Goal: Task Accomplishment & Management: Manage account settings

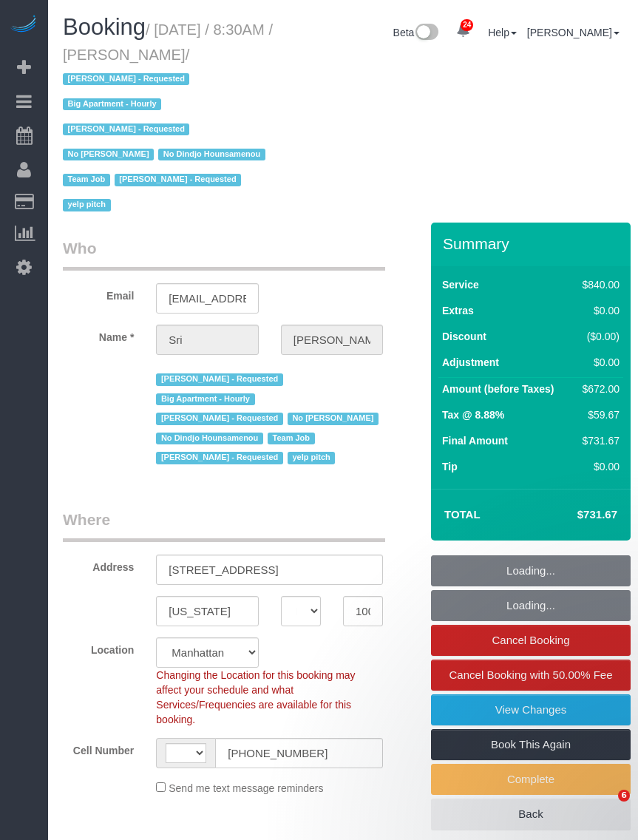
select select "NY"
select select "number:89"
select select "number:90"
select select "number:15"
select select "number:5"
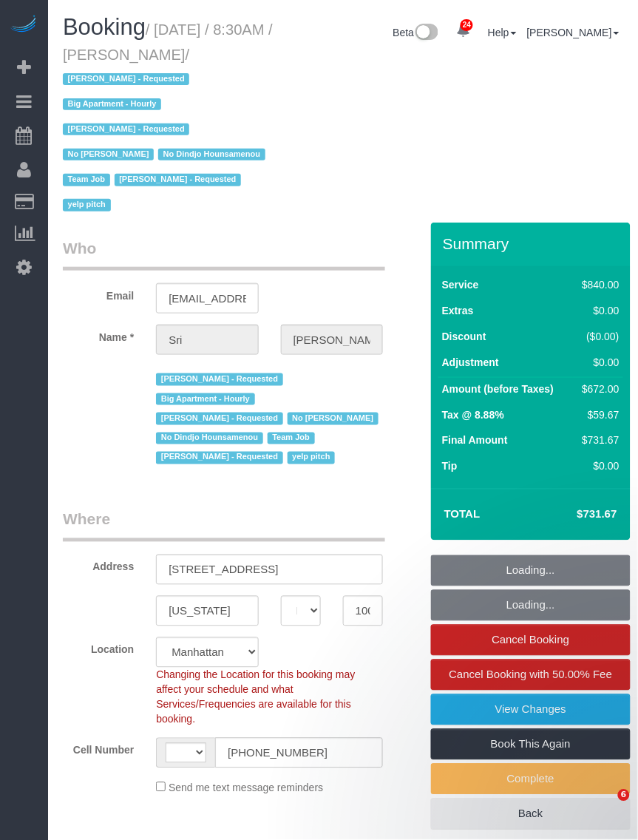
select select "string:US"
select select "object:1003"
select select "string:stripe-pm_1I87dt4VGloSiKo7CuPcnWZf"
select select "3"
select select "210"
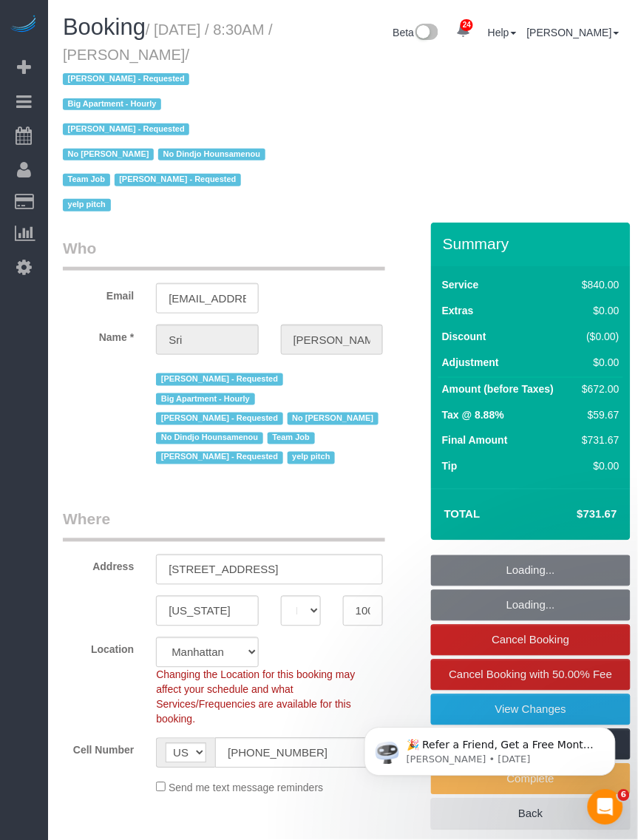
select select "object:1568"
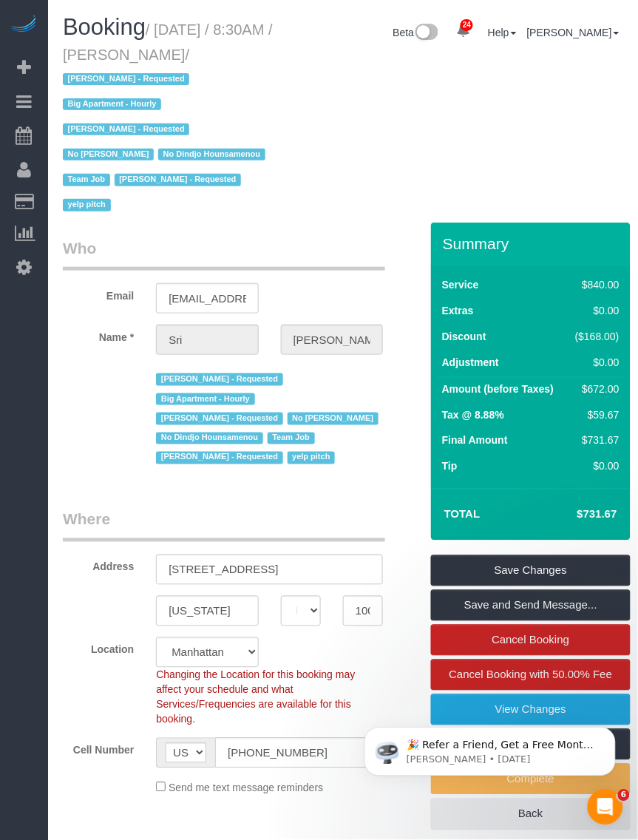
drag, startPoint x: 172, startPoint y: 50, endPoint x: 271, endPoint y: 56, distance: 99.4
click at [271, 56] on small "/ September 22, 2025 / 8:30AM / Sri Narasimhan / Alketa Tomaj - Requested Big A…" at bounding box center [168, 117] width 210 height 193
click at [174, 54] on small "/ September 22, 2025 / 8:30AM / Sri Narasimhan / Alketa Tomaj - Requested Big A…" at bounding box center [168, 117] width 210 height 193
drag, startPoint x: 163, startPoint y: 28, endPoint x: 274, endPoint y: 54, distance: 113.9
click at [273, 54] on small "/ September 22, 2025 / 8:30AM / Sri Narasimhan / Alketa Tomaj - Requested Big A…" at bounding box center [168, 117] width 210 height 193
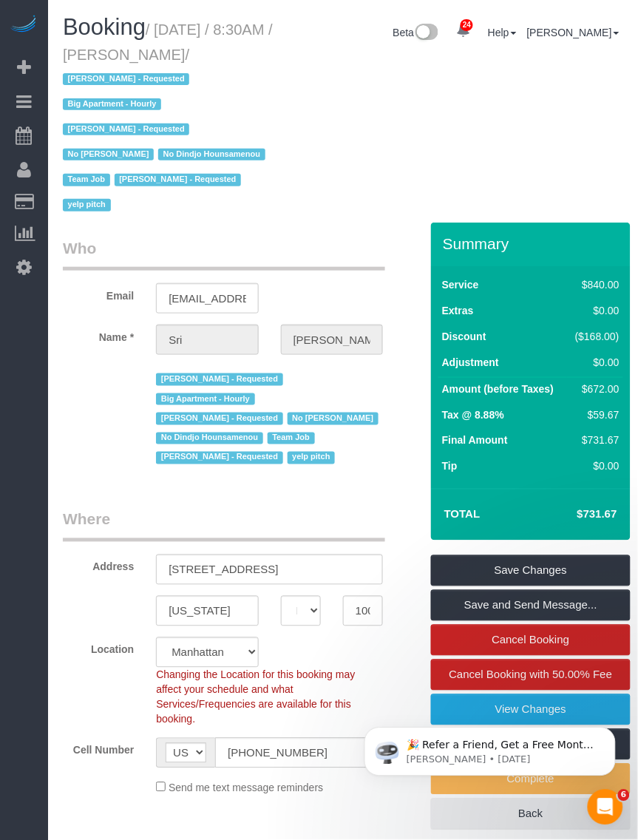
copy small "September 22, 2025 / 8:30AM / Sri Narasimhan"
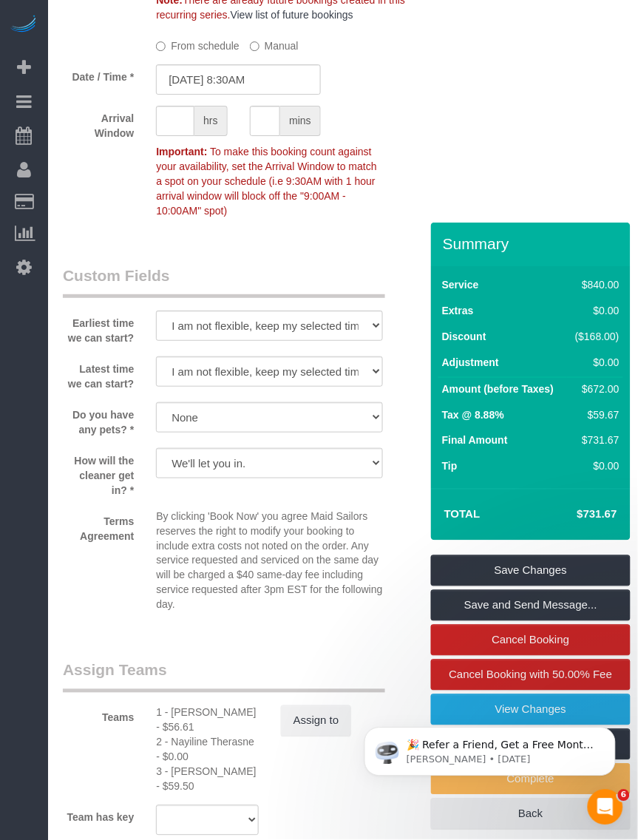
scroll to position [1942, 0]
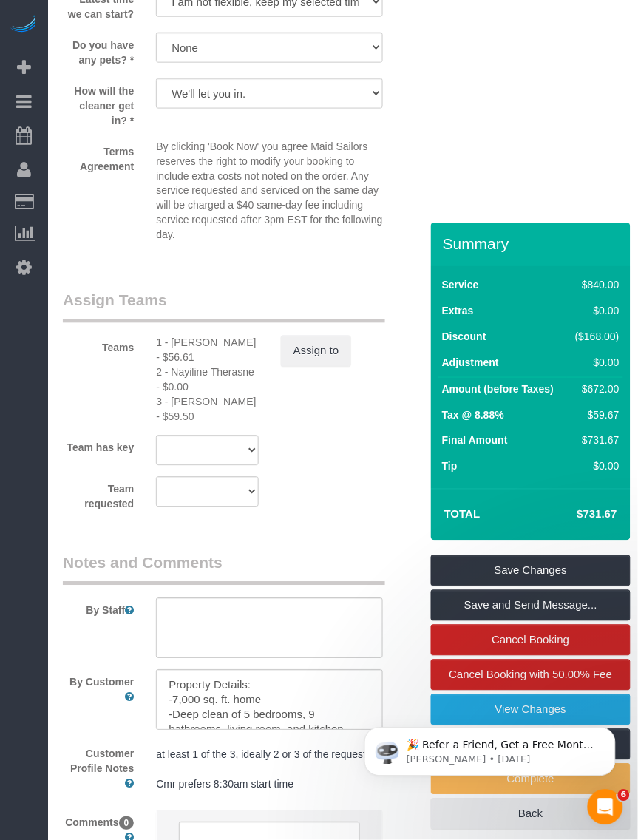
click at [172, 336] on div "1 - Julian Talavera - $56.61" at bounding box center [207, 351] width 102 height 30
copy div "Julian"
click at [178, 365] on div "2 - Nayiline Therasne - $0.00" at bounding box center [207, 380] width 102 height 30
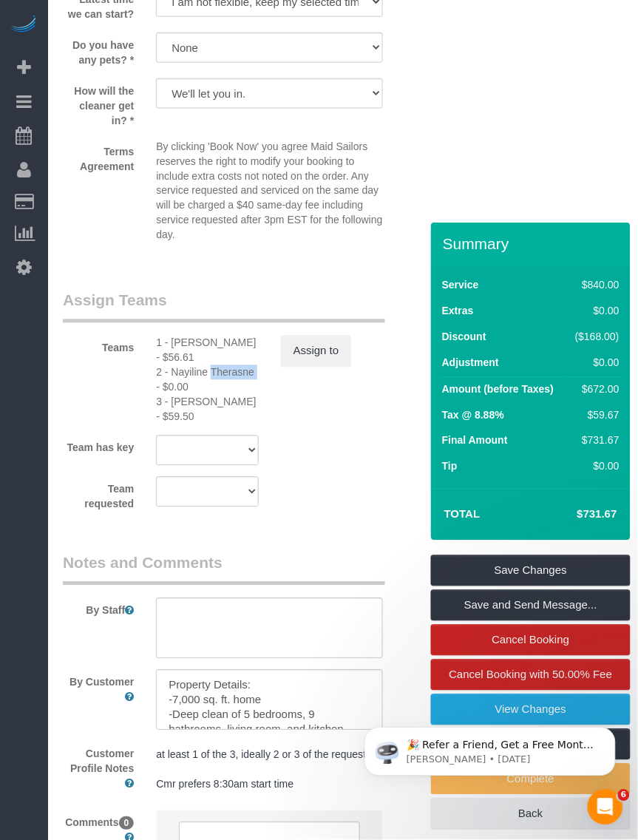
copy div "Nayiline"
click at [185, 395] on div "3 - Diana Gonzalez - $59.50" at bounding box center [207, 410] width 102 height 30
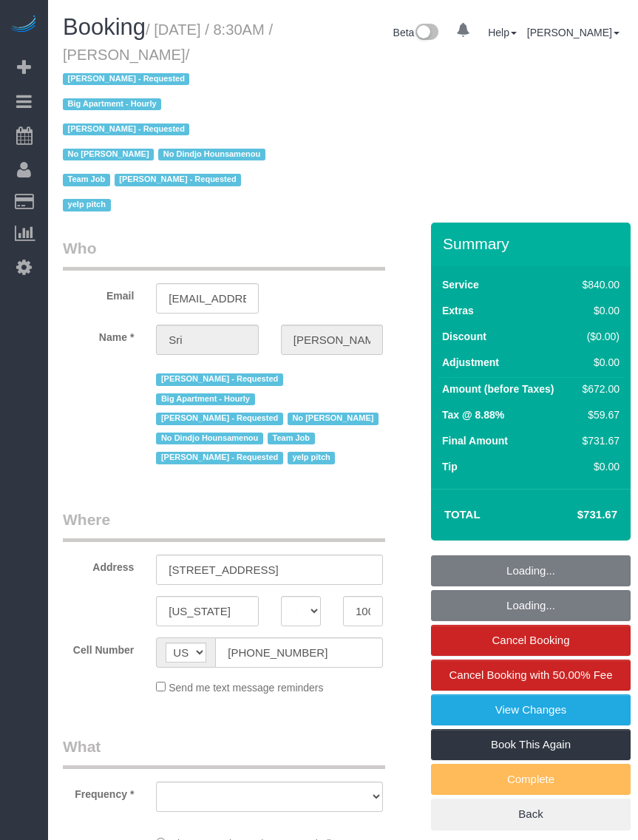
select select "NY"
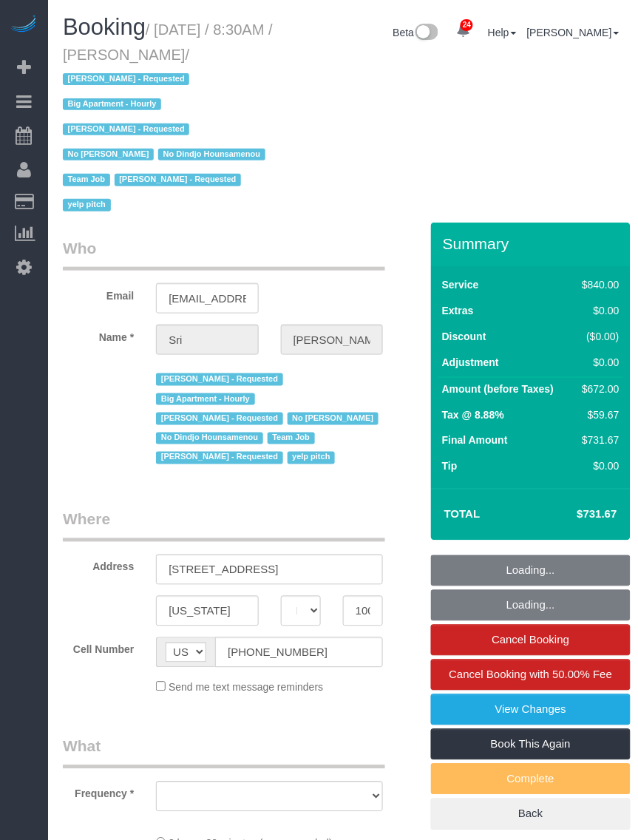
select select "string:stripe-pm_1I87dt4VGloSiKo7CuPcnWZf"
select select "number:89"
select select "number:90"
select select "number:15"
select select "number:5"
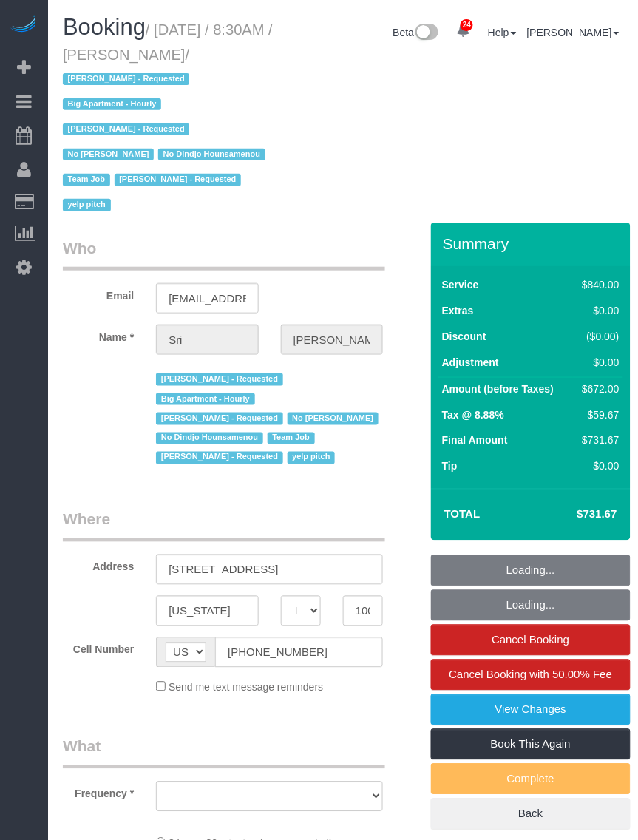
select select "object:1001"
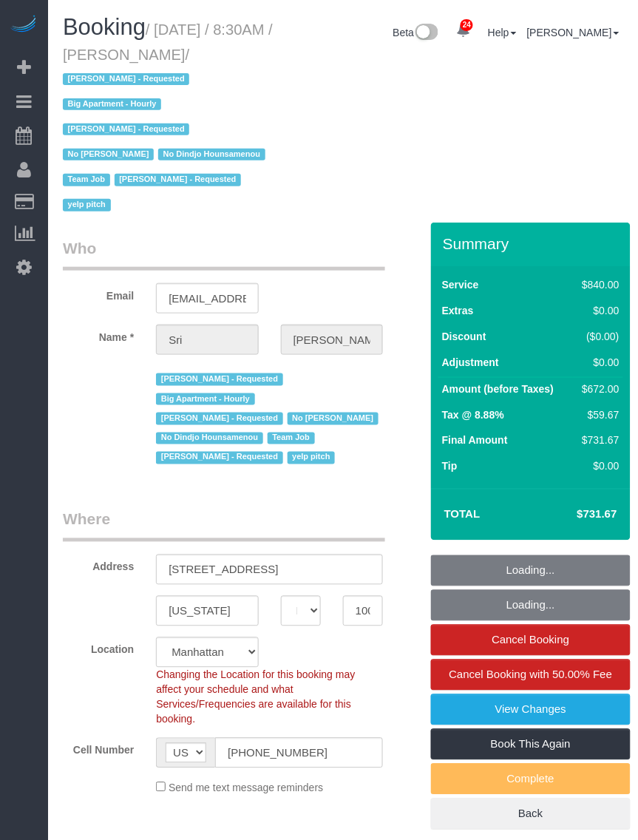
select select "3"
select select "210"
select select "object:1568"
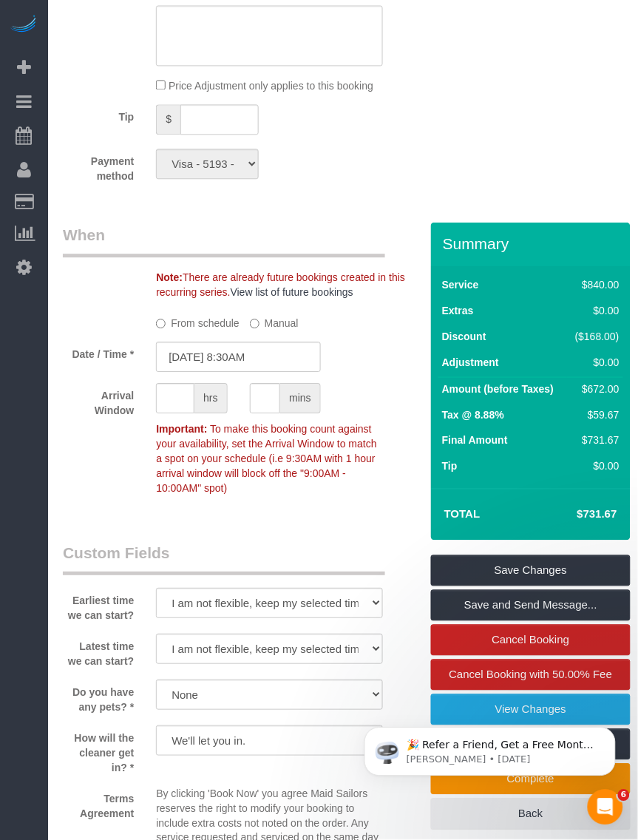
scroll to position [1572, 0]
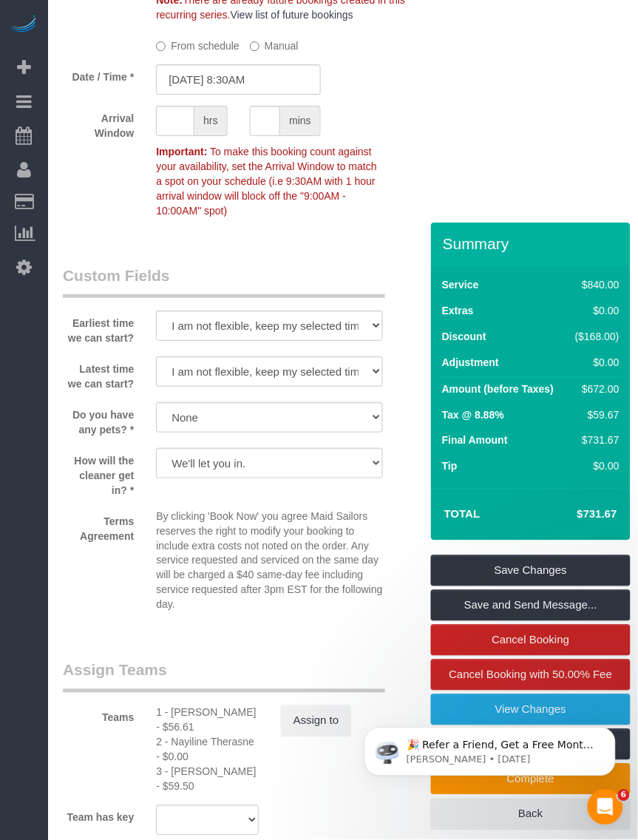
click at [186, 735] on div "2 - Nayiline Therasne - $0.00" at bounding box center [207, 750] width 102 height 30
copy div "Nayiline"
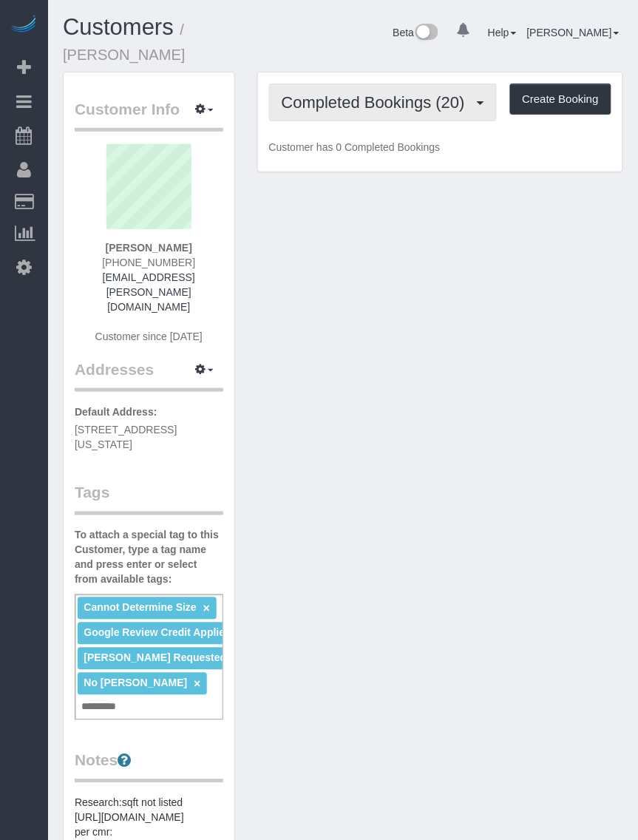
click at [346, 108] on span "Completed Bookings (20)" at bounding box center [377, 102] width 191 height 18
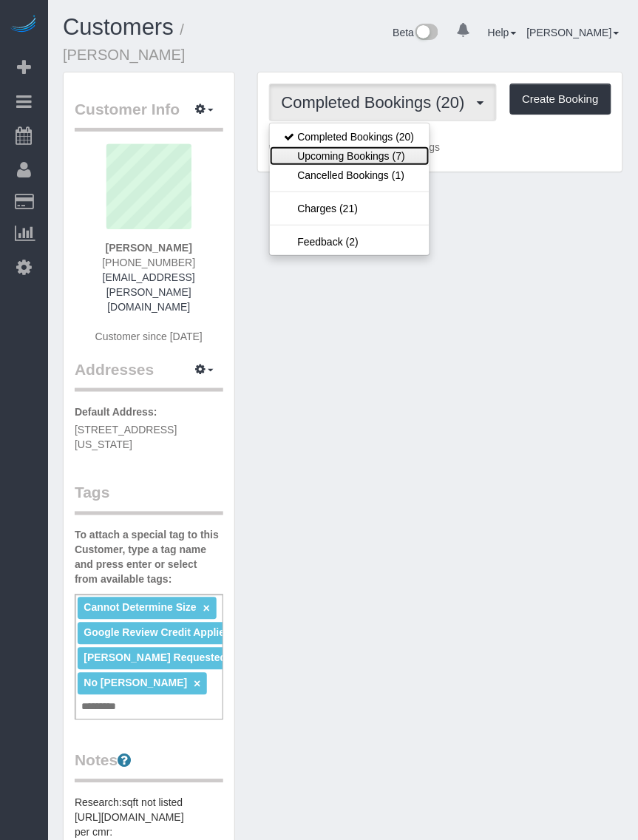
click at [320, 159] on link "Upcoming Bookings (7)" at bounding box center [350, 155] width 160 height 19
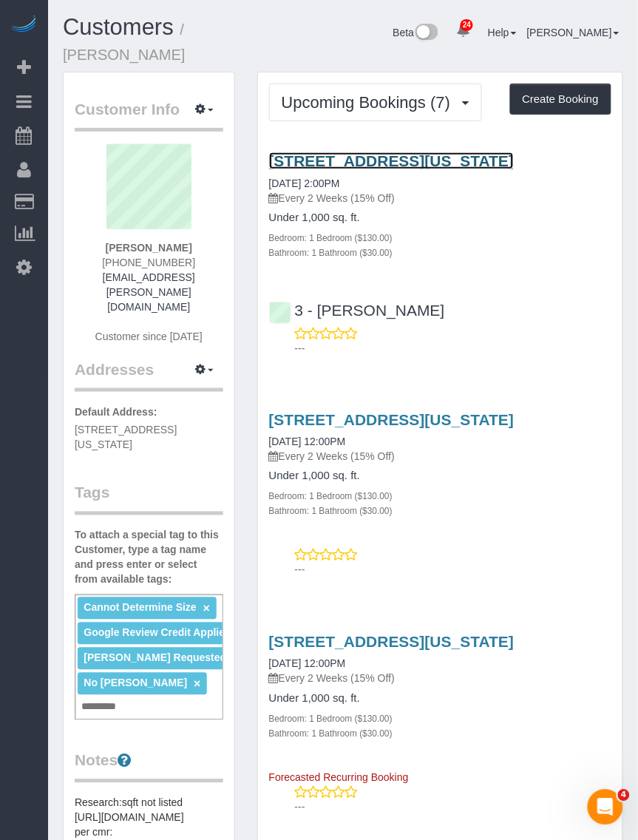
click at [359, 155] on link "253 West 72nd Street, Apt. 1512, New York, NY 10023" at bounding box center [392, 160] width 246 height 17
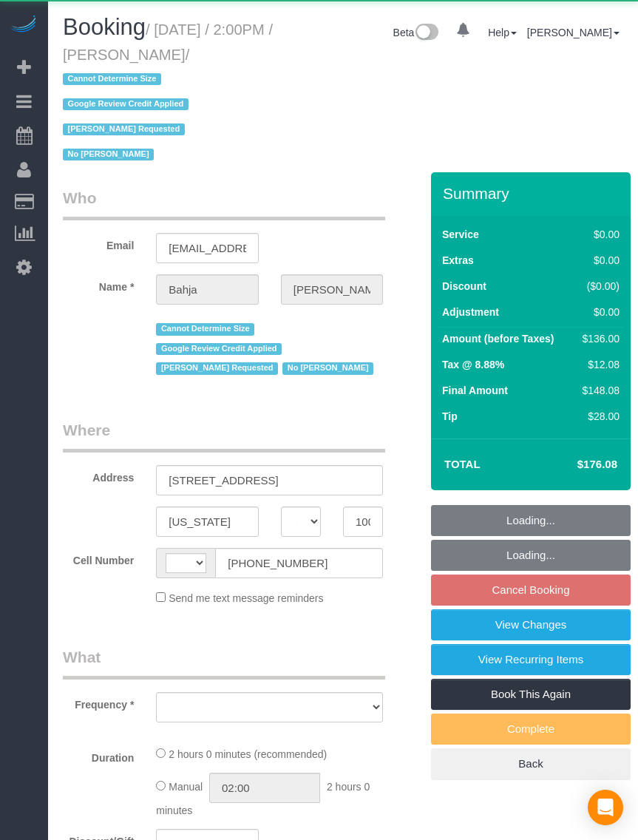
select select "NY"
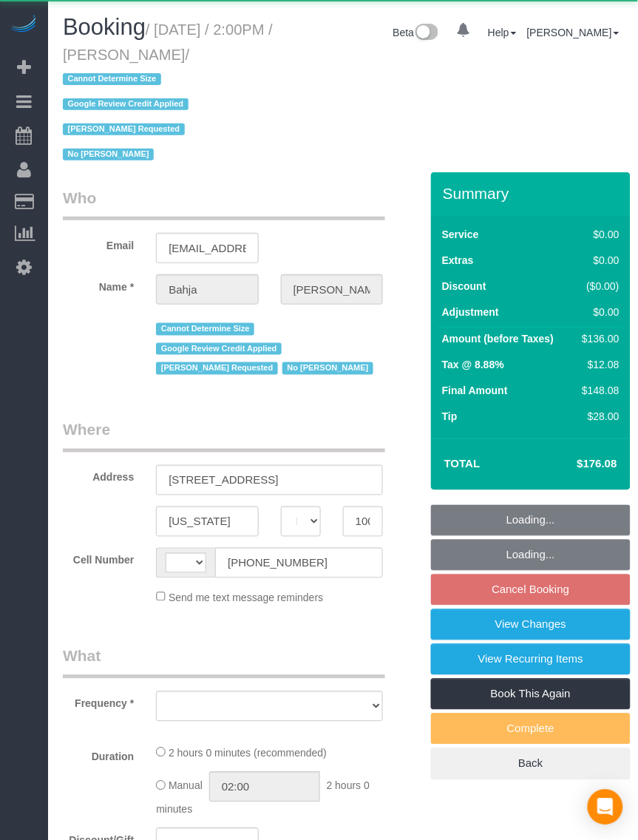
select select "string:[GEOGRAPHIC_DATA]"
select select "object:579"
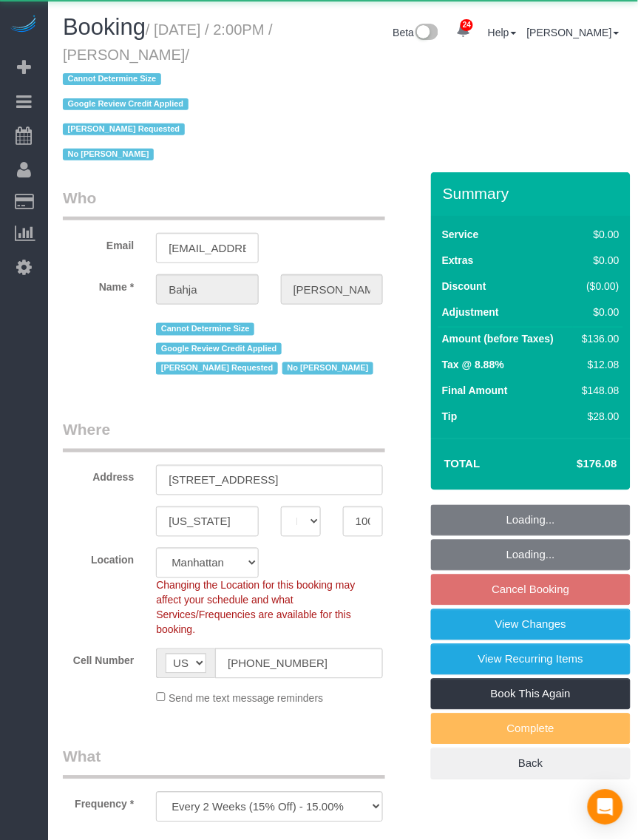
select select "string:stripe-pm_1QCQ6R4VGloSiKo7hCjl4DkS"
select select "1"
select select "number:59"
select select "number:73"
select select "number:15"
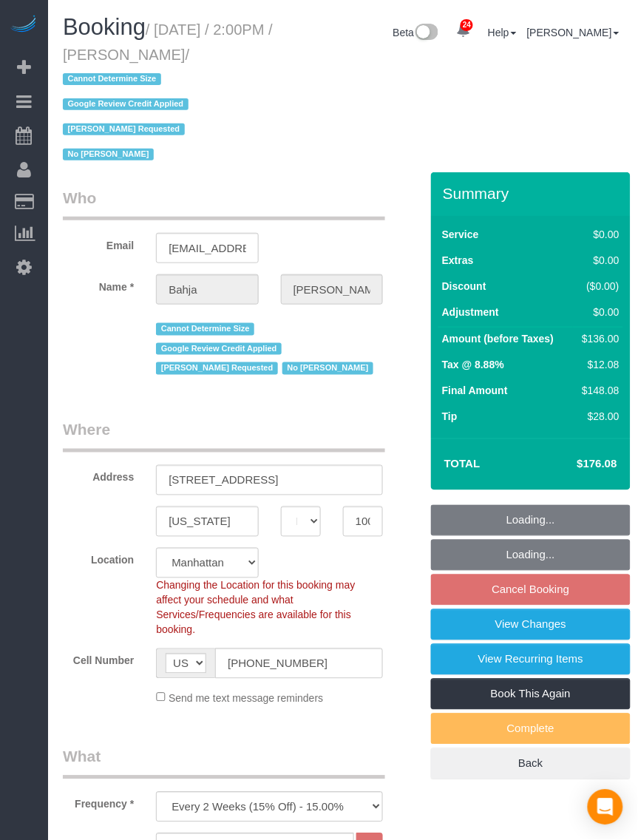
select select "number:6"
select select "object:1088"
select select "spot5"
select select "1"
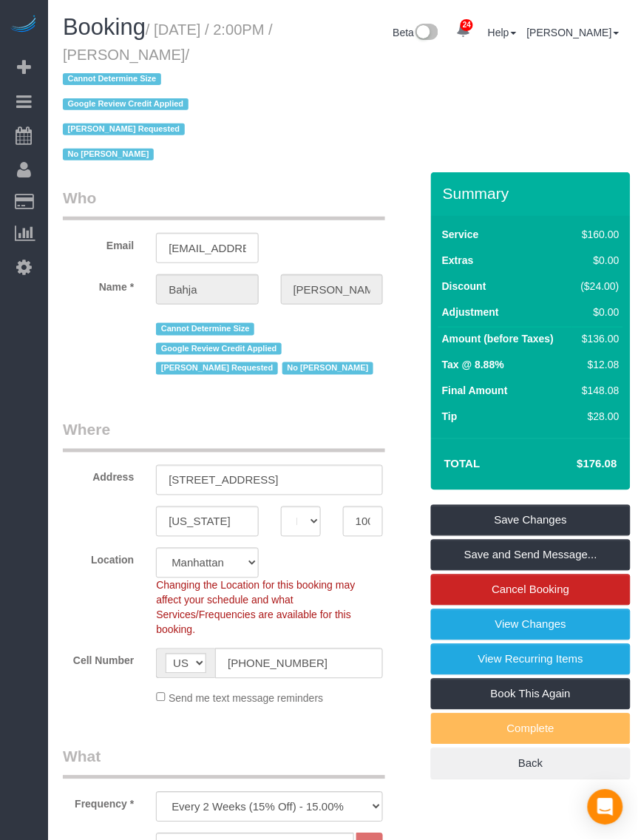
drag, startPoint x: 161, startPoint y: 27, endPoint x: 270, endPoint y: 52, distance: 112.3
click at [270, 52] on small "/ September 23, 2025 / 2:00PM / Bahja Johnson / Cannot Determine Size Google Re…" at bounding box center [168, 92] width 210 height 142
copy small "September 23, 2025 / 2:00PM / Bahja Johnson"
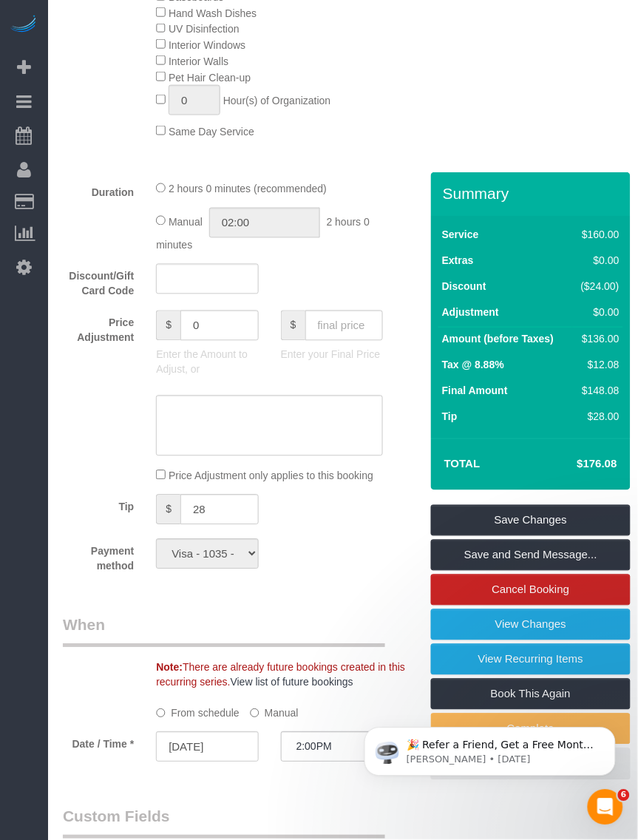
scroll to position [1664, 0]
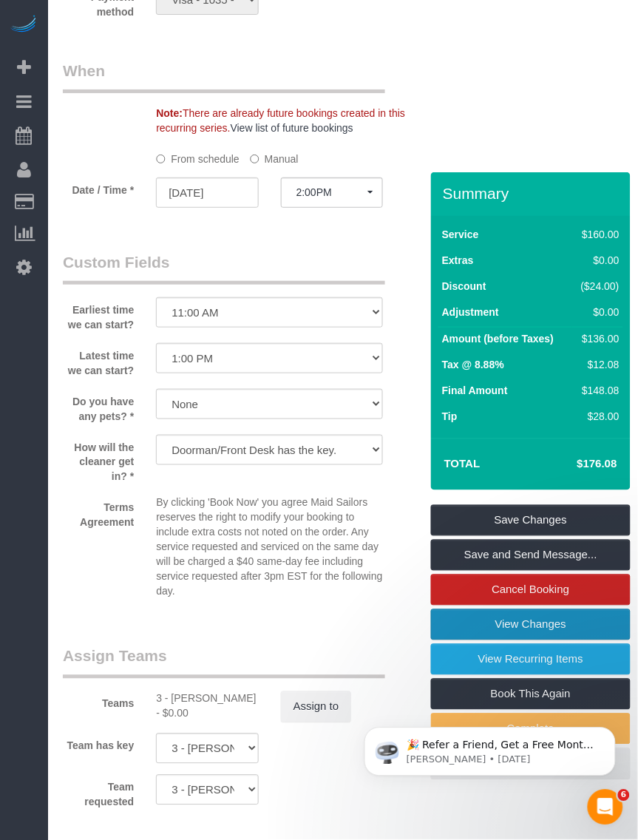
click at [479, 626] on link "View Changes" at bounding box center [531, 625] width 200 height 31
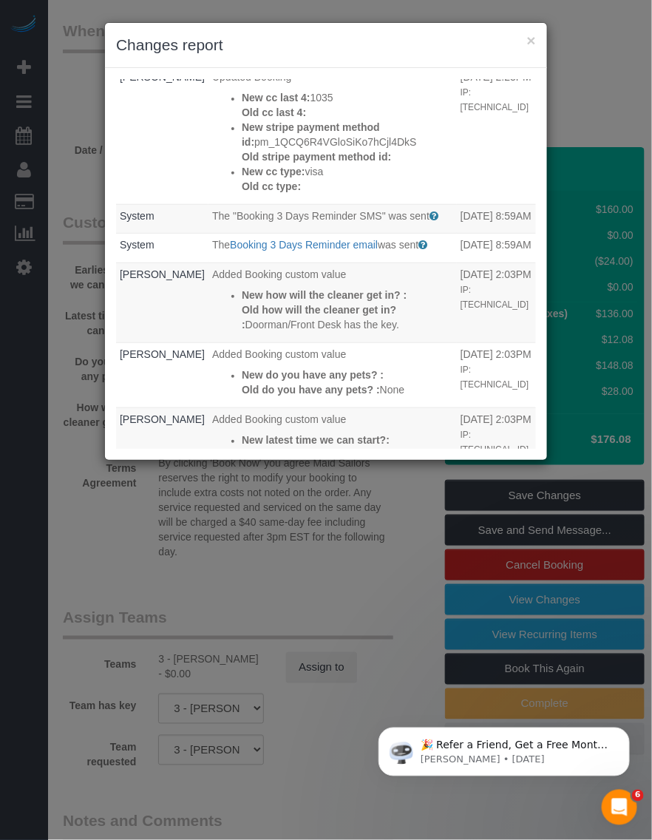
scroll to position [0, 0]
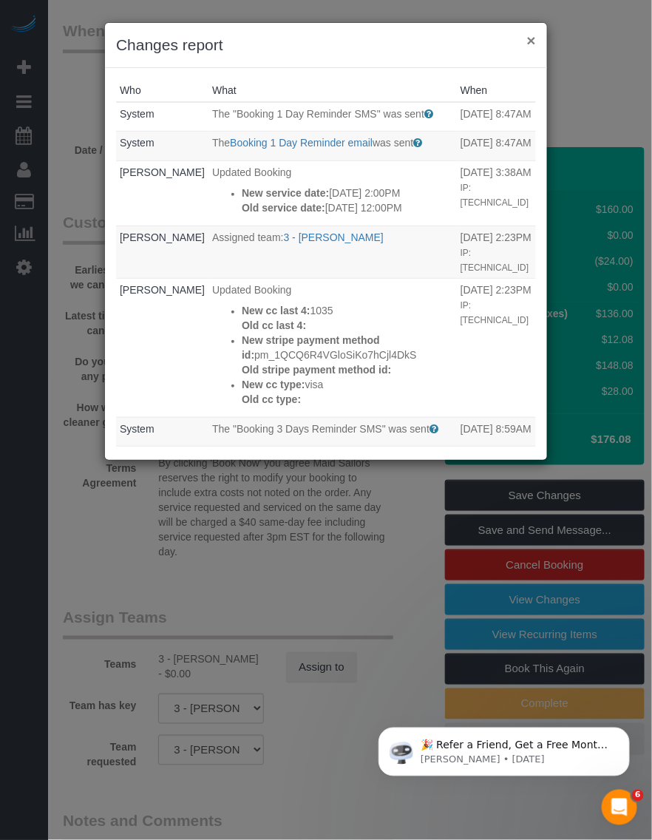
click at [531, 36] on button "×" at bounding box center [531, 41] width 9 height 16
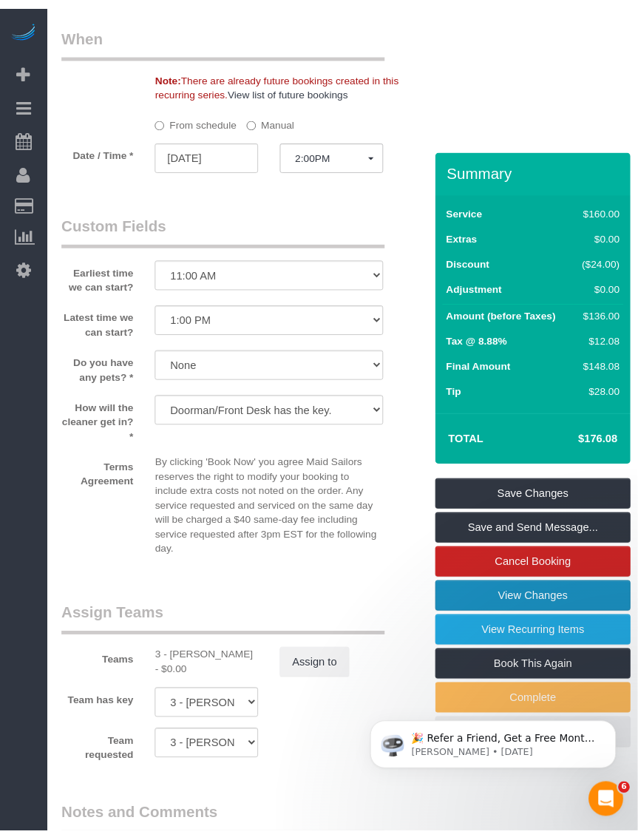
scroll to position [1664, 0]
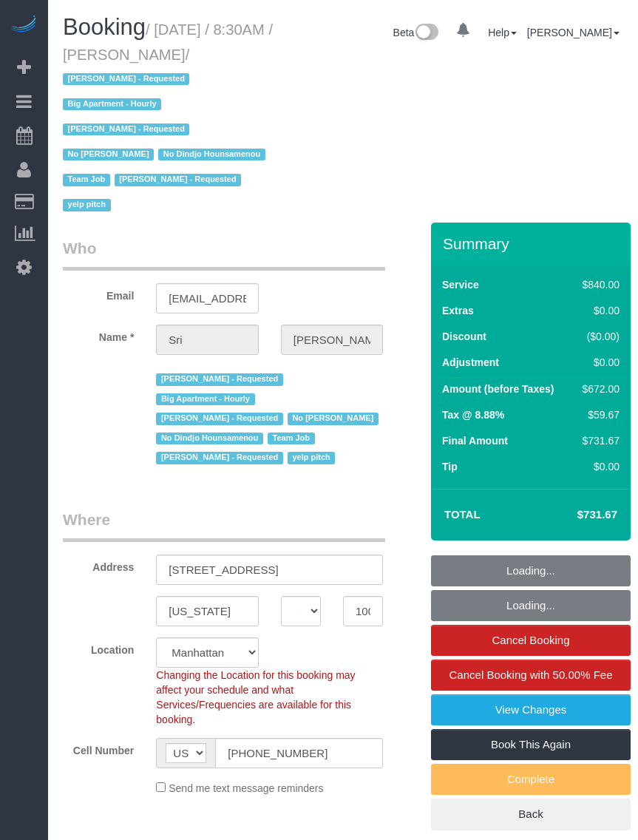
select select "NY"
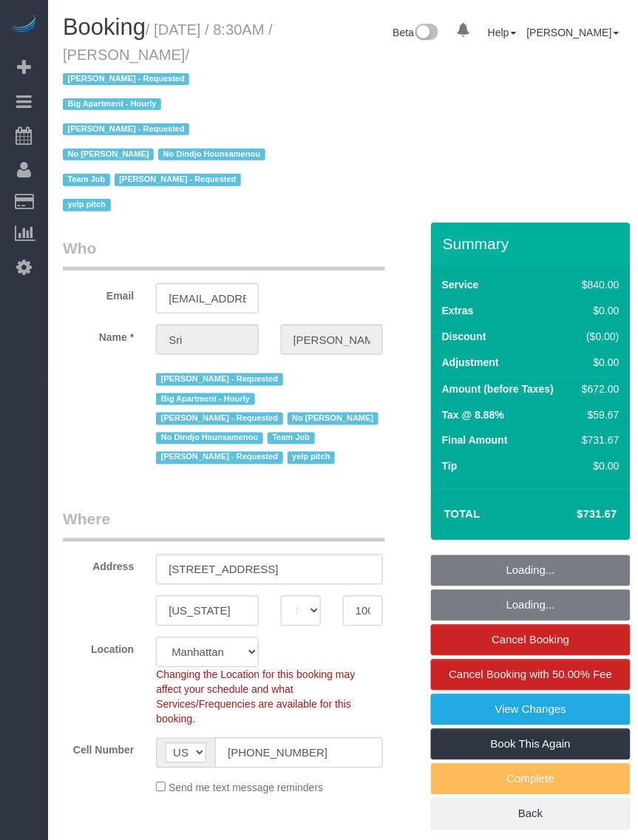
select select "string:stripe-pm_1I87dt4VGloSiKo7CuPcnWZf"
select select "object:858"
select select "number:89"
select select "number:90"
select select "number:15"
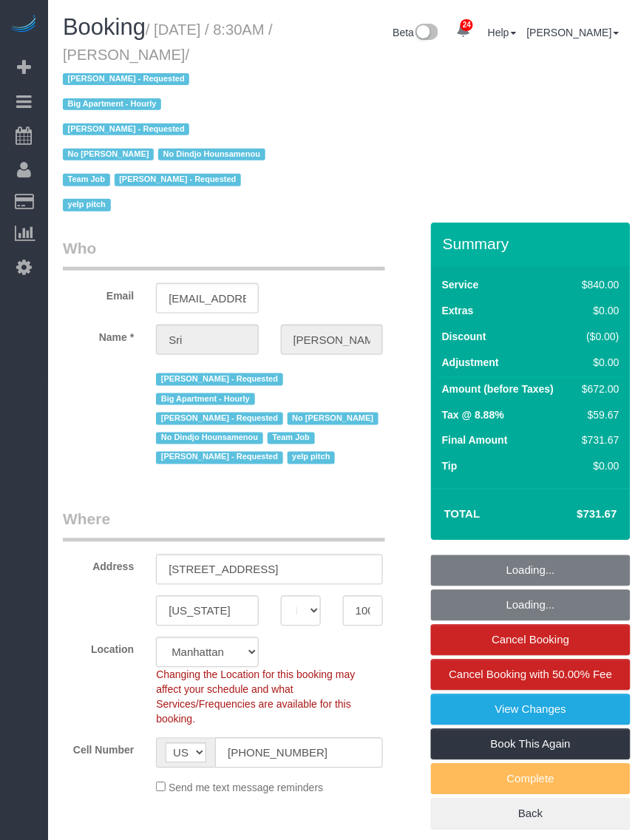
select select "number:5"
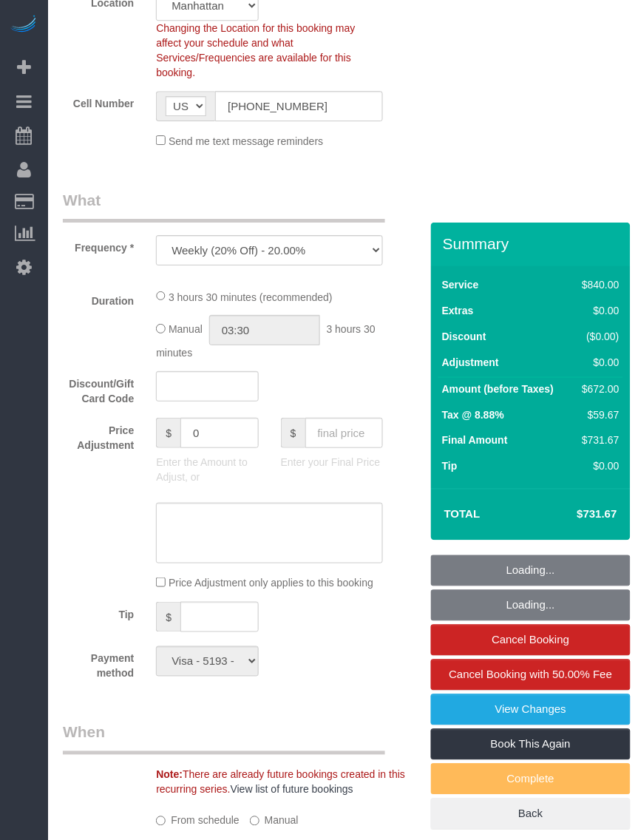
select select "3"
select select "210"
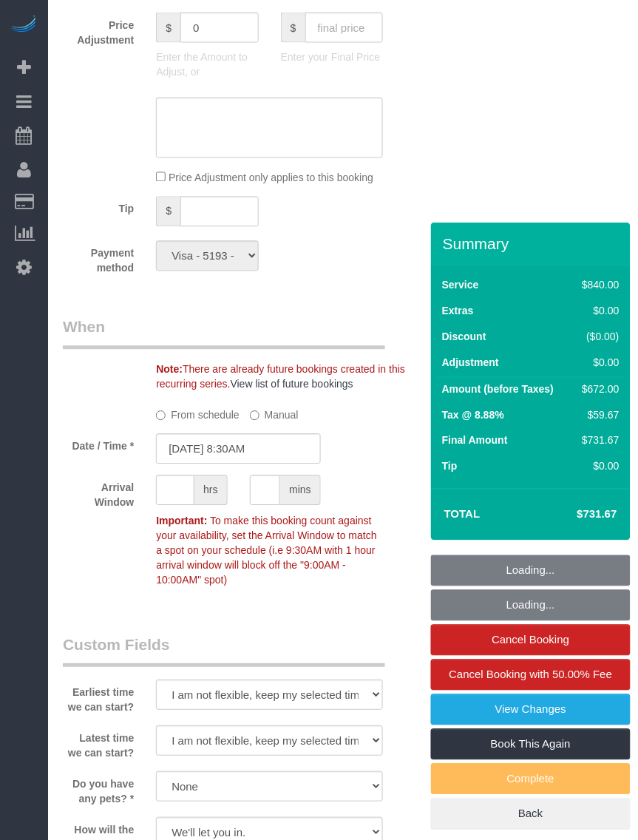
select select "object:1568"
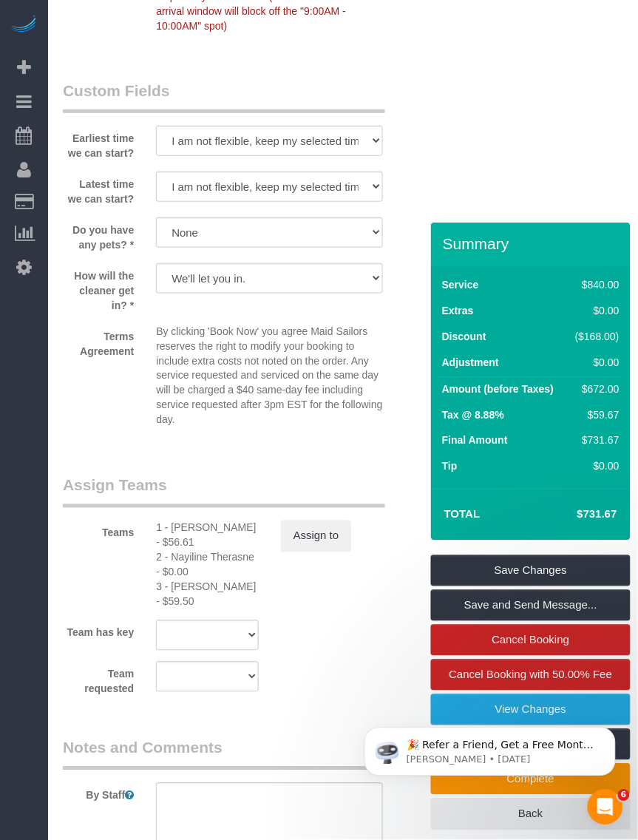
scroll to position [2006, 0]
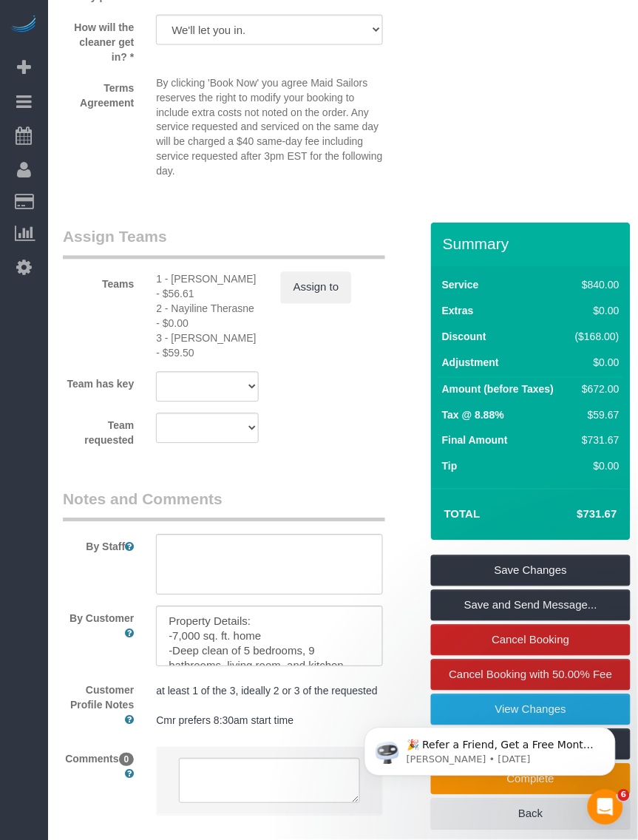
click at [189, 302] on div "2 - Nayiline Therasne - $0.00" at bounding box center [207, 317] width 102 height 30
click at [178, 331] on div "3 - Diana Gonzalez - $59.50" at bounding box center [207, 346] width 102 height 30
copy div "Diana"
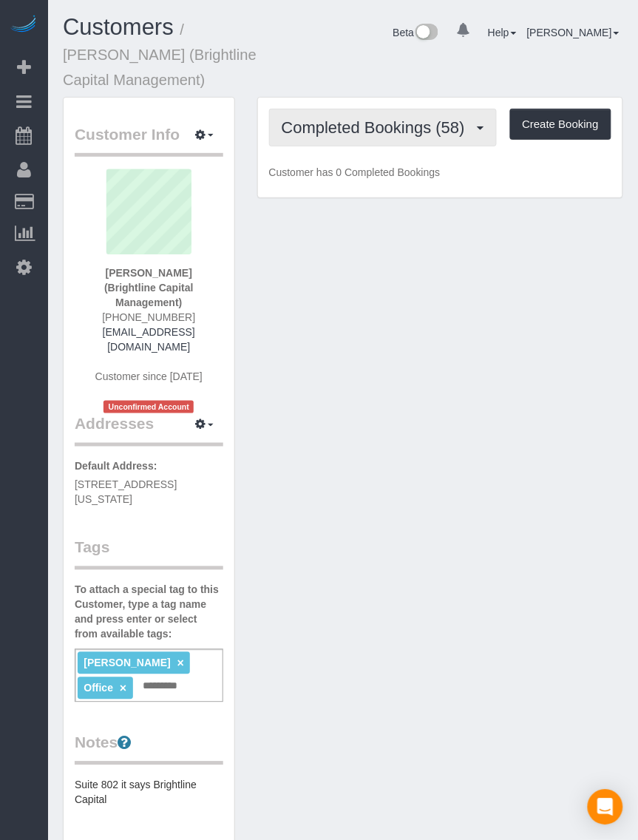
click at [364, 128] on span "Completed Bookings (58)" at bounding box center [377, 127] width 191 height 18
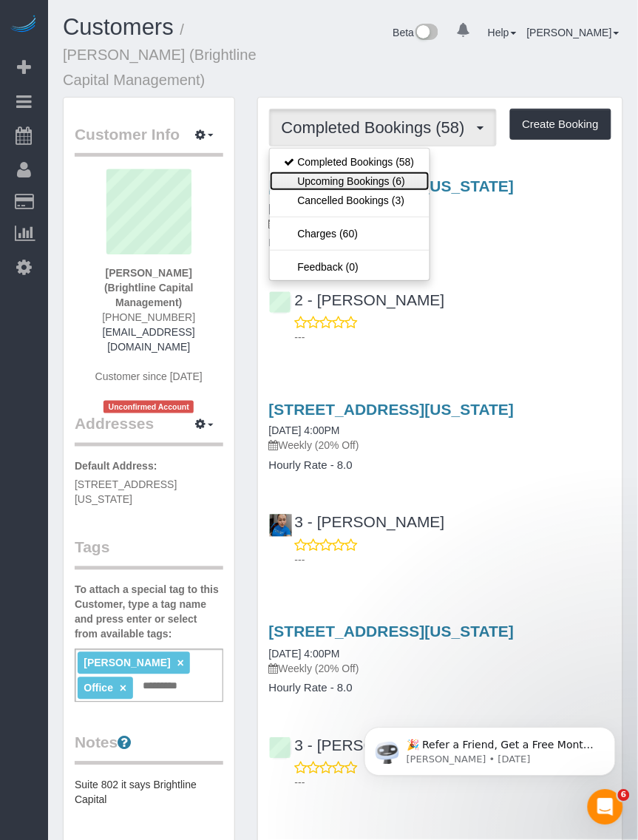
click at [330, 175] on link "Upcoming Bookings (6)" at bounding box center [350, 181] width 160 height 19
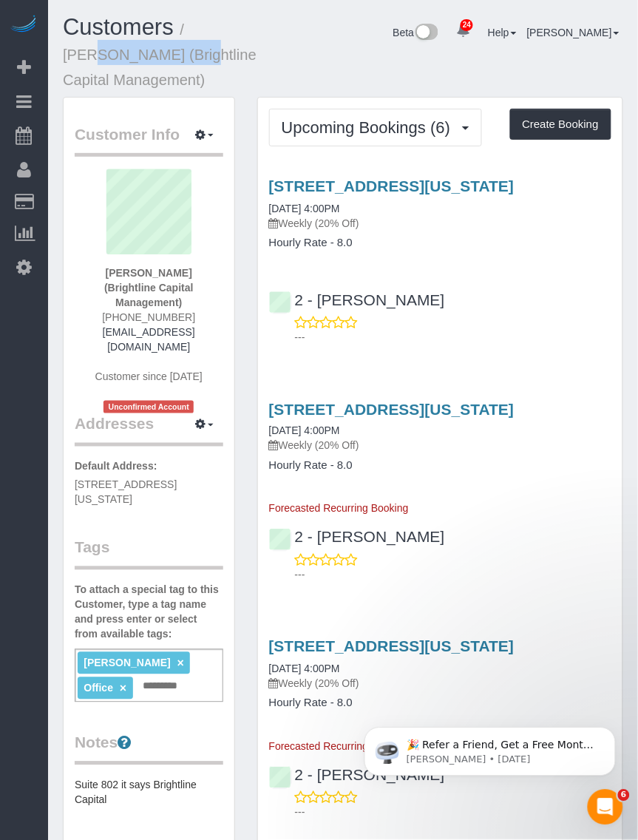
drag, startPoint x: 192, startPoint y: 28, endPoint x: 109, endPoint y: 56, distance: 87.5
click at [109, 56] on small "/ Natalie Steiner (Brightline Capital Management)" at bounding box center [160, 54] width 194 height 67
copy small "Natalie Steiner"
click at [361, 183] on link "461 Park Ave South, 8th Floor, New York, NY 10016" at bounding box center [392, 186] width 246 height 17
click at [329, 180] on link "461 Park Ave South, 8th Floor, New York, NY 10016" at bounding box center [392, 186] width 246 height 17
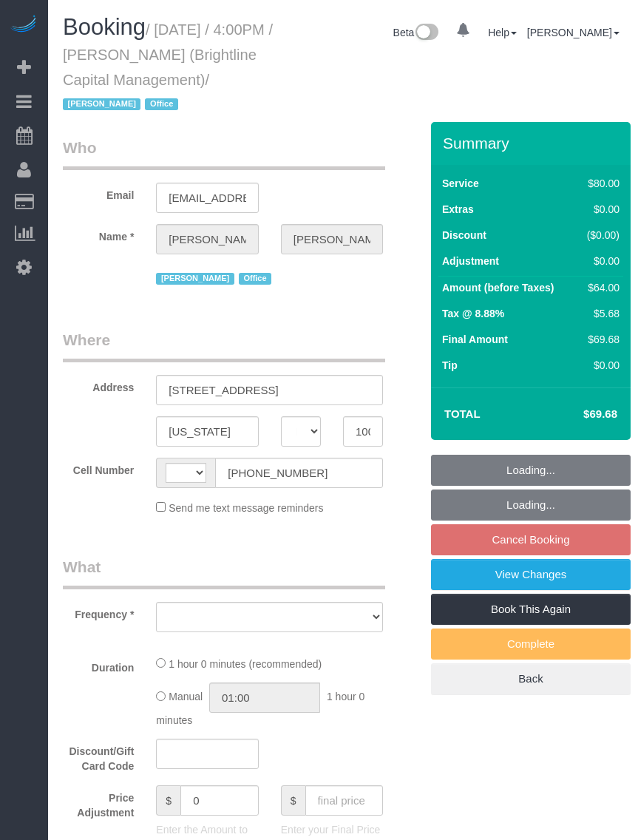
select select "NY"
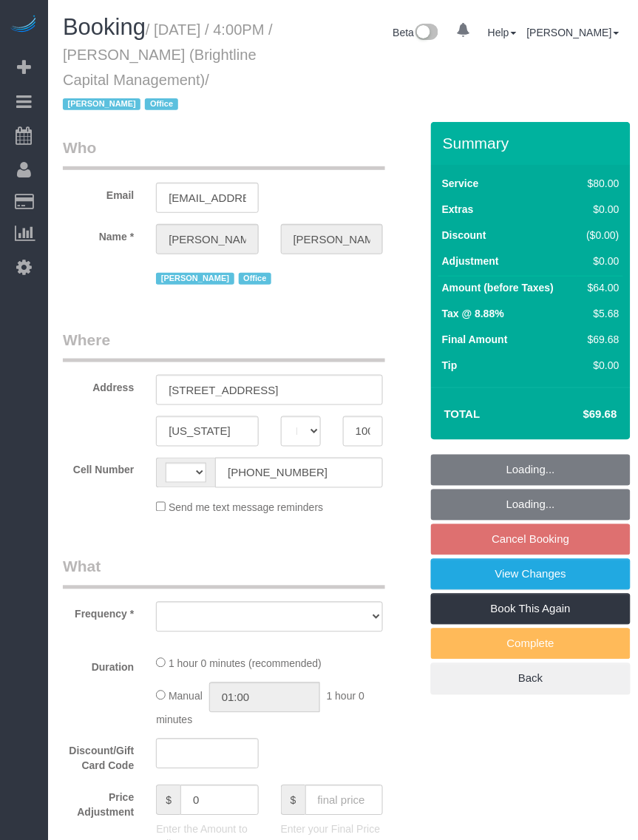
select select "string:[GEOGRAPHIC_DATA]"
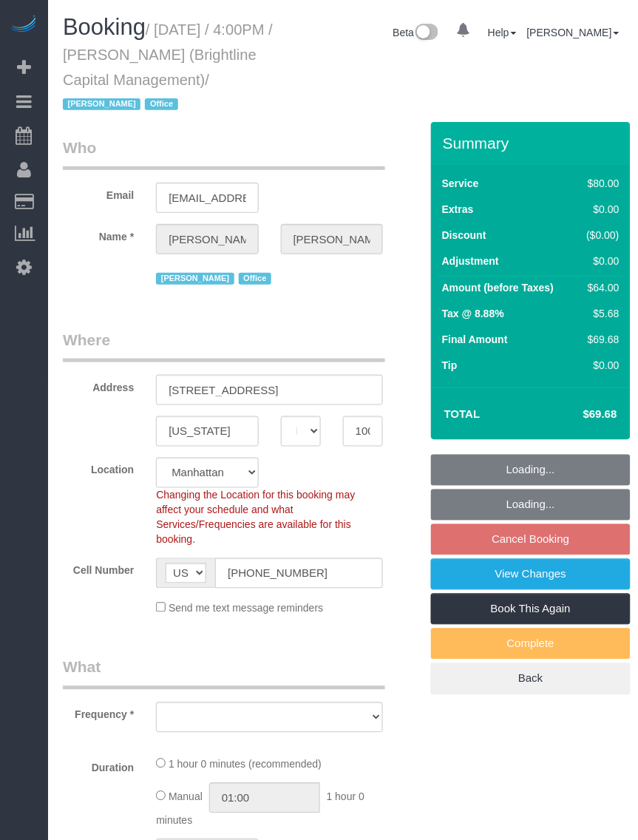
select select "number:89"
select select "number:90"
select select "number:15"
select select "number:7"
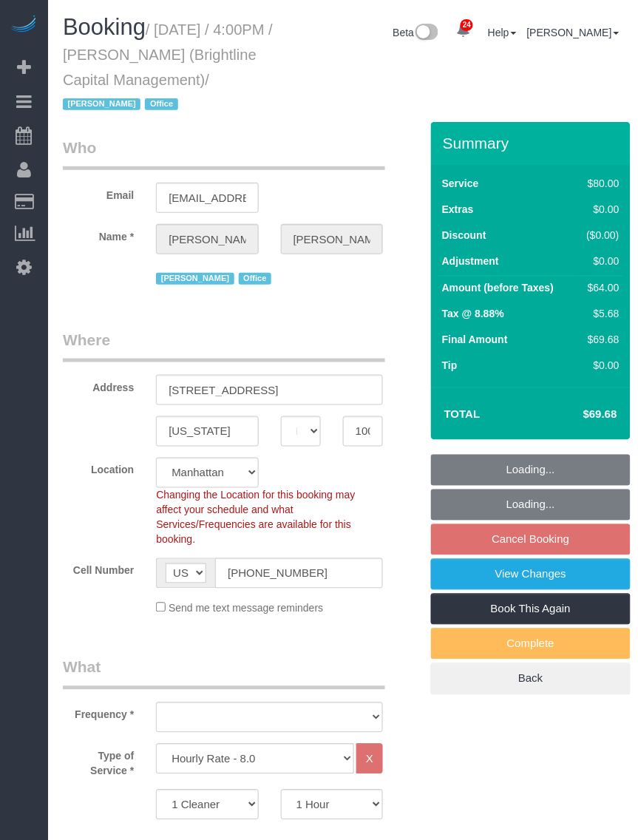
select select "object:1110"
select select "string:stripe-pm_1QrNtx4VGloSiKo7JRyNQS5o"
select select "spot9"
drag, startPoint x: 163, startPoint y: 30, endPoint x: 280, endPoint y: 79, distance: 126.3
click at [280, 79] on h1 "Booking / [DATE] / 4:00PM / [PERSON_NAME] (Brightline Capital Management) / [PE…" at bounding box center [173, 65] width 220 height 101
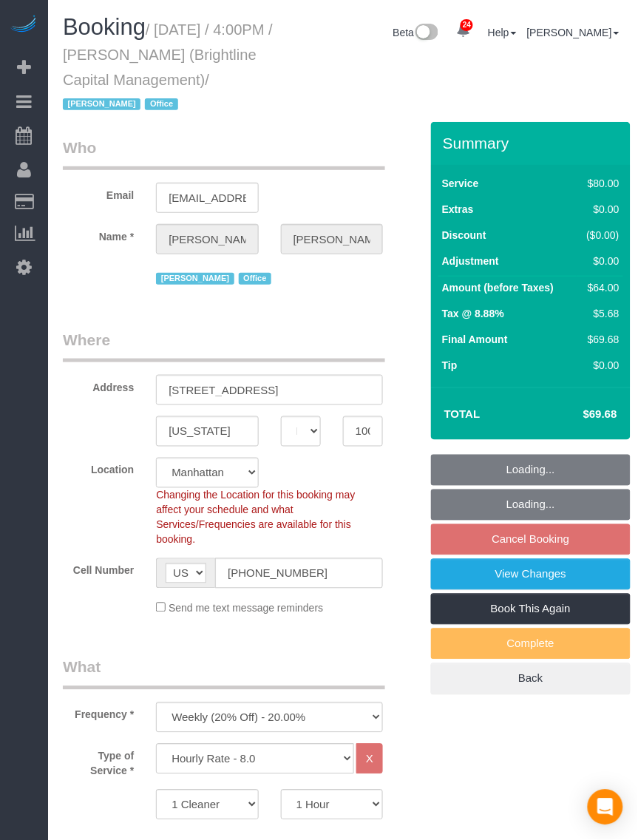
select select "object:1572"
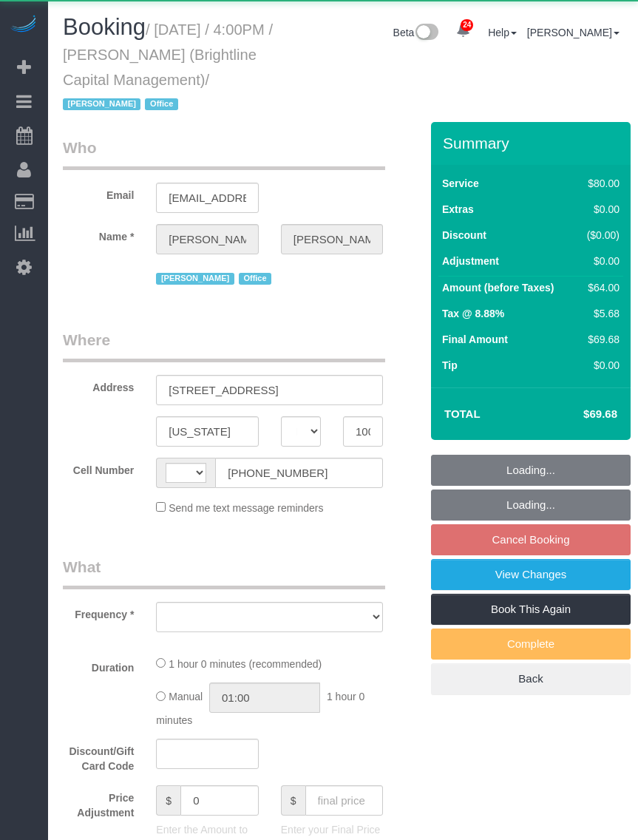
select select "NY"
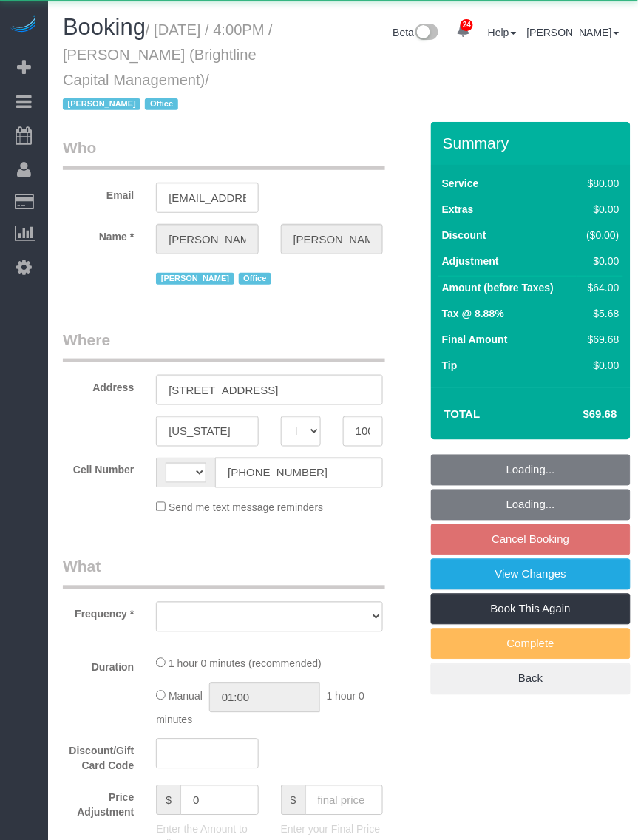
select select "string:[GEOGRAPHIC_DATA]"
select select "string:stripe-pm_1QrNtx4VGloSiKo7JRyNQS5o"
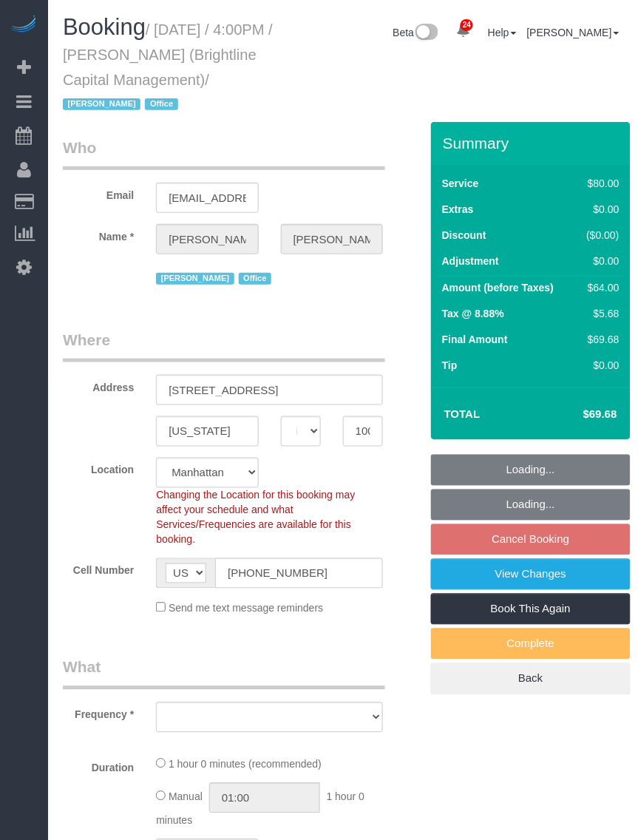
select select "object:818"
select select "spot9"
select select "number:89"
select select "number:90"
select select "number:15"
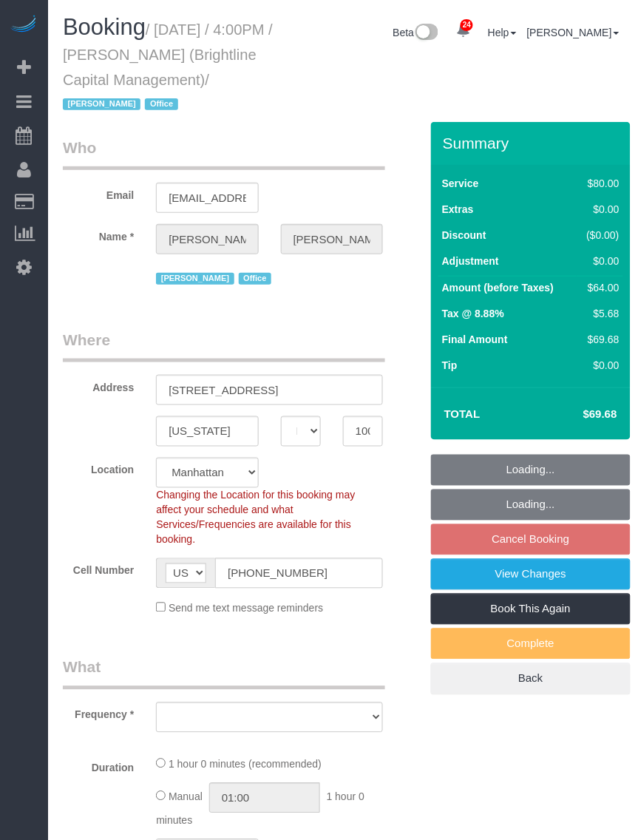
select select "number:7"
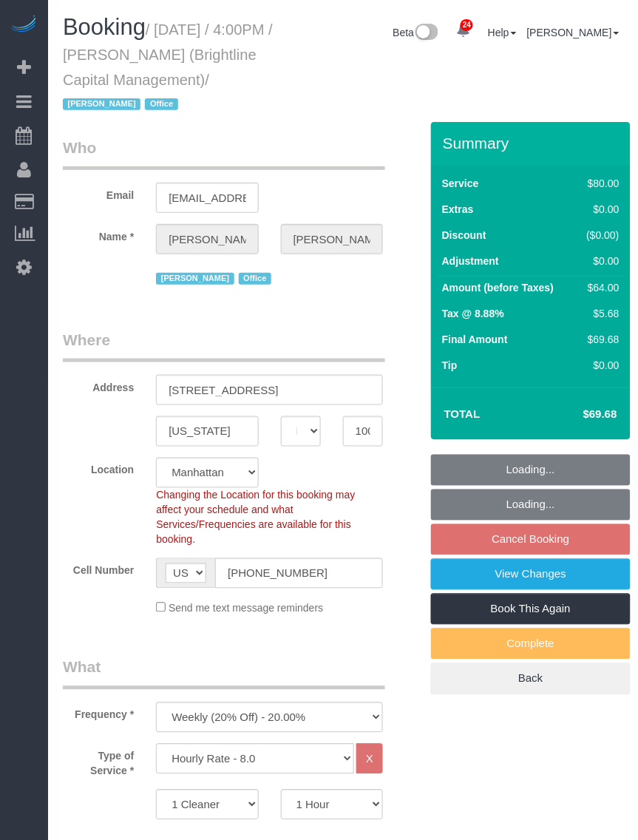
select select "object:1572"
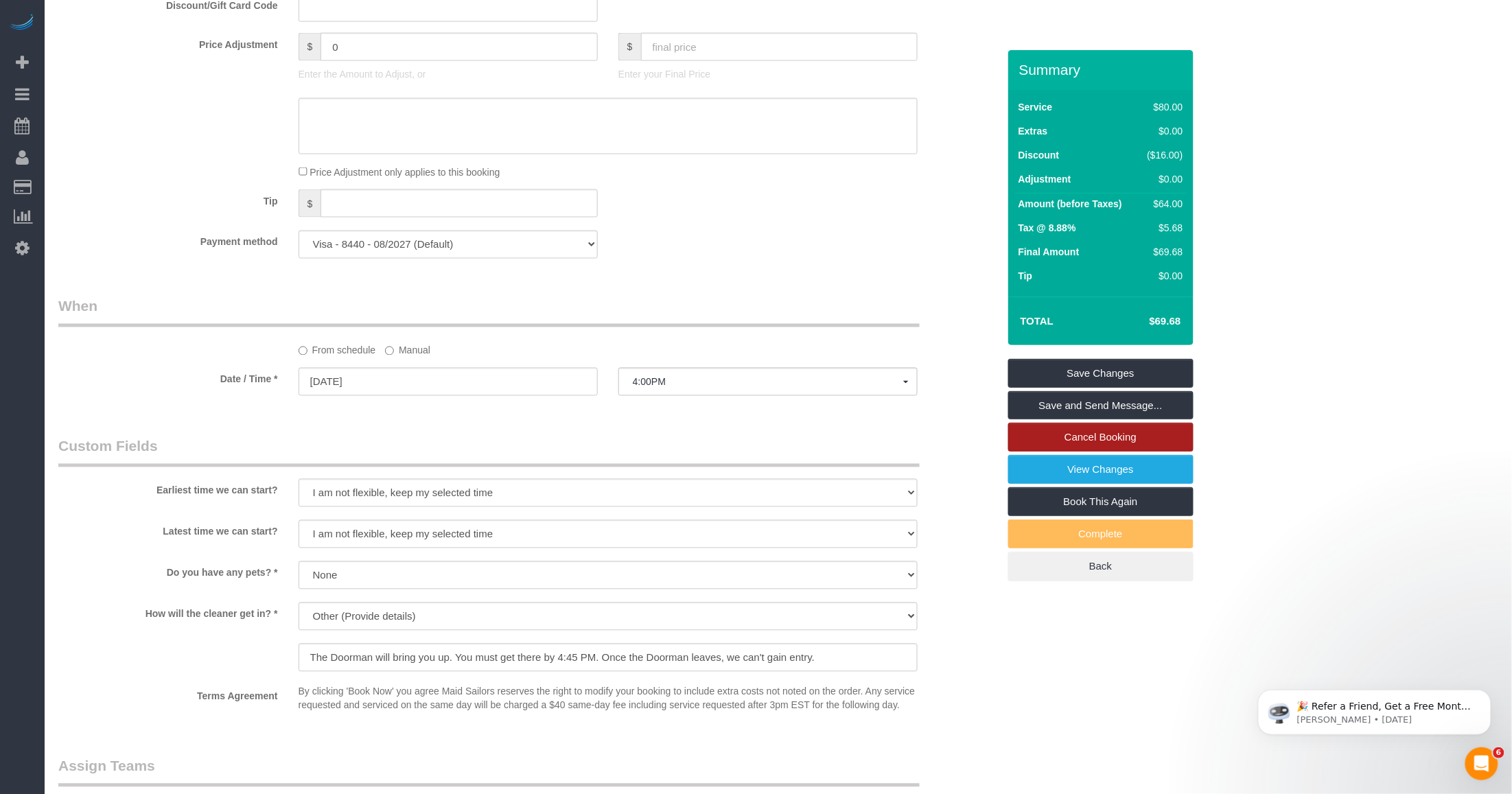
click at [592, 433] on link "Cancel Booking" at bounding box center [1101, 437] width 186 height 29
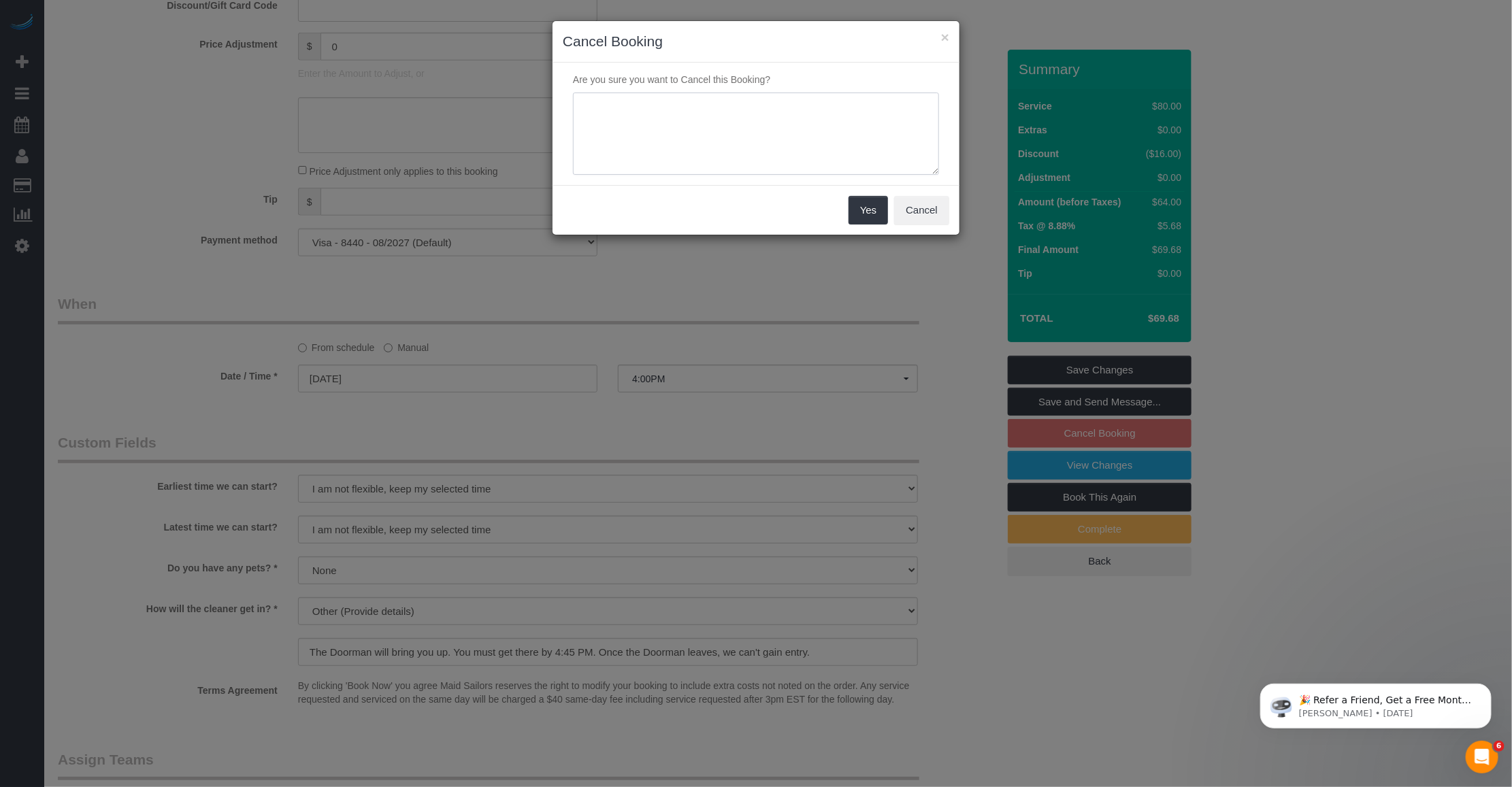
click at [587, 137] on textarea at bounding box center [756, 134] width 366 height 83
type textarea "Customer requested."
click at [587, 211] on button "Yes" at bounding box center [868, 210] width 40 height 29
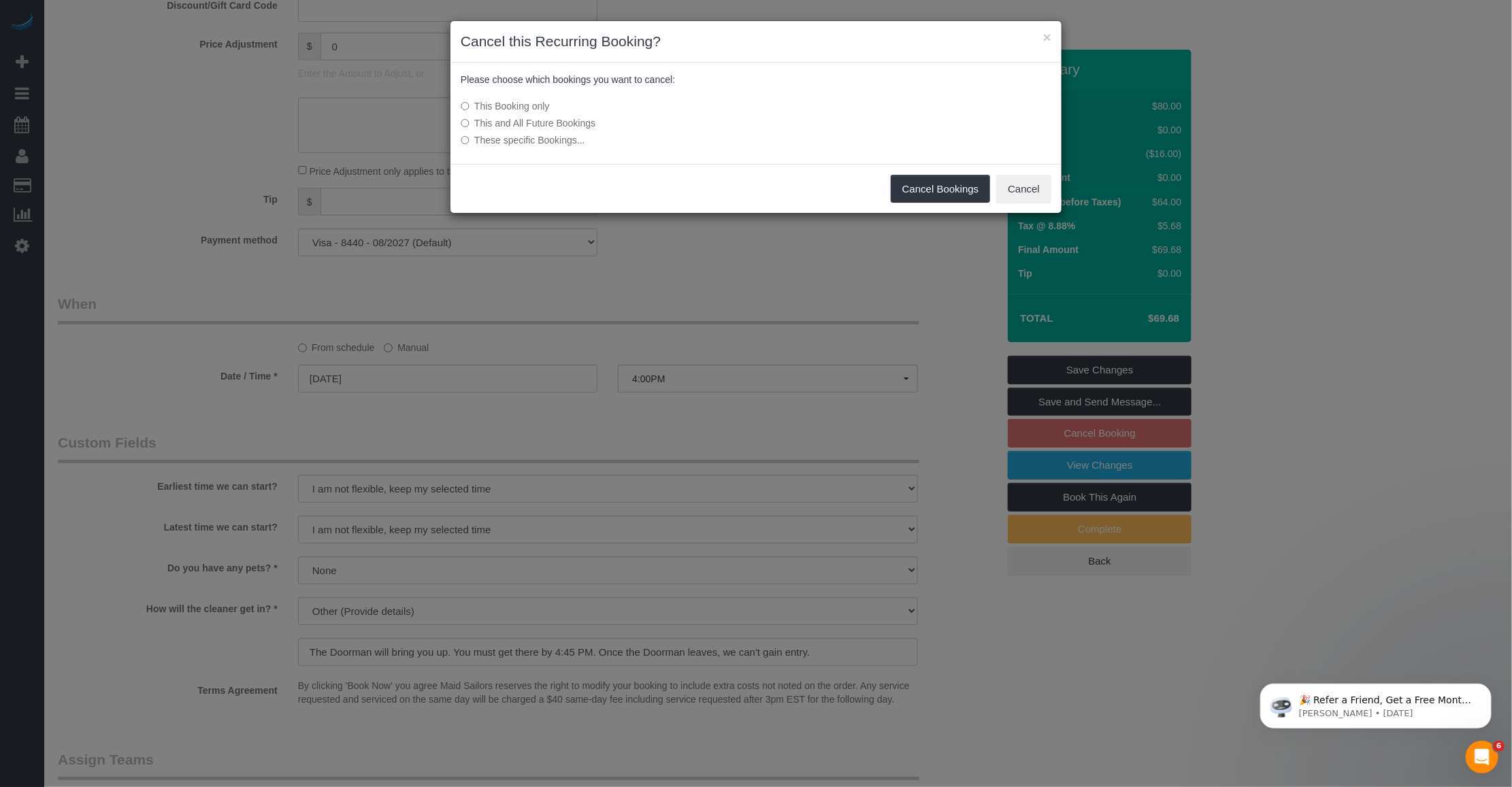
click at [474, 106] on label "This Booking only" at bounding box center [654, 106] width 387 height 14
click at [587, 192] on button "Cancel Bookings" at bounding box center [940, 188] width 100 height 29
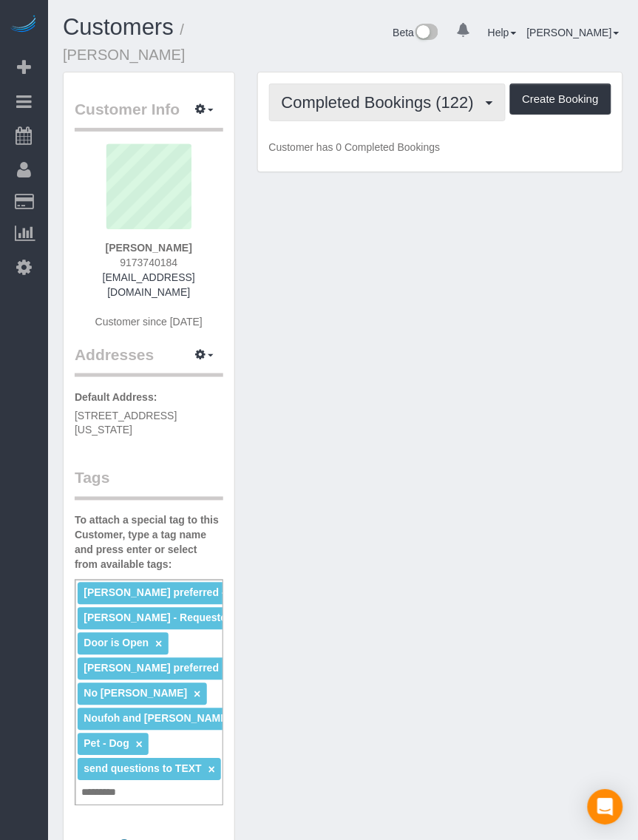
click at [374, 109] on span "Completed Bookings (122)" at bounding box center [382, 102] width 200 height 18
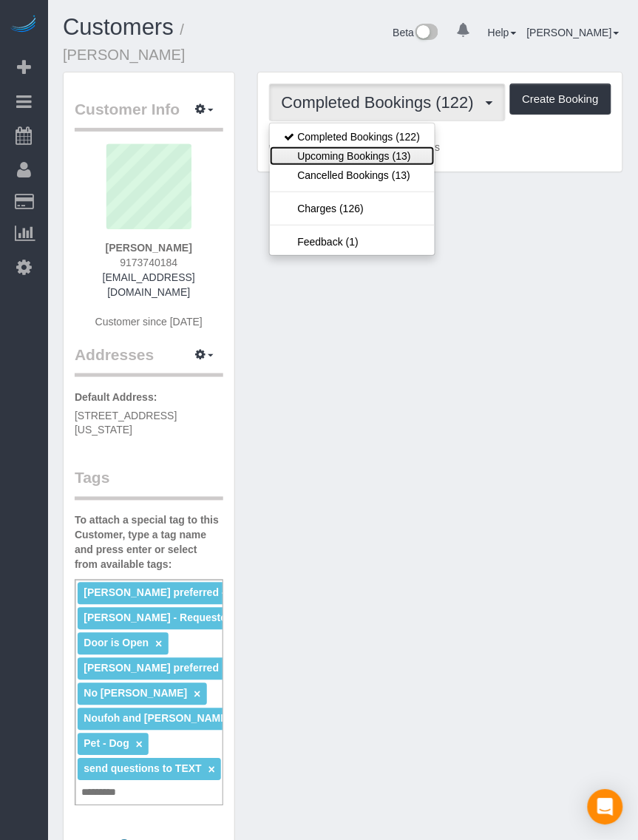
click at [341, 152] on link "Upcoming Bookings (13)" at bounding box center [353, 155] width 166 height 19
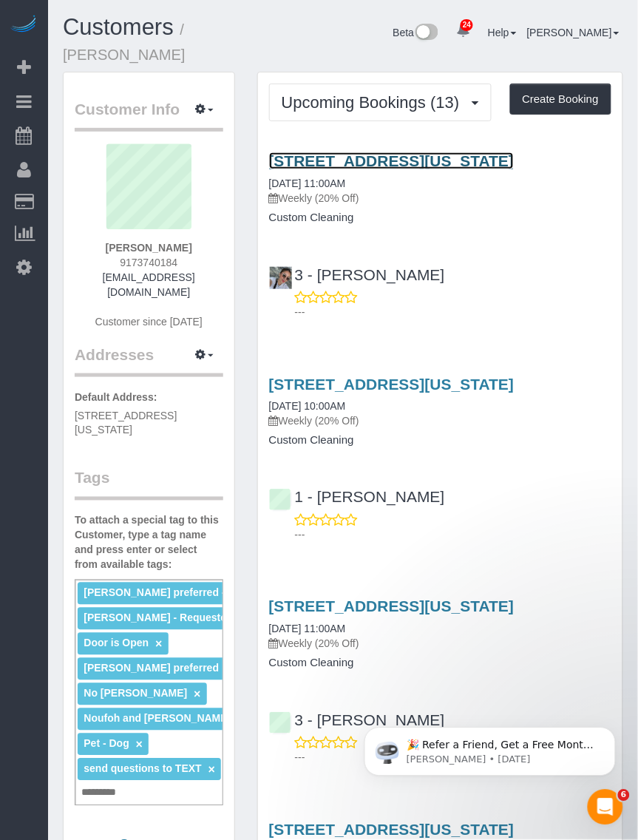
click at [360, 160] on link "[STREET_ADDRESS][US_STATE]" at bounding box center [392, 160] width 246 height 17
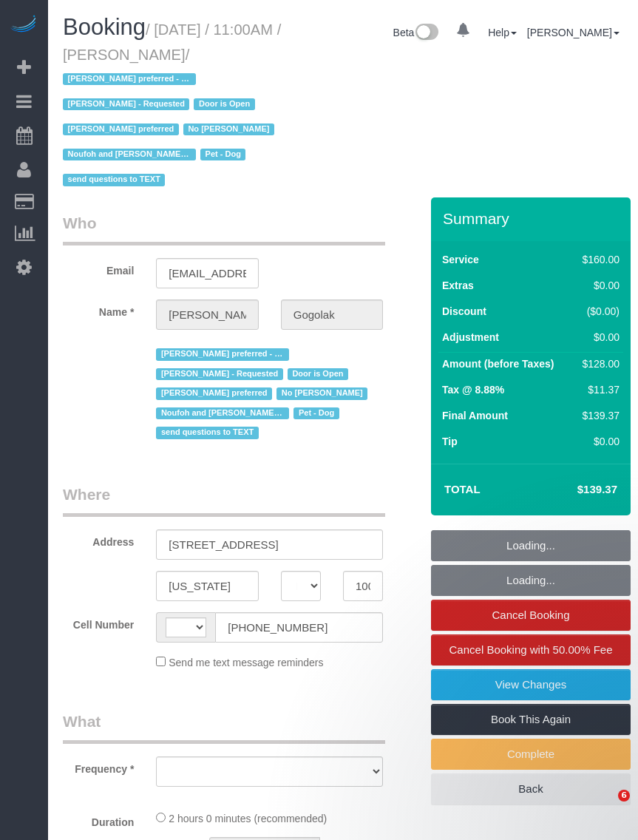
select select "NY"
select select "number:58"
select select "number:76"
select select "number:13"
select select "number:5"
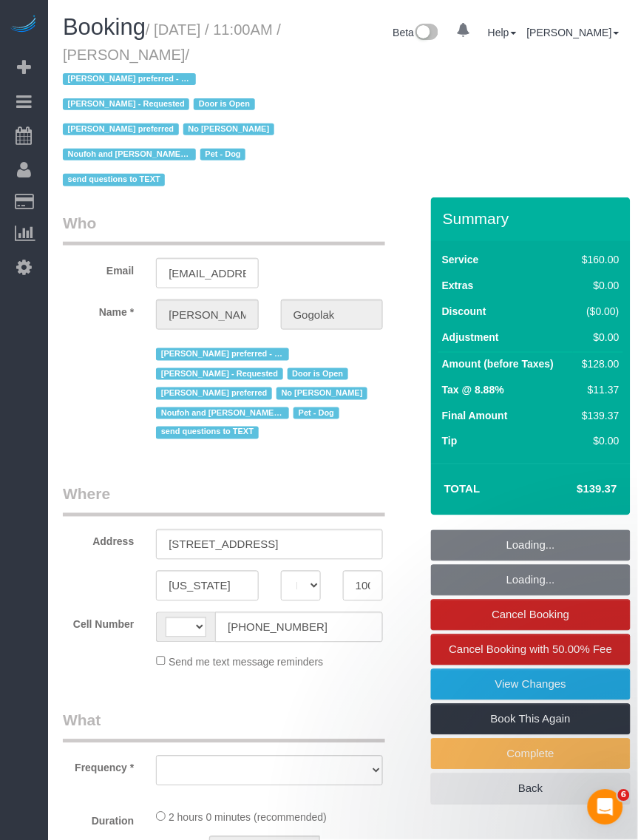
select select "string:[GEOGRAPHIC_DATA]"
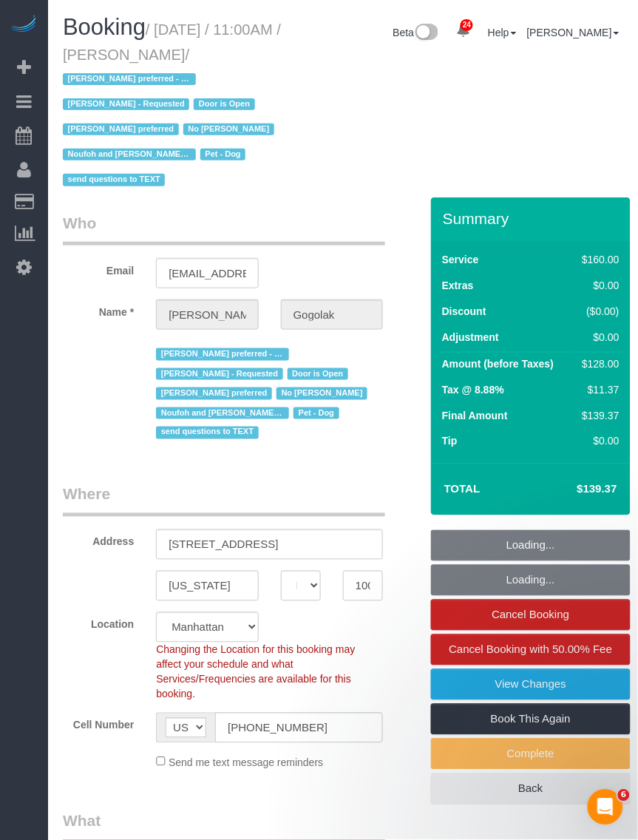
select select "object:999"
select select "spot1"
select select "string:stripe-pm_1RfNyY4VGloSiKo7jWnzrFGY"
select select "object:1585"
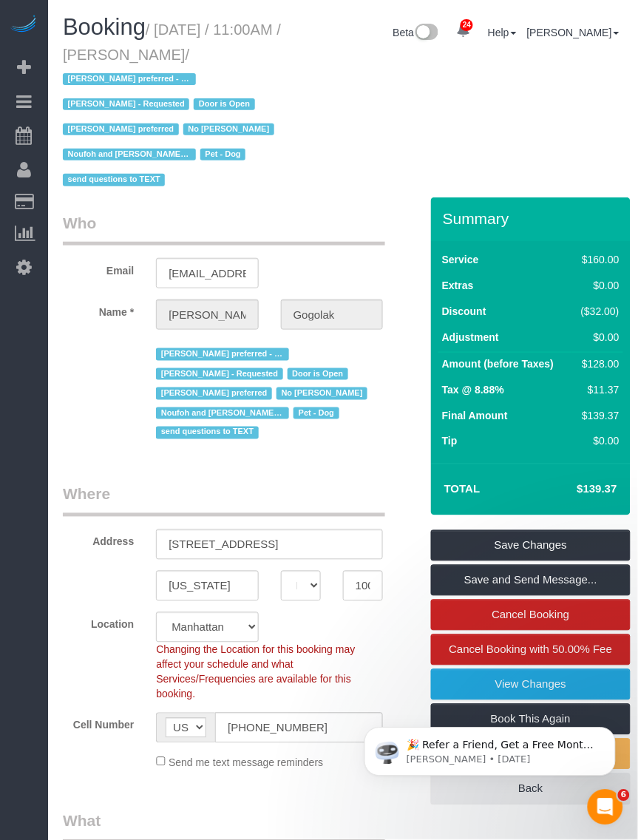
drag, startPoint x: 161, startPoint y: 26, endPoint x: 122, endPoint y: 72, distance: 60.3
click at [122, 72] on small "/ September 22, 2025 / 11:00AM / Leonora Gogolak / Ana Araujo preferred - Monda…" at bounding box center [172, 105] width 218 height 168
copy small "September 22, 2025 / 11:00AM / Leonora Gogolak"
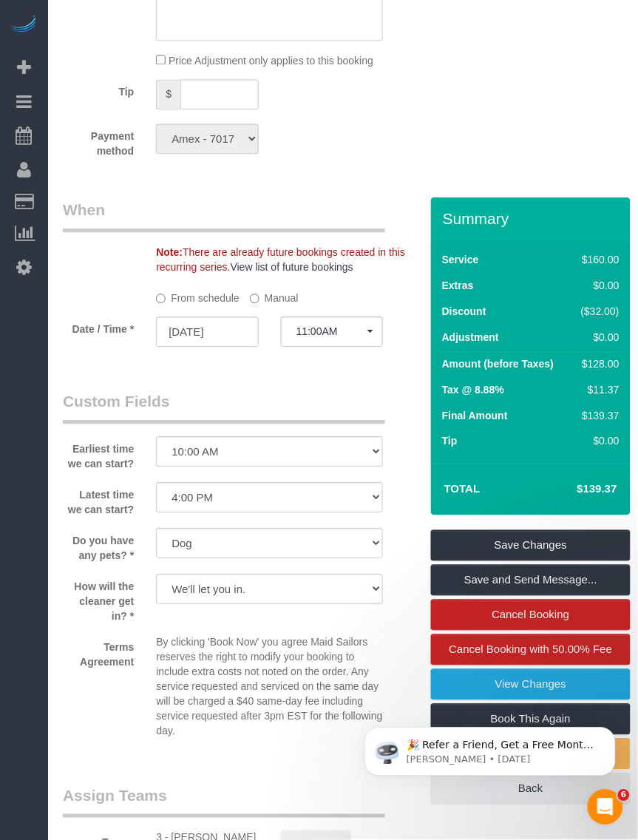
scroll to position [1849, 0]
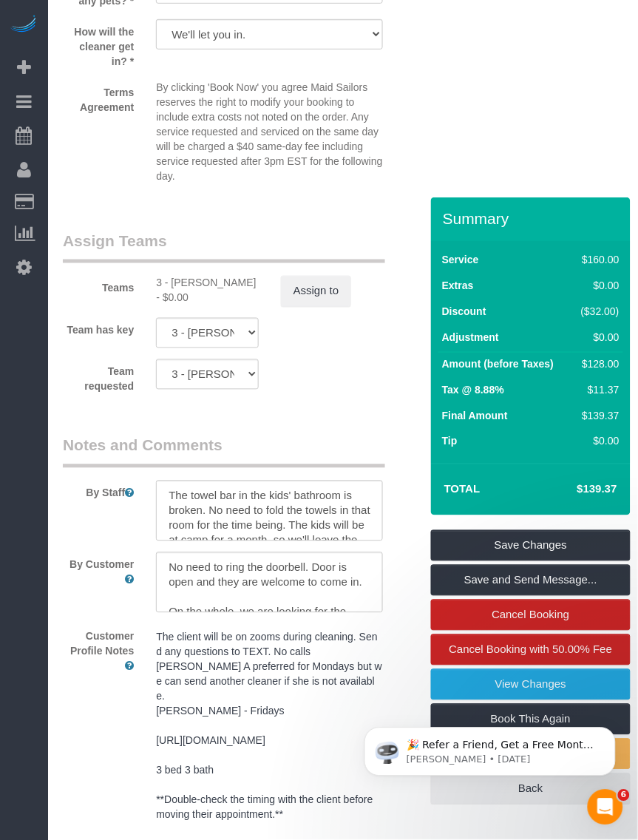
click at [186, 276] on div "3 - Maribel Campos - $0.00" at bounding box center [207, 291] width 102 height 30
copy div "Maribel"
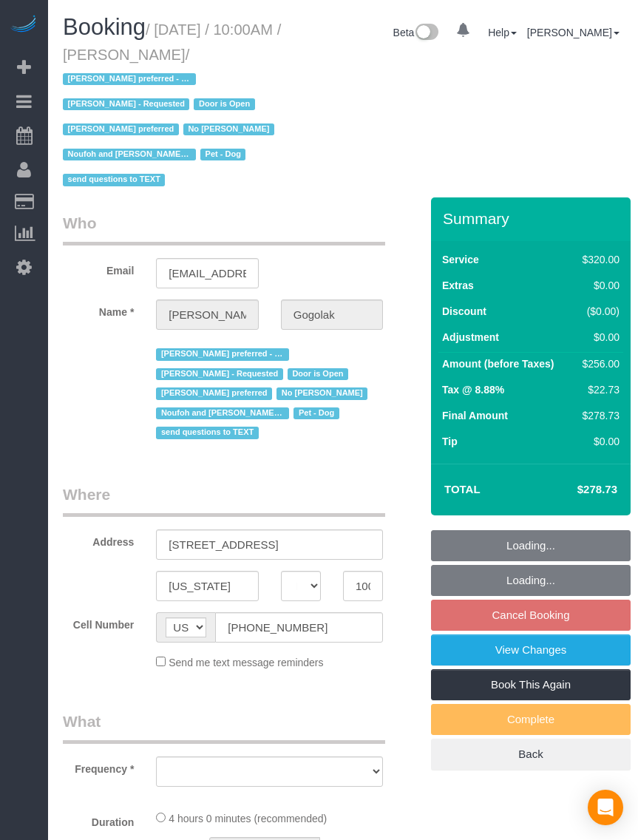
select select "NY"
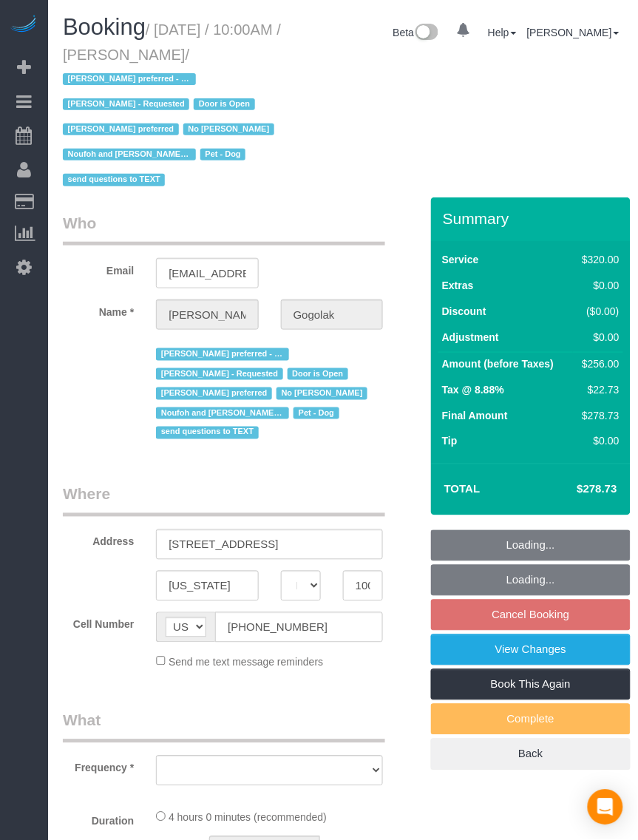
select select "object:840"
select select "number:58"
select select "number:76"
select select "number:13"
select select "number:5"
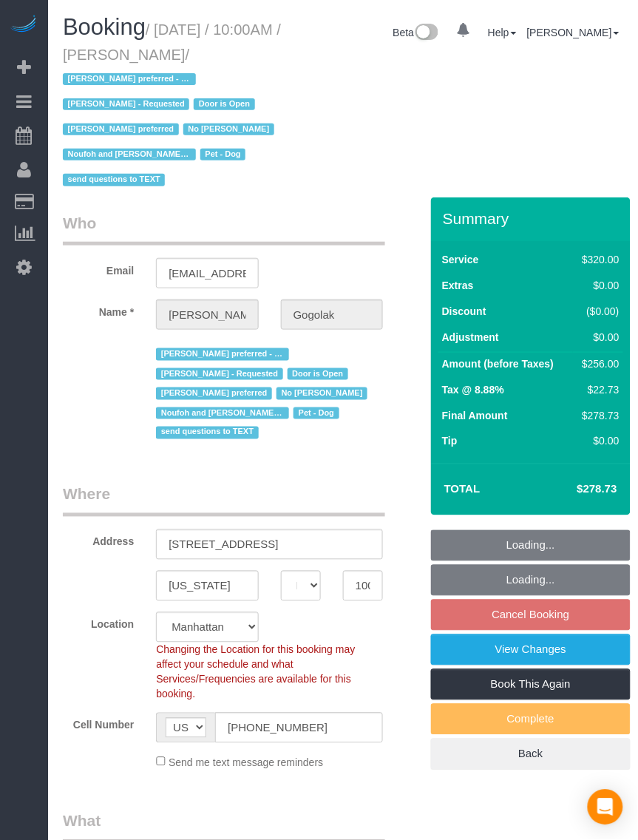
select select "string:stripe-pm_1P0RUk4VGloSiKo71VMZMWZt"
select select "object:991"
select select "spot3"
select select "240"
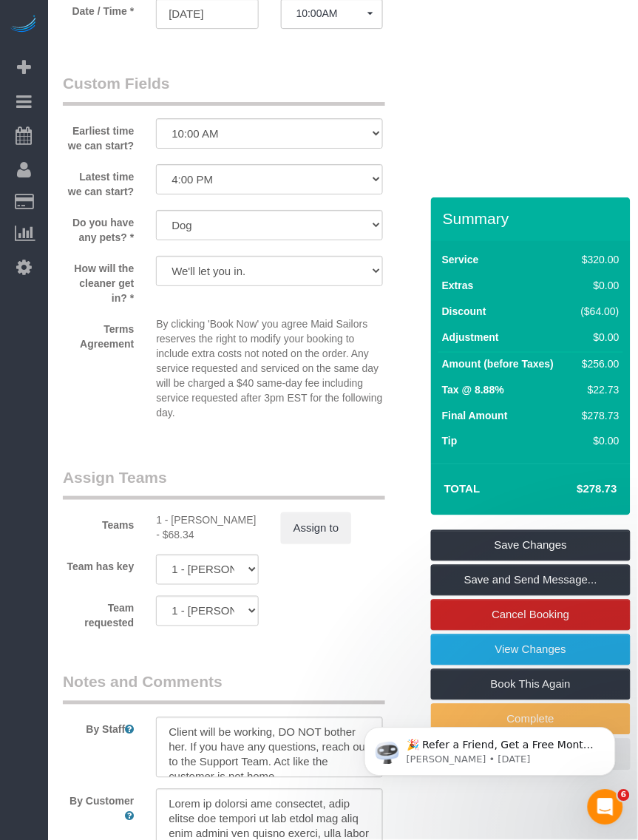
scroll to position [1988, 0]
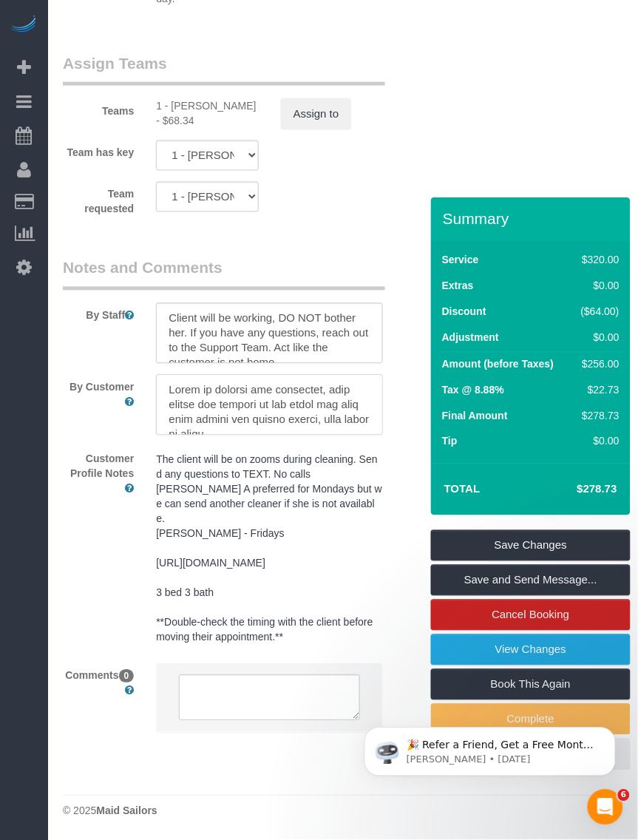
click at [294, 389] on textarea at bounding box center [269, 405] width 227 height 61
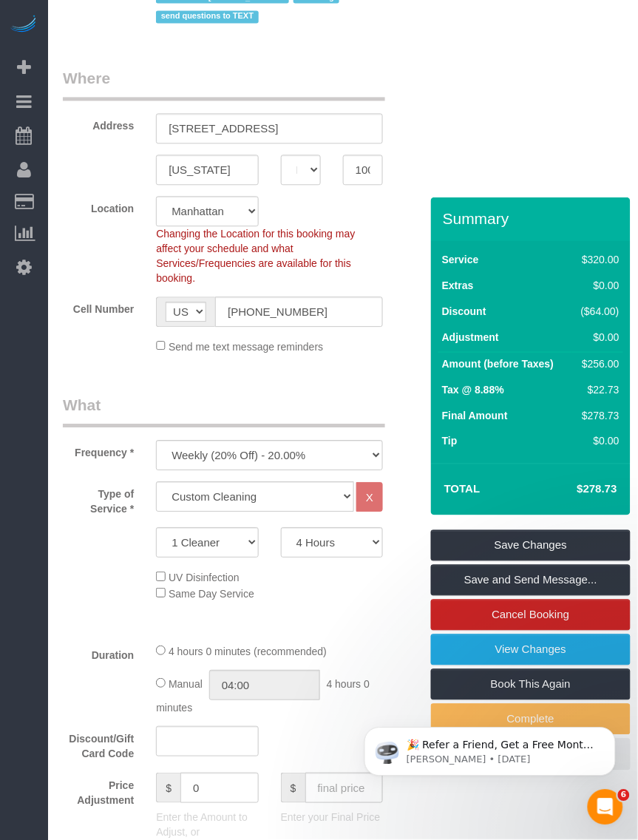
scroll to position [0, 0]
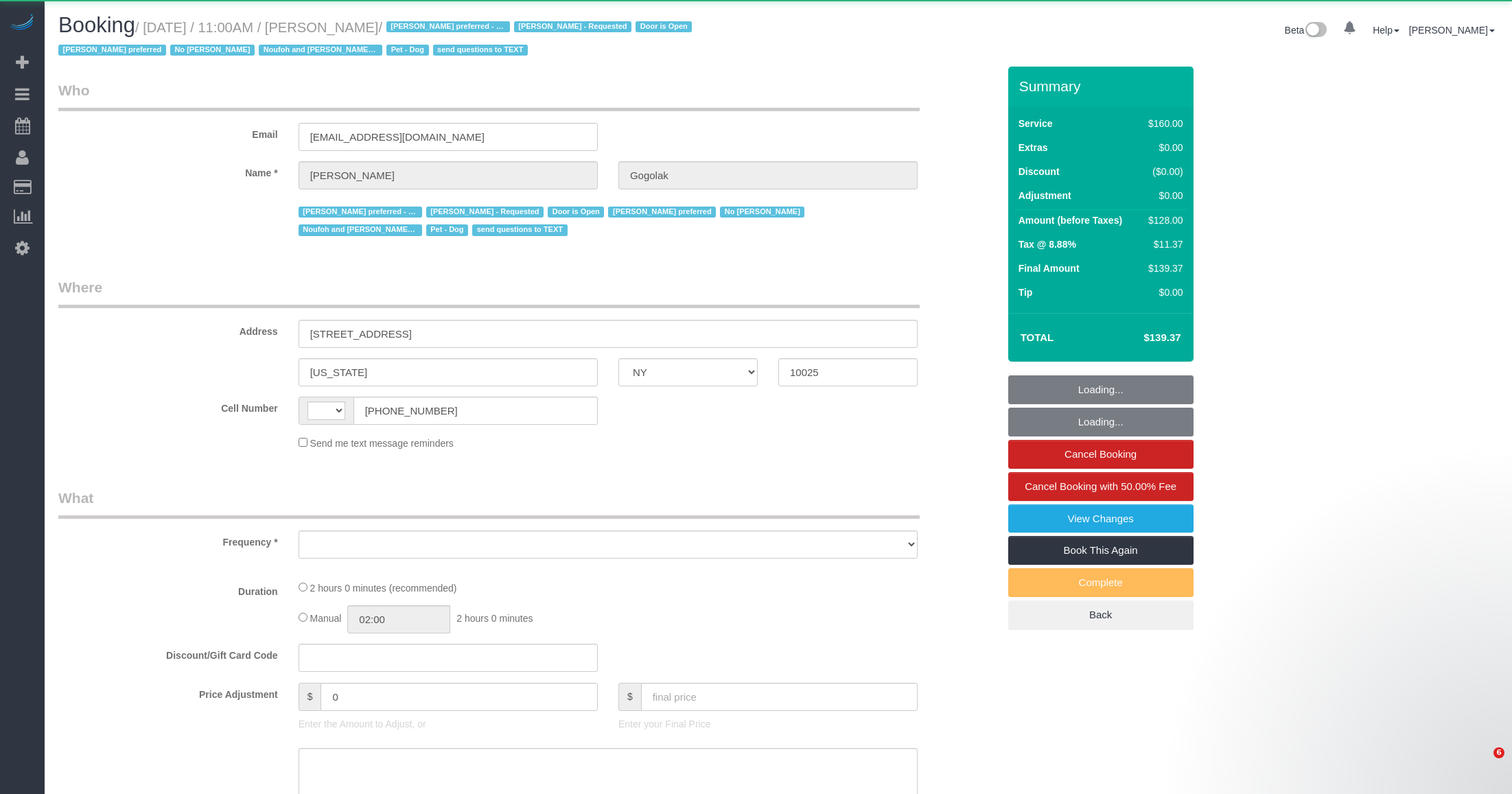
select select "NY"
select select "string:[GEOGRAPHIC_DATA]"
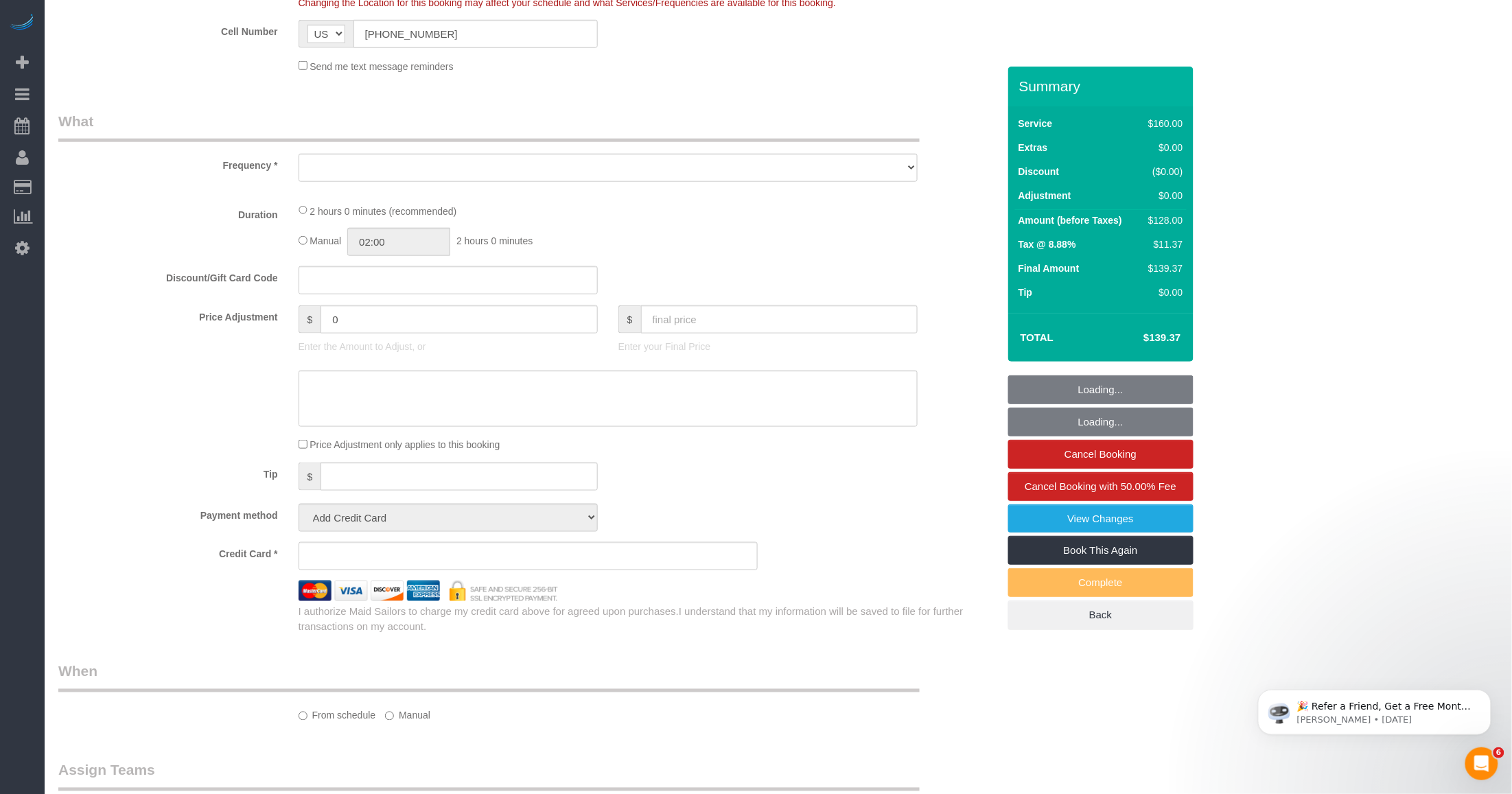
select select "object:850"
select select "string:stripe-pm_1RfNyY4VGloSiKo7jWnzrFGY"
select select "spot1"
select select "number:58"
select select "number:76"
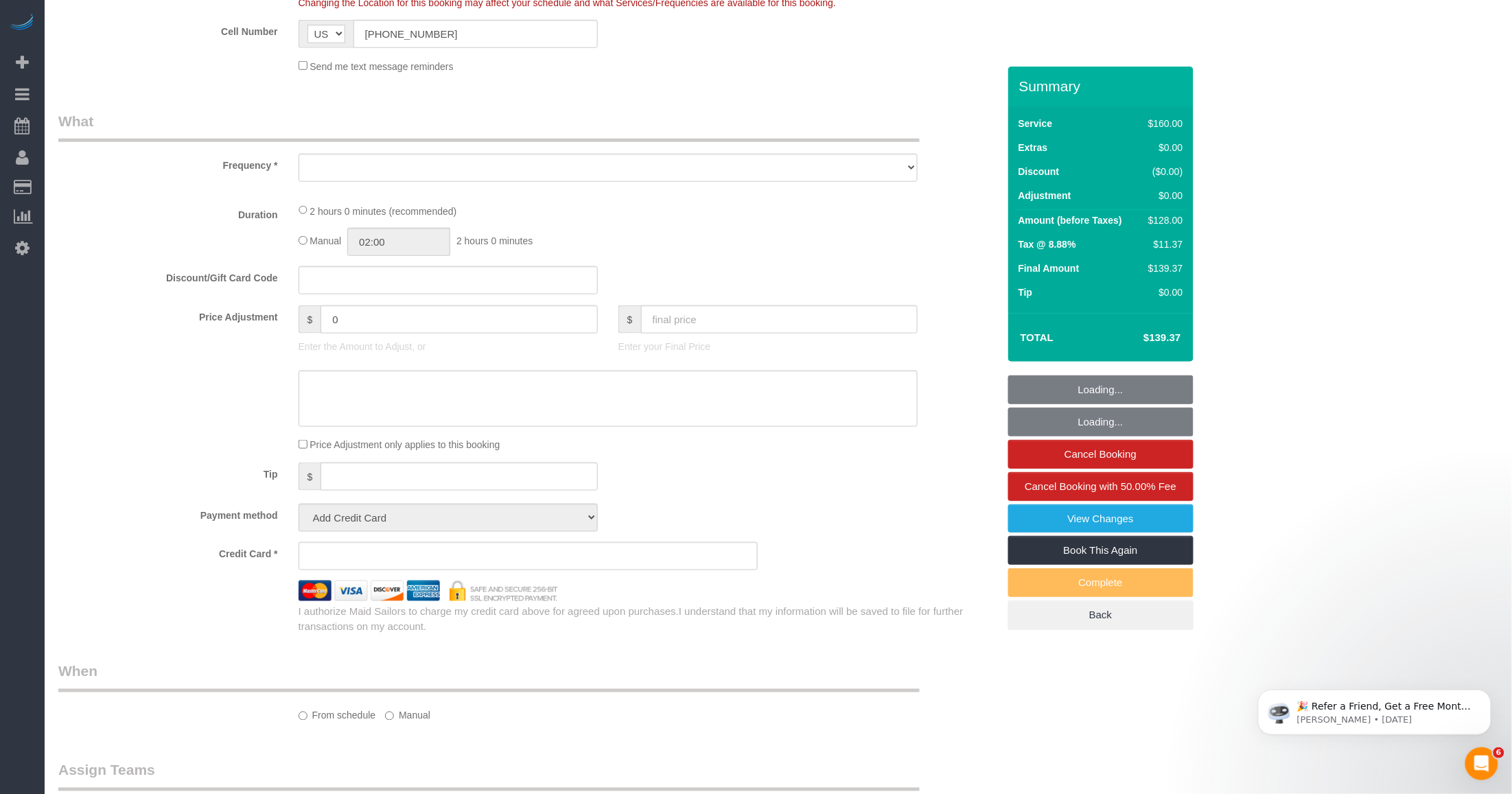
select select "number:13"
select select "number:5"
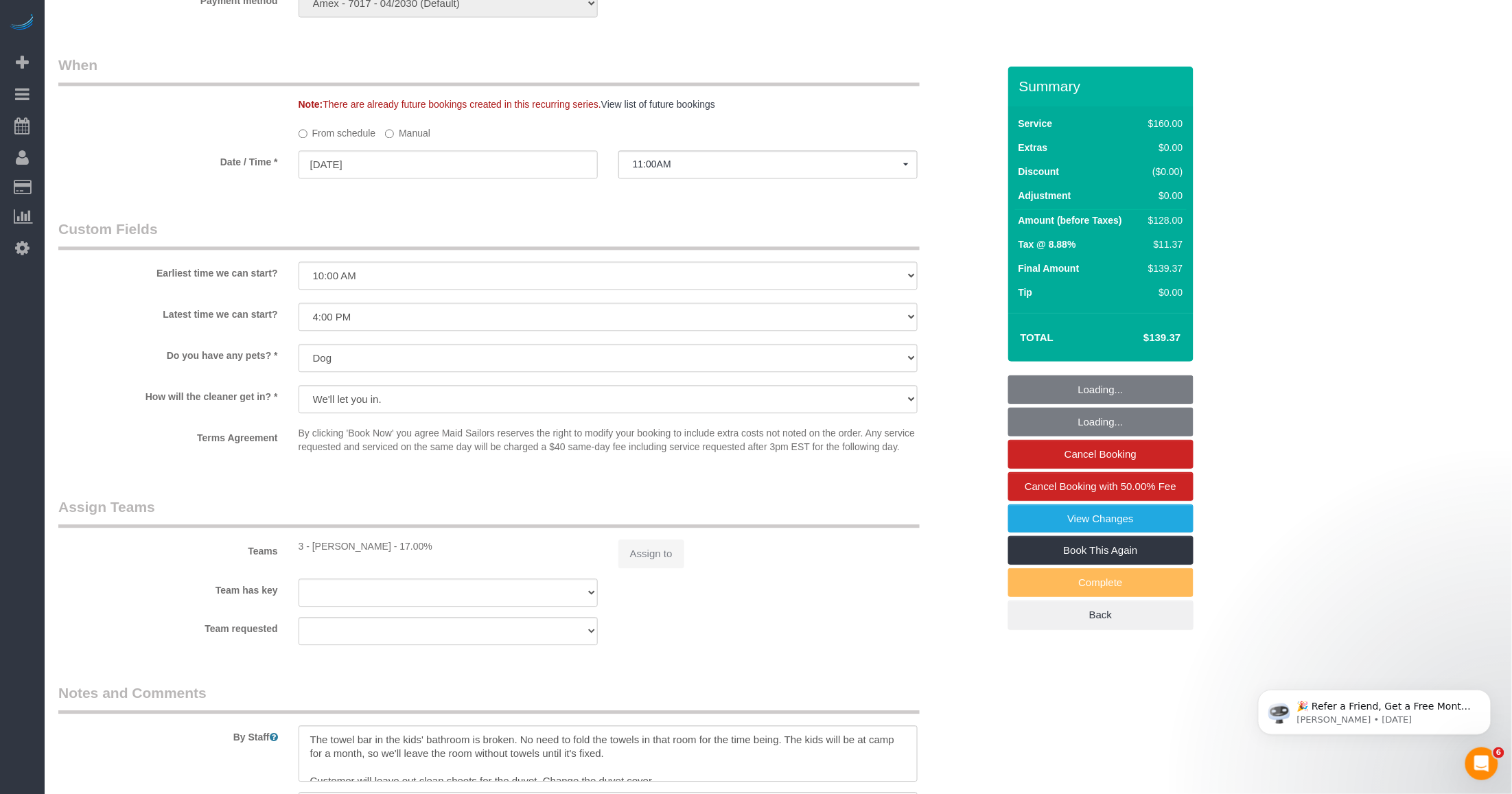
scroll to position [1454, 0]
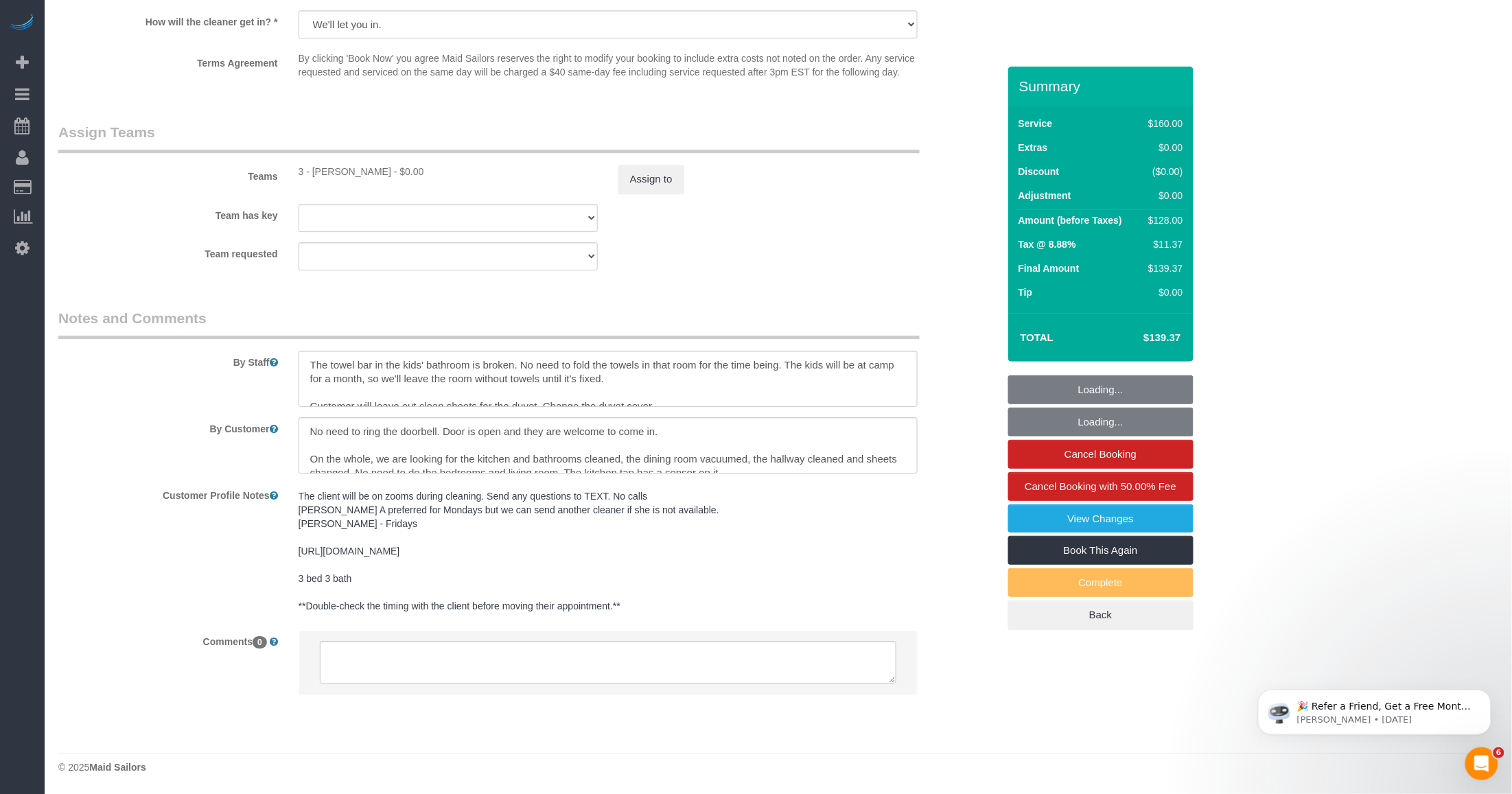
select select "object:1585"
click at [506, 451] on textarea at bounding box center [608, 445] width 619 height 57
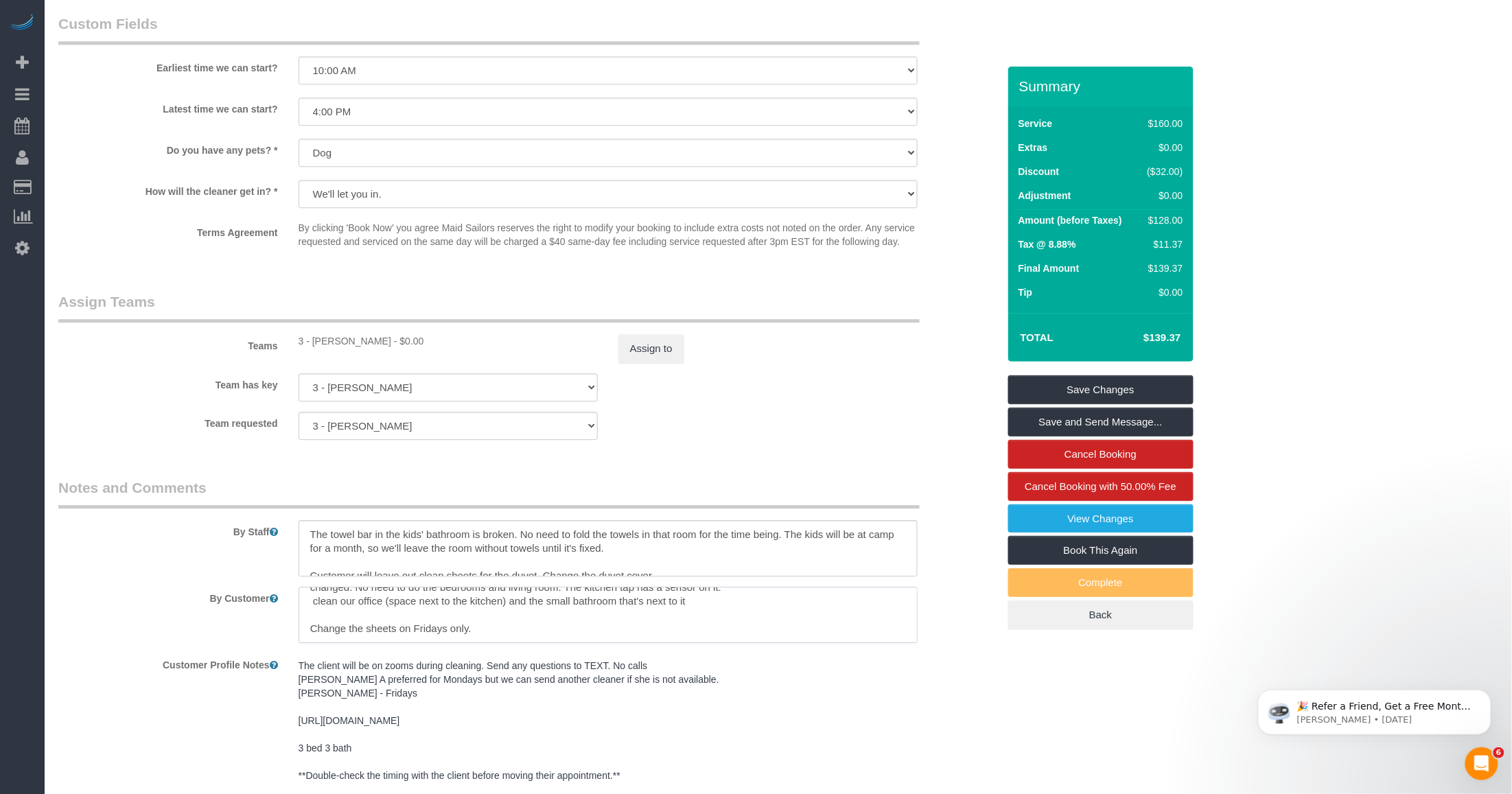
scroll to position [1369, 0]
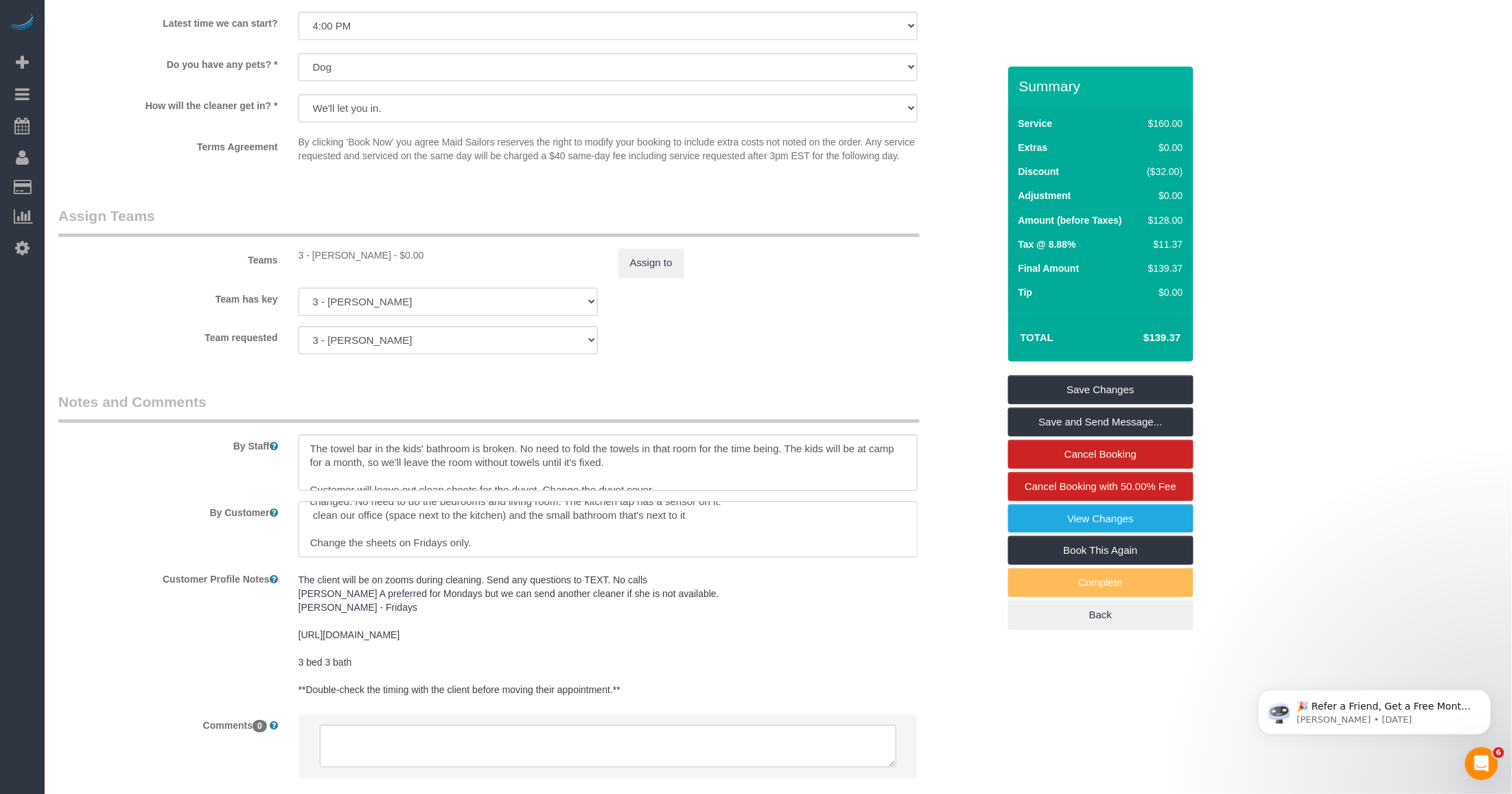
click at [507, 547] on textarea at bounding box center [608, 529] width 619 height 57
paste textarea "ip the office and the attached bathroom on Mondays Clean the office and the att…"
click at [334, 541] on textarea at bounding box center [608, 529] width 619 height 57
paste textarea "Skip the office and the attached bathroom on Mondays Clean the office and the a…"
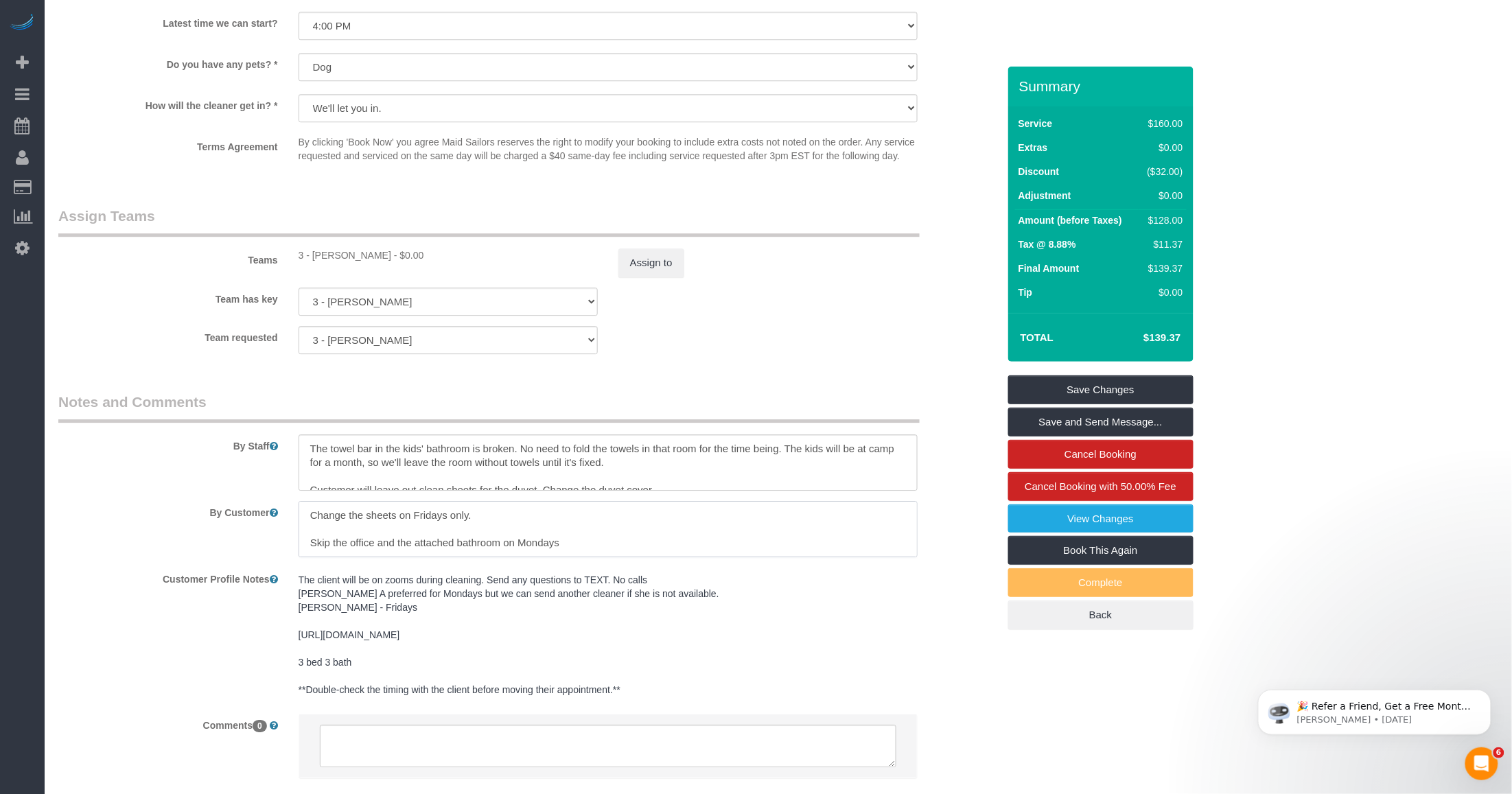
scroll to position [101, 0]
click at [334, 540] on textarea at bounding box center [608, 529] width 619 height 57
click at [462, 544] on textarea at bounding box center [608, 529] width 619 height 57
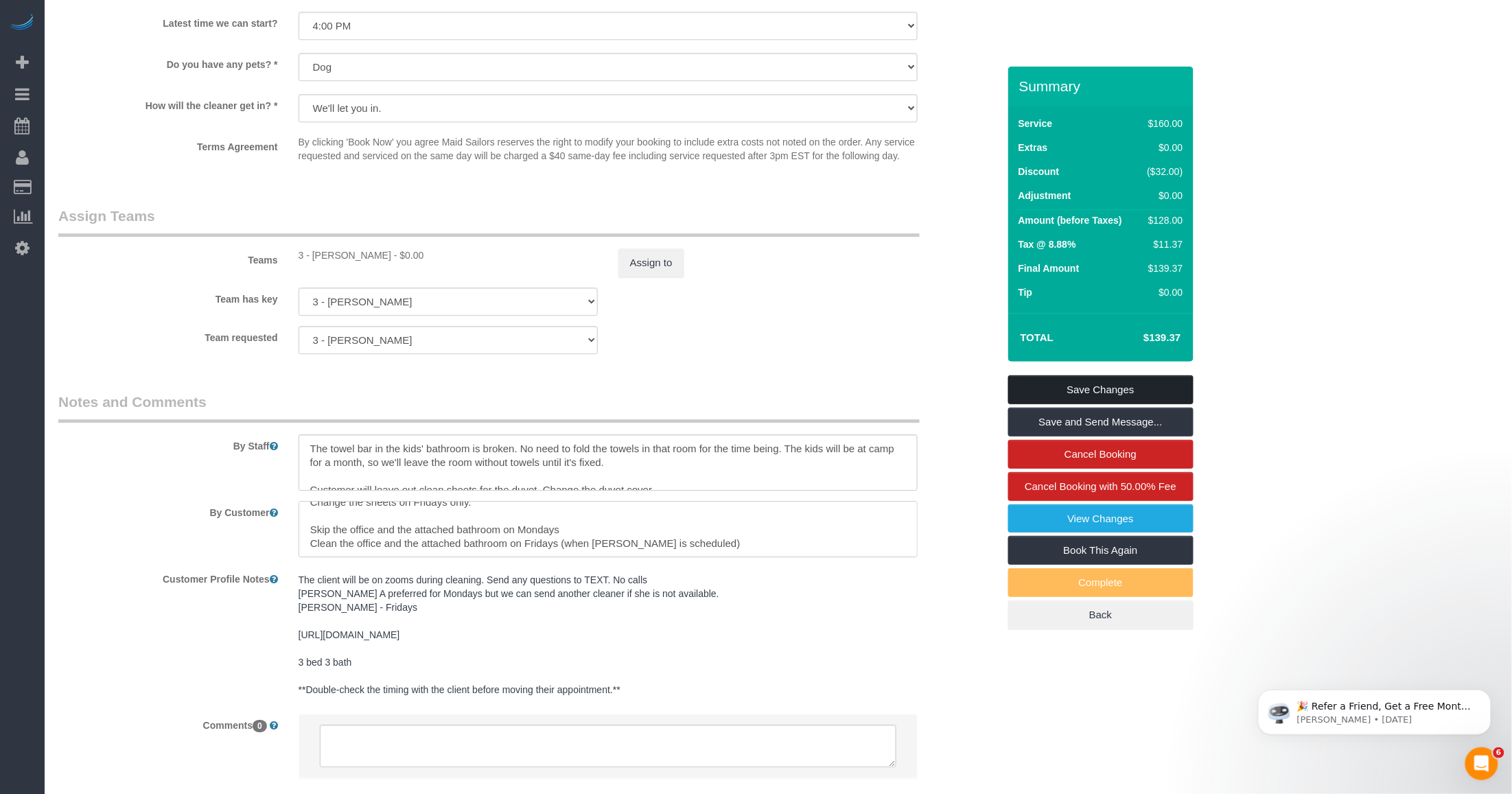
type textarea "No need to ring the doorbell. Door is open and they are welcome to come in. On …"
click at [1093, 385] on link "Save Changes" at bounding box center [1101, 390] width 186 height 29
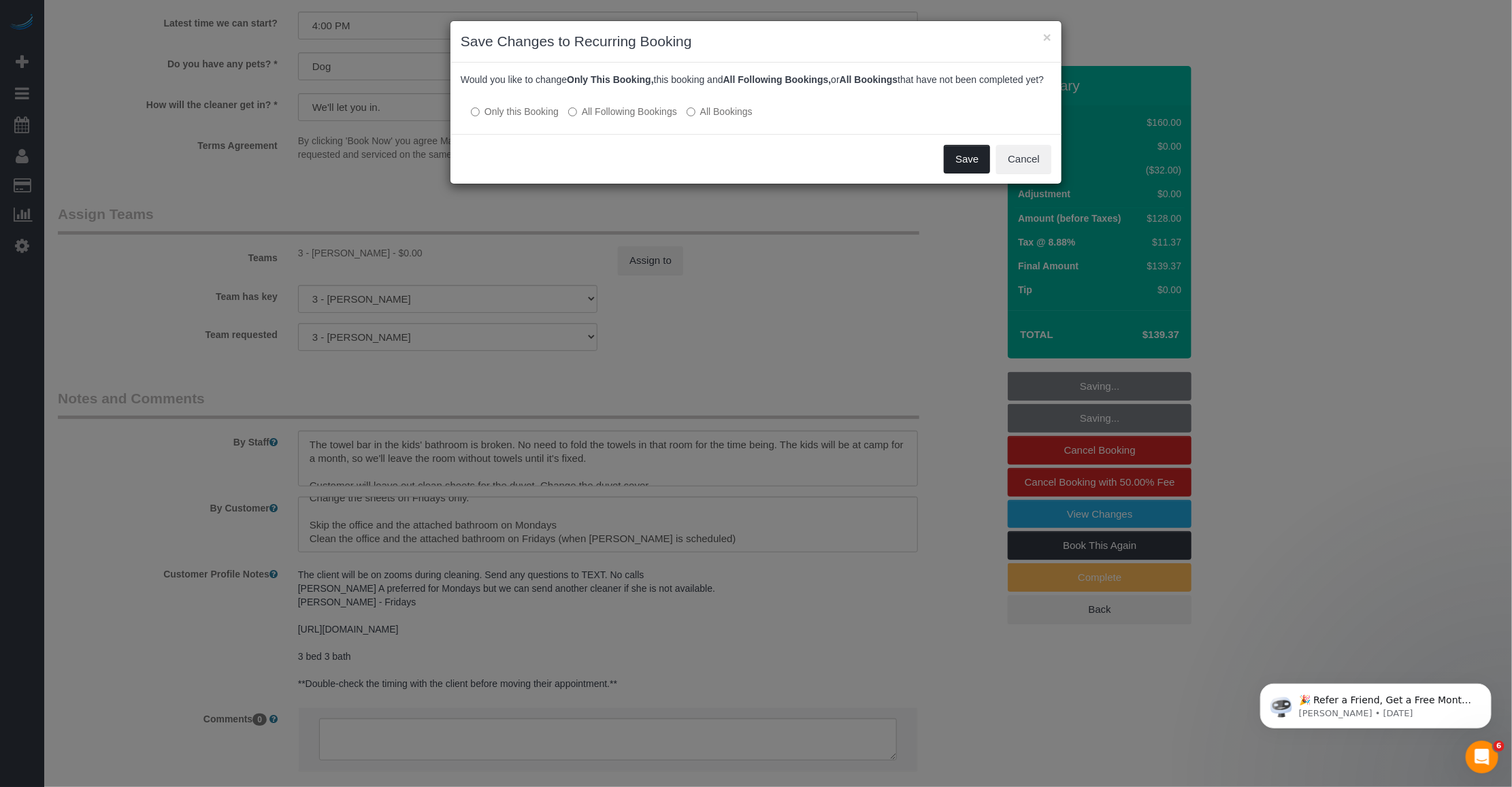
click at [958, 171] on button "Save" at bounding box center [967, 159] width 46 height 29
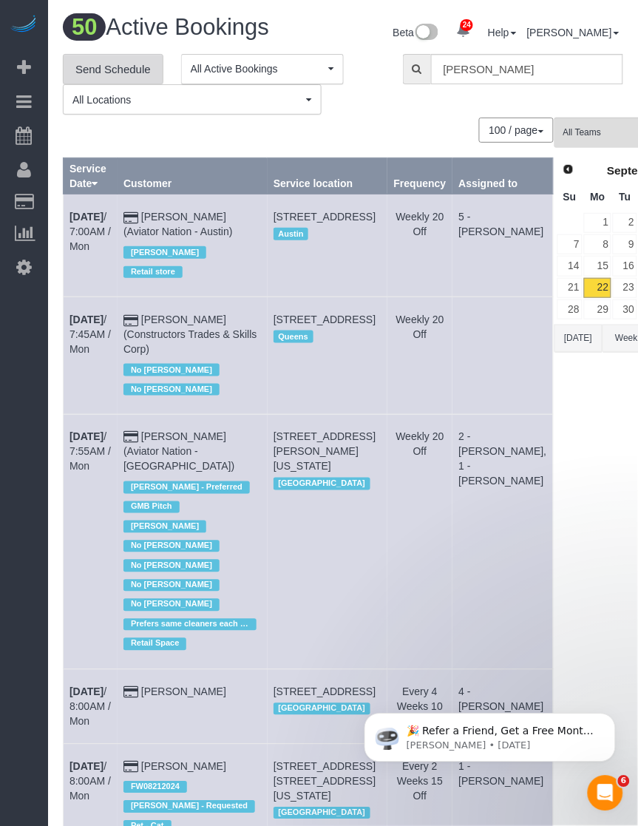
click at [124, 67] on link "Send Schedule" at bounding box center [113, 69] width 101 height 31
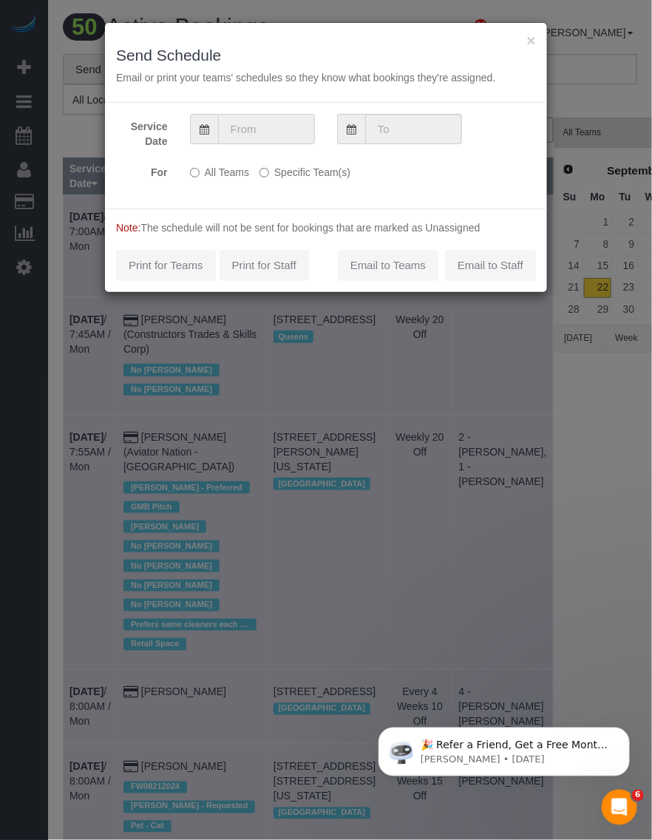
click at [244, 123] on input "text" at bounding box center [266, 129] width 97 height 30
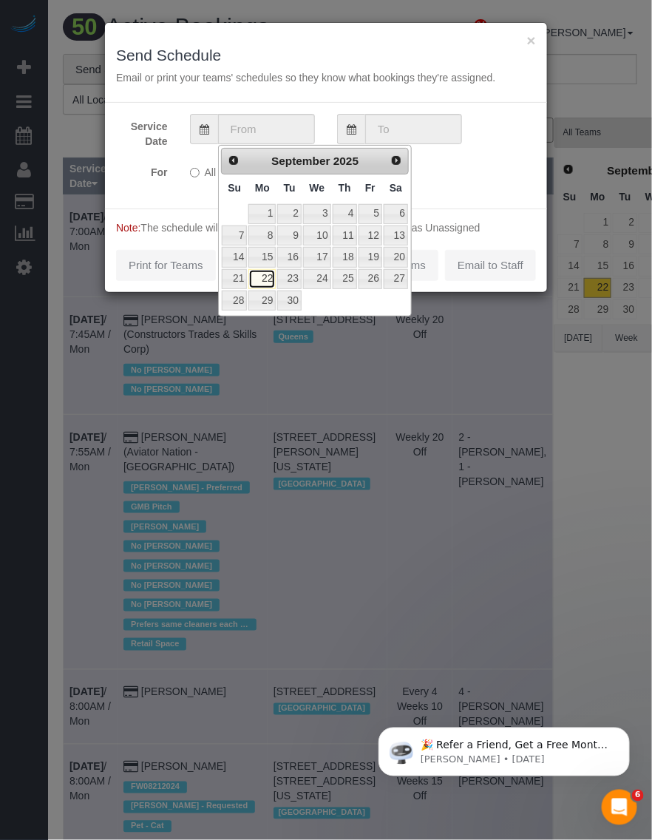
click at [266, 280] on link "22" at bounding box center [262, 279] width 27 height 20
type input "[DATE]"
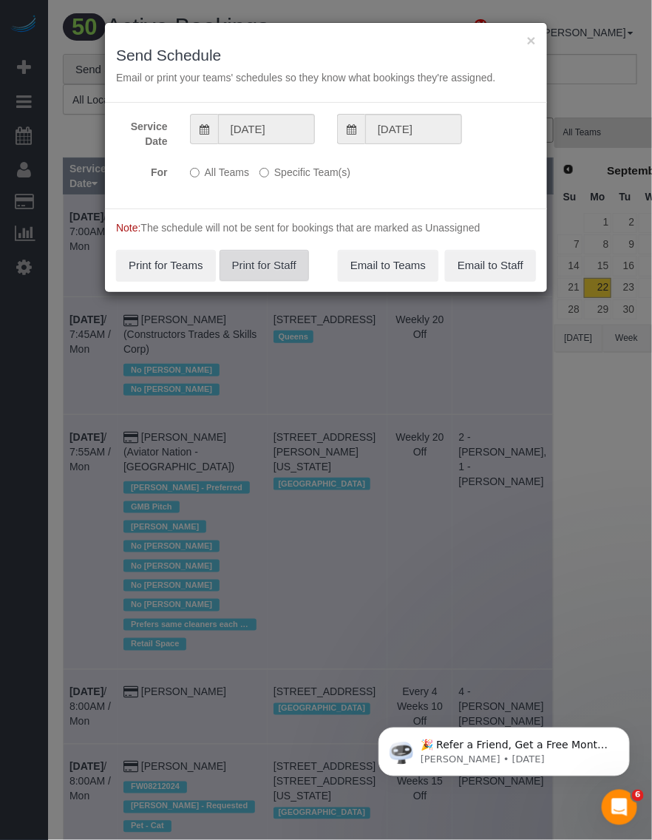
click at [266, 280] on button "Print for Staff" at bounding box center [265, 265] width 90 height 31
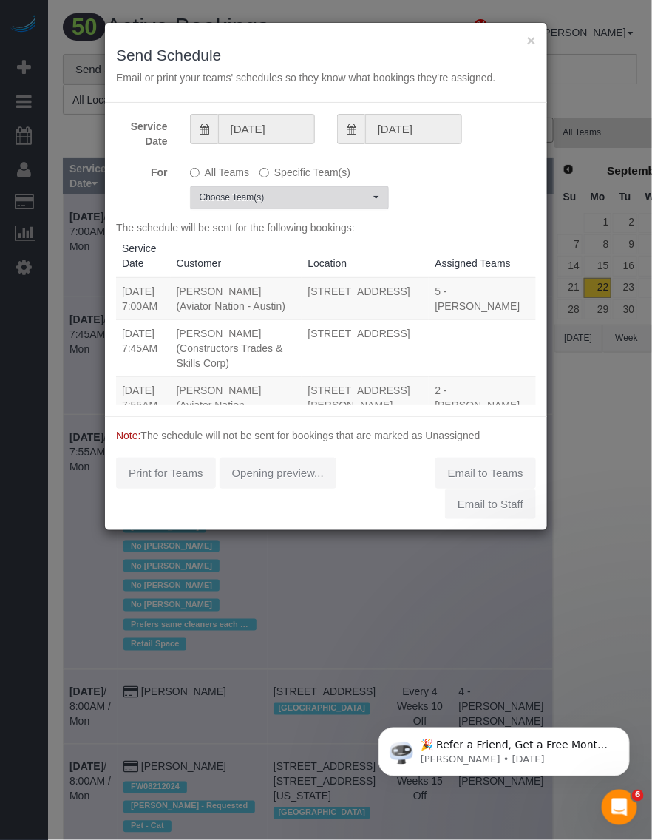
click at [294, 190] on button "Choose Team(s)" at bounding box center [289, 197] width 199 height 23
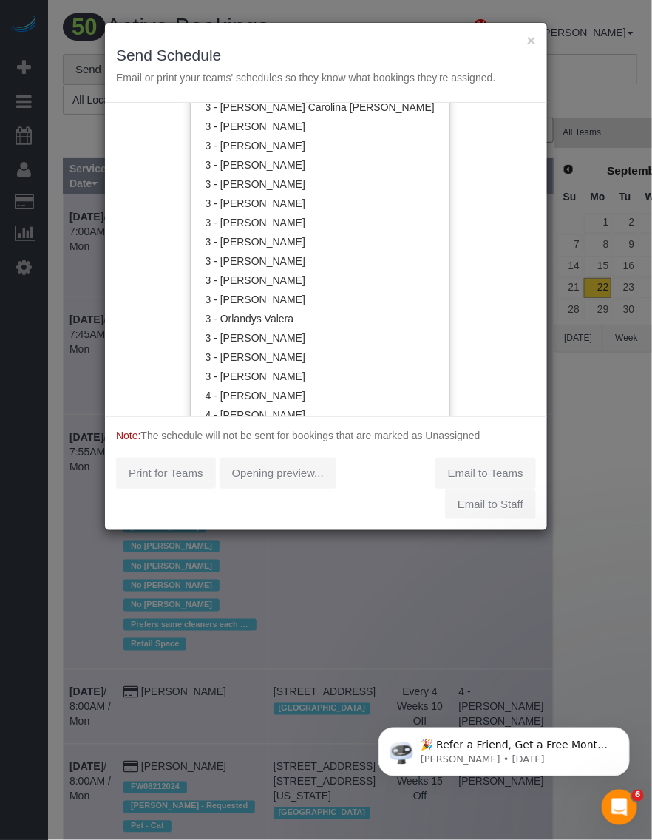
scroll to position [1480, 0]
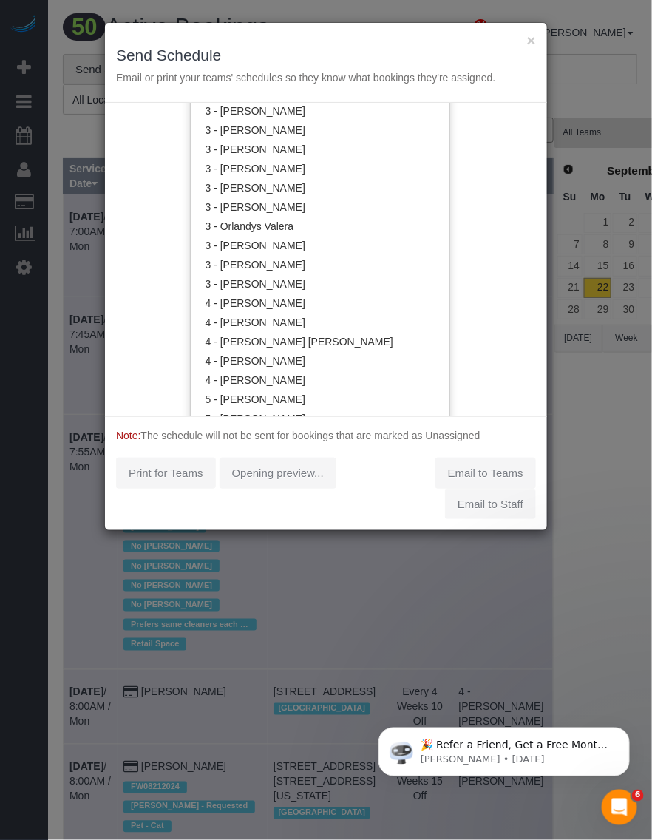
click at [416, 226] on div "Service Date 09/22/2025 09/22/2025 For All Teams Specific Team(s) Choose Team(s…" at bounding box center [326, 260] width 442 height 314
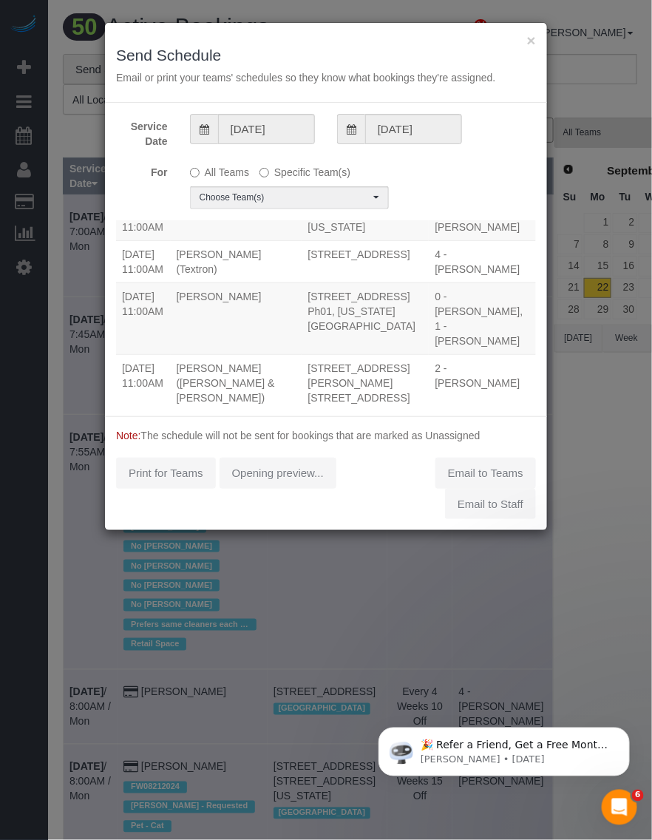
scroll to position [1588, 0]
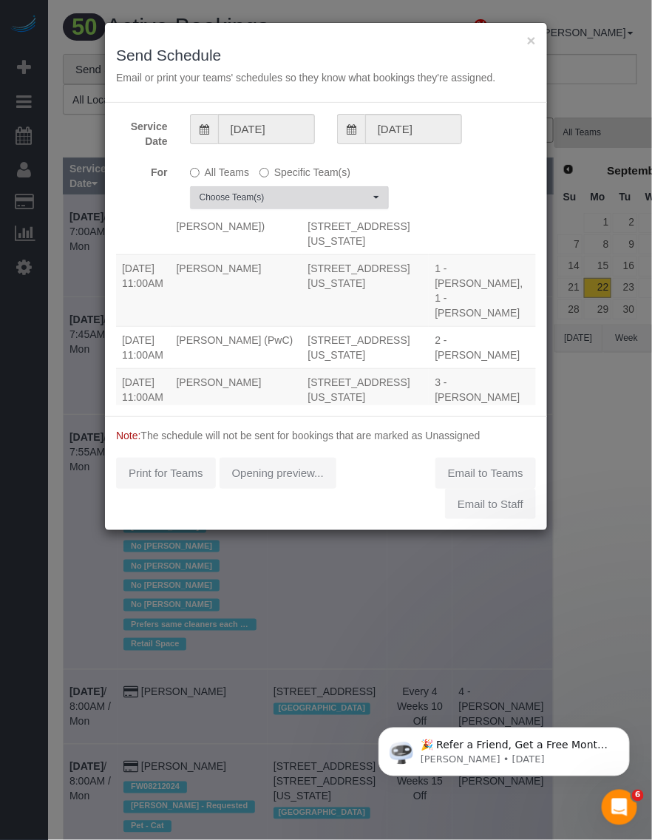
click at [314, 189] on button "Choose Team(s)" at bounding box center [289, 197] width 199 height 23
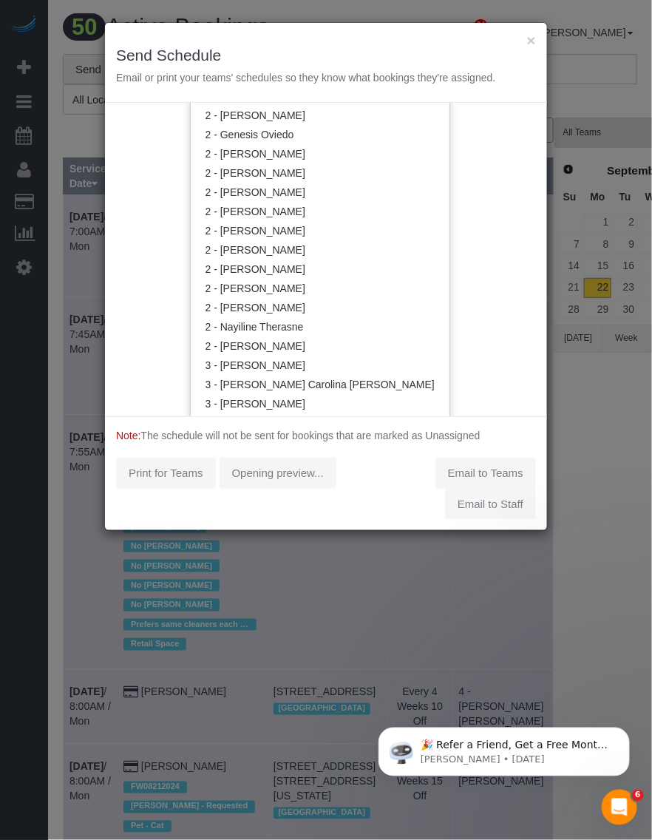
scroll to position [1480, 0]
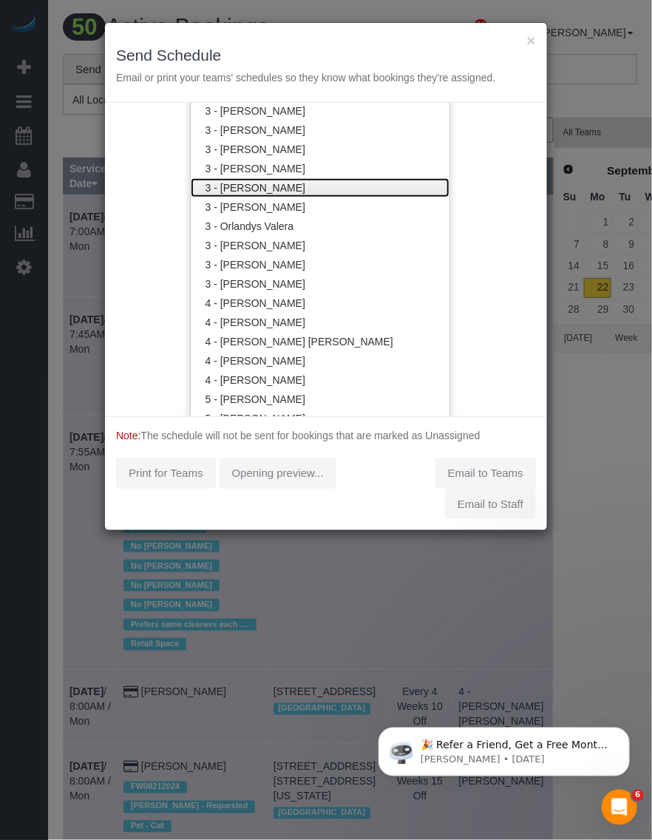
click at [274, 189] on link "3 - [PERSON_NAME]" at bounding box center [320, 187] width 259 height 19
drag, startPoint x: 453, startPoint y: 203, endPoint x: 380, endPoint y: 215, distance: 74.1
click at [453, 204] on div "Service Date 09/22/2025 09/22/2025 For All Teams Specific Team(s) 3 - Maribel C…" at bounding box center [326, 260] width 442 height 314
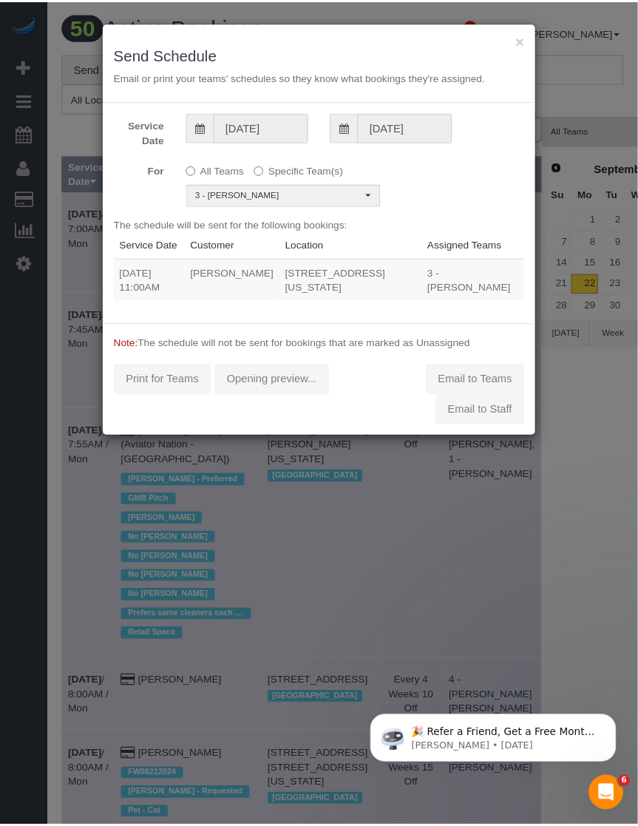
scroll to position [0, 0]
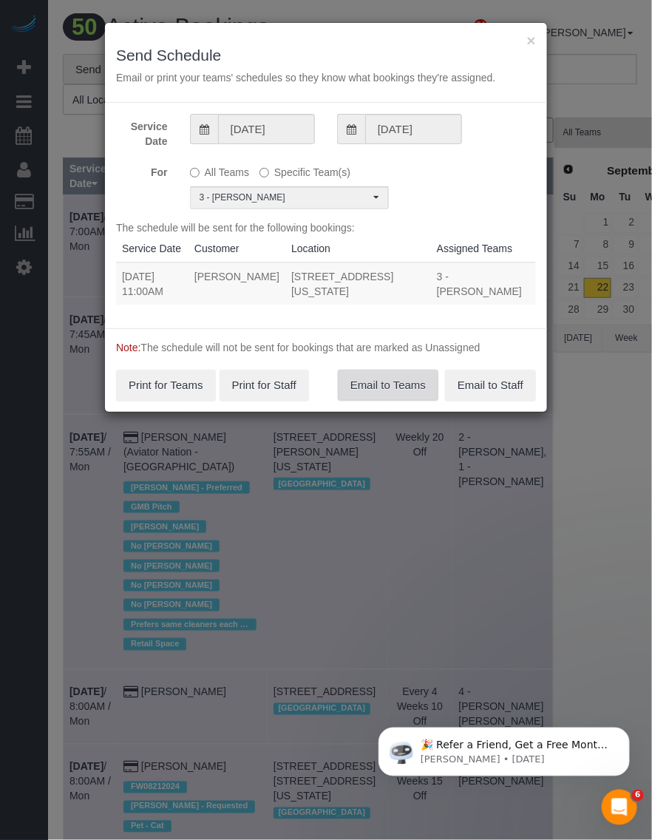
click at [371, 396] on button "Email to Teams" at bounding box center [388, 385] width 101 height 31
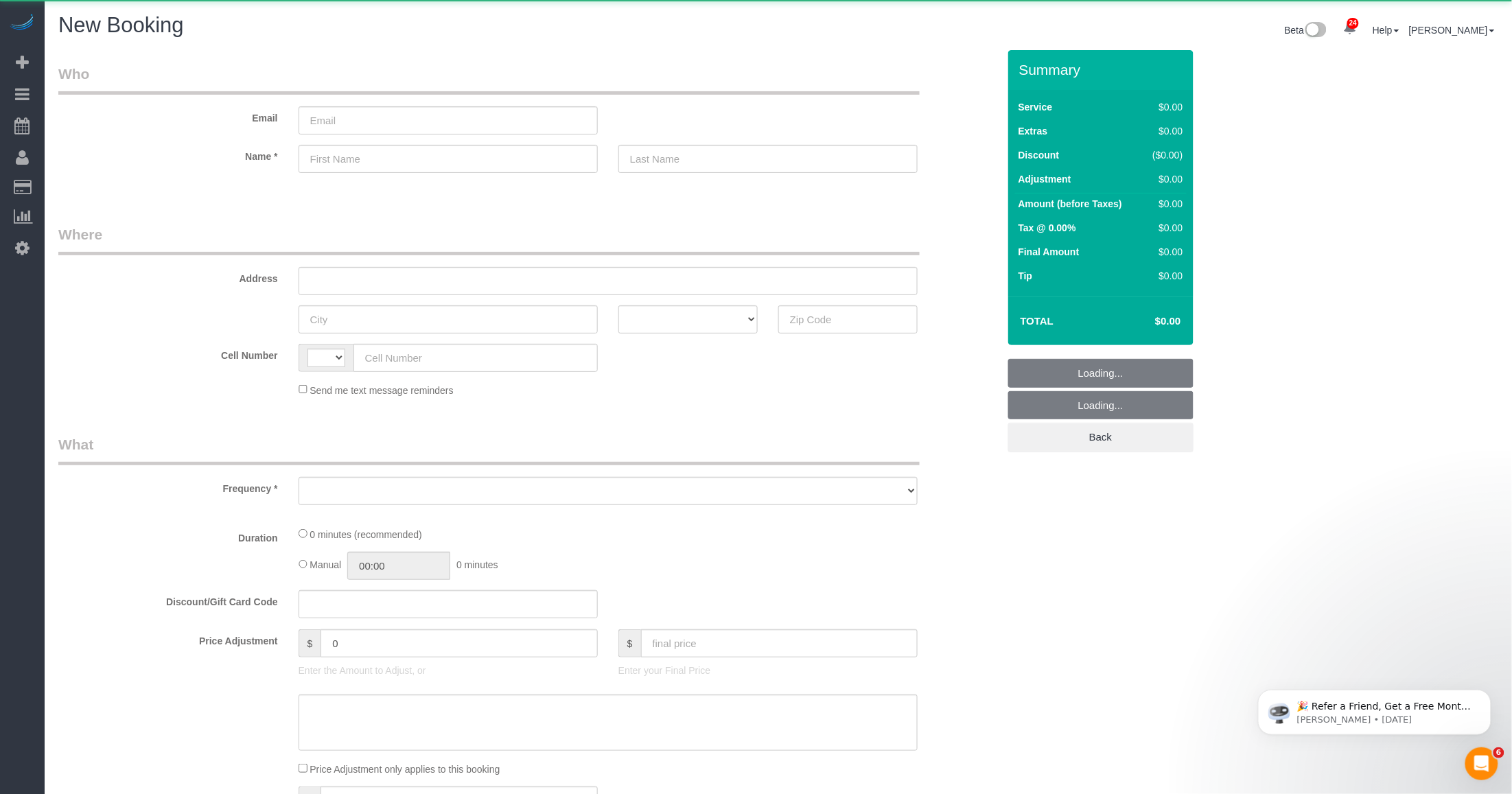
select select "string:[GEOGRAPHIC_DATA]"
select select "object:1814"
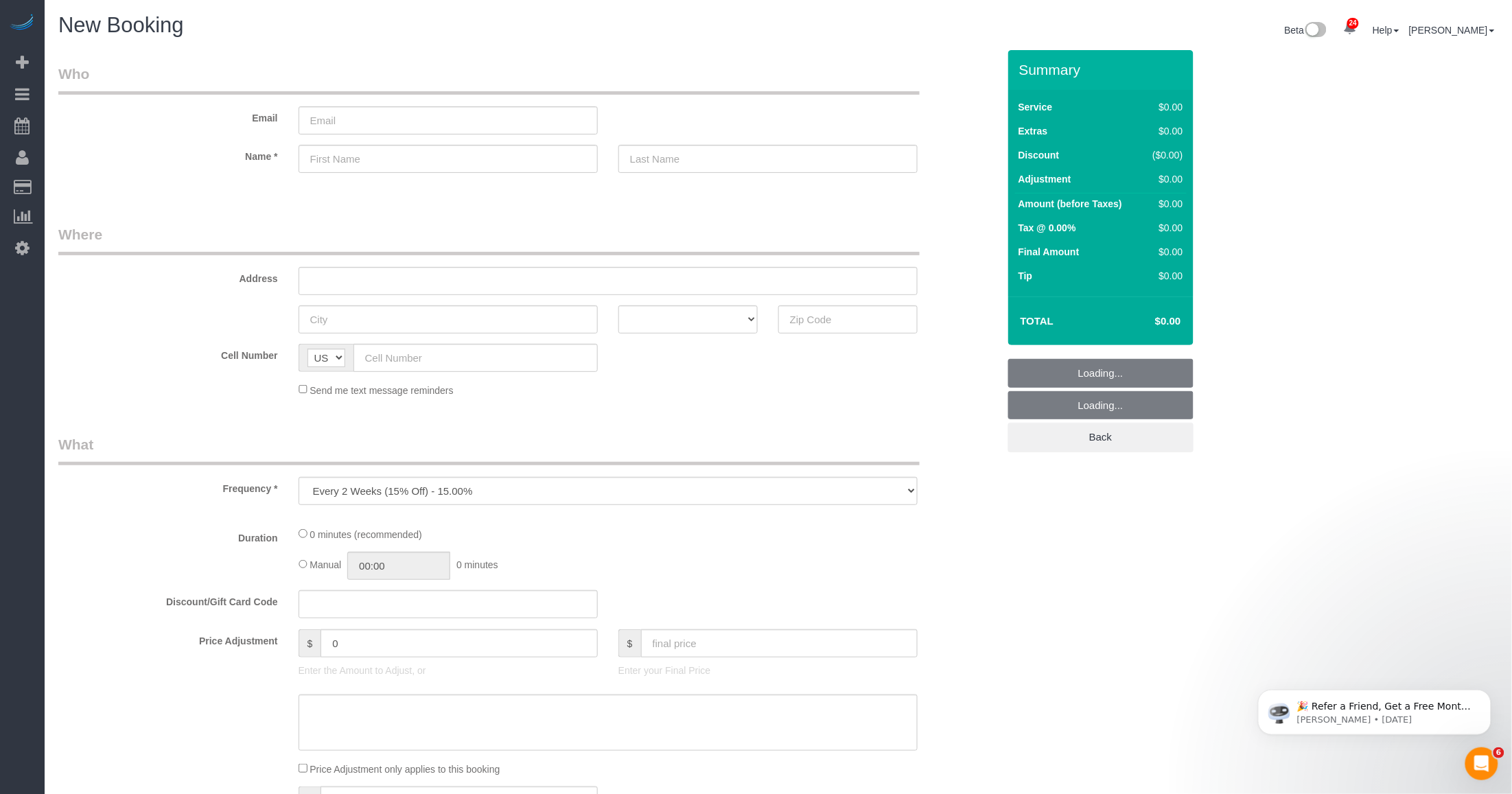
select select "number:89"
select select "number:90"
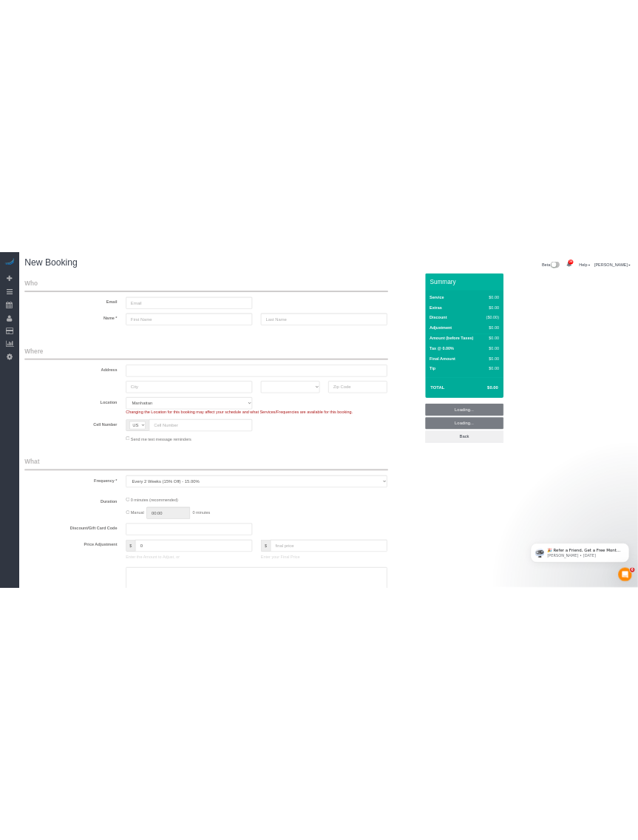
scroll to position [185, 0]
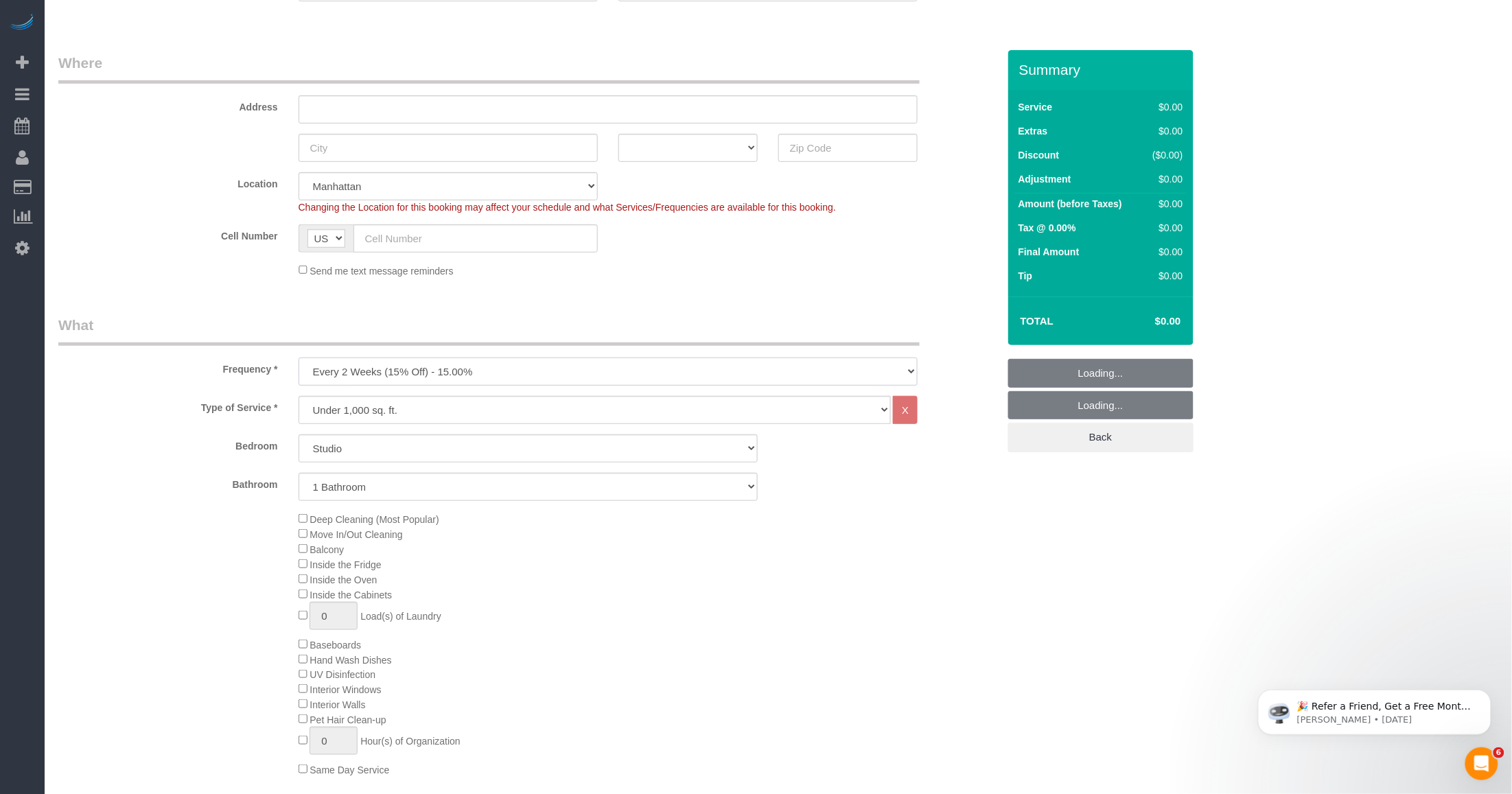
click at [455, 379] on select "One Time Weekly (20% Off) - 20.00% Every 2 Weeks (15% Off) - 15.00% Every 4 Wee…" at bounding box center [608, 371] width 619 height 28
select select "object:2767"
click at [299, 357] on select "One Time Weekly (20% Off) - 20.00% Every 2 Weeks (15% Off) - 15.00% Every 4 Wee…" at bounding box center [608, 371] width 619 height 28
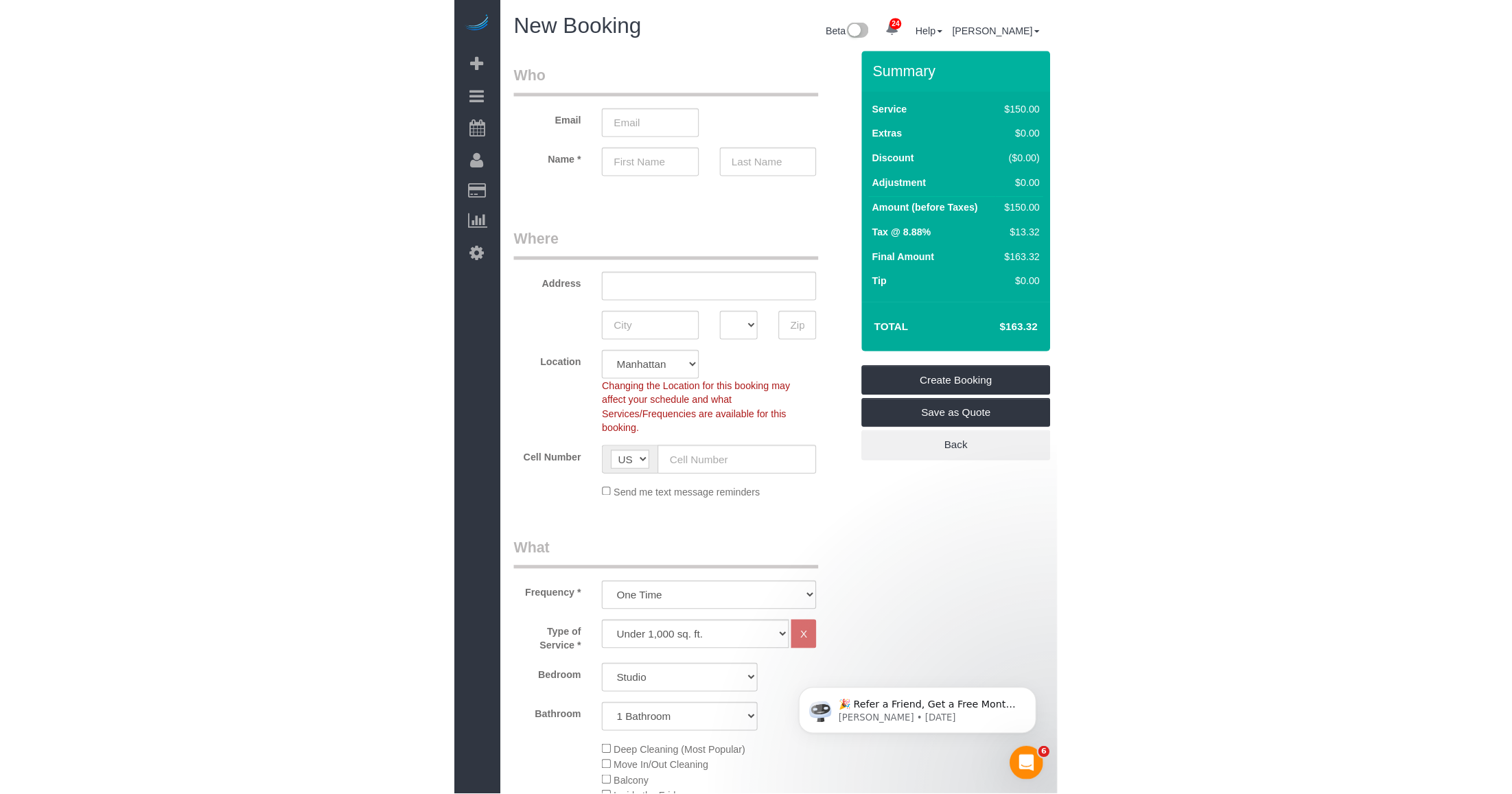
scroll to position [429, 0]
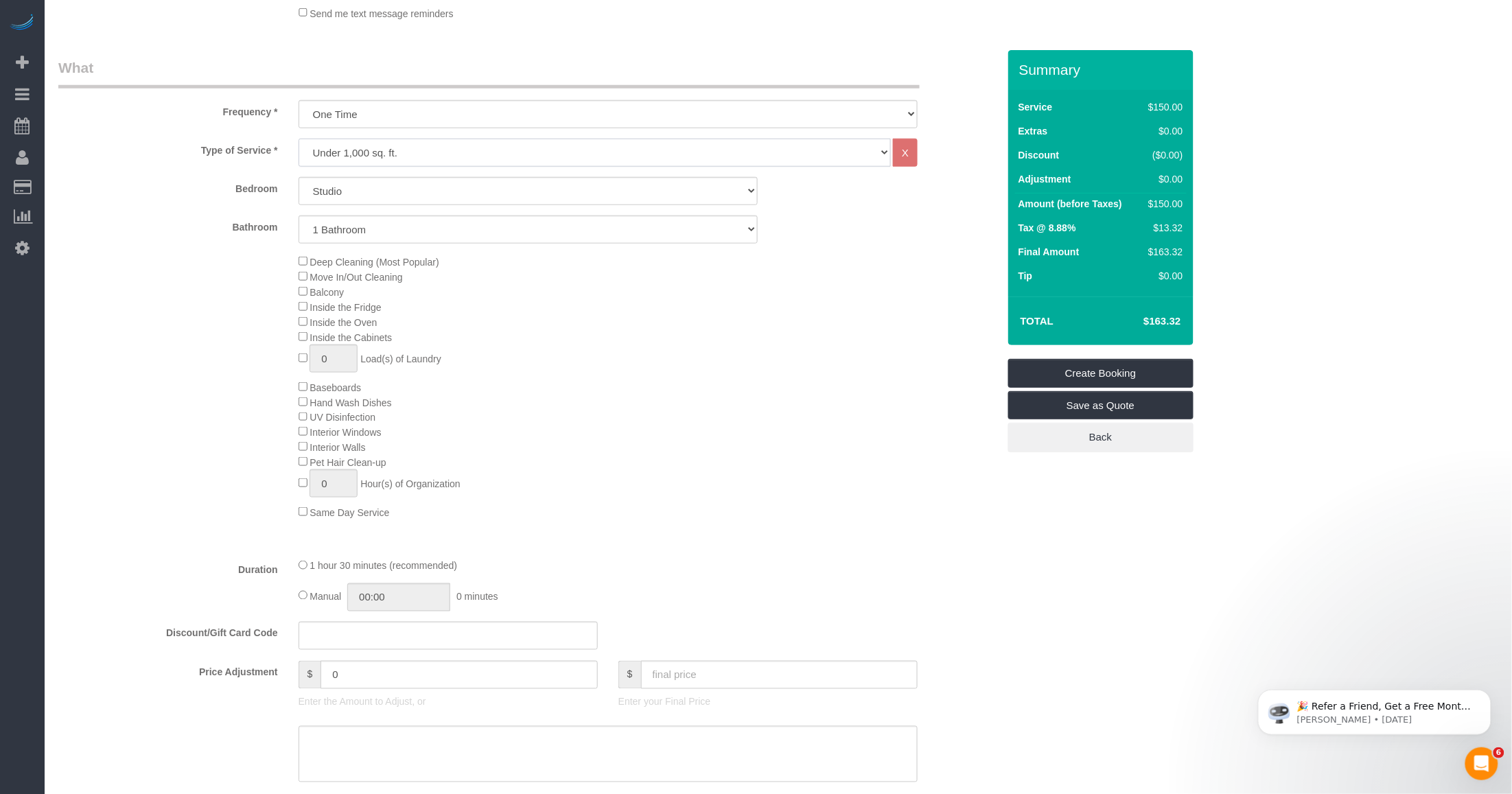
click at [422, 160] on select "Under 1,000 sq. ft. 1,001 - 1,500 sq. ft. 1,500+ sq. ft. Custom Cleaning Office…" at bounding box center [595, 152] width 592 height 28
click at [420, 157] on select "Under 1,000 sq. ft. 1,001 - 1,500 sq. ft. 1,500+ sq. ft. Custom Cleaning Office…" at bounding box center [595, 152] width 592 height 28
click at [107, 247] on div "Type of Service * Under 1,000 sq. ft. 1,001 - 1,500 sq. ft. 1,500+ sq. ft. Cust…" at bounding box center [528, 342] width 940 height 408
click at [403, 204] on select "Studio 1 Bedroom 2 Bedrooms 3 Bedrooms" at bounding box center [528, 191] width 459 height 28
select select "1"
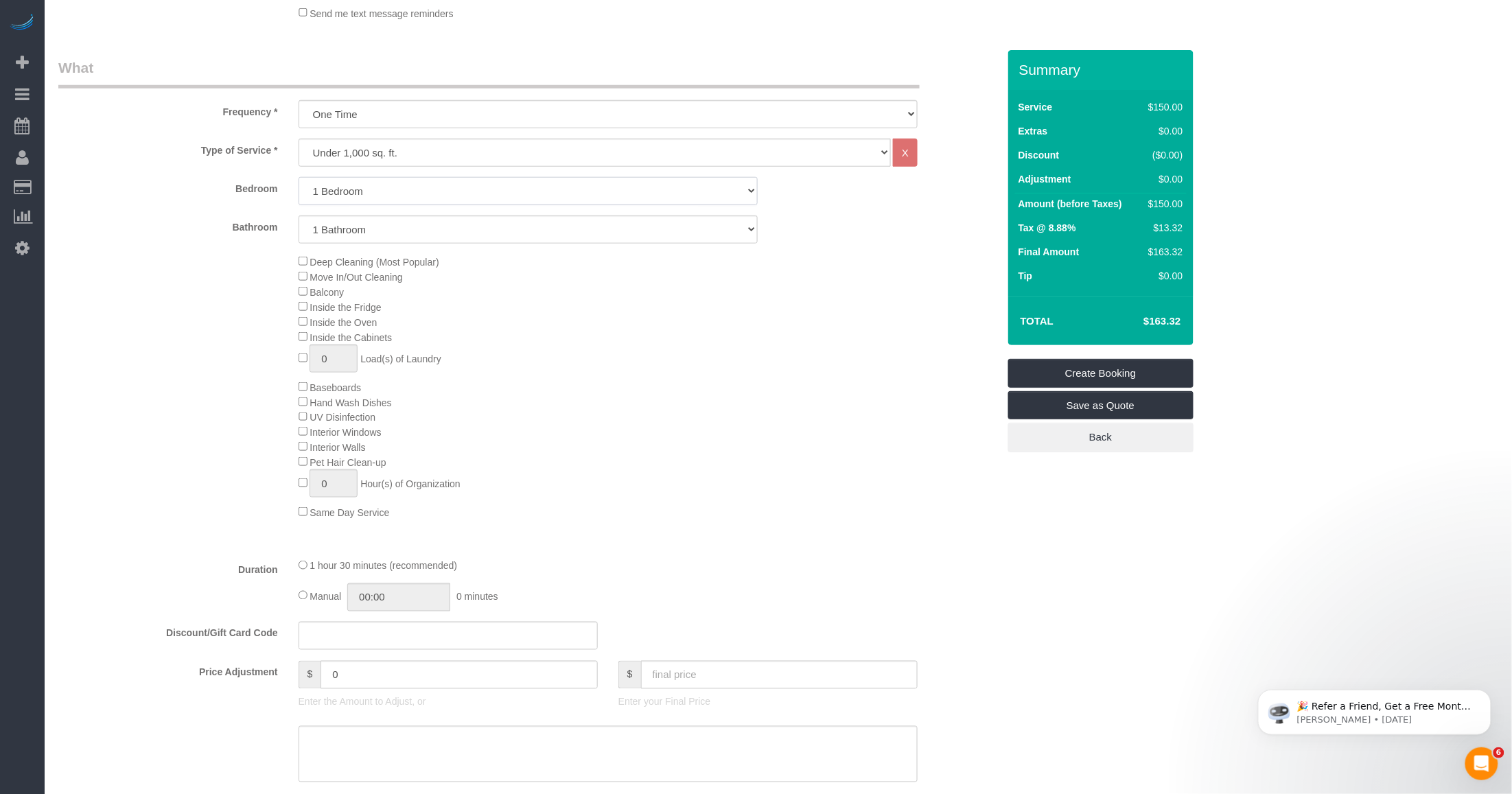
click at [299, 177] on select "Studio 1 Bedroom 2 Bedrooms 3 Bedrooms" at bounding box center [528, 191] width 459 height 28
click at [440, 234] on select "1 Bathroom 2 Bathrooms" at bounding box center [528, 229] width 459 height 28
click at [299, 215] on select "1 Bathroom 2 Bathrooms" at bounding box center [528, 229] width 459 height 28
click at [914, 446] on div "Deep Cleaning (Most Popular) Move In/Out Cleaning Balcony Inside the Fridge Ins…" at bounding box center [648, 387] width 720 height 265
click at [394, 151] on select "Under 1,000 sq. ft. 1,001 - 1,500 sq. ft. 1,500+ sq. ft. Custom Cleaning Office…" at bounding box center [595, 152] width 592 height 28
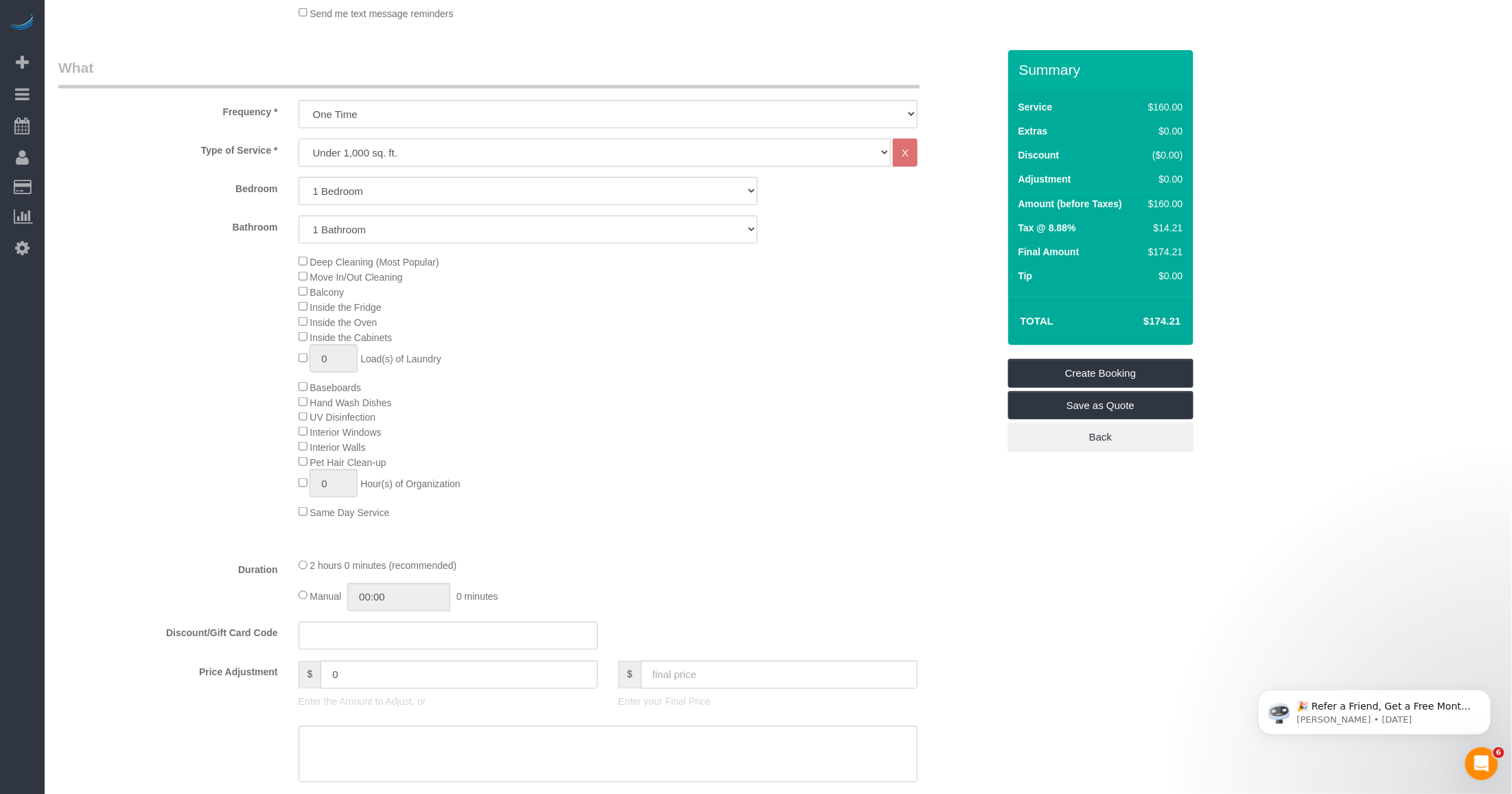
click at [299, 138] on select "Under 1,000 sq. ft. 1,001 - 1,500 sq. ft. 1,500+ sq. ft. Custom Cleaning Office…" at bounding box center [595, 152] width 592 height 28
click at [197, 228] on label "Bathroom" at bounding box center [168, 224] width 240 height 19
click at [698, 368] on div "Deep Cleaning (Most Popular) Move In/Out Cleaning Balcony Inside the Fridge Ins…" at bounding box center [648, 387] width 720 height 265
click at [736, 418] on div "Deep Cleaning (Most Popular) Move In/Out Cleaning Balcony Inside the Fridge Ins…" at bounding box center [648, 387] width 720 height 265
click at [128, 344] on div "Deep Cleaning (Most Popular) Move In/Out Cleaning Balcony Inside the Fridge Ins…" at bounding box center [528, 387] width 960 height 265
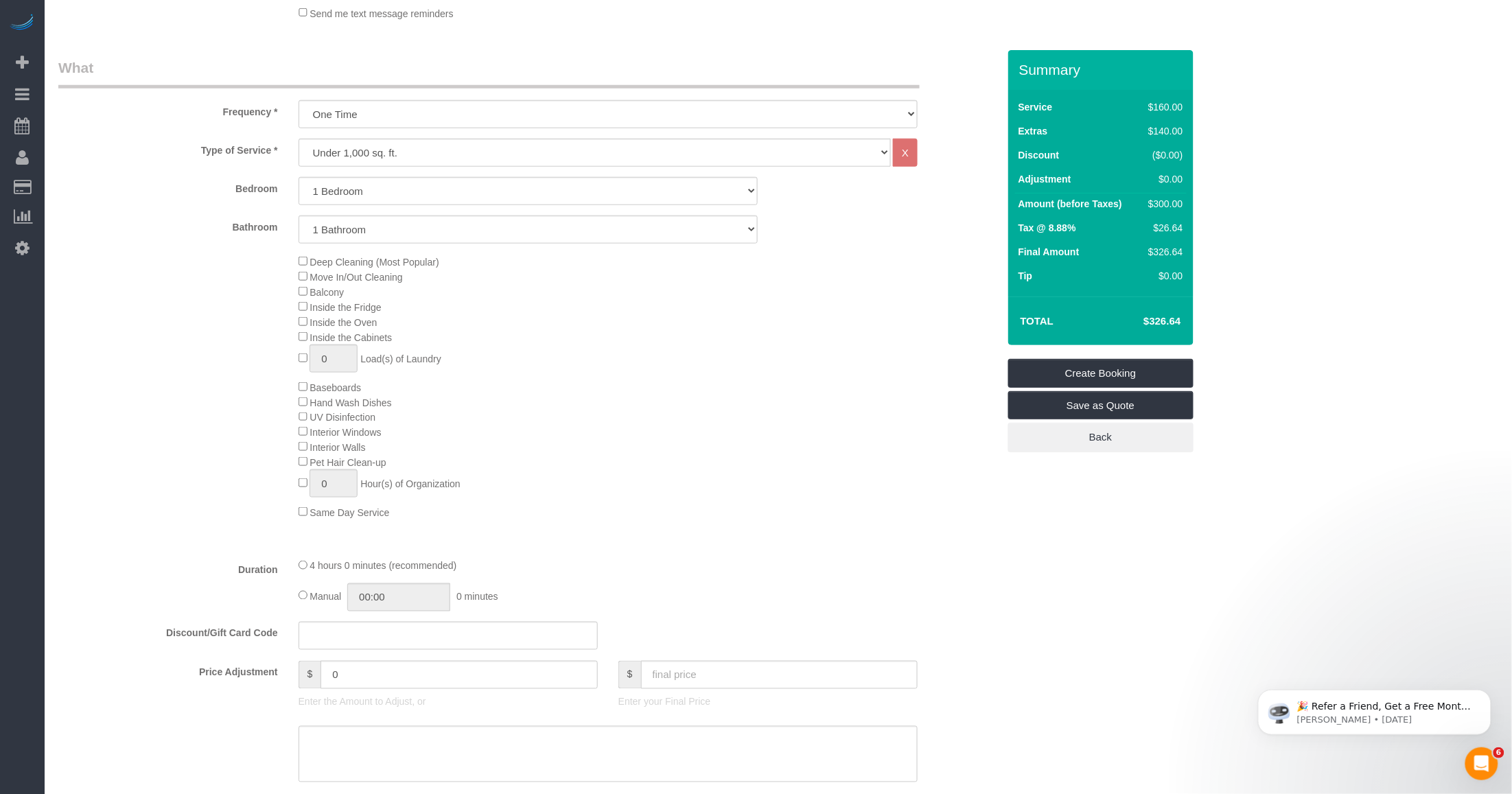
drag, startPoint x: 336, startPoint y: 323, endPoint x: 395, endPoint y: 326, distance: 59.1
click at [395, 326] on div "Deep Cleaning (Most Popular) Move In/Out Cleaning Balcony Inside the Fridge Ins…" at bounding box center [648, 387] width 720 height 265
click at [561, 355] on div "Deep Cleaning (Most Popular) Move In/Out Cleaning Balcony Inside the Fridge Ins…" at bounding box center [648, 387] width 720 height 265
drag, startPoint x: 320, startPoint y: 391, endPoint x: 365, endPoint y: 390, distance: 45.0
click at [361, 390] on span "Baseboards" at bounding box center [335, 388] width 51 height 11
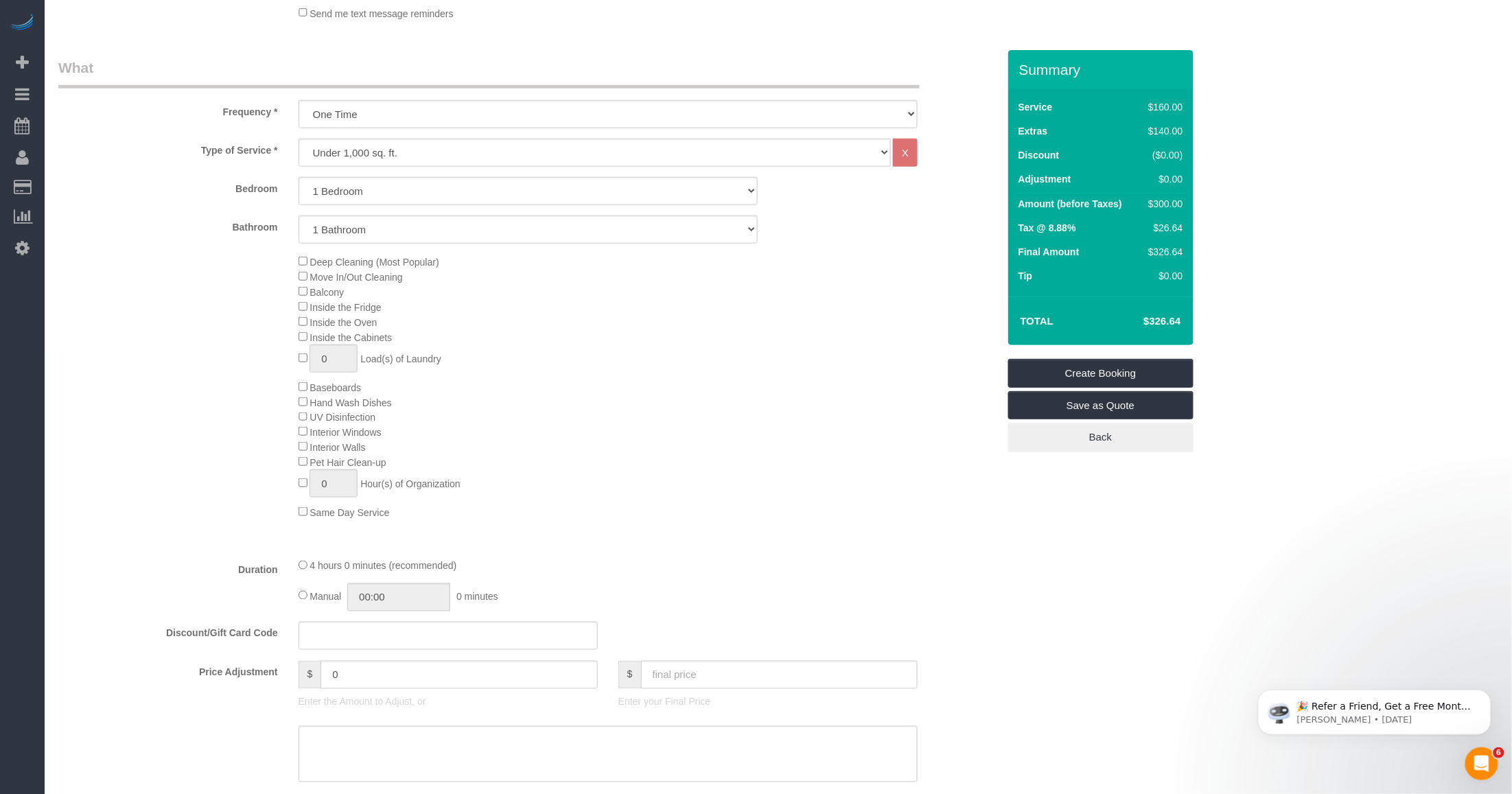
drag, startPoint x: 365, startPoint y: 390, endPoint x: 334, endPoint y: 436, distance: 55.5
click at [334, 436] on span "Interior Windows" at bounding box center [345, 432] width 71 height 11
click at [334, 447] on span "Interior Walls" at bounding box center [338, 447] width 56 height 11
drag, startPoint x: 337, startPoint y: 457, endPoint x: 503, endPoint y: 450, distance: 166.1
click at [338, 457] on span "Pet Hair Clean-up" at bounding box center [348, 463] width 76 height 11
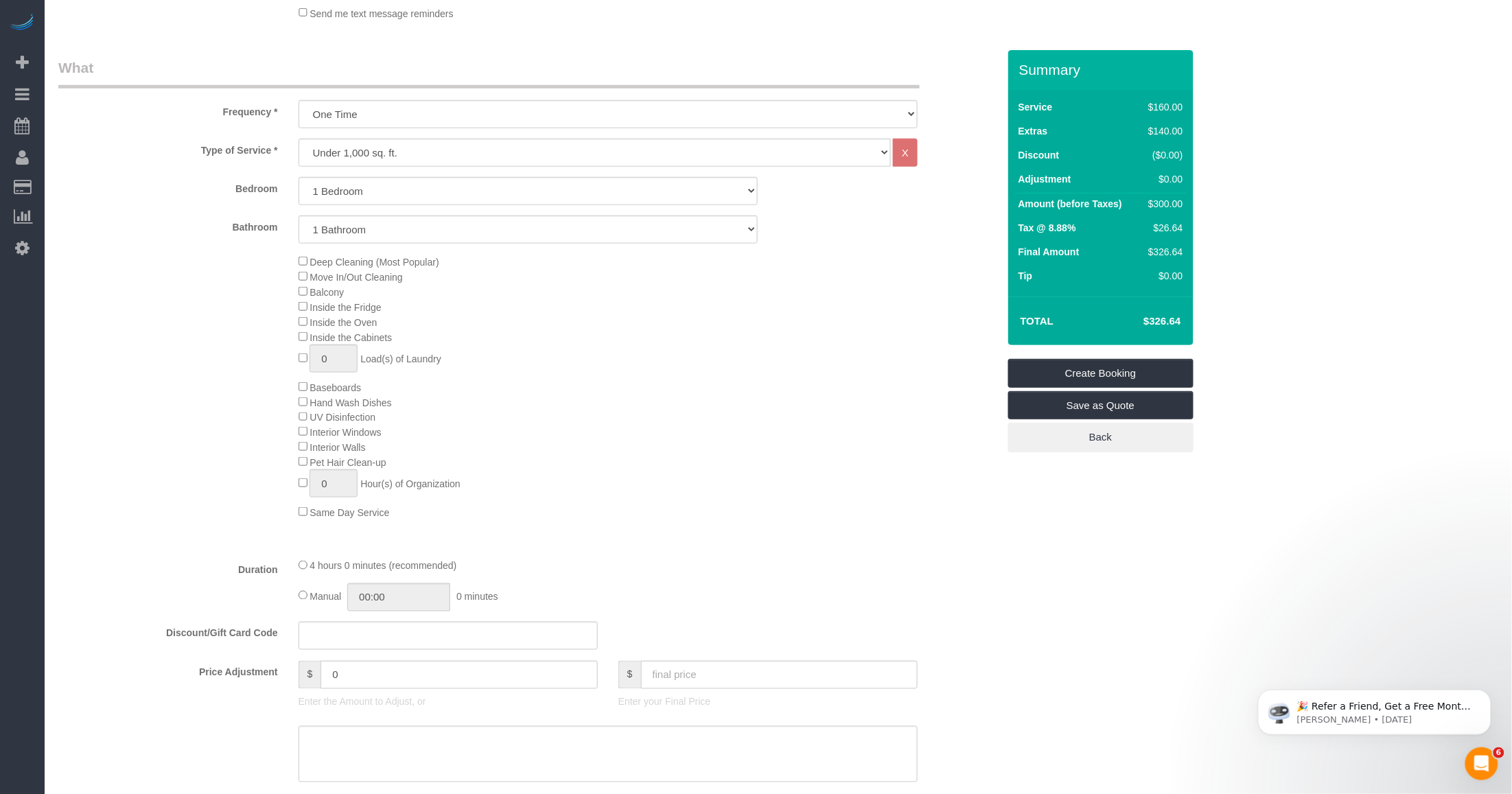
click at [697, 460] on div "Deep Cleaning (Most Popular) Move In/Out Cleaning Balcony Inside the Fridge Ins…" at bounding box center [648, 387] width 720 height 265
click at [649, 519] on div "Deep Cleaning (Most Popular) Move In/Out Cleaning Balcony Inside the Fridge Ins…" at bounding box center [648, 387] width 720 height 265
click at [750, 498] on div "Deep Cleaning (Most Popular) Move In/Out Cleaning Balcony Inside the Fridge Ins…" at bounding box center [648, 387] width 720 height 265
click at [620, 443] on div "Deep Cleaning (Most Popular) Move In/Out Cleaning Balcony Inside the Fridge Ins…" at bounding box center [648, 387] width 720 height 265
click at [616, 436] on div "Deep Cleaning (Most Popular) Move In/Out Cleaning Balcony Inside the Fridge Ins…" at bounding box center [648, 387] width 720 height 265
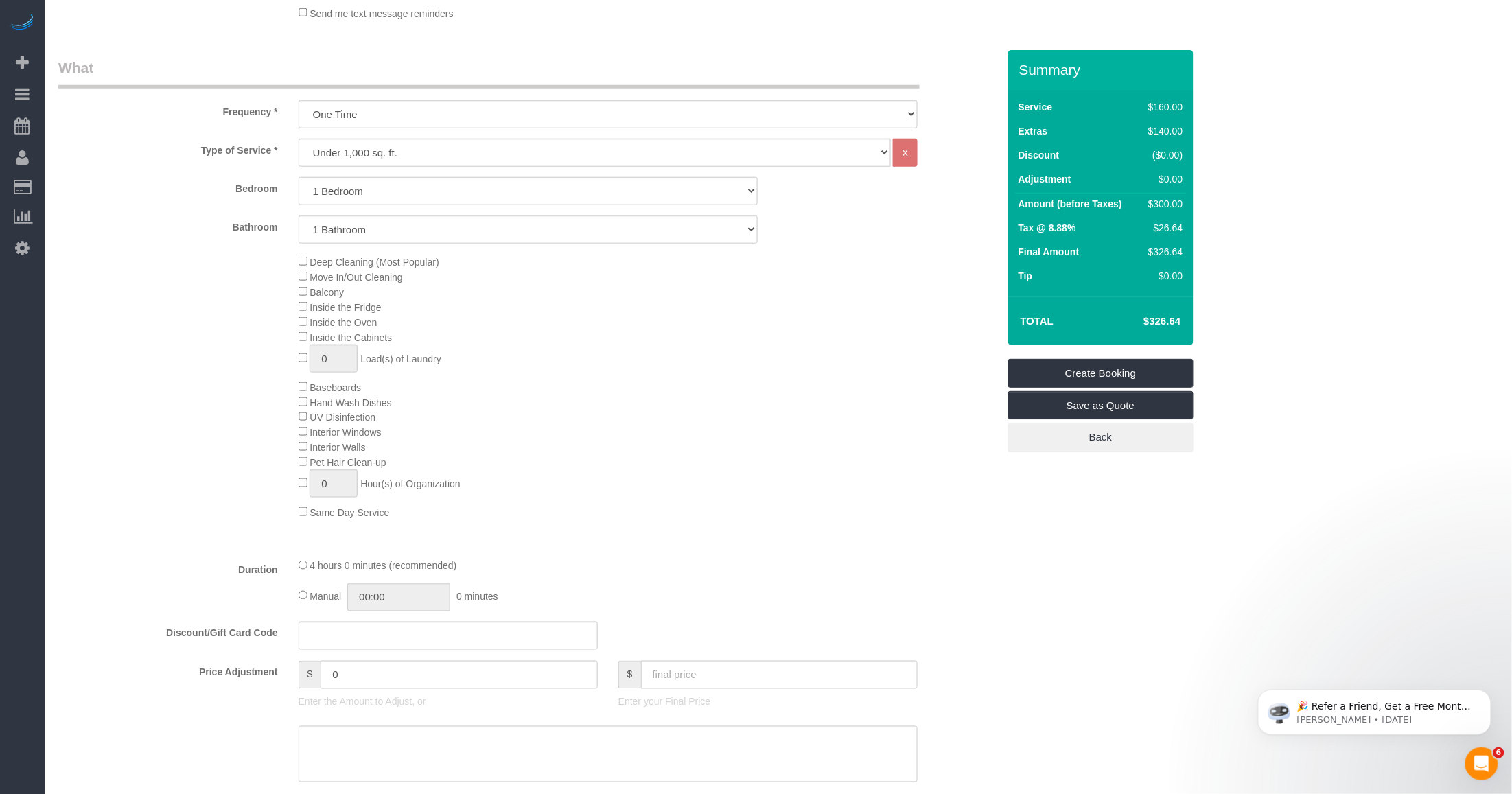
click at [160, 495] on div "Deep Cleaning (Most Popular) Move In/Out Cleaning Balcony Inside the Fridge Ins…" at bounding box center [528, 387] width 960 height 265
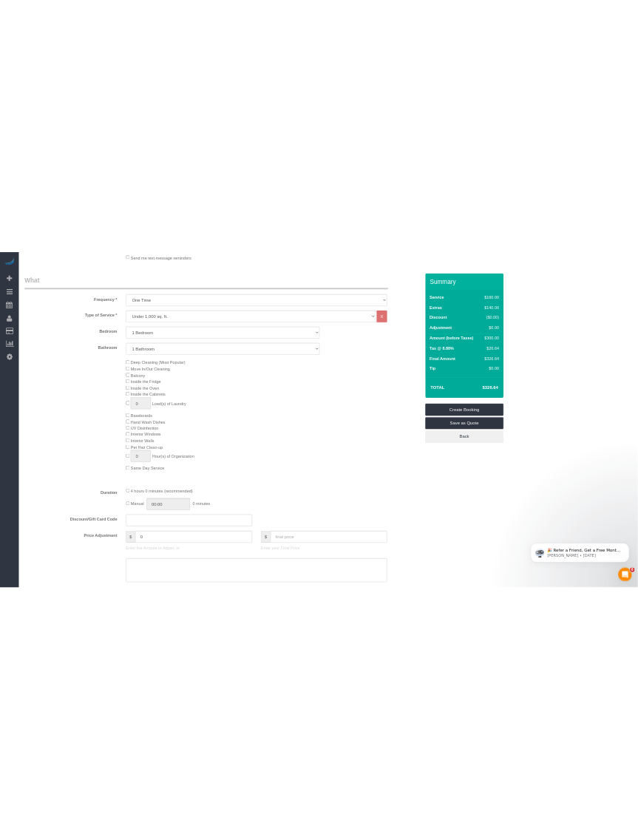
scroll to position [370, 0]
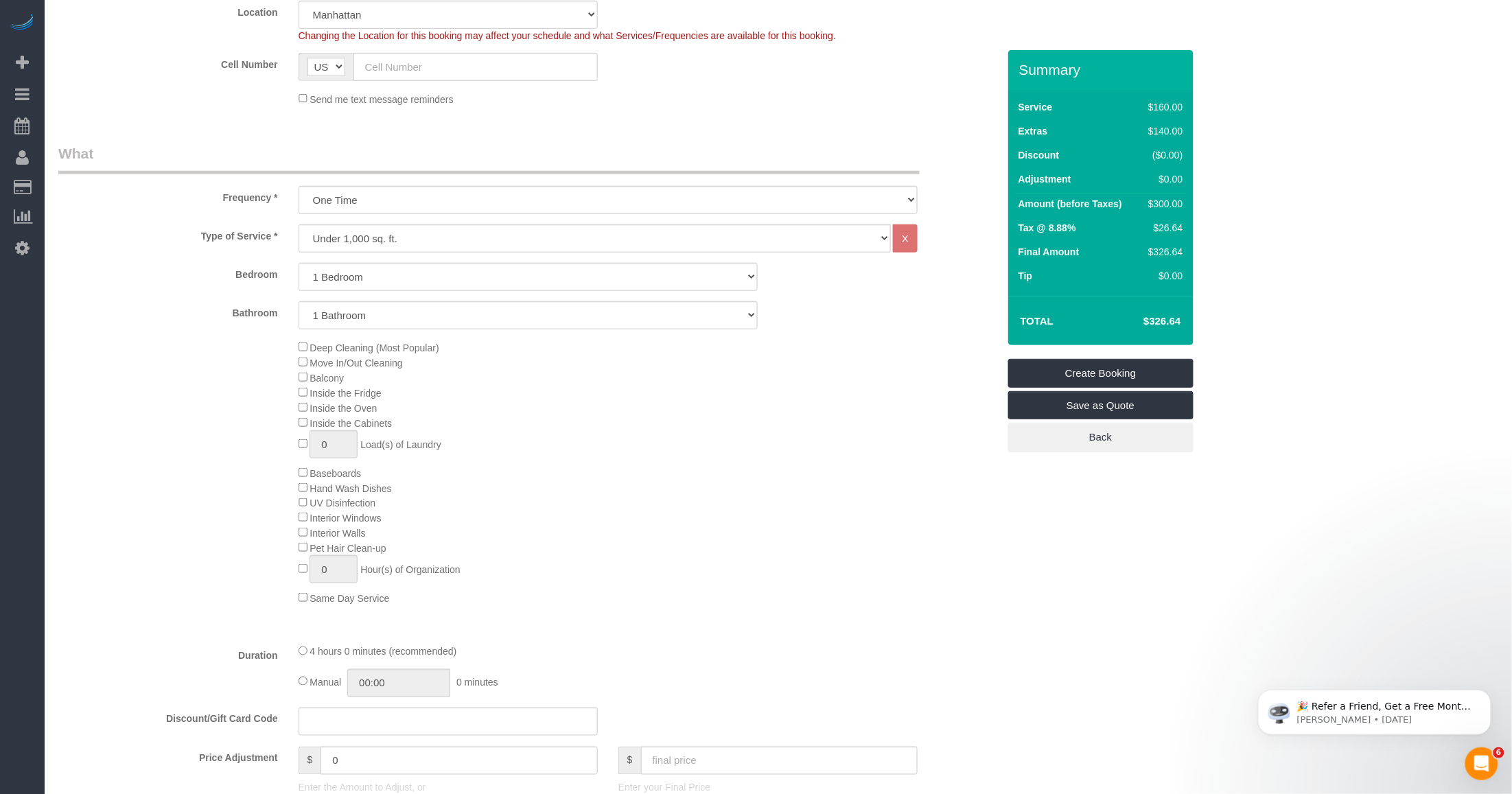
click at [735, 511] on div "Deep Cleaning (Most Popular) Move In/Out Cleaning Balcony Inside the Fridge Ins…" at bounding box center [648, 472] width 720 height 265
click at [672, 565] on div "Deep Cleaning (Most Popular) Move In/Out Cleaning Balcony Inside the Fridge Ins…" at bounding box center [648, 472] width 720 height 265
click at [775, 569] on div "Deep Cleaning (Most Popular) Move In/Out Cleaning Balcony Inside the Fridge Ins…" at bounding box center [648, 472] width 720 height 265
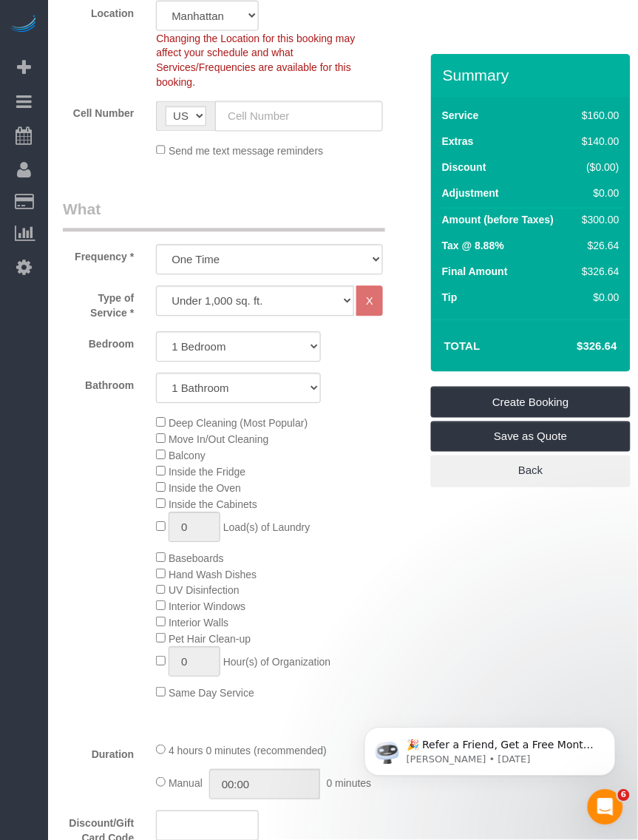
click at [408, 582] on div "Deep Cleaning (Most Popular) Move In/Out Cleaning Balcony Inside the Fridge Ins…" at bounding box center [285, 558] width 280 height 286
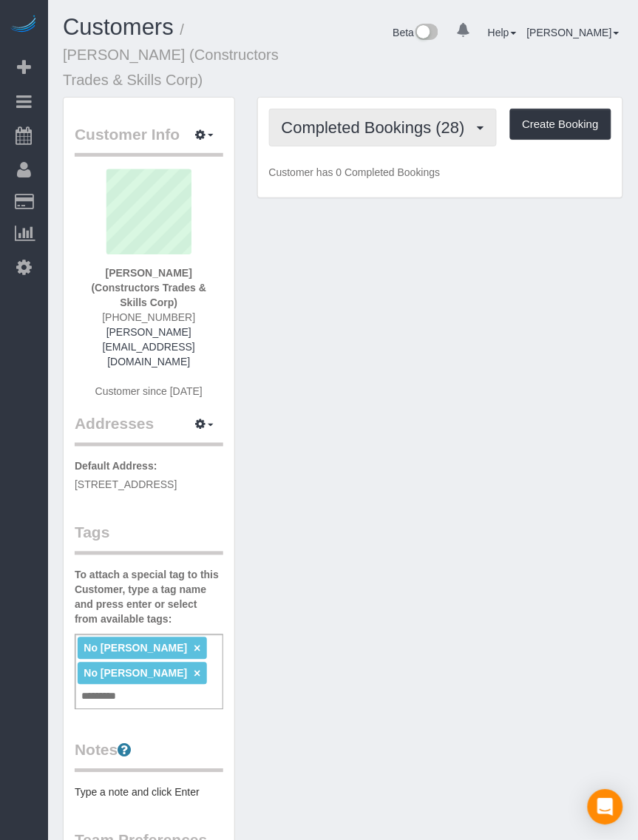
click at [349, 137] on button "Completed Bookings (28)" at bounding box center [383, 128] width 228 height 38
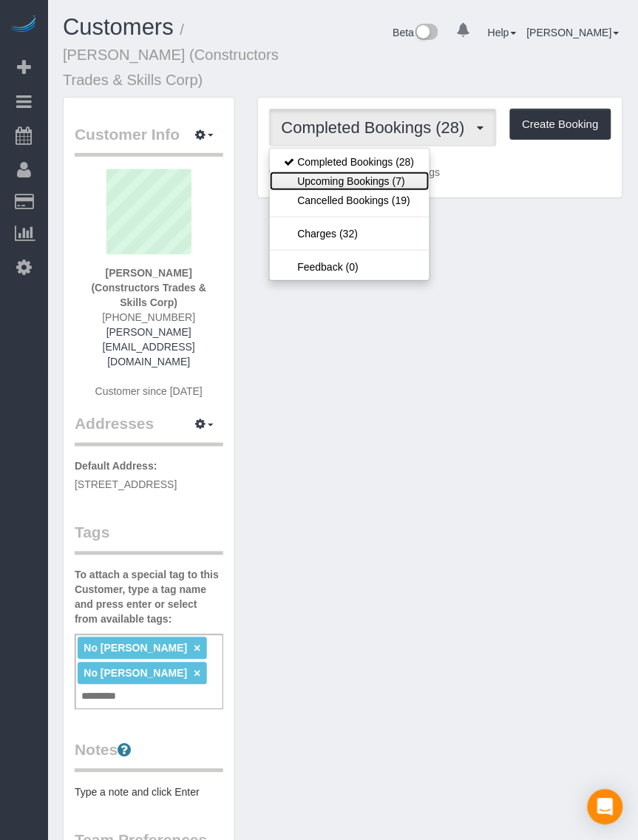
click at [340, 183] on link "Upcoming Bookings (7)" at bounding box center [350, 181] width 160 height 19
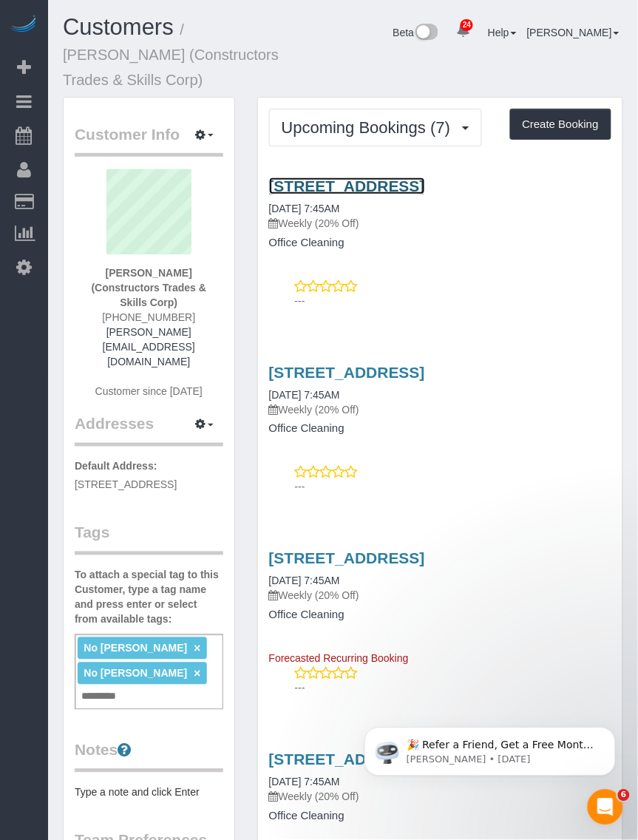
click at [366, 183] on link "[STREET_ADDRESS]" at bounding box center [347, 186] width 156 height 17
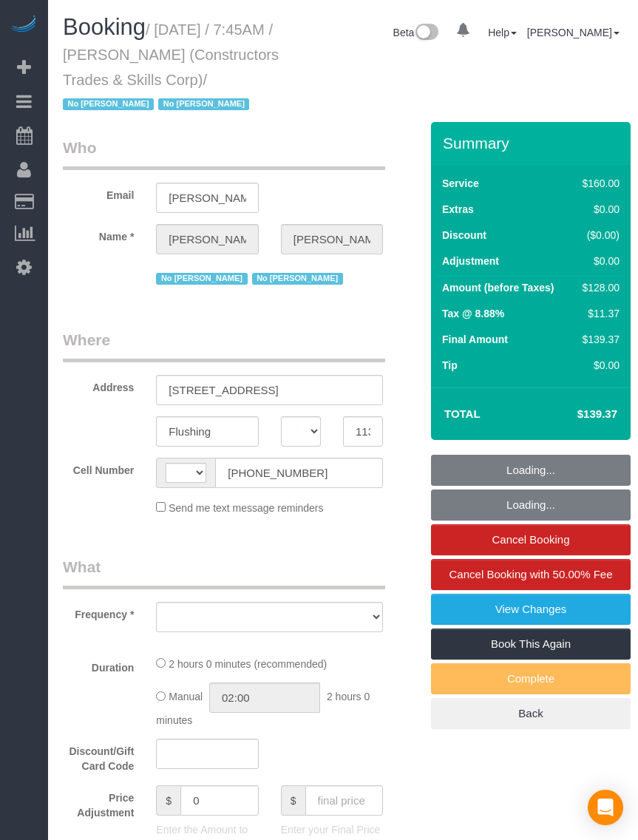
select select "NY"
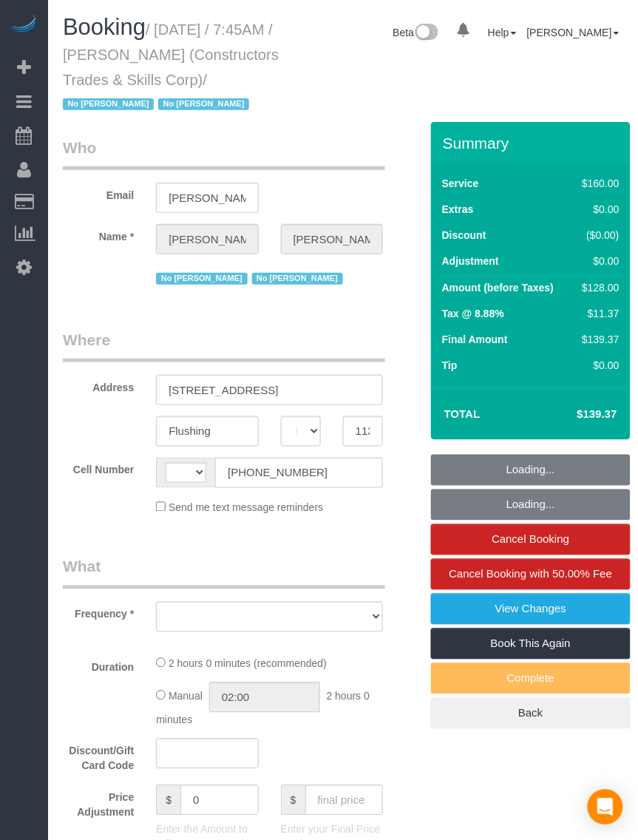
select select "string:[GEOGRAPHIC_DATA]"
select select "number:89"
select select "number:90"
select select "number:15"
select select "number:5"
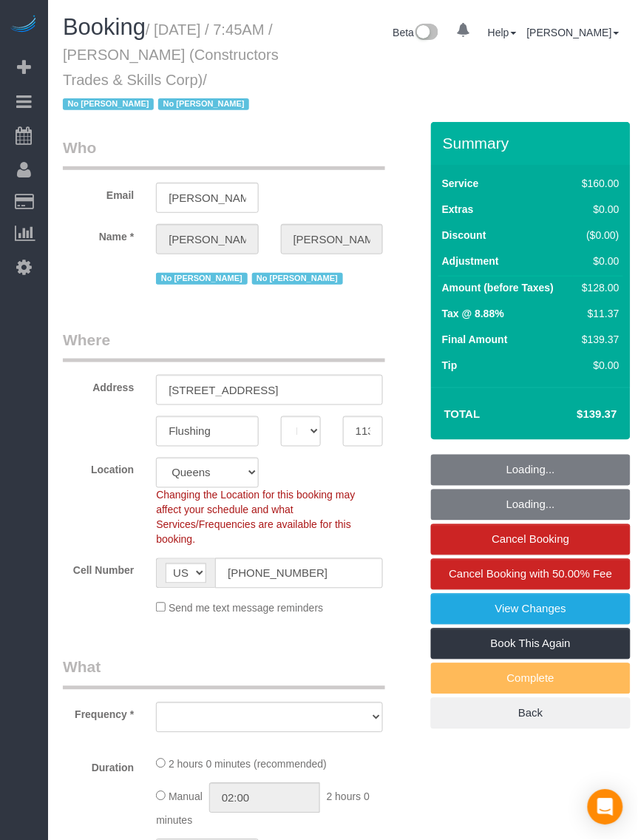
select select "string:stripe-pm_1Q5DQq4VGloSiKo7Az6kRgWV"
click at [97, 102] on small "/ [DATE] / 7:45AM / [PERSON_NAME] (Constructors Trades & Skills Corp) / No [PER…" at bounding box center [171, 67] width 216 height 92
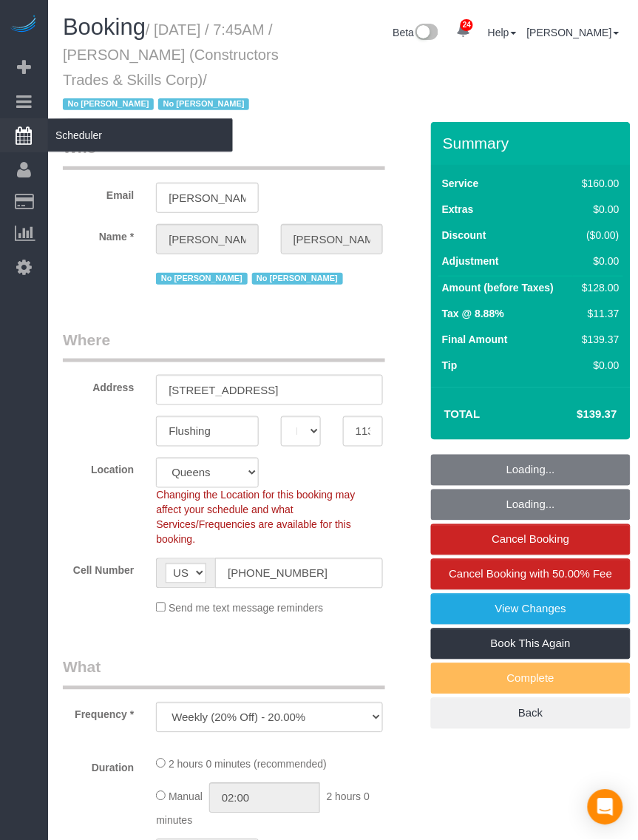
select select "object:1398"
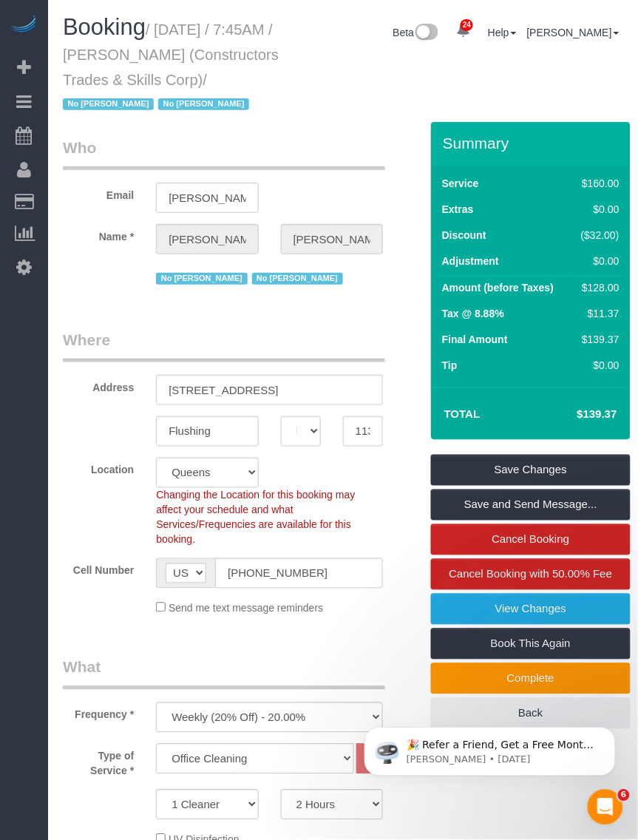
click at [166, 21] on small "/ [DATE] / 7:45AM / [PERSON_NAME] (Constructors Trades & Skills Corp) / No [PER…" at bounding box center [171, 67] width 216 height 92
drag, startPoint x: 163, startPoint y: 28, endPoint x: 101, endPoint y: 104, distance: 98.3
click at [101, 104] on small "/ [DATE] / 7:45AM / [PERSON_NAME] (Constructors Trades & Skills Corp) / No [PER…" at bounding box center [171, 67] width 216 height 92
copy small "[DATE] / 7:45AM / [PERSON_NAME] (Constructors Trades & Skills Corp)"
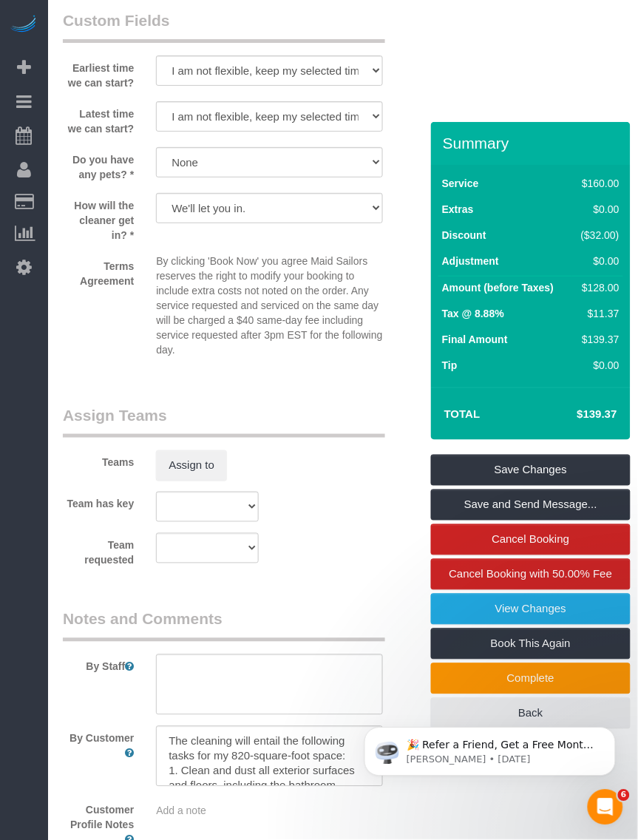
scroll to position [1847, 0]
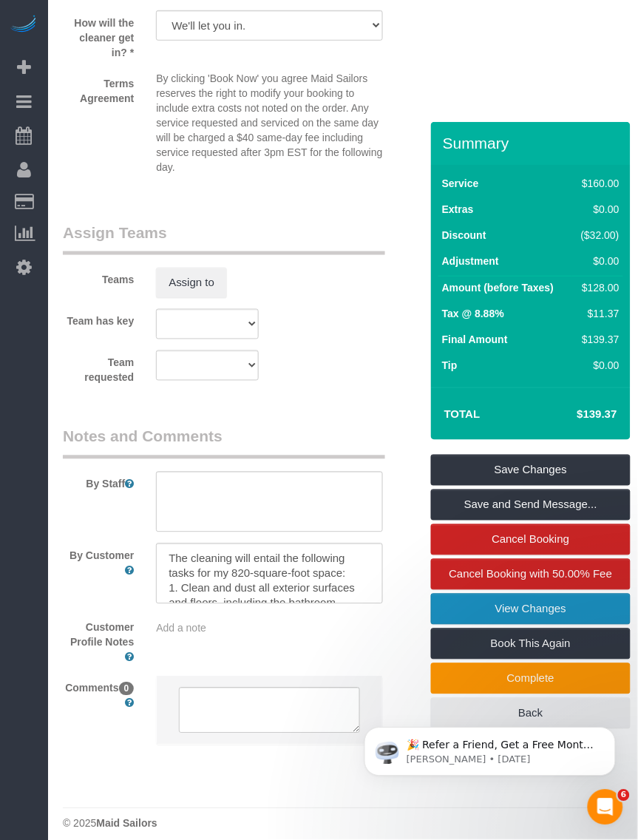
click at [467, 616] on link "View Changes" at bounding box center [531, 609] width 200 height 31
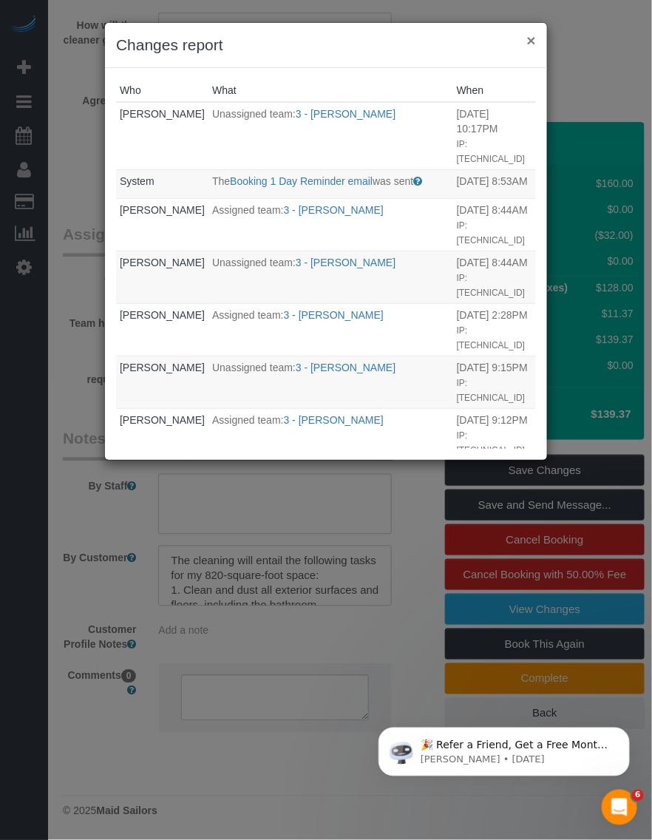
click at [530, 44] on button "×" at bounding box center [531, 41] width 9 height 16
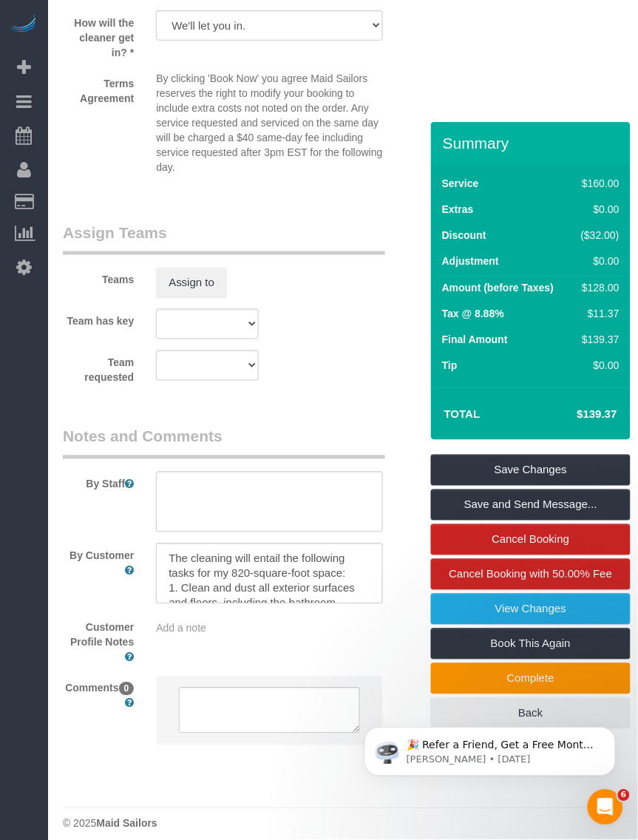
click at [323, 314] on div "Team has key 000- [PERSON_NAME] 000 - Partnerships 000 - TEAM JOB 0 - [PERSON_N…" at bounding box center [239, 324] width 374 height 30
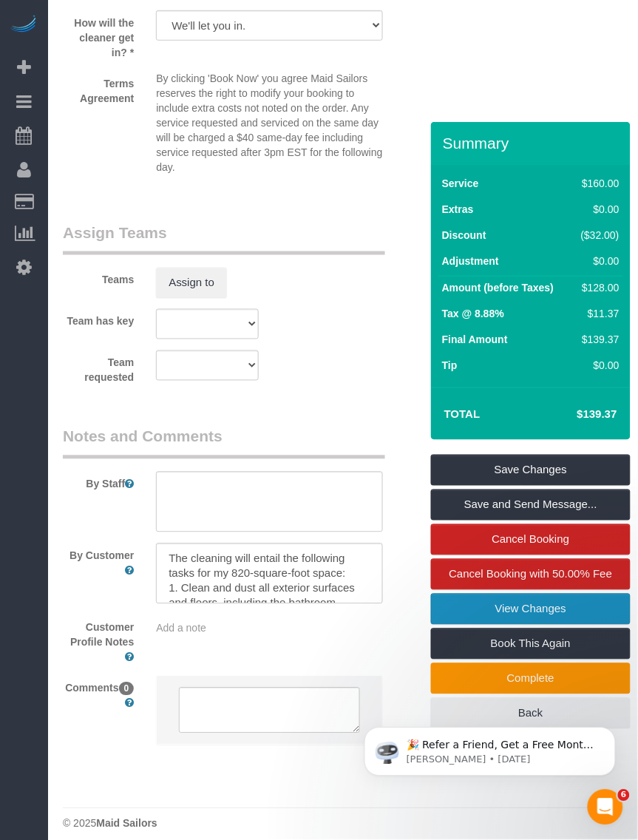
click at [470, 608] on link "View Changes" at bounding box center [531, 609] width 200 height 31
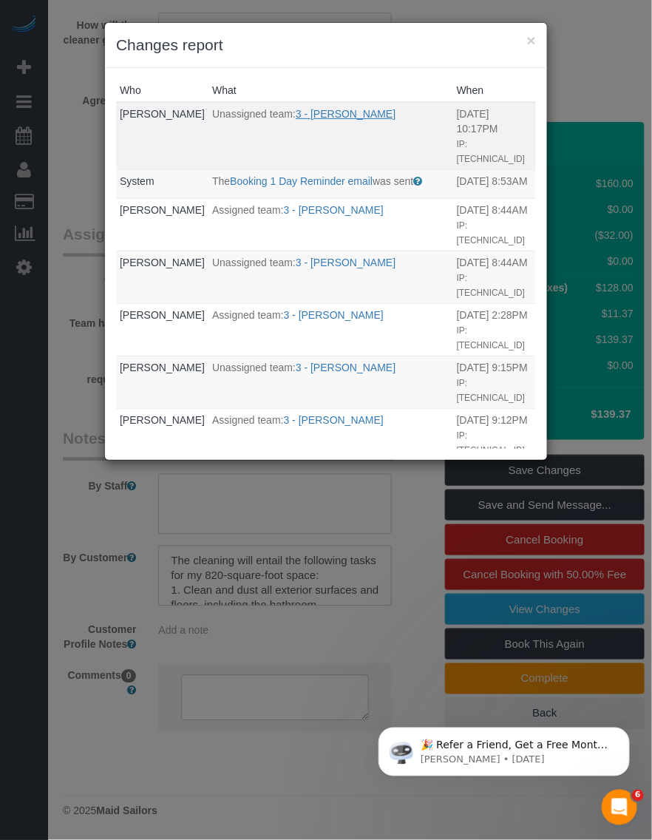
drag, startPoint x: 383, startPoint y: 113, endPoint x: 352, endPoint y: 112, distance: 31.1
click at [352, 112] on p "Unassigned team: 3 - [PERSON_NAME]" at bounding box center [330, 114] width 237 height 15
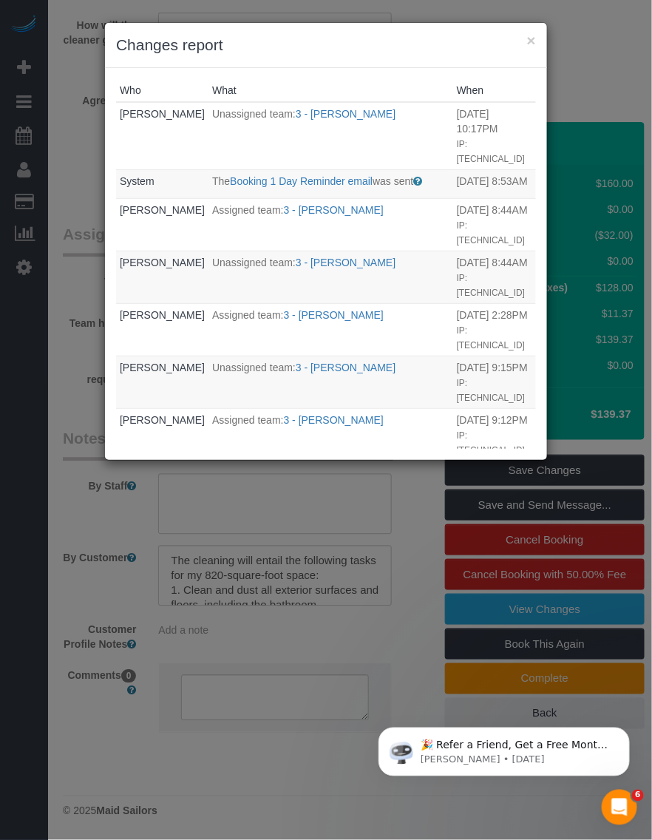
drag, startPoint x: 352, startPoint y: 112, endPoint x: 277, endPoint y: 64, distance: 88.9
click at [276, 61] on div "× Changes report" at bounding box center [326, 45] width 442 height 45
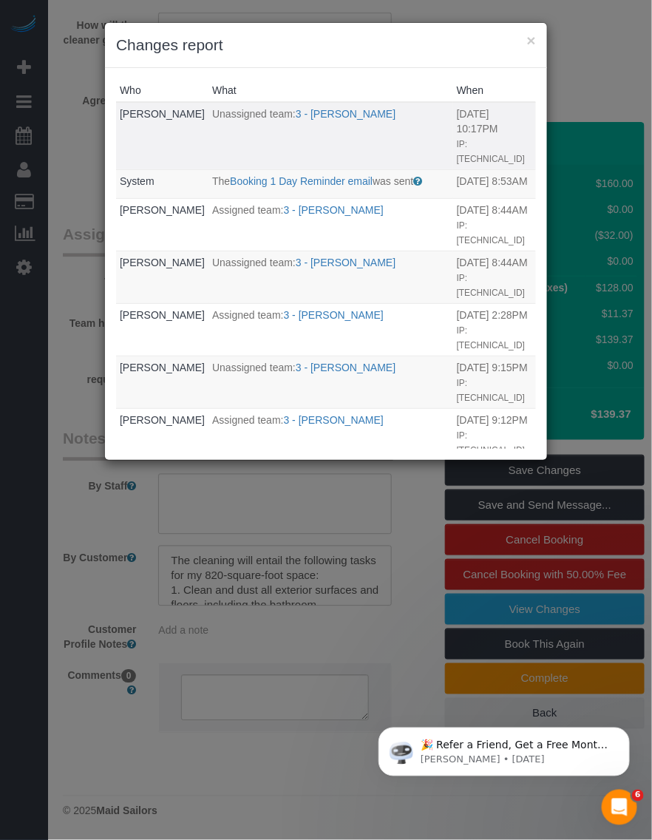
click at [409, 124] on td "Unassigned team: 3 - [PERSON_NAME]" at bounding box center [331, 135] width 245 height 67
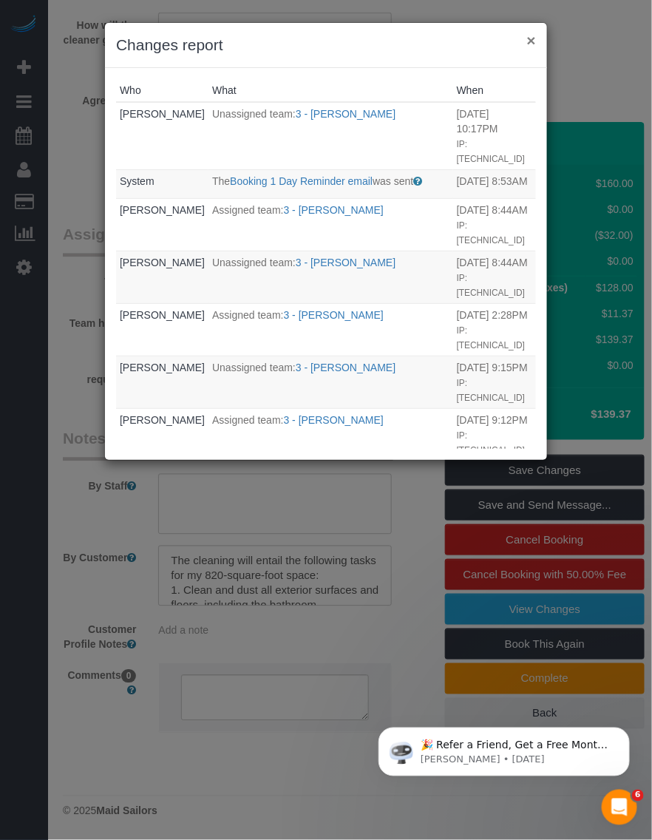
click at [530, 39] on button "×" at bounding box center [531, 41] width 9 height 16
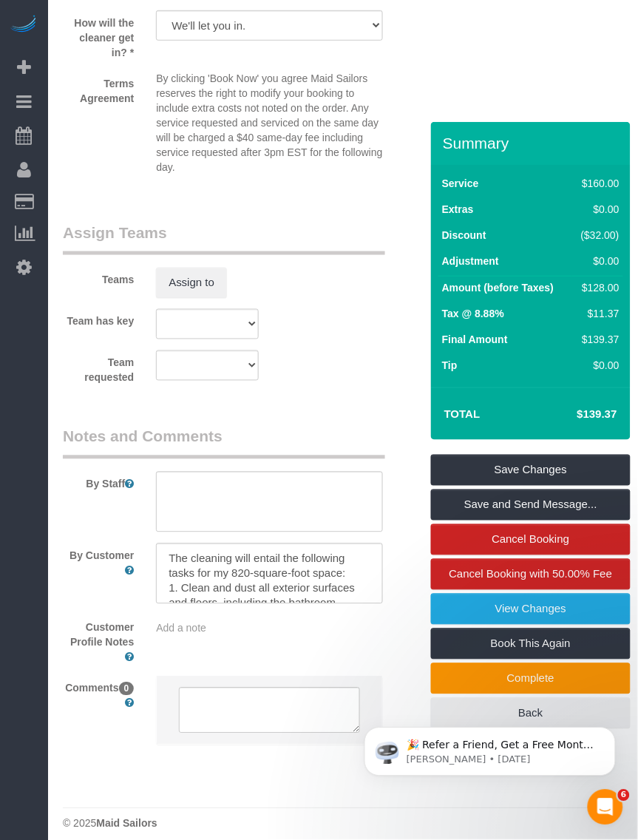
click at [278, 222] on legend "Assign Teams" at bounding box center [224, 238] width 323 height 33
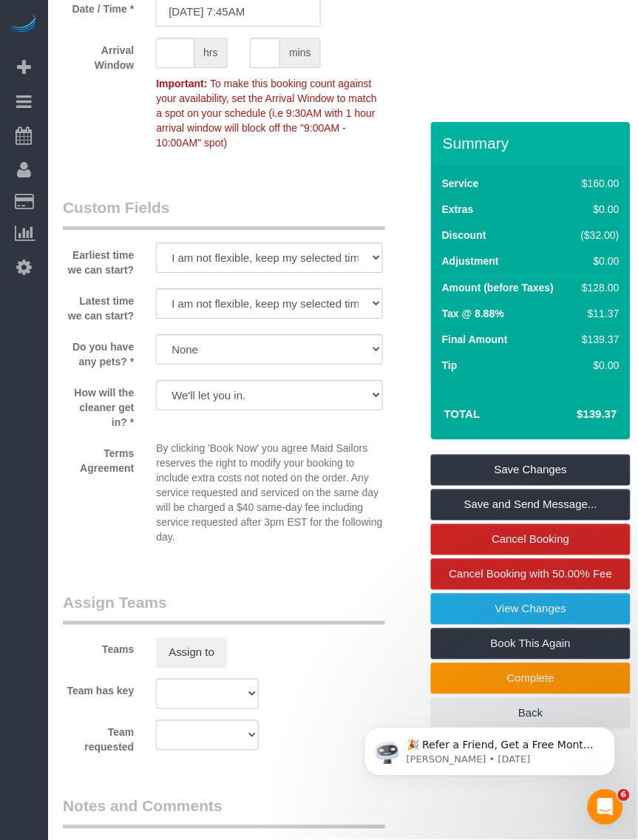
scroll to position [1292, 0]
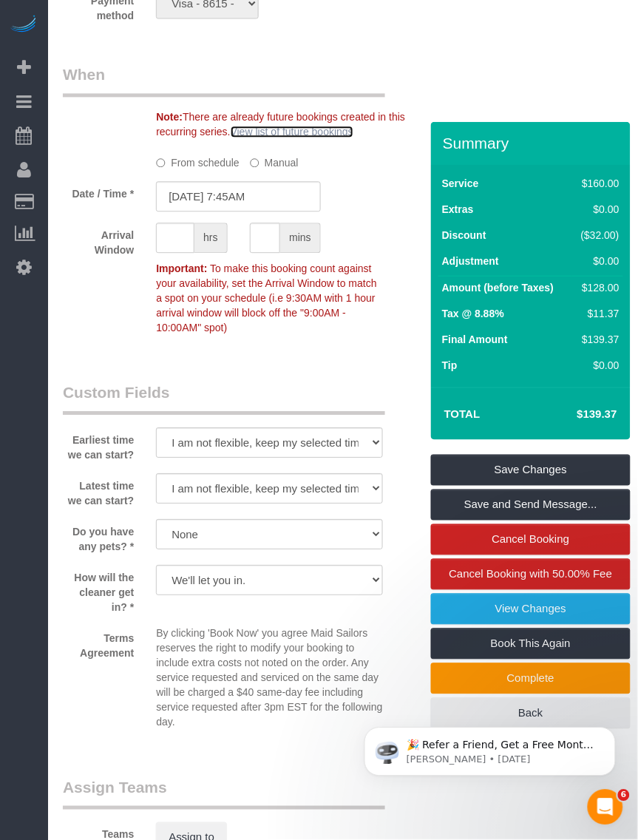
click at [324, 126] on link "View list of future bookings" at bounding box center [292, 132] width 123 height 12
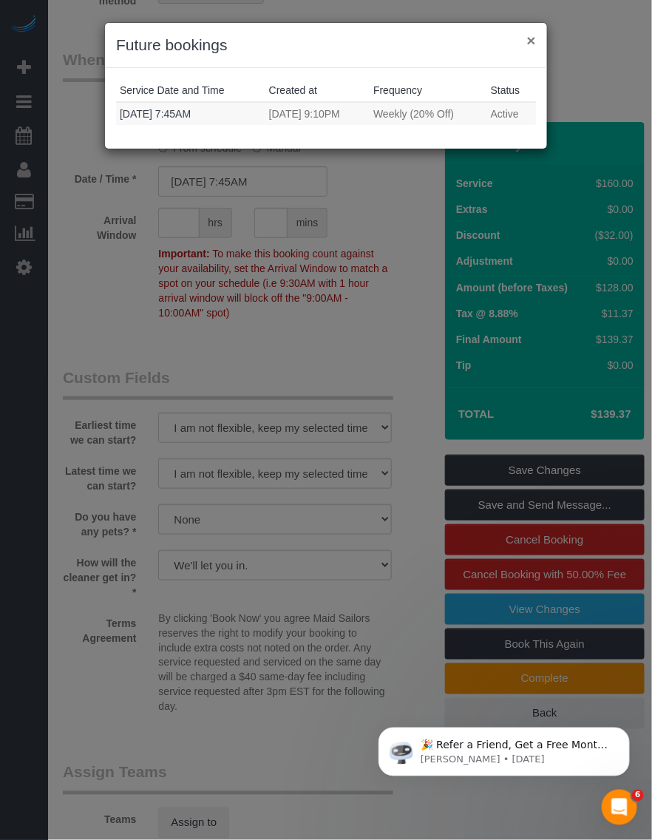
click at [535, 34] on button "×" at bounding box center [531, 41] width 9 height 16
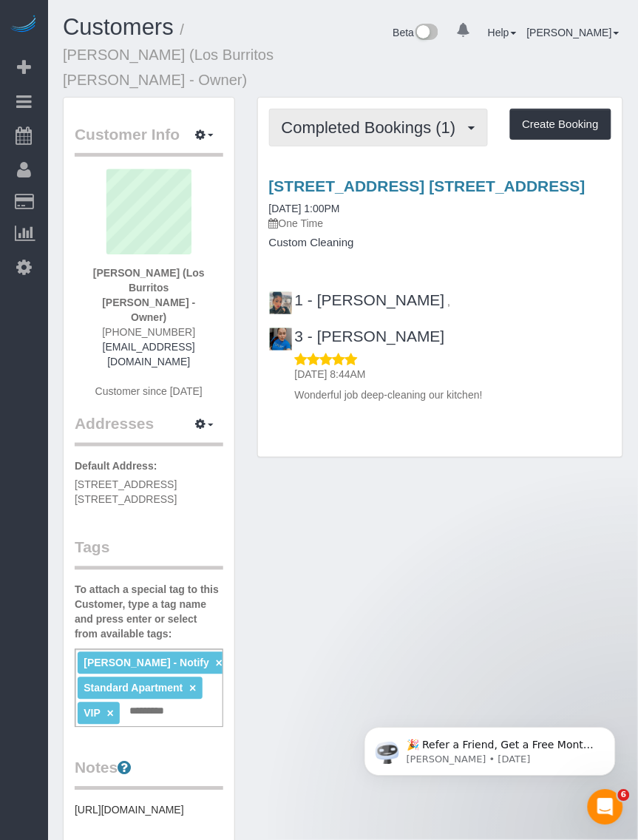
click at [391, 127] on span "Completed Bookings (1)" at bounding box center [373, 127] width 182 height 18
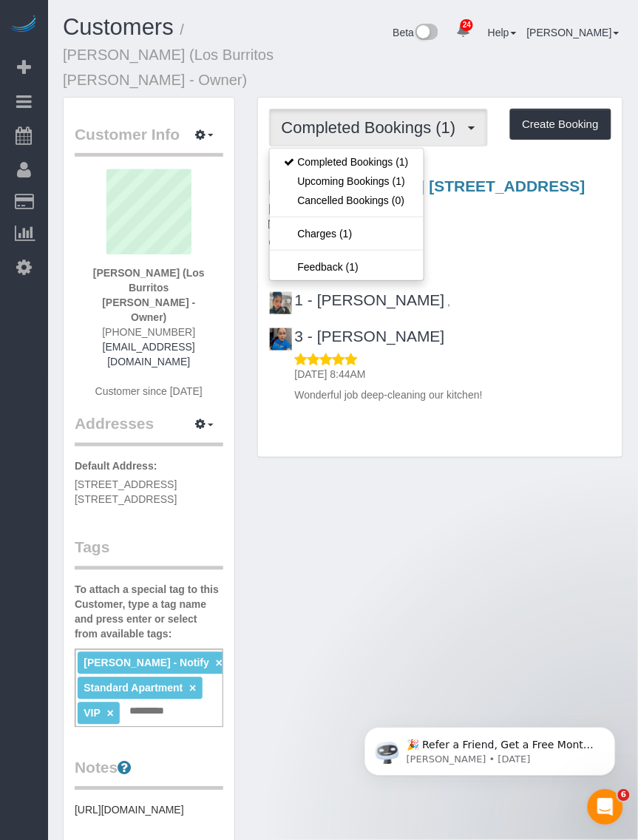
click at [360, 455] on div "Completed Bookings (1) Completed Bookings (1) Upcoming Bookings (1) Cancelled B…" at bounding box center [440, 278] width 365 height 360
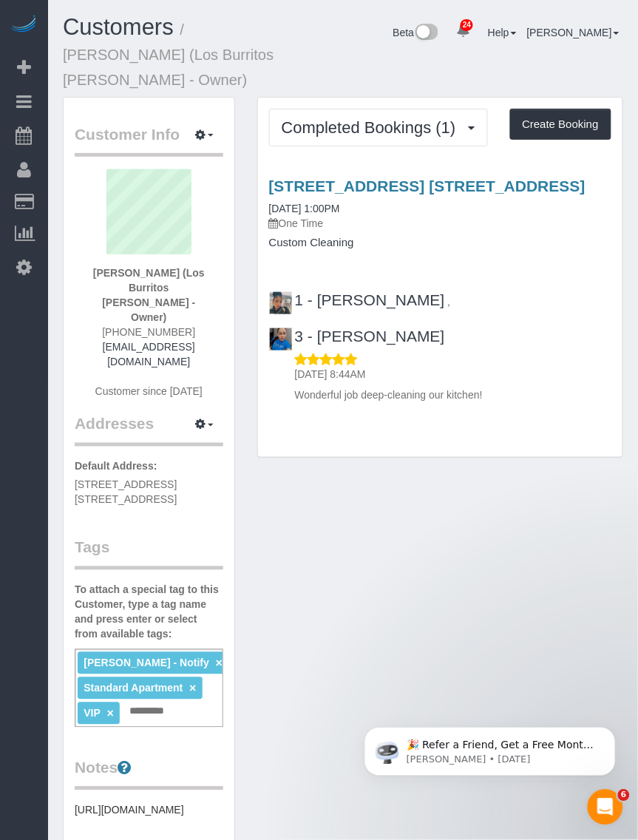
click at [320, 481] on div "Customer Info Edit Contact Info Send Message Email Preferences Special Sales Ta…" at bounding box center [343, 693] width 583 height 1193
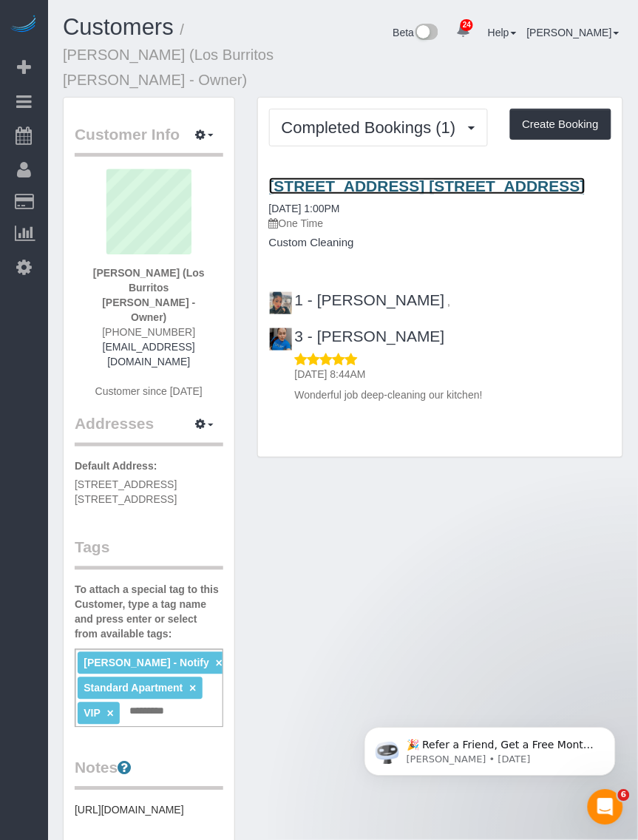
click at [342, 192] on link "275 Park Ave, Apt. 4j, Brooklyn, NY 11205" at bounding box center [427, 186] width 317 height 17
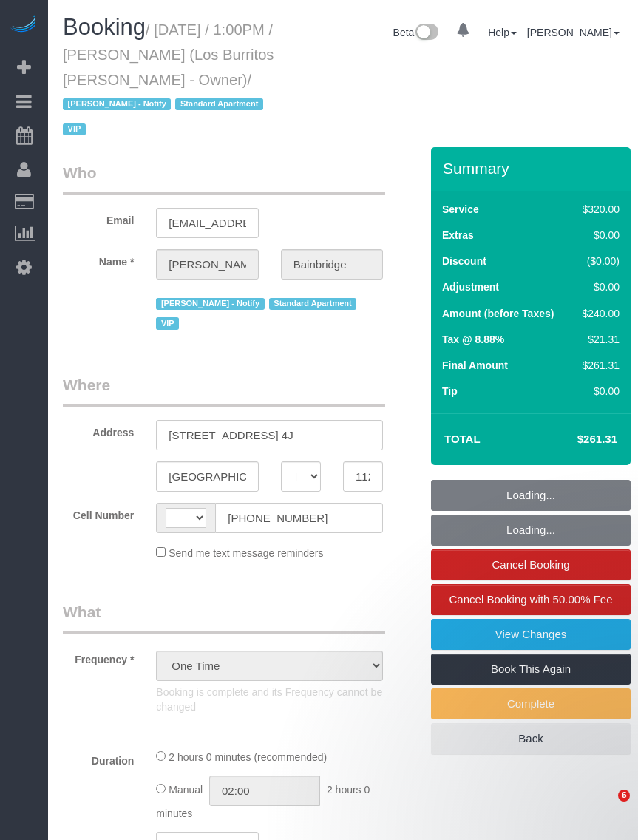
select select "NY"
select select "number:89"
select select "number:90"
select select "number:14"
select select "number:5"
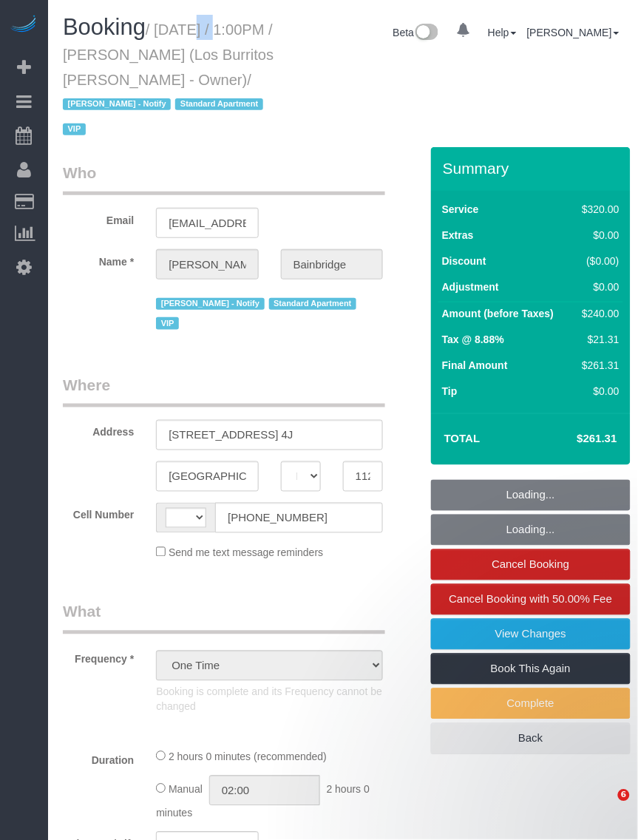
select select "string:[GEOGRAPHIC_DATA]"
select select "string:stripe-pm_1S41pe4VGloSiKo7DXQ3GHKL"
select select "2"
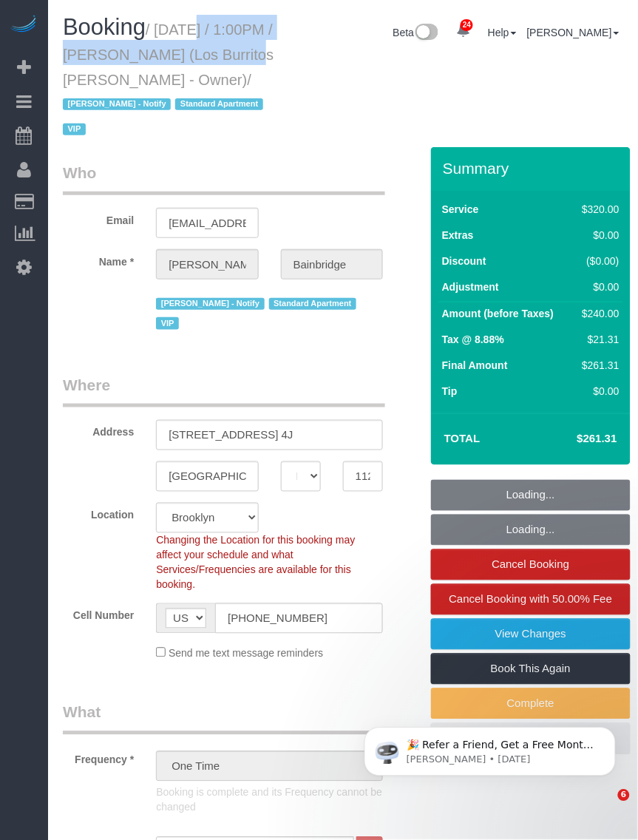
select select "spot1"
drag, startPoint x: 0, startPoint y: 0, endPoint x: 249, endPoint y: 67, distance: 257.3
click at [249, 67] on h1 "Booking / [DATE] / 1:00PM / [PERSON_NAME] (Los Burritos [PERSON_NAME] - Owner) …" at bounding box center [173, 78] width 220 height 126
select select "object:1540"
drag, startPoint x: 248, startPoint y: 67, endPoint x: 154, endPoint y: 41, distance: 97.3
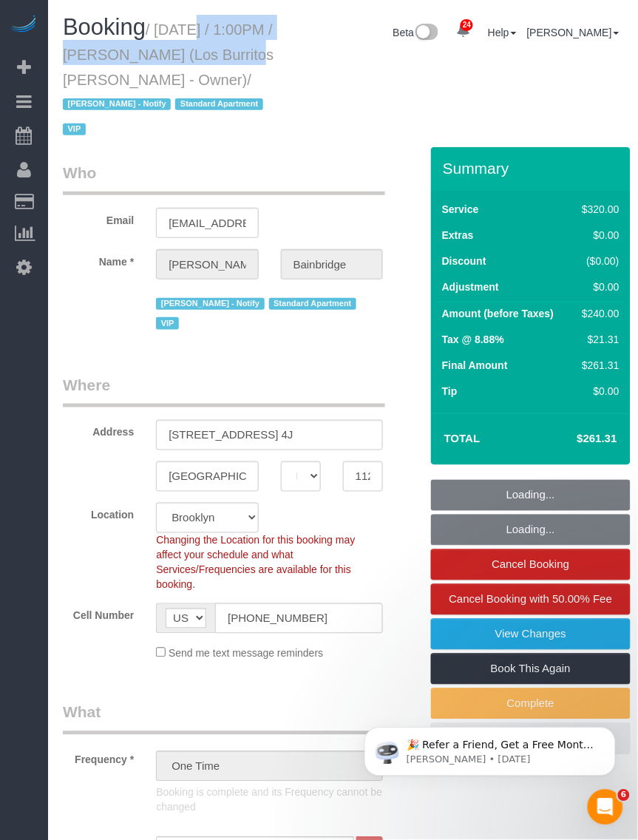
click at [154, 41] on h1 "Booking / [DATE] / 1:00PM / [PERSON_NAME] (Los Burritos [PERSON_NAME] - Owner) …" at bounding box center [173, 78] width 220 height 126
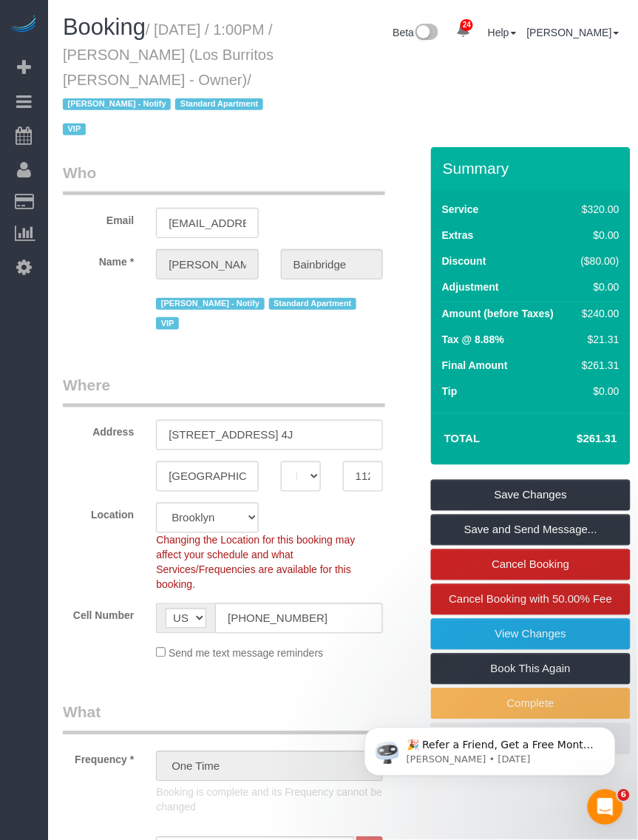
drag, startPoint x: 157, startPoint y: 23, endPoint x: 256, endPoint y: 85, distance: 117.0
click at [256, 85] on small "/ [DATE] / 1:00PM / [PERSON_NAME] (Los Burritos [PERSON_NAME] - Owner) / [PERSO…" at bounding box center [168, 79] width 211 height 117
copy small "[DATE] / 1:00PM / [PERSON_NAME] (Los Burritos [PERSON_NAME] - Owner)"
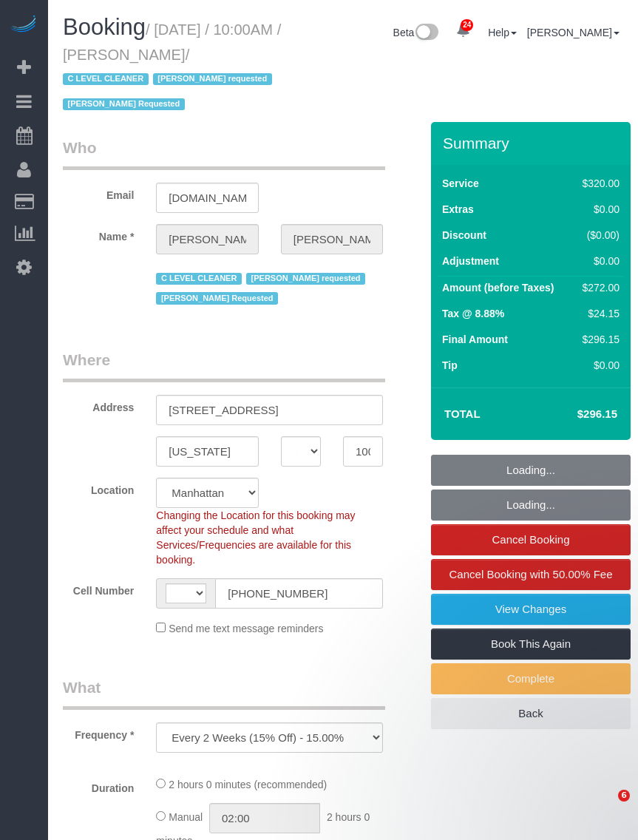
select select "NY"
select select "string:stripe-pm_1OfFBT4VGloSiKo7Bq2FZQac"
select select "string:[GEOGRAPHIC_DATA]"
select select "object:834"
select select "2"
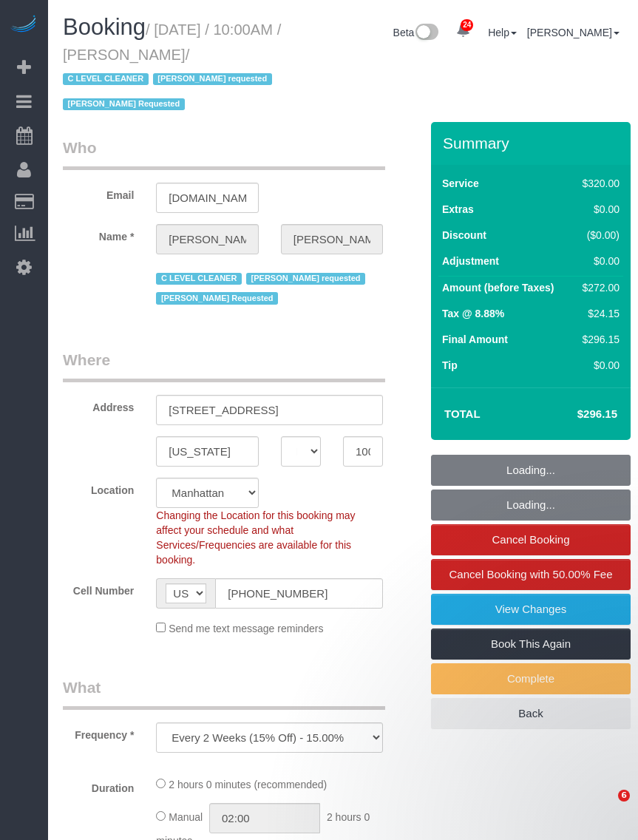
select select "number:89"
select select "number:90"
select select "number:15"
select select "number:5"
select select "spot1"
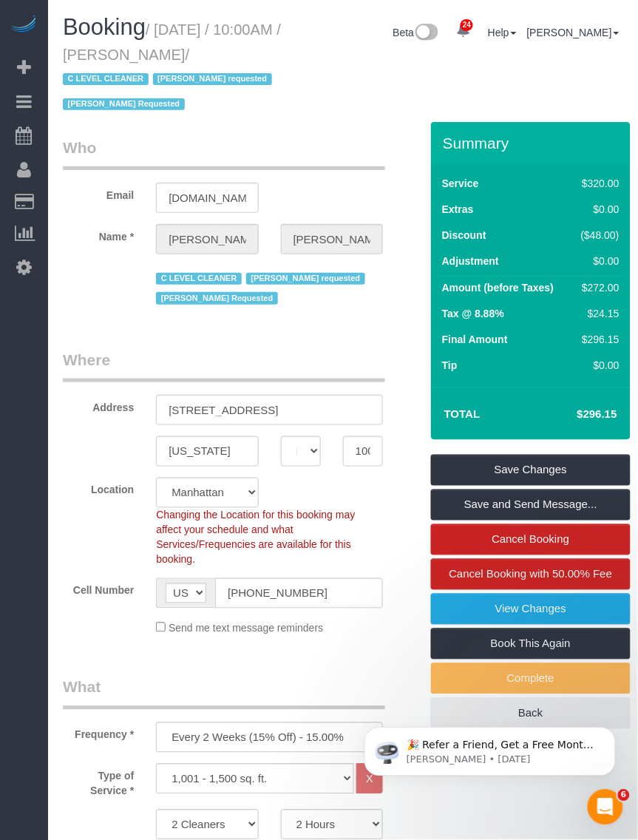
drag, startPoint x: 305, startPoint y: 63, endPoint x: 178, endPoint y: 46, distance: 127.6
click at [178, 46] on div "Booking / September 22, 2025 / 10:00AM / Sergio Moreno / C LEVEL CLEANER Gerald…" at bounding box center [343, 68] width 583 height 107
copy div "Sergio Moreno / C LEVEL CLEANER Geraldin Bastidas requested Isabella Simplicio …"
drag, startPoint x: 218, startPoint y: 170, endPoint x: 222, endPoint y: 85, distance: 85.2
click at [218, 166] on legend "Who" at bounding box center [224, 153] width 323 height 33
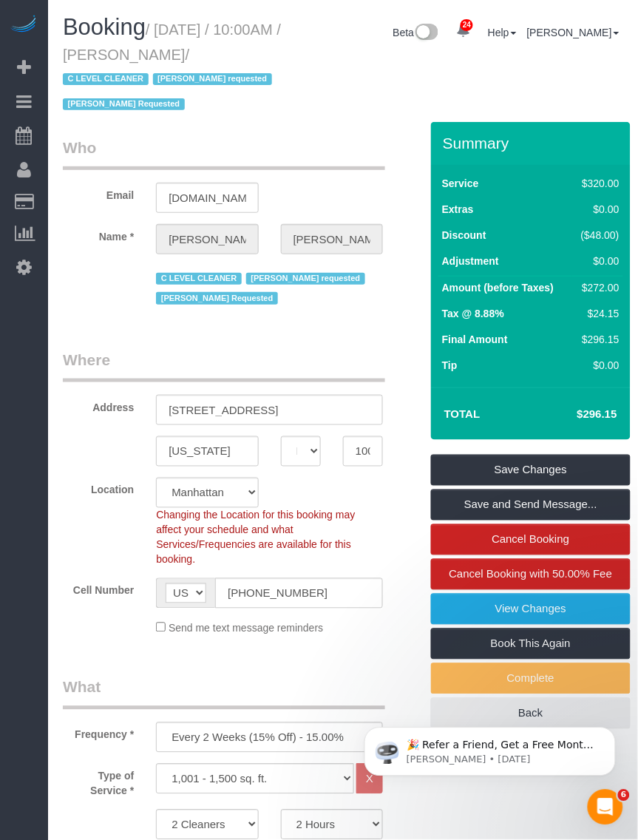
drag, startPoint x: 289, startPoint y: 61, endPoint x: 161, endPoint y: 30, distance: 131.0
click at [161, 30] on div "Booking / September 22, 2025 / 10:00AM / Sergio Moreno / C LEVEL CLEANER Gerald…" at bounding box center [173, 68] width 243 height 107
copy small "September 22, 2025 / 10:00AM / Sergio Moreno"
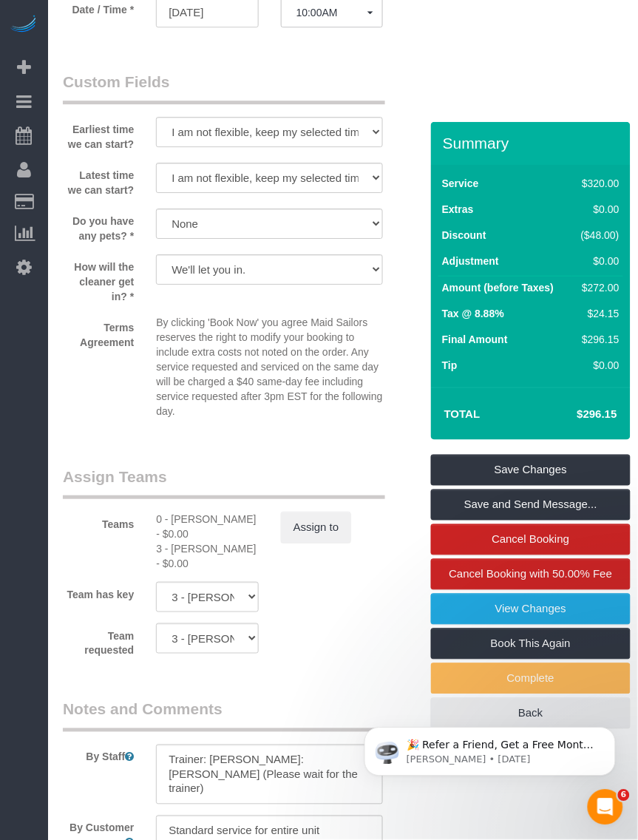
scroll to position [1572, 0]
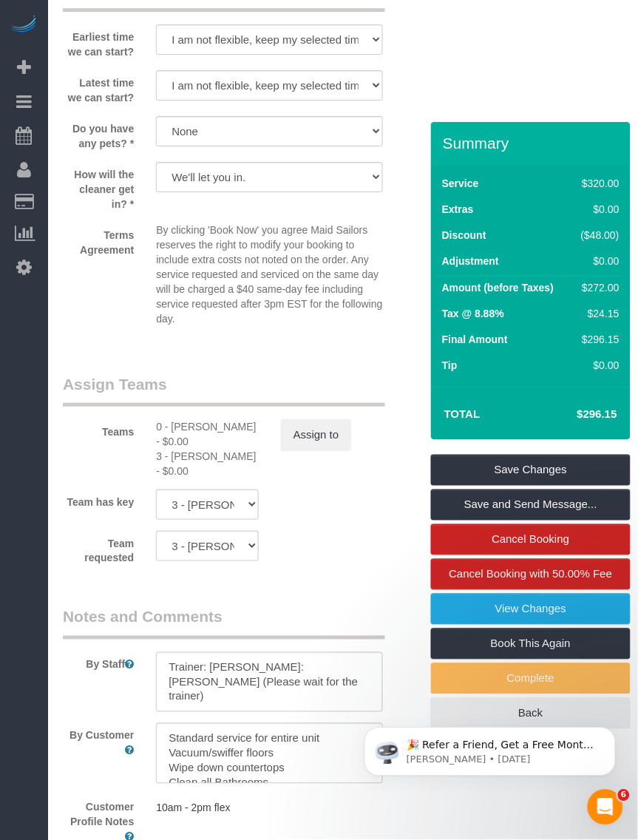
click at [180, 441] on div "0 - Kenia Cabanilla Rosado - $0.00" at bounding box center [207, 434] width 102 height 30
copy div "Kenia"
click at [186, 470] on div "3 - Geraldin Bastidas - $0.00" at bounding box center [207, 464] width 102 height 30
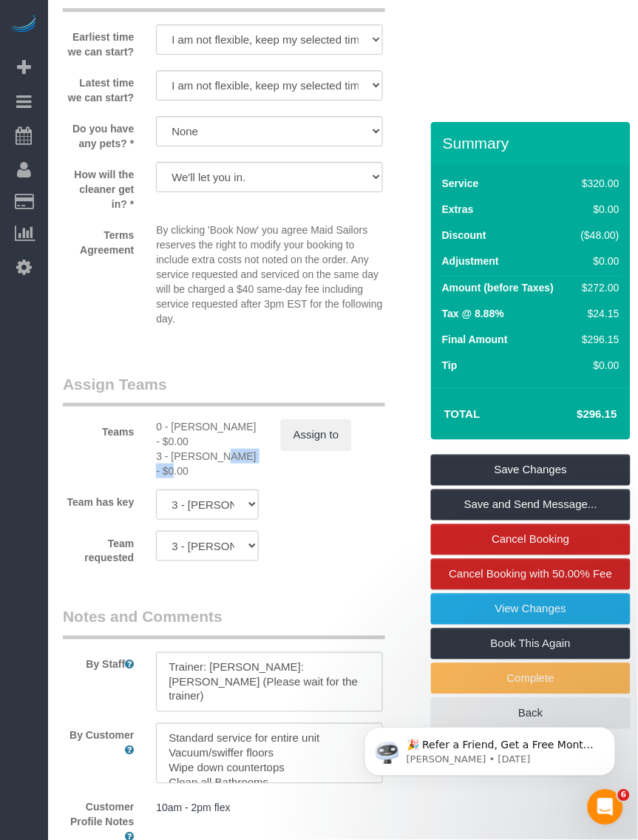
copy div "Geraldin"
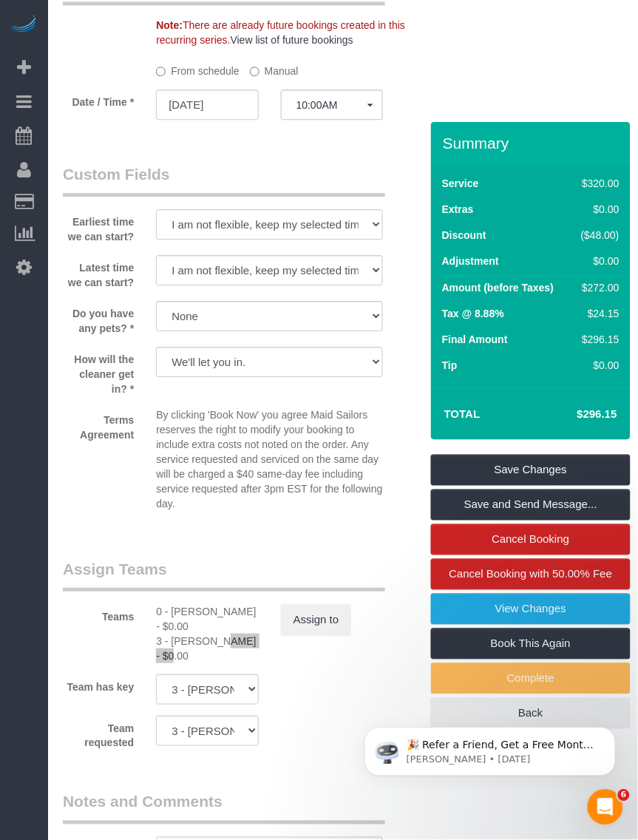
scroll to position [1777, 0]
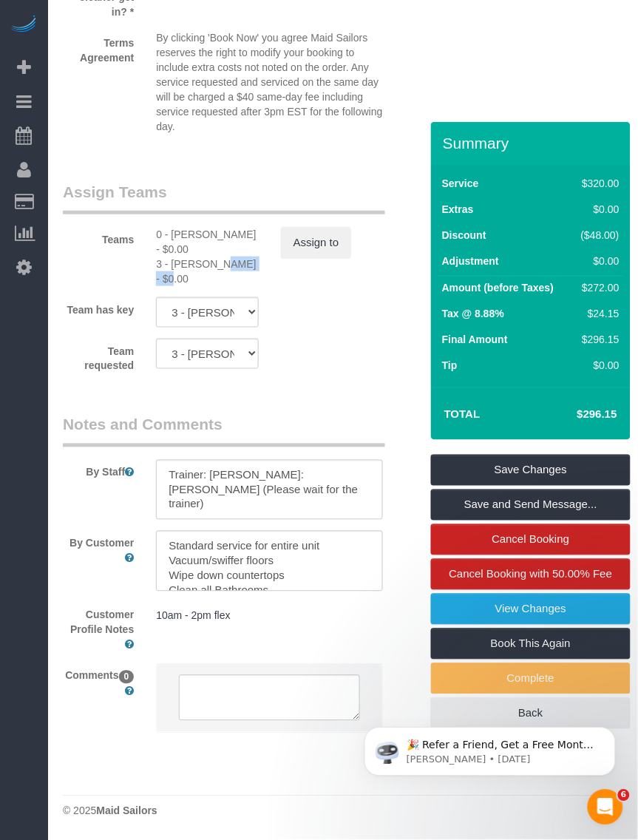
click at [186, 257] on div "3 - Geraldin Bastidas - $0.00" at bounding box center [207, 272] width 102 height 30
copy div "Geraldin"
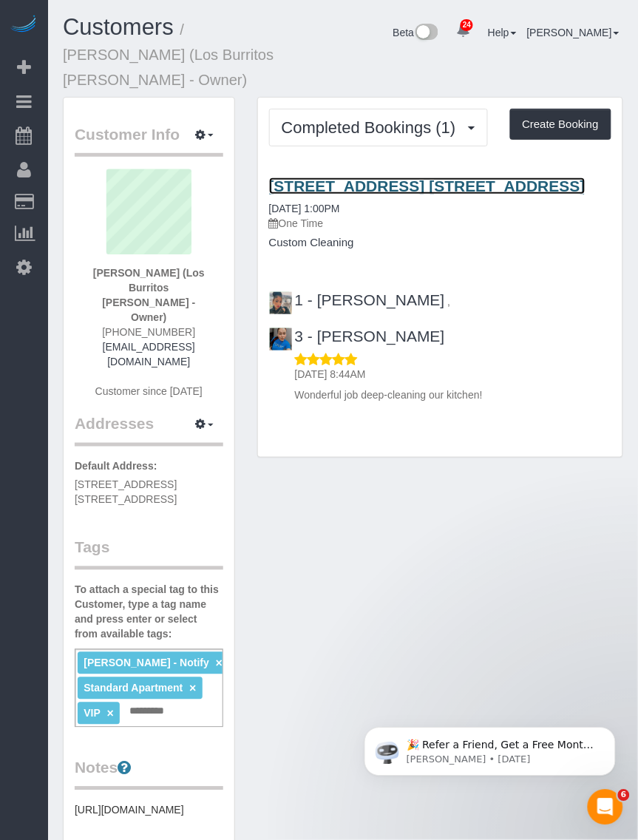
click at [354, 190] on link "[STREET_ADDRESS] [STREET_ADDRESS]" at bounding box center [427, 186] width 317 height 17
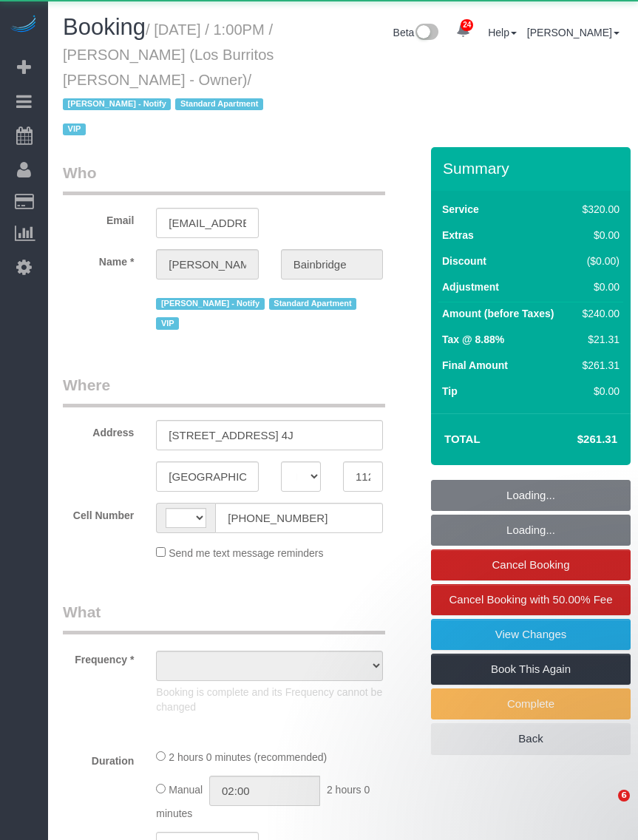
select select "NY"
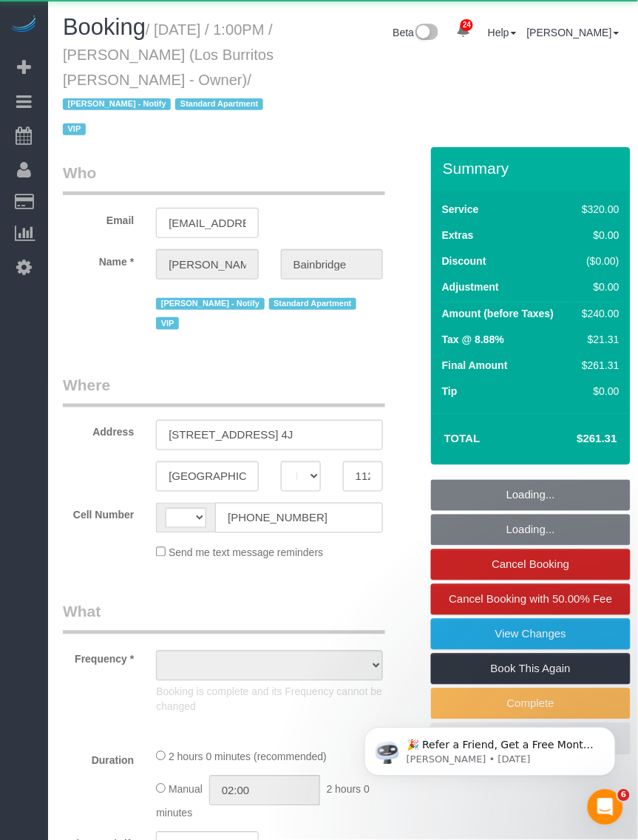
select select "object:586"
select select "2"
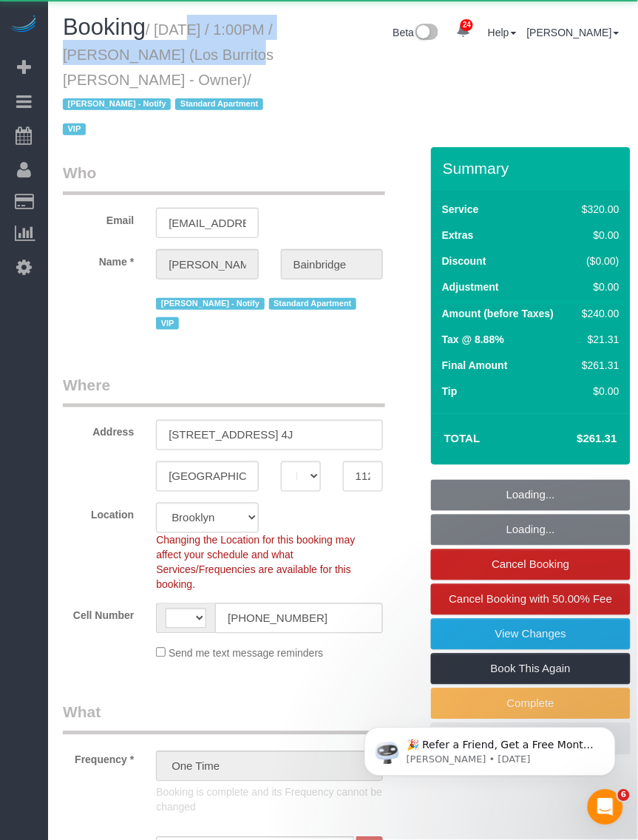
select select "object:968"
select select "string:[GEOGRAPHIC_DATA]"
select select "spot1"
select select "number:89"
select select "number:90"
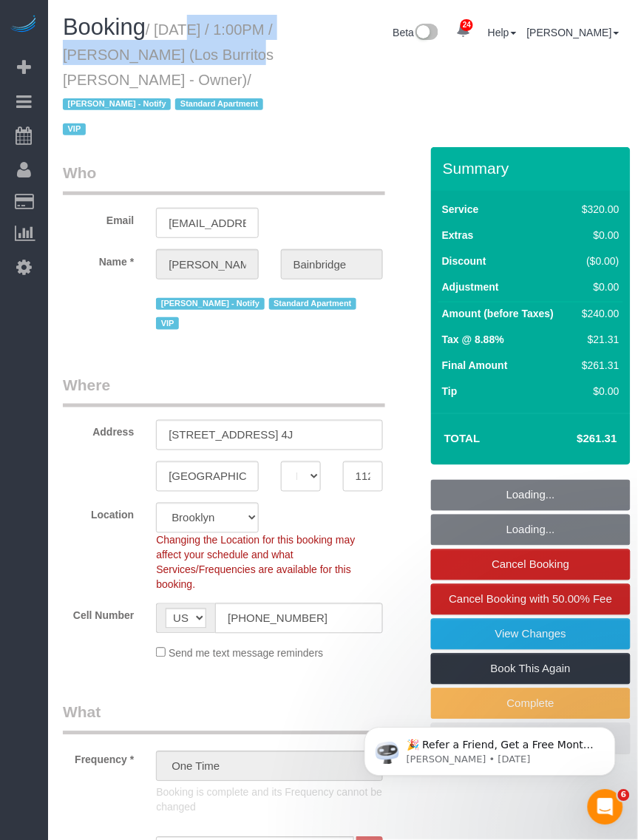
select select "number:14"
select select "number:5"
select select "string:stripe-pm_1S41pe4VGloSiKo7DXQ3GHKL"
drag, startPoint x: 0, startPoint y: 0, endPoint x: 264, endPoint y: 80, distance: 275.9
click at [264, 80] on small "/ [DATE] / 1:00PM / [PERSON_NAME] (Los Burritos [PERSON_NAME] - Owner) / [PERSO…" at bounding box center [168, 79] width 211 height 117
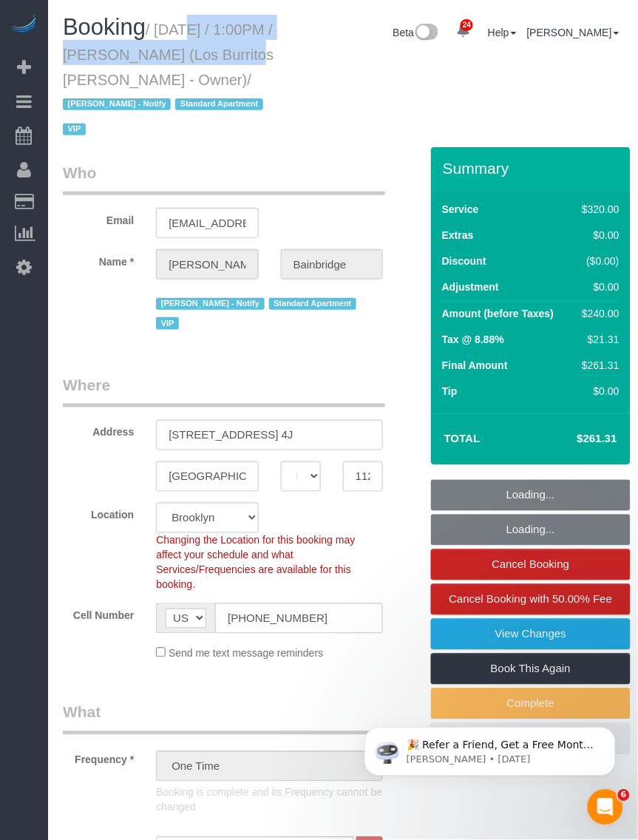
copy small "[DATE] / 1:00PM / [PERSON_NAME] (Los Burritos [PERSON_NAME] - Owner)"
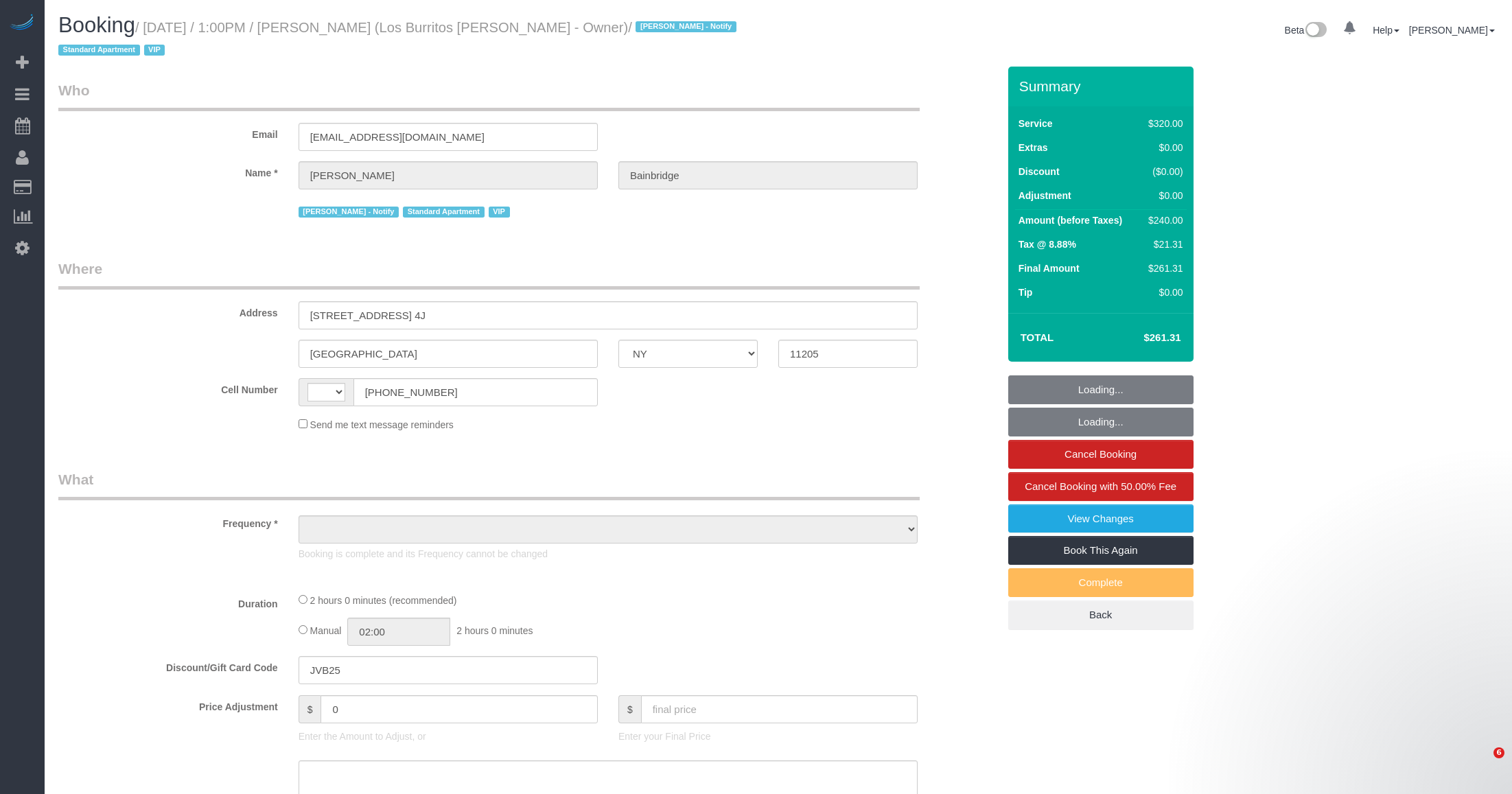
select select "NY"
select select "string:[GEOGRAPHIC_DATA]"
select select "number:89"
select select "number:90"
select select "number:14"
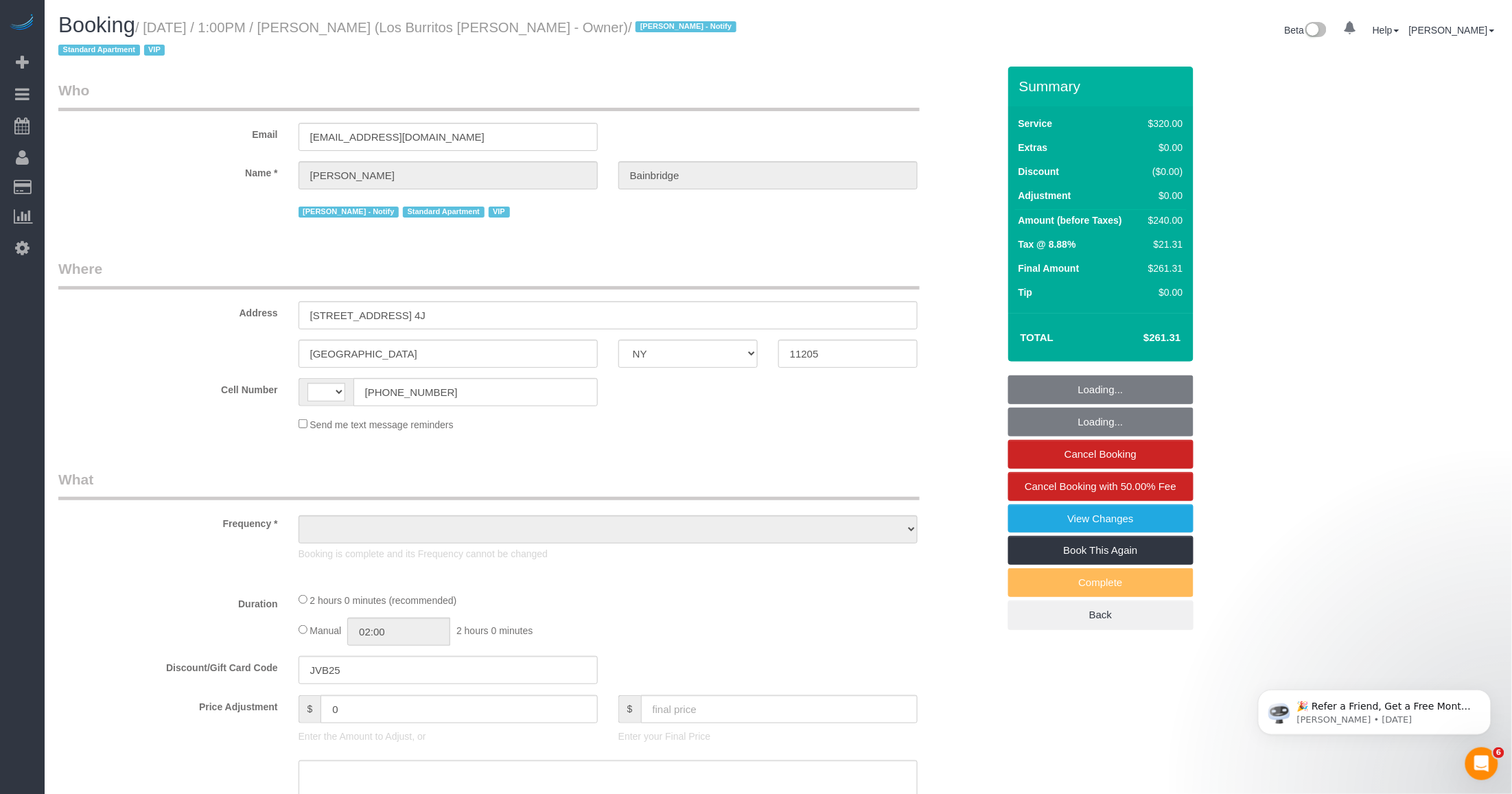
select select "number:5"
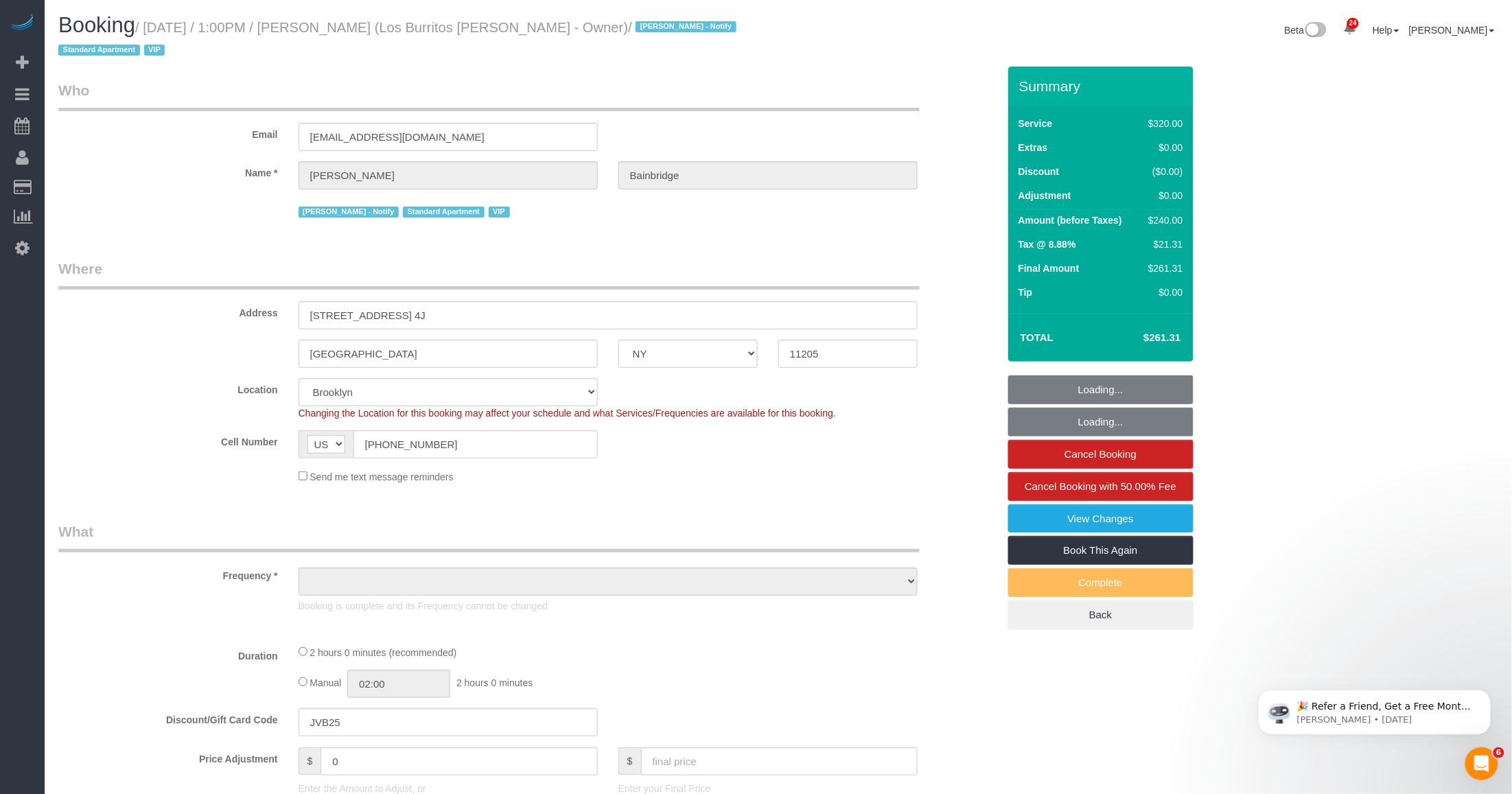
select select "object:980"
select select "string:stripe-pm_1S41pe4VGloSiKo7DXQ3GHKL"
select select "2"
select select "spot1"
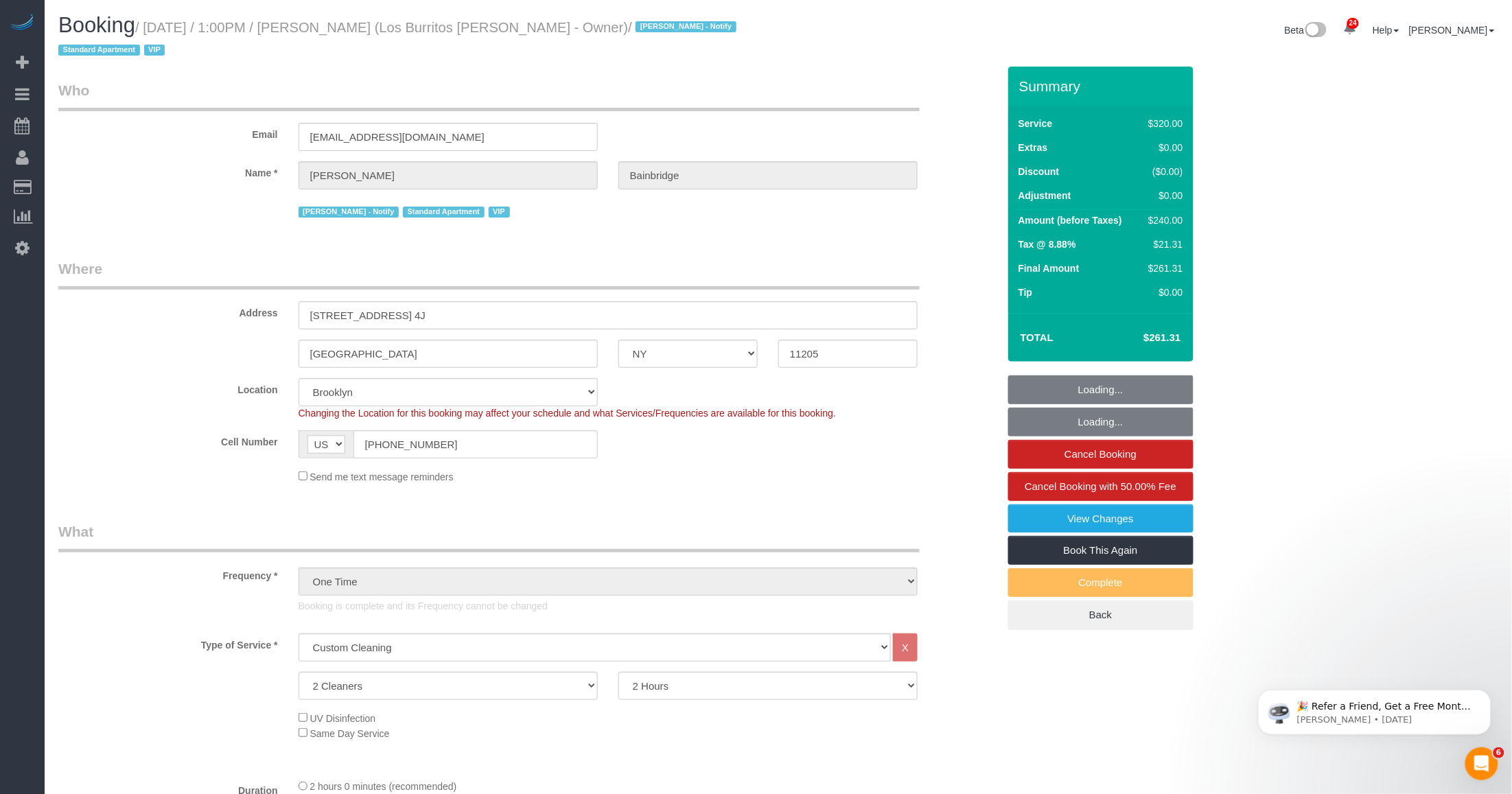
select select "object:1540"
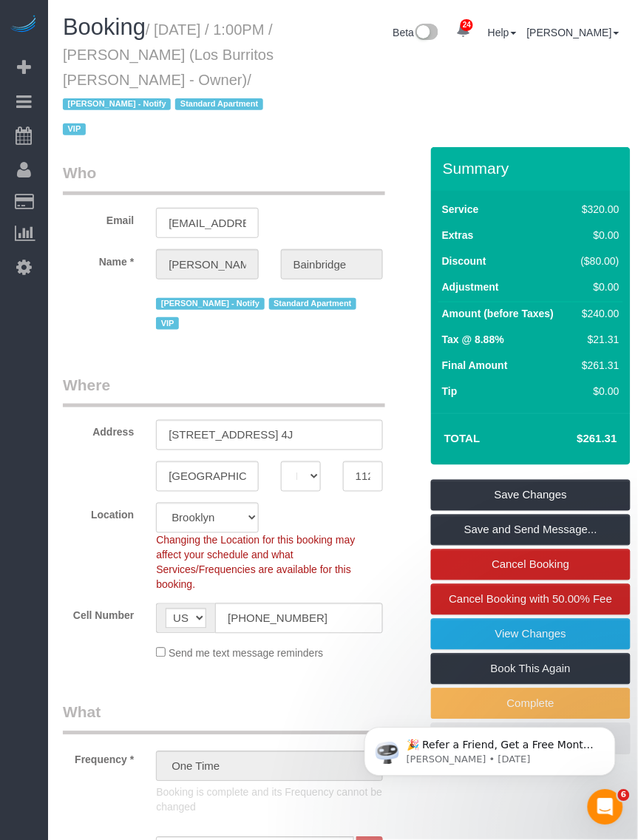
click at [152, 374] on legend "Where" at bounding box center [224, 390] width 323 height 33
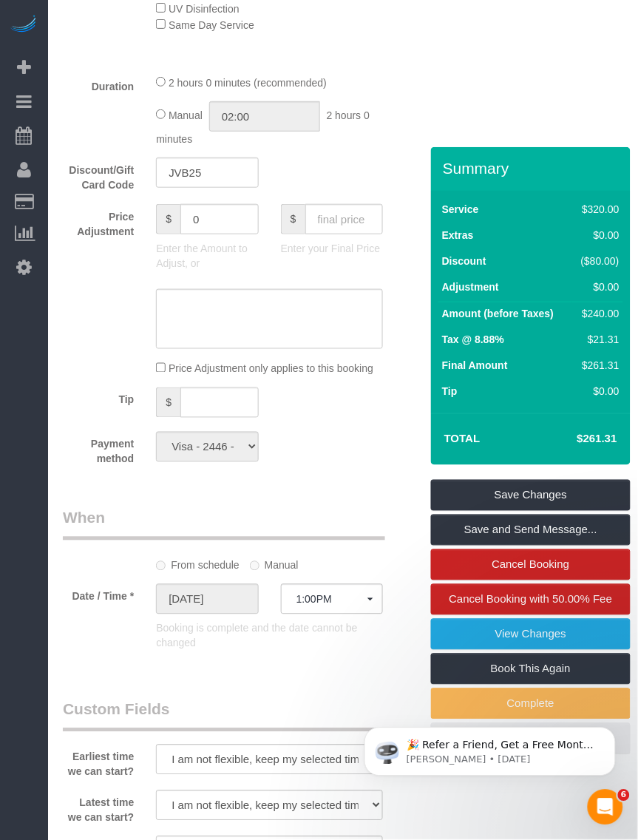
scroll to position [1110, 0]
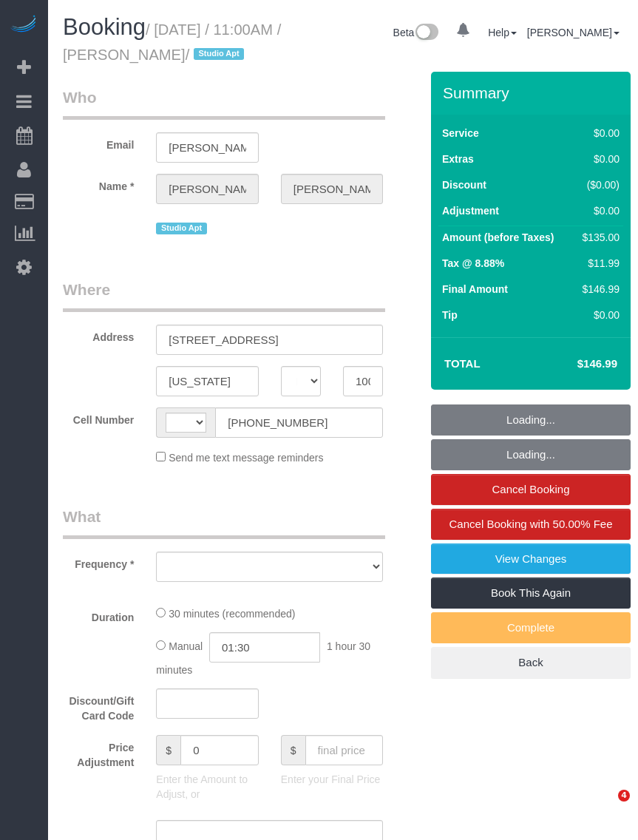
select select "NY"
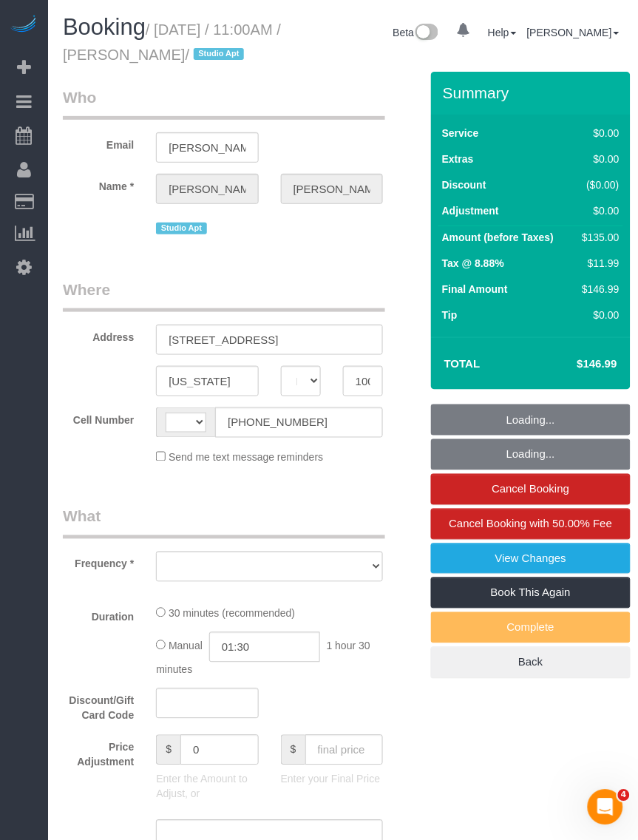
select select "string:[GEOGRAPHIC_DATA]"
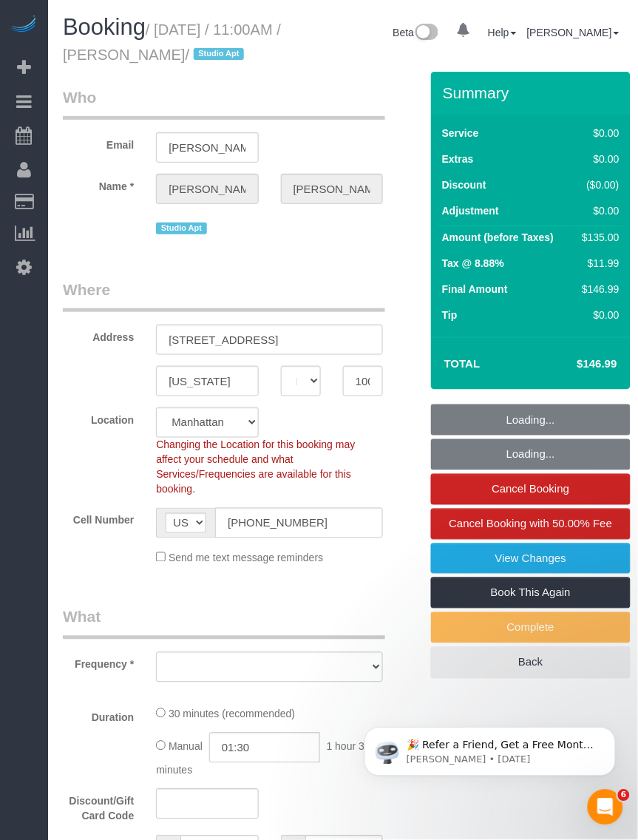
drag, startPoint x: 160, startPoint y: 27, endPoint x: 257, endPoint y: 64, distance: 104.4
click at [257, 64] on h1 "Booking / [DATE] / 11:00AM / [PERSON_NAME] / Studio Apt" at bounding box center [173, 40] width 220 height 50
copy small "[DATE] / 11:00AM / [PERSON_NAME]"
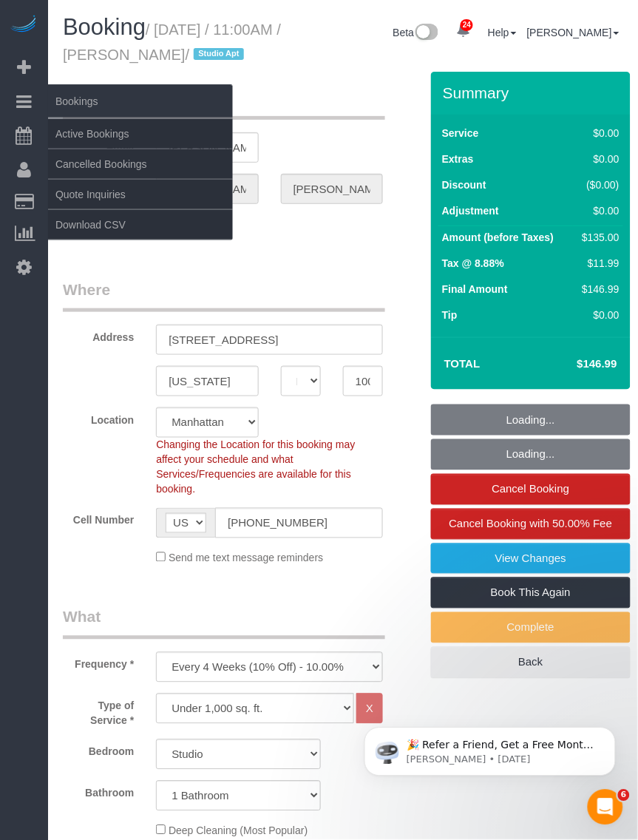
select select "object:929"
select select "string:stripe-pm_1RU6J54VGloSiKo7nXu05cmR"
select select "number:89"
select select "number:90"
select select "number:15"
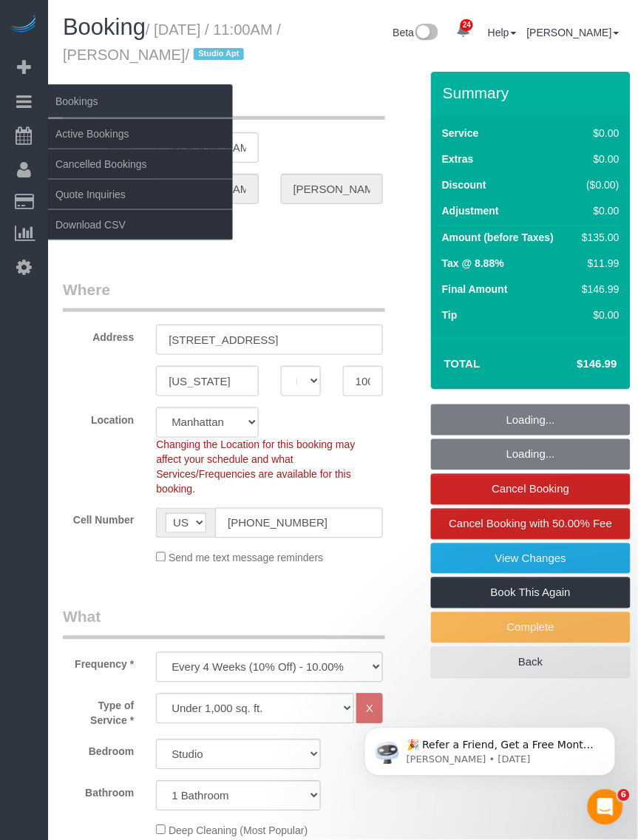
select select "number:6"
select select "spot1"
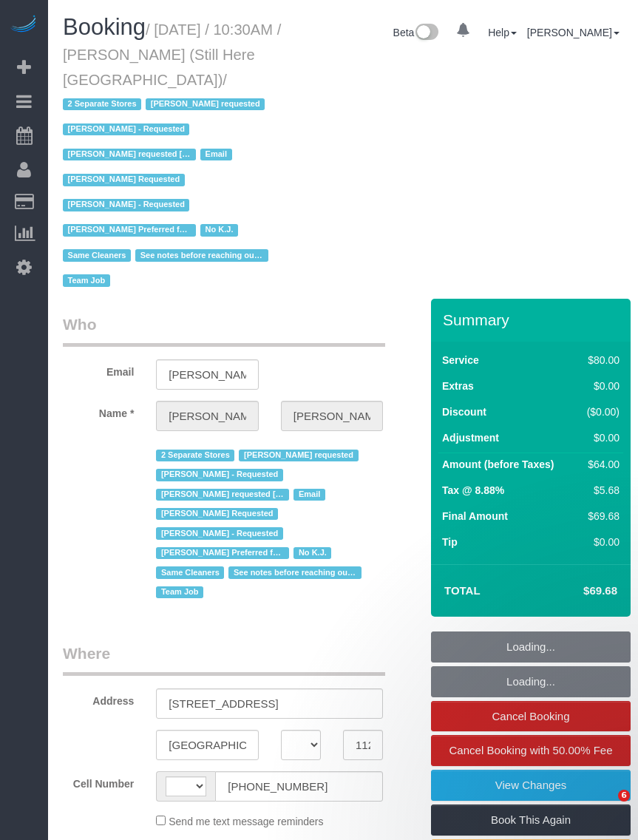
select select "NY"
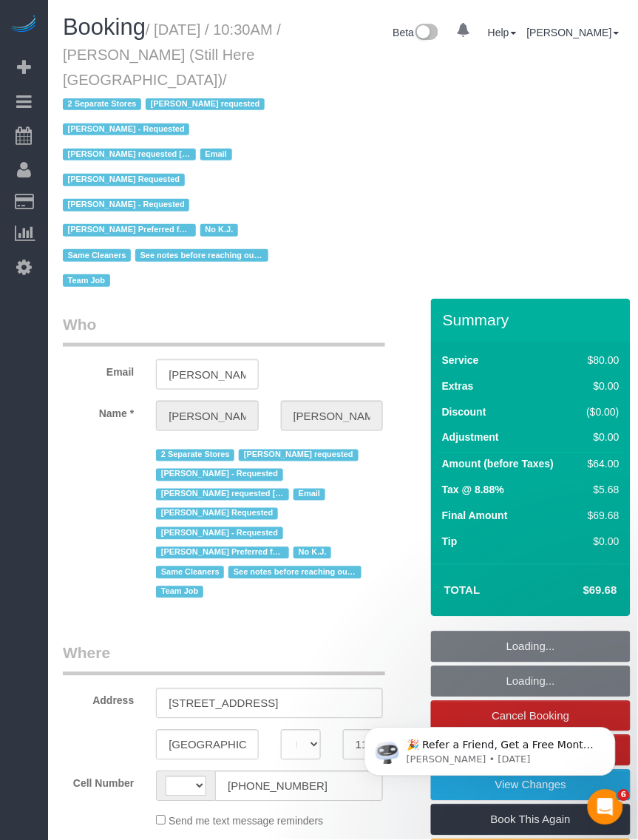
select select "string:[GEOGRAPHIC_DATA]"
select select "string:stripe-pm_1Oyz8t4VGloSiKo71skqOF54"
select select "number:89"
select select "number:90"
select select "number:15"
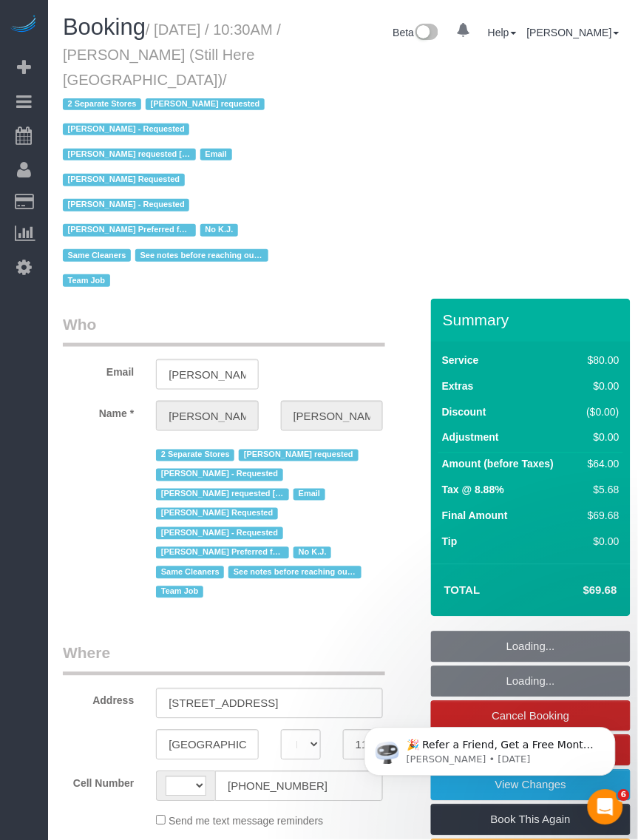
select select "number:5"
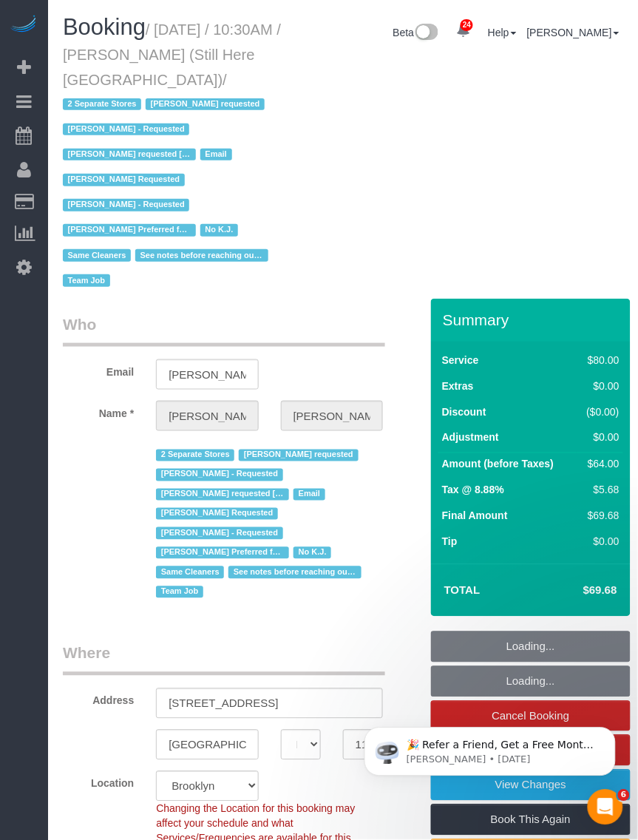
click at [232, 78] on small "/ [DATE] / 10:30AM / [PERSON_NAME] (Still Here [GEOGRAPHIC_DATA]) / 2 Separate …" at bounding box center [172, 155] width 218 height 269
select select "object:1593"
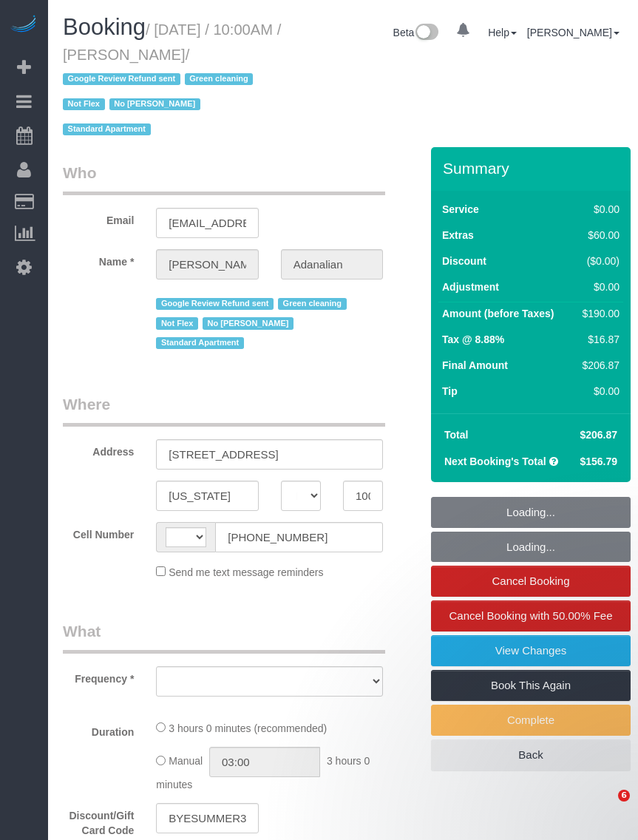
select select "NY"
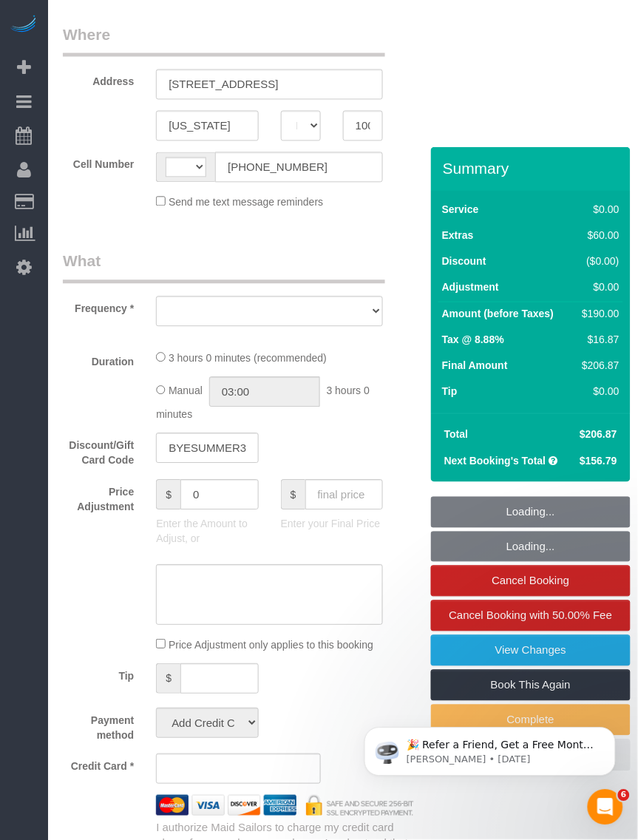
select select "string:[GEOGRAPHIC_DATA]"
select select "object:963"
select select "1"
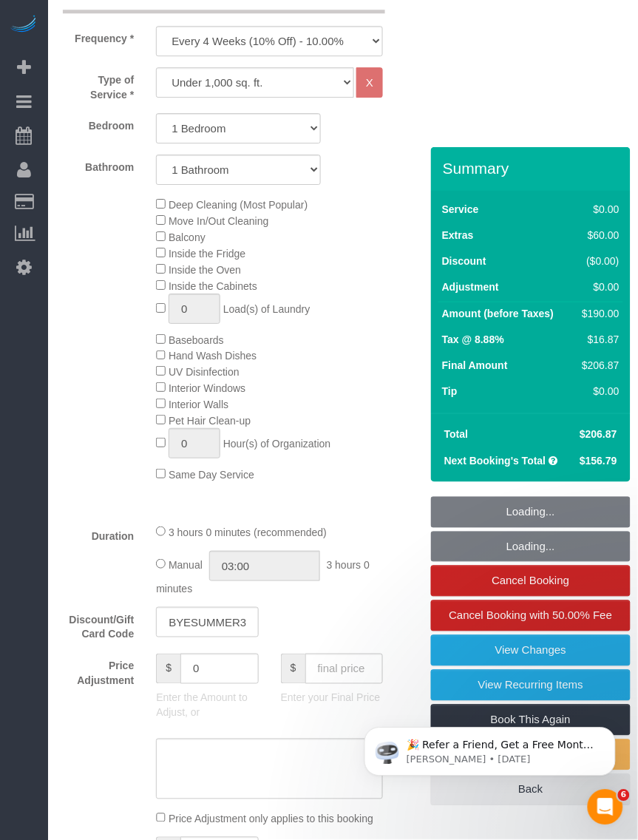
select select "string:stripe-pm_1QrgCn4VGloSiKo7GXhdb6K1"
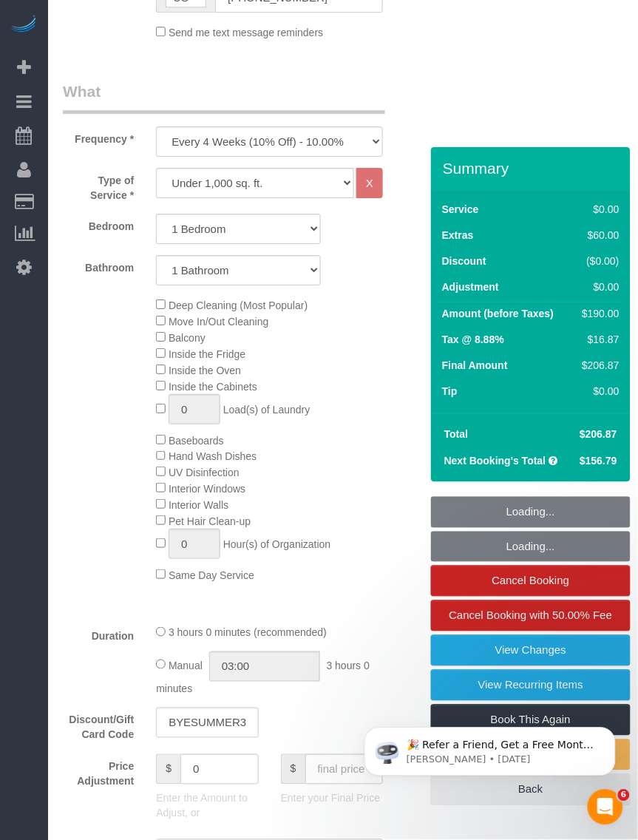
select select "spot1"
select select "number:89"
select select "number:90"
select select "number:15"
select select "number:5"
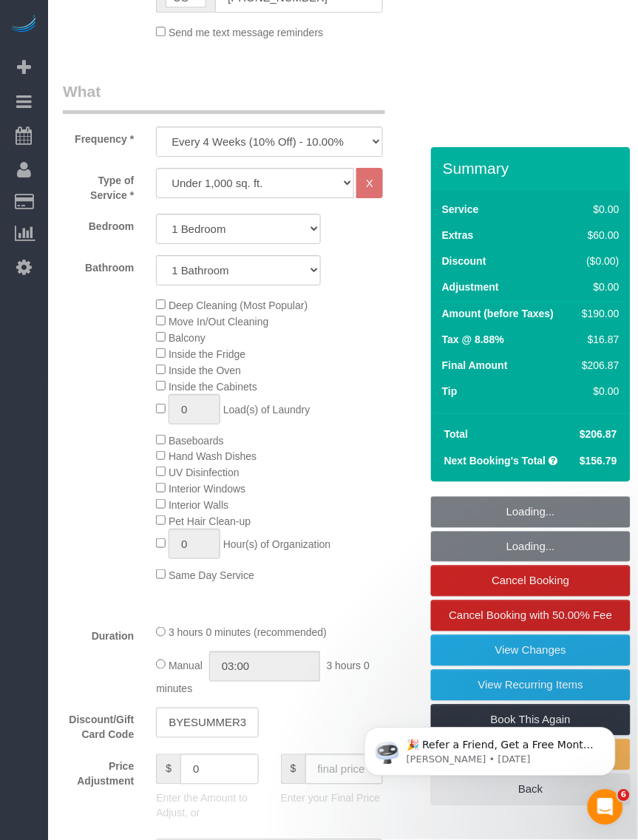
select select "1"
select select "object:1611"
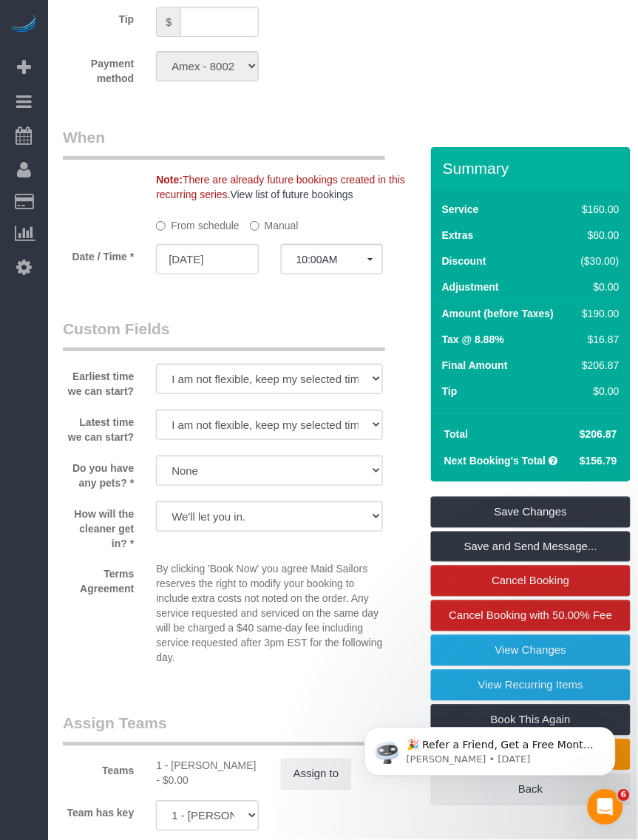
scroll to position [1757, 0]
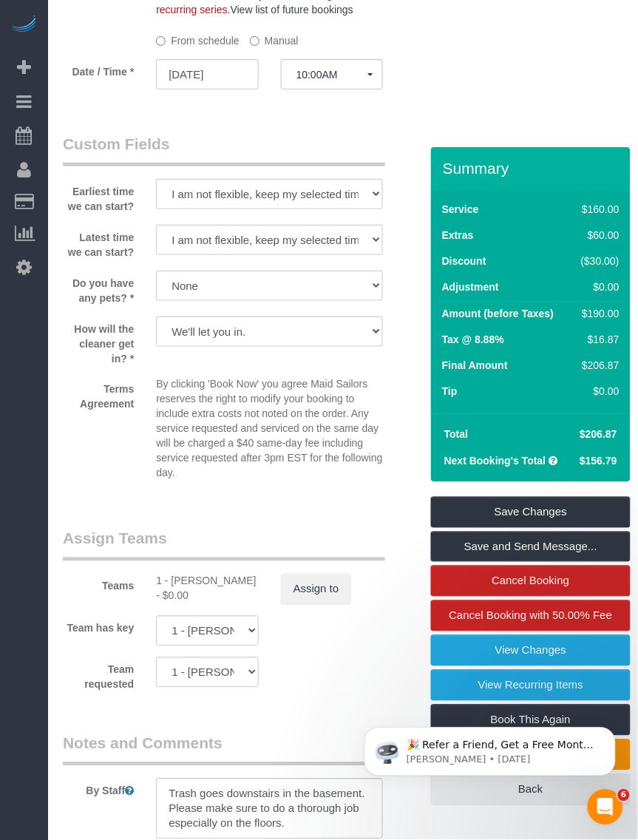
click at [194, 574] on div "1 - [PERSON_NAME] - $0.00" at bounding box center [207, 589] width 102 height 30
copy div "[PERSON_NAME]"
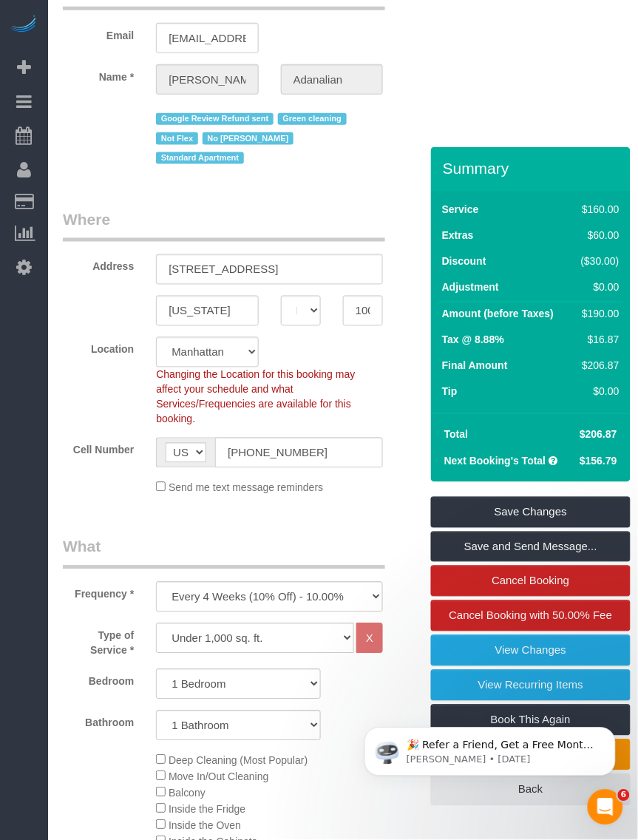
scroll to position [0, 0]
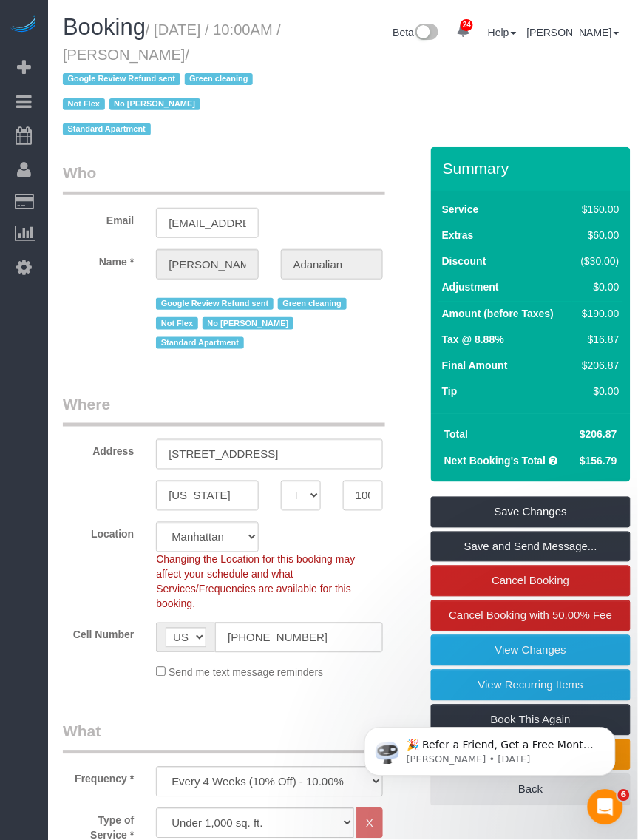
drag, startPoint x: 161, startPoint y: 24, endPoint x: 129, endPoint y: 81, distance: 65.5
click at [129, 81] on small "/ [DATE] / 10:00AM / [PERSON_NAME] / Google Review Refund sent Green cleaning N…" at bounding box center [172, 79] width 218 height 117
copy small "[DATE] / 10:00AM / [PERSON_NAME]"
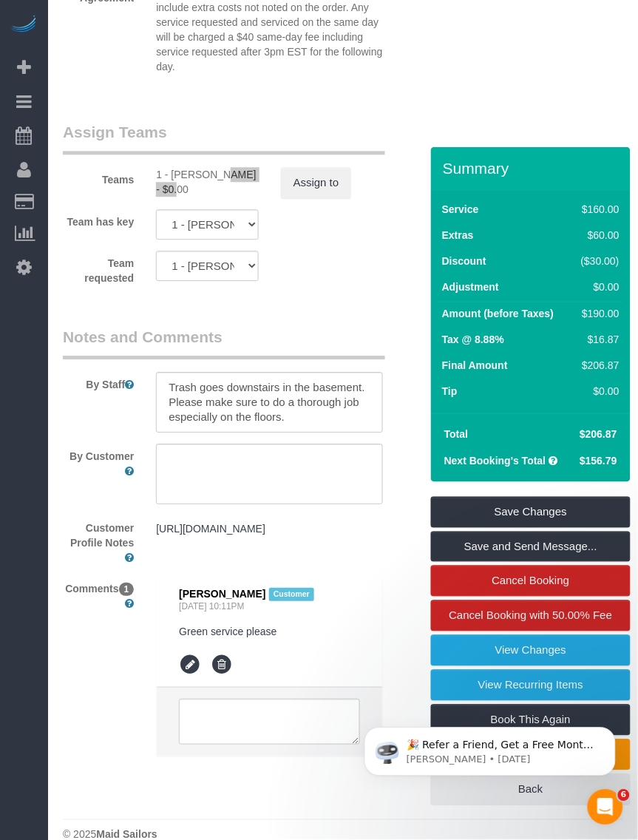
scroll to position [1979, 0]
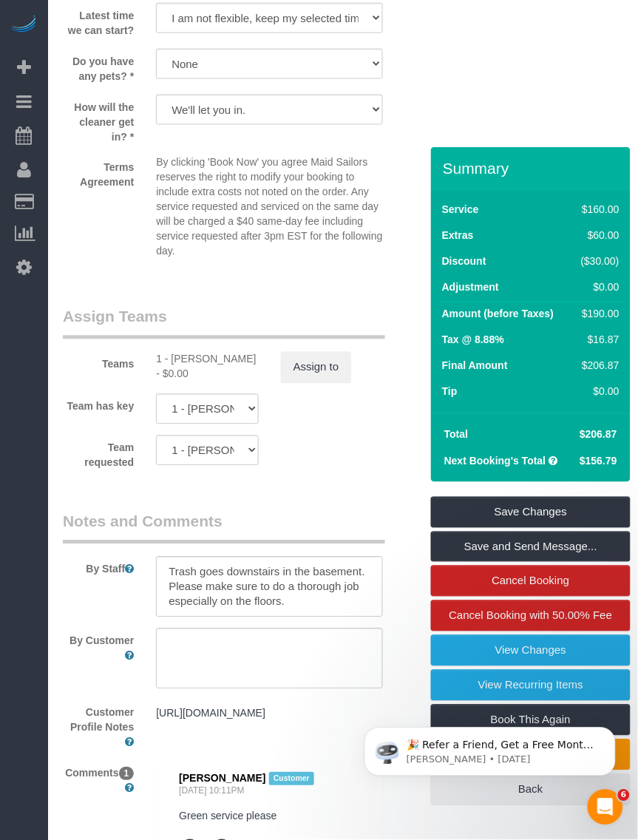
click at [187, 352] on div "1 - [PERSON_NAME] - $0.00" at bounding box center [207, 367] width 102 height 30
copy div "[PERSON_NAME]"
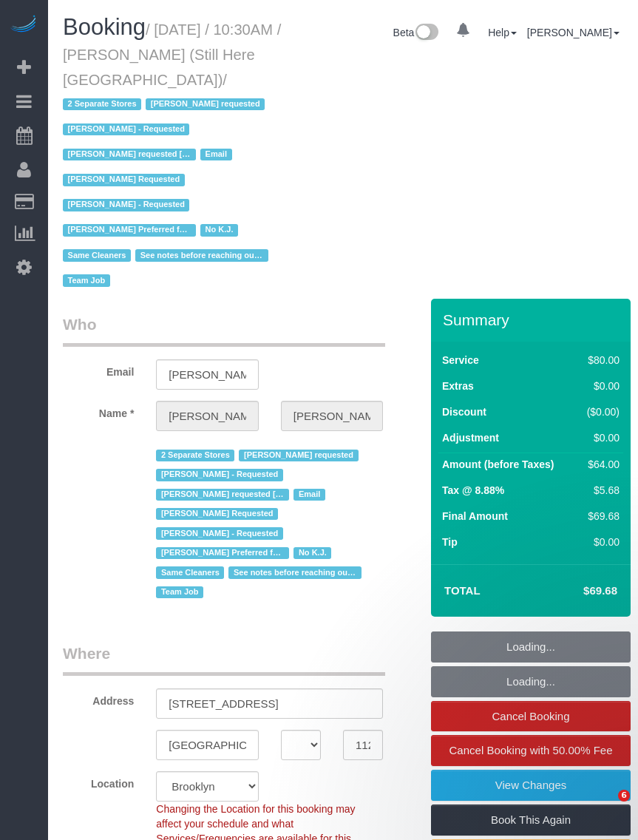
select select "NY"
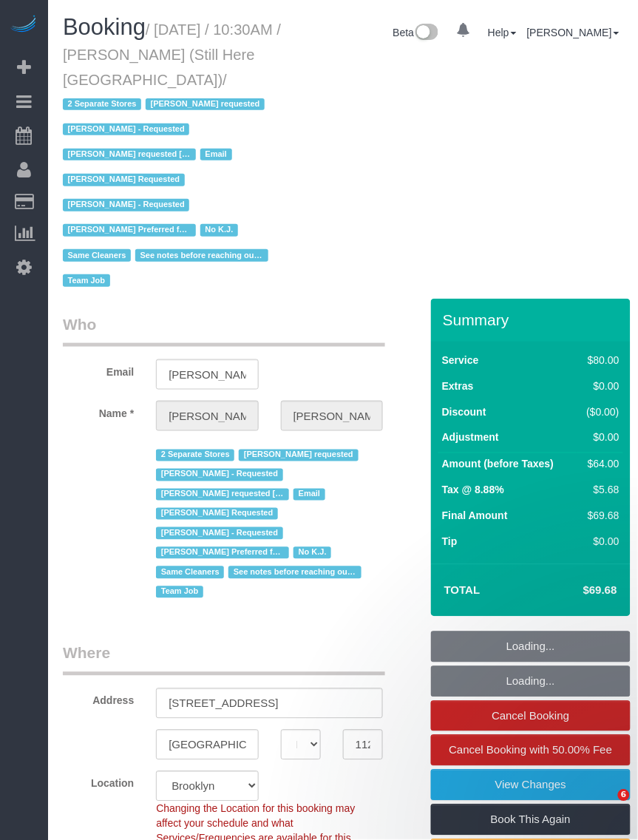
select select "string:stripe-pm_1Oyz8t4VGloSiKo71skqOF54"
select select "number:89"
select select "number:90"
select select "number:15"
select select "number:5"
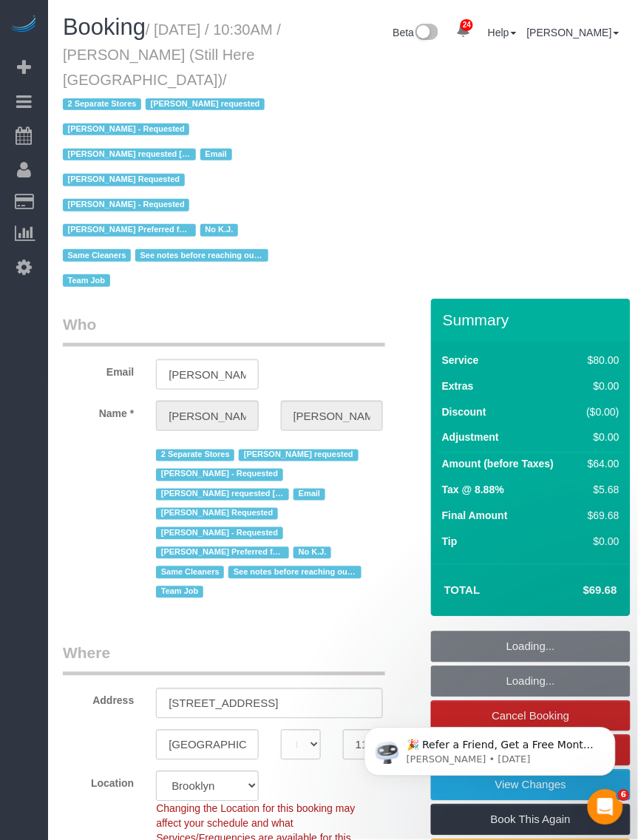
select select "object:1593"
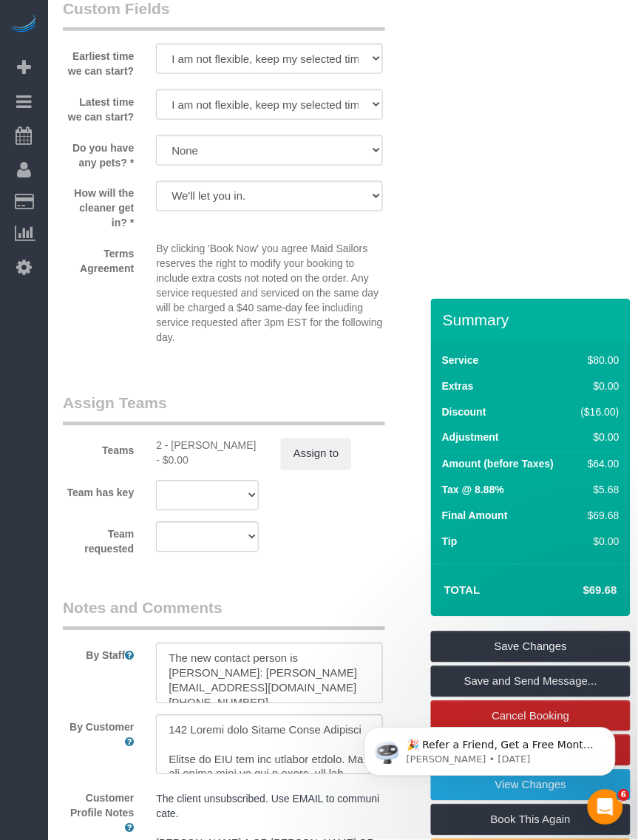
scroll to position [2034, 0]
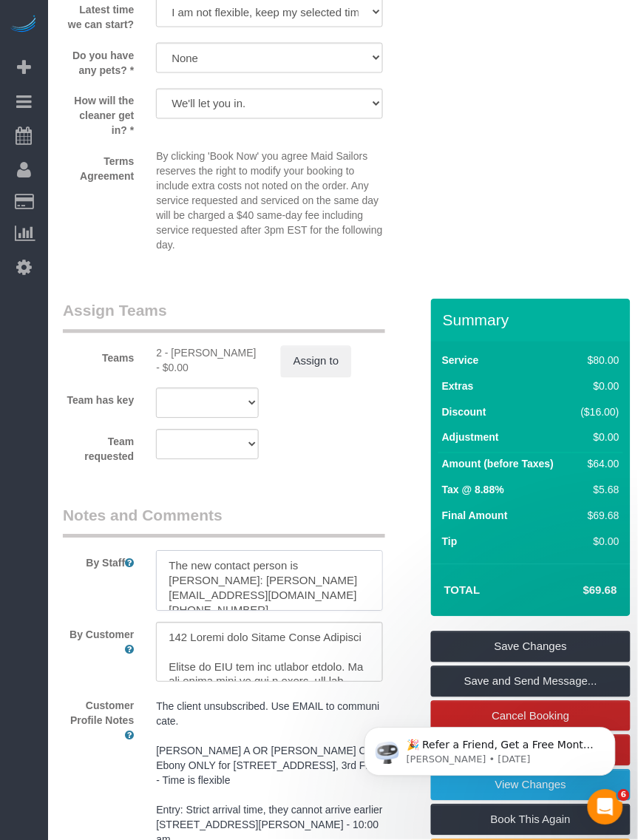
drag, startPoint x: 293, startPoint y: 570, endPoint x: 308, endPoint y: 571, distance: 15.6
click at [293, 570] on textarea at bounding box center [269, 581] width 227 height 61
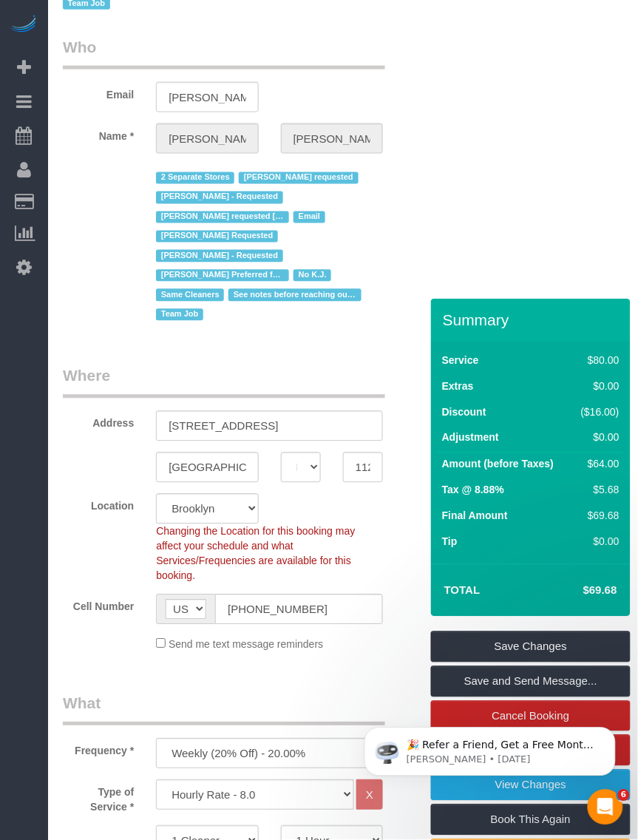
scroll to position [0, 0]
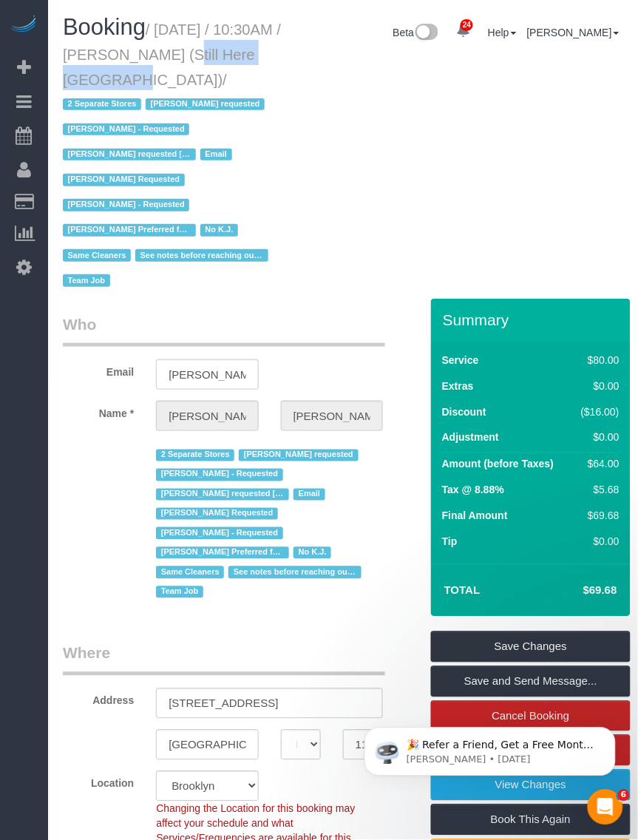
drag, startPoint x: 183, startPoint y: 50, endPoint x: 124, endPoint y: 83, distance: 66.9
click at [124, 83] on small "/ [DATE] / 10:30AM / [PERSON_NAME] (Still Here [GEOGRAPHIC_DATA]) / 2 Separate …" at bounding box center [172, 155] width 218 height 269
copy small "[PERSON_NAME]"
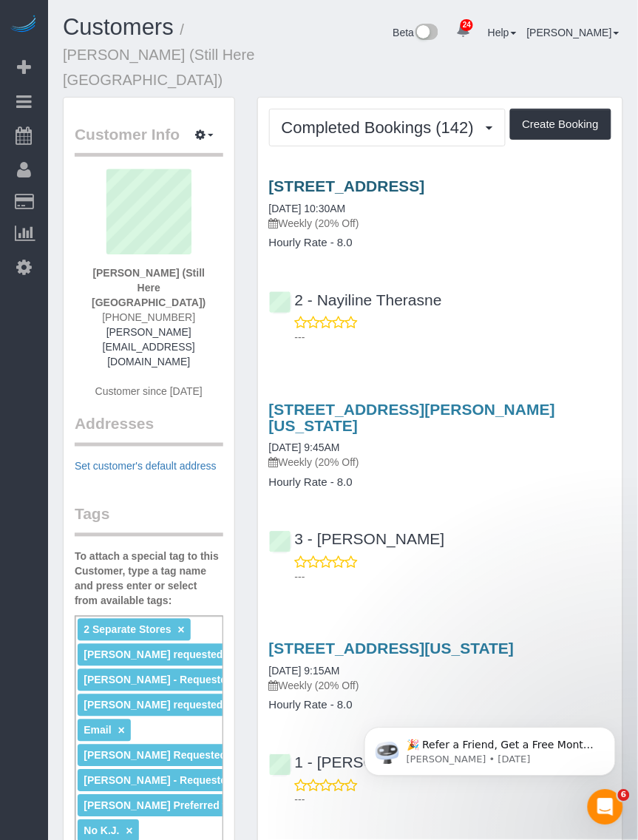
drag, startPoint x: 574, startPoint y: 156, endPoint x: 271, endPoint y: 160, distance: 303.3
click at [271, 178] on h3 "[STREET_ADDRESS]" at bounding box center [440, 186] width 343 height 17
copy link "[STREET_ADDRESS]"
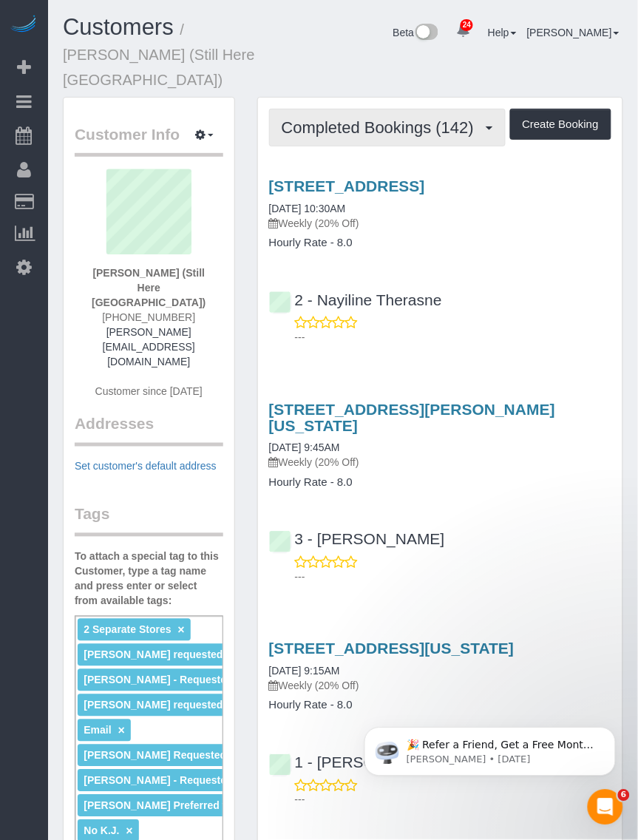
click at [399, 118] on span "Completed Bookings (142)" at bounding box center [382, 127] width 200 height 18
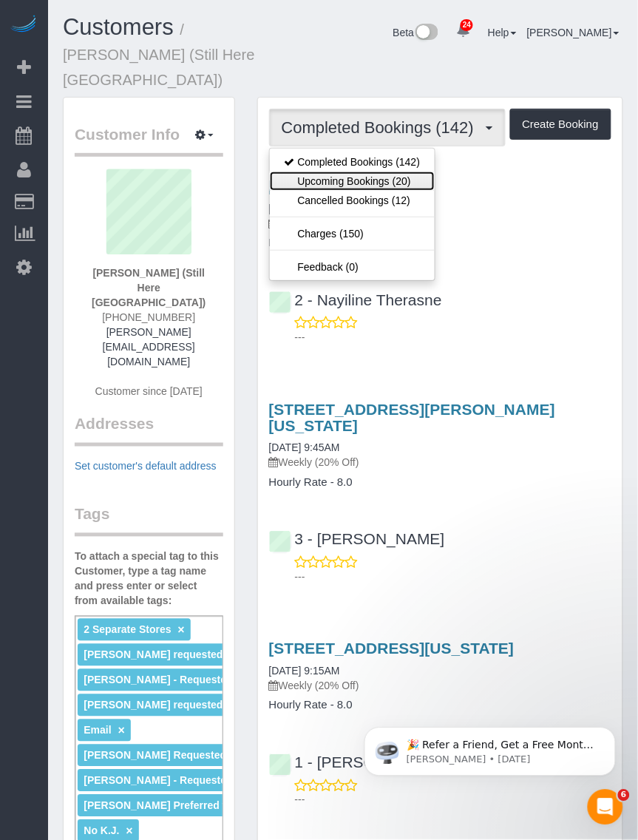
click at [366, 172] on link "Upcoming Bookings (20)" at bounding box center [353, 181] width 166 height 19
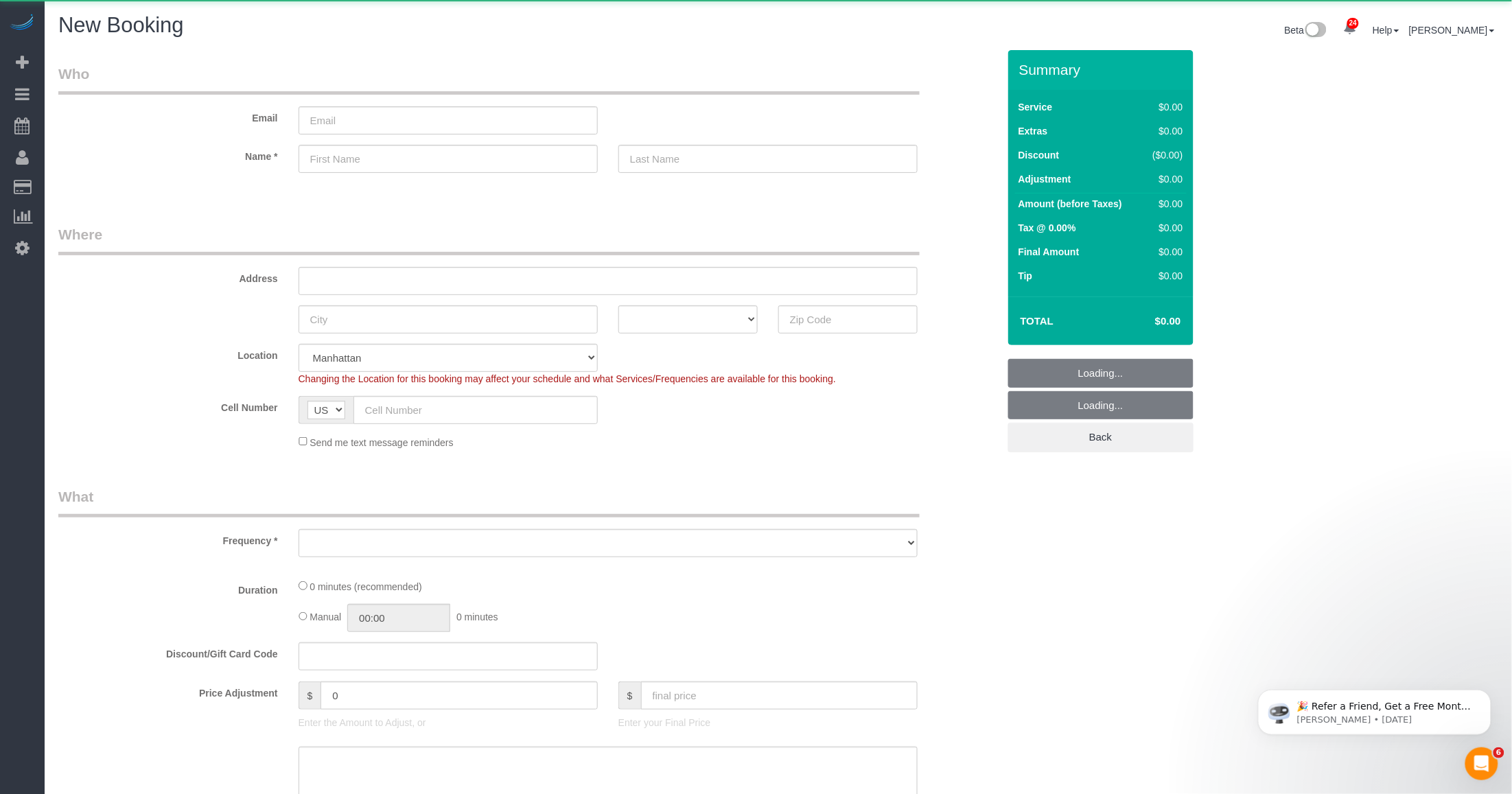
select select "number:89"
select select "number:90"
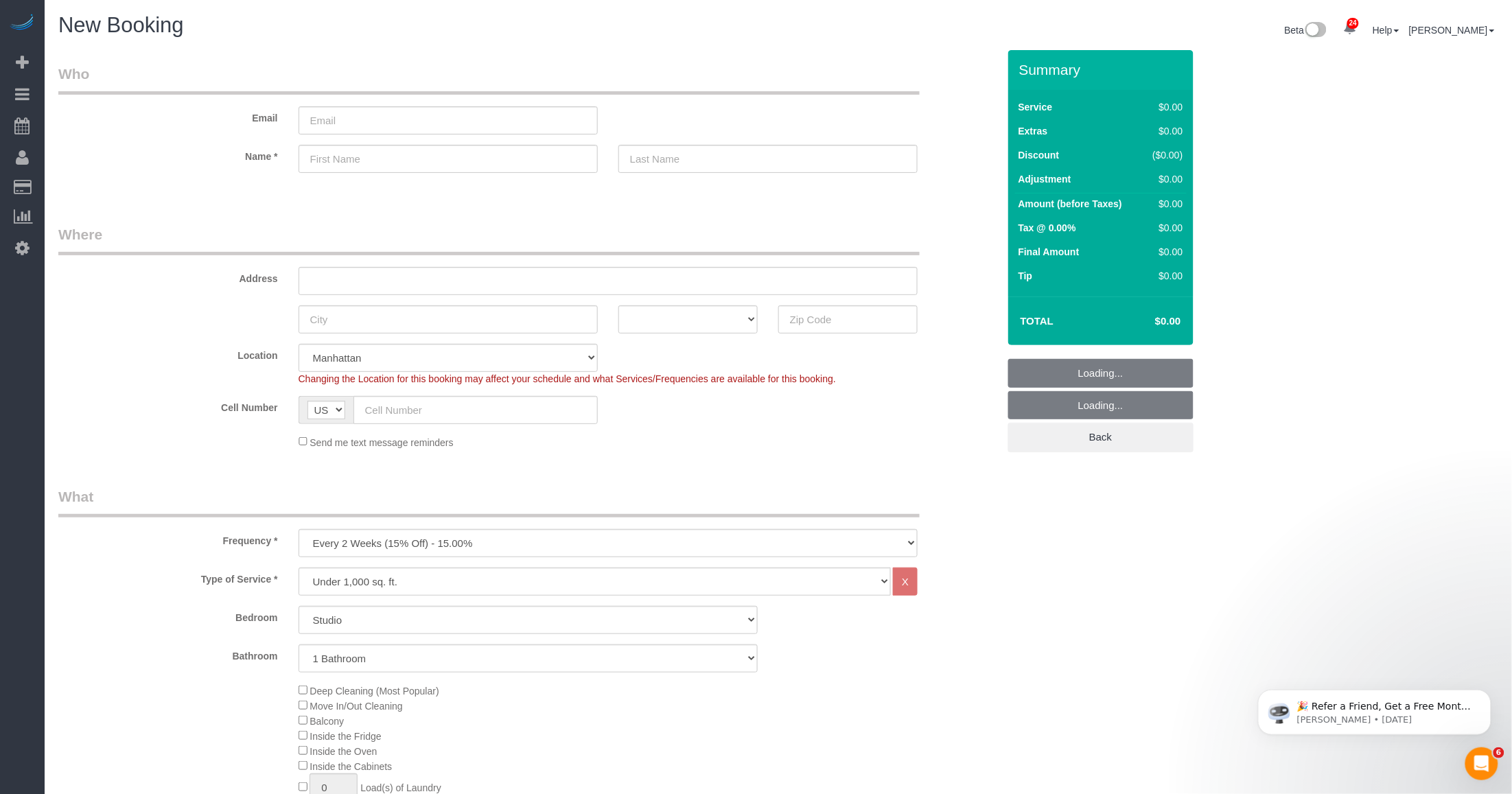
scroll to position [257, 0]
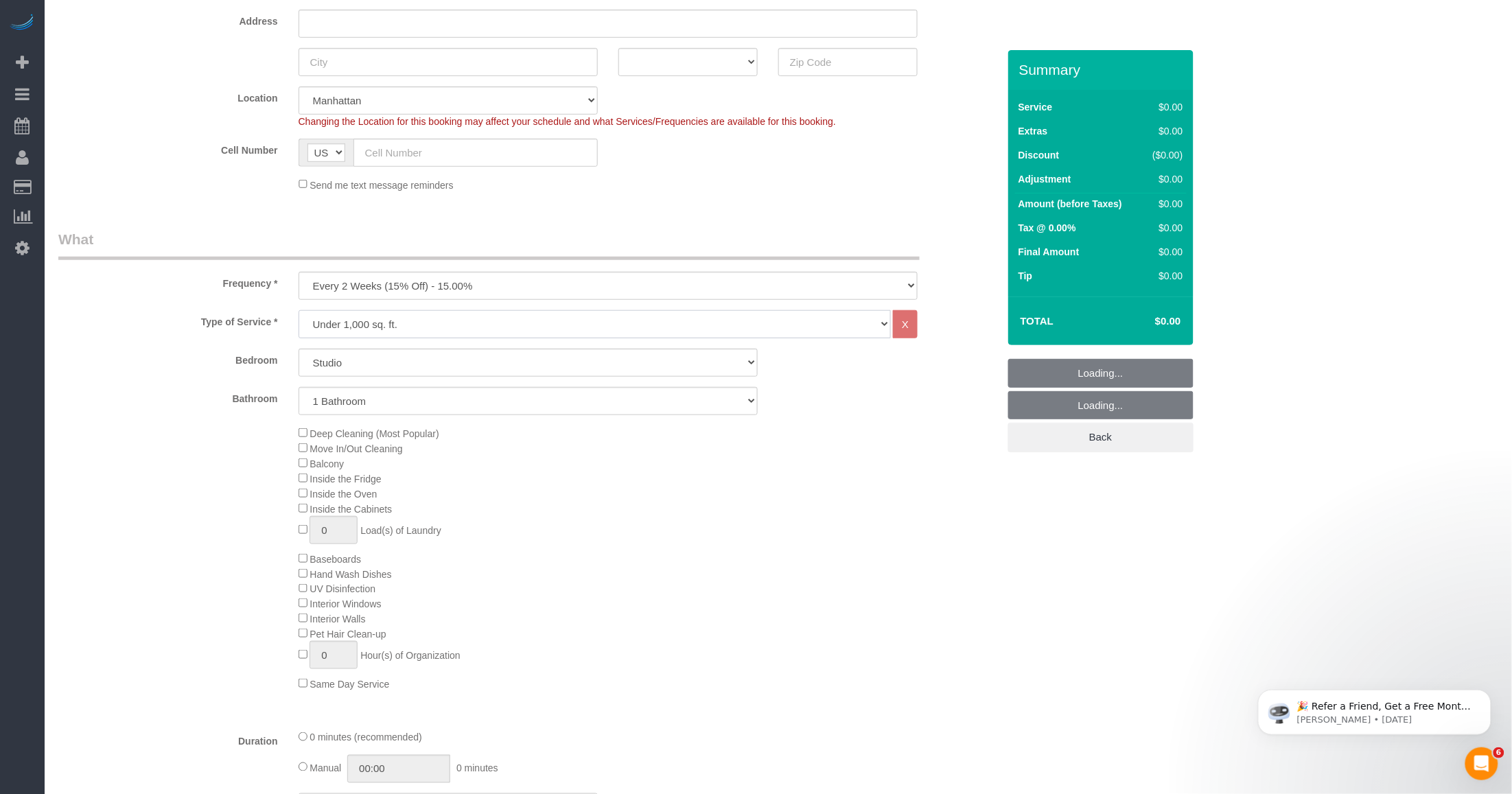
click at [468, 320] on select "Under 1,000 sq. ft. 1,001 - 1,500 sq. ft. 1,500+ sq. ft. Custom Cleaning Office…" at bounding box center [595, 324] width 592 height 28
click at [299, 310] on select "Under 1,000 sq. ft. 1,001 - 1,500 sq. ft. 1,500+ sq. ft. Custom Cleaning Office…" at bounding box center [595, 324] width 592 height 28
click at [484, 292] on select "One Time Weekly (20% Off) - 20.00% Every 2 Weeks (15% Off) - 15.00% Every 4 Wee…" at bounding box center [608, 286] width 619 height 28
select select "object:4962"
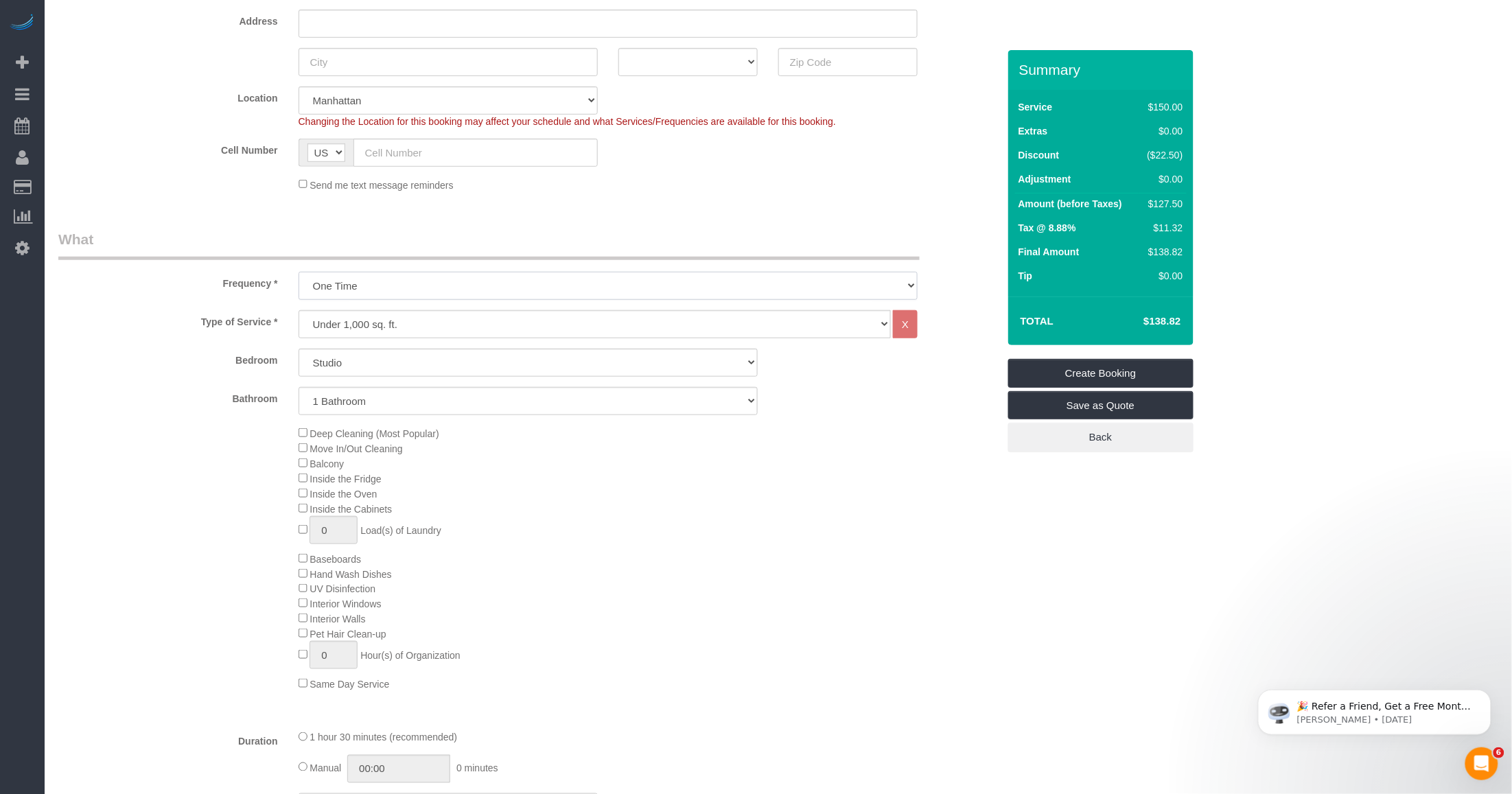
click at [299, 272] on select "One Time Weekly (20% Off) - 20.00% Every 2 Weeks (15% Off) - 15.00% Every 4 Wee…" at bounding box center [608, 286] width 619 height 28
drag, startPoint x: 414, startPoint y: 321, endPoint x: 450, endPoint y: 319, distance: 36.1
click at [414, 321] on select "Under 1,000 sq. ft. 1,001 - 1,500 sq. ft. 1,500+ sq. ft. Custom Cleaning Office…" at bounding box center [595, 324] width 592 height 28
click at [299, 310] on select "Under 1,000 sq. ft. 1,001 - 1,500 sq. ft. 1,500+ sq. ft. Custom Cleaning Office…" at bounding box center [595, 324] width 592 height 28
drag, startPoint x: 543, startPoint y: 359, endPoint x: 523, endPoint y: 365, distance: 20.9
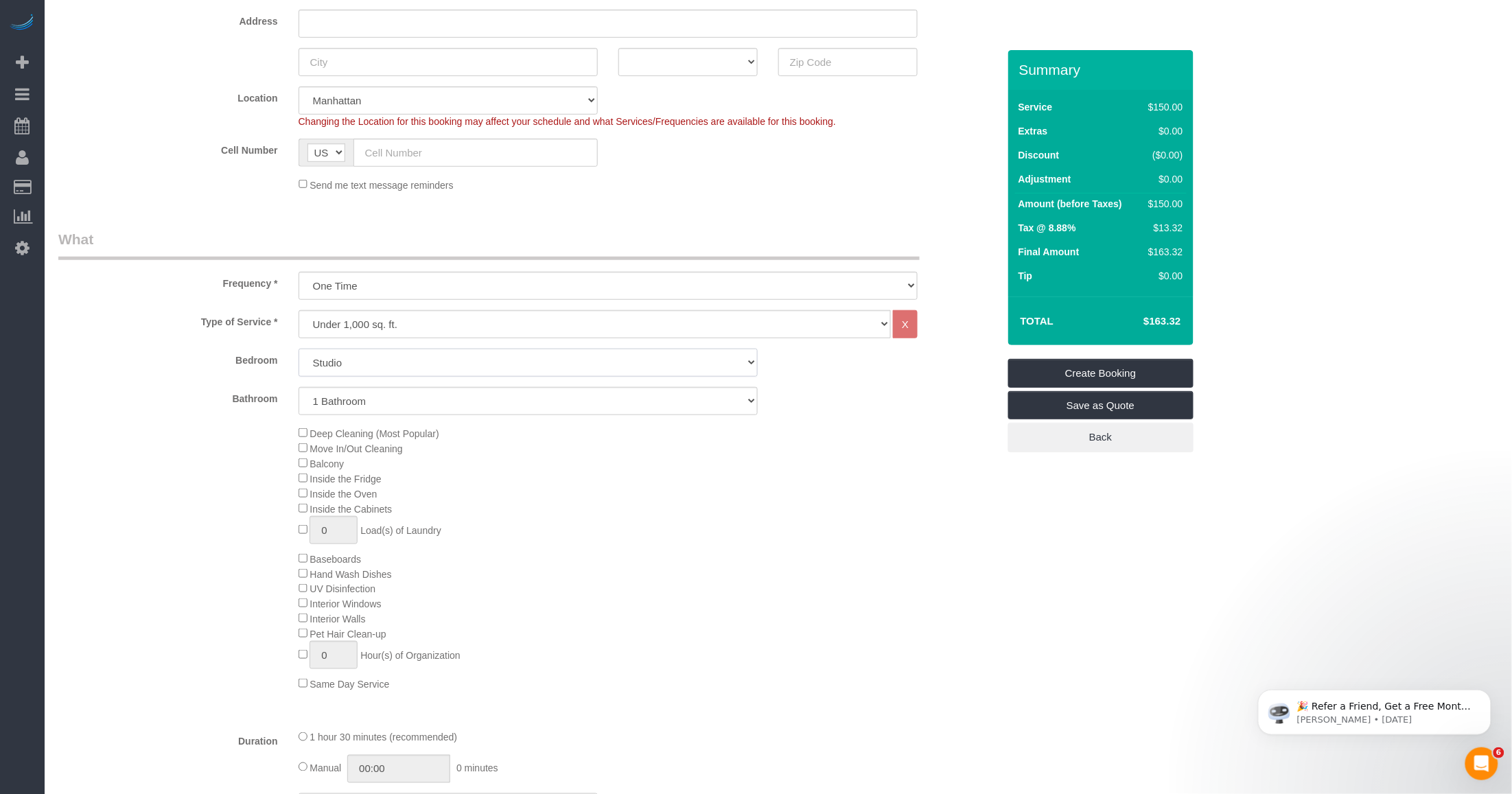
click at [543, 359] on select "Studio 1 Bedroom 2 Bedrooms 3 Bedrooms" at bounding box center [528, 363] width 459 height 28
select select "1"
click at [299, 349] on select "Studio 1 Bedroom 2 Bedrooms 3 Bedrooms" at bounding box center [528, 363] width 459 height 28
click at [426, 410] on select "1 Bathroom 2 Bathrooms" at bounding box center [528, 401] width 459 height 28
click at [299, 387] on select "1 Bathroom 2 Bathrooms" at bounding box center [528, 401] width 459 height 28
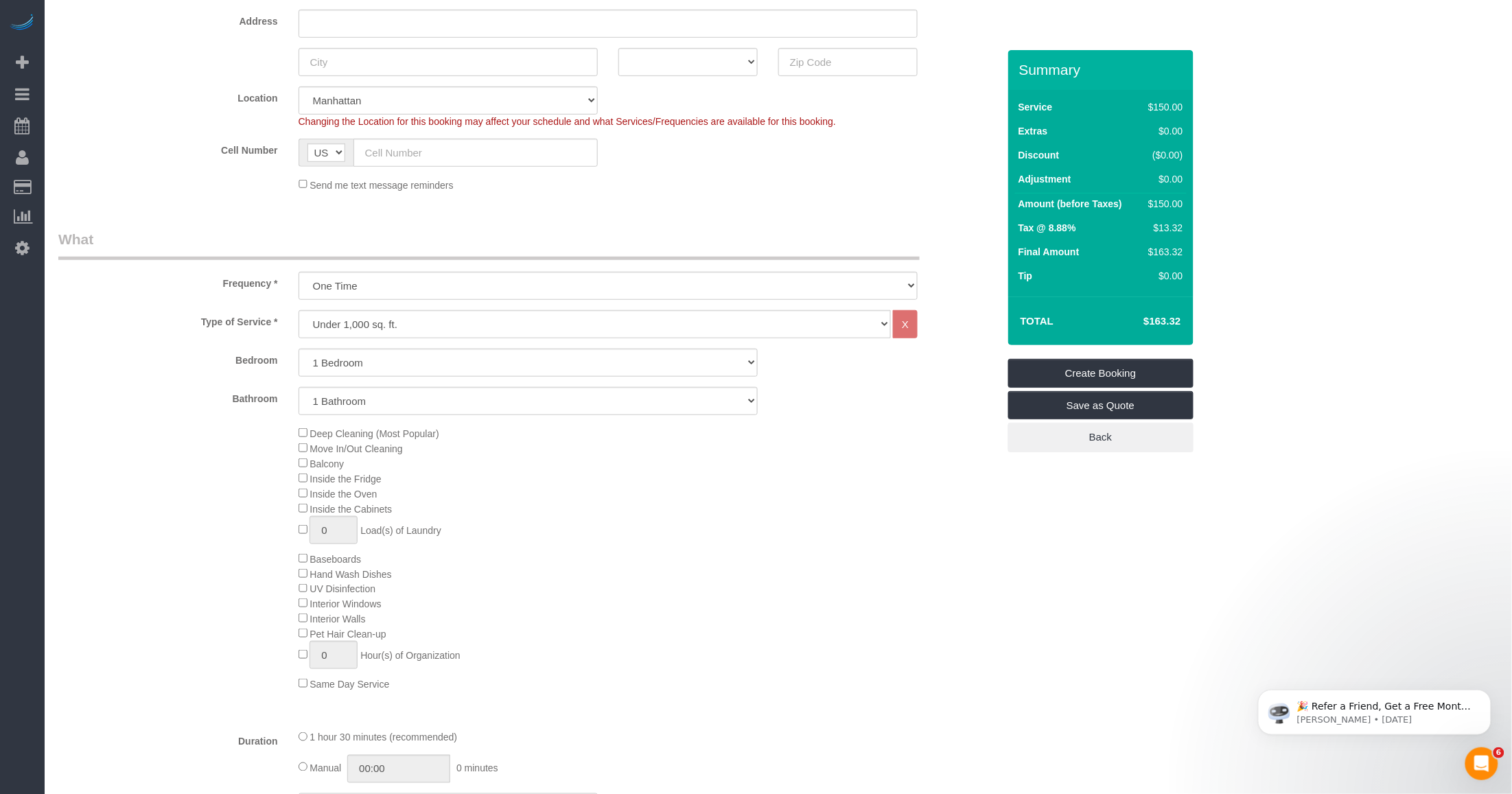
drag, startPoint x: 711, startPoint y: 556, endPoint x: 570, endPoint y: 503, distance: 150.6
click at [705, 554] on div "Deep Cleaning (Most Popular) Move In/Out Cleaning Balcony Inside the Fridge Ins…" at bounding box center [648, 558] width 720 height 265
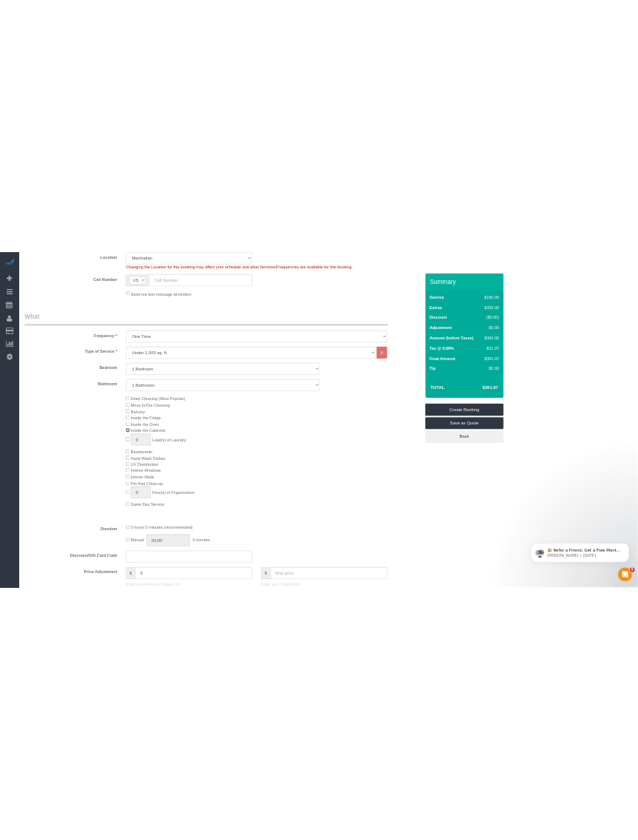
scroll to position [462, 0]
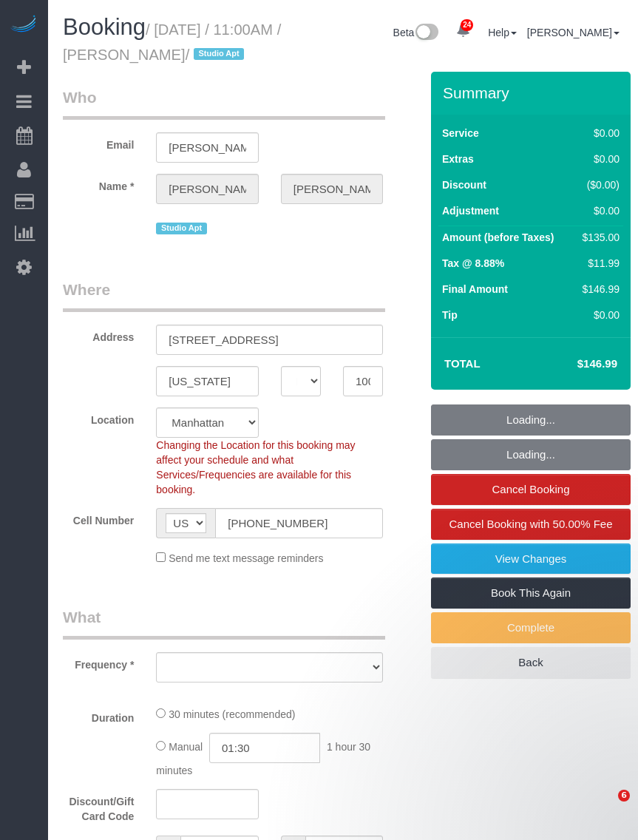
select select "NY"
select select "number:89"
select select "number:90"
select select "number:15"
select select "number:6"
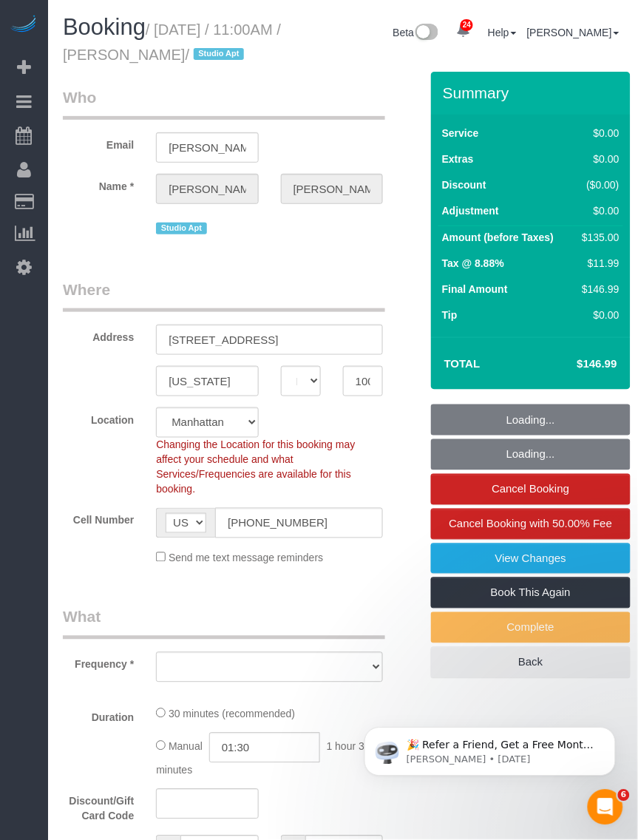
select select "object:967"
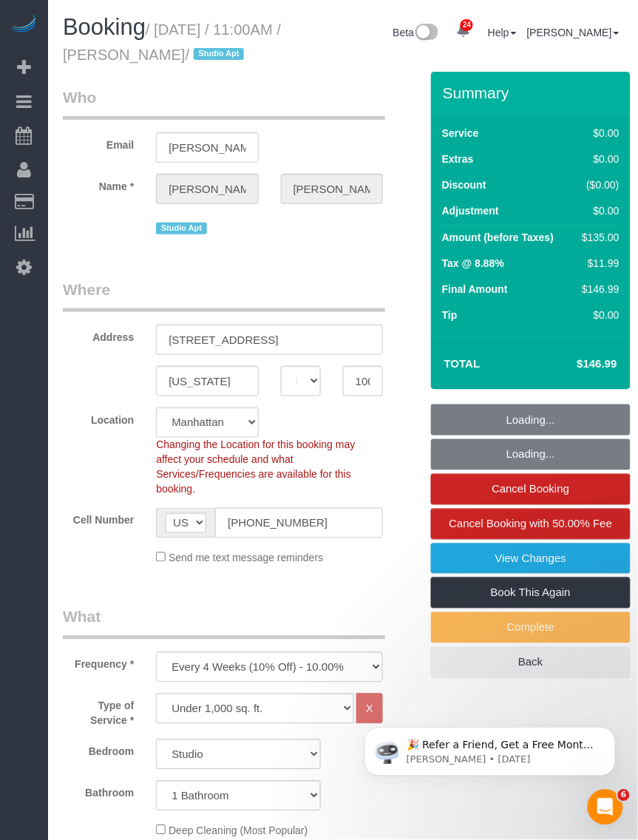
select select "spot1"
select select "object:1531"
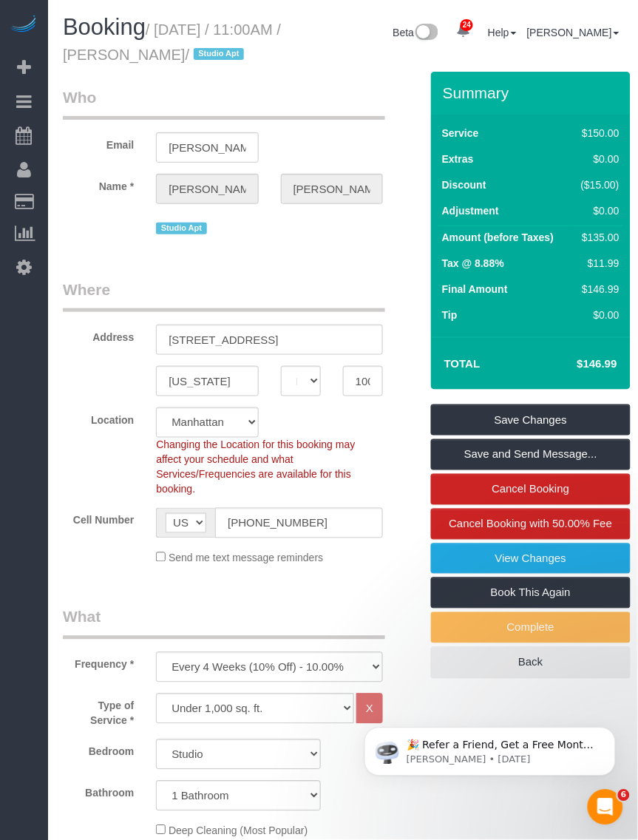
click at [201, 64] on h1 "Booking / [DATE] / 11:00AM / [PERSON_NAME] / Studio Apt" at bounding box center [173, 40] width 220 height 50
drag, startPoint x: 178, startPoint y: 50, endPoint x: 257, endPoint y: 53, distance: 78.4
click at [257, 53] on small "/ [DATE] / 11:00AM / [PERSON_NAME] / Studio Apt" at bounding box center [172, 41] width 218 height 41
copy small "[PERSON_NAME]"
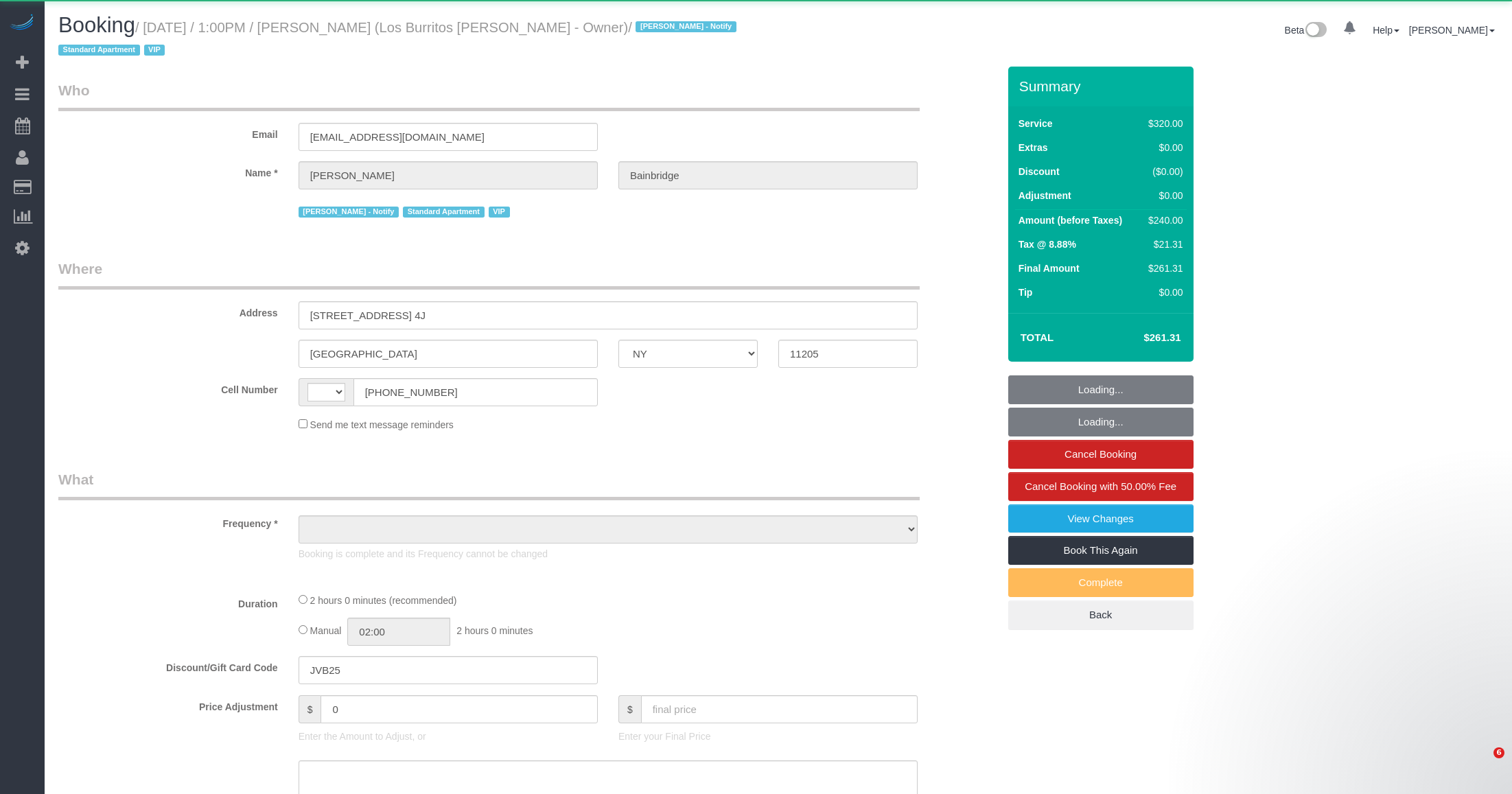
select select "NY"
select select "string:[GEOGRAPHIC_DATA]"
select select "object:833"
select select "spot1"
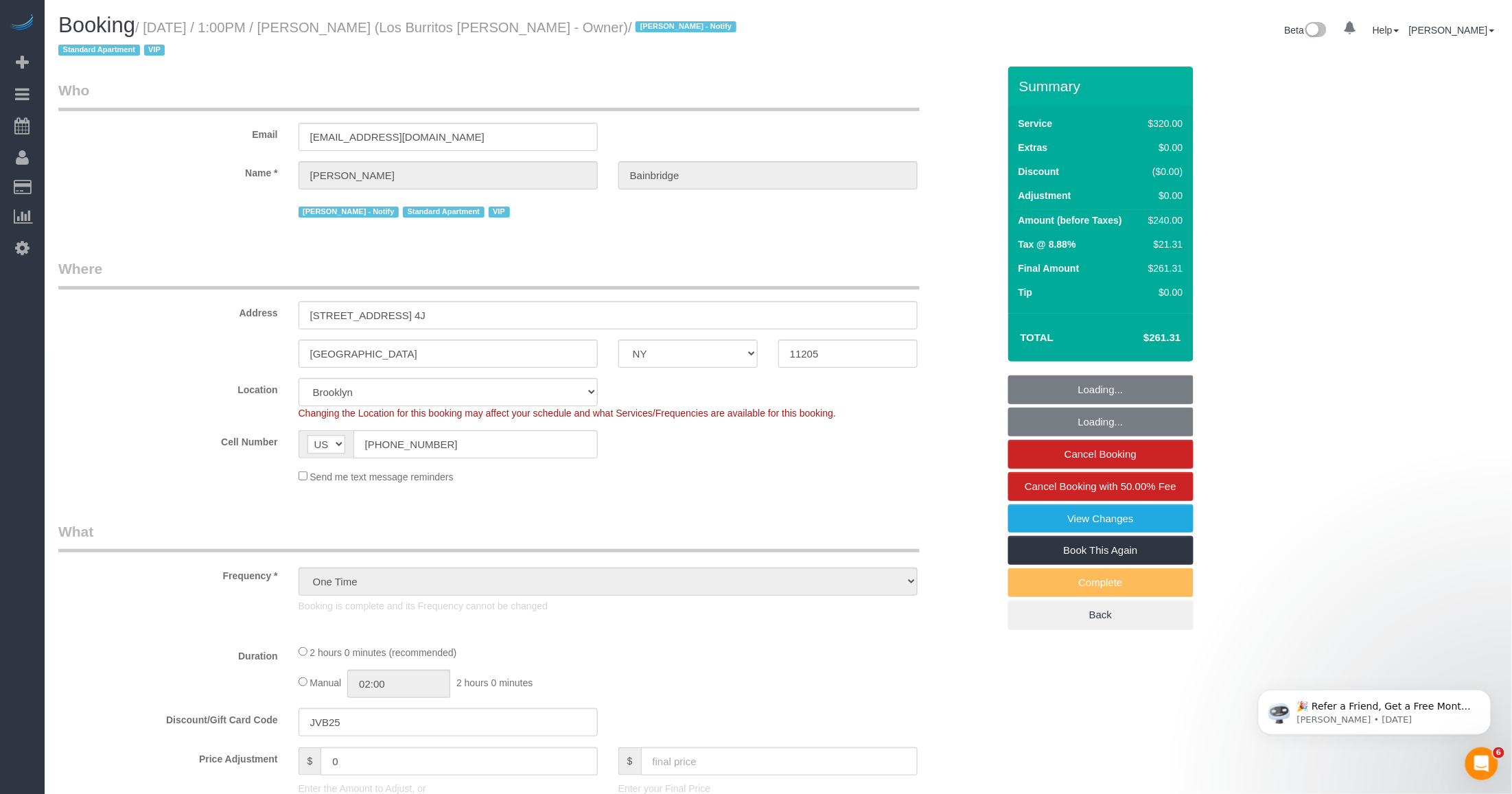
select select "number:89"
select select "number:90"
select select "number:14"
select select "number:5"
select select "2"
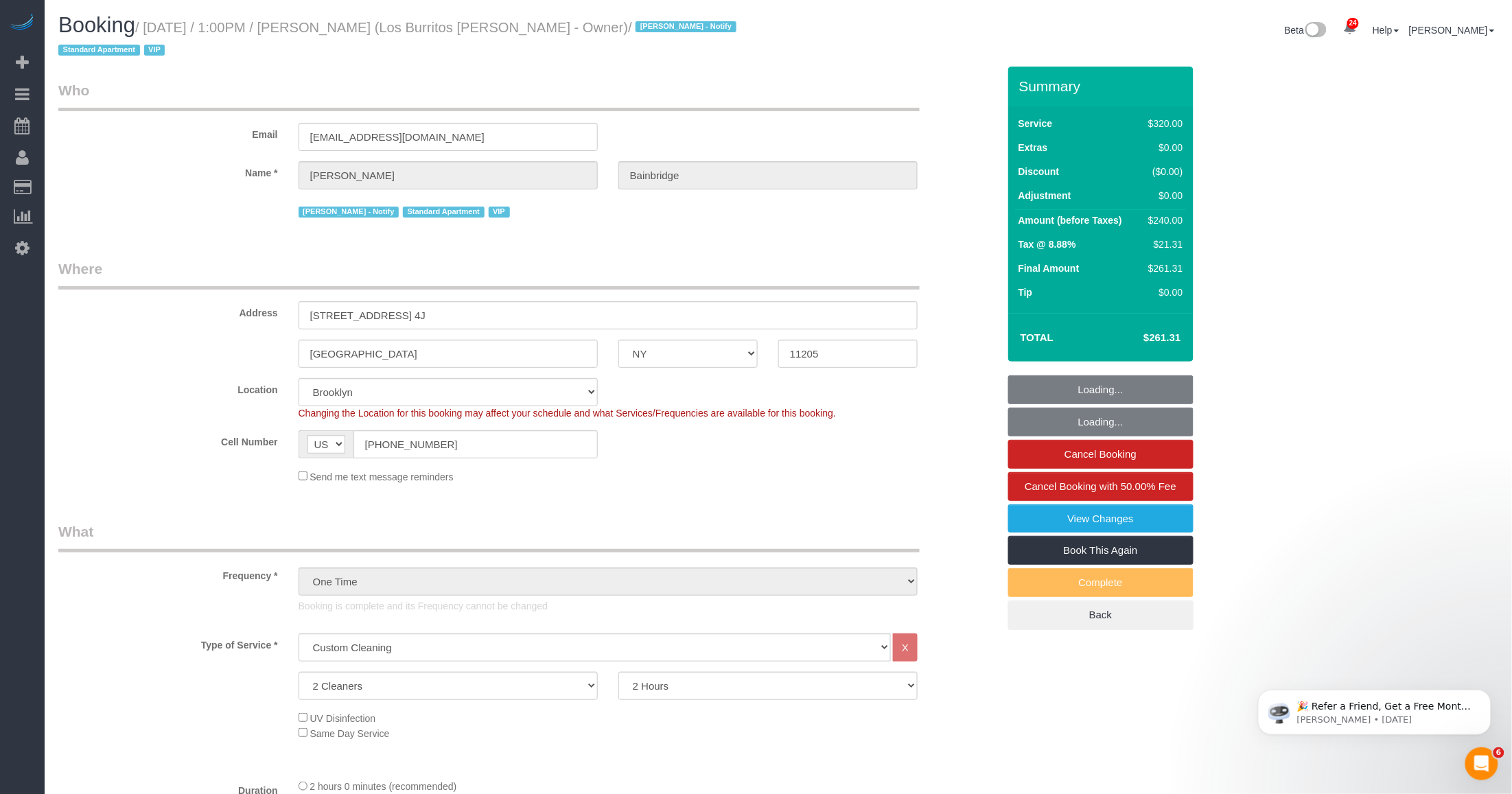
select select "object:1540"
select select "string:stripe-pm_1S41pe4VGloSiKo7DXQ3GHKL"
drag, startPoint x: 344, startPoint y: 26, endPoint x: 442, endPoint y: 30, distance: 98.1
click at [442, 30] on small "/ [DATE] / 1:00PM / [PERSON_NAME] (Los Burritos [PERSON_NAME] - Owner) / [PERSO…" at bounding box center [399, 38] width 682 height 38
copy small "[PERSON_NAME]"
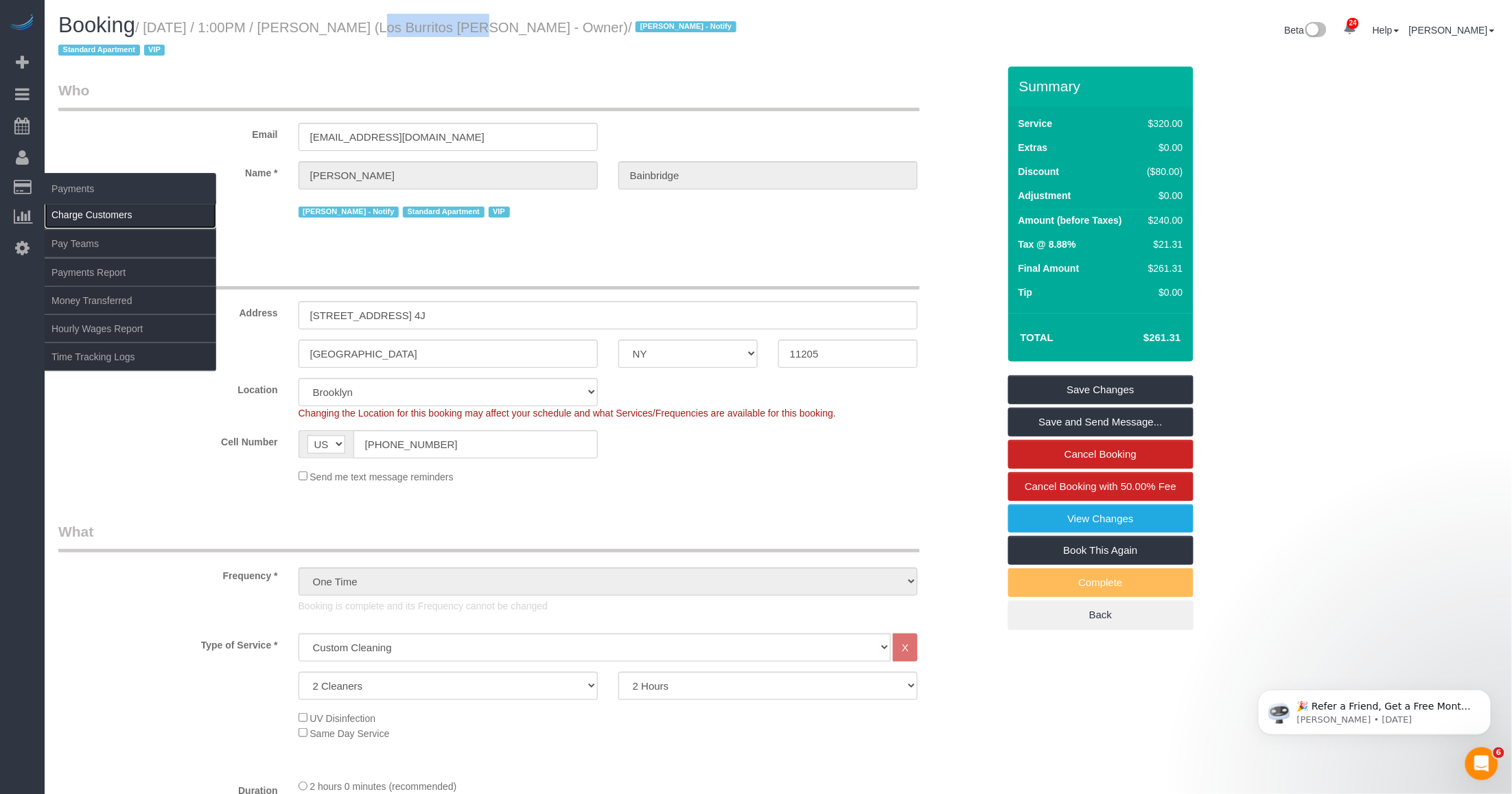
click at [72, 213] on link "Charge Customers" at bounding box center [130, 215] width 172 height 28
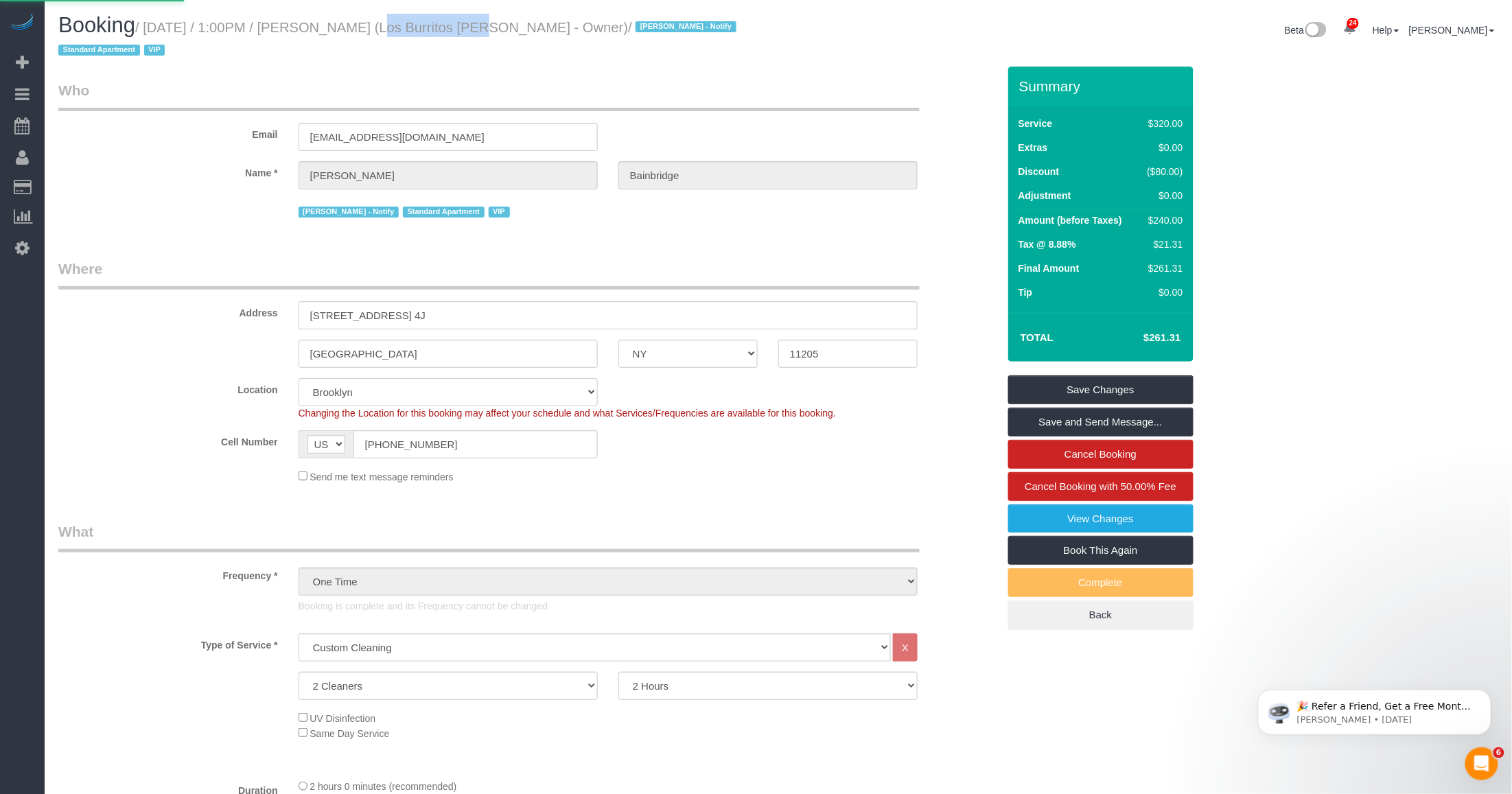
select select
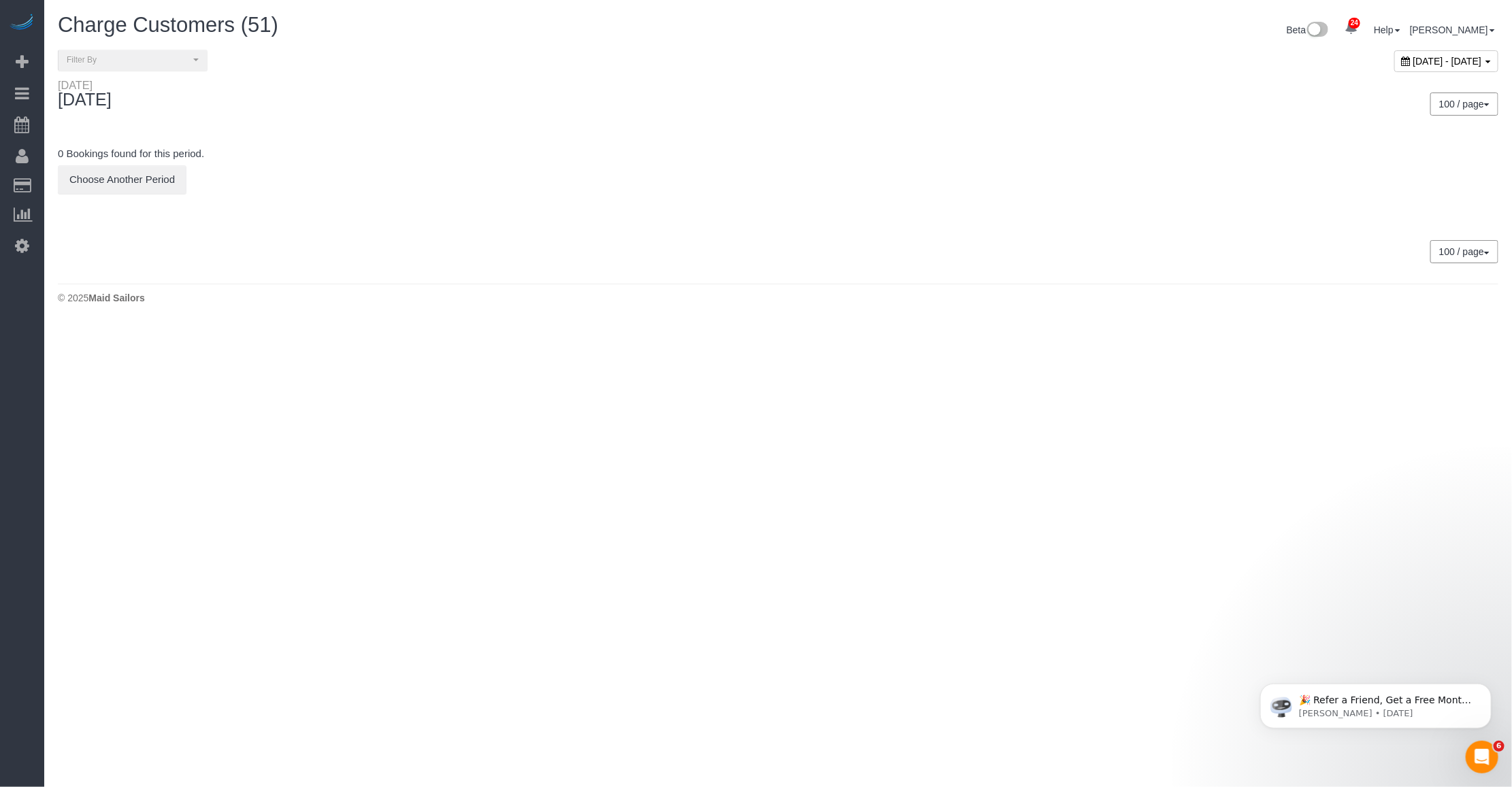
click at [1414, 58] on span "[DATE] - [DATE]" at bounding box center [1448, 62] width 69 height 11
type input "**********"
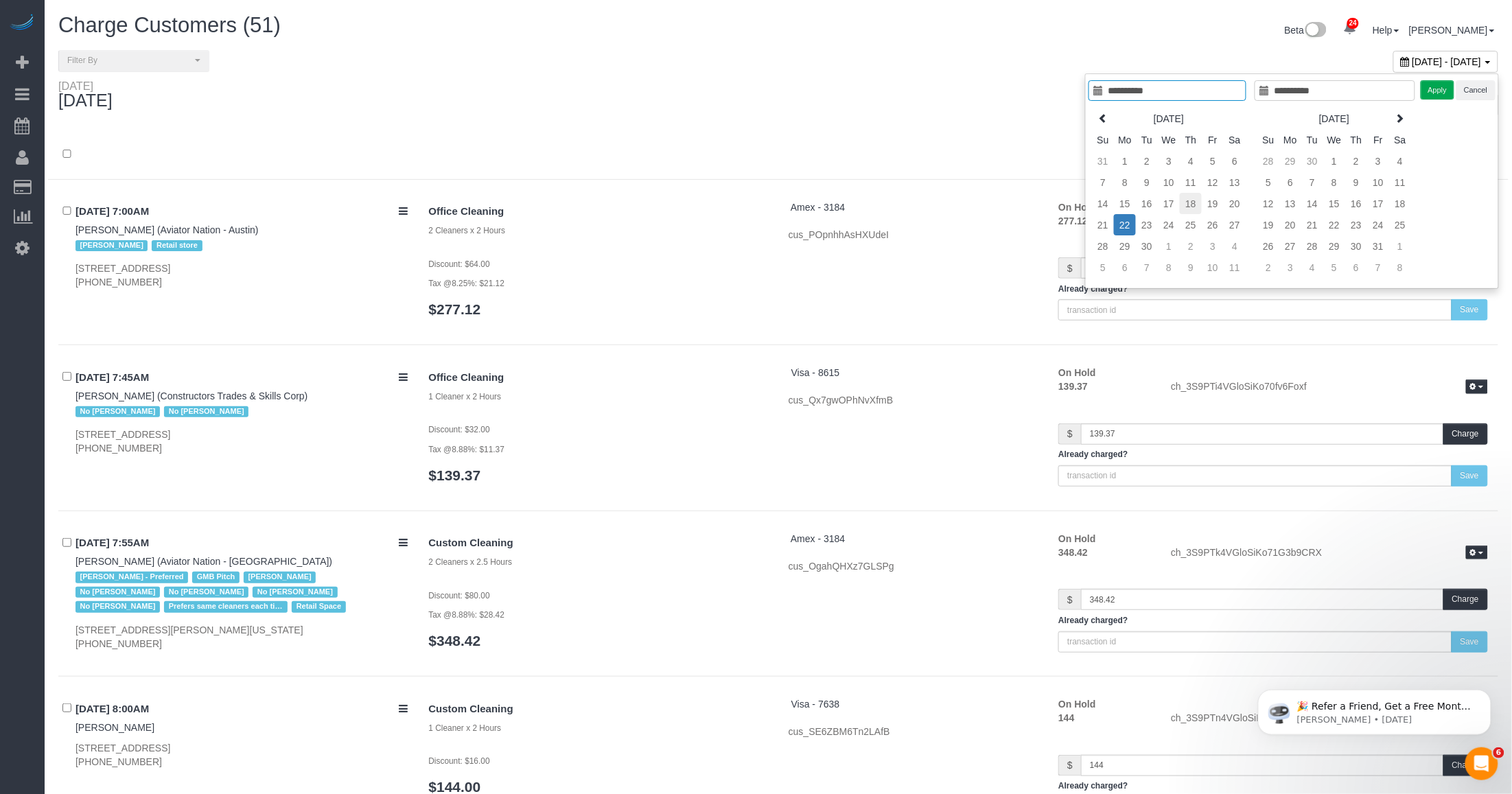
type input "**********"
click at [1189, 206] on td "18" at bounding box center [1191, 203] width 22 height 21
type input "**********"
click at [1434, 94] on button "Apply" at bounding box center [1437, 90] width 34 height 19
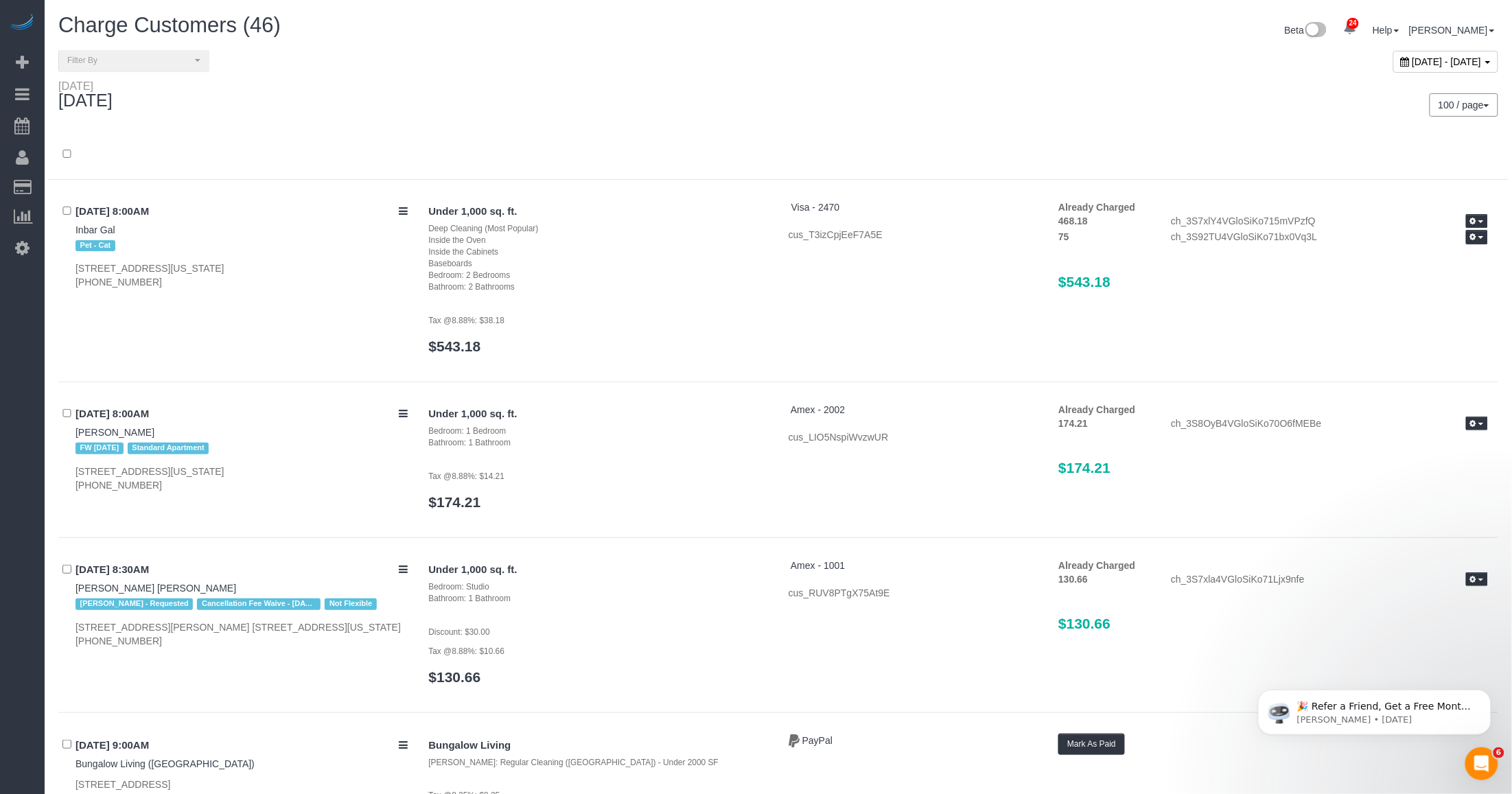
click at [931, 125] on div "100 / page 10 / page 20 / page 30 / page 40 / page 50 / page 100 / page" at bounding box center [1143, 105] width 730 height 51
drag, startPoint x: 927, startPoint y: 131, endPoint x: 1254, endPoint y: 237, distance: 343.8
click at [929, 132] on div at bounding box center [778, 155] width 1460 height 49
click at [1484, 238] on button "button" at bounding box center [1477, 237] width 22 height 15
click at [578, 122] on div "[DATE] 100 / page 10 / page 20 / page 30 / page 40 / page 50 / page 100 / page" at bounding box center [778, 105] width 1460 height 51
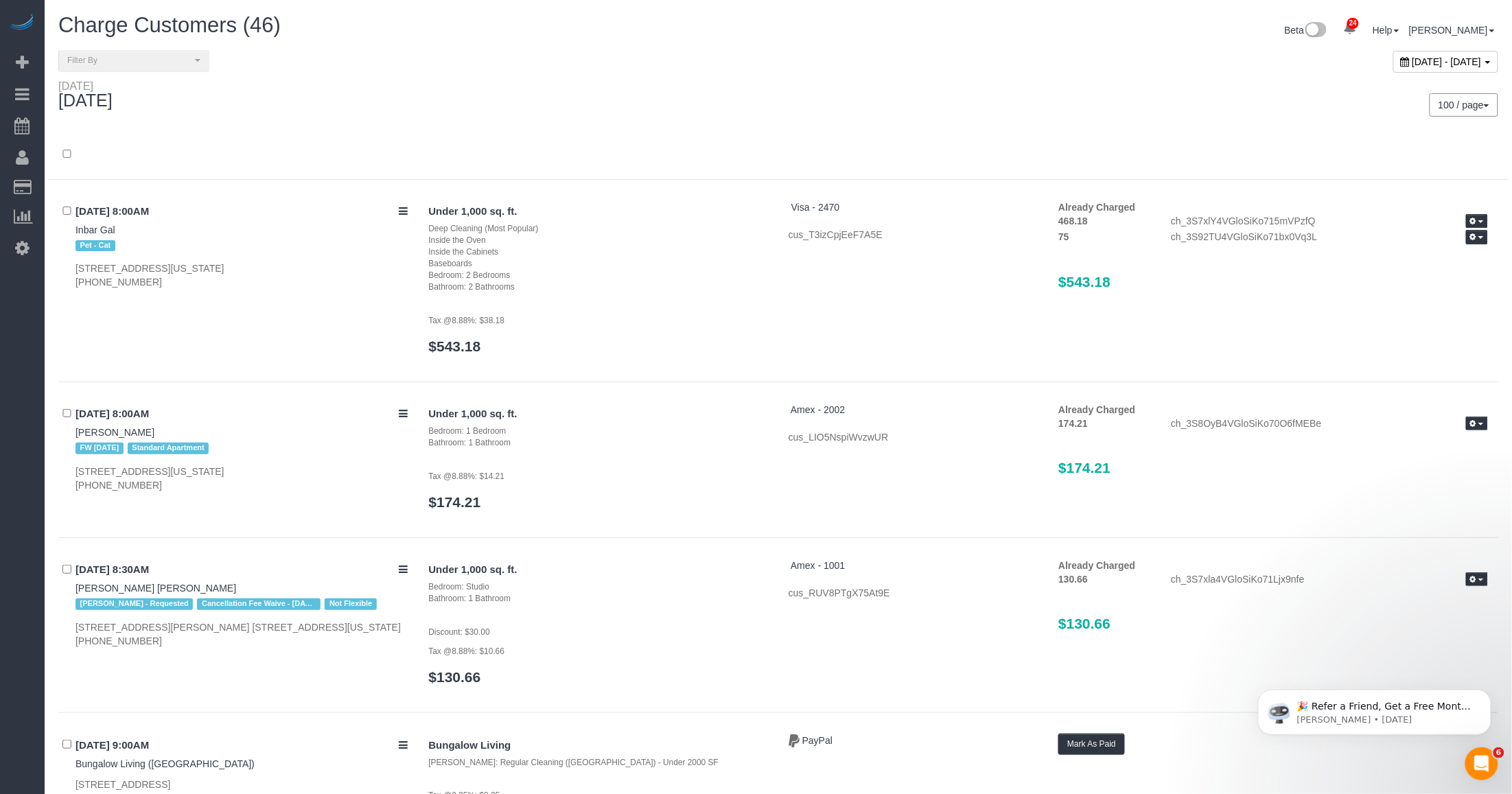
click at [543, 94] on div "[DATE]" at bounding box center [413, 97] width 730 height 36
click at [701, 85] on div "[DATE]" at bounding box center [413, 97] width 730 height 36
click at [690, 94] on div "[DATE]" at bounding box center [413, 97] width 730 height 36
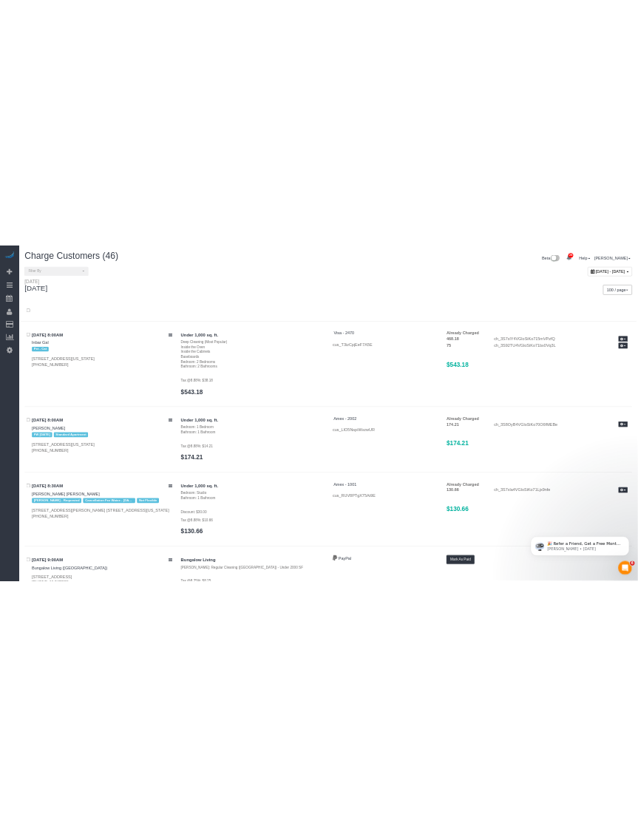
scroll to position [5643, 0]
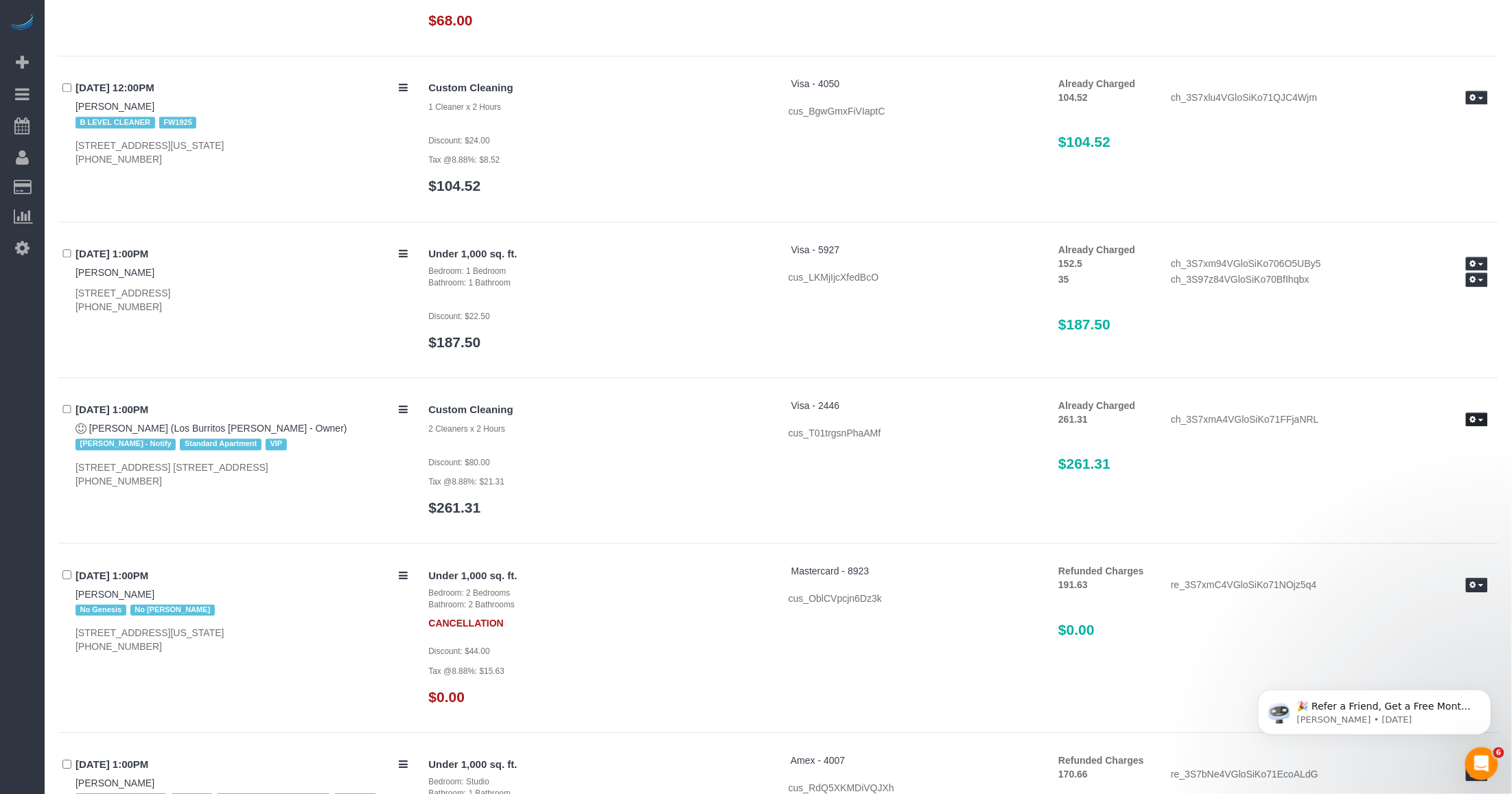
click at [1480, 413] on button "button" at bounding box center [1477, 420] width 22 height 15
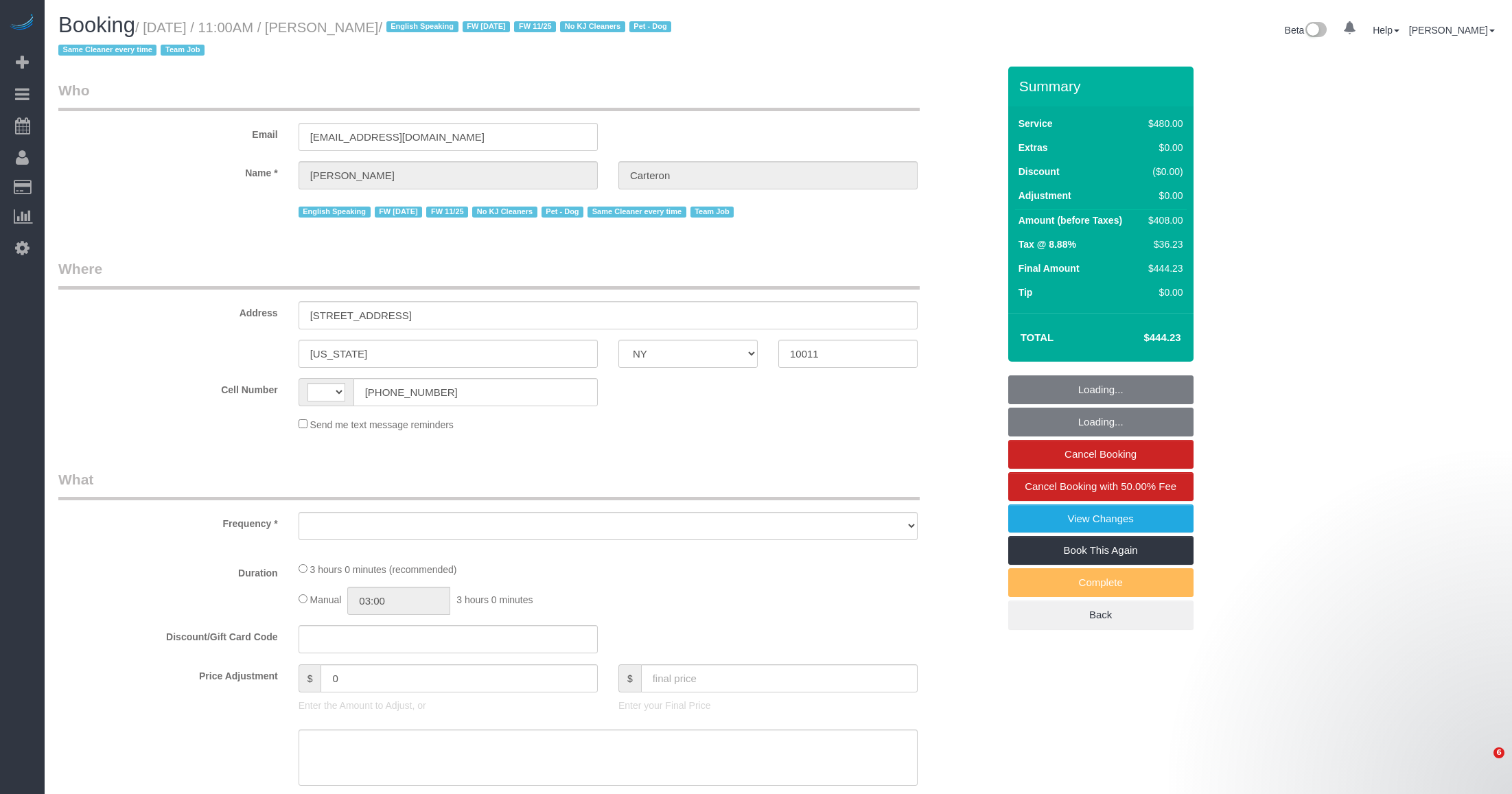
select select "NY"
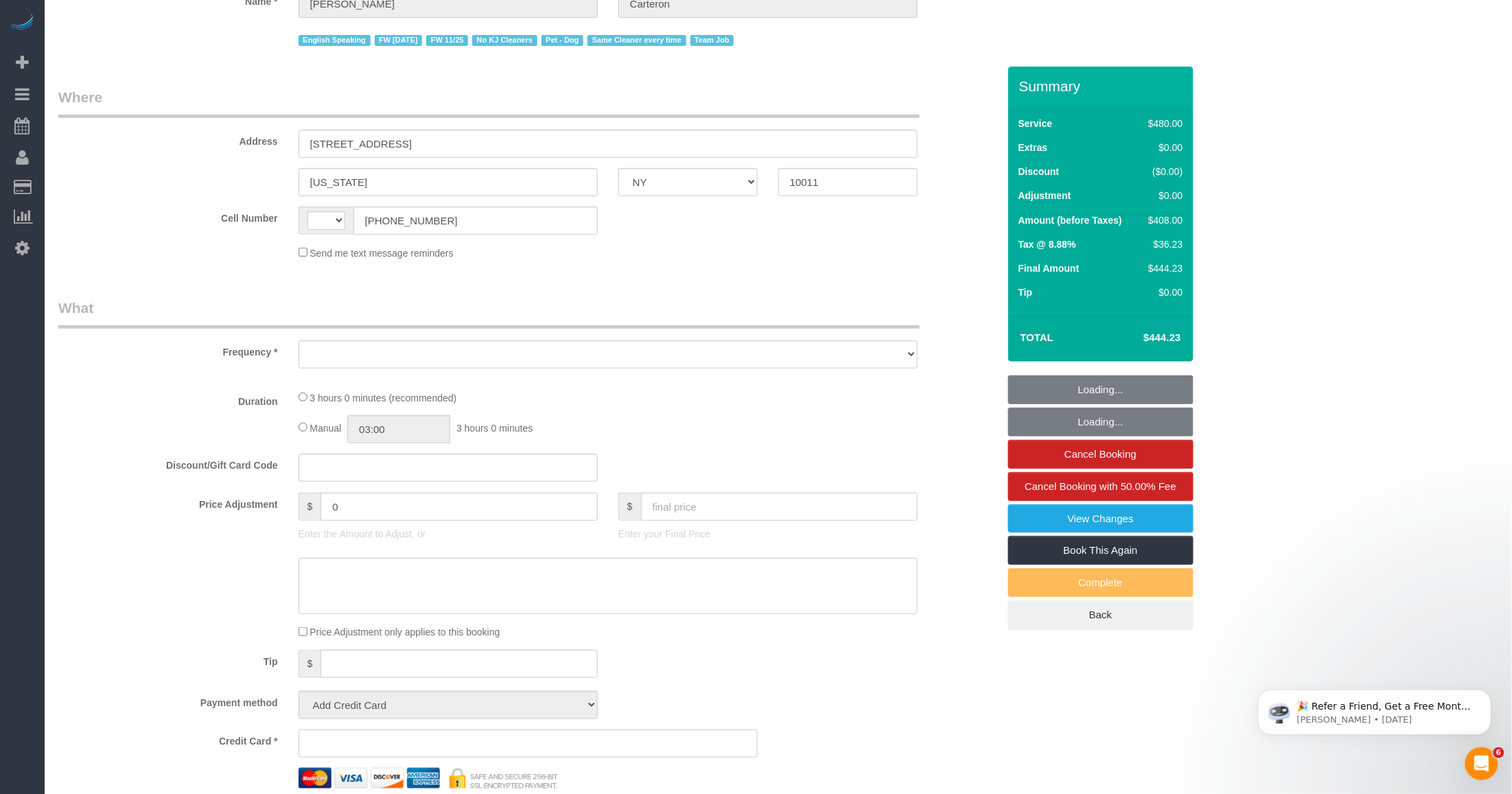
select select "string:[GEOGRAPHIC_DATA]"
select select "object:597"
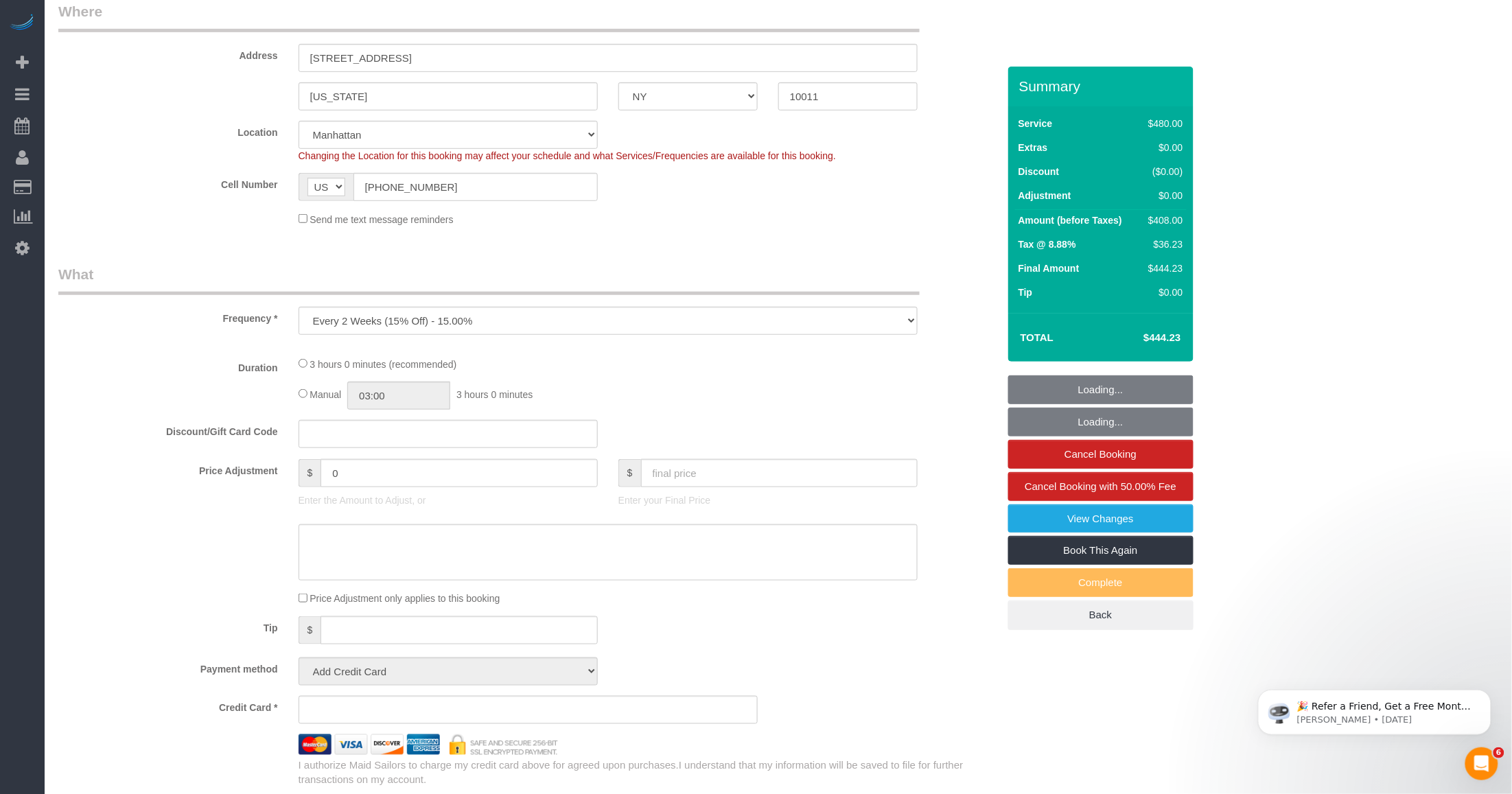
select select "number:89"
select select "number:90"
select select "number:13"
select select "number:5"
select select "string:stripe-pm_1PhBly4VGloSiKo7AbZCQr6r"
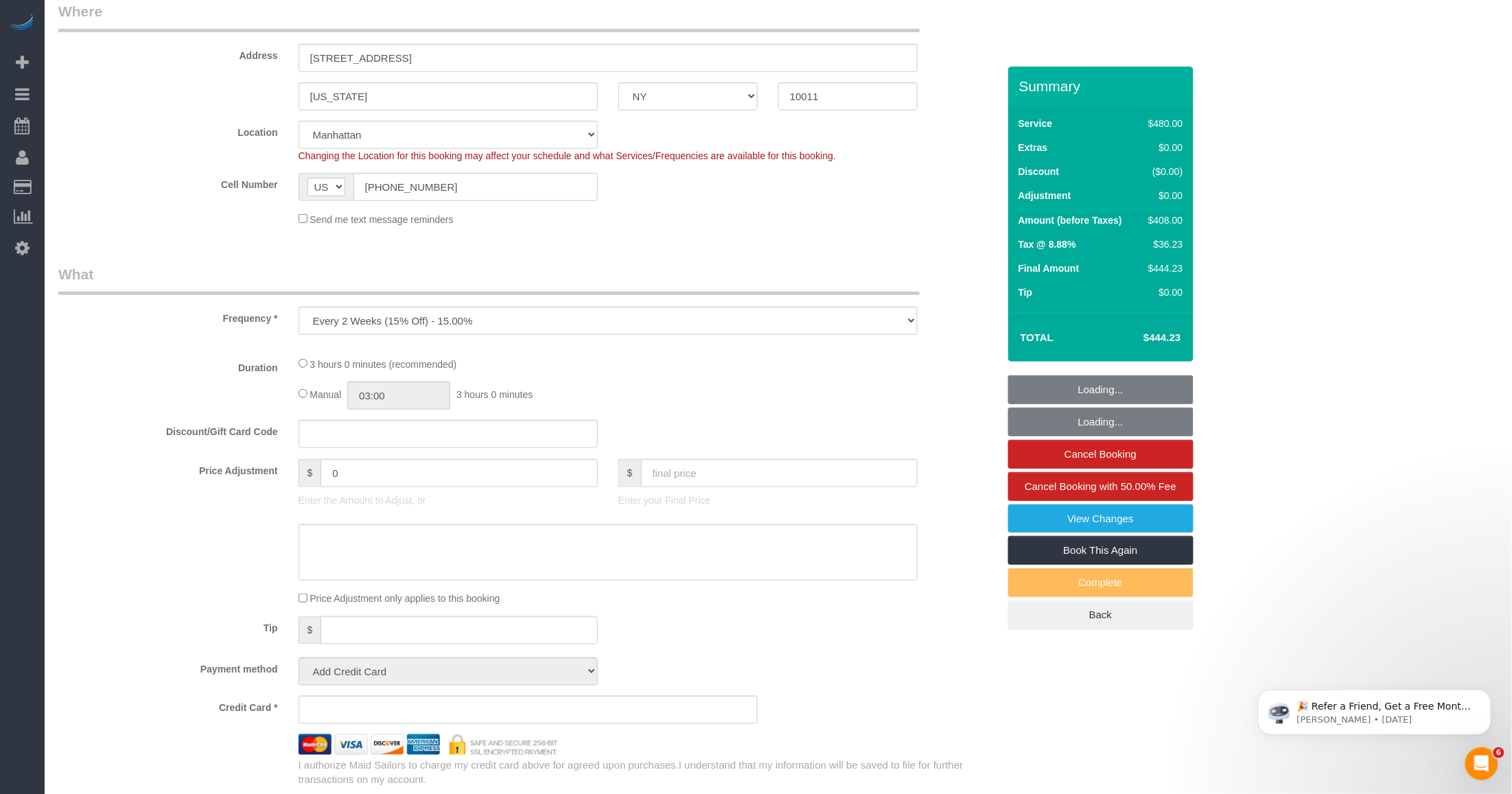
select select "180"
select select "spot1"
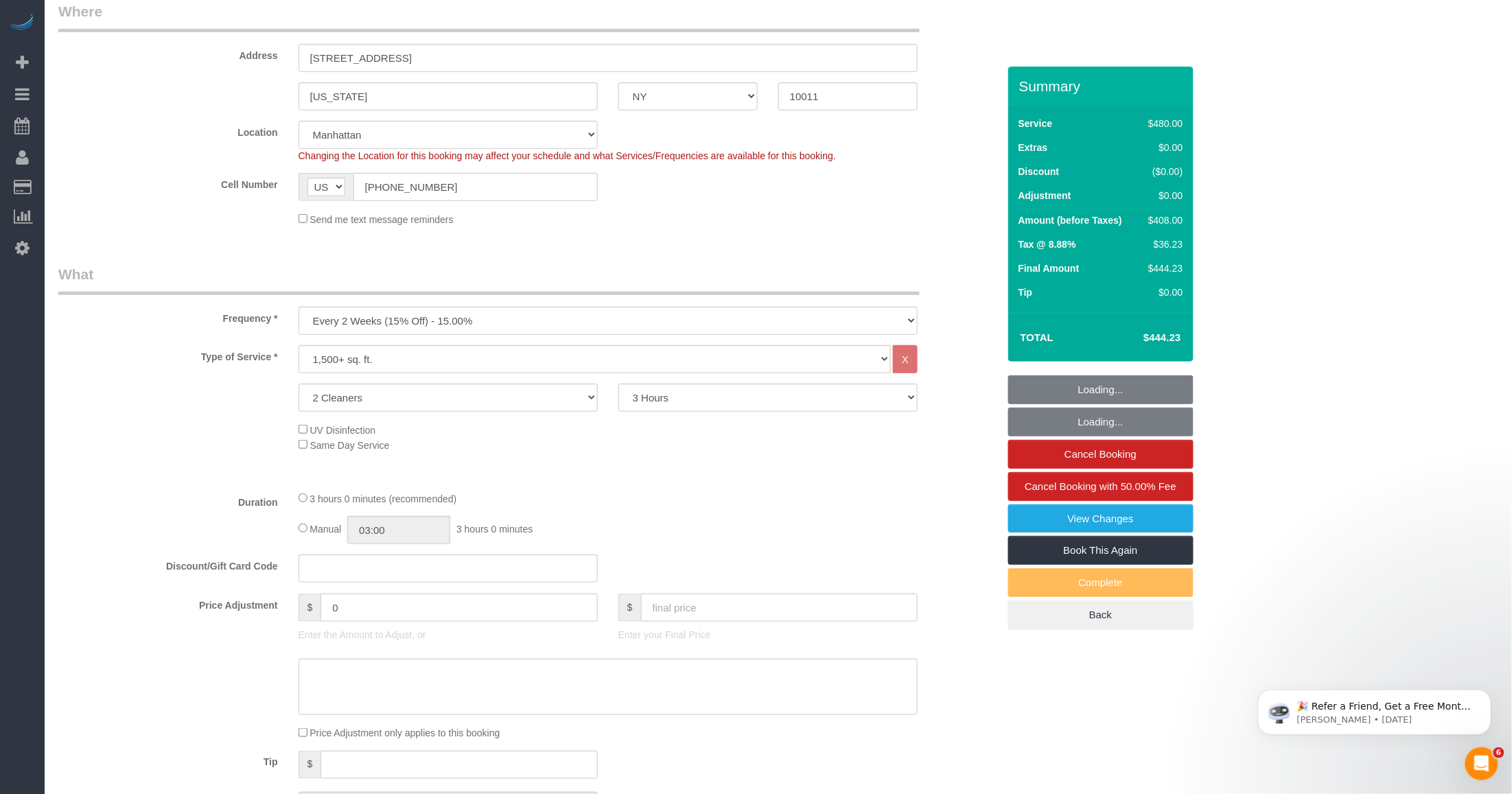
scroll to position [772, 0]
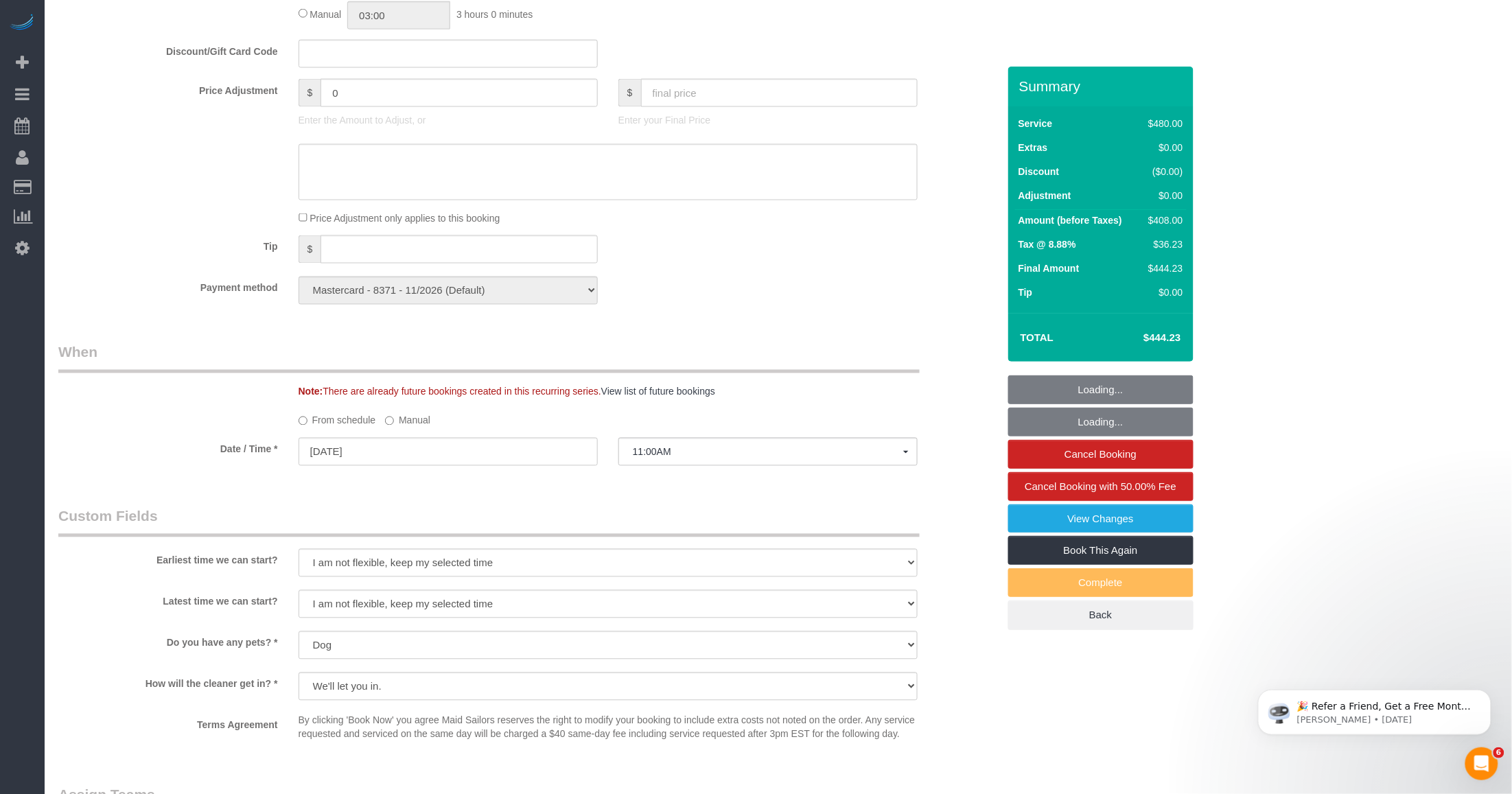
select select "object:1549"
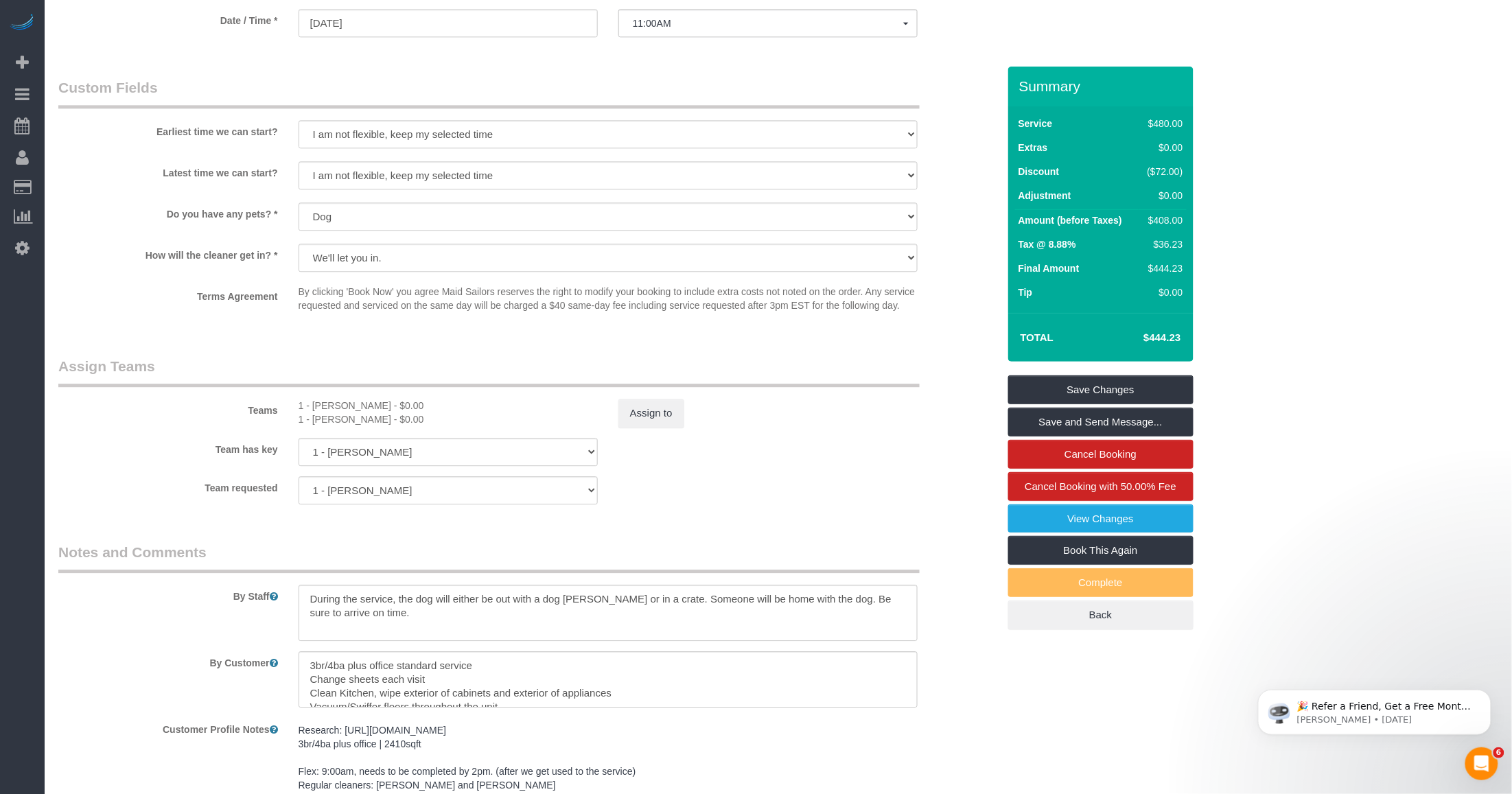
scroll to position [1373, 0]
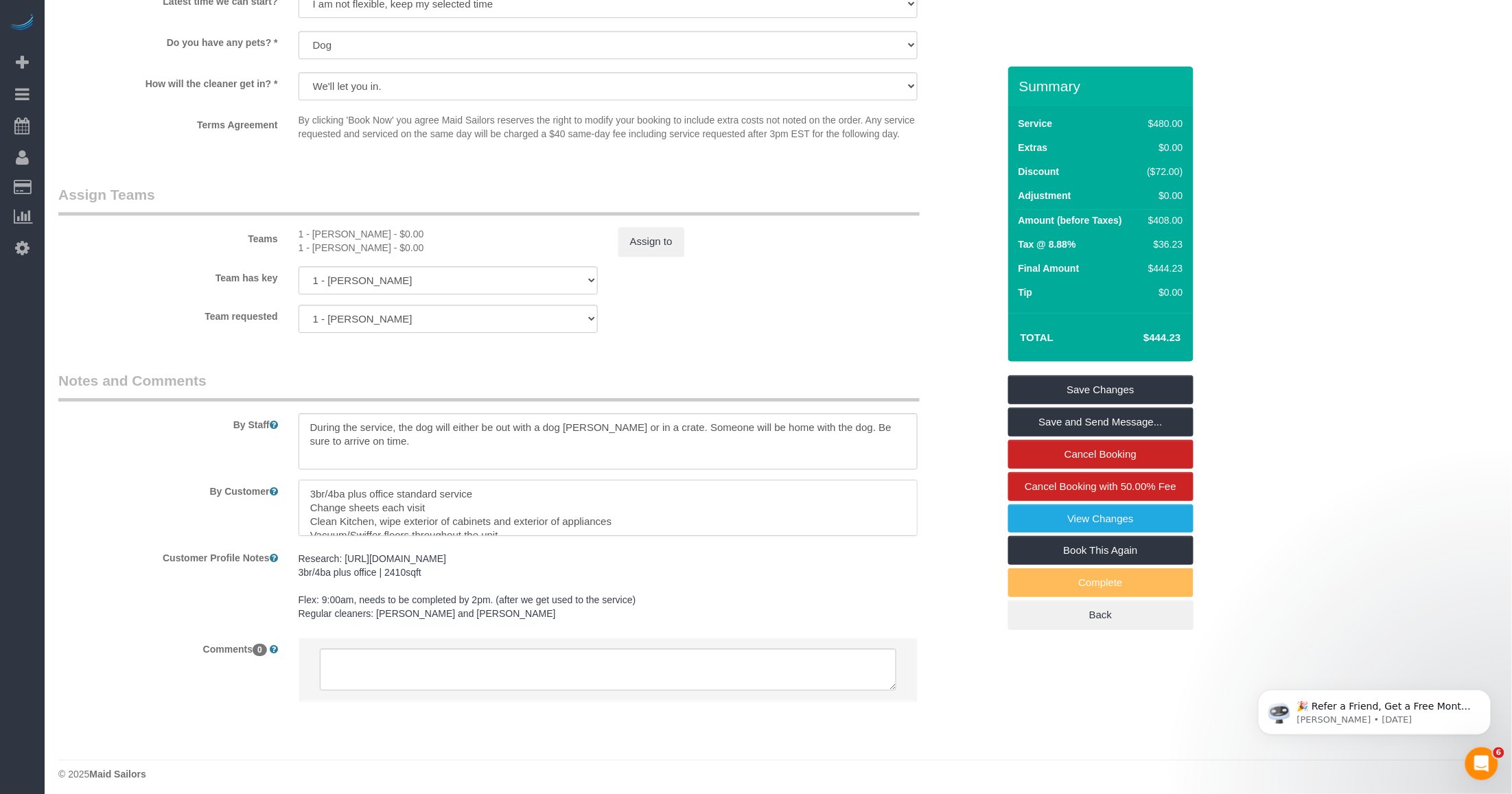
click at [687, 513] on textarea at bounding box center [608, 507] width 619 height 57
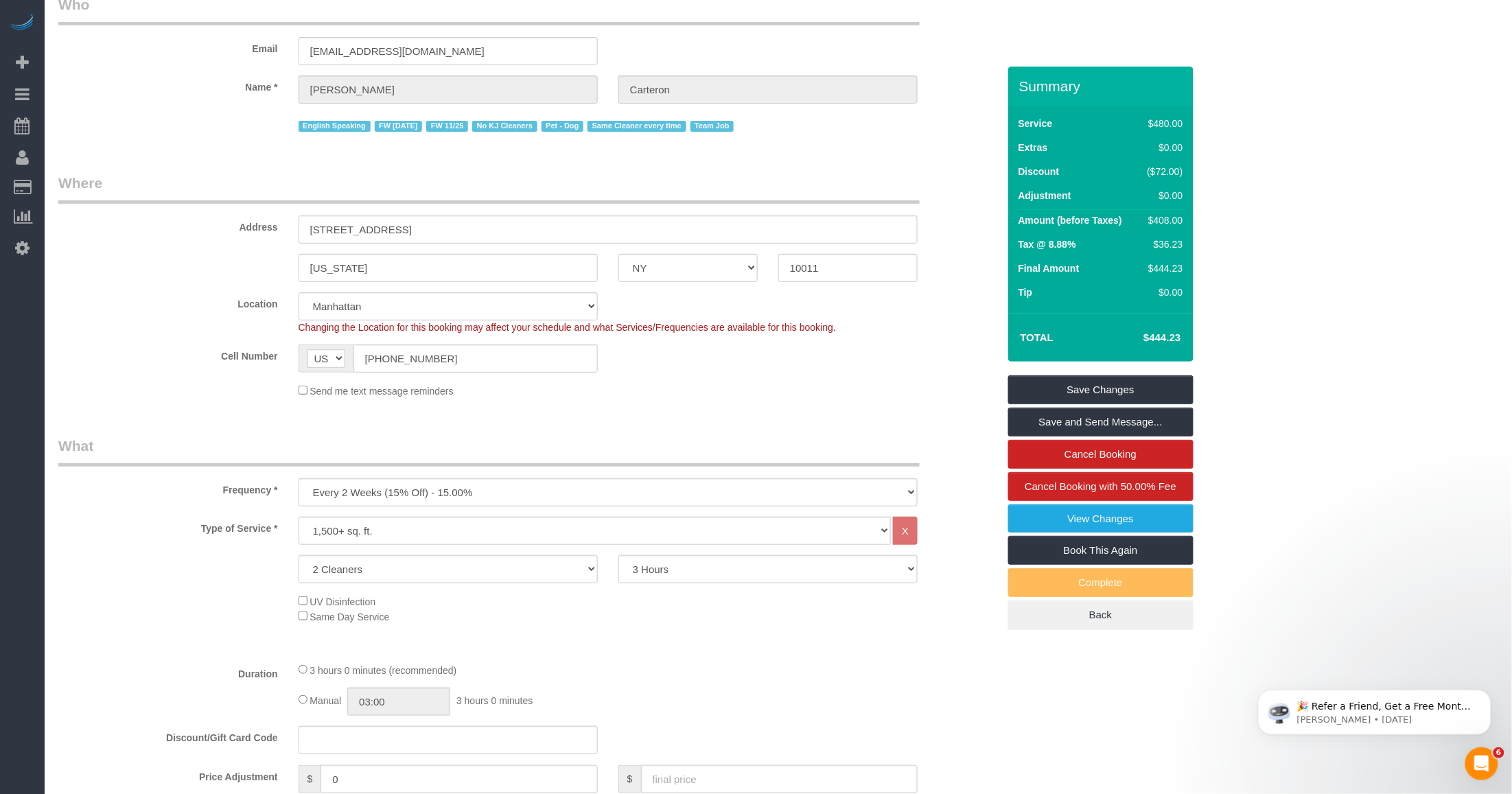
scroll to position [0, 0]
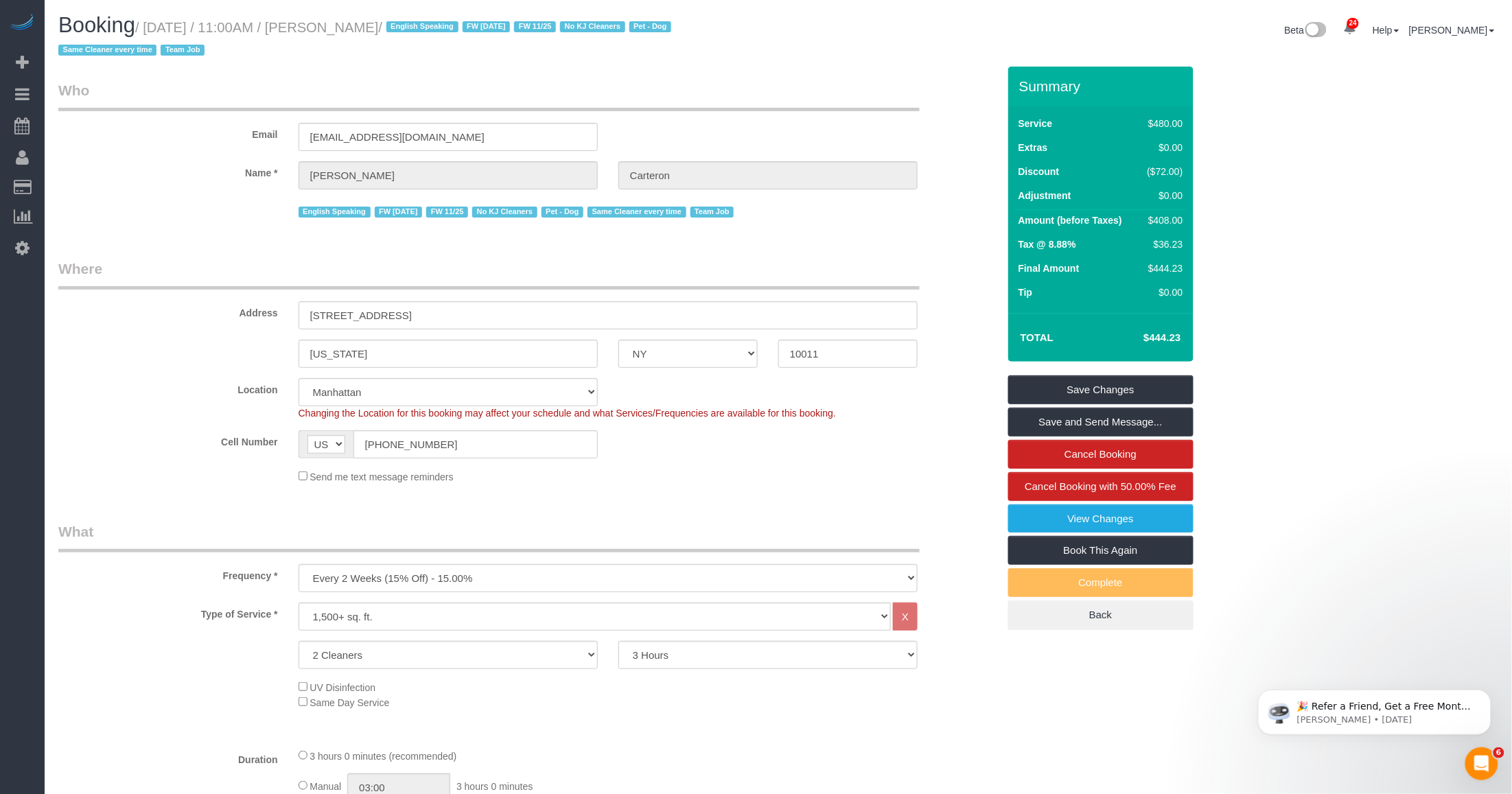
drag, startPoint x: 357, startPoint y: 29, endPoint x: 432, endPoint y: 35, distance: 75.2
click at [432, 35] on h1 "Booking / September 22, 2025 / 11:00AM / Gino Carteron / English Speaking FW 02…" at bounding box center [413, 37] width 710 height 46
drag, startPoint x: 432, startPoint y: 35, endPoint x: 358, endPoint y: 59, distance: 77.8
click at [358, 59] on h1 "Booking / September 22, 2025 / 11:00AM / Gino Carteron / English Speaking FW 02…" at bounding box center [413, 37] width 710 height 46
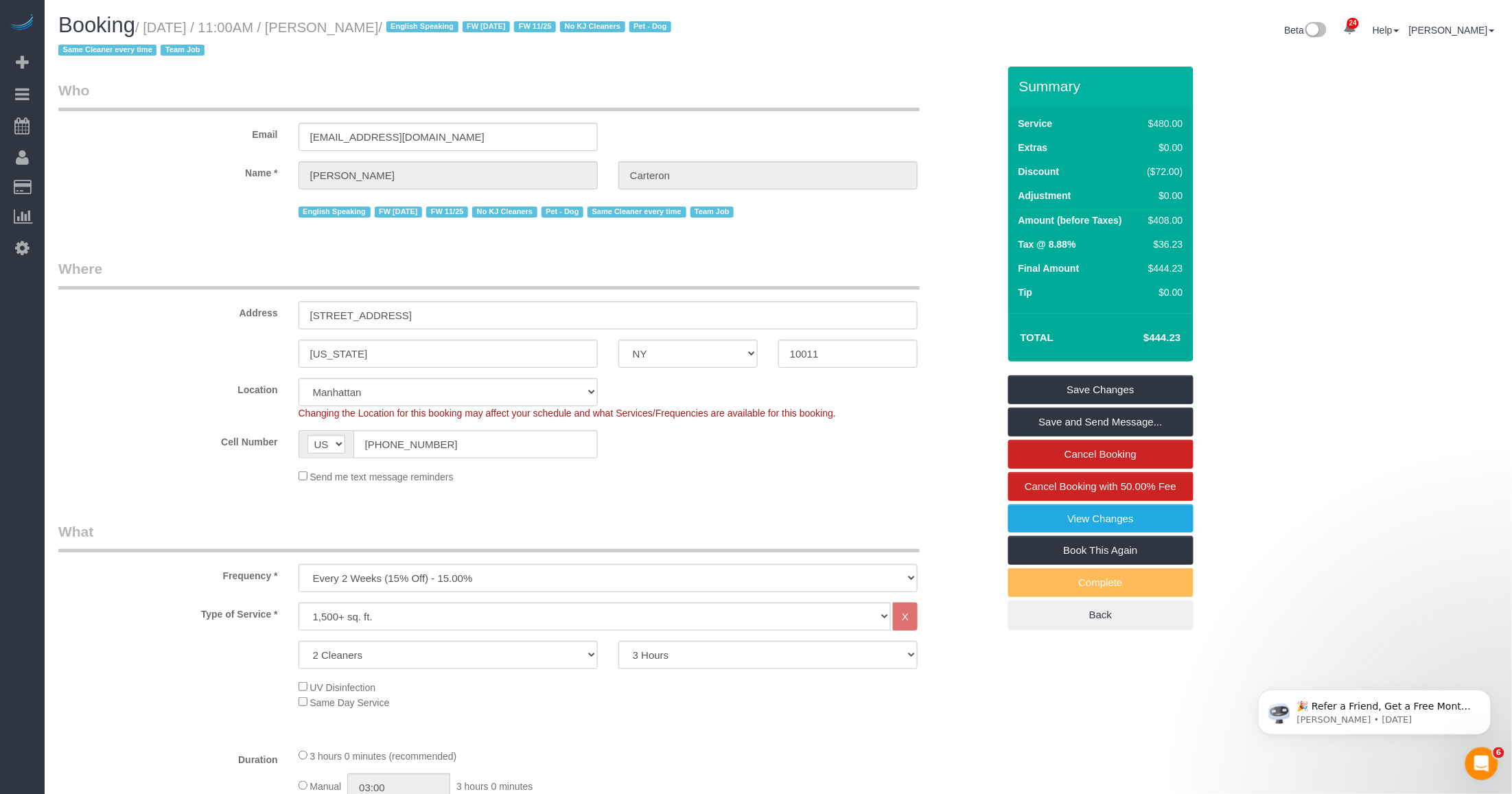
click at [374, 53] on h1 "Booking / September 22, 2025 / 11:00AM / Gino Carteron / English Speaking FW 02…" at bounding box center [413, 37] width 710 height 46
drag, startPoint x: 355, startPoint y: 25, endPoint x: 438, endPoint y: 33, distance: 83.4
click at [438, 33] on small "/ September 22, 2025 / 11:00AM / Gino Carteron / English Speaking FW 02/17/2025…" at bounding box center [366, 38] width 617 height 38
click at [663, 88] on legend "Who" at bounding box center [489, 96] width 861 height 31
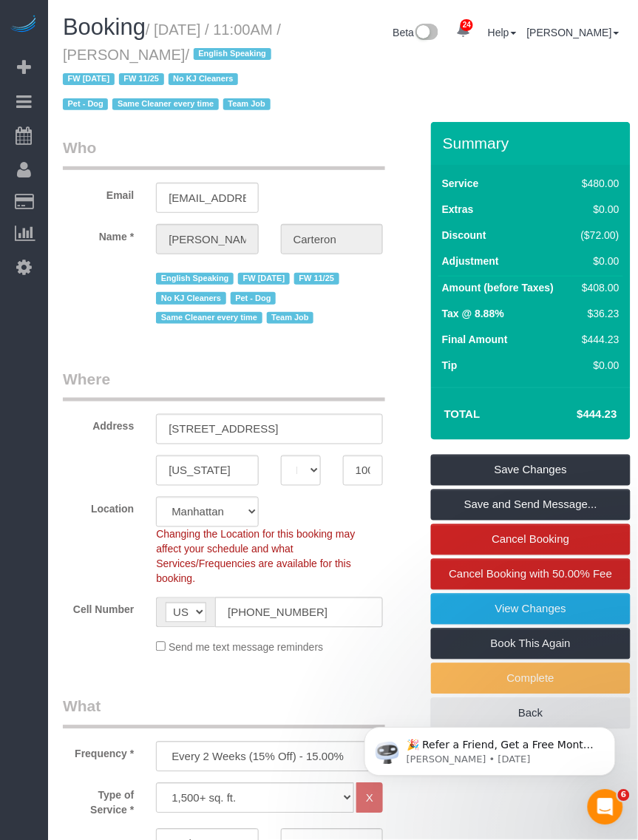
drag, startPoint x: 160, startPoint y: 26, endPoint x: 272, endPoint y: 54, distance: 115.9
click at [272, 54] on small "/ September 22, 2025 / 11:00AM / Gino Carteron / English Speaking FW 02/17/2025…" at bounding box center [172, 67] width 218 height 92
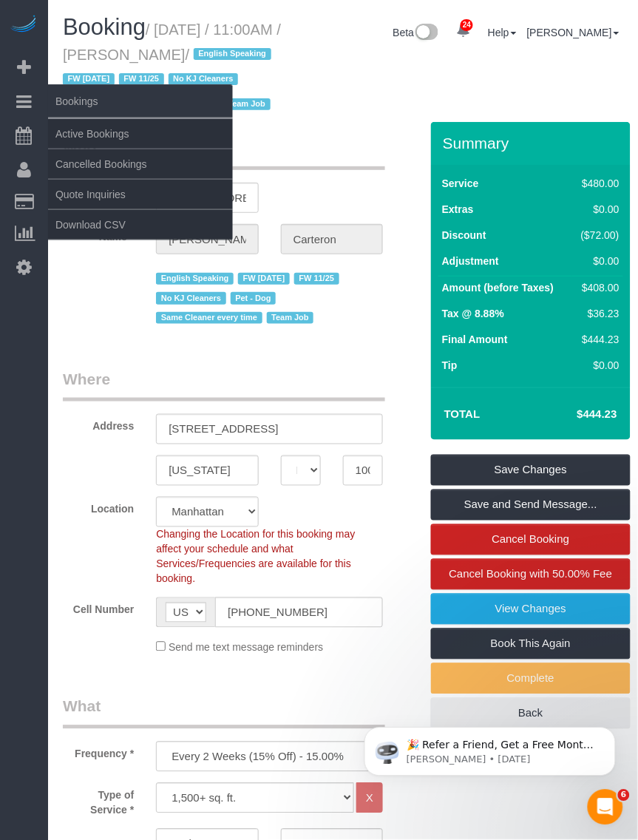
copy small "September 22, 2025 / 11:00AM / Gino Carteron"
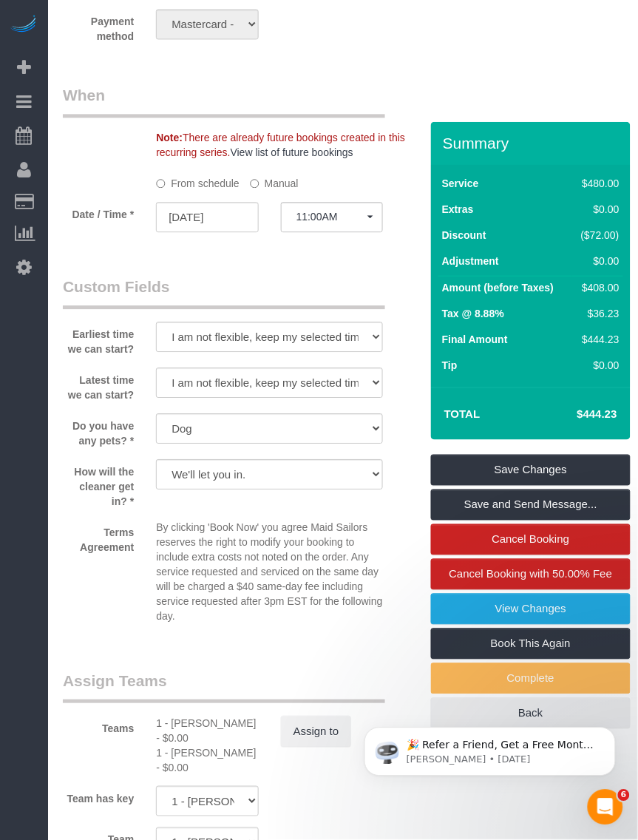
scroll to position [1387, 0]
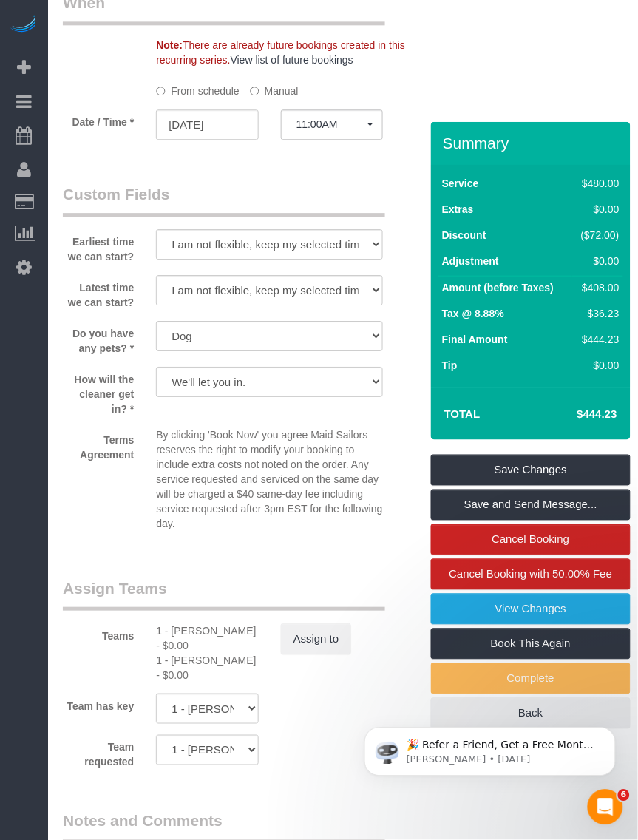
click at [178, 641] on div "1 - Emely Jimenez - $0.00" at bounding box center [207, 639] width 102 height 30
copy div "Emely"
click at [183, 671] on div "1 - Mandy Williams - $0.00" at bounding box center [207, 668] width 102 height 30
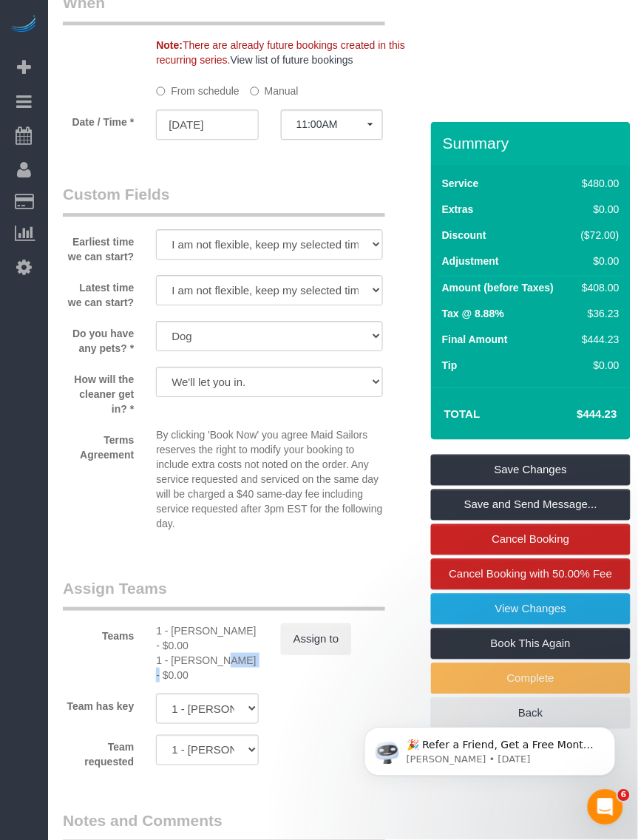
copy div "Mandy"
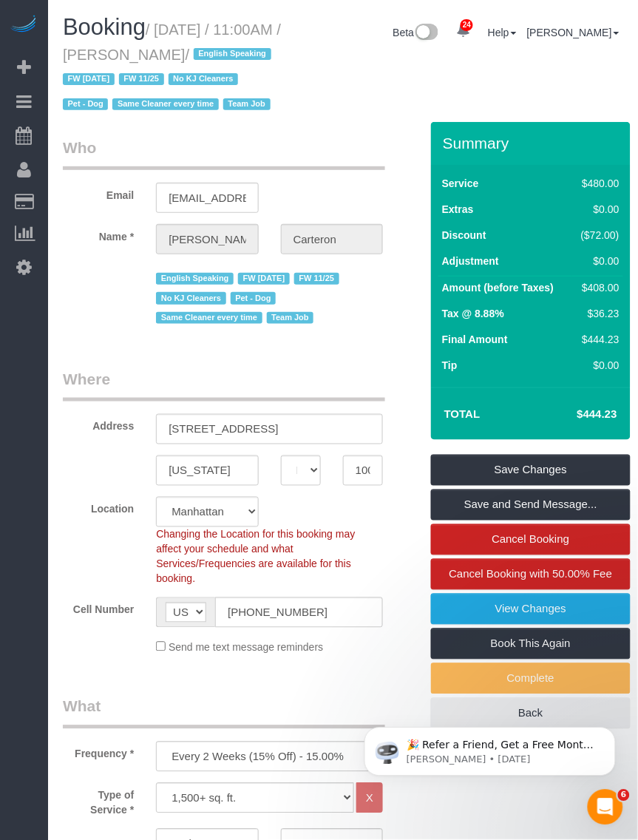
scroll to position [185, 0]
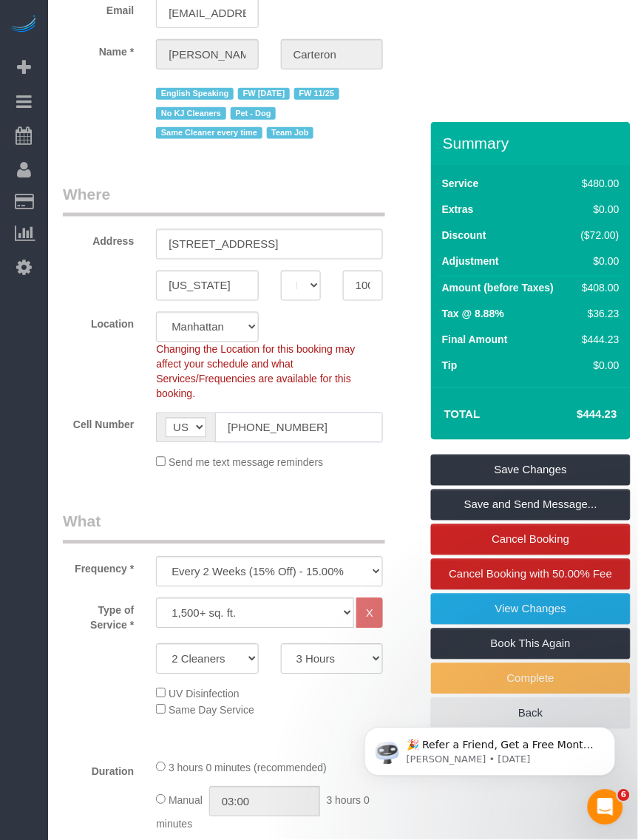
drag, startPoint x: 319, startPoint y: 444, endPoint x: 227, endPoint y: 445, distance: 91.7
click at [227, 443] on input "(646) 468-7377" at bounding box center [299, 428] width 168 height 30
click at [290, 443] on input "(646) 468-7377" at bounding box center [299, 428] width 168 height 30
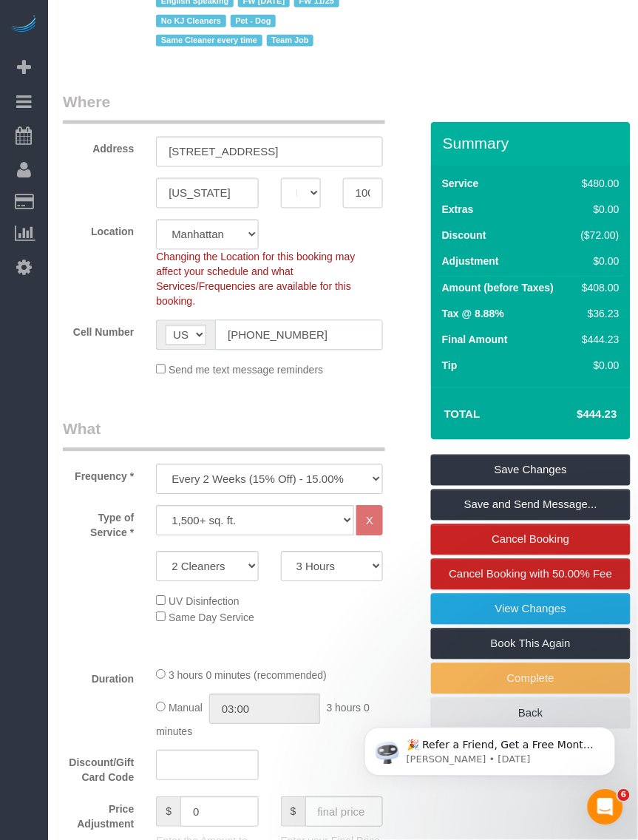
scroll to position [0, 0]
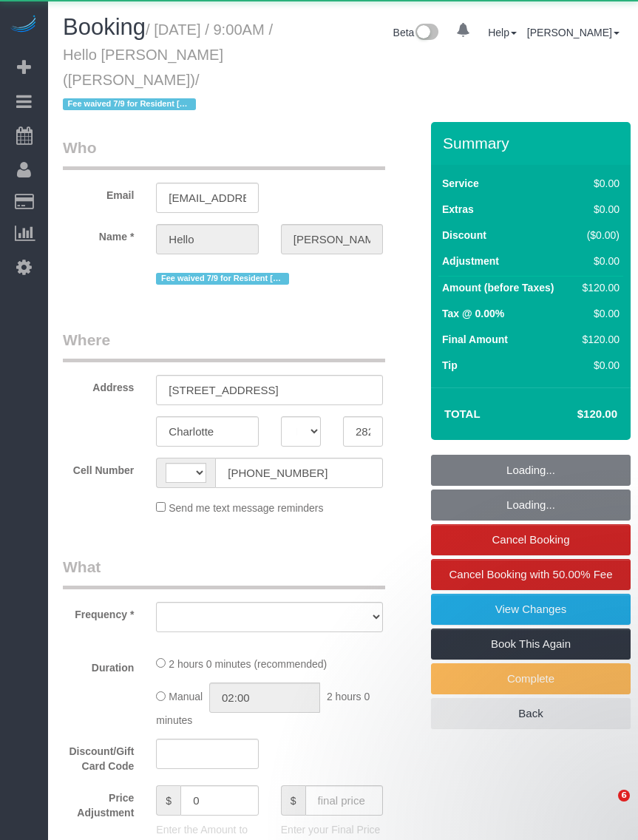
select select "NC"
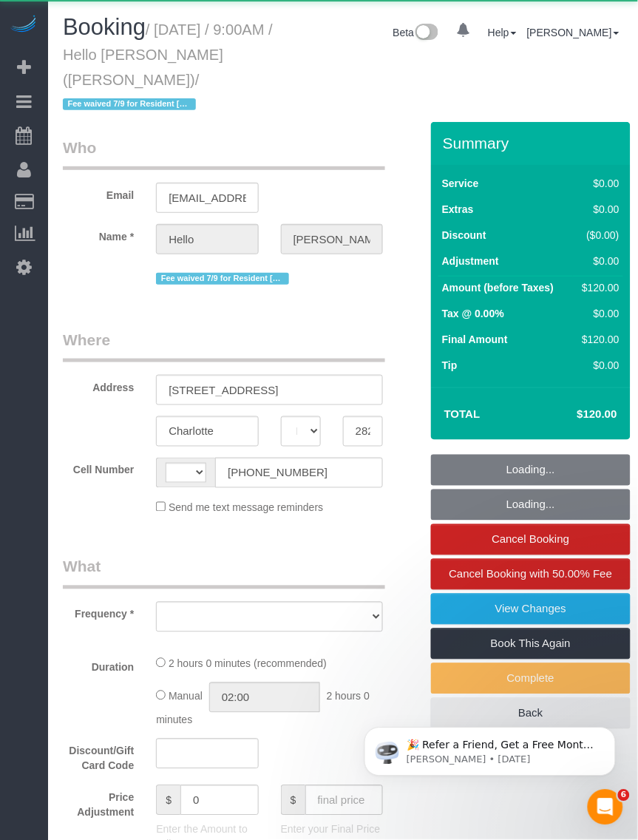
select select "number:89"
select select "number:90"
select select "number:15"
select select "number:5"
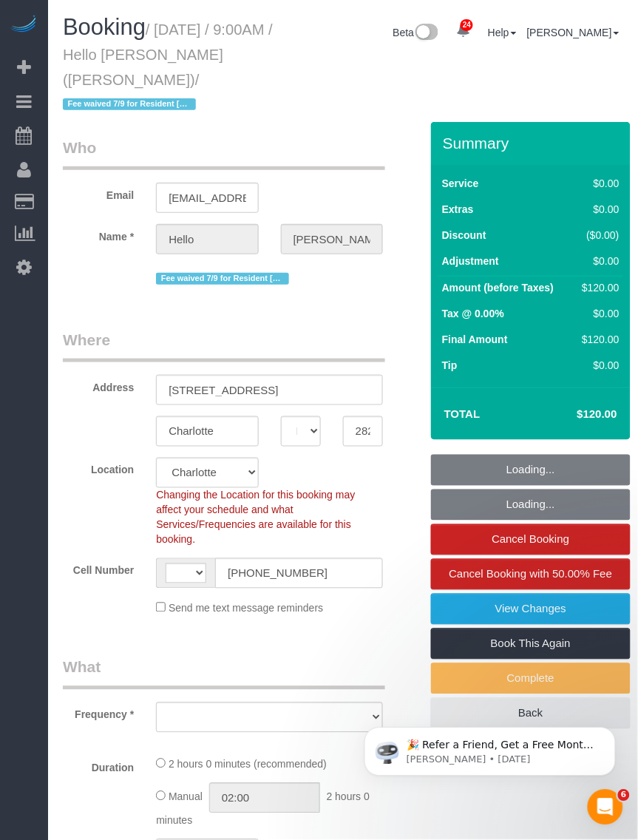
select select "string:[GEOGRAPHIC_DATA]"
select select "object:979"
select select "spot1"
select select "1"
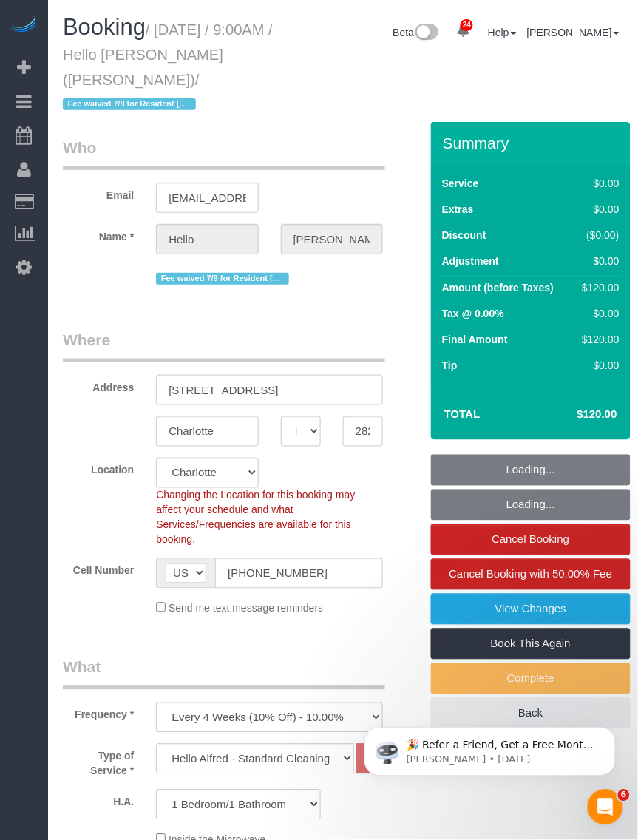
select select "1"
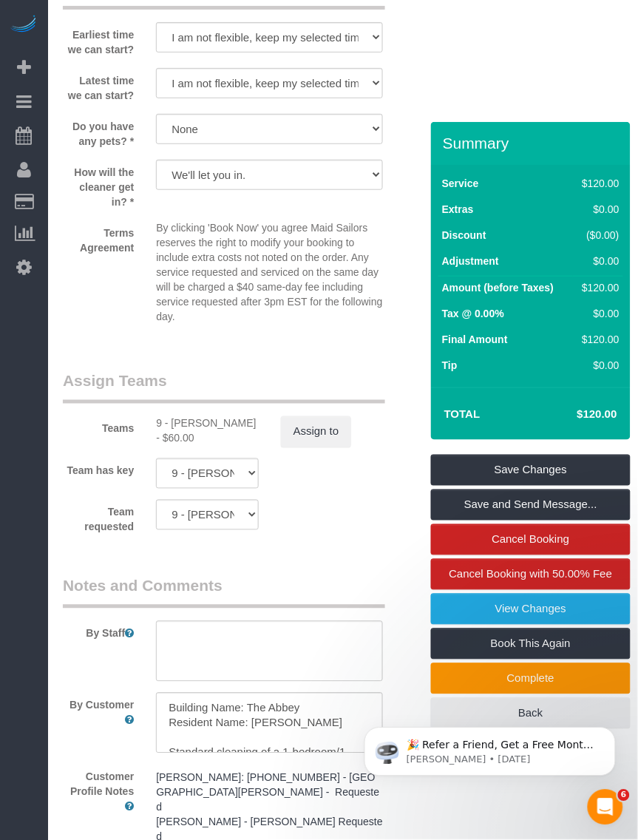
scroll to position [1849, 0]
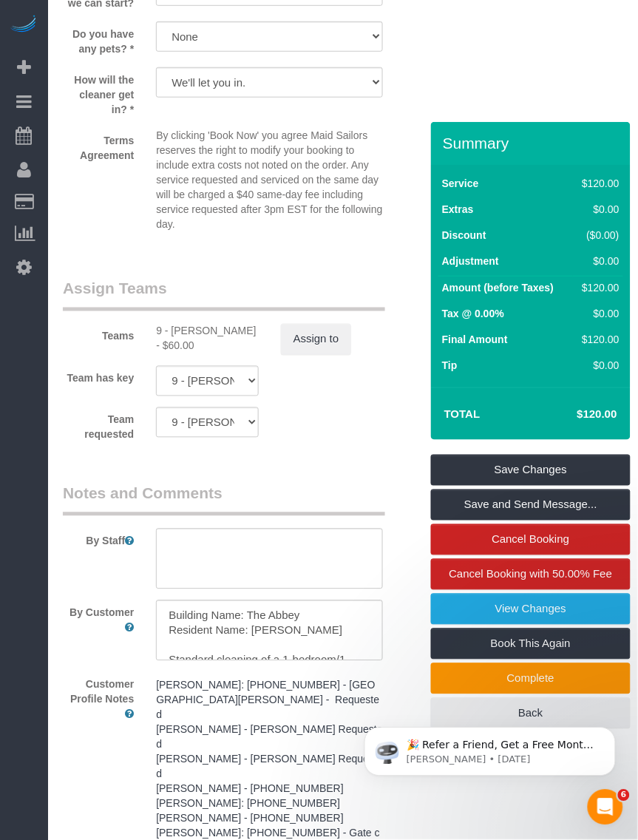
click at [181, 324] on div "9 - [PERSON_NAME] - $60.00" at bounding box center [207, 339] width 102 height 30
copy div "[PERSON_NAME]"
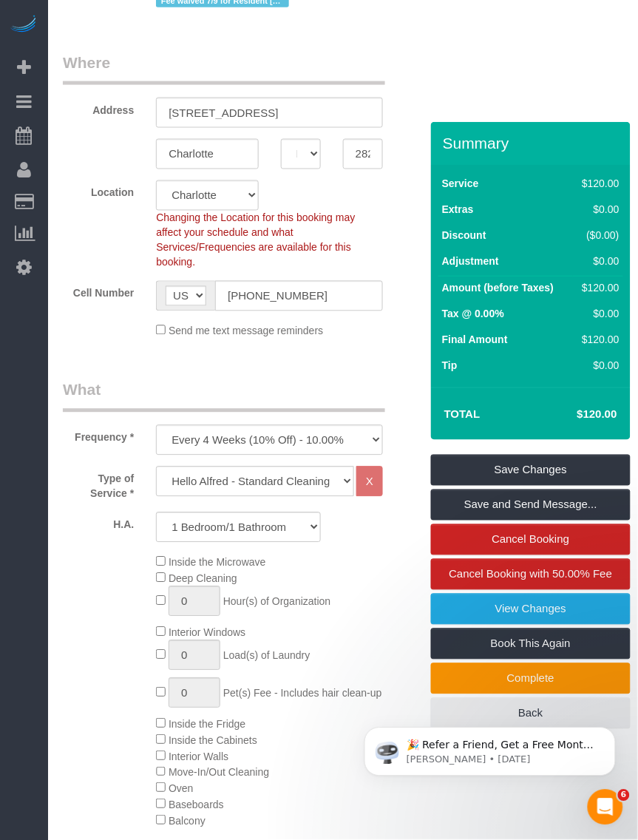
scroll to position [0, 0]
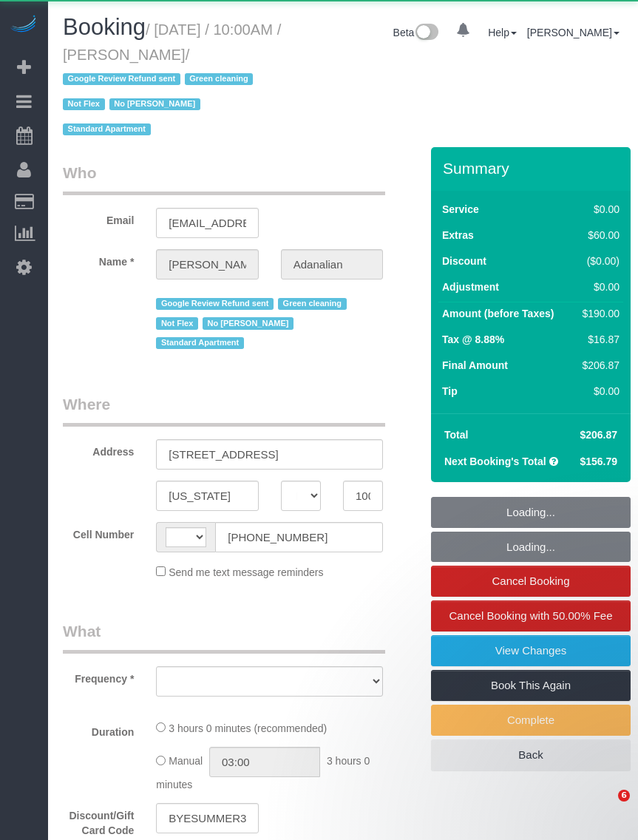
select select "NY"
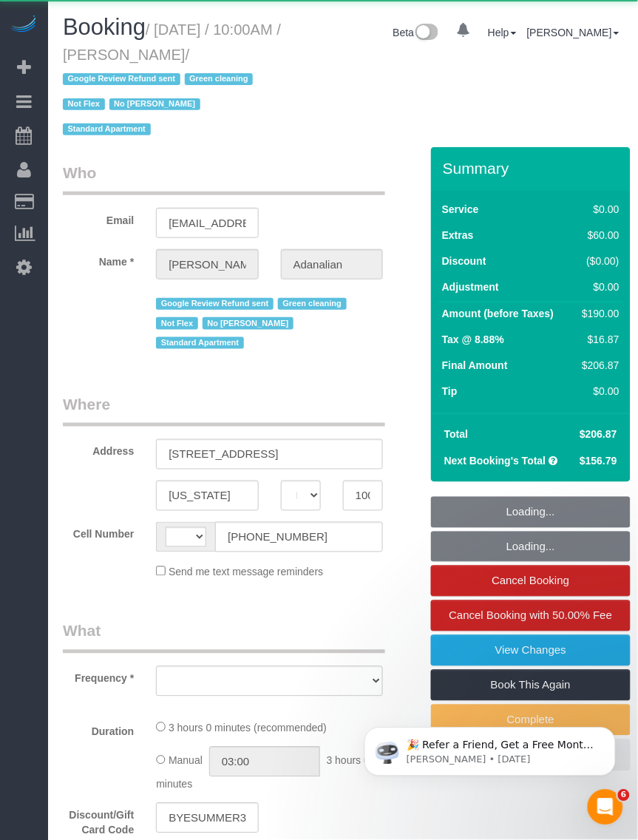
select select "object:518"
select select "1"
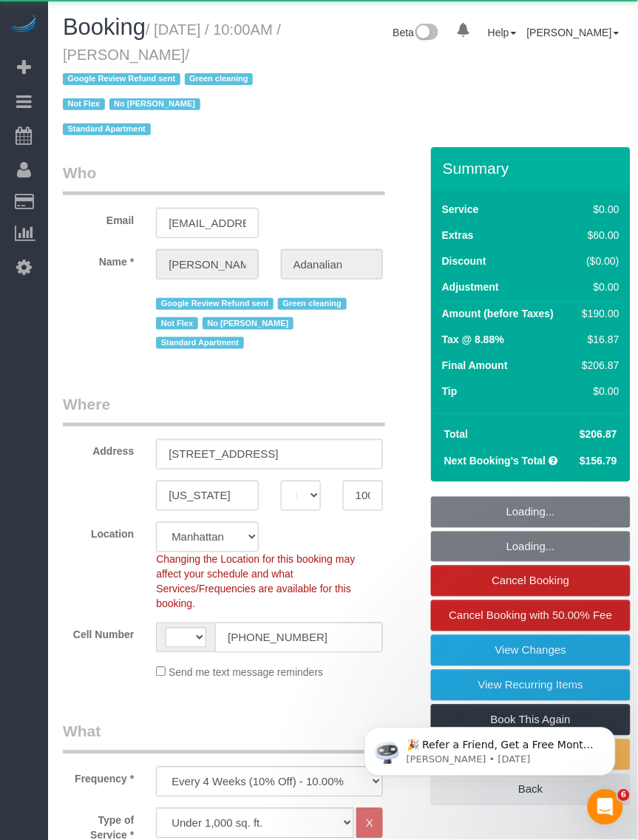
select select "string:stripe-pm_1QrgCn4VGloSiKo7GXhdb6K1"
select select "number:89"
select select "number:90"
select select "number:15"
select select "number:5"
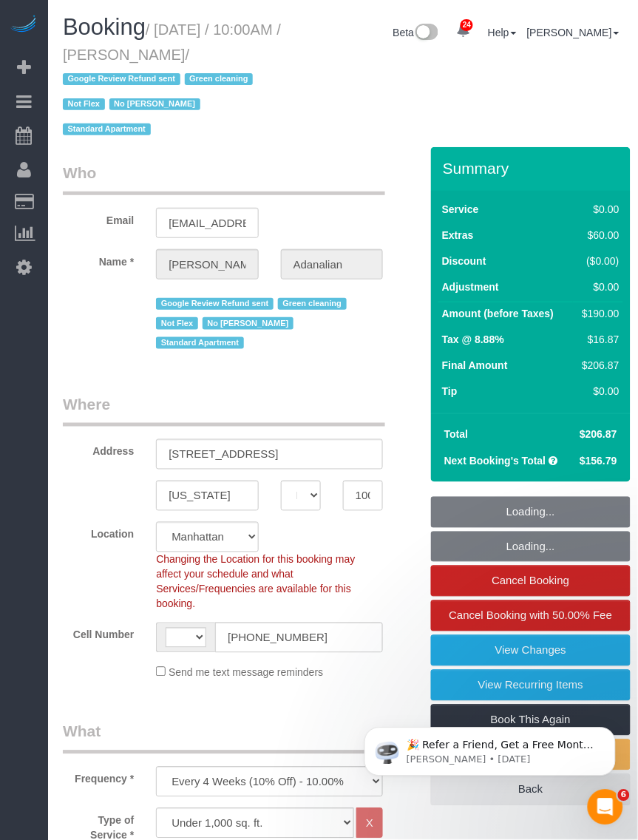
select select "object:1118"
select select "string:[GEOGRAPHIC_DATA]"
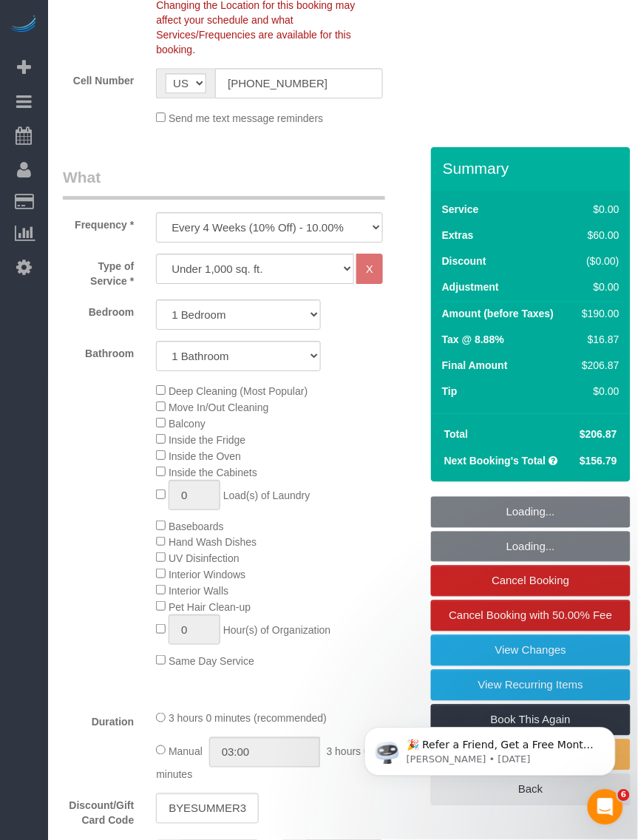
select select "spot1"
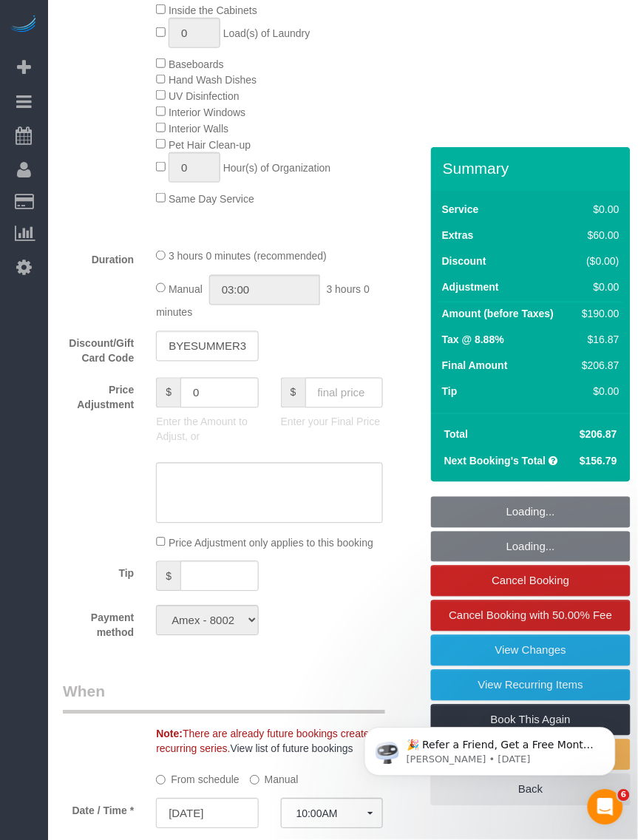
select select "1"
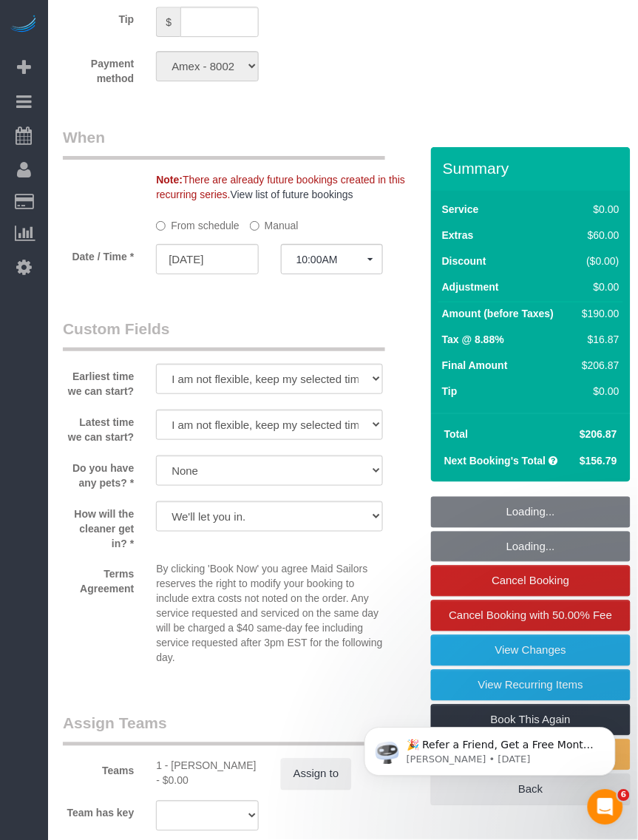
scroll to position [2034, 0]
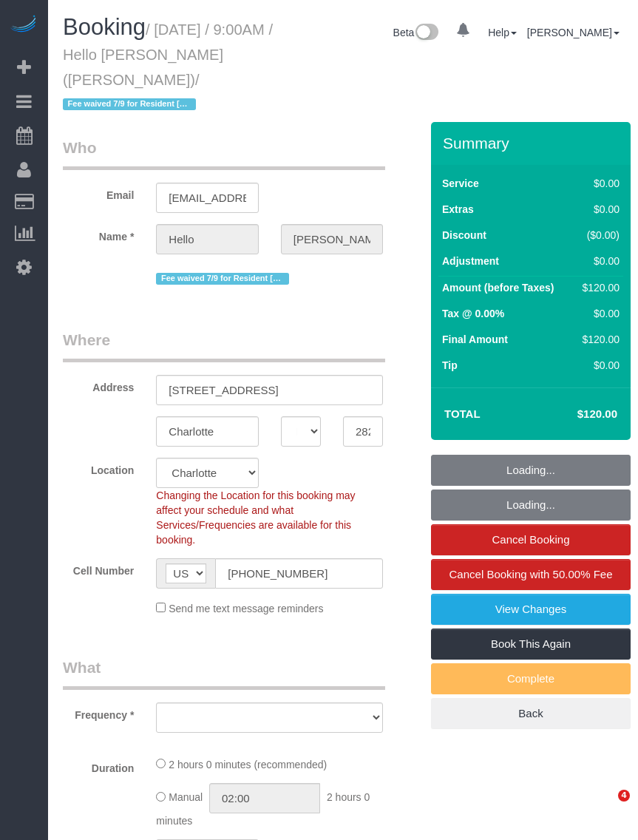
select select "NC"
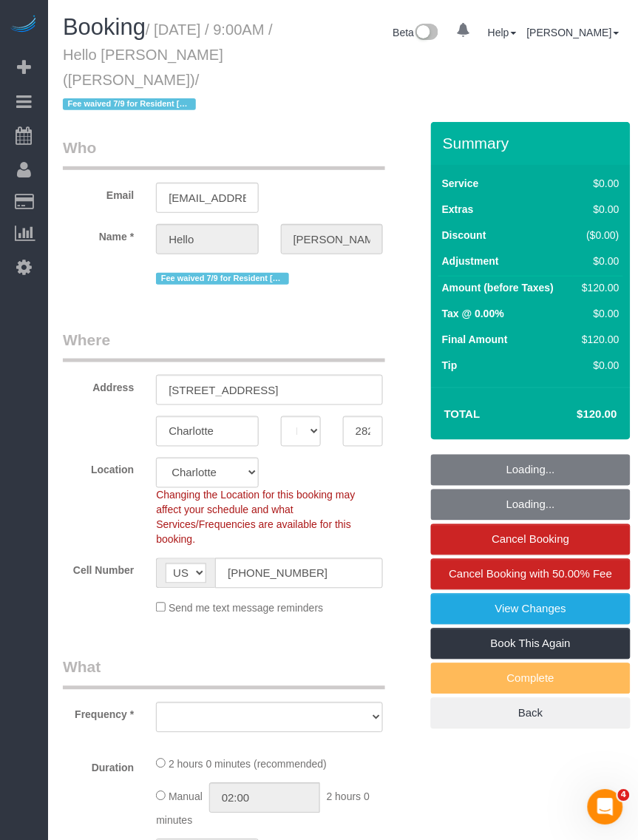
select select "number:89"
select select "number:90"
select select "number:15"
select select "number:5"
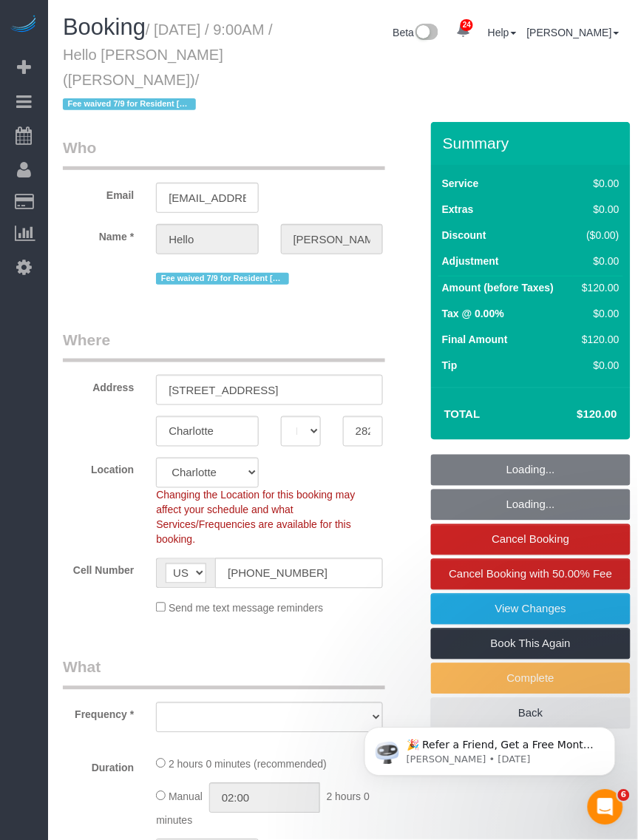
select select "object:1045"
select select "1"
select select "spot1"
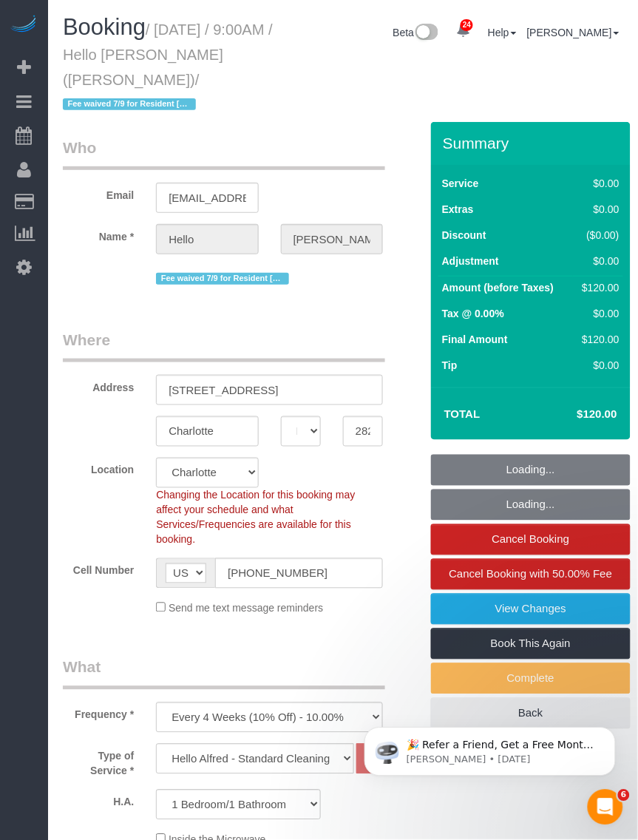
select select "1"
select select "object:1102"
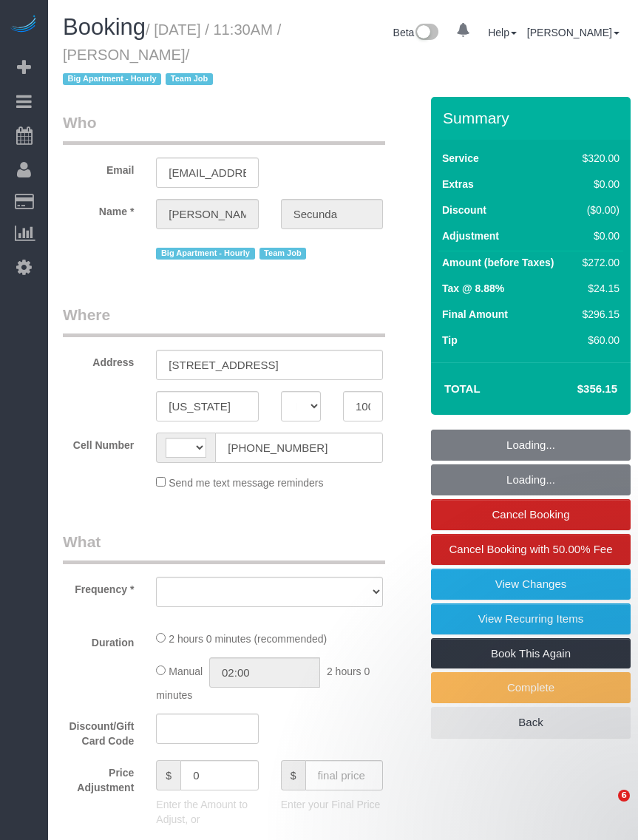
select select "NY"
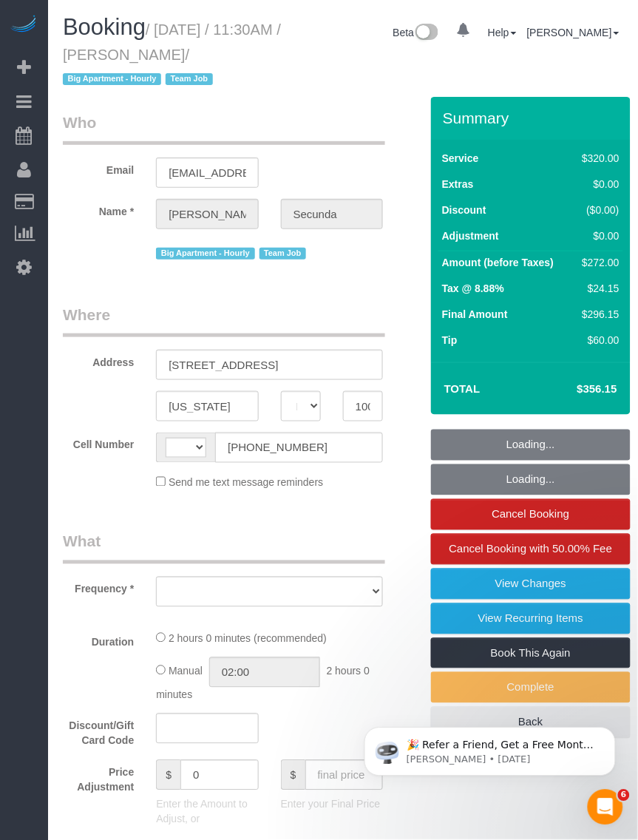
drag, startPoint x: 0, startPoint y: 0, endPoint x: 271, endPoint y: 57, distance: 277.4
click at [271, 57] on small "/ September 22, 2025 / 11:30AM / Amy Secunda / Big Apartment - Hourly Team Job" at bounding box center [172, 54] width 218 height 67
select select "string:[GEOGRAPHIC_DATA]"
copy small "September 22, 2025 / 11:30AM / Amy Secunda"
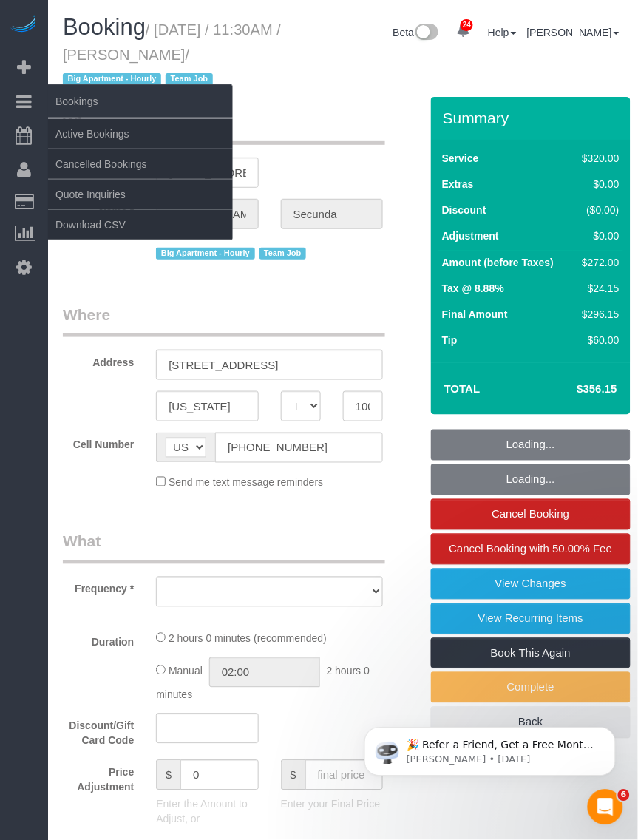
select select "object:830"
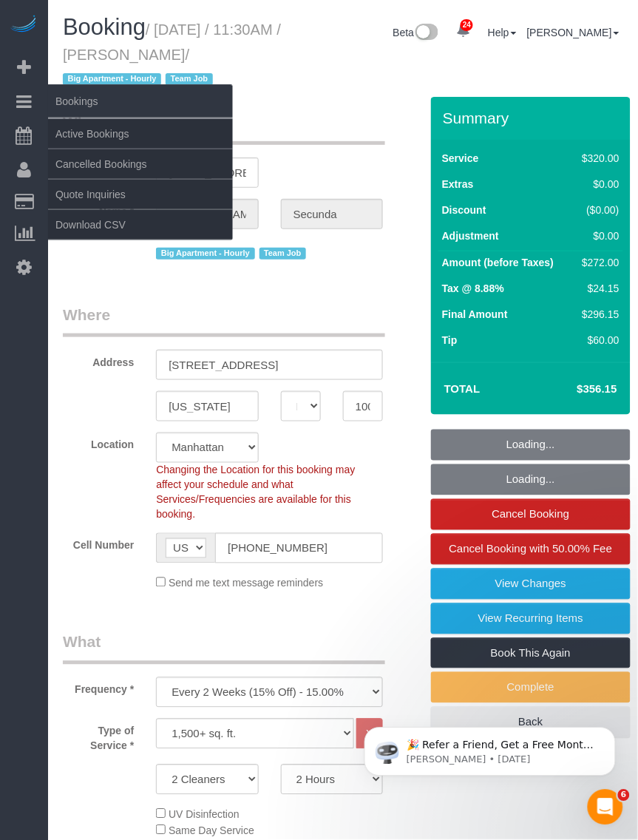
select select "number:89"
select select "number:90"
select select "number:15"
select select "number:6"
select select "string:stripe-pm_1PydV54VGloSiKo7AVca8xIs"
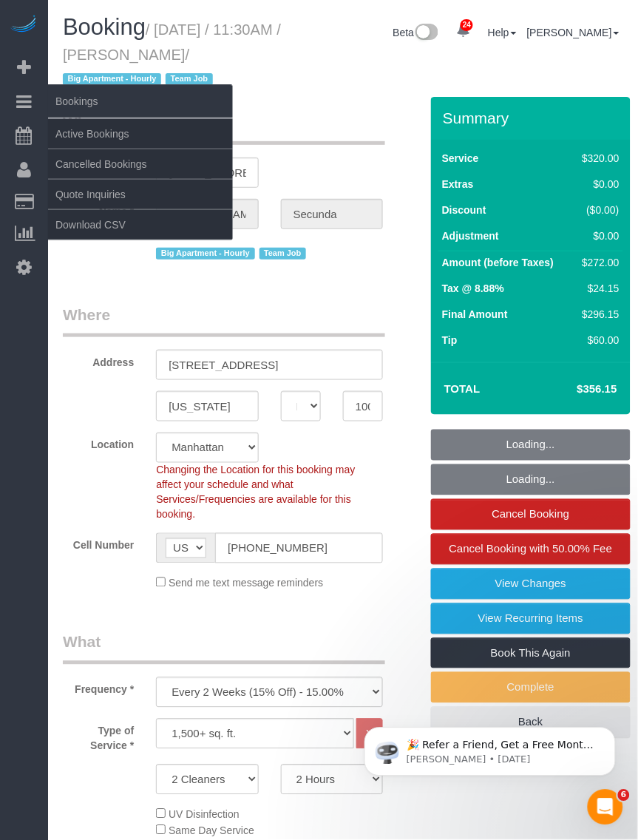
select select "object:1527"
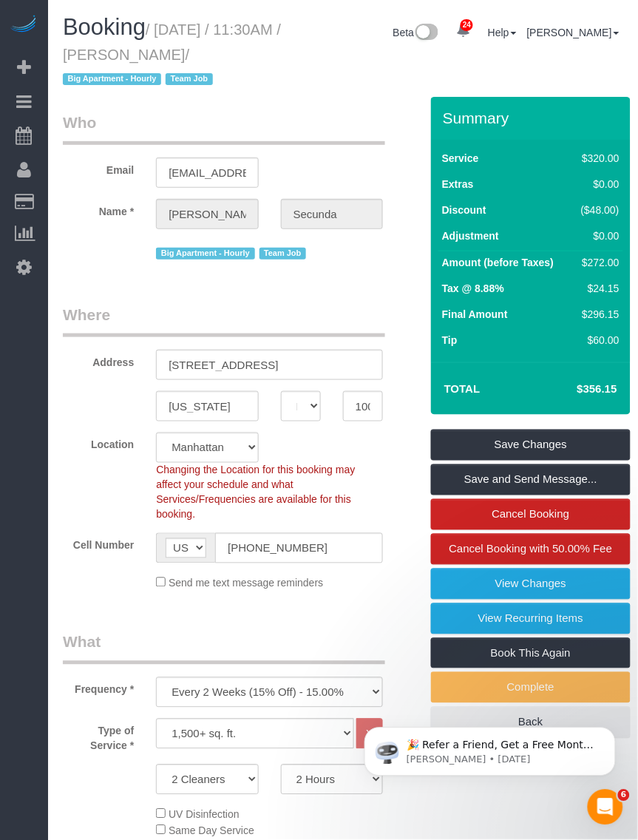
click at [209, 39] on h1 "Booking / September 22, 2025 / 11:30AM / Amy Secunda / Big Apartment - Hourly T…" at bounding box center [173, 52] width 220 height 75
drag, startPoint x: 160, startPoint y: 24, endPoint x: 272, endPoint y: 54, distance: 116.3
click at [272, 54] on small "/ September 22, 2025 / 11:30AM / Amy Secunda / Big Apartment - Hourly Team Job" at bounding box center [172, 54] width 218 height 67
copy small "September 22, 2025 / 11:30AM / Amy Secunda"
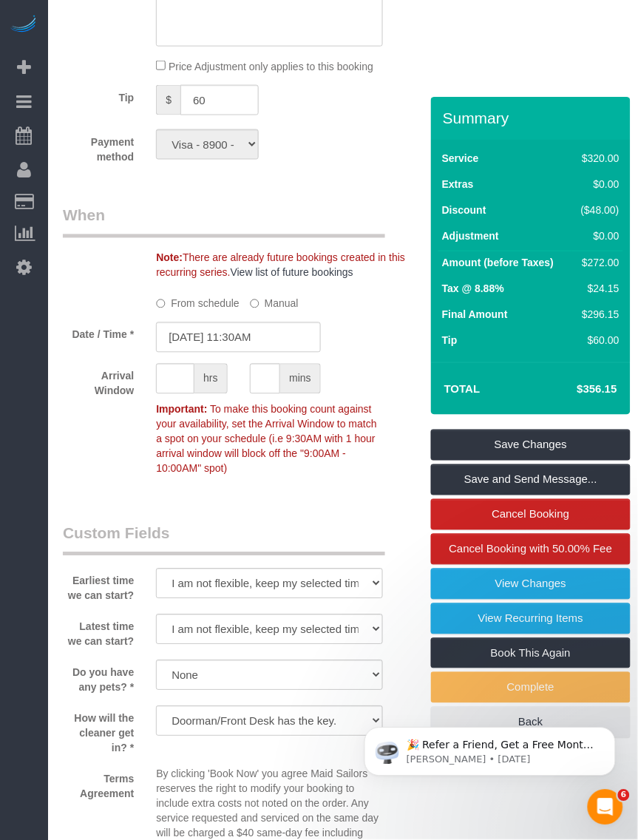
scroll to position [1572, 0]
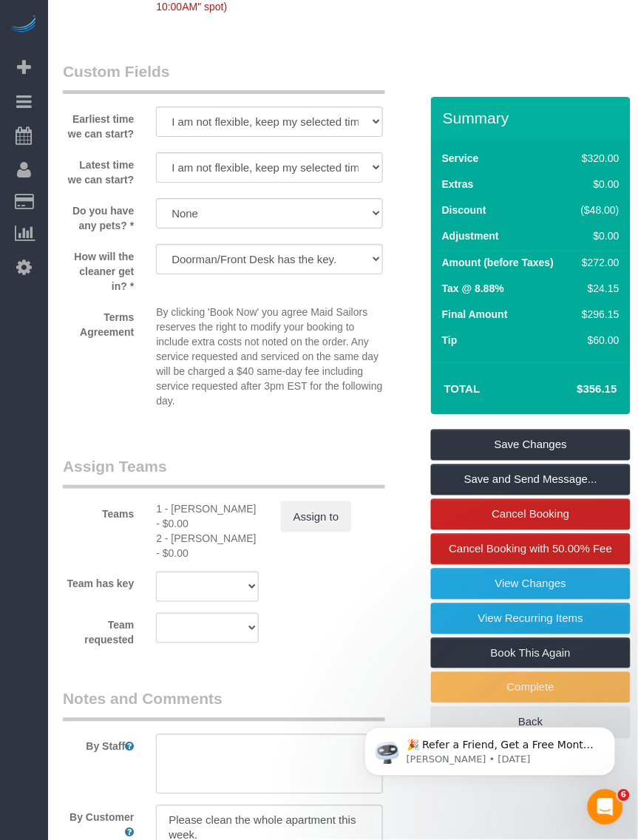
click at [192, 502] on div "1 - Chrisdarline Gedeus Cineas - $0.00" at bounding box center [207, 517] width 102 height 30
copy div "Chrisdarline"
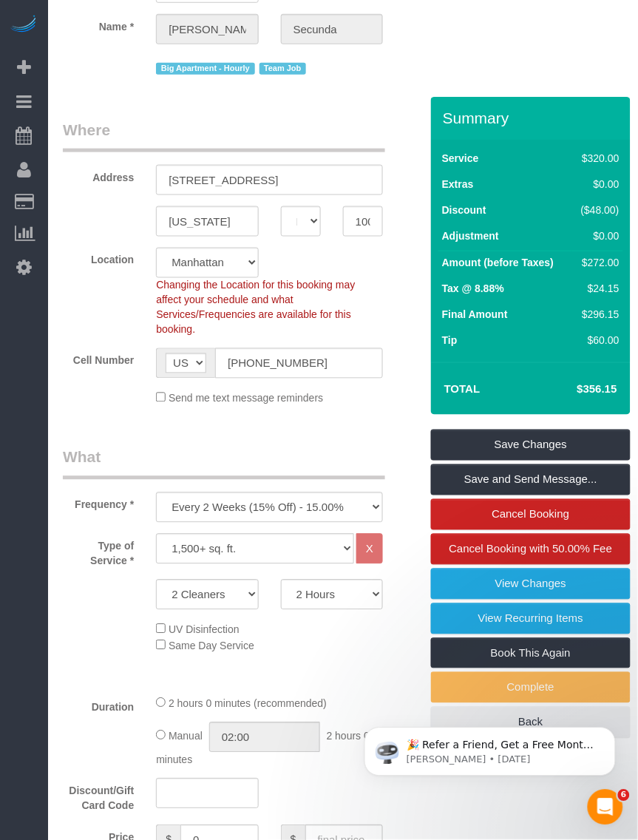
scroll to position [0, 0]
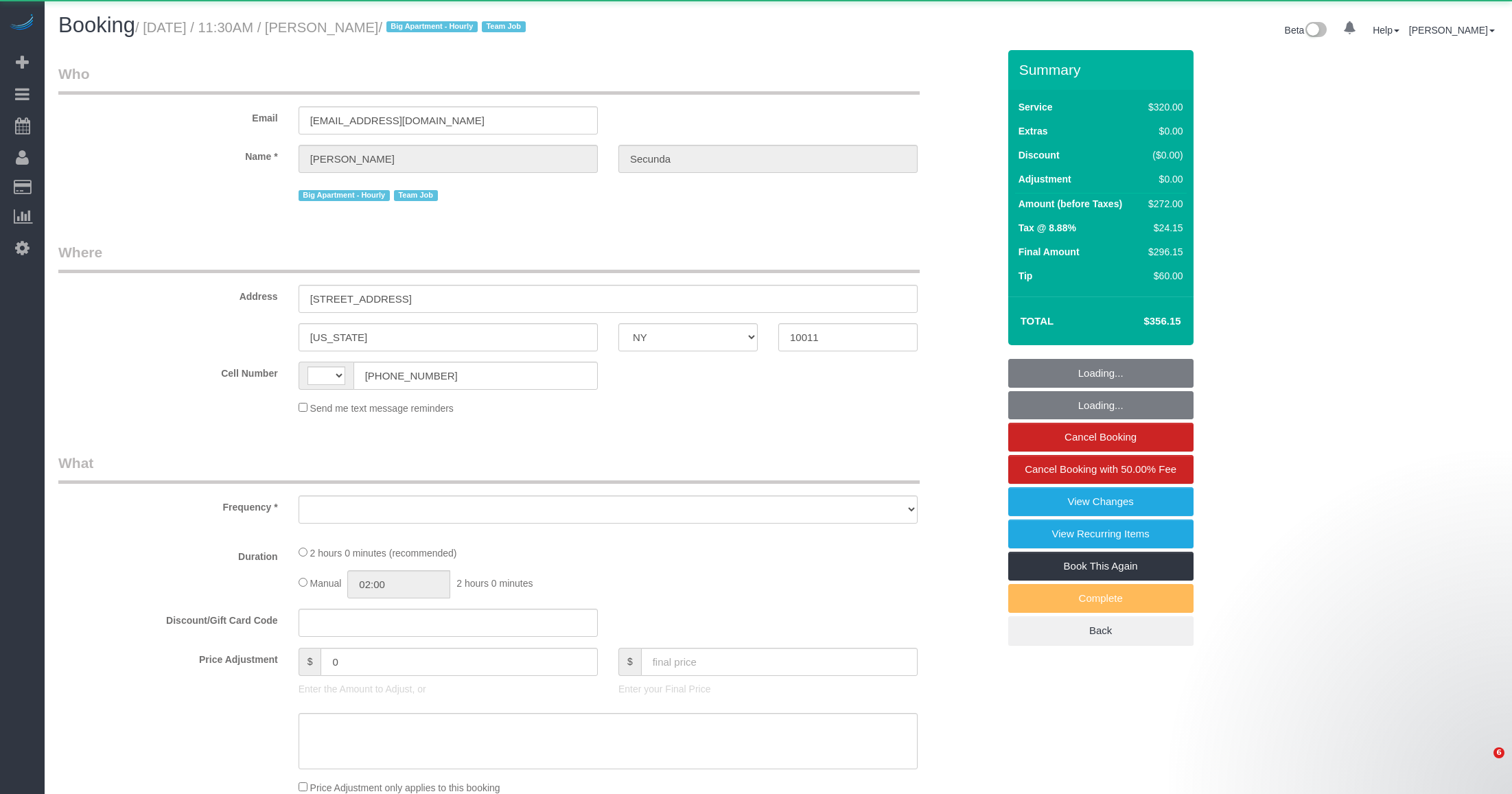
select select "NY"
select select "string:stripe-pm_1PydV54VGloSiKo7AVca8xIs"
select select "number:89"
select select "number:90"
select select "number:15"
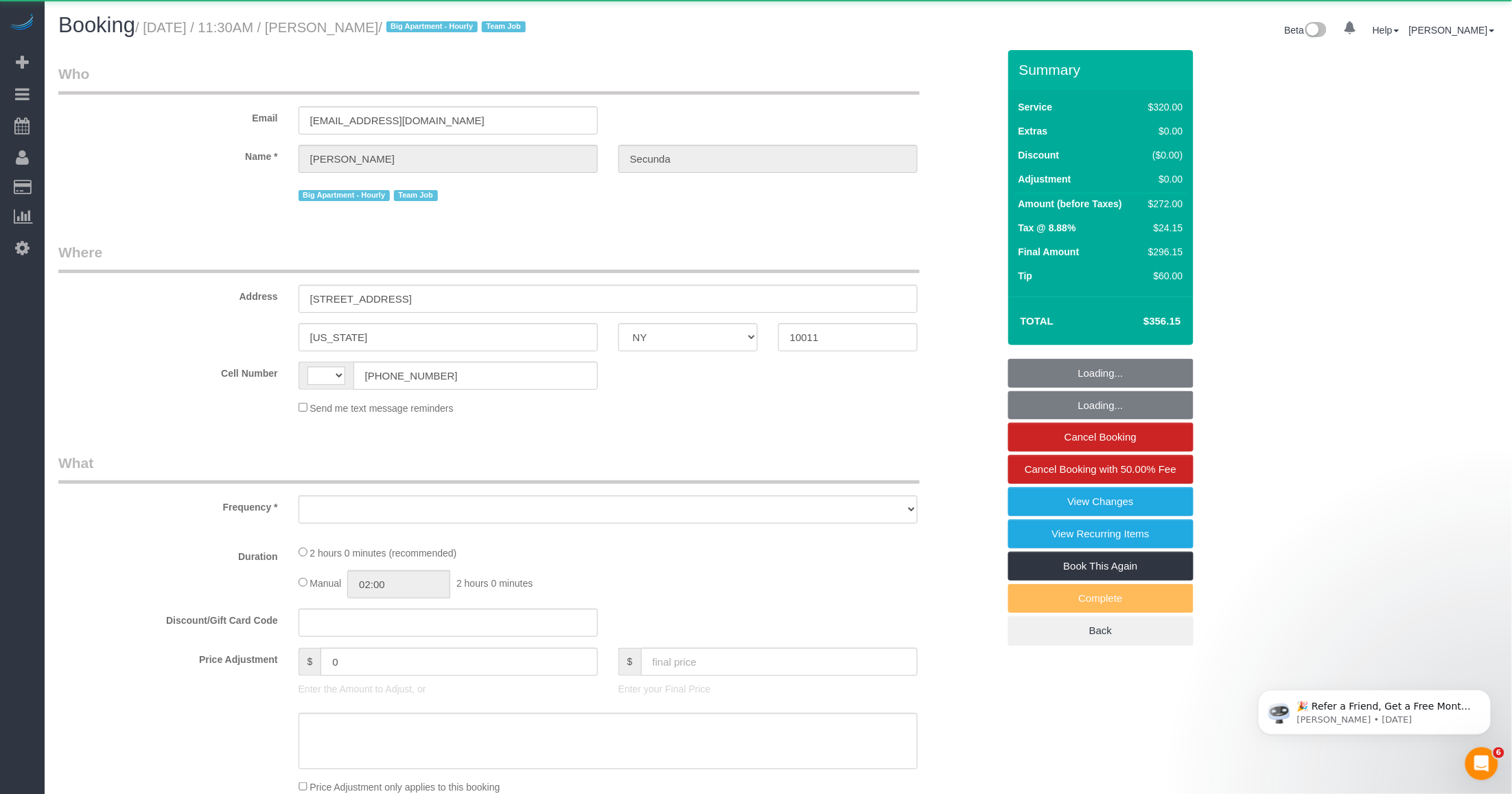
select select "number:6"
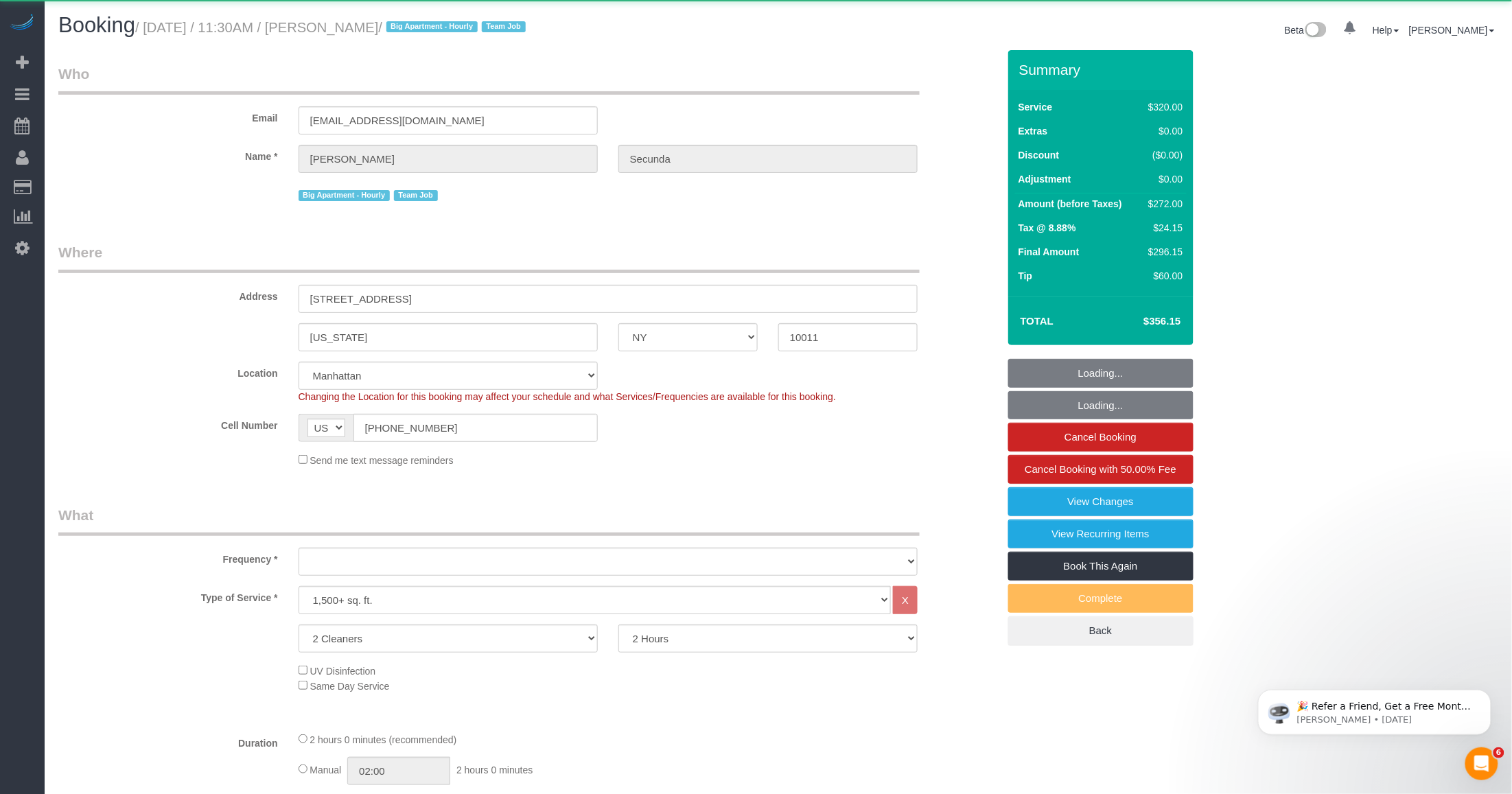
select select "string:[GEOGRAPHIC_DATA]"
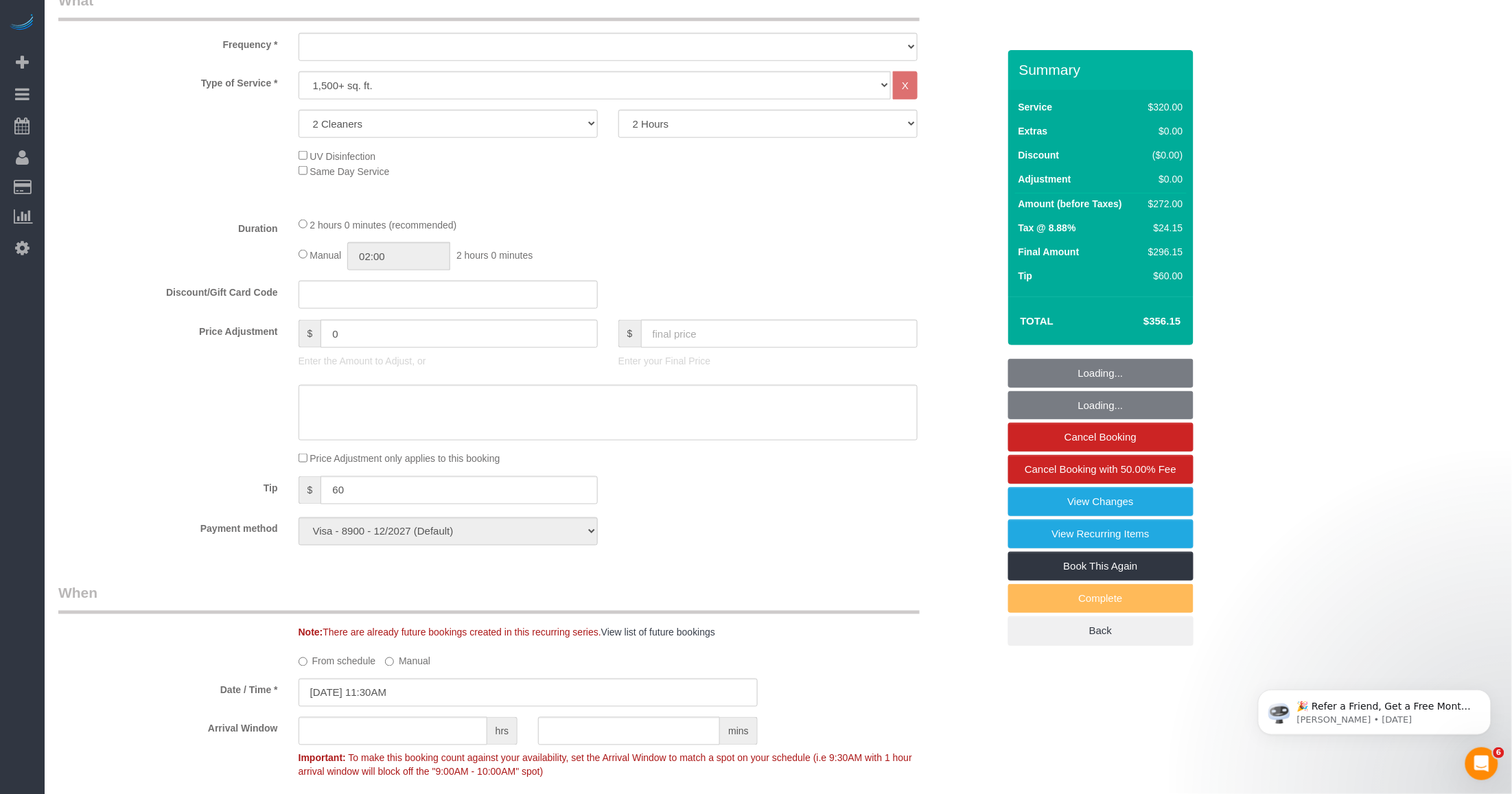
scroll to position [943, 0]
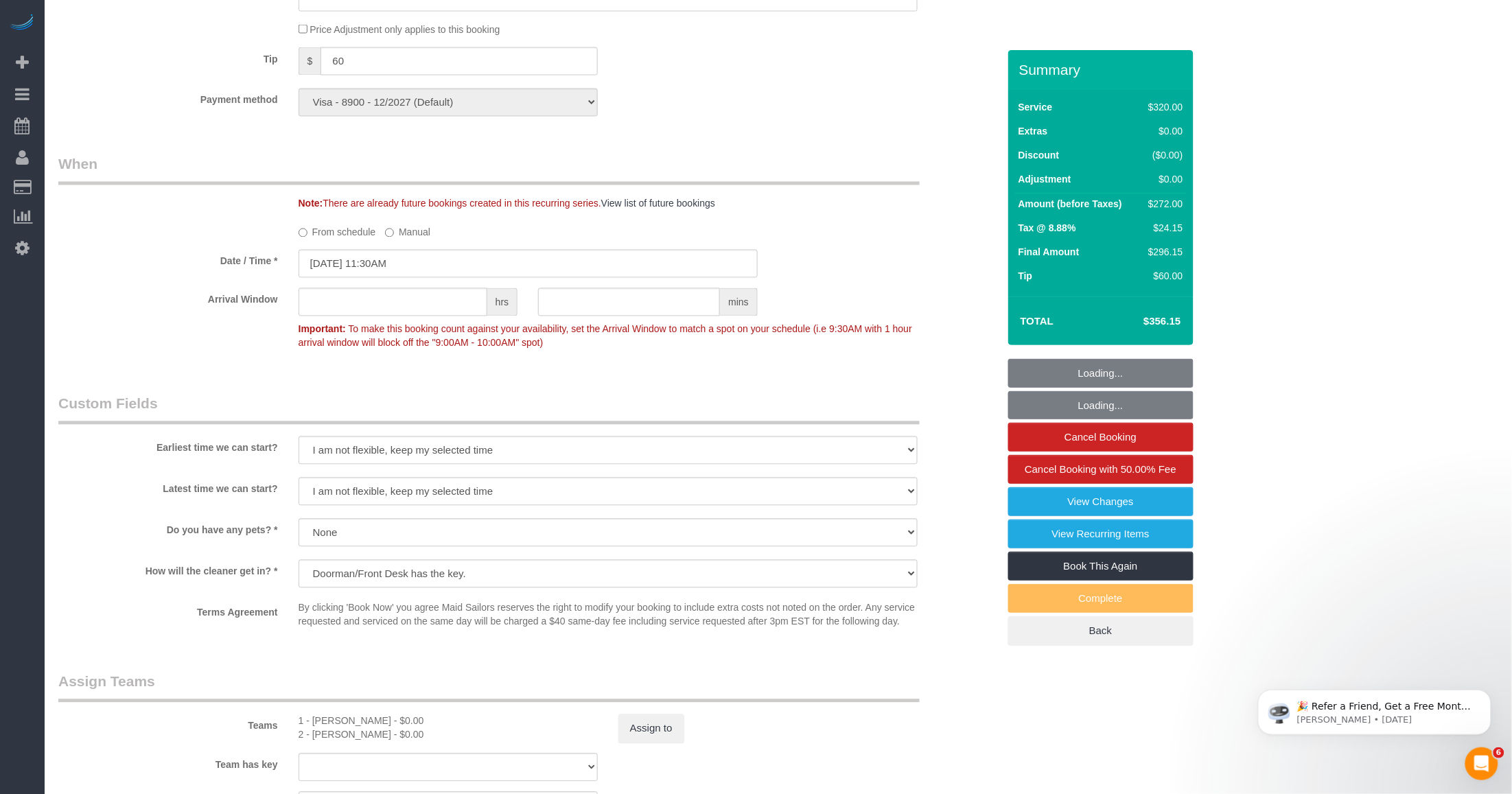
select select "object:1540"
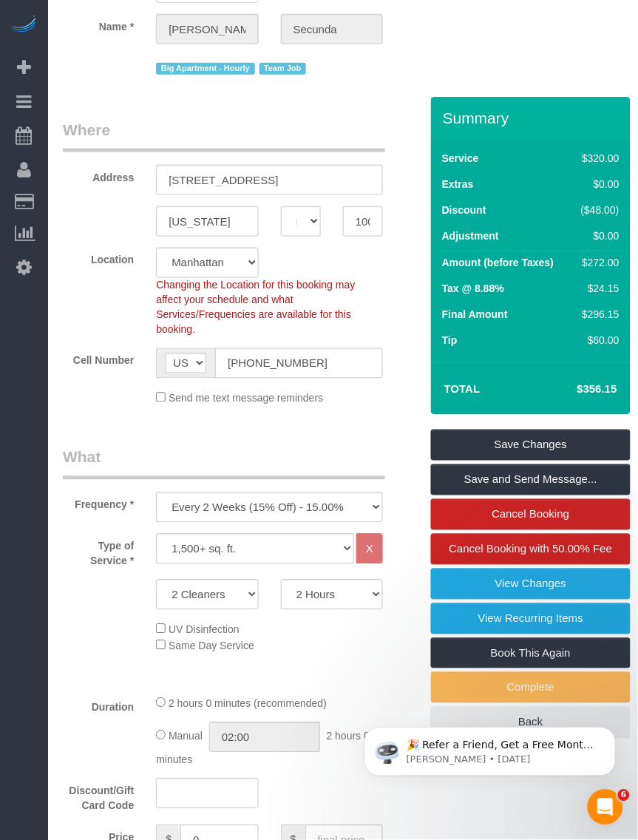
scroll to position [277, 0]
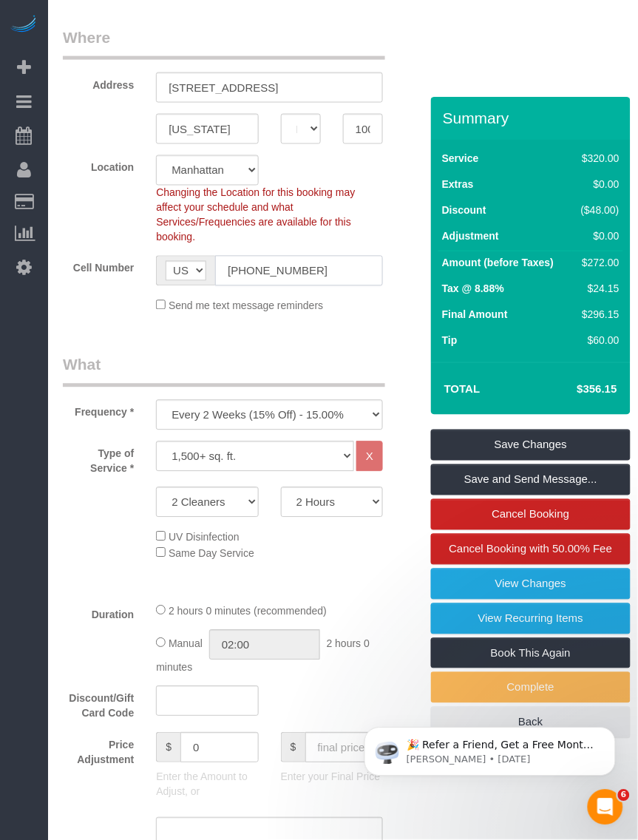
drag, startPoint x: 331, startPoint y: 252, endPoint x: 222, endPoint y: 256, distance: 109.5
click at [222, 256] on input "[PHONE_NUMBER]" at bounding box center [299, 271] width 168 height 30
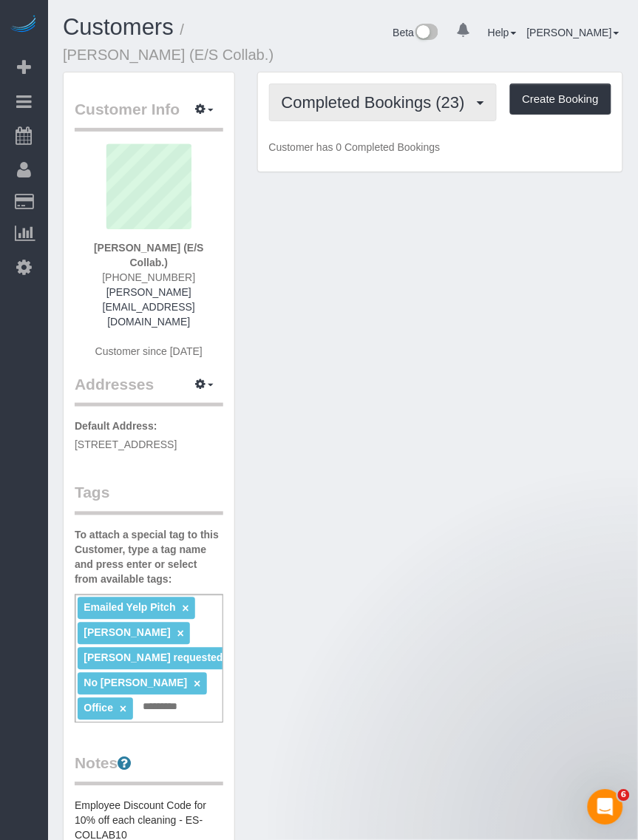
click at [377, 101] on span "Completed Bookings (23)" at bounding box center [377, 102] width 191 height 18
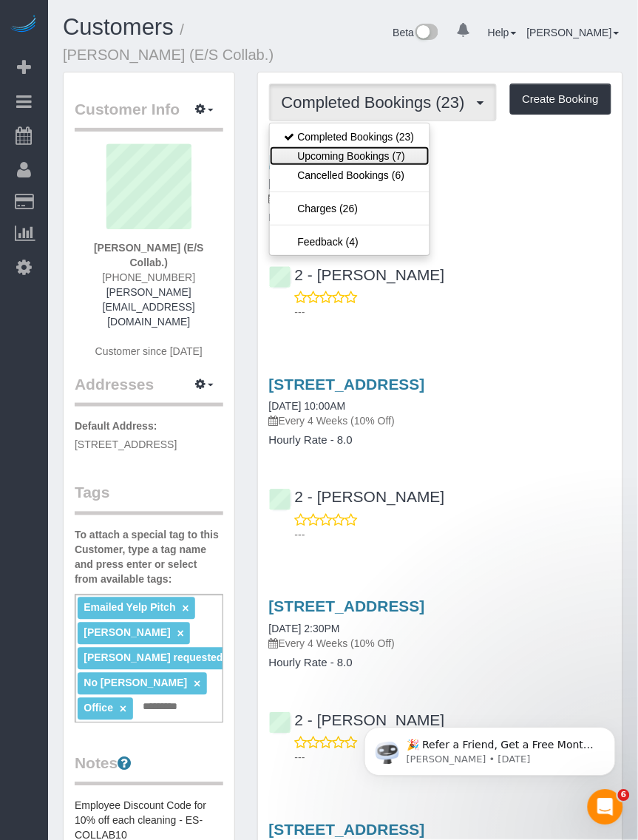
click at [333, 161] on link "Upcoming Bookings (7)" at bounding box center [350, 155] width 160 height 19
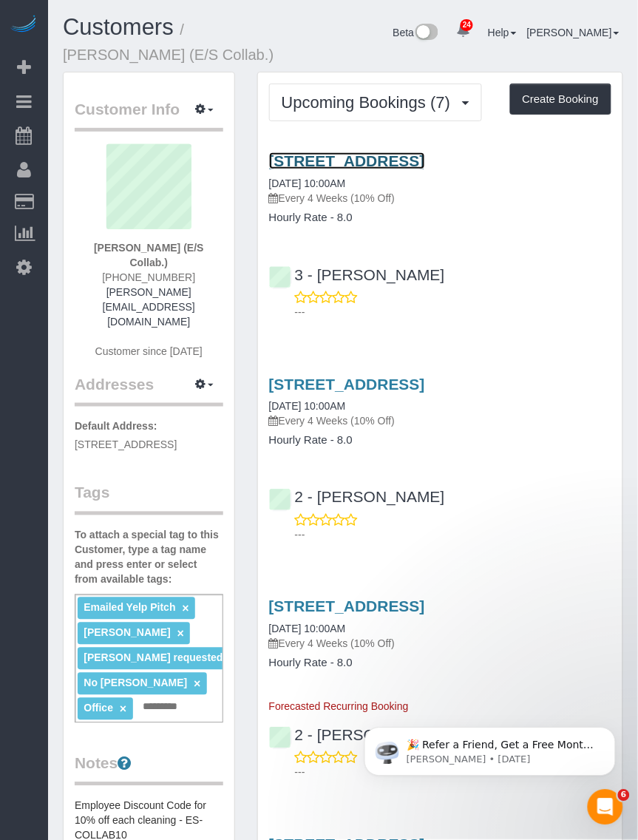
click at [362, 160] on link "67 West Street, Suite 401, Brooklyn, NY 11222" at bounding box center [347, 160] width 156 height 17
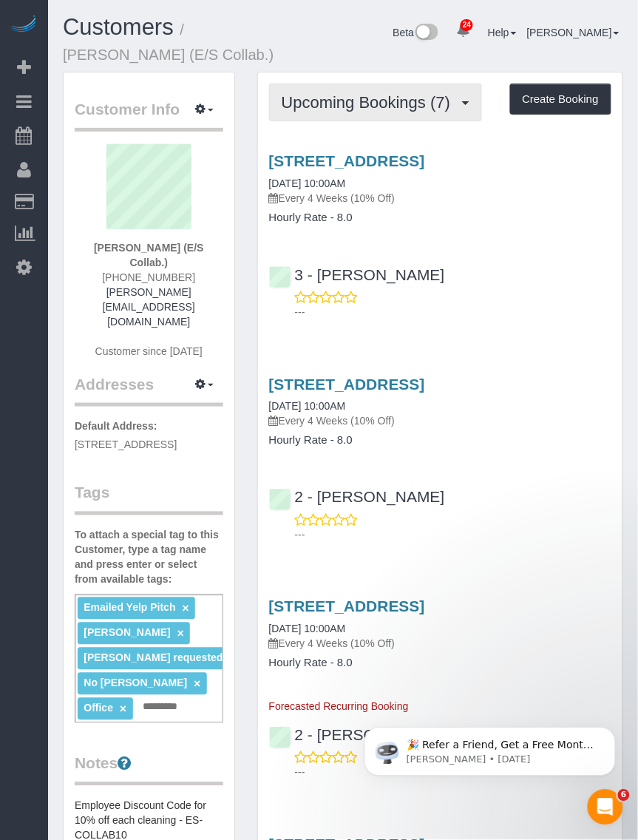
click at [348, 98] on span "Upcoming Bookings (7)" at bounding box center [370, 102] width 177 height 18
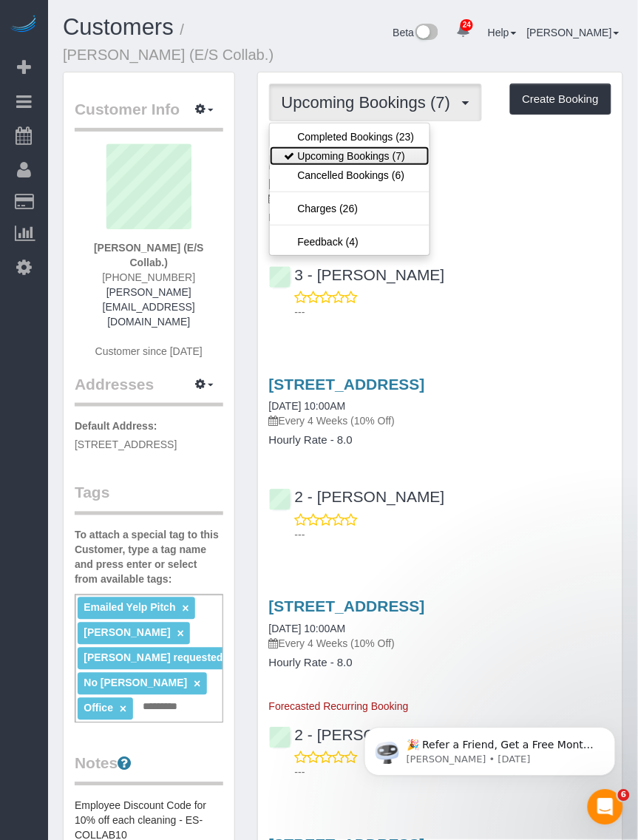
click at [313, 159] on link "Upcoming Bookings (7)" at bounding box center [350, 155] width 160 height 19
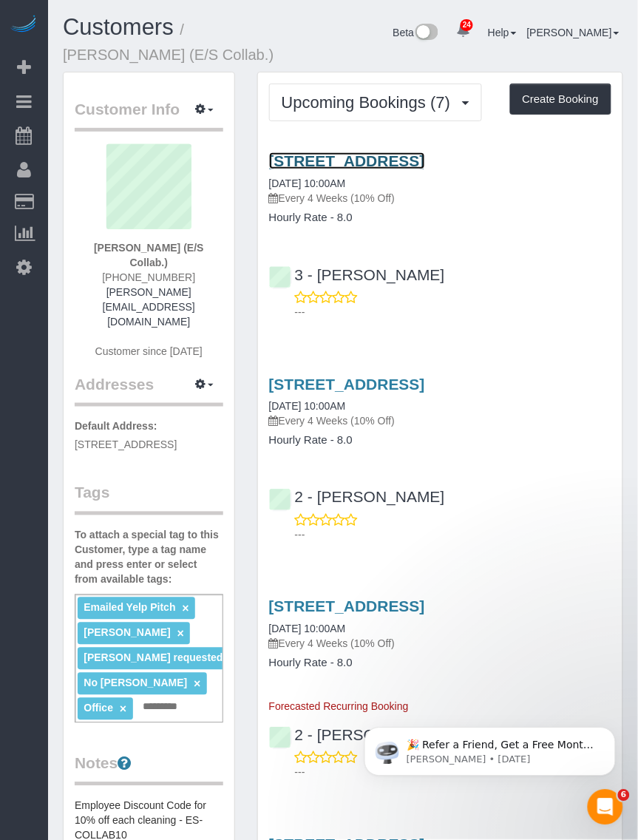
click at [360, 161] on link "67 West Street, Suite 401, Brooklyn, NY 11222" at bounding box center [347, 160] width 156 height 17
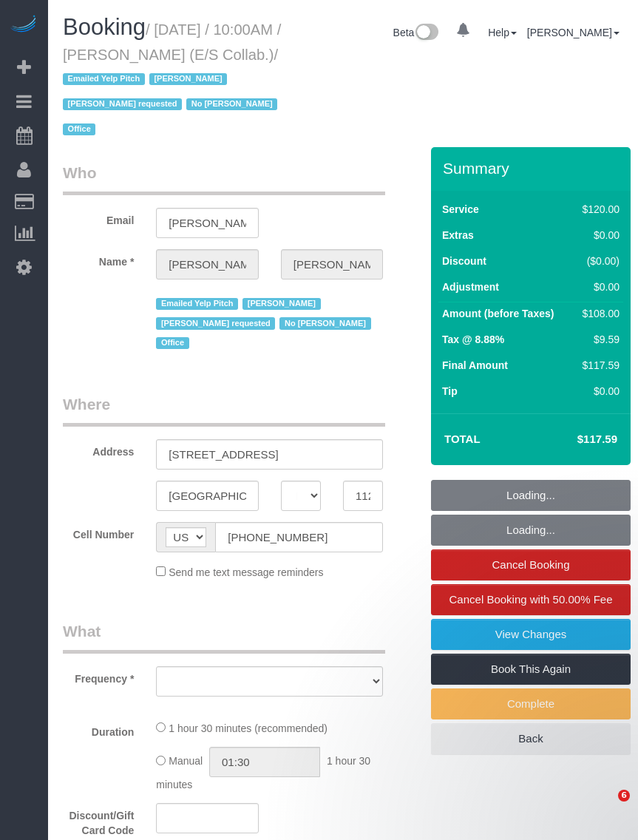
select select "NY"
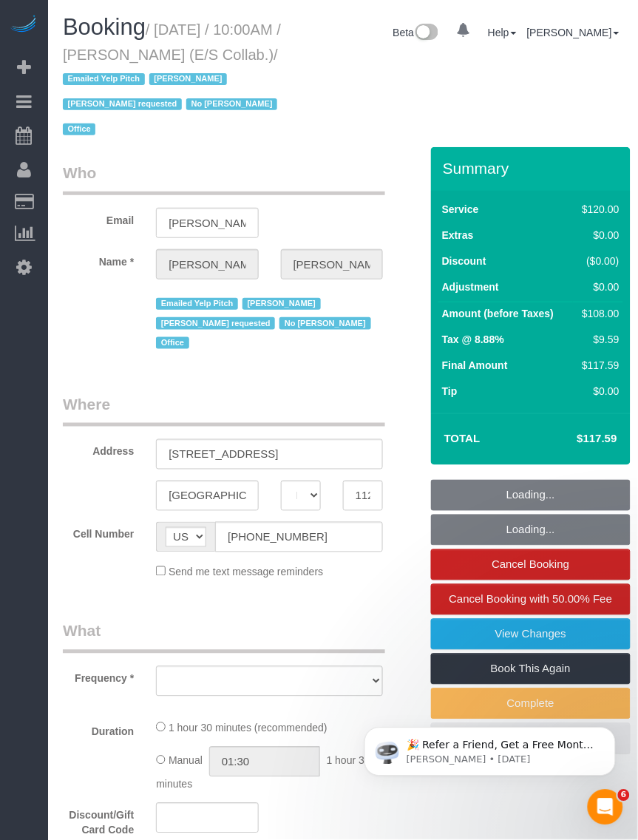
select select "spot1"
select select "number:89"
select select "number:90"
select select "number:15"
select select "number:7"
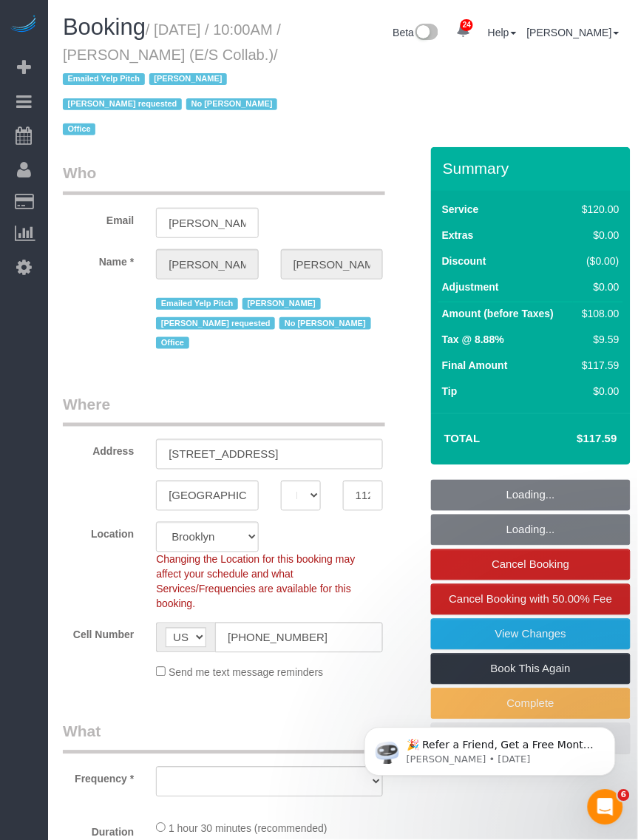
select select "33972"
select select "string:stripe-pm_1L1AQm4VGloSiKo7qcNGVaj1"
select select "object:1410"
select select "90"
select select "object:1561"
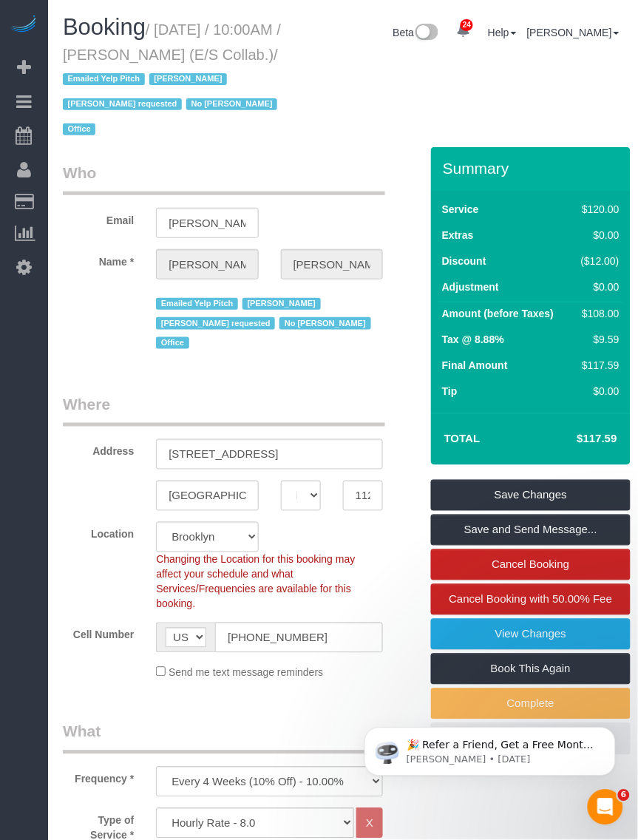
drag, startPoint x: 161, startPoint y: 27, endPoint x: 223, endPoint y: 80, distance: 80.8
click at [223, 80] on small "/ [DATE] / 10:00AM / [PERSON_NAME] (E/S Collab.) / Emailed Yelp Pitch [PERSON_N…" at bounding box center [172, 79] width 219 height 117
copy small "[DATE] / 10:00AM / [PERSON_NAME] (E/S Collab.)"
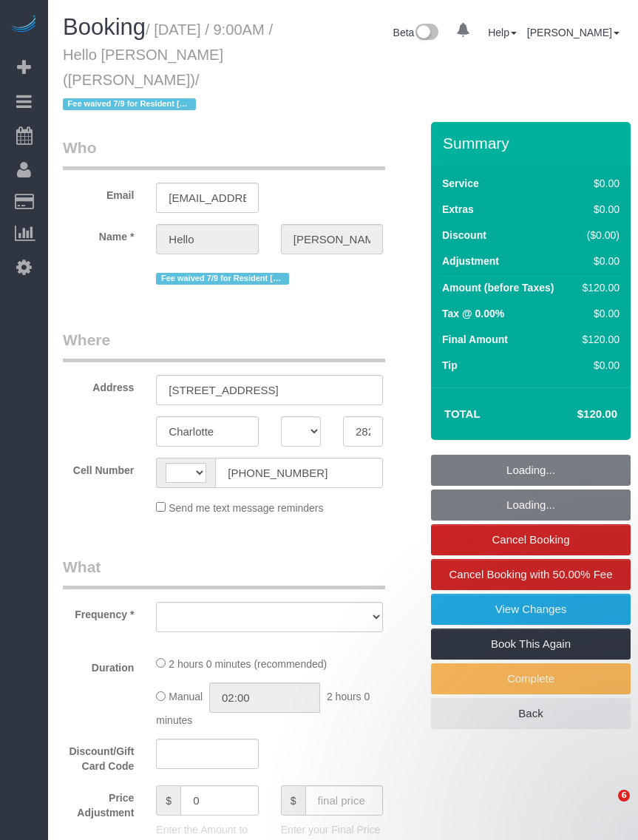
select select "NC"
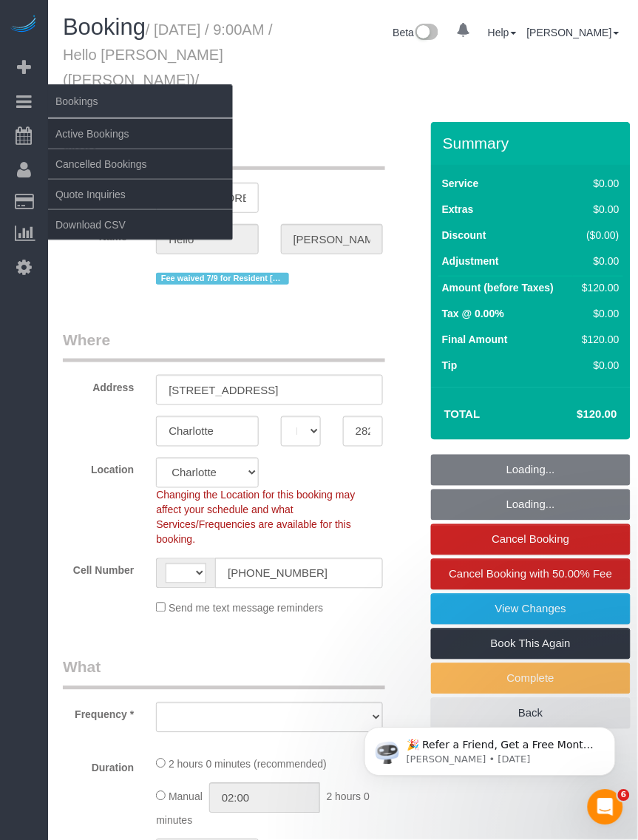
select select "string:[GEOGRAPHIC_DATA]"
select select "spot1"
select select "object:807"
select select "1"
select select "number:89"
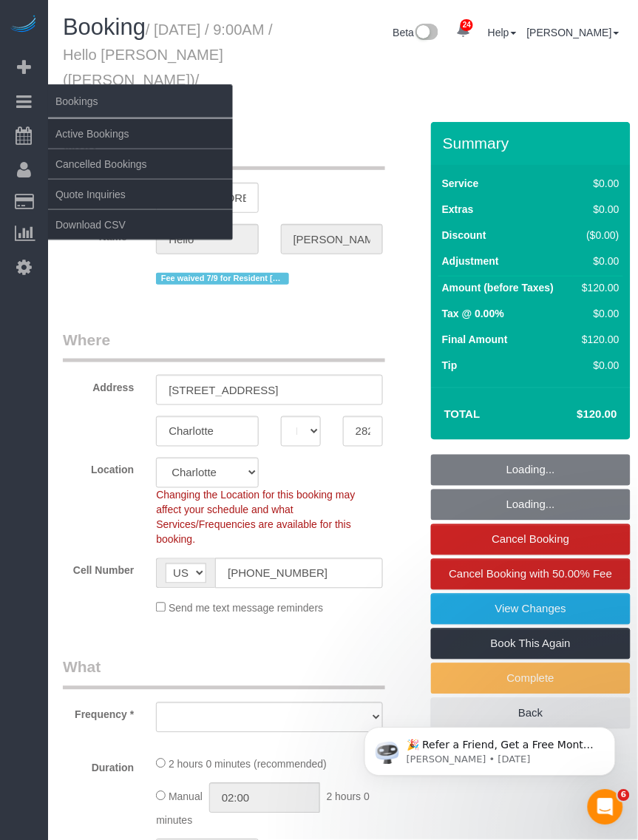
select select "number:90"
select select "number:15"
select select "number:5"
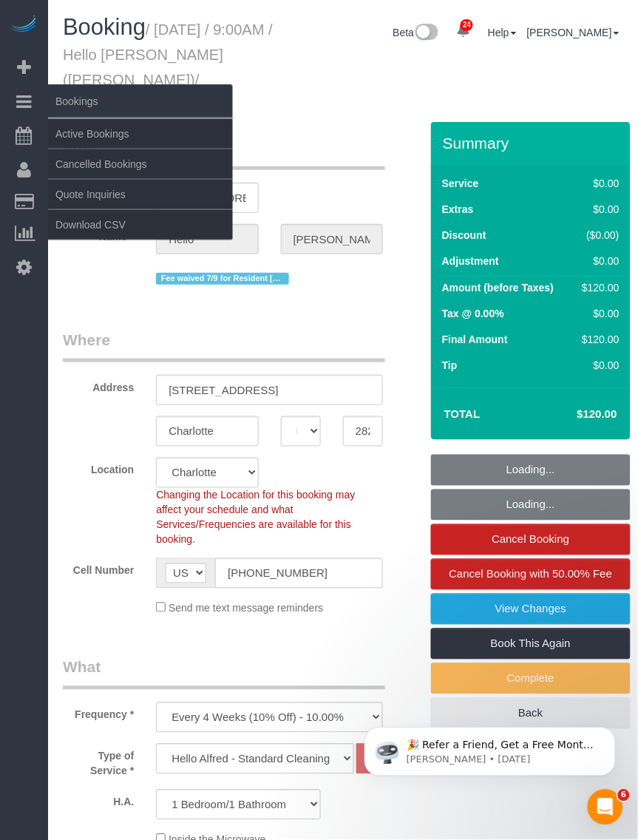
select select "1"
select select "object:1102"
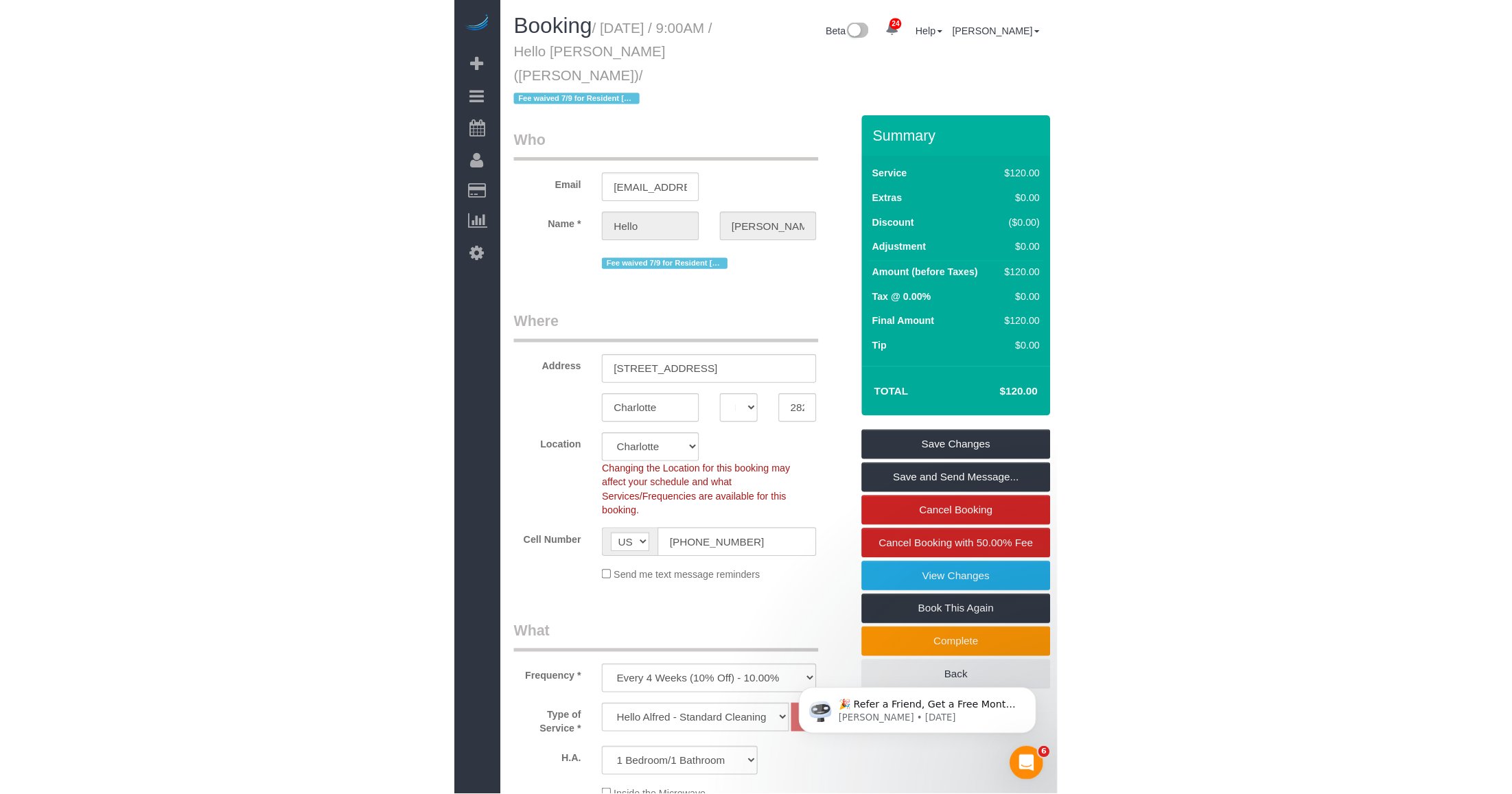
scroll to position [172, 0]
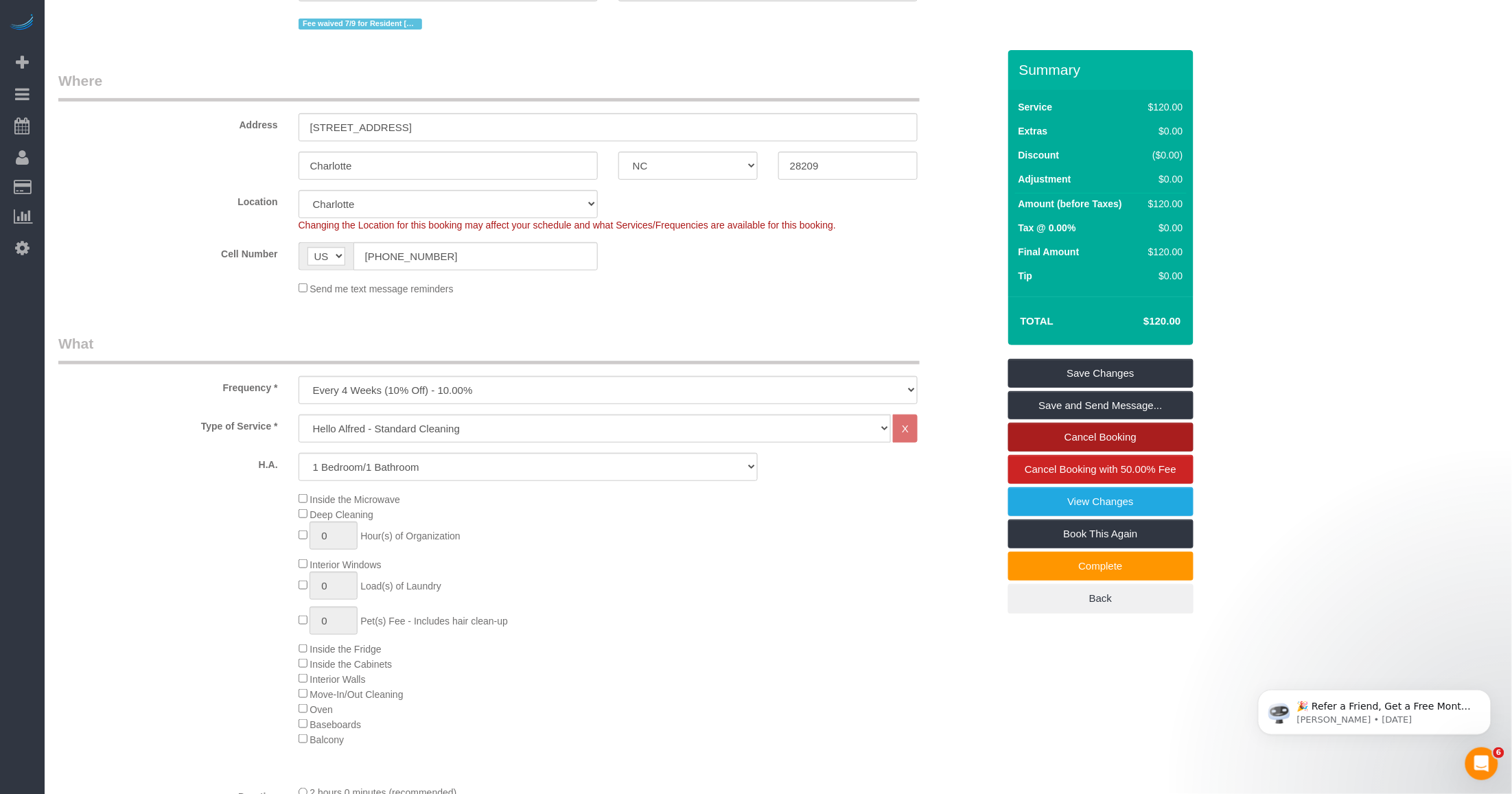
click at [592, 430] on link "Cancel Booking" at bounding box center [1101, 437] width 186 height 29
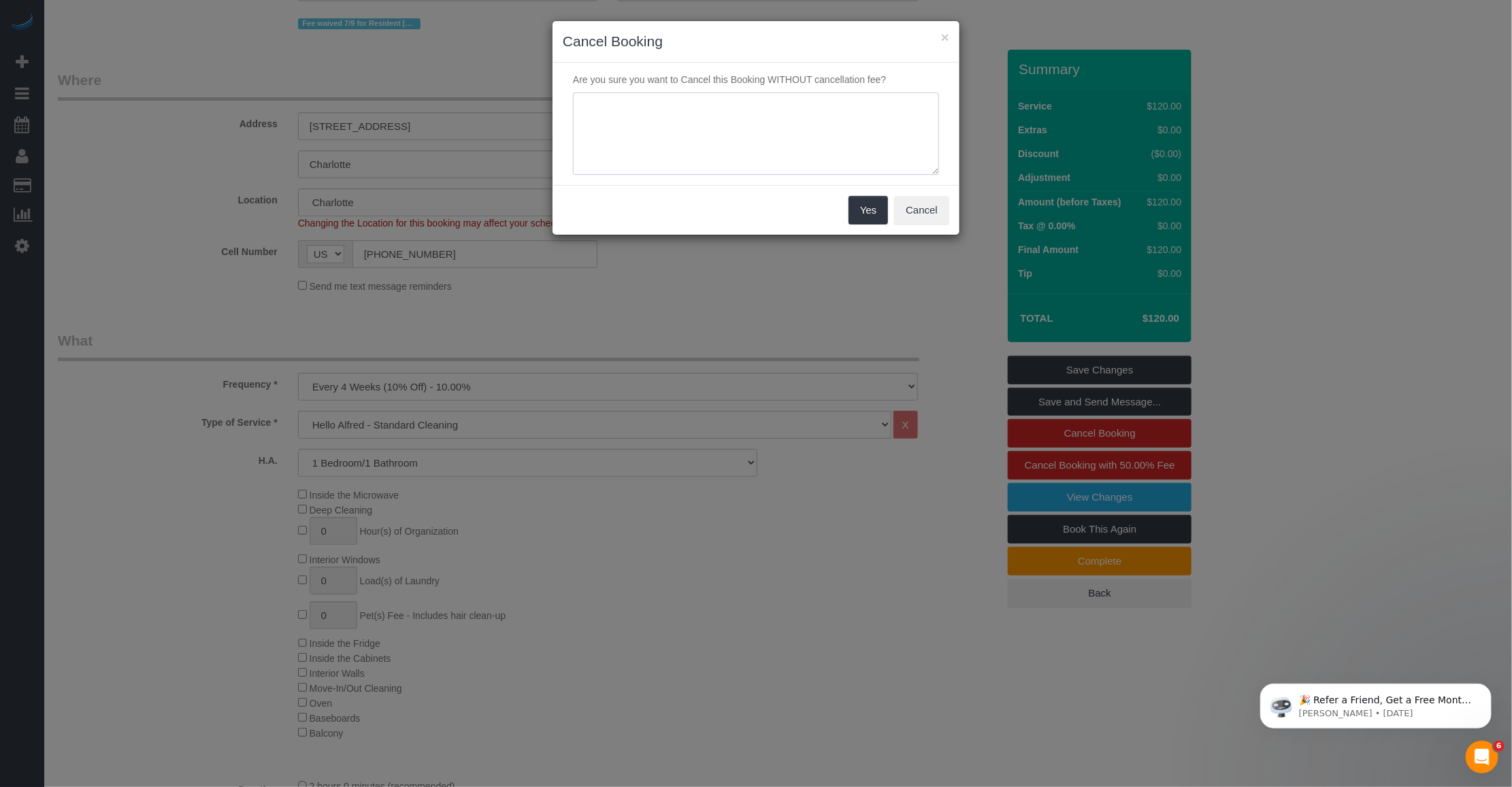
click at [587, 131] on textarea at bounding box center [756, 134] width 366 height 83
click at [587, 131] on textarea at bounding box center [756, 134] width 366 height 83
click at [587, 130] on textarea at bounding box center [756, 134] width 366 height 83
type textarea "Customer requested."
click at [587, 208] on button "Yes" at bounding box center [868, 210] width 40 height 29
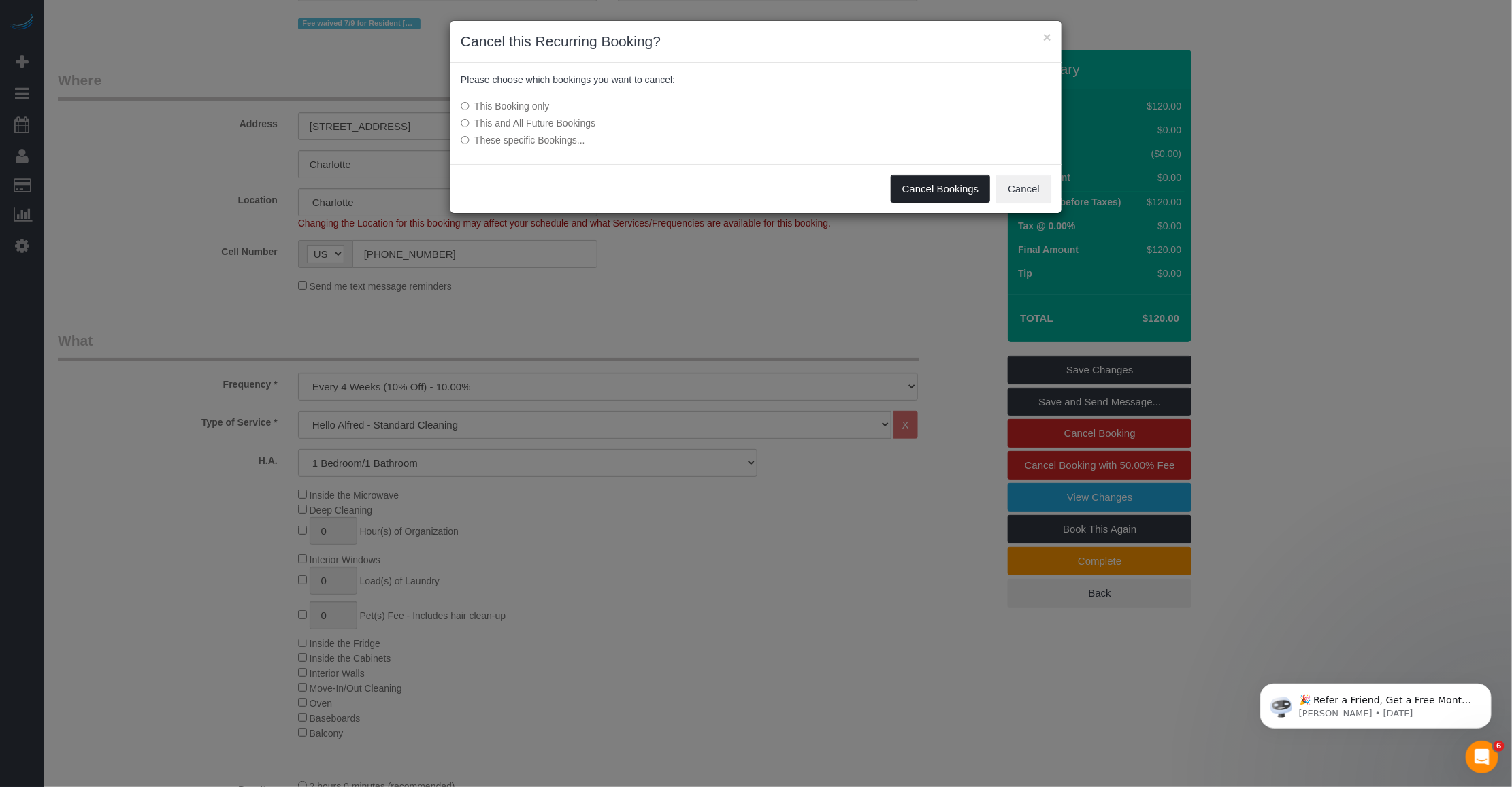
click at [587, 187] on button "Cancel Bookings" at bounding box center [940, 188] width 100 height 29
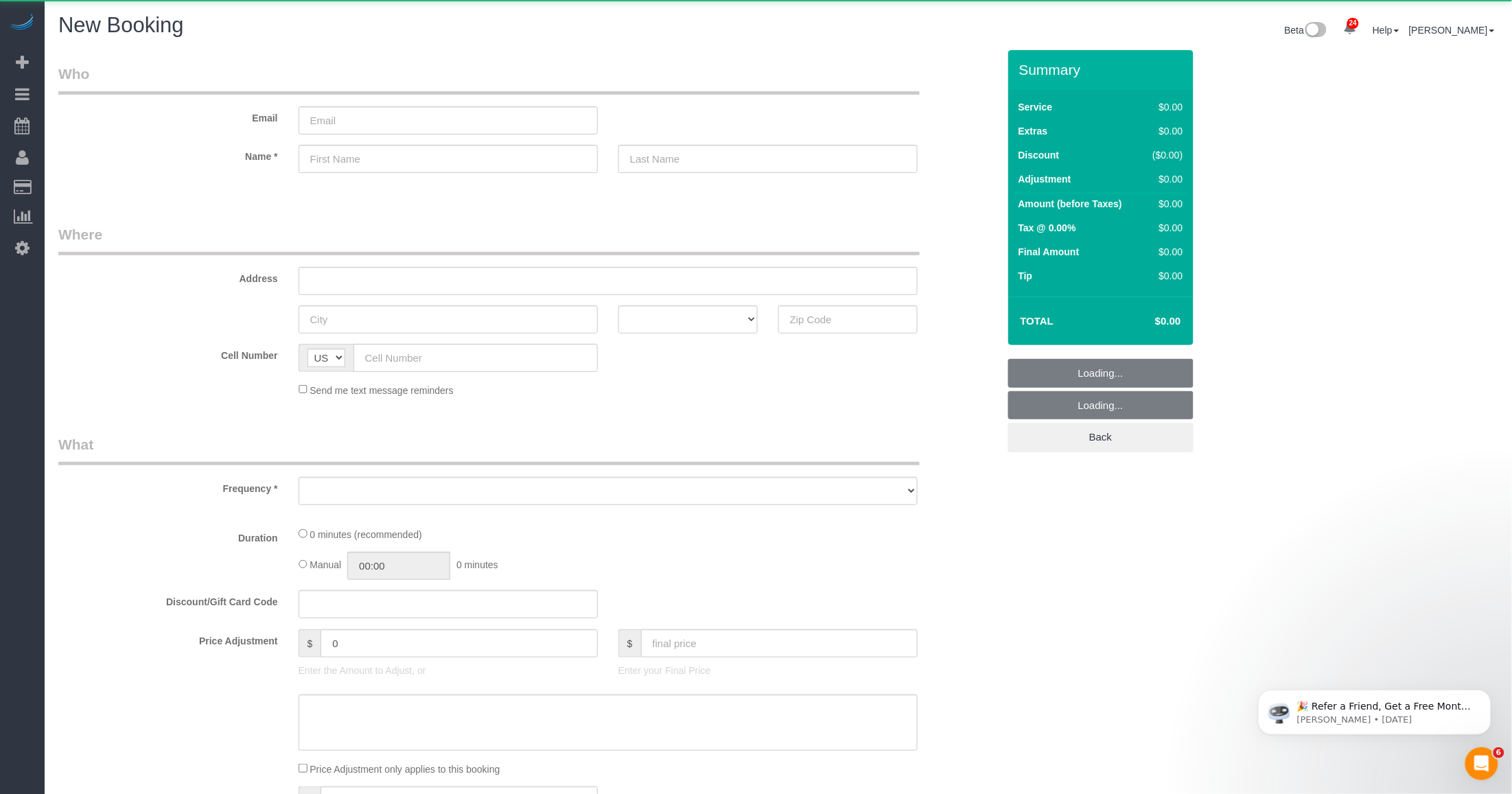
select select "number:89"
select select "number:90"
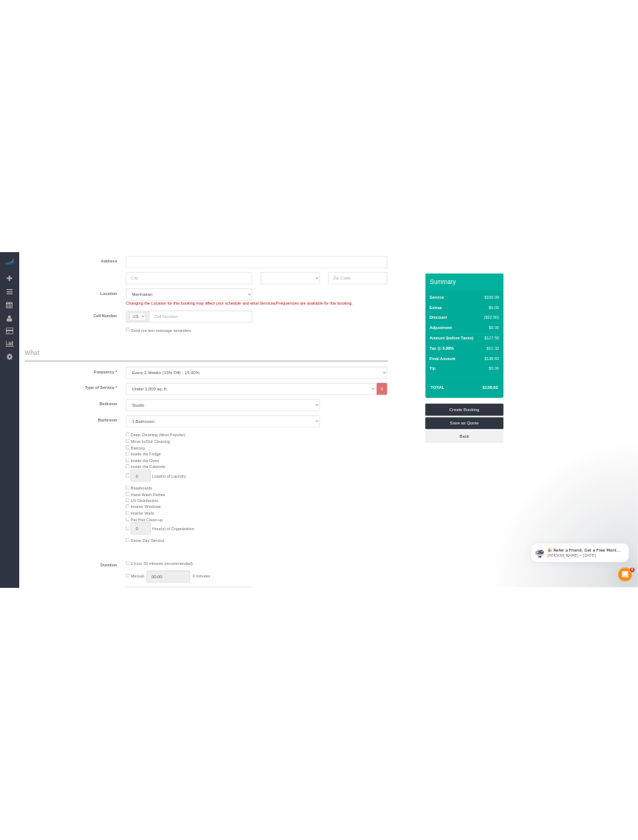
scroll to position [370, 0]
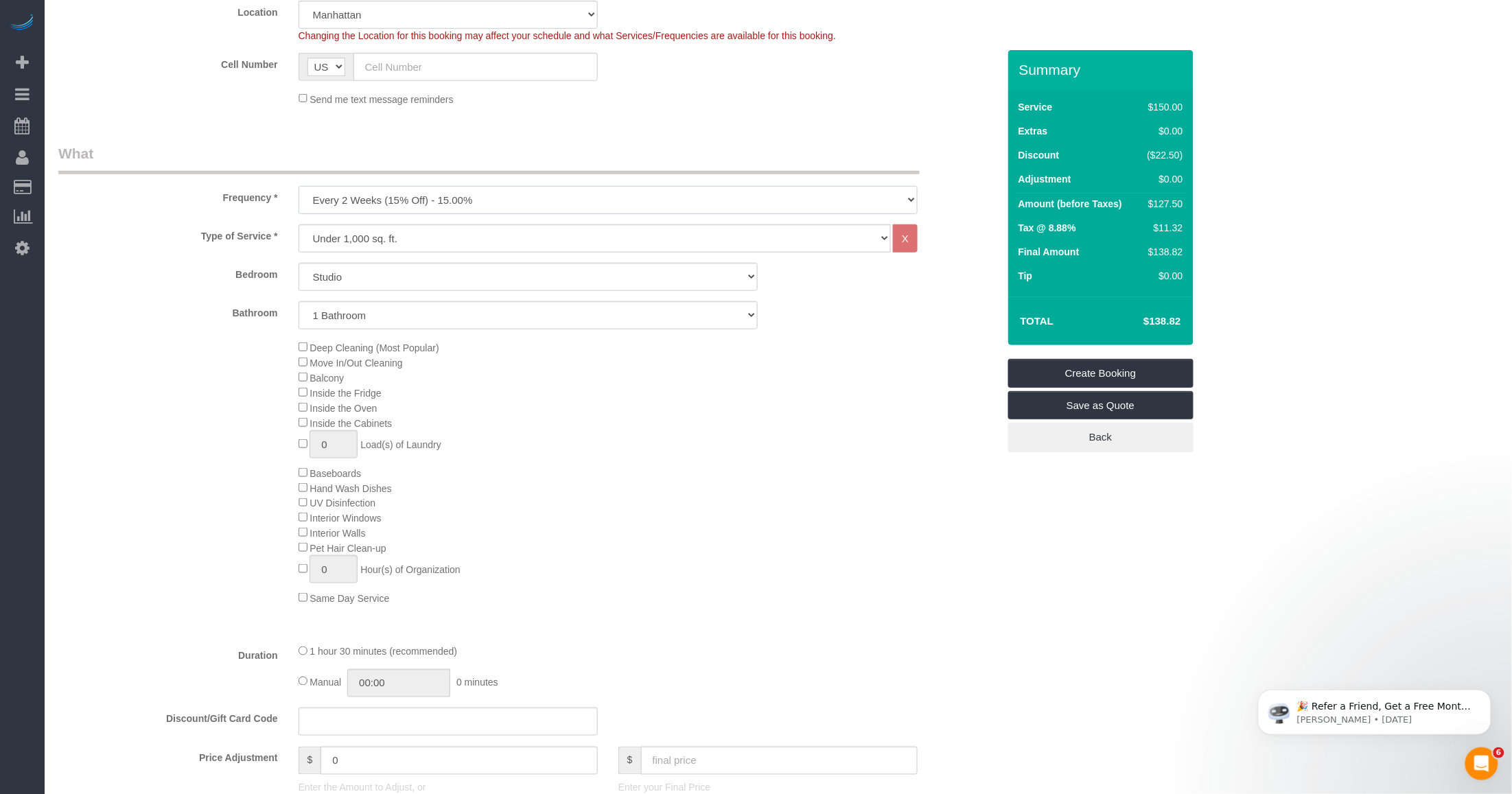
drag, startPoint x: 484, startPoint y: 201, endPoint x: 444, endPoint y: 214, distance: 42.1
click at [484, 200] on select "One Time Weekly (20% Off) - 20.00% Every 2 Weeks (15% Off) - 15.00% Every 4 Wee…" at bounding box center [608, 199] width 619 height 28
select select "object:2711"
click at [299, 186] on select "One Time Weekly (20% Off) - 20.00% Every 2 Weeks (15% Off) - 15.00% Every 4 Wee…" at bounding box center [608, 199] width 619 height 28
click at [450, 237] on select "Under 1,000 sq. ft. 1,001 - 1,500 sq. ft. 1,500+ sq. ft. Custom Cleaning Office…" at bounding box center [595, 238] width 592 height 28
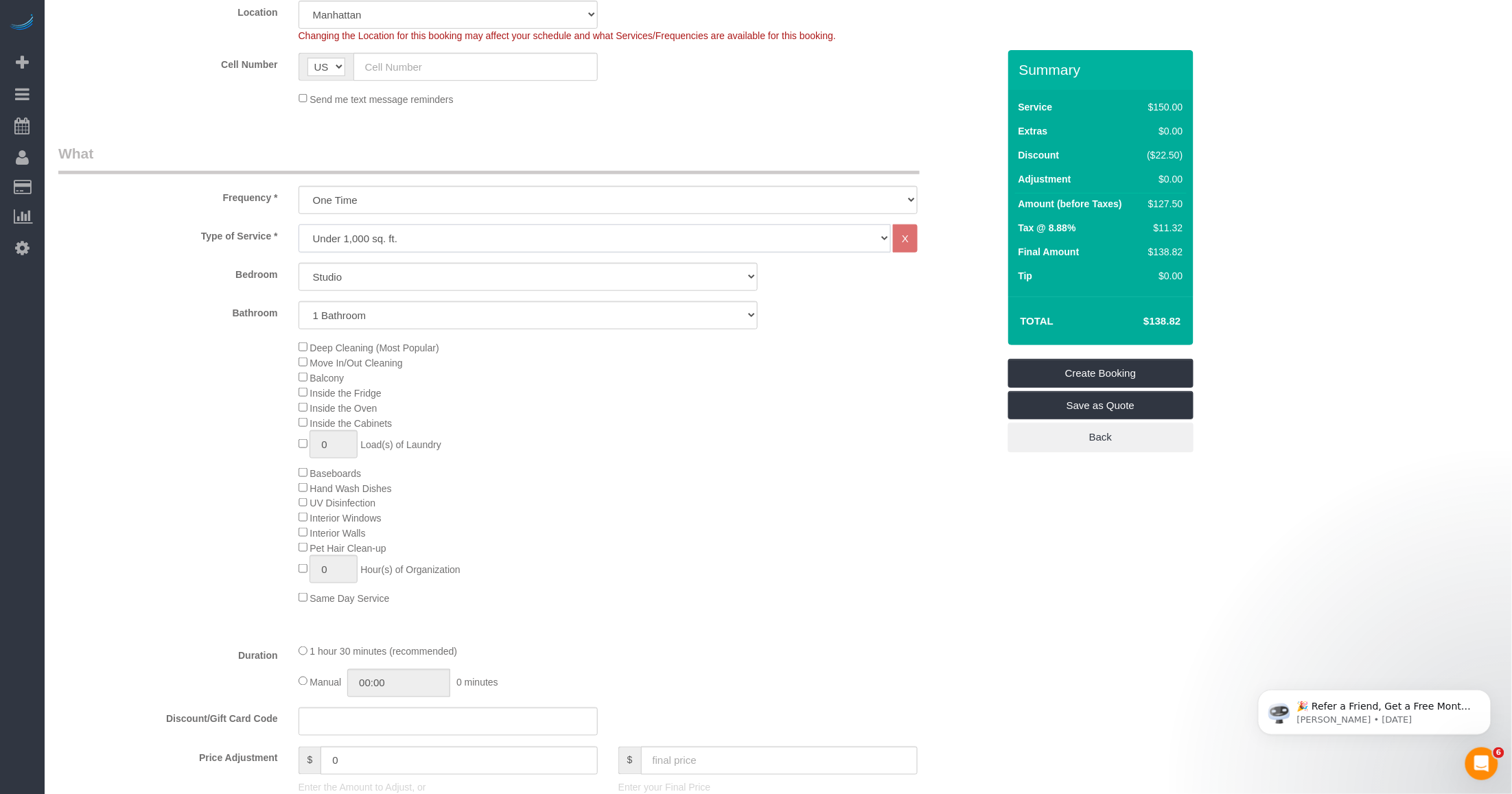
click at [299, 224] on select "Under 1,000 sq. ft. 1,001 - 1,500 sq. ft. 1,500+ sq. ft. Custom Cleaning Office…" at bounding box center [595, 238] width 592 height 28
click at [390, 275] on select "Studio 1 Bedroom 2 Bedrooms 3 Bedrooms" at bounding box center [528, 276] width 459 height 28
select select "1"
click at [299, 263] on select "Studio 1 Bedroom 2 Bedrooms 3 Bedrooms" at bounding box center [528, 276] width 459 height 28
drag, startPoint x: 404, startPoint y: 311, endPoint x: 397, endPoint y: 317, distance: 9.2
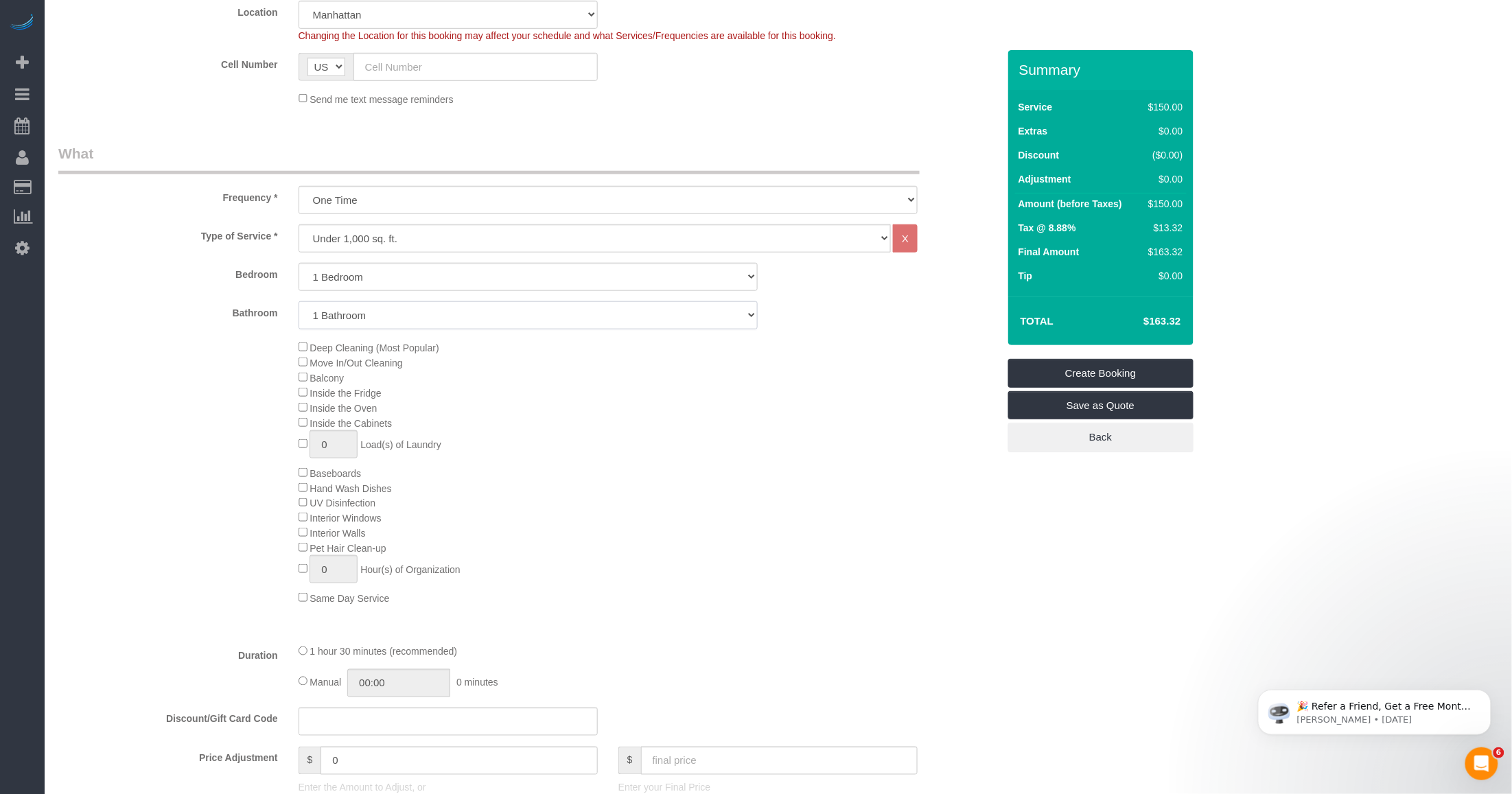
click at [404, 311] on select "1 Bathroom 2 Bathrooms" at bounding box center [528, 315] width 459 height 28
click at [299, 301] on select "1 Bathroom 2 Bathrooms" at bounding box center [528, 315] width 459 height 28
click at [237, 537] on div "Deep Cleaning (Most Popular) Move In/Out Cleaning Balcony Inside the Fridge Ins…" at bounding box center [528, 472] width 960 height 265
click at [732, 470] on div "Deep Cleaning (Most Popular) Move In/Out Cleaning Balcony Inside the Fridge Ins…" at bounding box center [648, 472] width 720 height 265
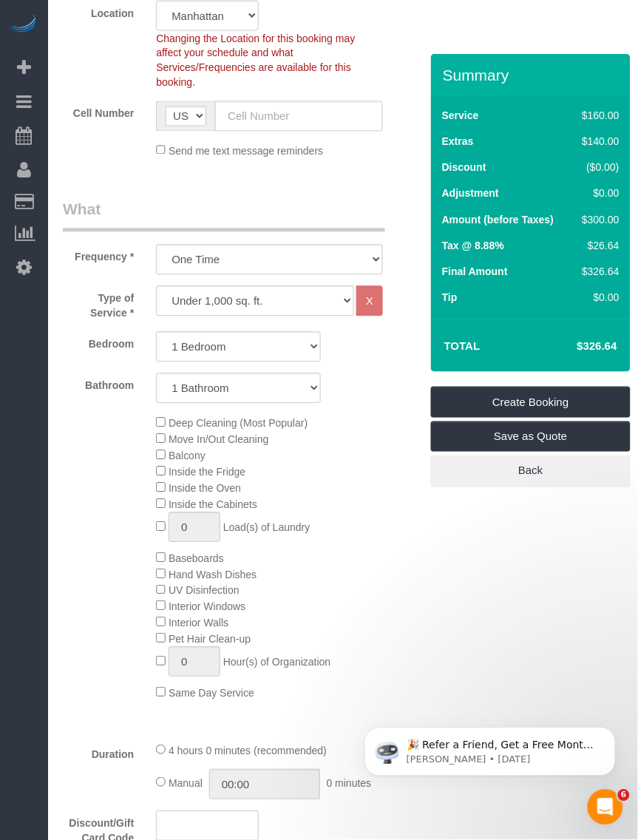
scroll to position [0, 0]
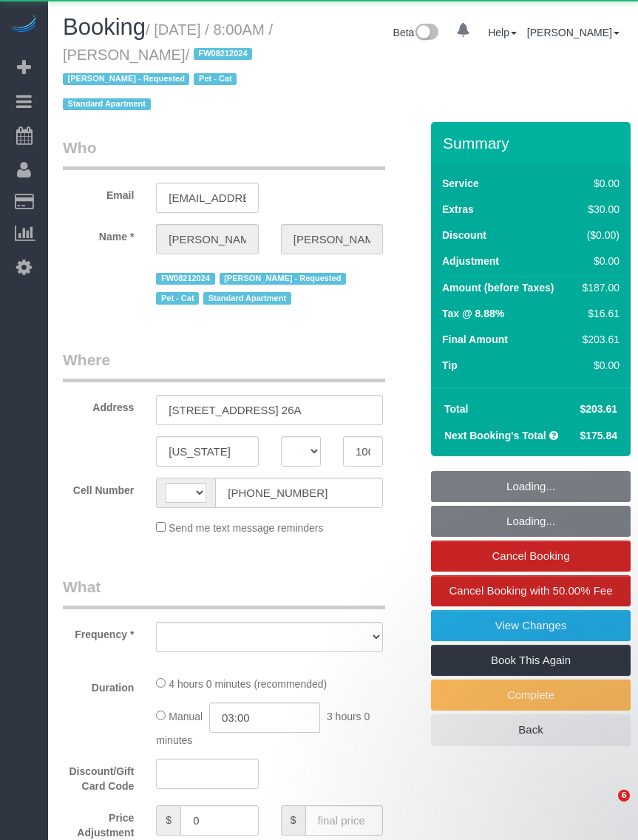
select select "NY"
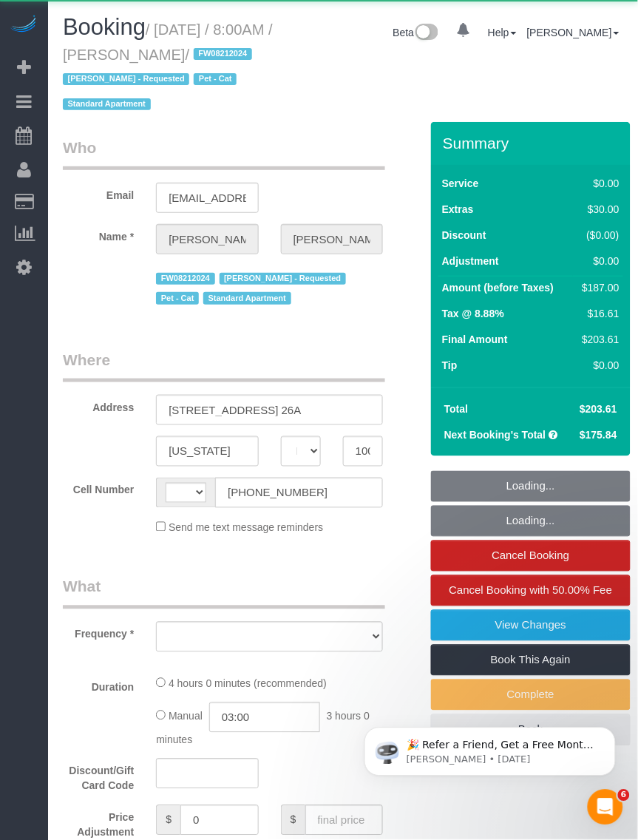
select select "object:512"
select select "number:89"
select select "number:90"
select select "number:14"
select select "number:7"
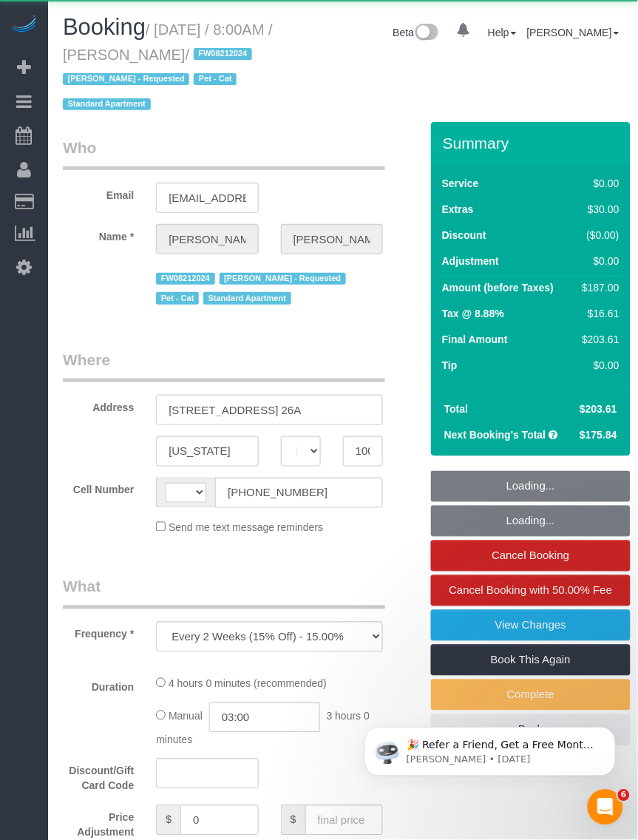
select select "string:stripe-pm_1O8DDd4VGloSiKo7NGP2DvIM"
select select "string:US"
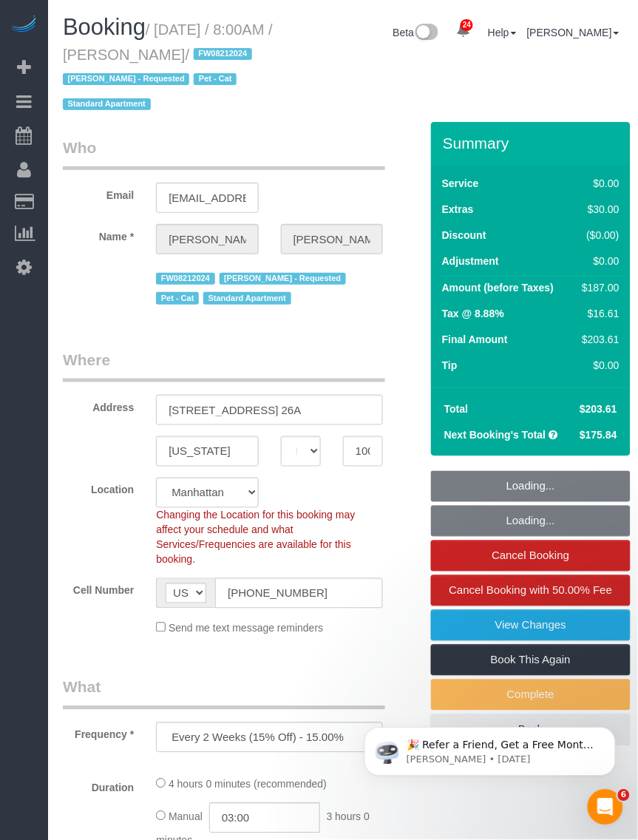
select select "spot1"
select select "object:1443"
select select "1"
select select "2"
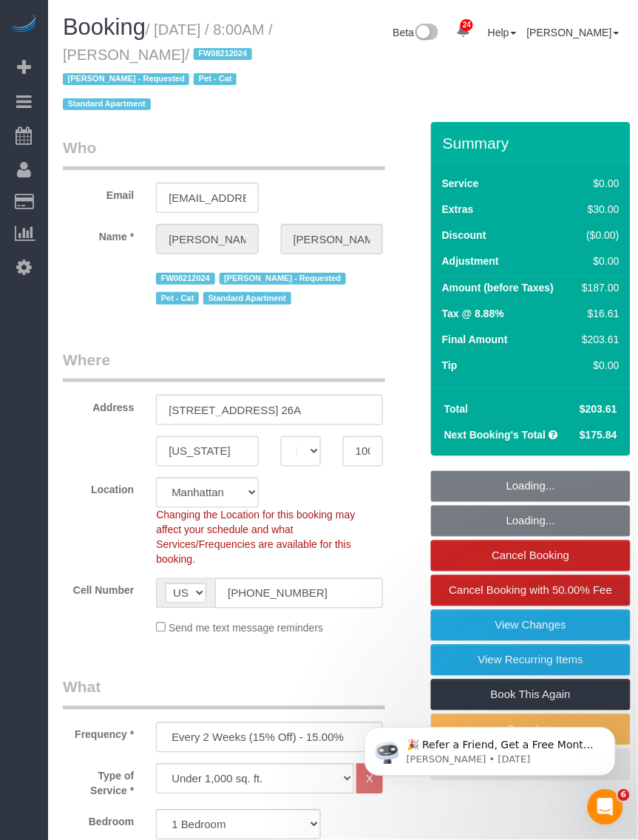
select select "1"
select select "2"
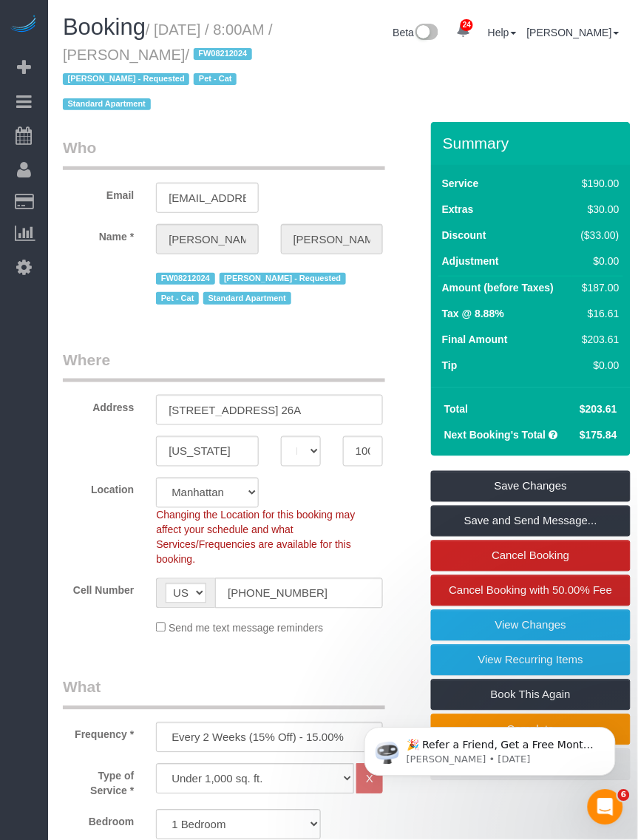
drag, startPoint x: 174, startPoint y: 60, endPoint x: 269, endPoint y: 53, distance: 94.9
click at [269, 53] on small "/ September 22, 2025 / 8:00AM / Arianna Dinelli / FW08212024 John Harris - Requ…" at bounding box center [168, 67] width 210 height 92
click at [163, 26] on small "/ September 22, 2025 / 8:00AM / Arianna Dinelli / FW08212024 John Harris - Requ…" at bounding box center [168, 67] width 210 height 92
drag, startPoint x: 160, startPoint y: 26, endPoint x: 269, endPoint y: 56, distance: 112.9
click at [269, 56] on small "/ September 22, 2025 / 8:00AM / Arianna Dinelli / FW08212024 John Harris - Requ…" at bounding box center [168, 67] width 210 height 92
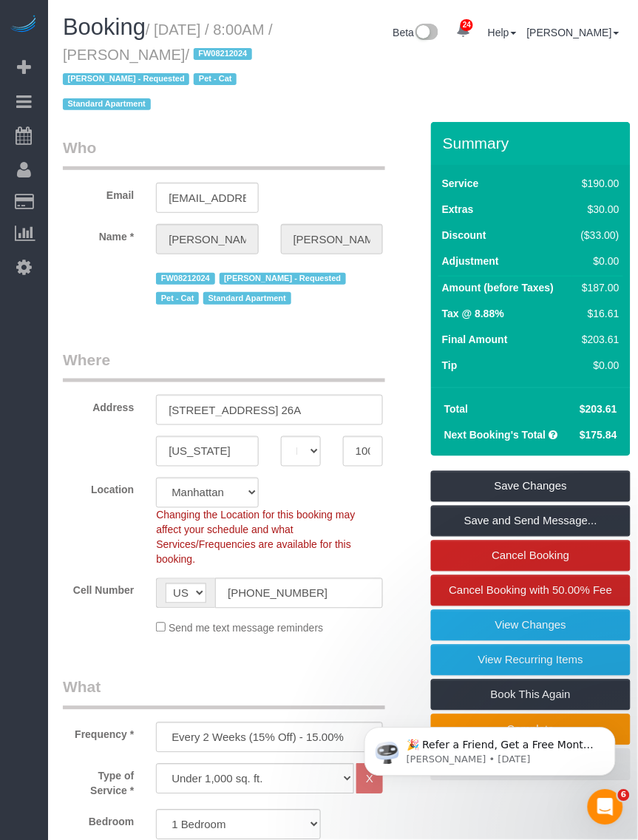
copy small "September 22, 2025 / 8:00AM / Arianna Dinelli"
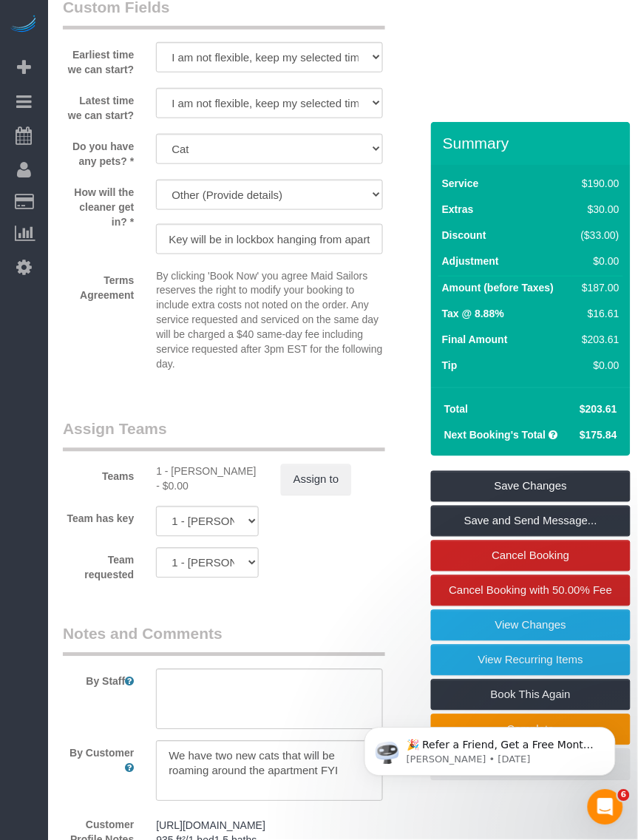
scroll to position [1942, 0]
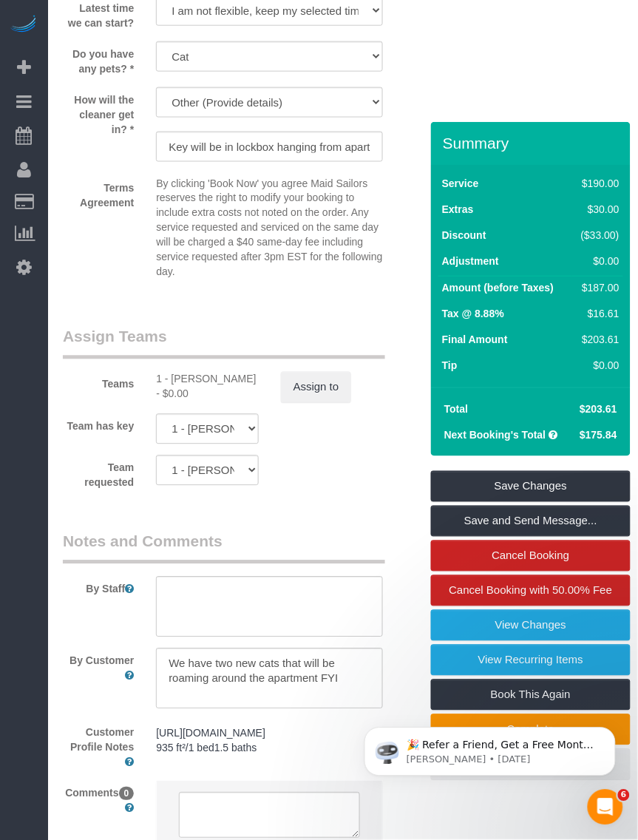
click at [187, 372] on div "1 - [PERSON_NAME] - $0.00" at bounding box center [207, 387] width 102 height 30
copy div "John"
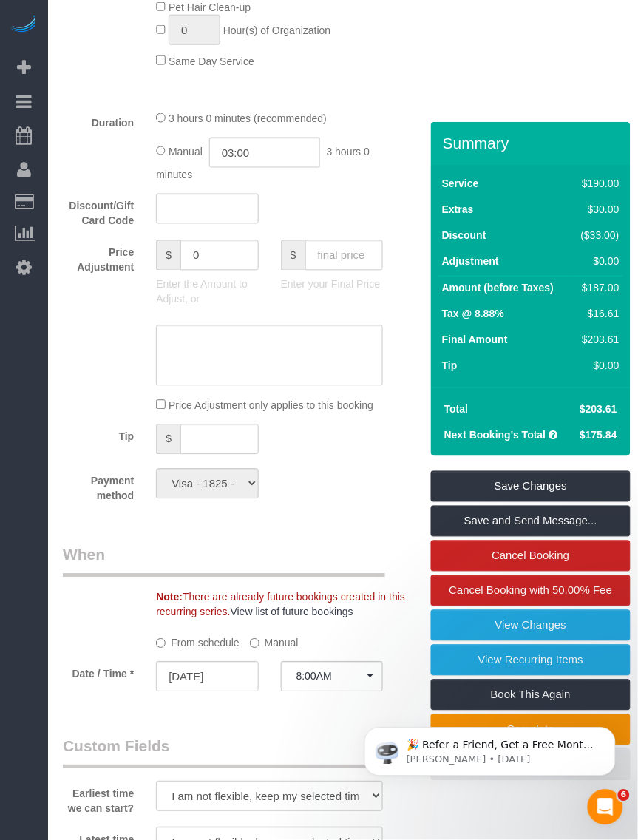
scroll to position [1572, 0]
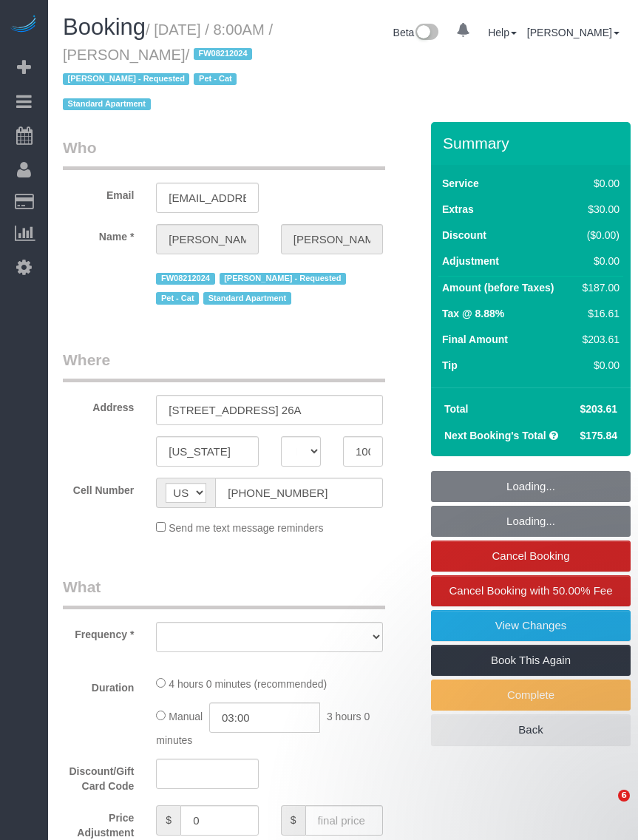
select select "NY"
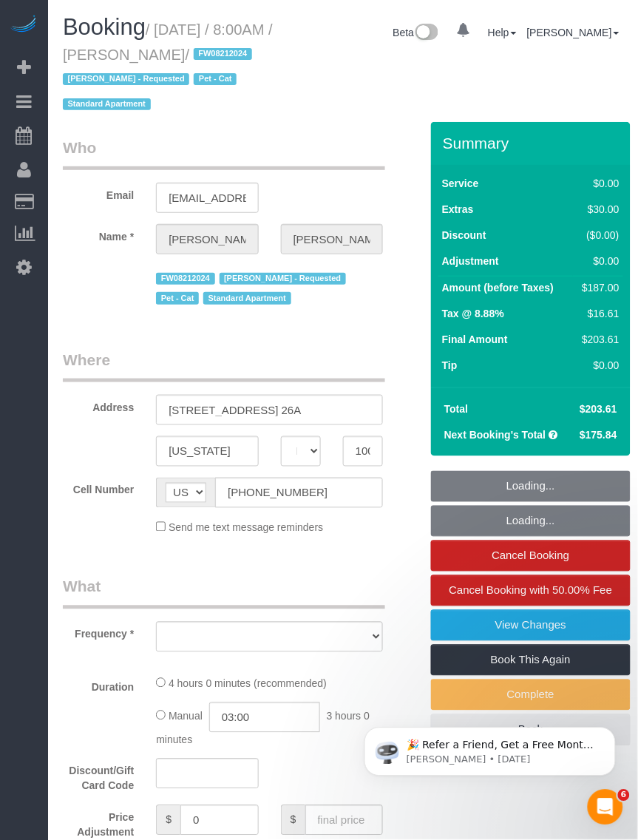
select select "string:stripe-pm_1O8DDd4VGloSiKo7NGP2DvIM"
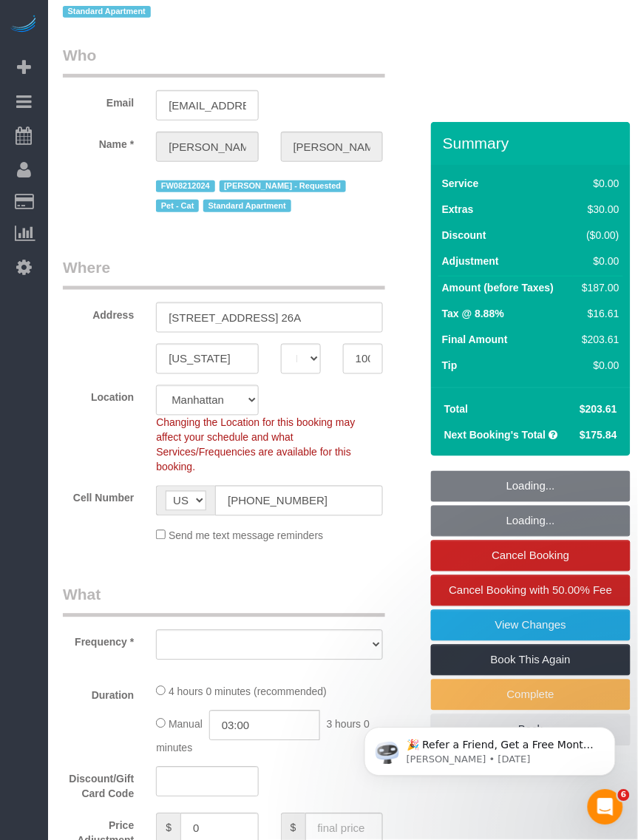
select select "object:942"
select select "1"
select select "2"
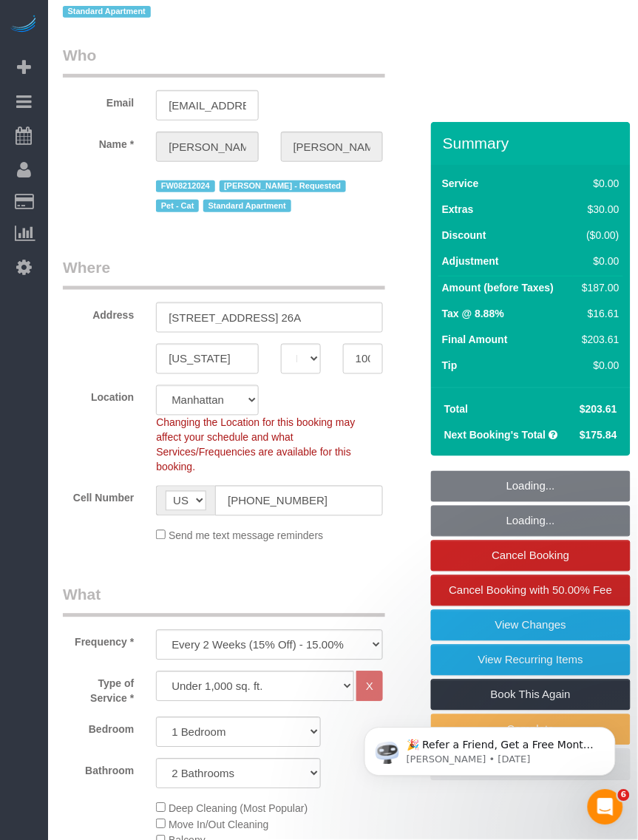
select select "object:982"
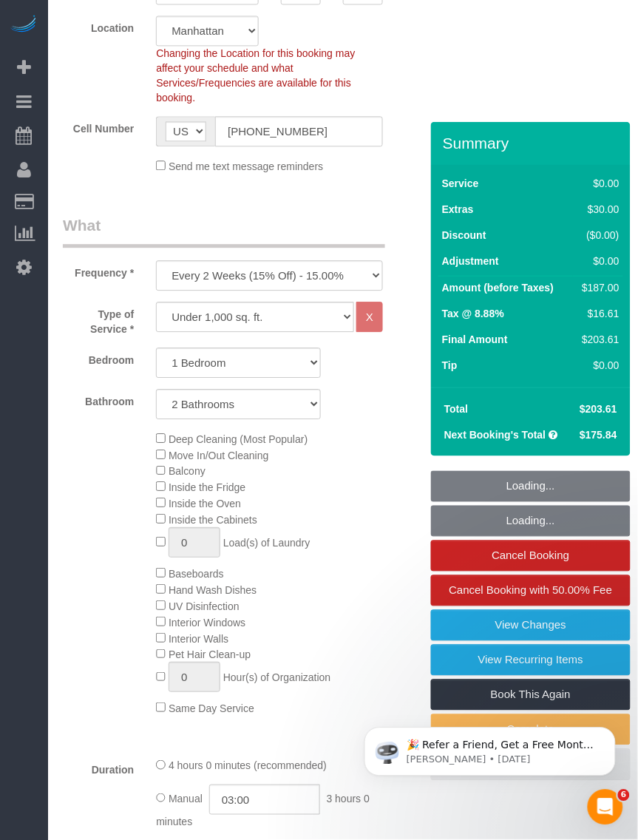
select select "spot1"
select select "number:89"
select select "number:90"
select select "number:14"
select select "number:7"
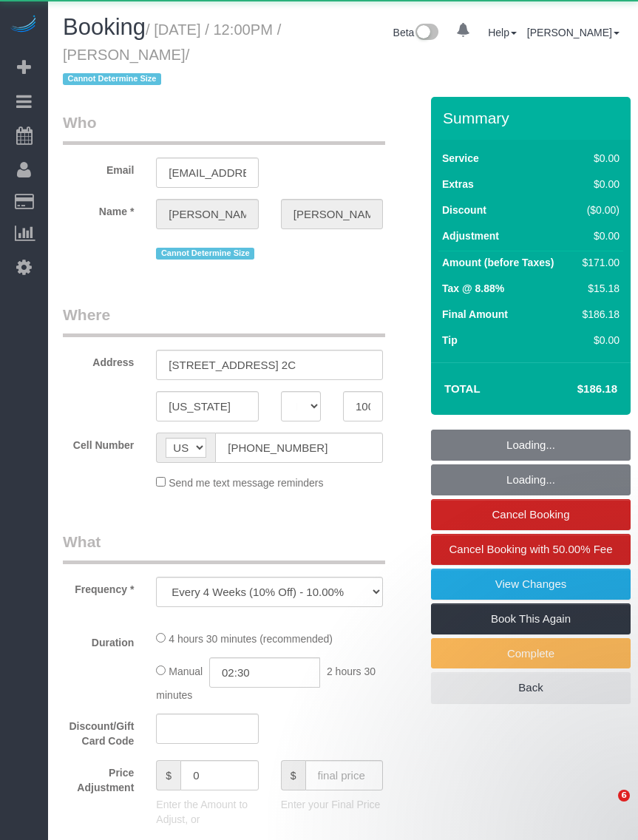
select select "NY"
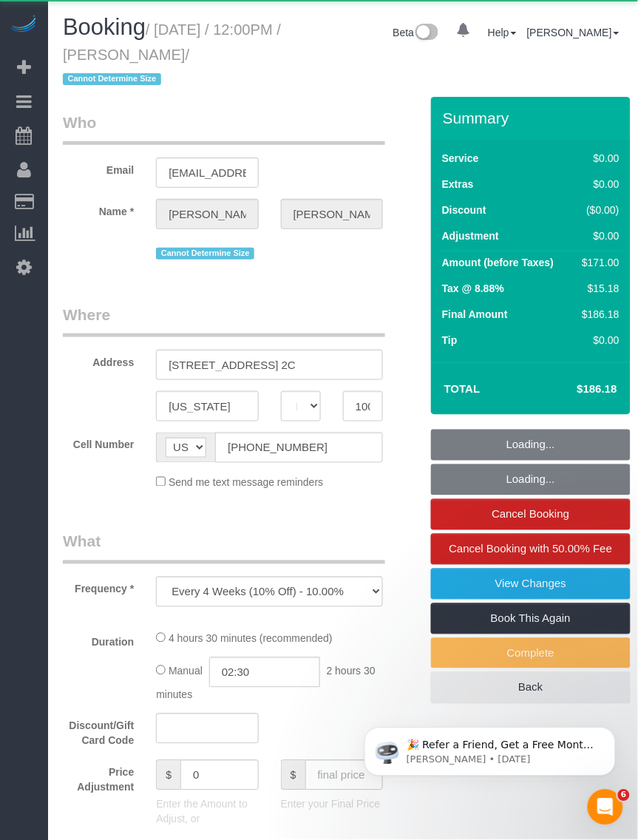
select select "number:89"
select select "number:73"
select select "number:15"
select select "number:5"
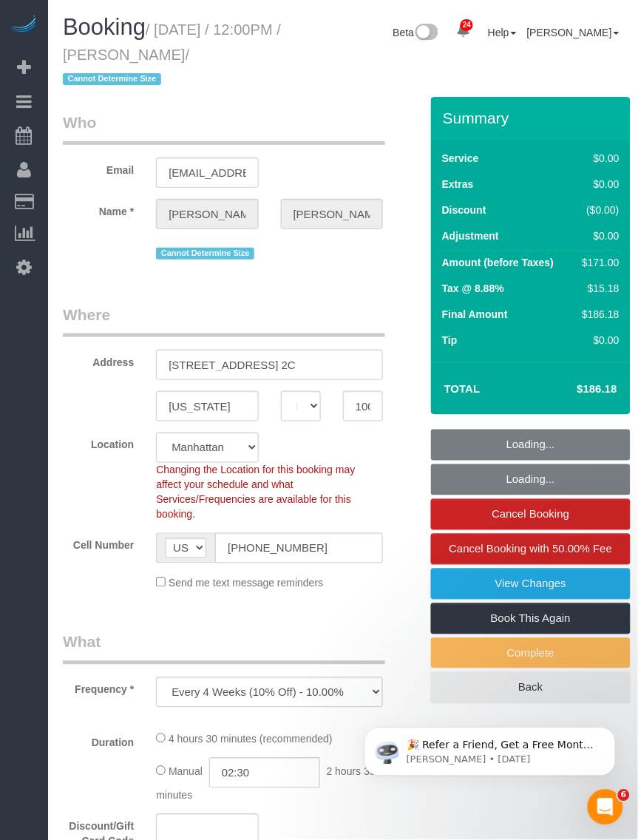
select select "string:stripe-pm_1Qukw84VGloSiKo7OXM7rOig"
select select "object:967"
select select "spot1"
select select "2"
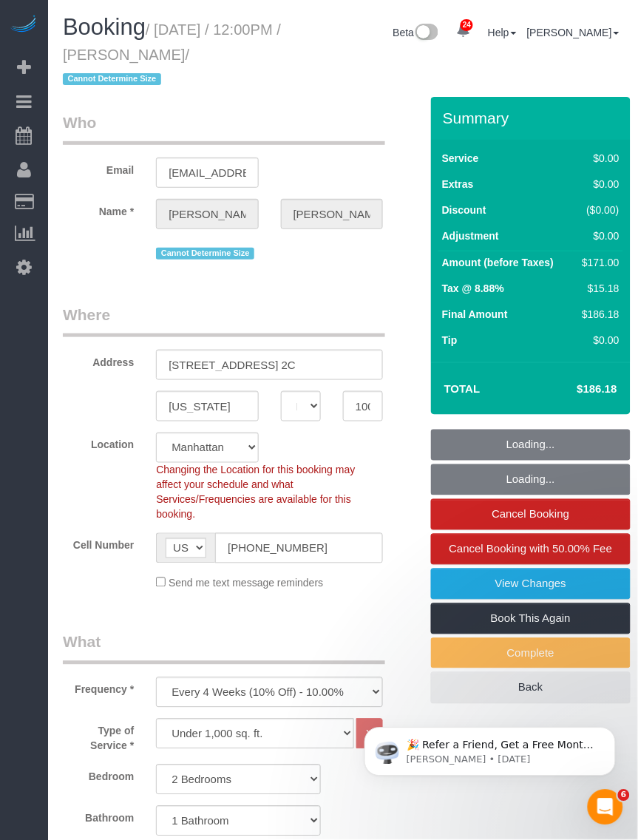
select select "2"
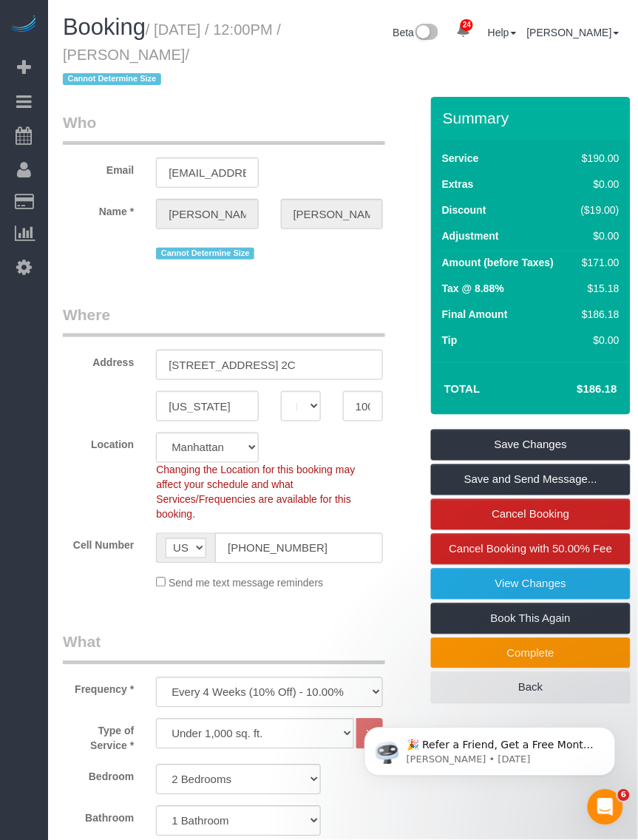
drag, startPoint x: 161, startPoint y: 28, endPoint x: 271, endPoint y: 53, distance: 112.9
click at [271, 53] on small "/ September 22, 2025 / 12:00PM / Maria Romero / Cannot Determine Size" at bounding box center [172, 54] width 218 height 67
copy small "September 22, 2025 / 12:00PM / Maria Romero"
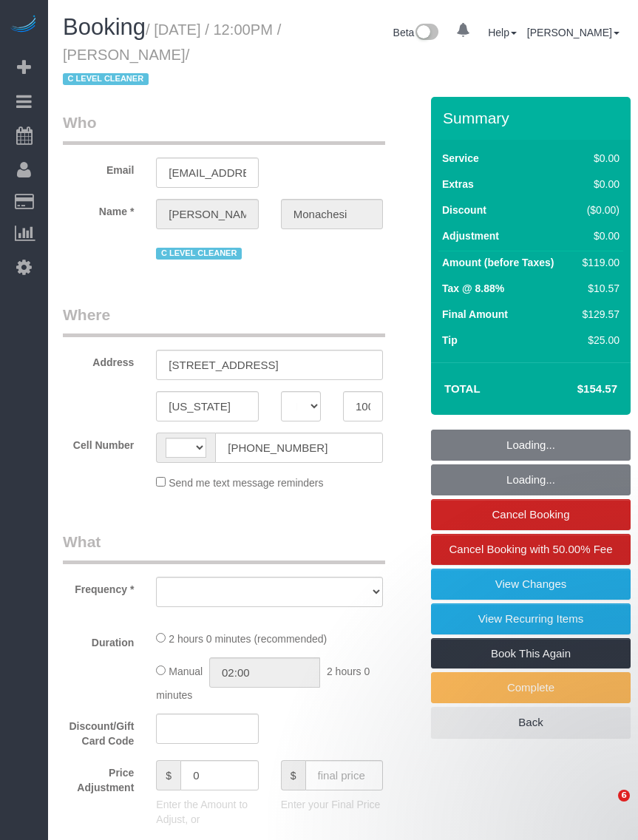
select select "NY"
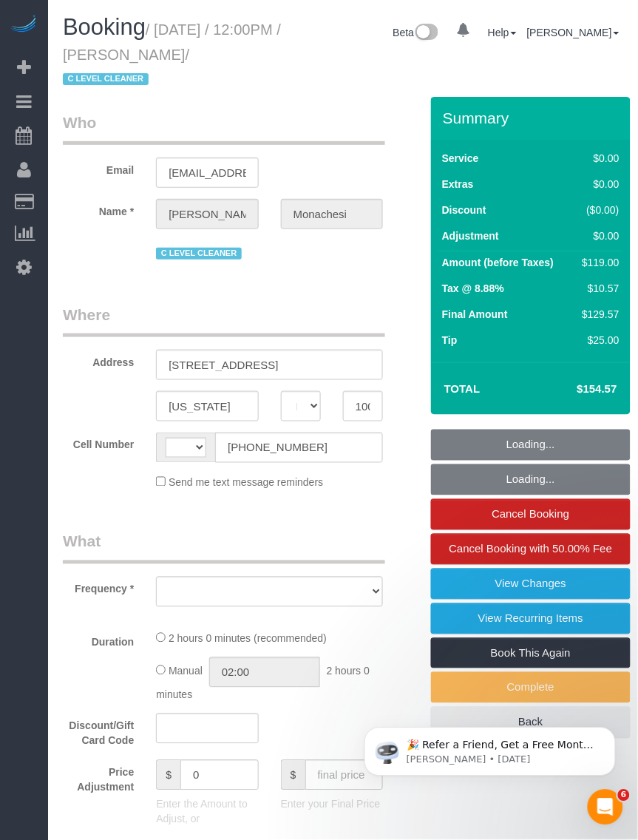
click at [289, 53] on div "Booking / [DATE] / 12:00PM / [PERSON_NAME] / C LEVEL CLEANER" at bounding box center [173, 56] width 243 height 82
select select "1"
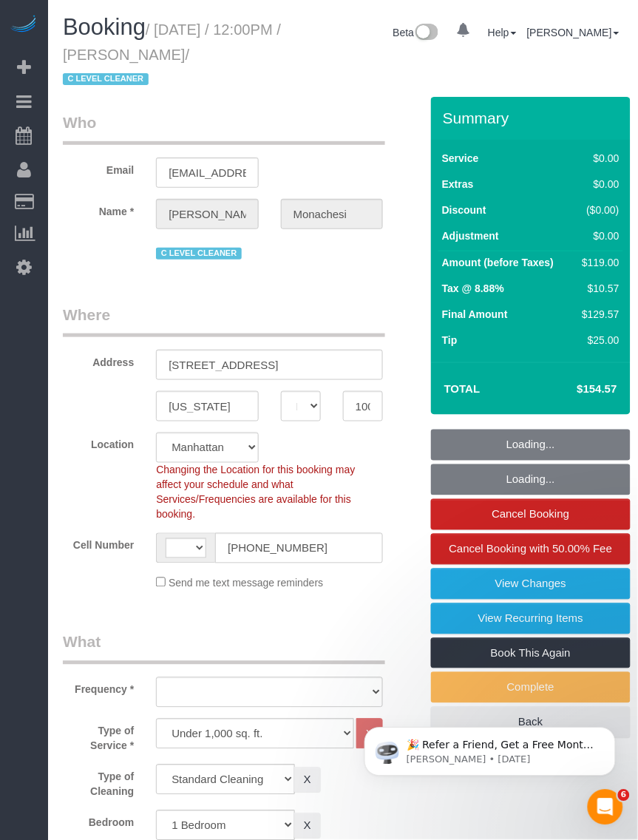
drag, startPoint x: 286, startPoint y: 53, endPoint x: 167, endPoint y: 56, distance: 119.1
click at [152, 58] on small "/ September 22, 2025 / 12:00PM / Julia Monachesi / C LEVEL CLEANER" at bounding box center [172, 54] width 218 height 67
select select "string:stripe-pm_1QlwZp4VGloSiKo7Aw8ONXaS"
select select "spot1"
select select "string:US"
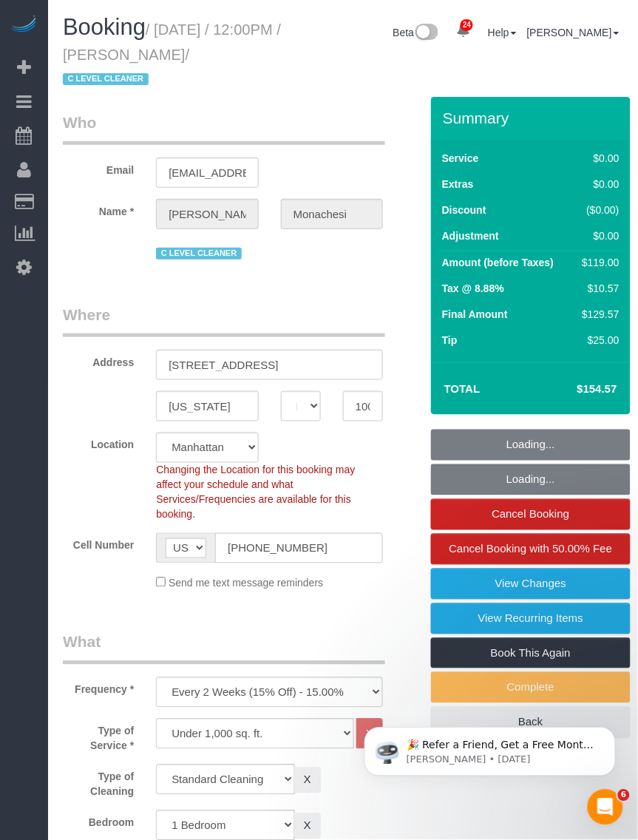
select select "object:1184"
select select "number:59"
select select "number:76"
select select "number:15"
select select "number:6"
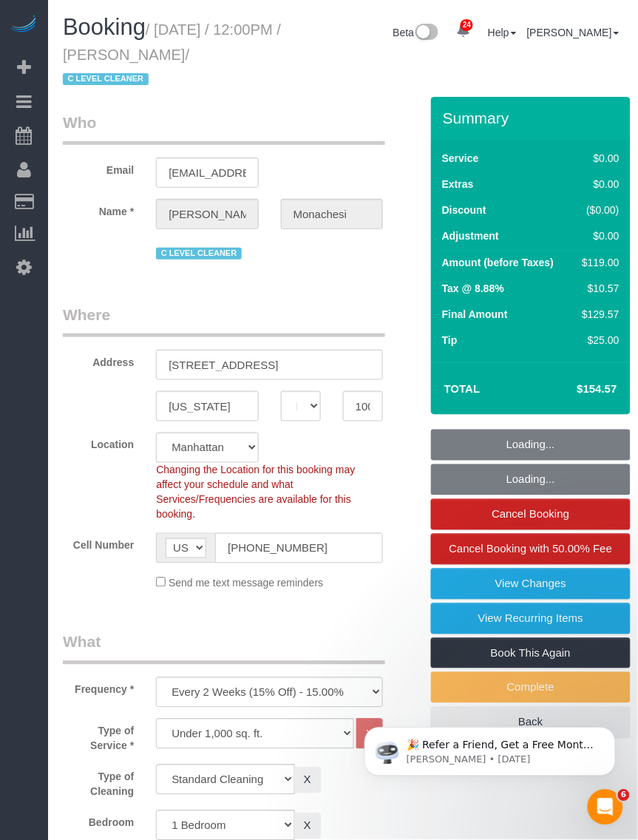
select select "number:21"
select select "1"
drag, startPoint x: 183, startPoint y: 55, endPoint x: 138, endPoint y: 75, distance: 50.0
click at [138, 75] on small "/ September 22, 2025 / 12:00PM / Julia Monachesi / C LEVEL CLEANER" at bounding box center [172, 54] width 218 height 67
copy small "Julia Monachesi"
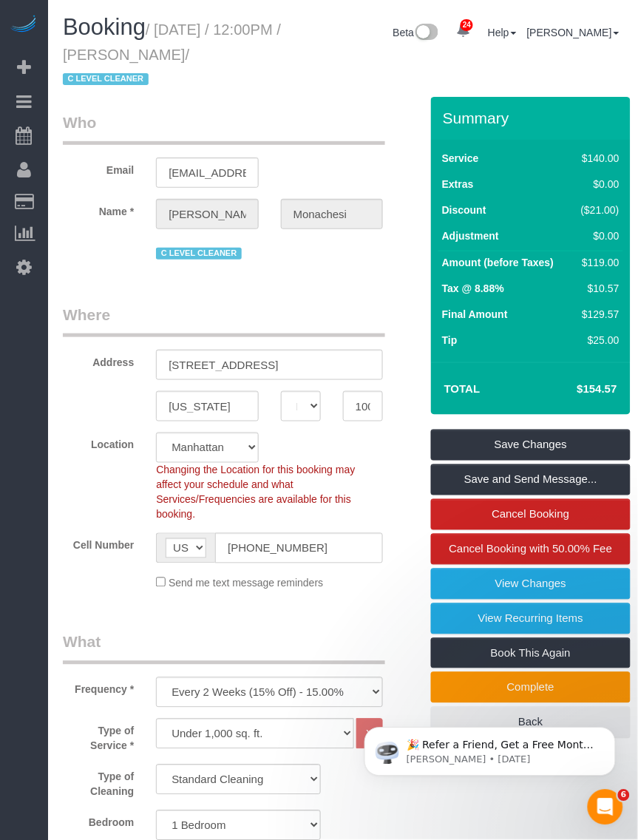
click at [224, 50] on h1 "Booking / September 22, 2025 / 12:00PM / Julia Monachesi / C LEVEL CLEANER" at bounding box center [173, 52] width 220 height 75
drag, startPoint x: 182, startPoint y: 53, endPoint x: 134, endPoint y: 72, distance: 51.5
click at [134, 72] on small "/ [DATE] / 12:00PM / [PERSON_NAME] / C LEVEL CLEANER" at bounding box center [172, 54] width 218 height 67
copy small "Julia Monachesi"
click at [297, 83] on div "Booking / September 22, 2025 / 12:00PM / Julia Monachesi / C LEVEL CLEANER Beta…" at bounding box center [343, 56] width 583 height 82
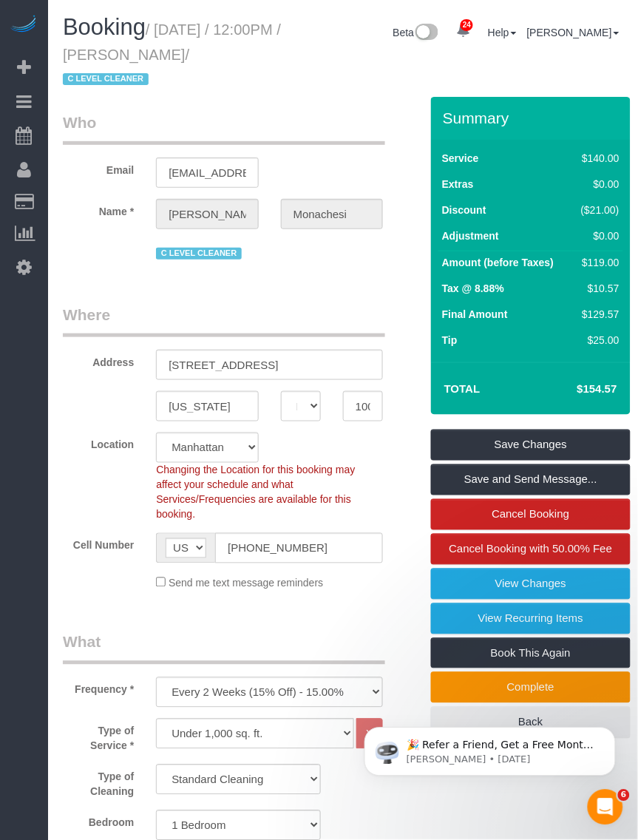
drag, startPoint x: 163, startPoint y: 28, endPoint x: 135, endPoint y: 74, distance: 54.2
click at [135, 74] on small "/ [DATE] / 12:00PM / [PERSON_NAME] / C LEVEL CLEANER" at bounding box center [172, 54] width 218 height 67
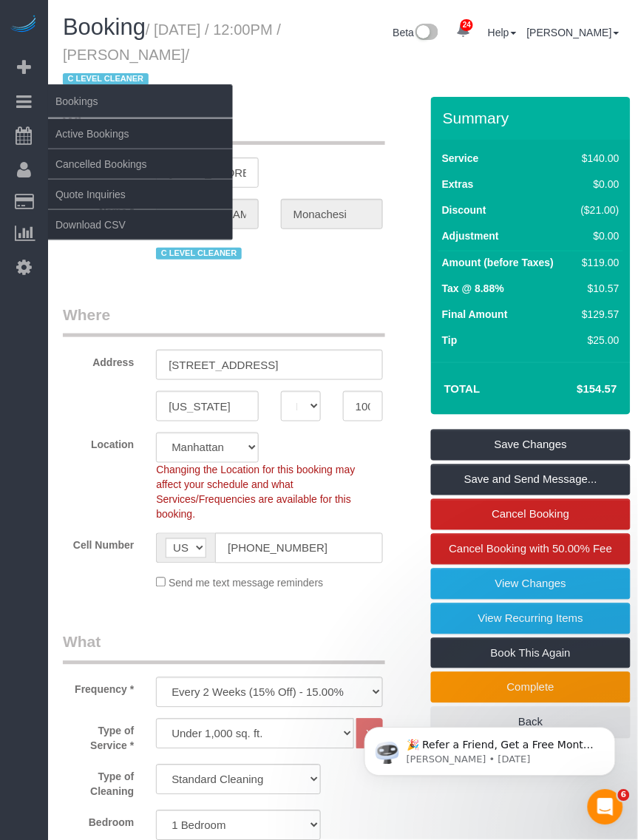
copy small "[DATE] / 12:00PM / [PERSON_NAME]"
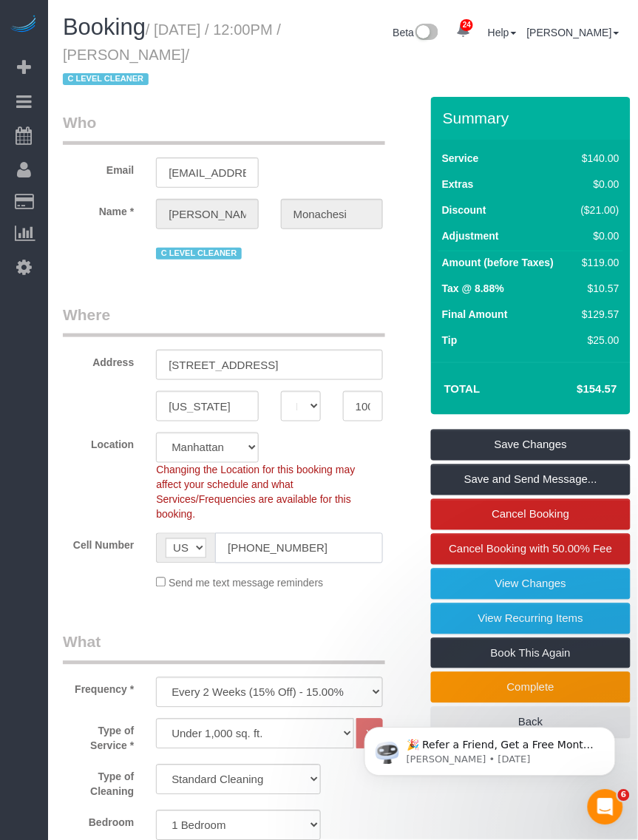
click at [282, 537] on input "[PHONE_NUMBER]" at bounding box center [299, 548] width 168 height 30
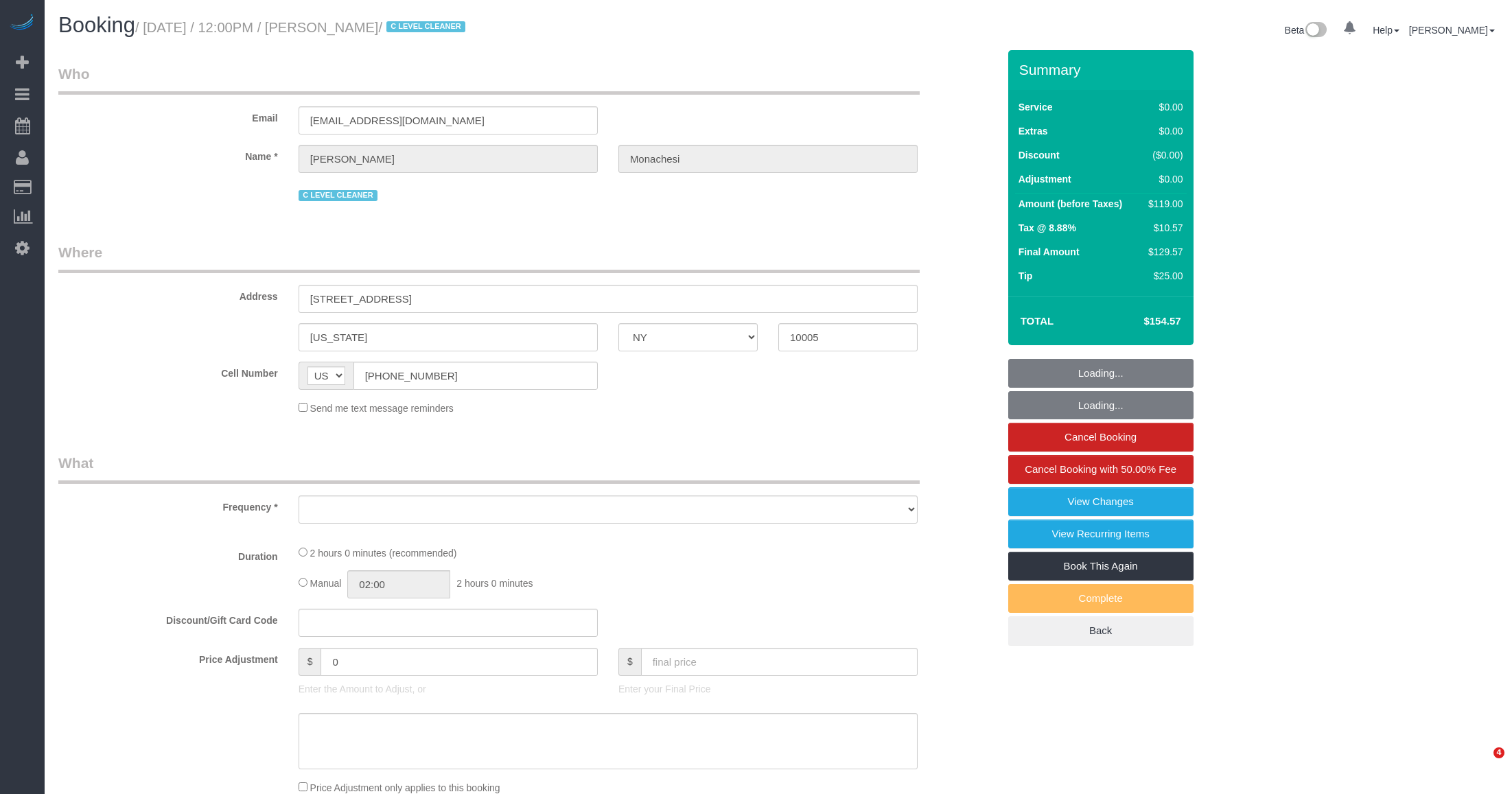
select select "NY"
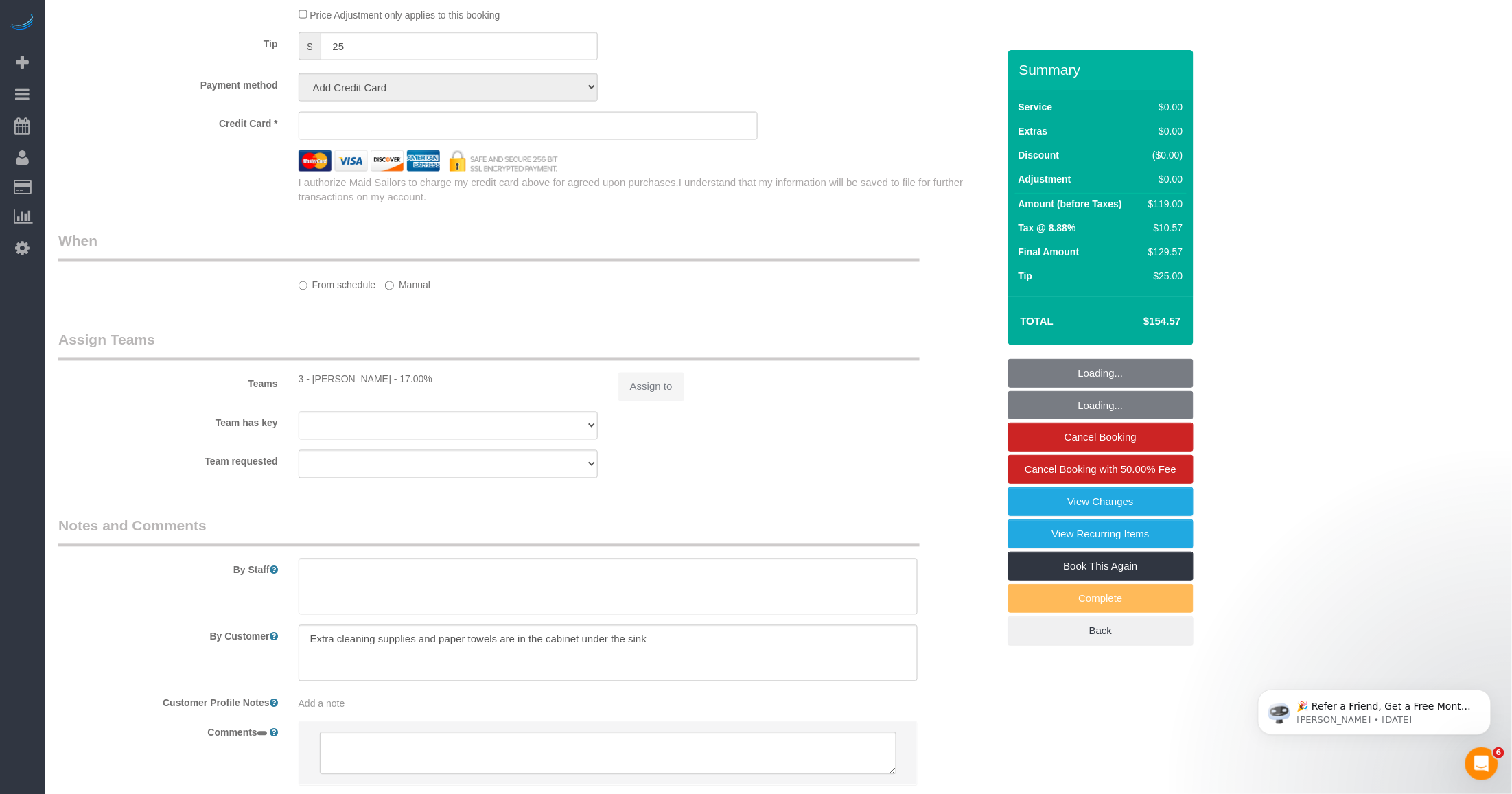
select select "object:818"
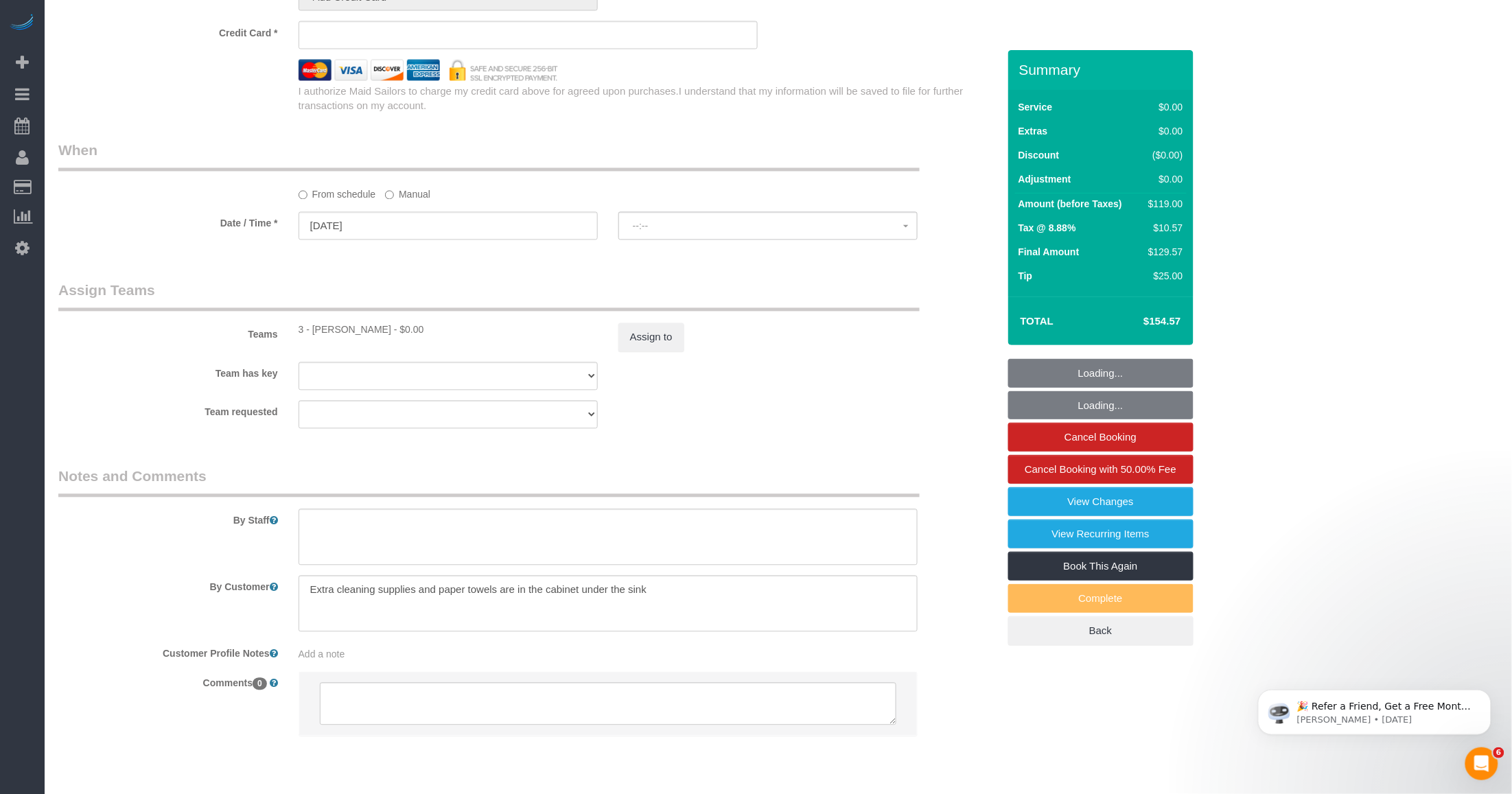
select select "spot1"
select select "1"
select select "number:59"
select select "number:76"
select select "number:15"
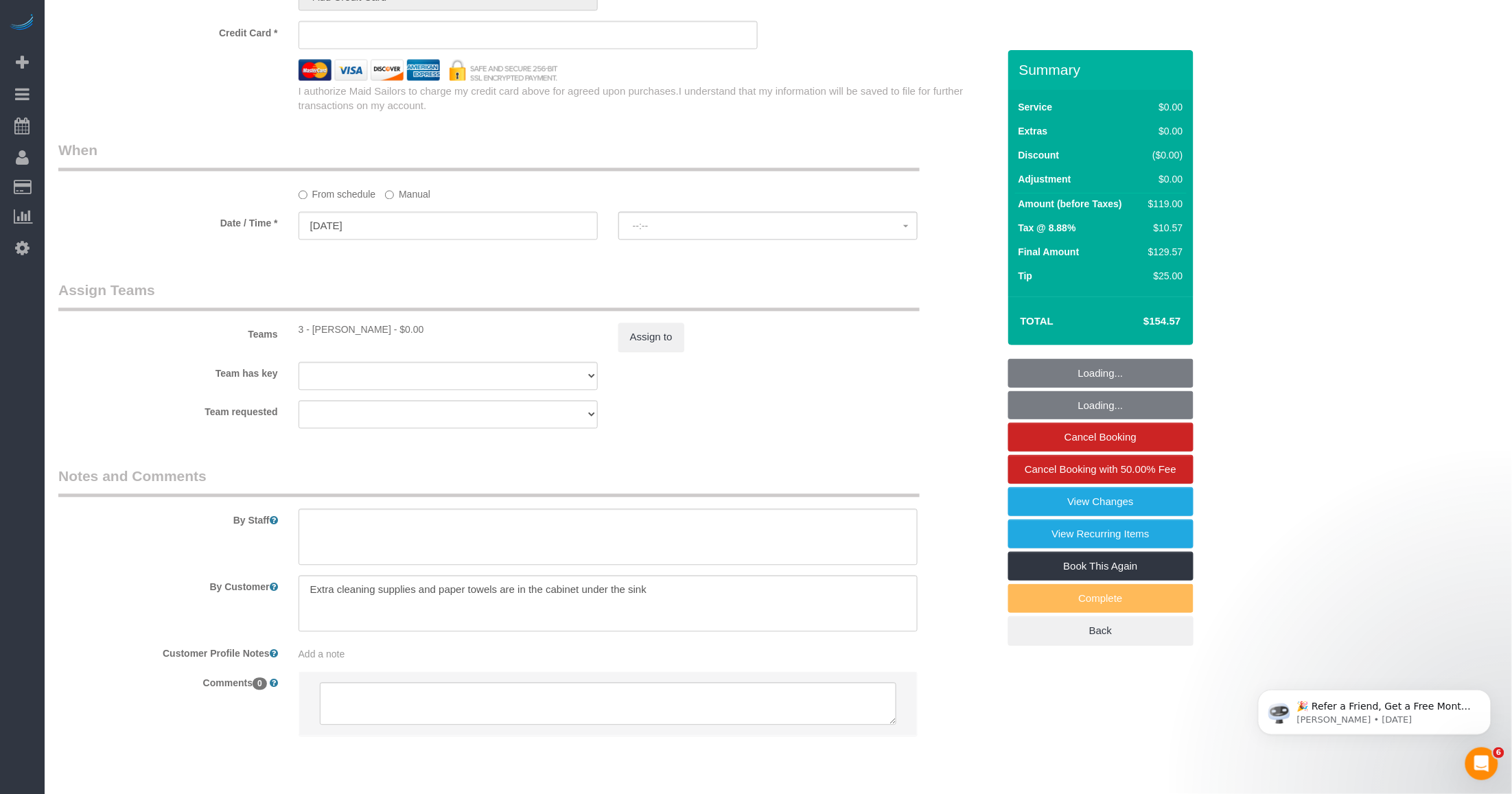
select select "number:6"
select select "number:21"
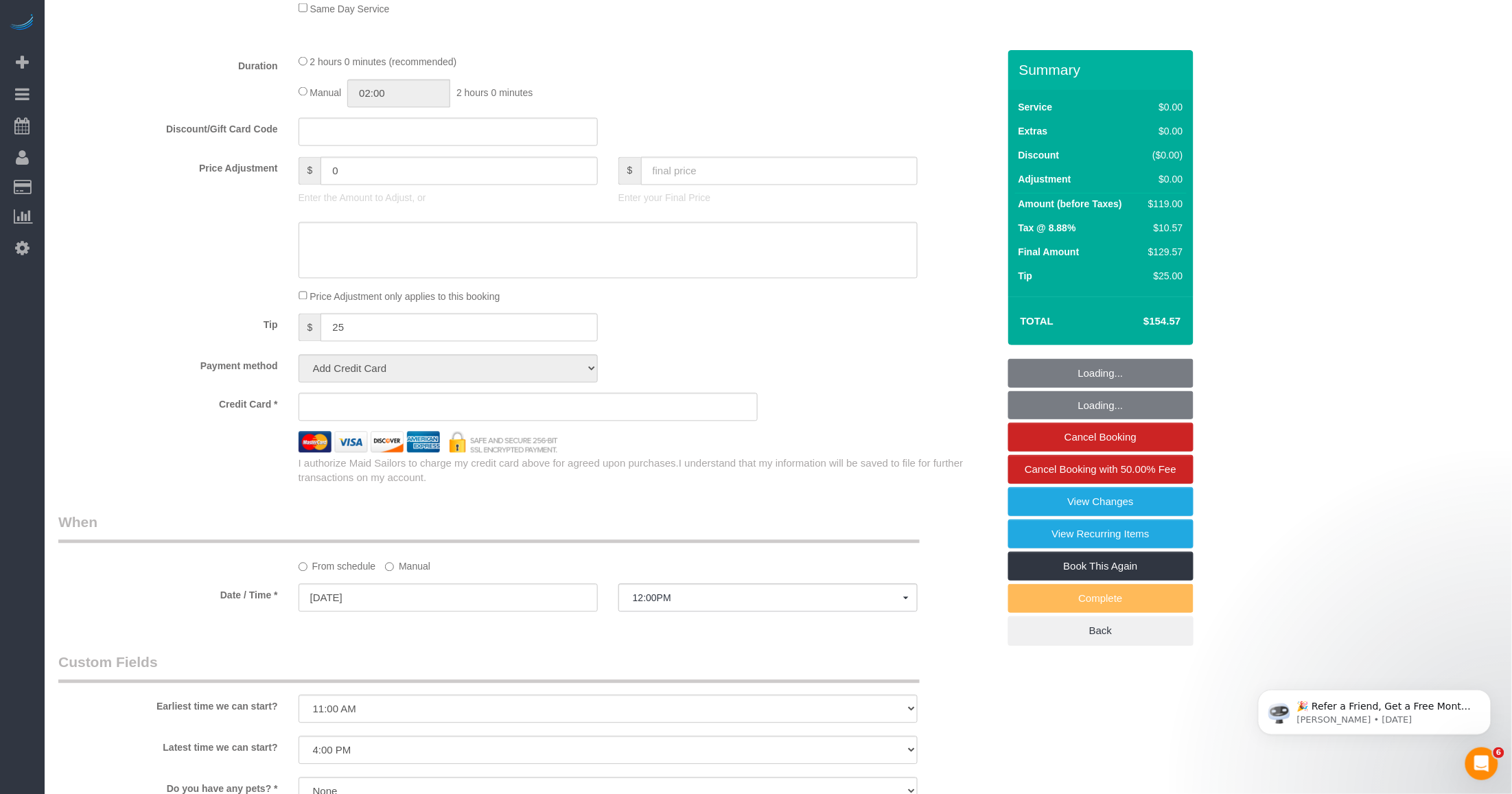
scroll to position [1287, 0]
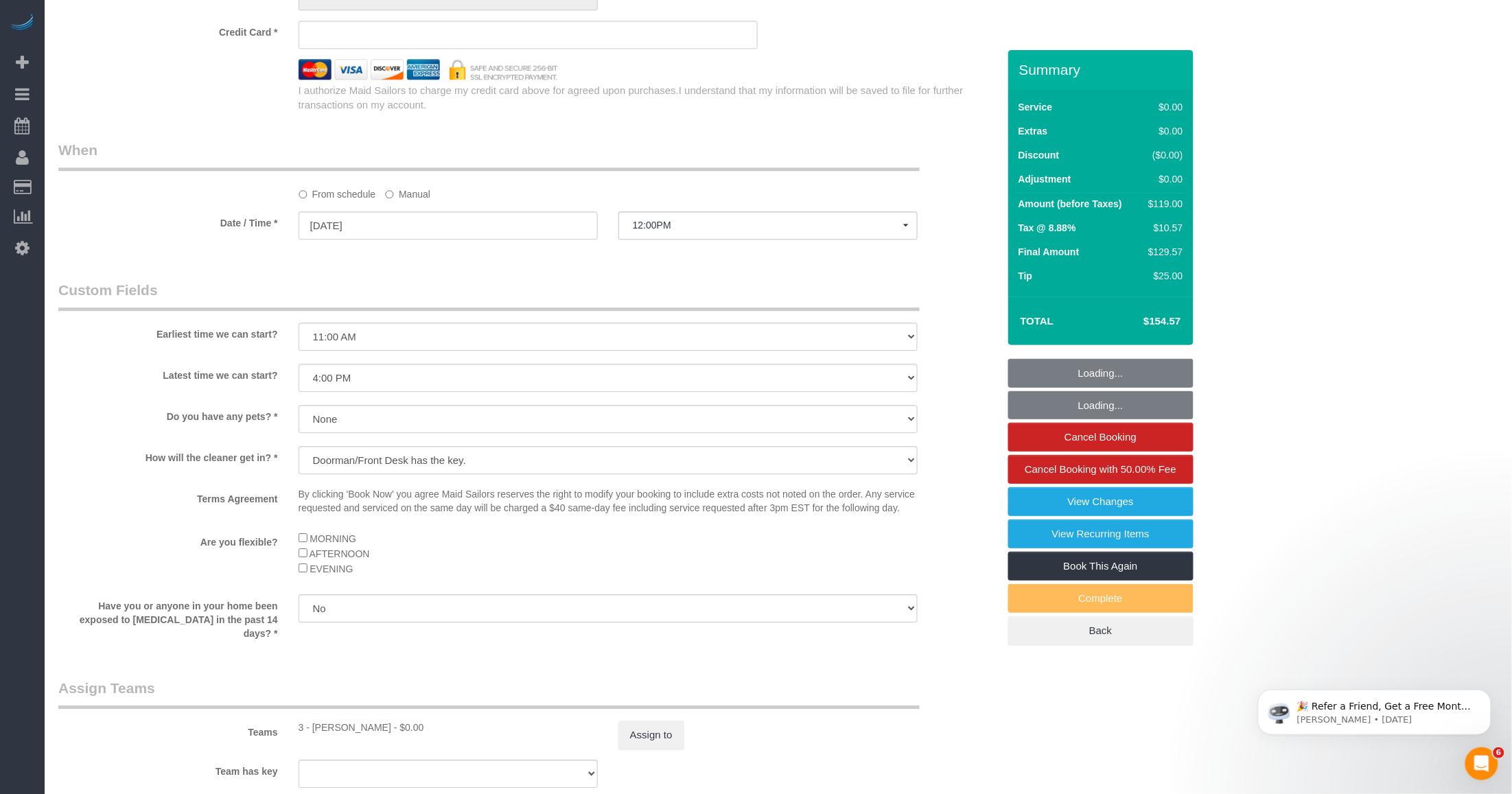
select select "string:stripe-pm_1QlwZp4VGloSiKo7Aw8ONXaS"
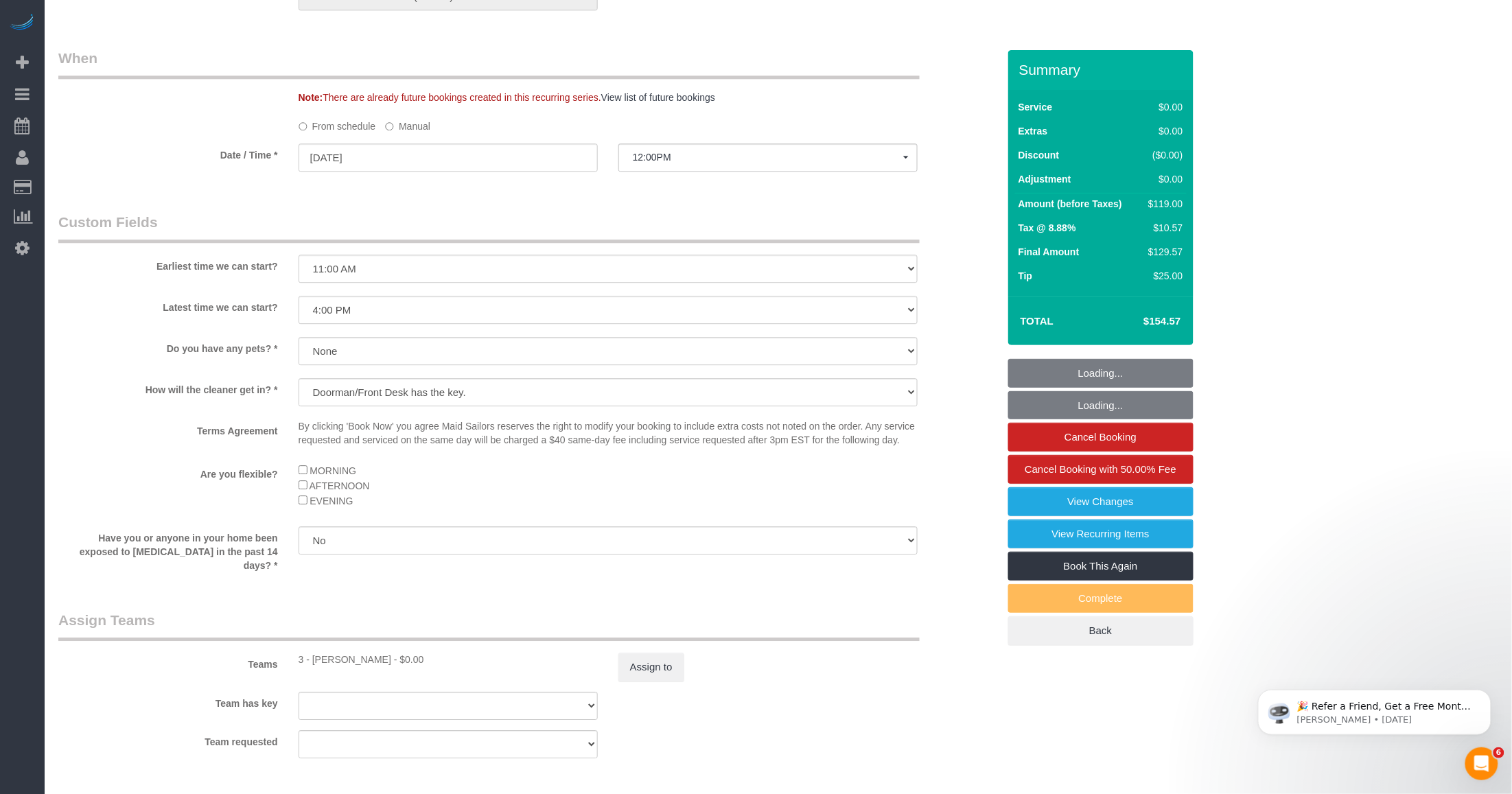
select select "object:1583"
select select "1"
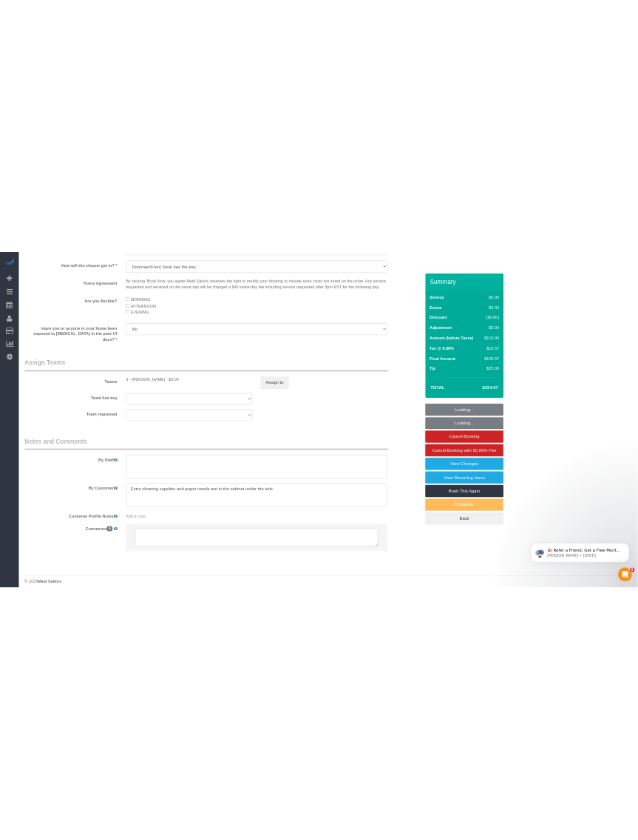
scroll to position [1589, 0]
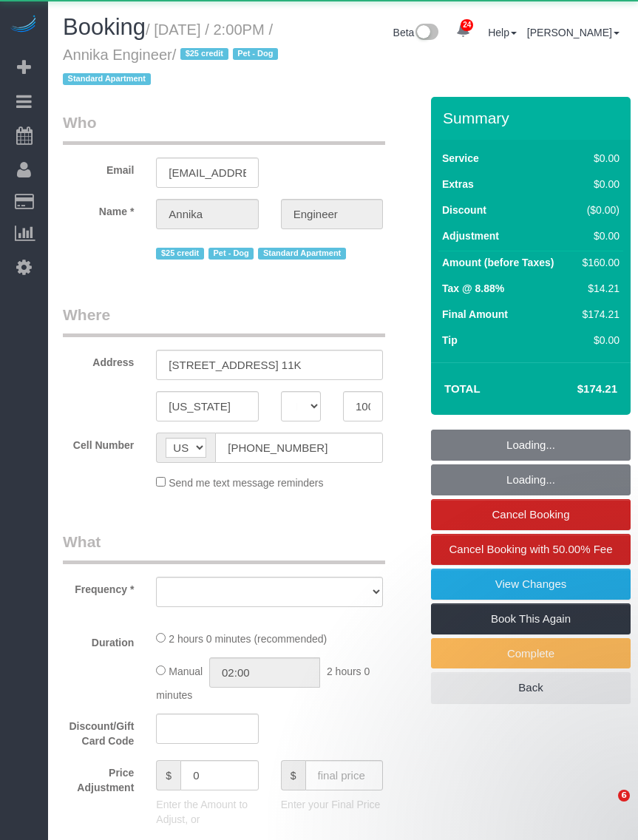
select select "NY"
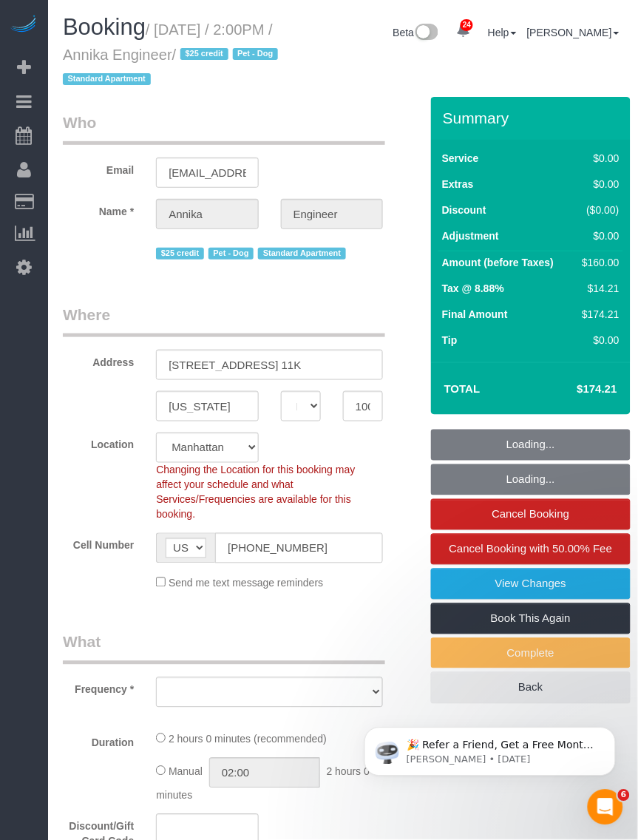
select select "spot1"
select select "number:89"
select select "number:90"
select select "number:13"
select select "number:5"
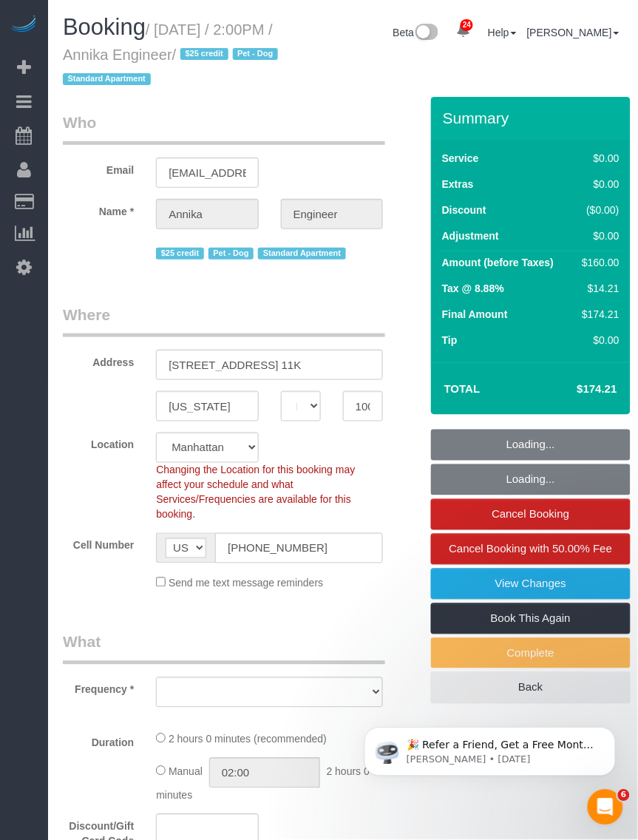
select select "object:980"
select select "string:stripe-pm_1S9AVr4VGloSiKo7xhoanRqz"
select select "1"
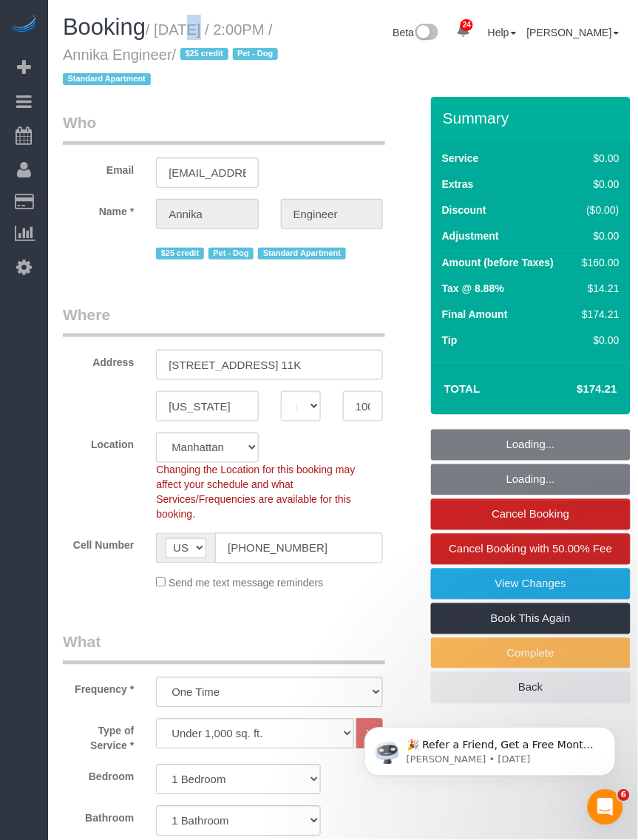
select select "object:1087"
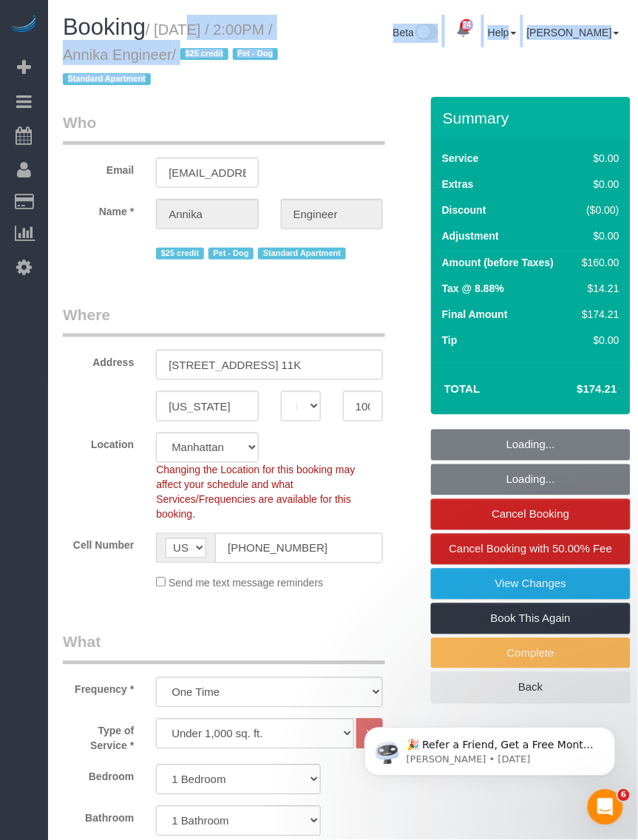
select select "1"
drag, startPoint x: 161, startPoint y: 28, endPoint x: 283, endPoint y: 50, distance: 124.7
click at [283, 50] on div "Booking / September 22, 2025 / 2:00PM / Annika Engineer / $25 credit Pet - Dog …" at bounding box center [173, 56] width 243 height 82
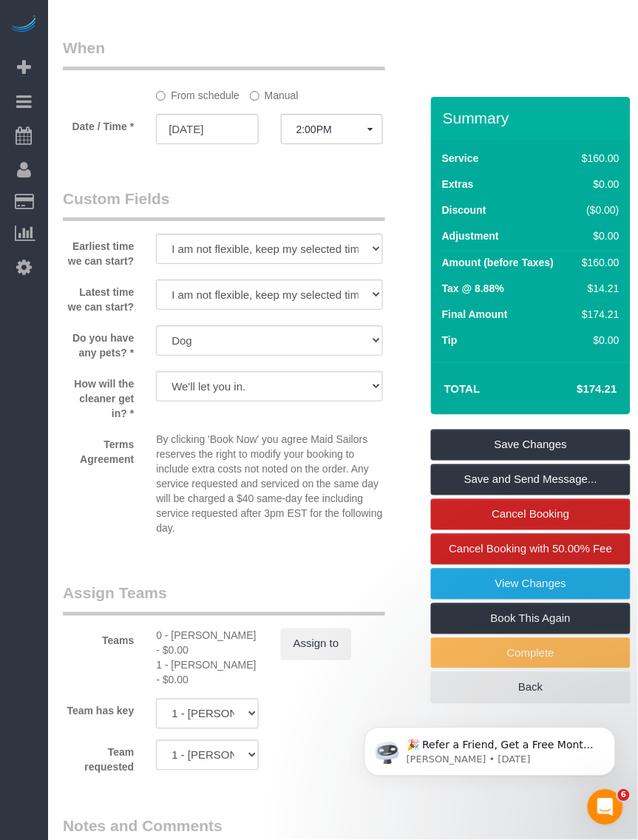
scroll to position [1664, 0]
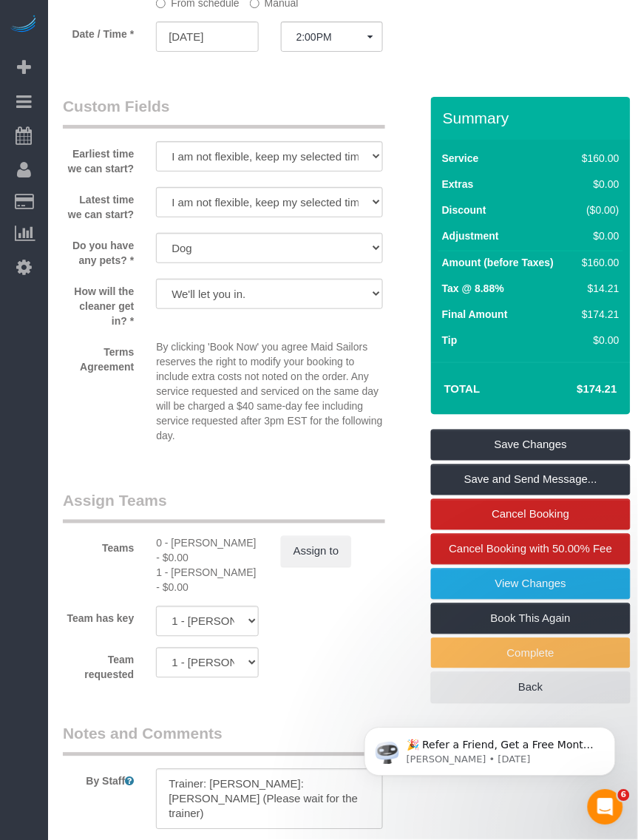
click at [183, 536] on div "0 - Christopher Garrett - $0.00" at bounding box center [207, 551] width 102 height 30
copy div "Christopher"
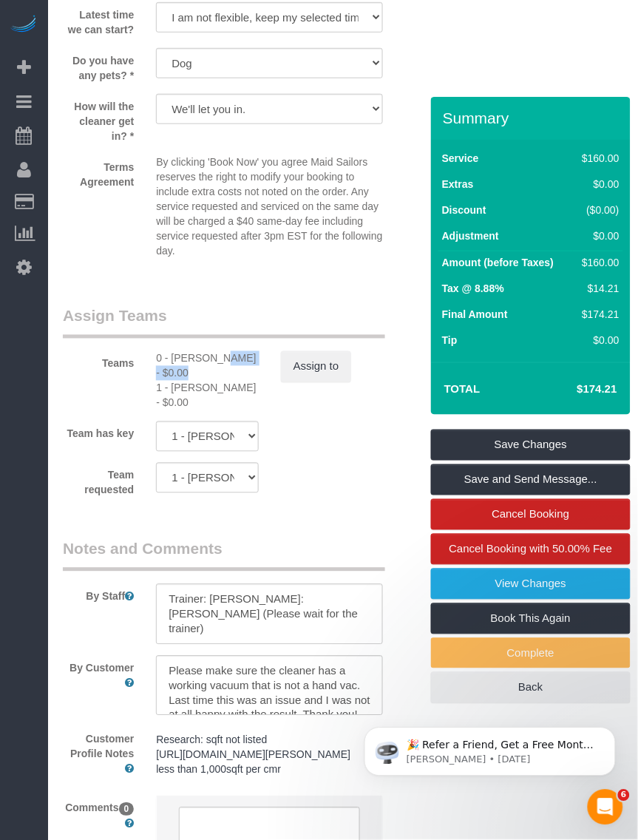
scroll to position [1942, 0]
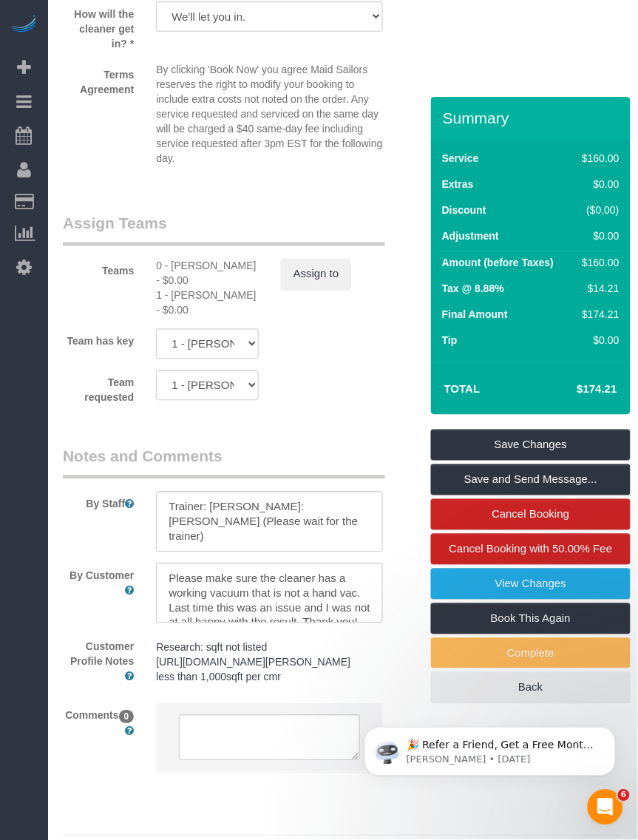
click at [182, 289] on div "1 - Marlenyn Robles - $0.00" at bounding box center [207, 304] width 102 height 30
copy div "Marlenyn"
click at [205, 259] on div "0 - Christopher Garrett - $0.00" at bounding box center [207, 274] width 102 height 30
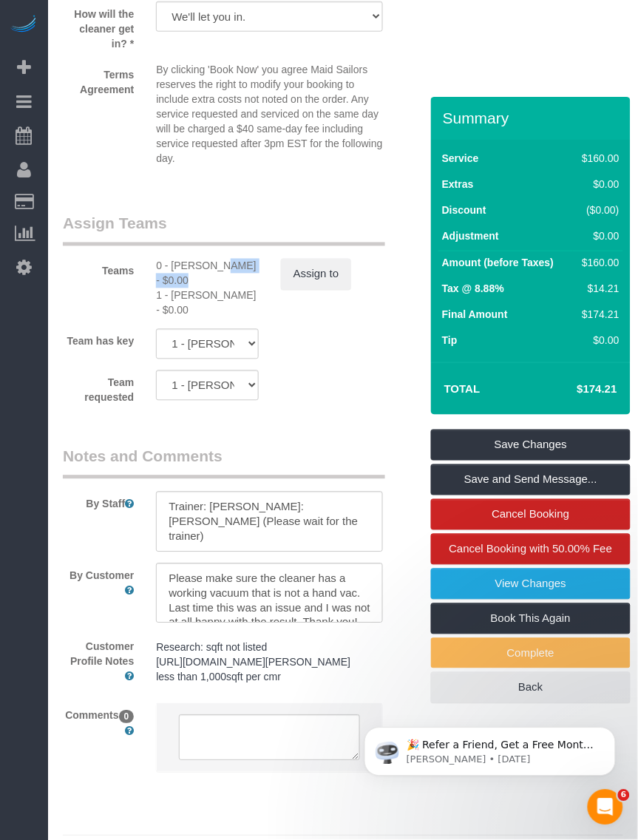
copy div "Christopher"
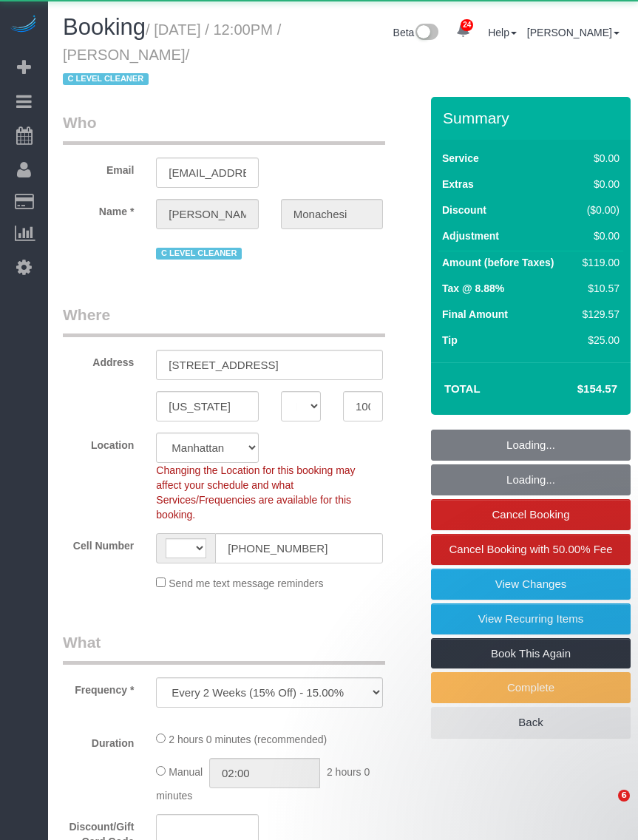
select select "NY"
select select "number:59"
select select "number:76"
select select "number:15"
select select "number:6"
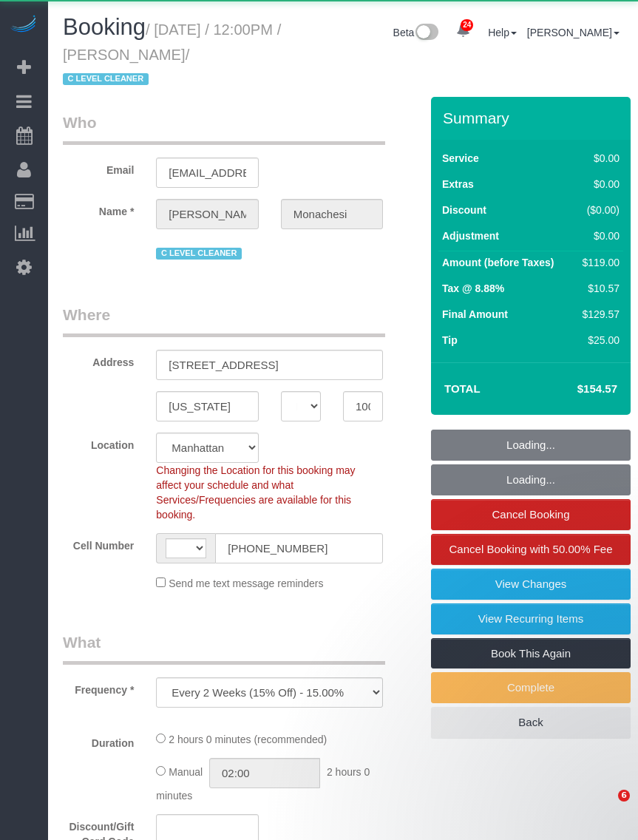
select select "number:21"
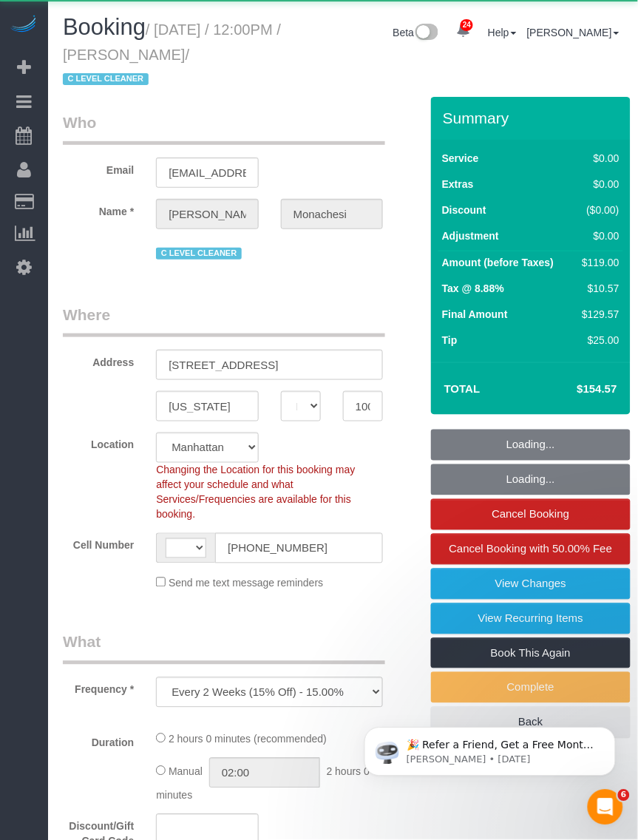
select select "string:[GEOGRAPHIC_DATA]"
select select "string:stripe-pm_1QlwZp4VGloSiKo7Aw8ONXaS"
select select "1"
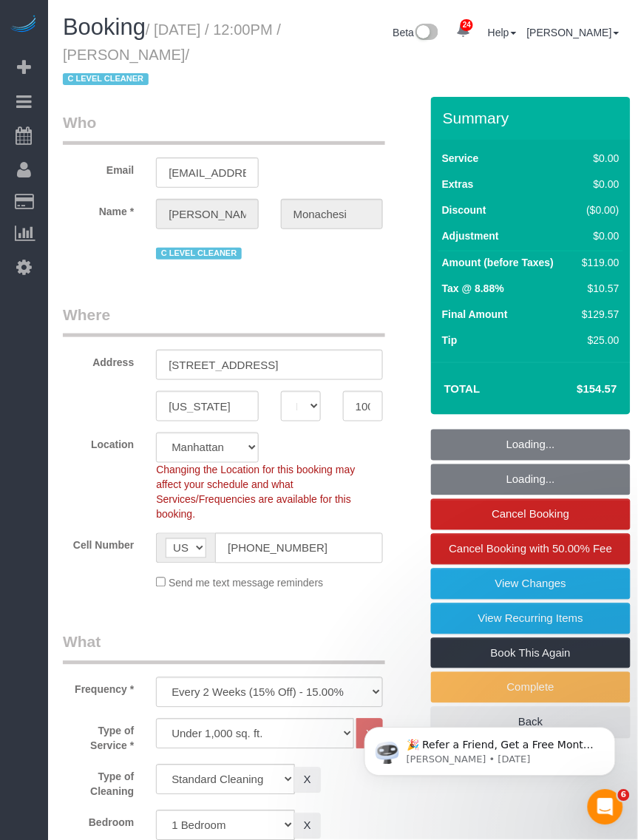
select select "object:1130"
select select "spot1"
select select "1"
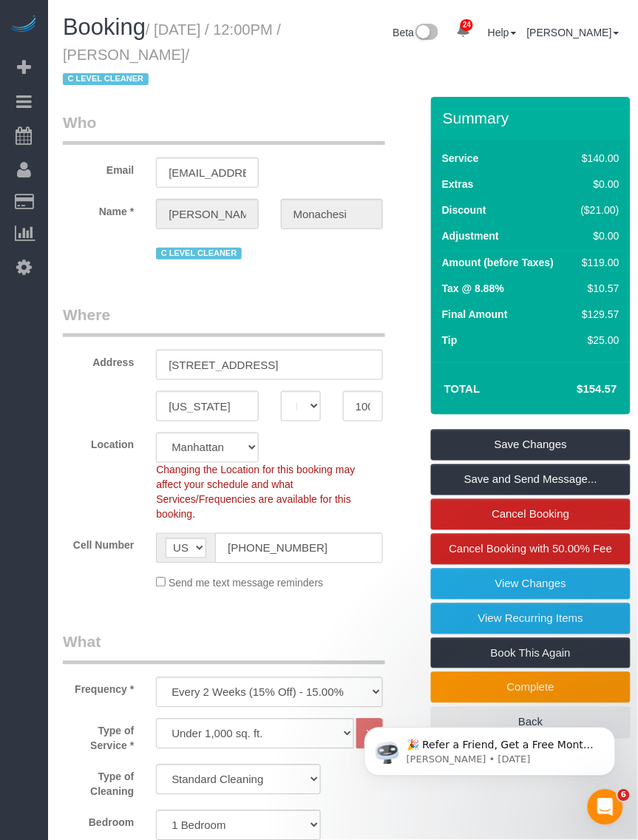
drag, startPoint x: 159, startPoint y: 32, endPoint x: 135, endPoint y: 83, distance: 56.3
click at [135, 83] on small "/ [DATE] / 12:00PM / [PERSON_NAME] / C LEVEL CLEANER" at bounding box center [172, 54] width 218 height 67
copy small "[DATE] / 12:00PM / [PERSON_NAME]"
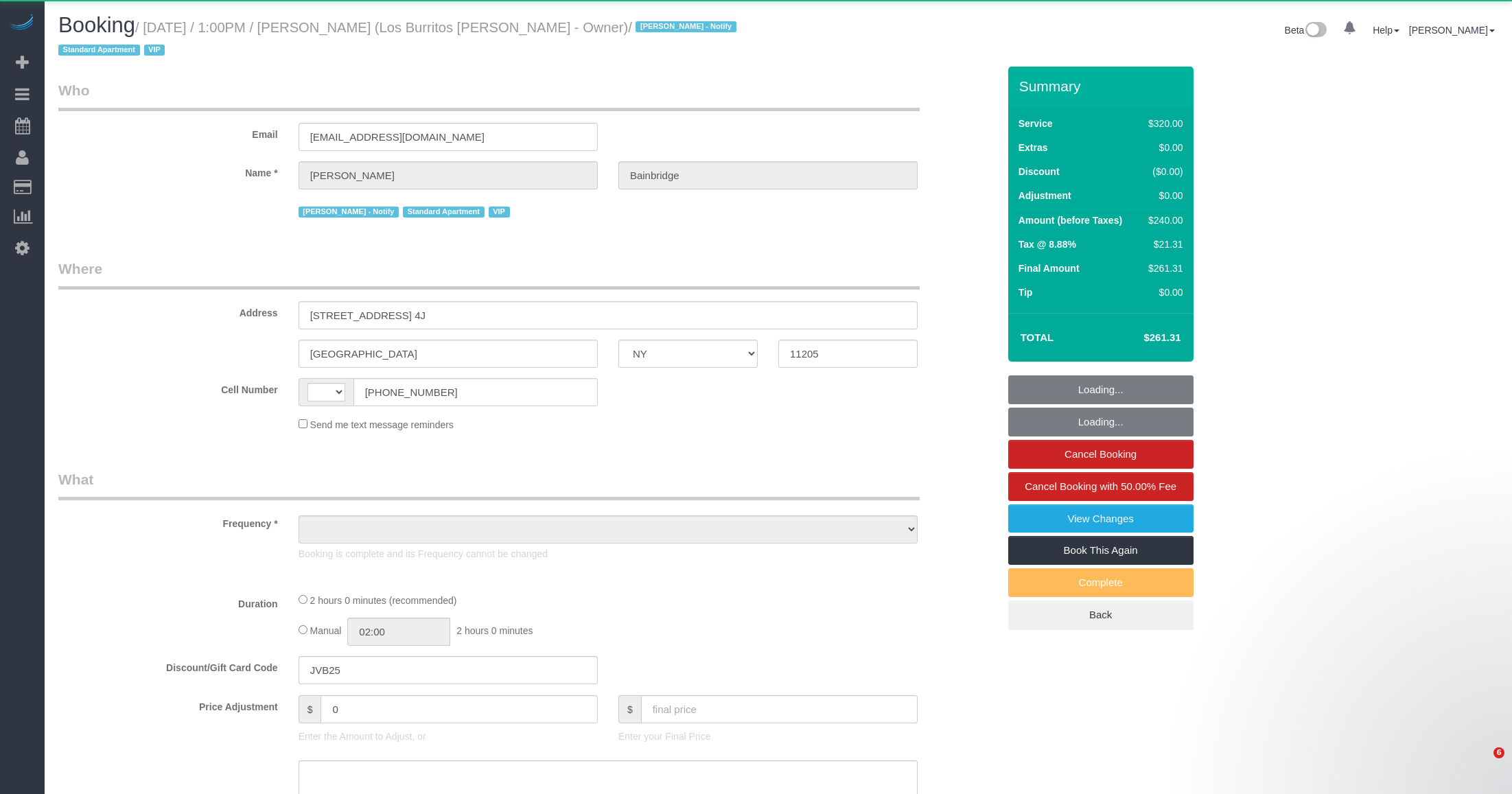
select select "NY"
select select "string:[GEOGRAPHIC_DATA]"
select select "object:833"
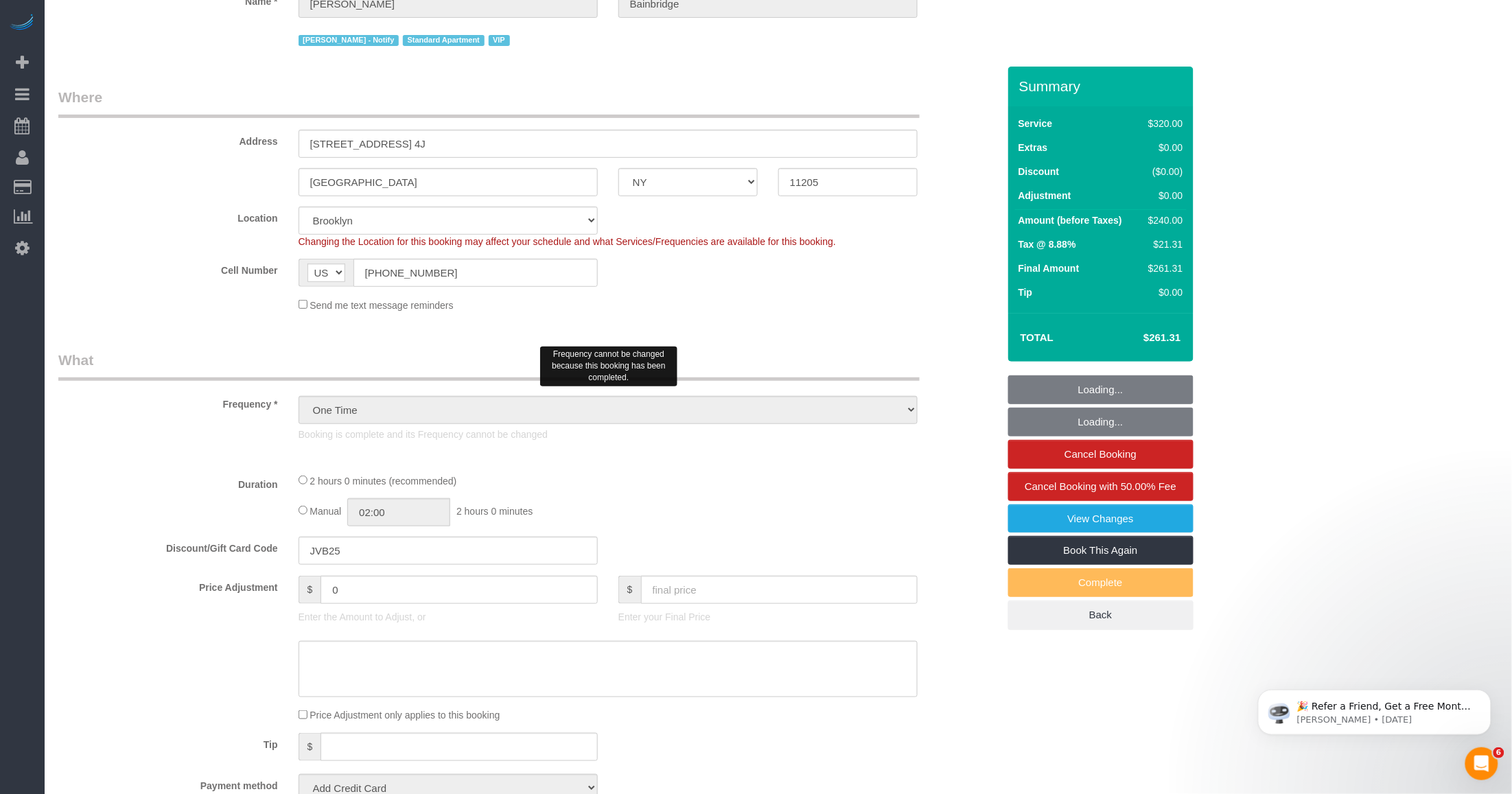
select select "number:89"
select select "number:90"
select select "number:14"
select select "number:5"
select select "string:stripe-pm_1S41pe4VGloSiKo7DXQ3GHKL"
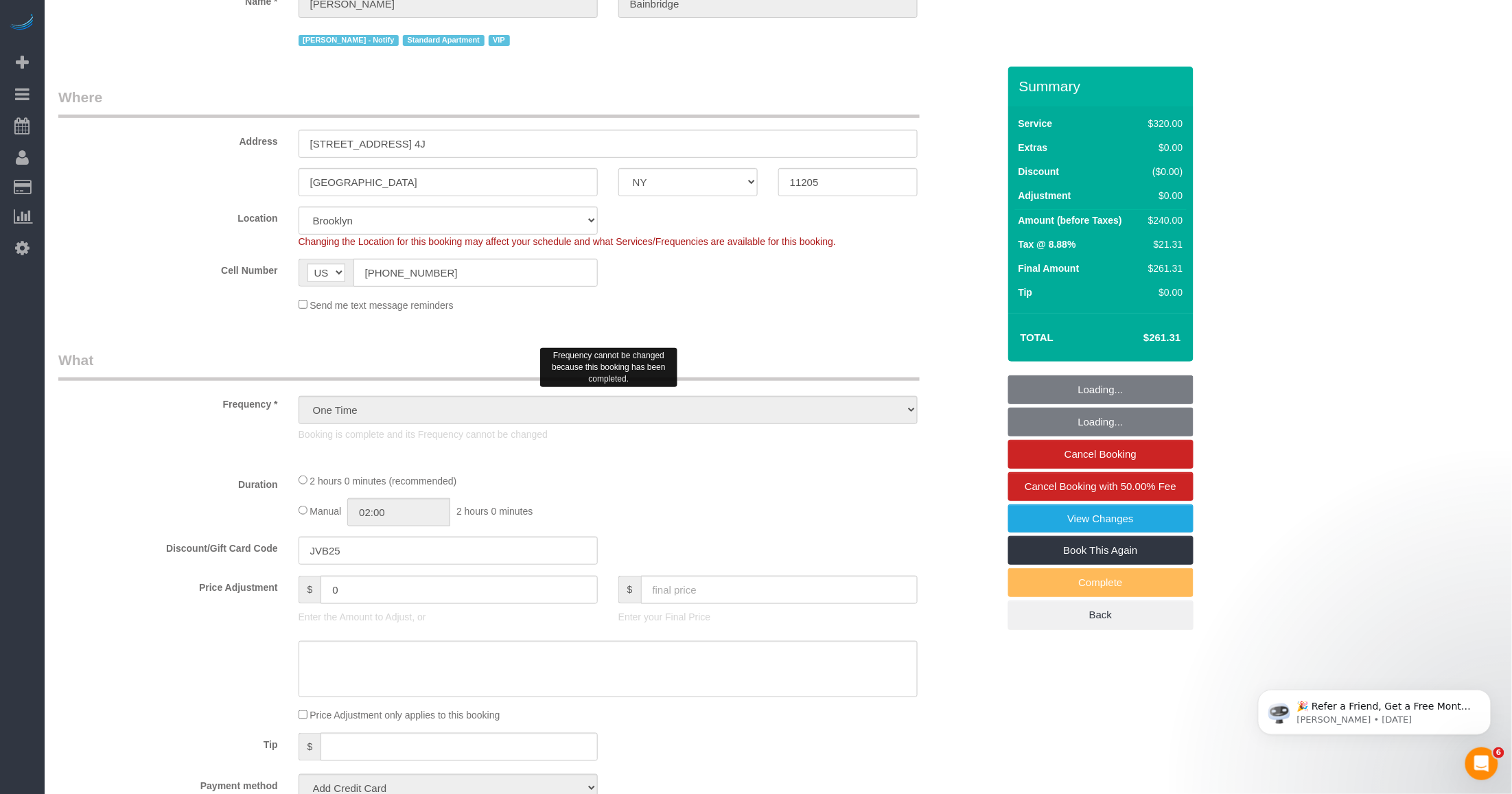
select select "2"
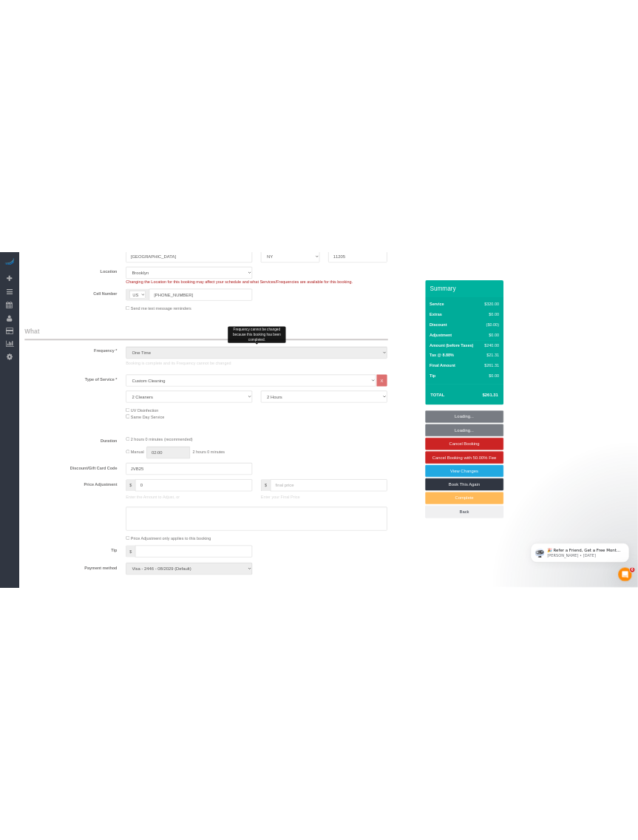
scroll to position [462, 0]
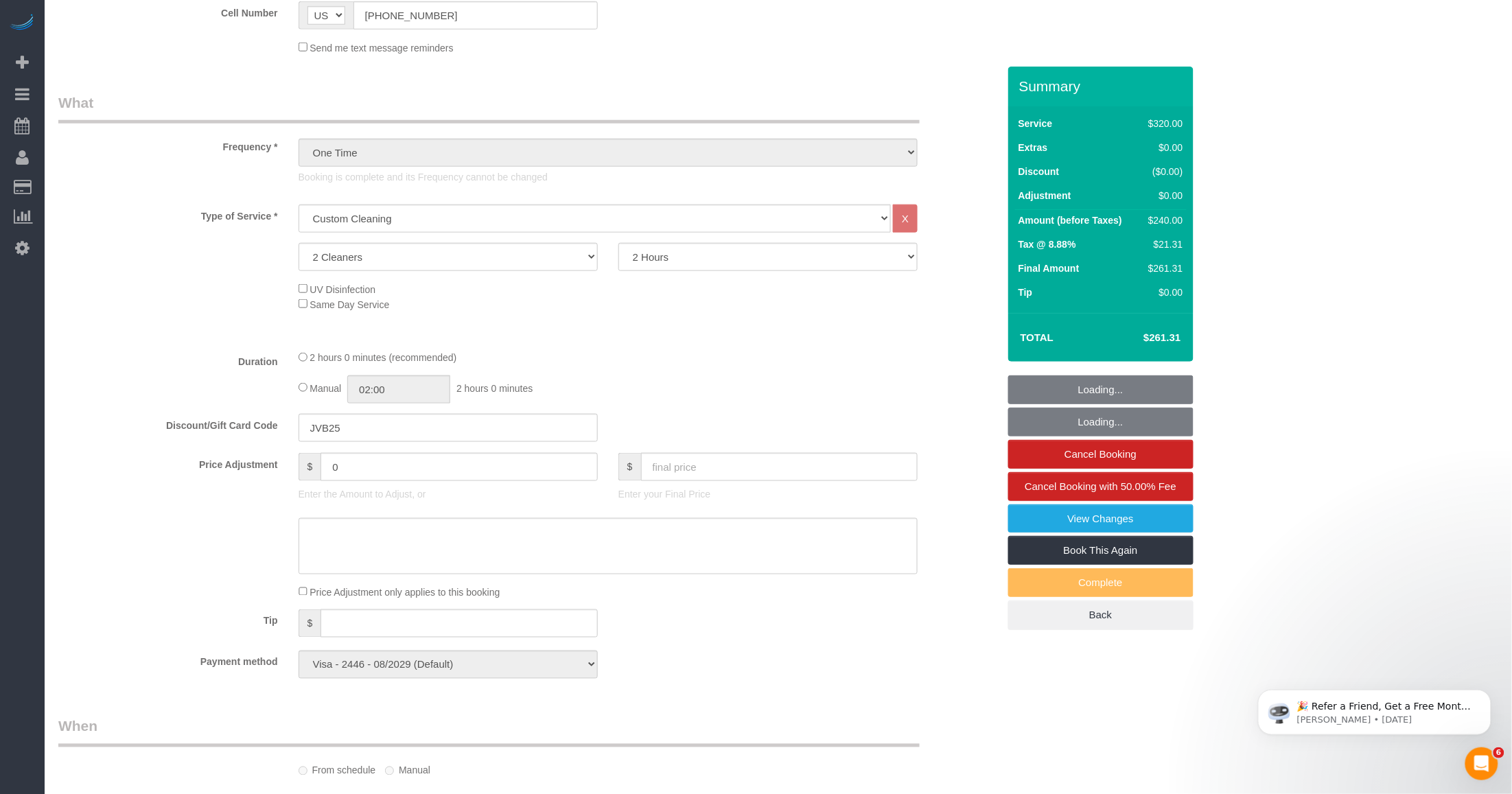
select select "spot1"
select select "object:1123"
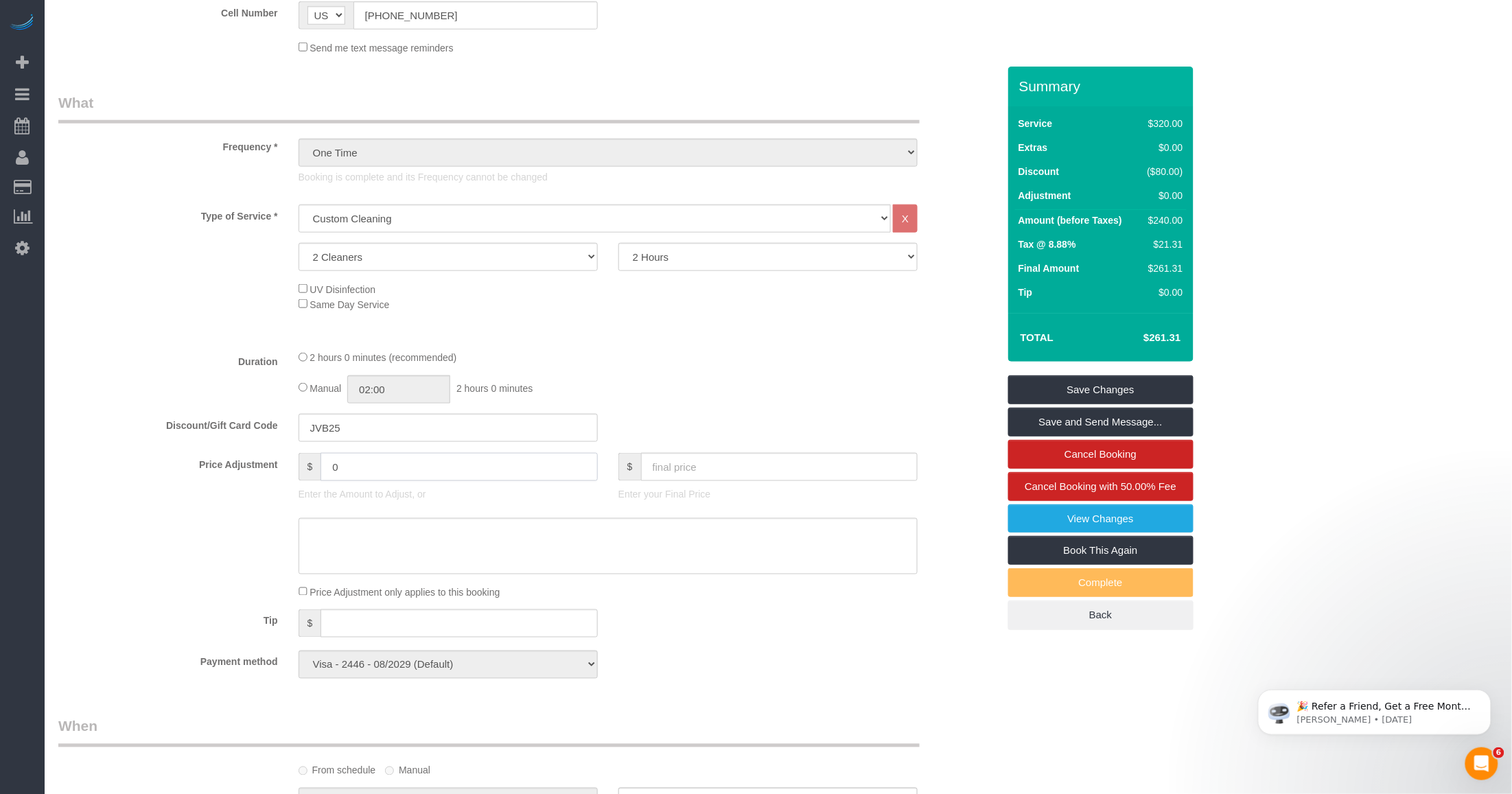
click at [373, 460] on input "0" at bounding box center [458, 467] width 276 height 28
click at [335, 462] on input "0" at bounding box center [458, 467] width 276 height 28
click at [347, 463] on input "0" at bounding box center [458, 467] width 276 height 28
type input "4"
type input "-50"
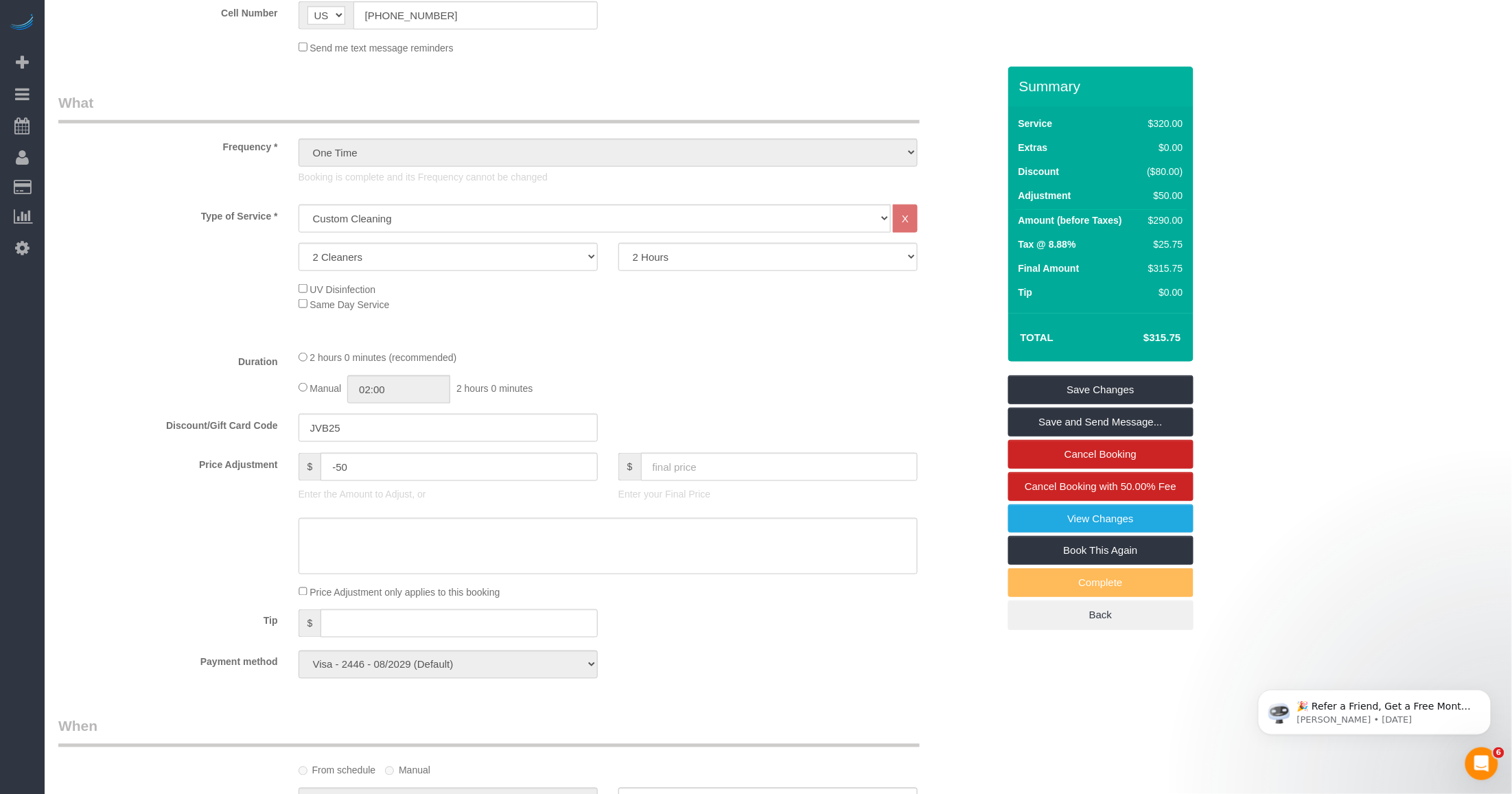
click at [177, 491] on div "Price Adjustment $ -50 Enter the Amount to Adjust, or $ Enter your Final Price" at bounding box center [528, 480] width 960 height 55
click at [416, 533] on textarea at bounding box center [608, 546] width 619 height 57
type textarea "G"
type textarea "%"
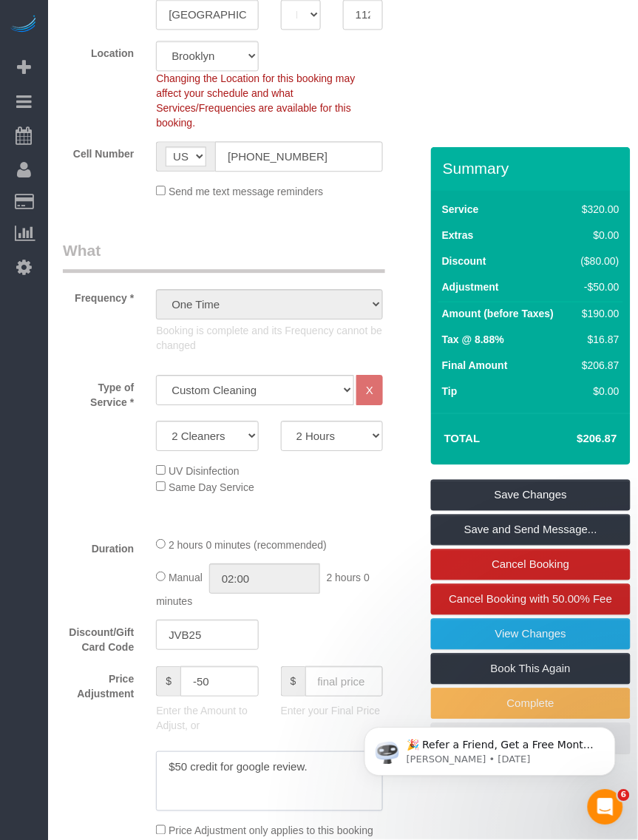
type textarea "$50 credit for google review."
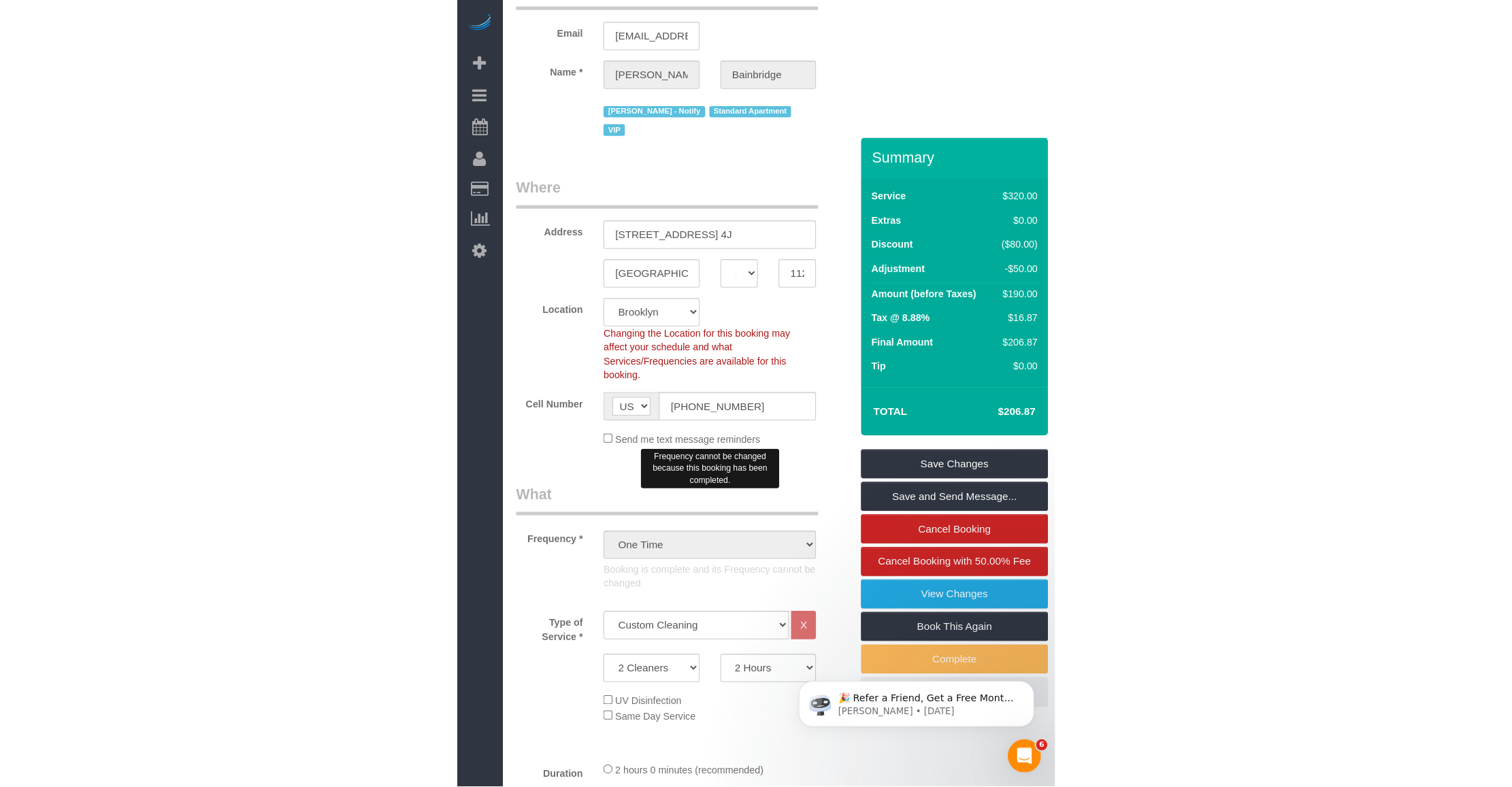
scroll to position [0, 0]
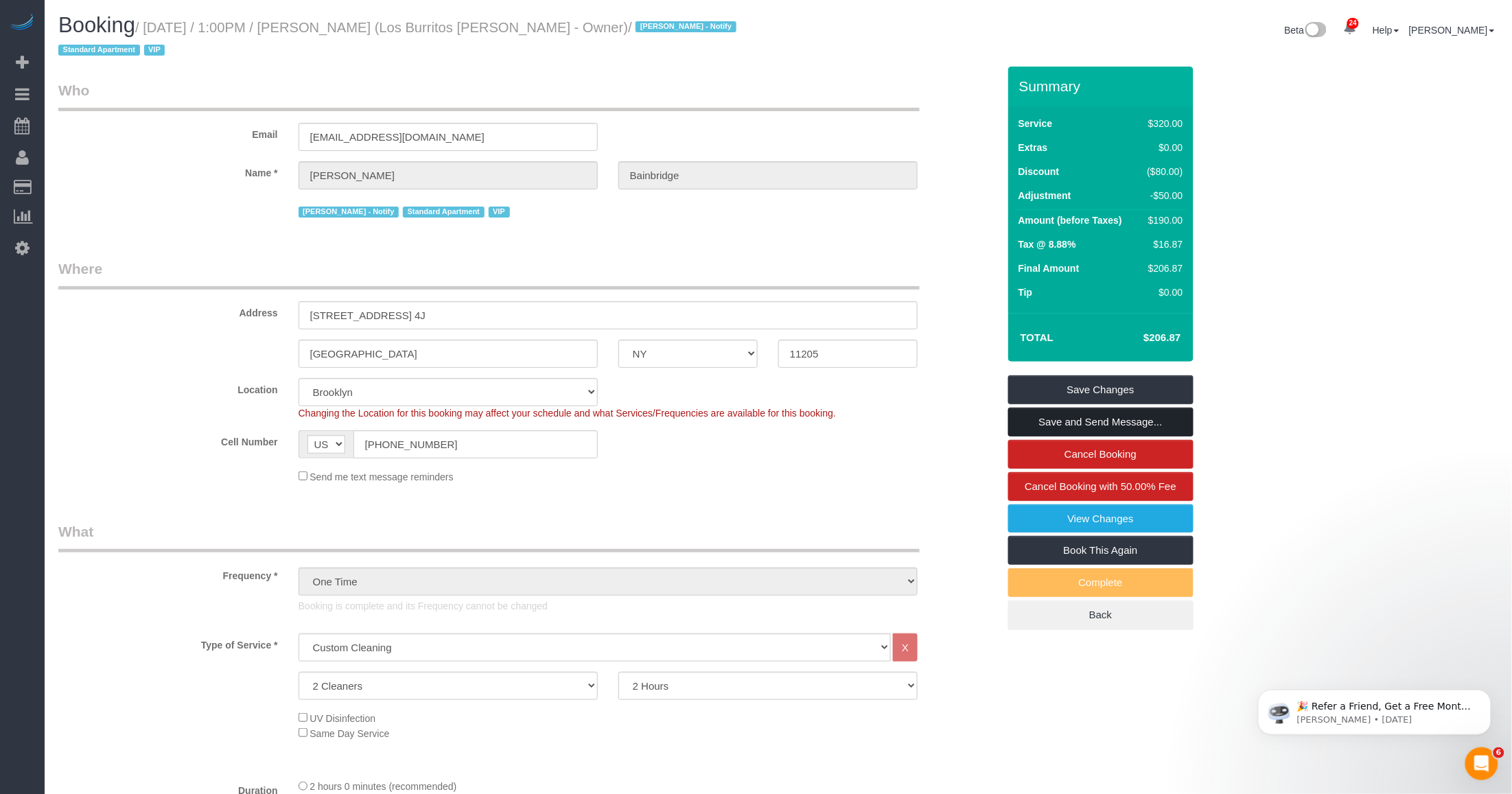
click at [1048, 412] on link "Save and Send Message..." at bounding box center [1101, 421] width 186 height 29
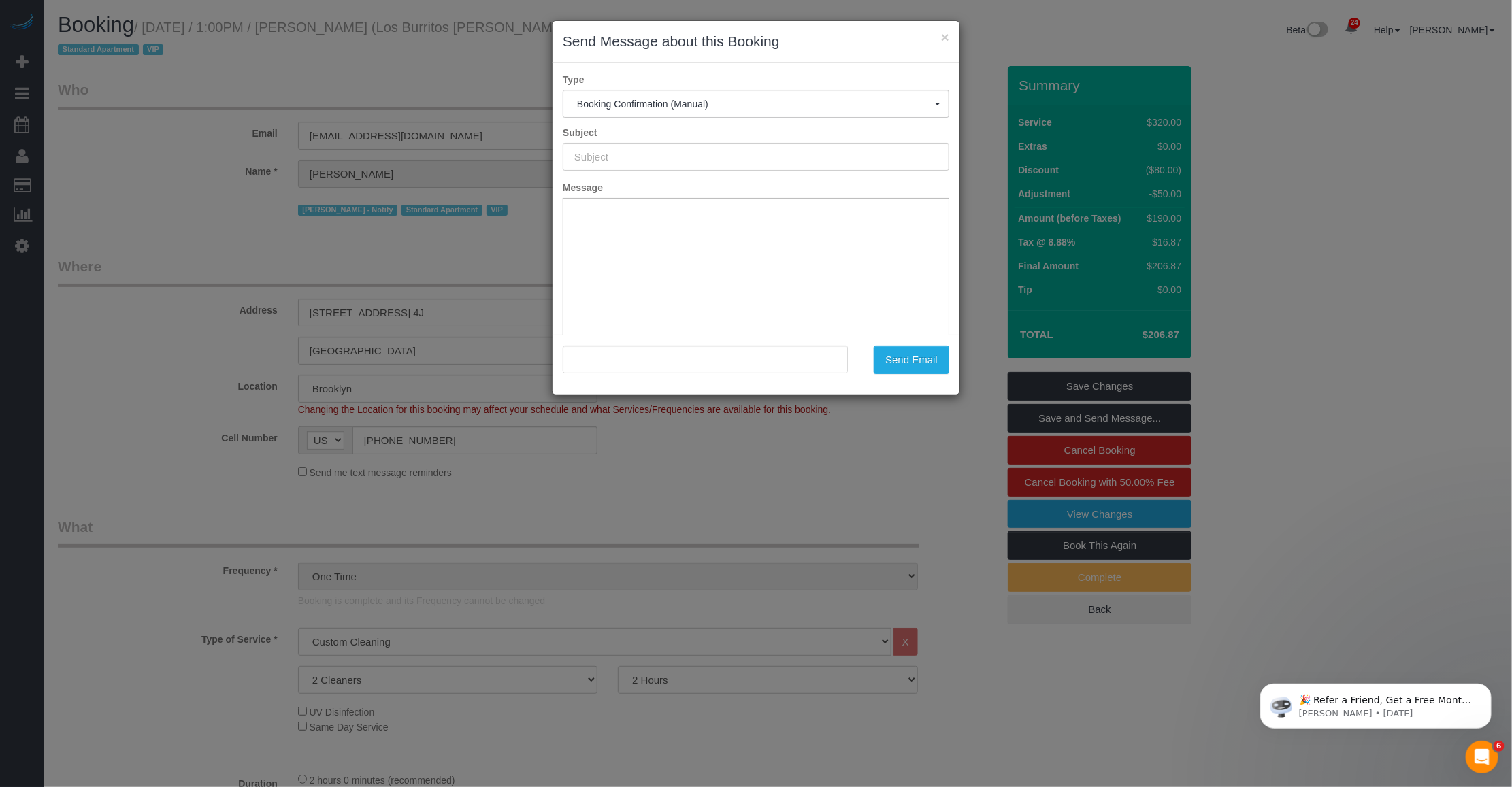
type input "Cleaning Confirmed for 09/18/2025 at 1:00pm"
type input ""Julia Bainbridge" <jvbain@gmail.com>"
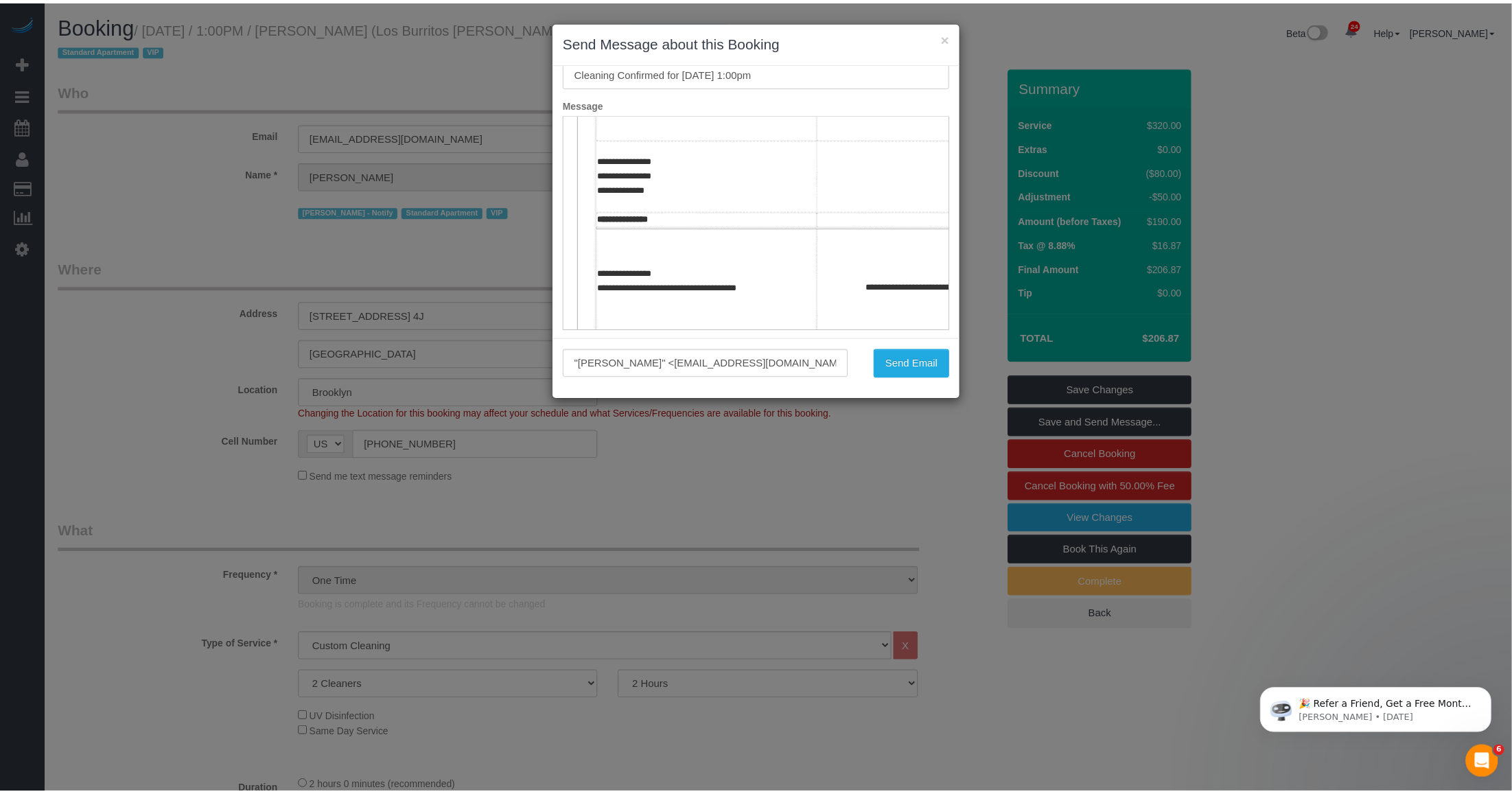
scroll to position [257, 0]
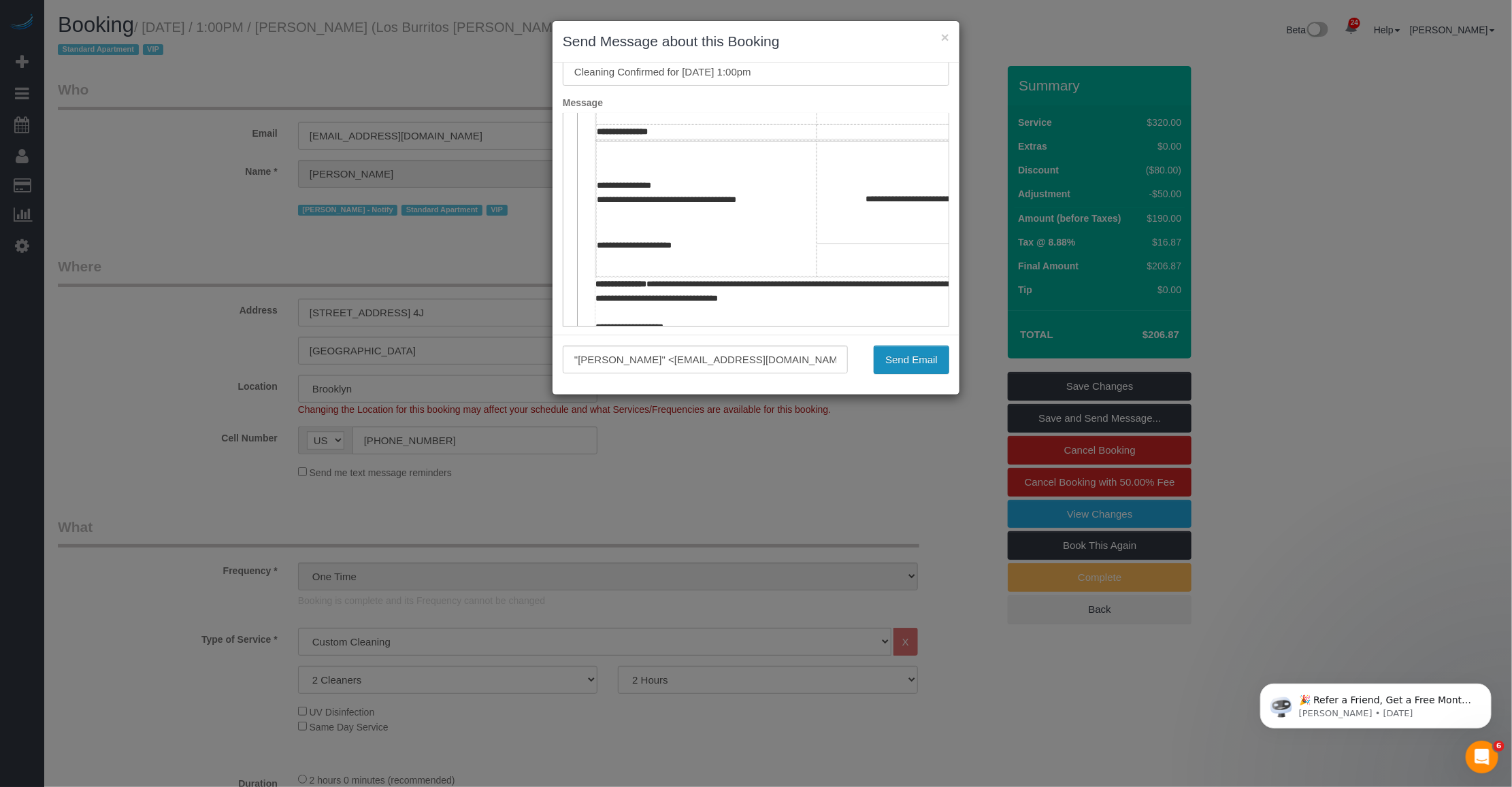
click at [892, 359] on button "Send Email" at bounding box center [911, 359] width 75 height 29
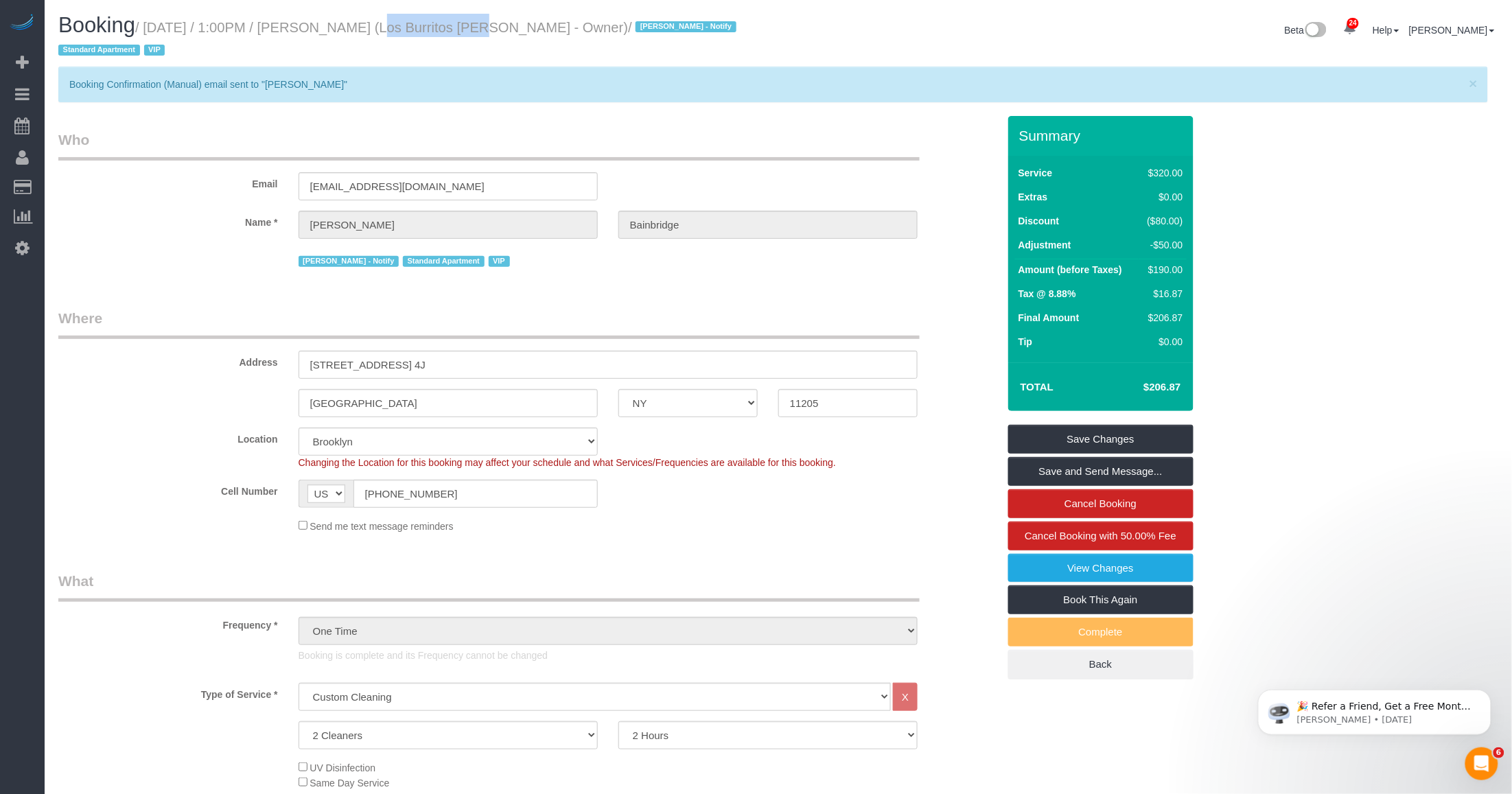
drag, startPoint x: 348, startPoint y: 28, endPoint x: 440, endPoint y: 31, distance: 92.0
click at [442, 30] on small "/ September 18, 2025 / 1:00PM / Julia Bainbridge (Los Burritos Juarez - Owner) …" at bounding box center [399, 38] width 682 height 38
copy small "Julia Bainbridge"
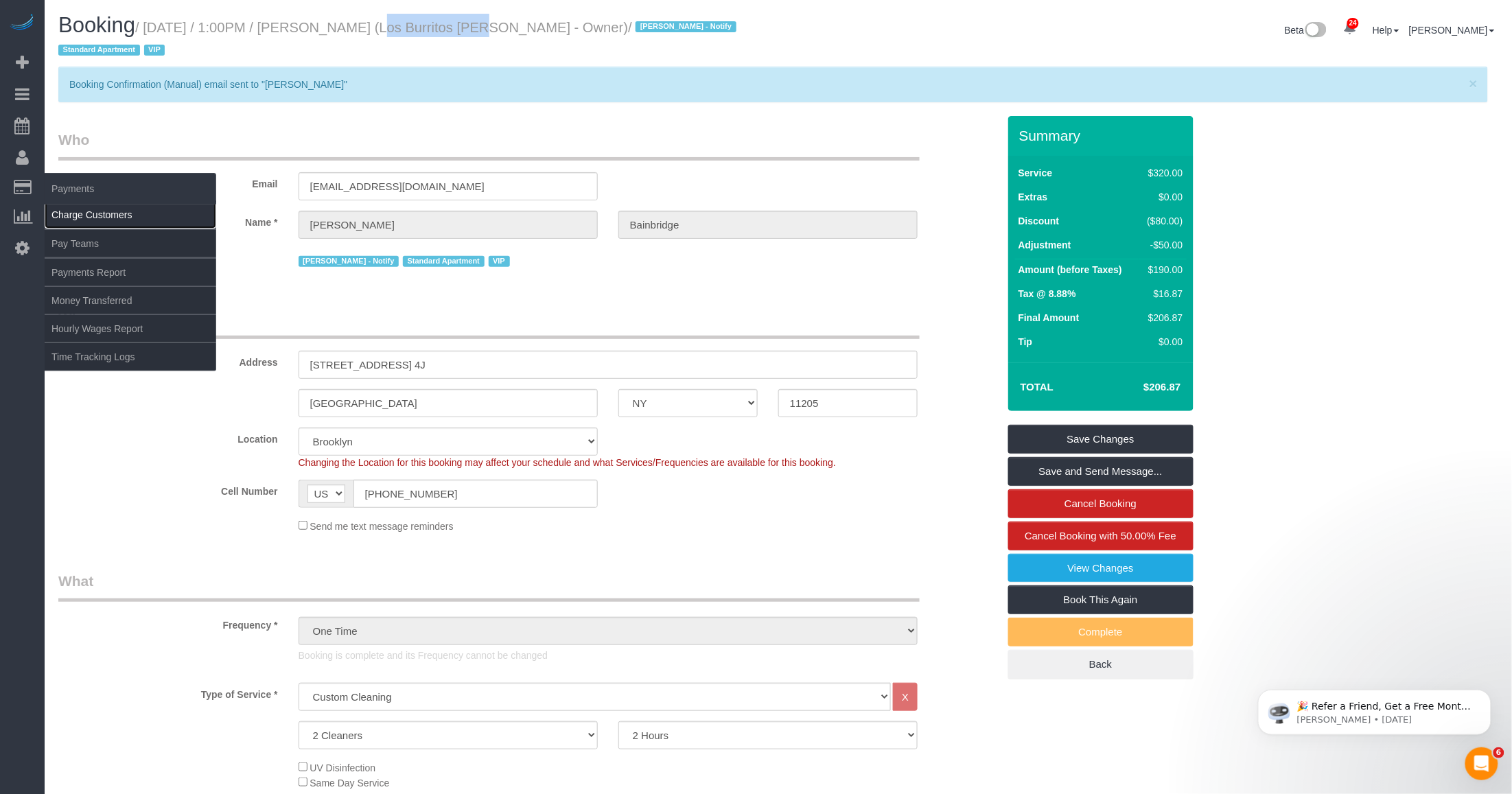
click at [81, 208] on link "Charge Customers" at bounding box center [130, 215] width 172 height 28
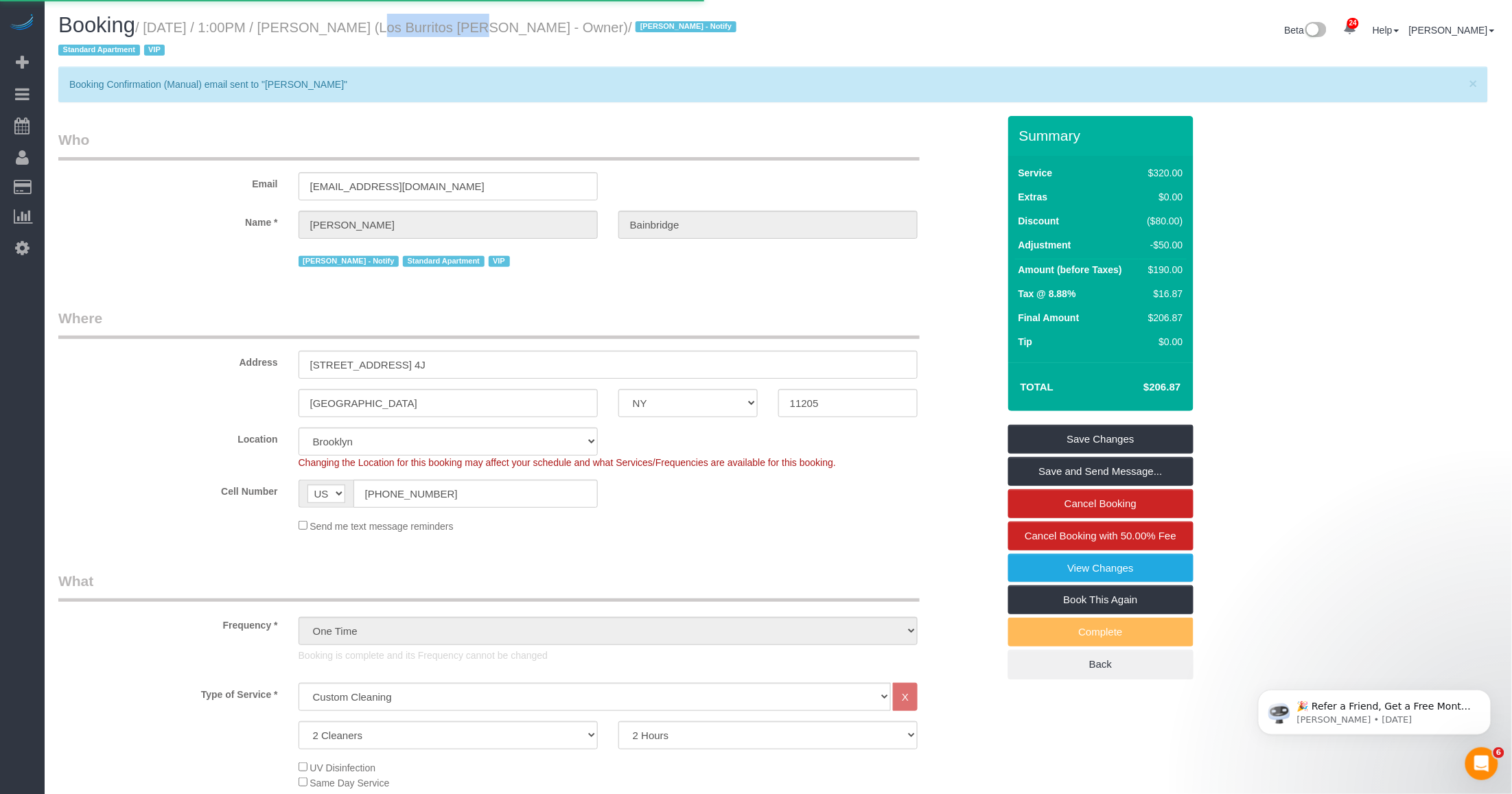
select select
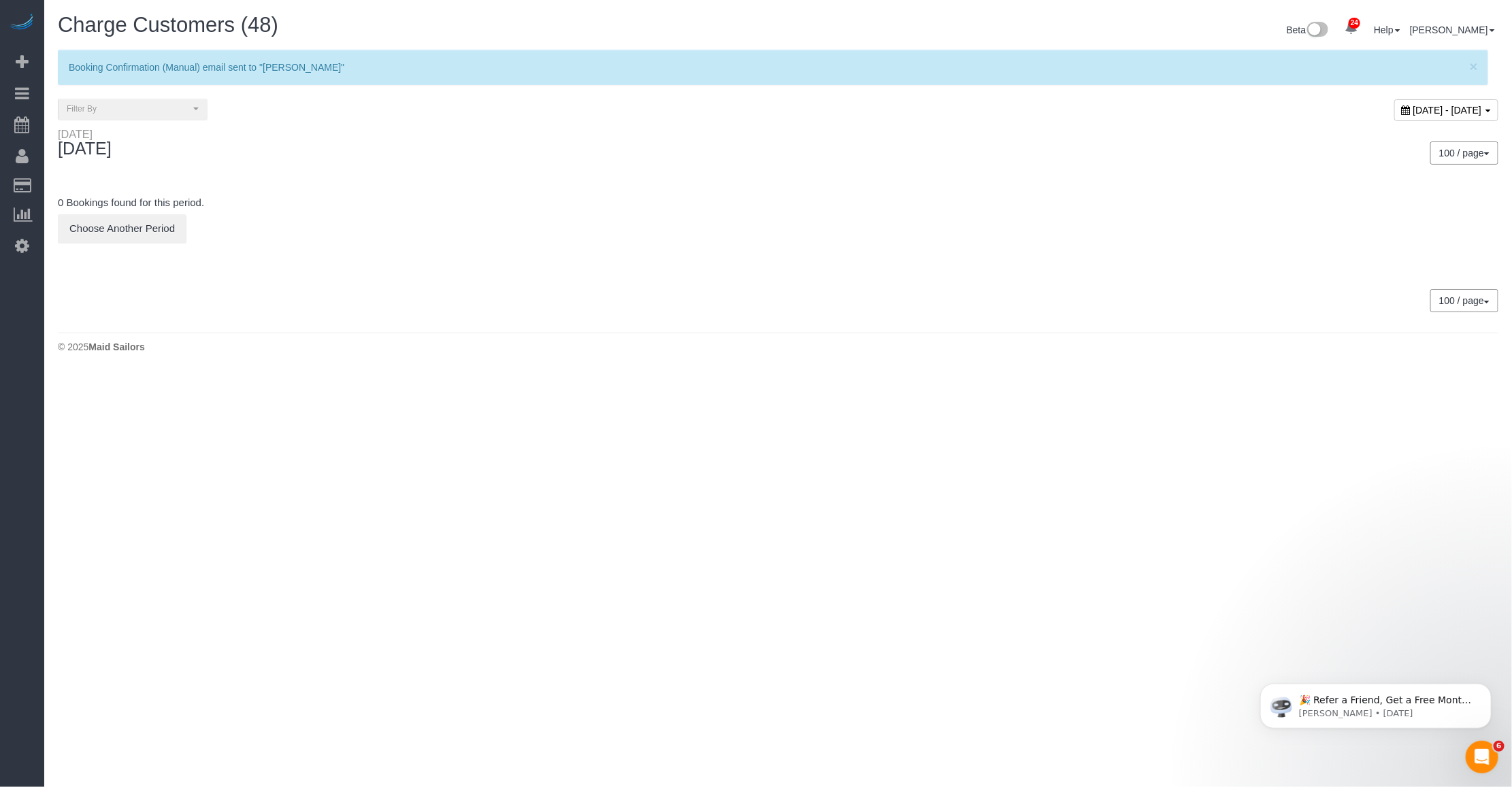
drag, startPoint x: 1429, startPoint y: 113, endPoint x: 1372, endPoint y: 117, distance: 57.1
click at [1426, 113] on span "September 22, 2025 - September 22, 2025" at bounding box center [1448, 110] width 69 height 11
type input "**********"
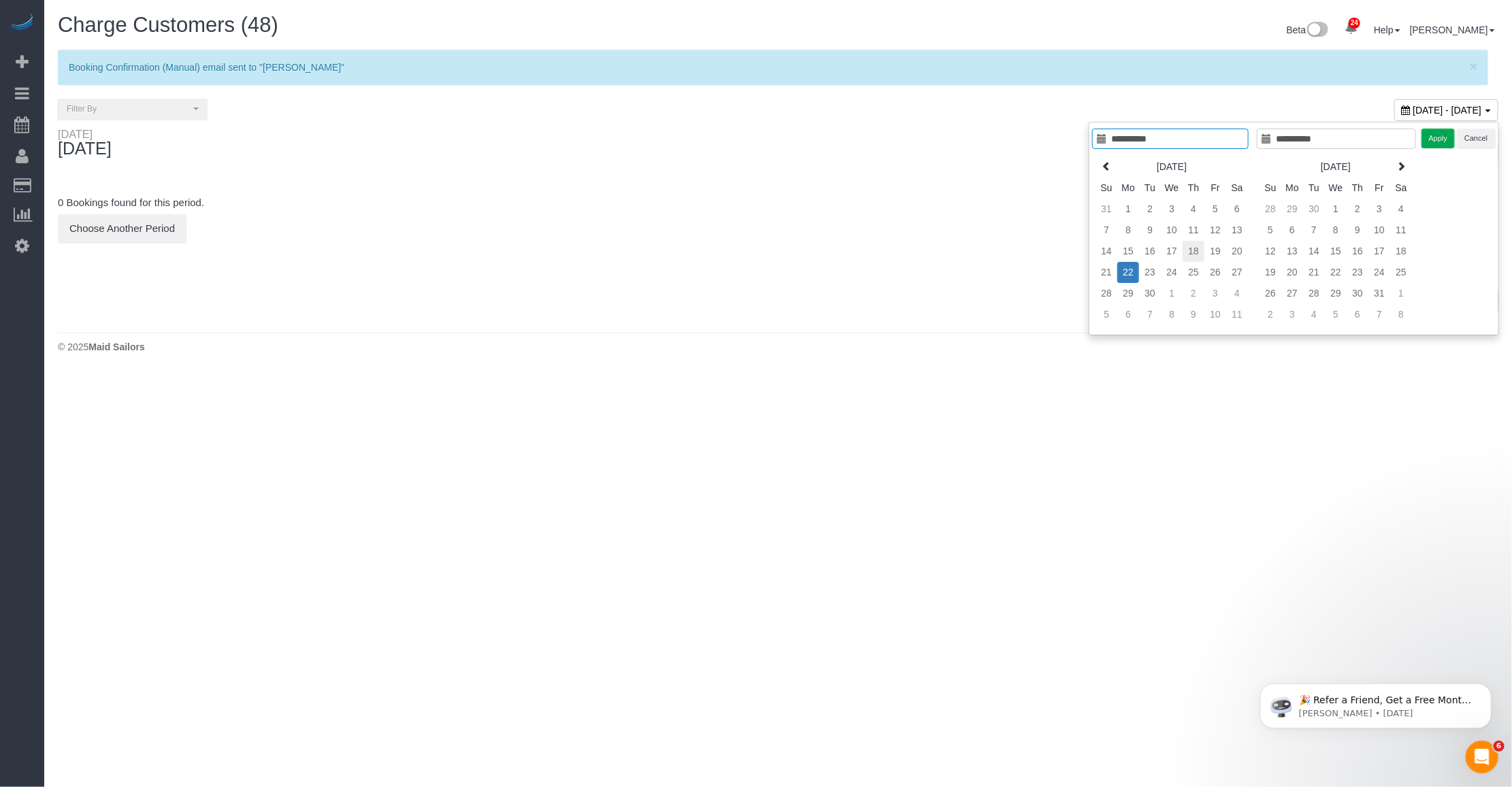
type input "**********"
click at [1196, 253] on td "18" at bounding box center [1194, 251] width 22 height 21
type input "**********"
click at [1196, 253] on td "18" at bounding box center [1194, 251] width 22 height 21
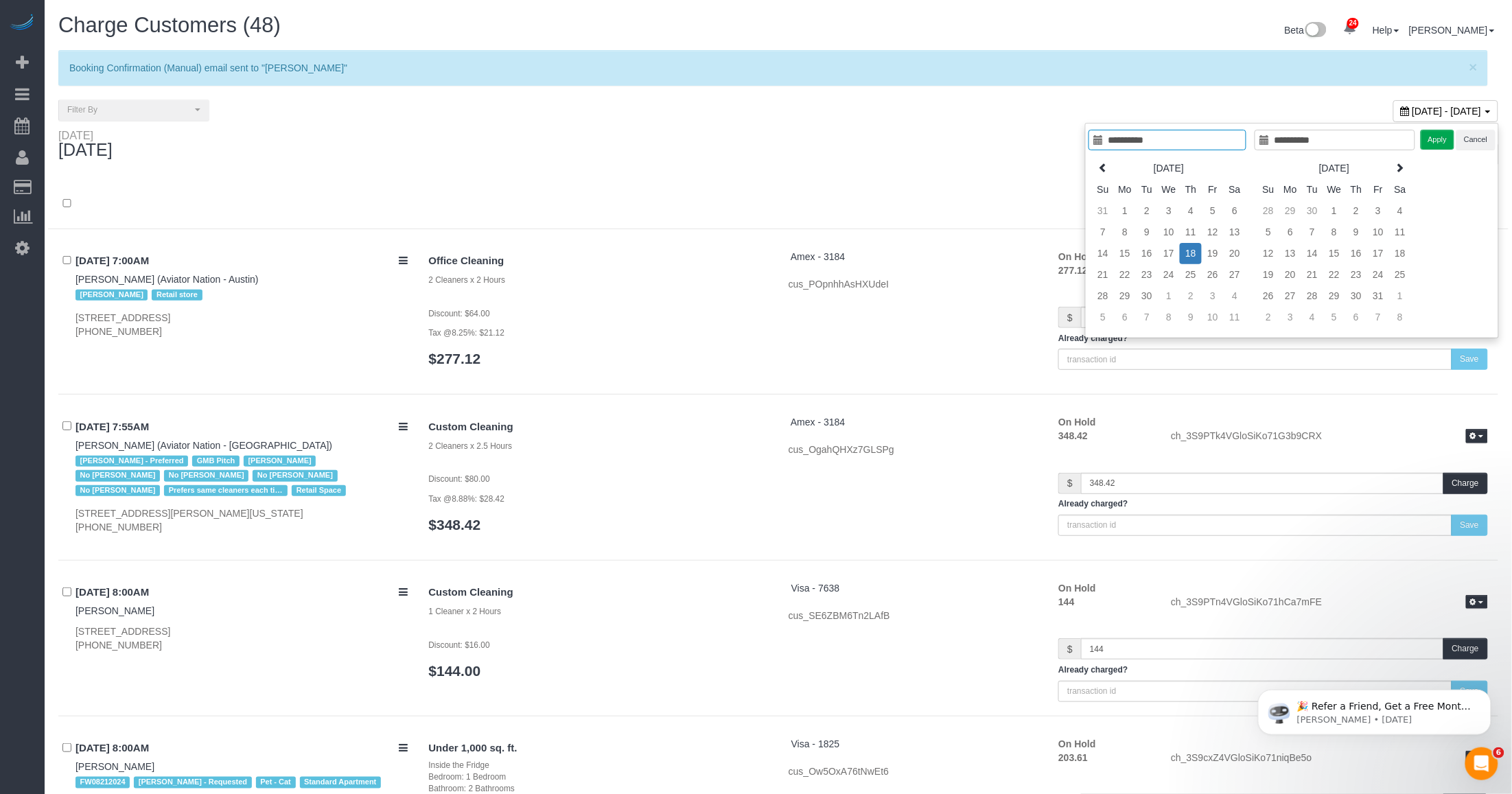
click at [1454, 132] on div "Apply Cancel" at bounding box center [1457, 139] width 75 height 19
click at [1439, 138] on button "Apply" at bounding box center [1437, 139] width 34 height 19
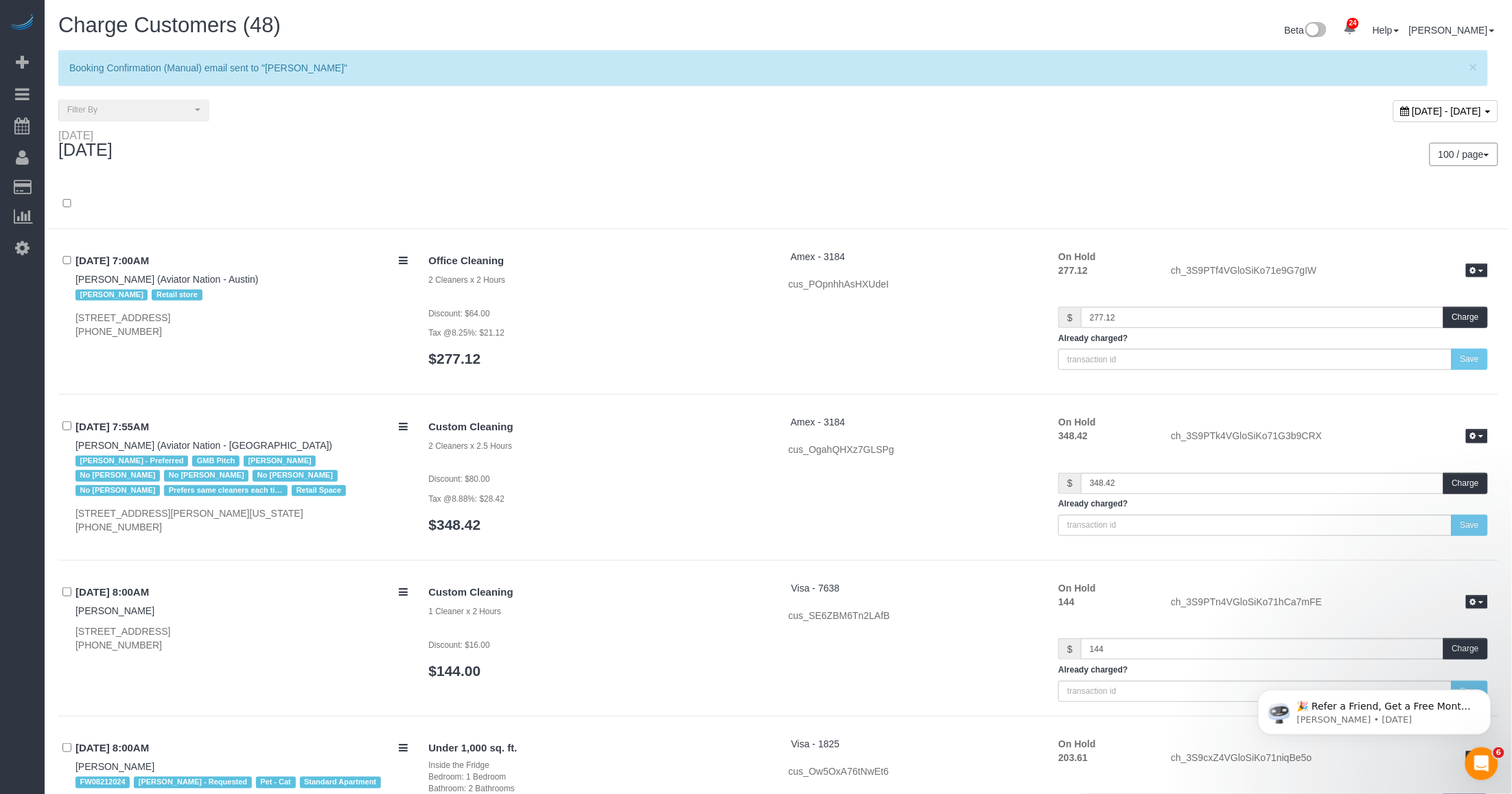
click at [659, 167] on div "Thursday September 18, 2025 100 / page 10 / page 20 / page 30 / page 40 / page …" at bounding box center [778, 154] width 1460 height 51
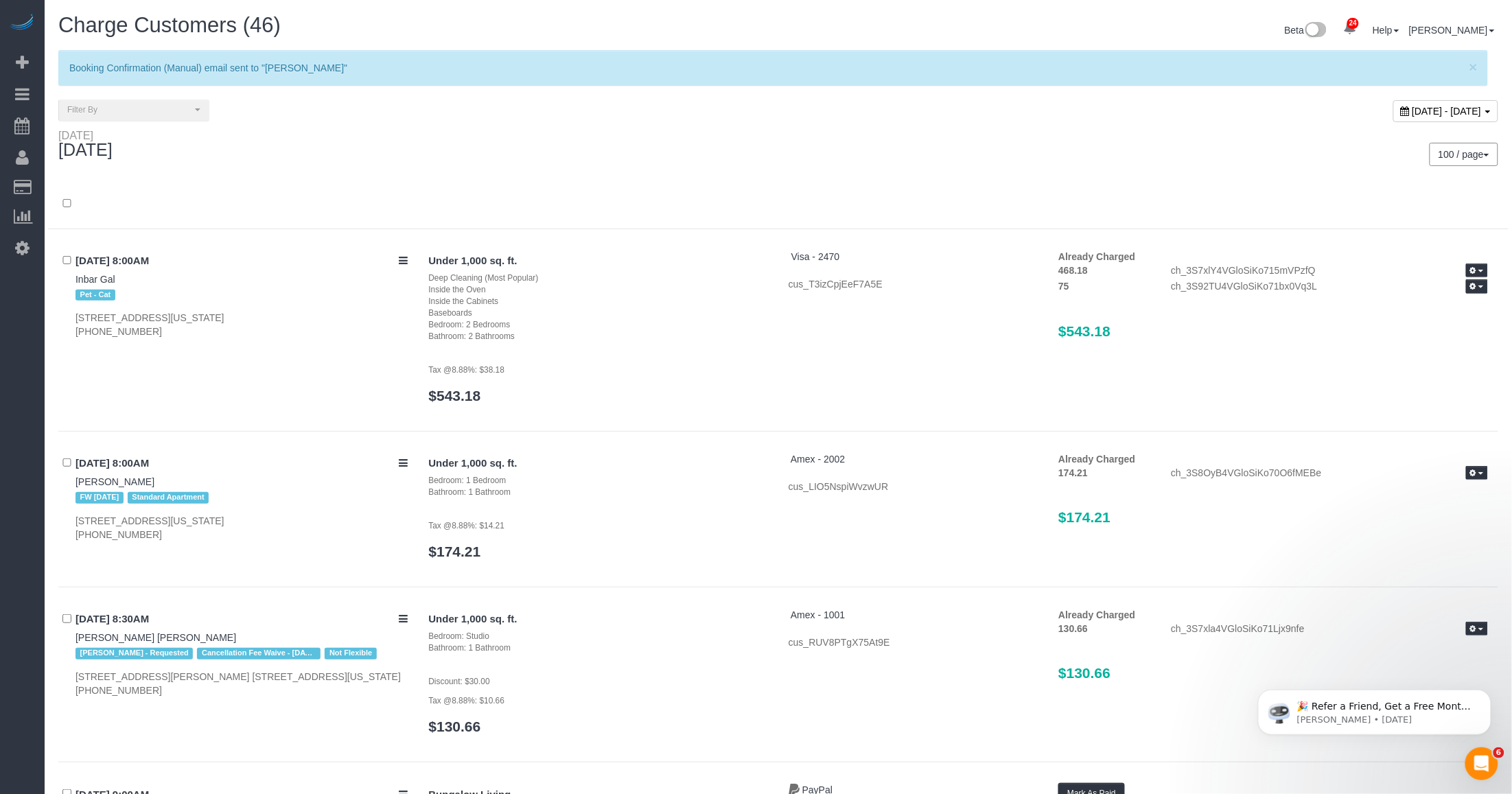
scroll to position [5284, 0]
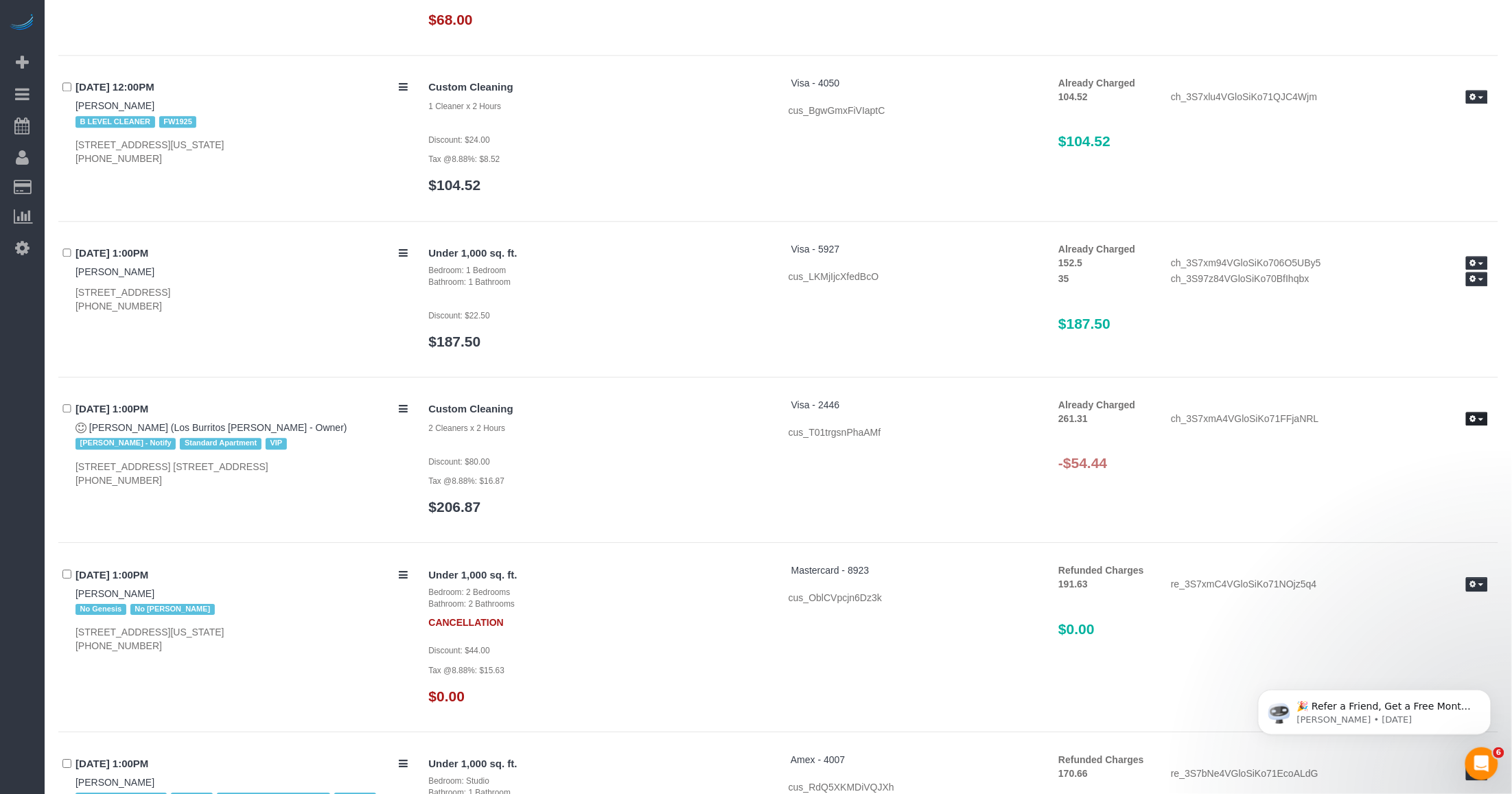
click at [1479, 418] on span "button" at bounding box center [1480, 419] width 6 height 3
click at [1208, 442] on div "Already Charged 261.31 ch_3S7xmA4VGloSiKo71FFjaNRL Refund Send Invoice -$54.44" at bounding box center [1273, 442] width 450 height 87
drag, startPoint x: 1116, startPoint y: 436, endPoint x: 1066, endPoint y: 438, distance: 50.0
click at [1066, 455] on h3 "-$54.44" at bounding box center [1273, 462] width 429 height 16
drag, startPoint x: 1066, startPoint y: 438, endPoint x: 1079, endPoint y: 452, distance: 19.1
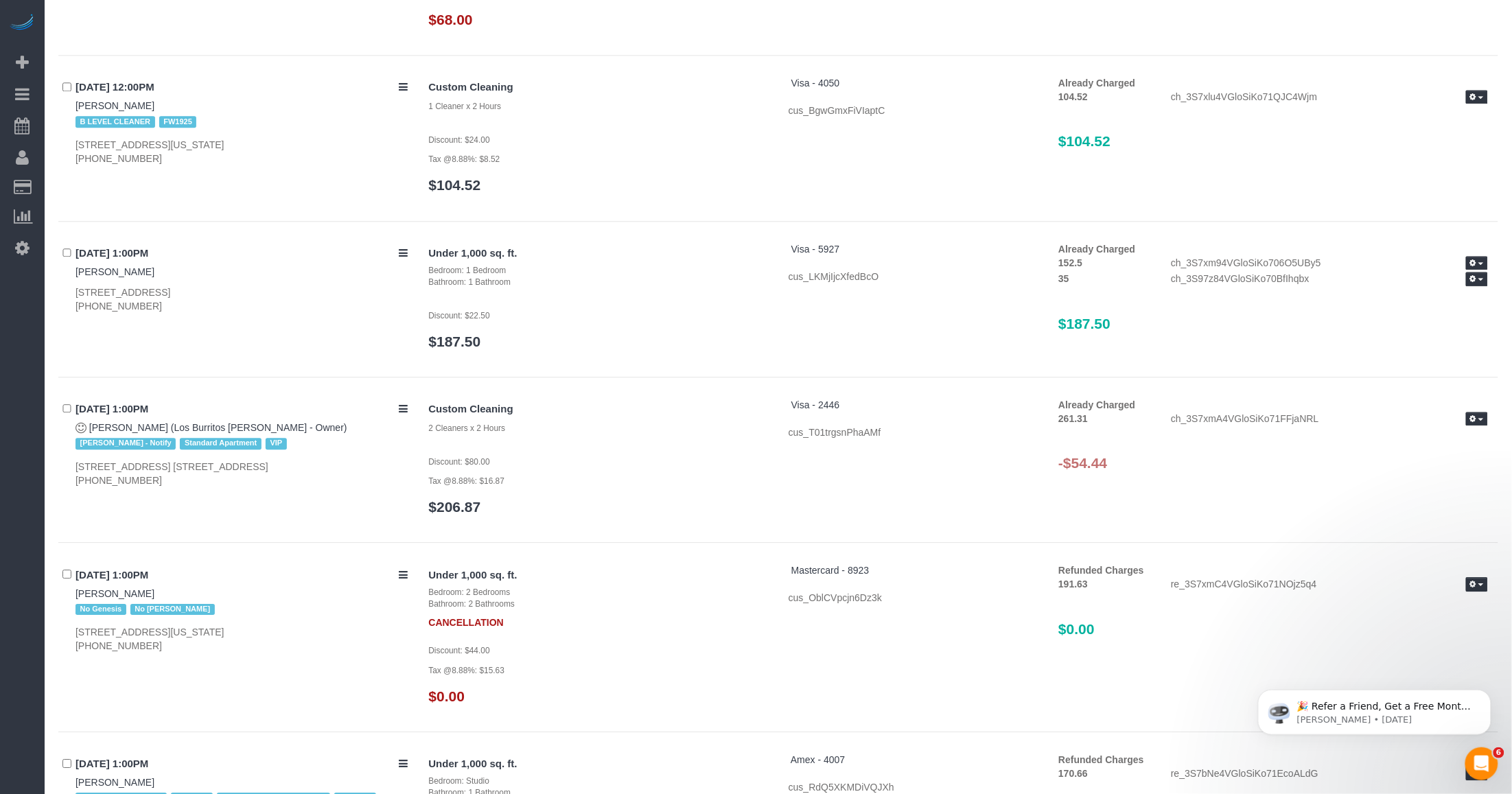
click at [1154, 455] on div "Custom Cleaning 2 Cleaners x 2 Hours Discount: $80.00 Tax @8.88%: $16.87 $206.8…" at bounding box center [958, 463] width 1080 height 131
click at [919, 456] on div "Custom Cleaning 2 Cleaners x 2 Hours Discount: $80.00 Tax @8.88%: $16.87 $206.8…" at bounding box center [958, 463] width 1080 height 131
click at [1476, 412] on button "button" at bounding box center [1477, 419] width 22 height 15
click at [1174, 455] on h3 "-$54.44" at bounding box center [1273, 462] width 429 height 16
click at [166, 479] on div "09/18/2025 1:00PM Julia Bainbridge (Los Burritos Juarez - Owner) Jacky Xu - Not…" at bounding box center [778, 470] width 1440 height 146
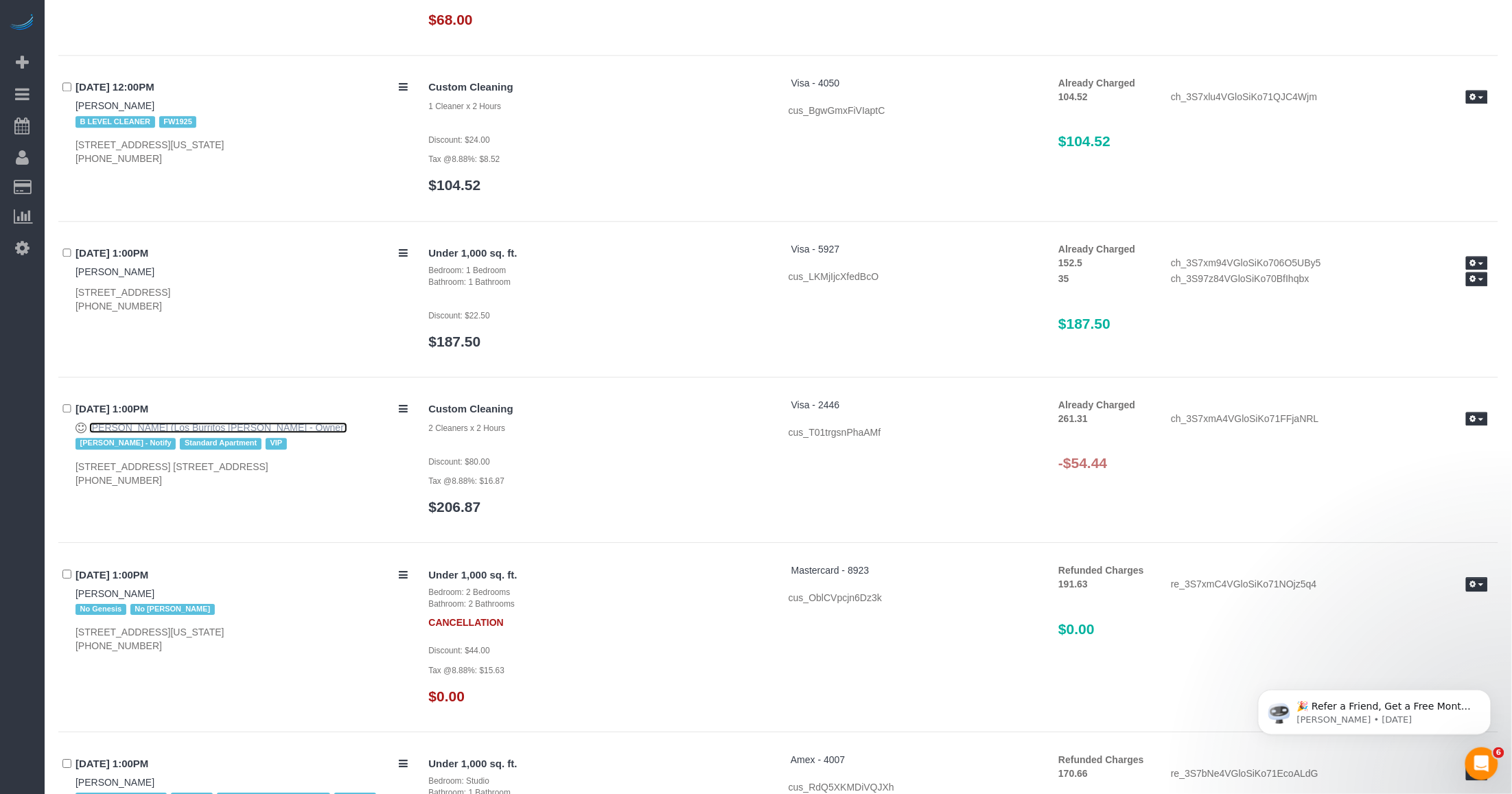
click at [141, 422] on link "Julia Bainbridge (Los Burritos Juarez - Owner)" at bounding box center [218, 428] width 258 height 11
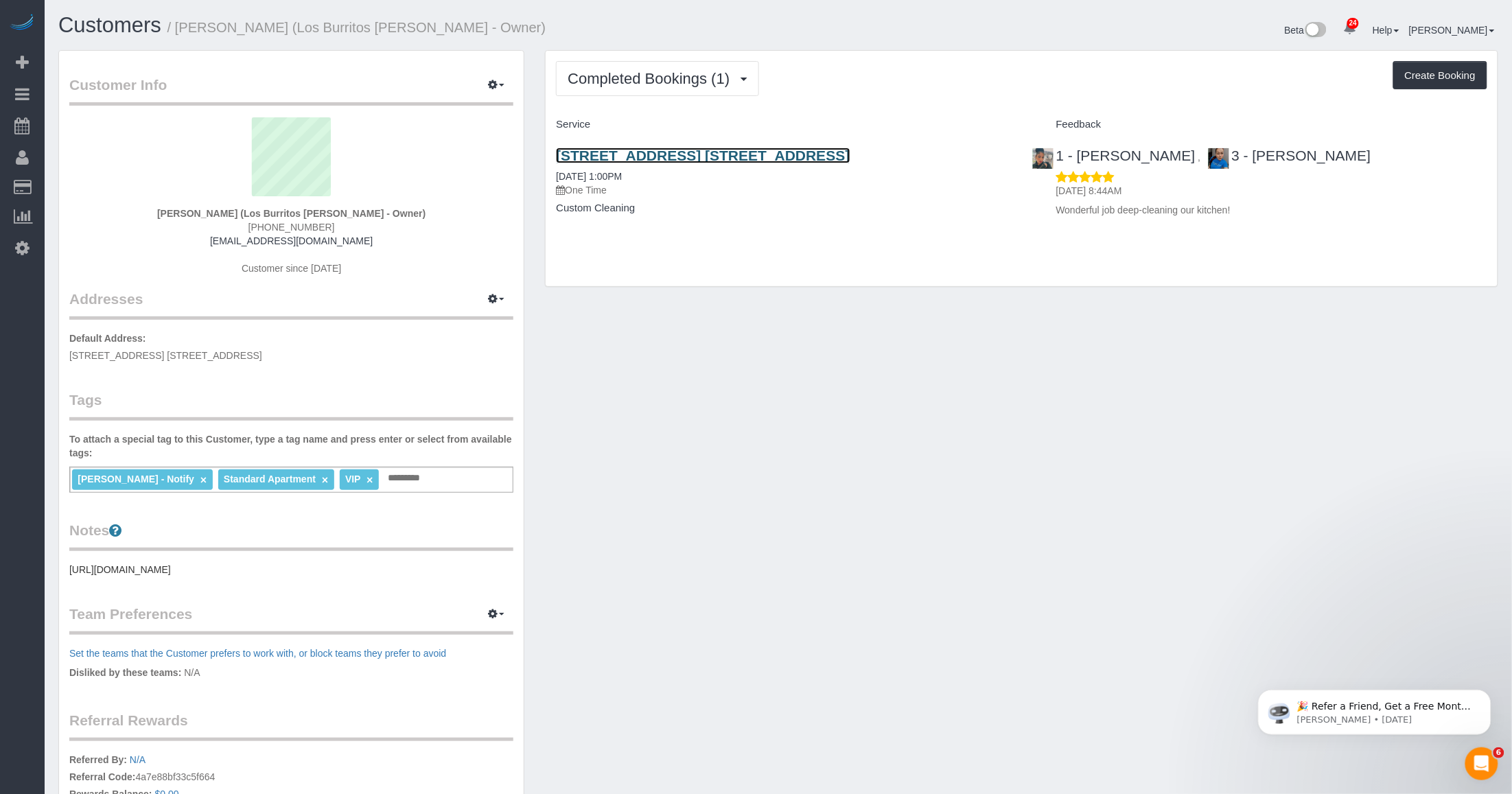
click at [655, 149] on link "[STREET_ADDRESS] [STREET_ADDRESS]" at bounding box center [702, 155] width 294 height 16
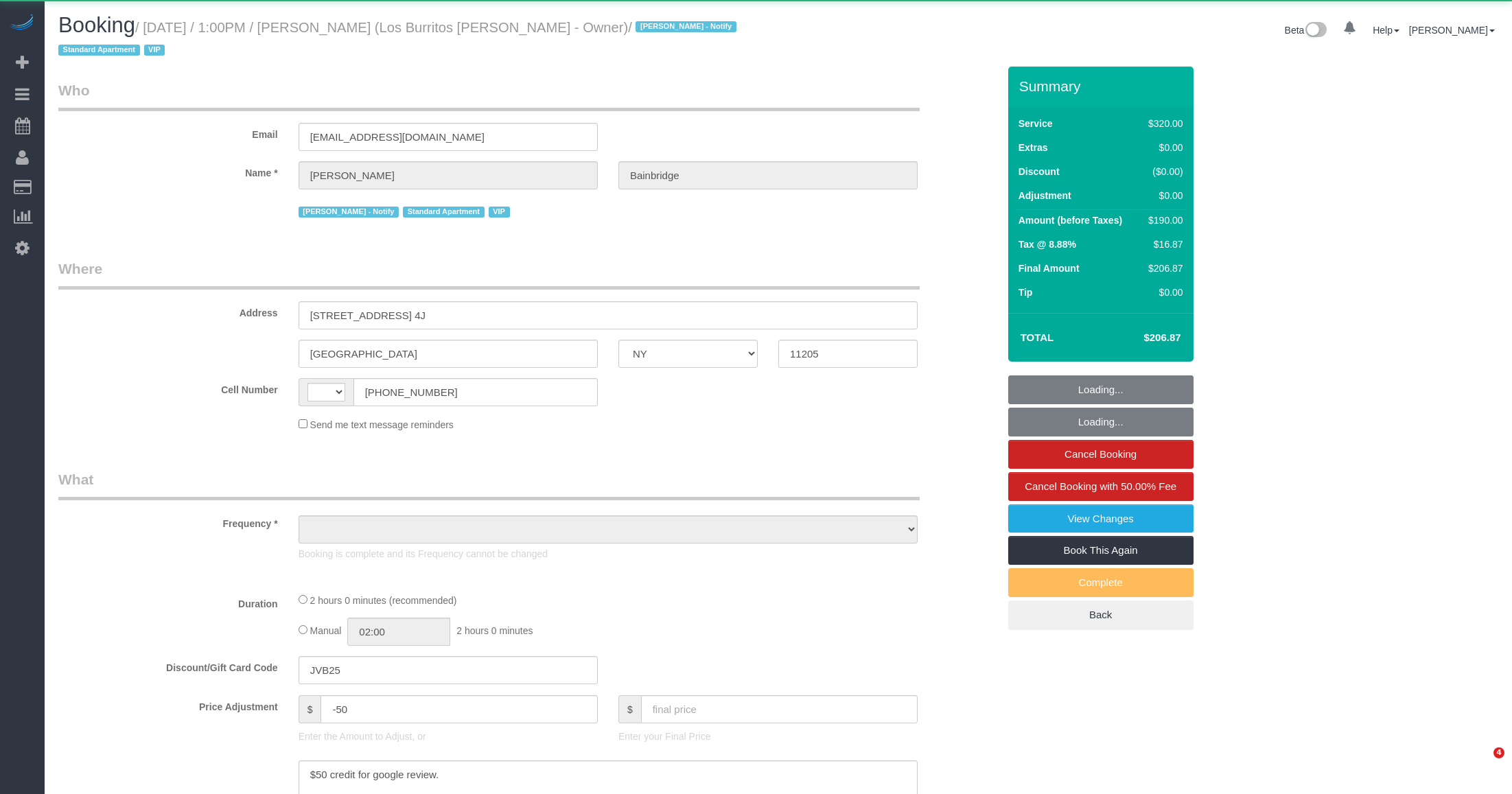
select select "NY"
select select "string:[GEOGRAPHIC_DATA]"
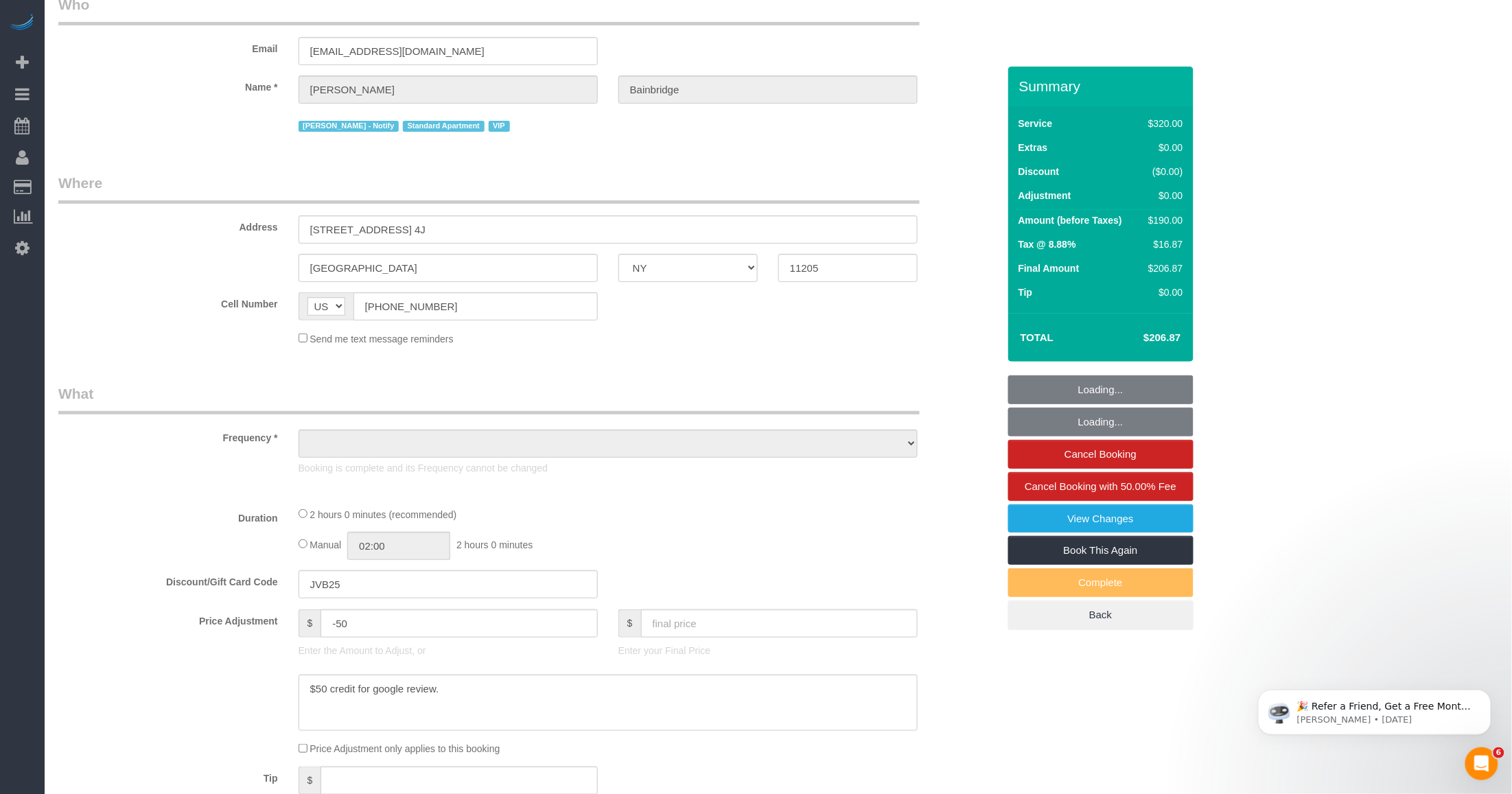
select select "object:835"
select select "string:stripe-pm_1S41pe4VGloSiKo7DXQ3GHKL"
select select "number:89"
select select "number:90"
select select "number:14"
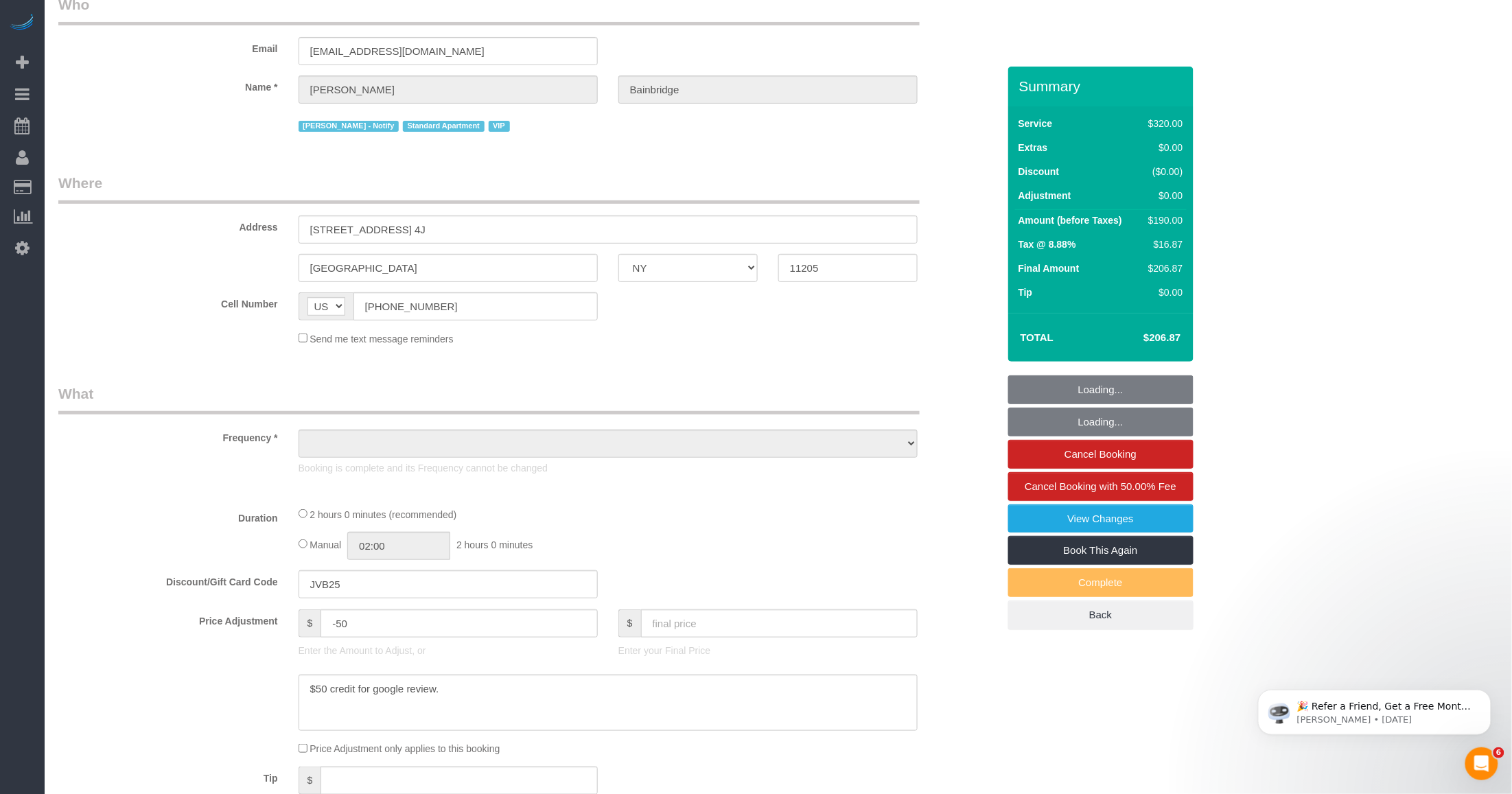
select select "number:5"
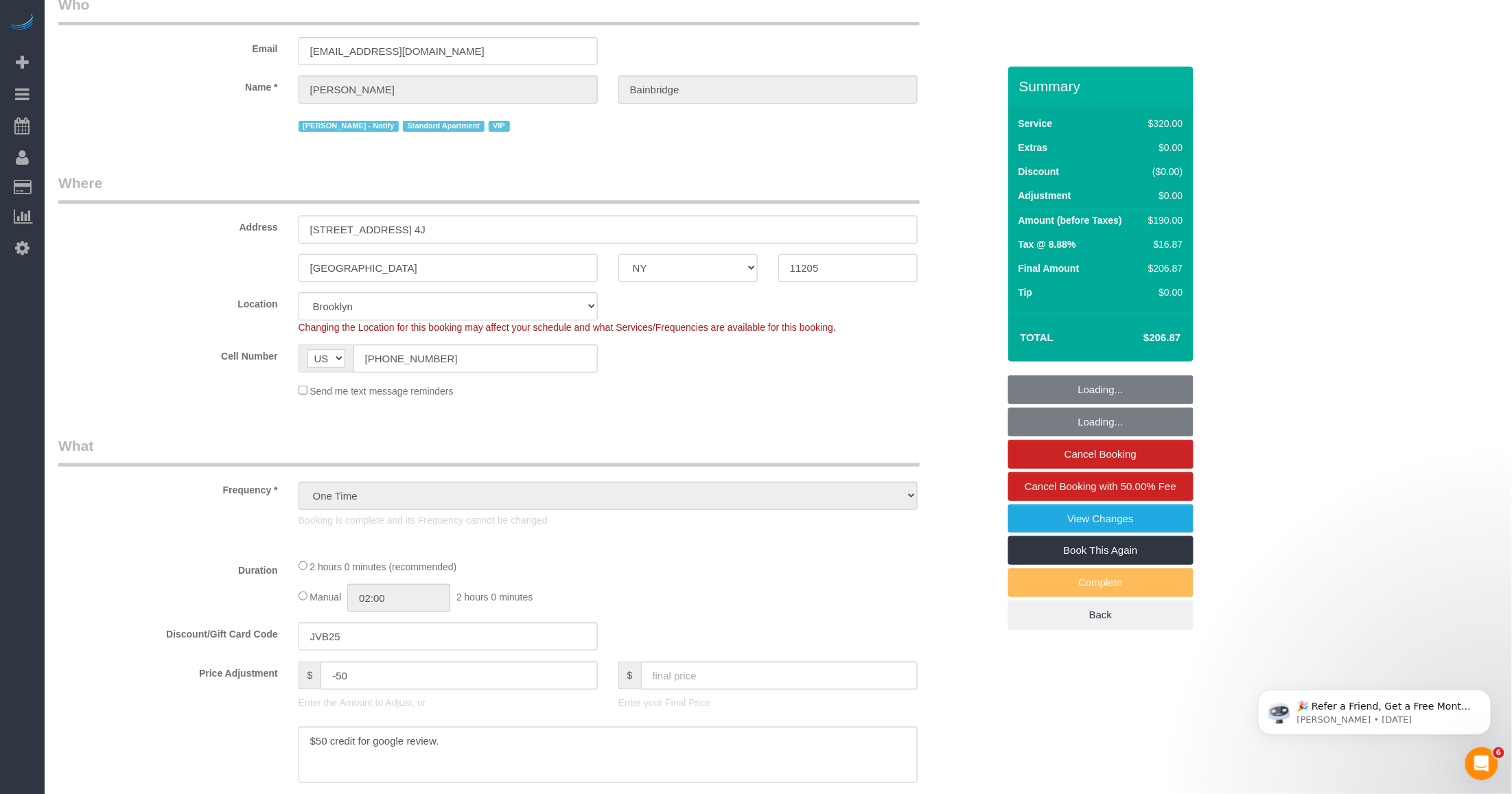
select select "2"
select select "spot1"
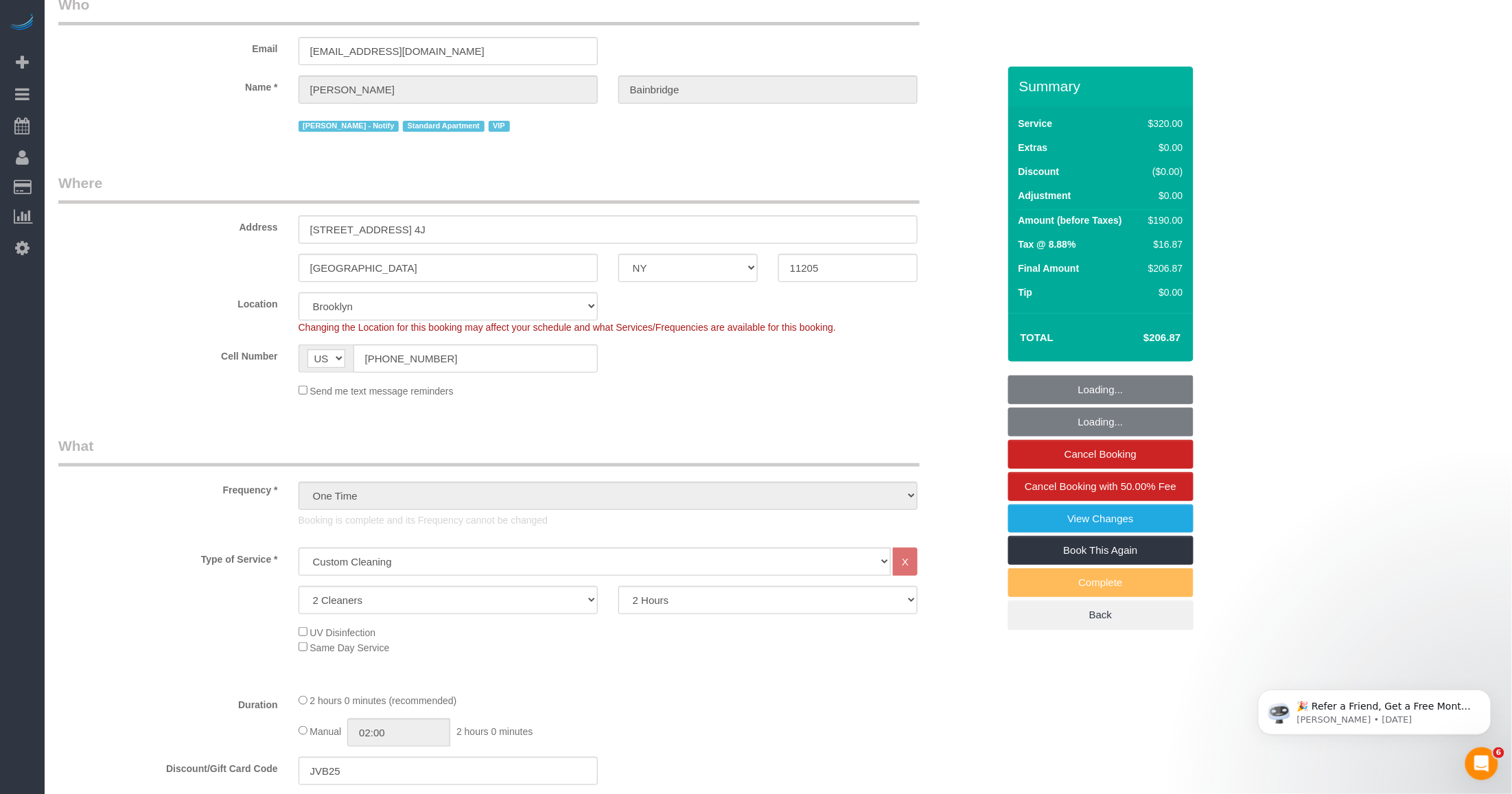
select select "object:1540"
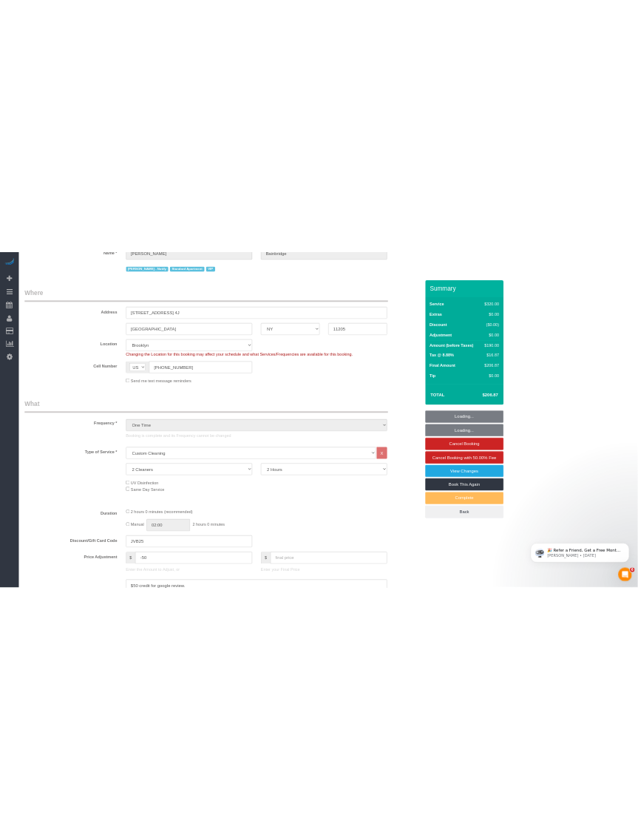
scroll to position [277, 0]
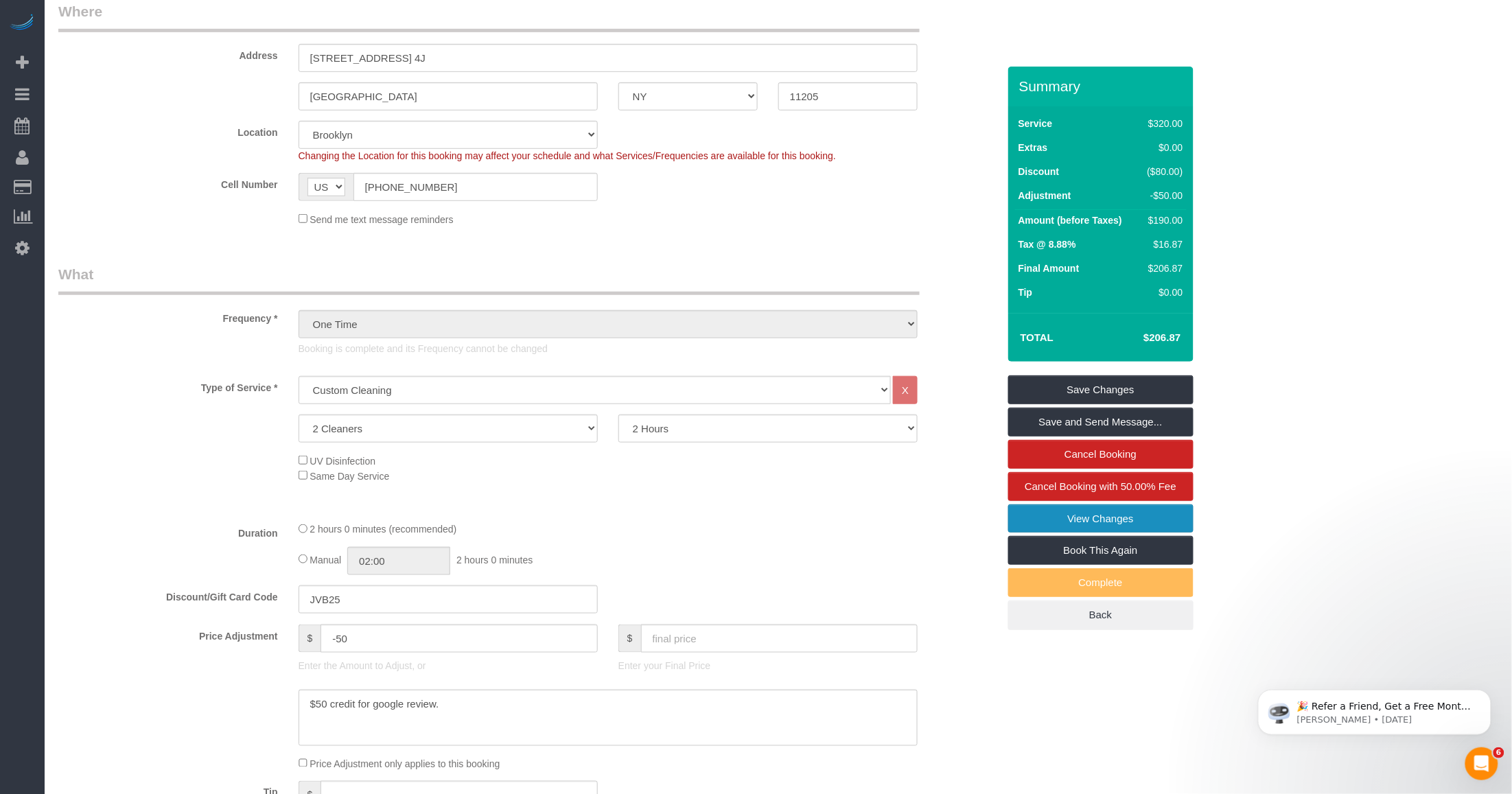
click at [1064, 522] on link "View Changes" at bounding box center [1101, 519] width 186 height 29
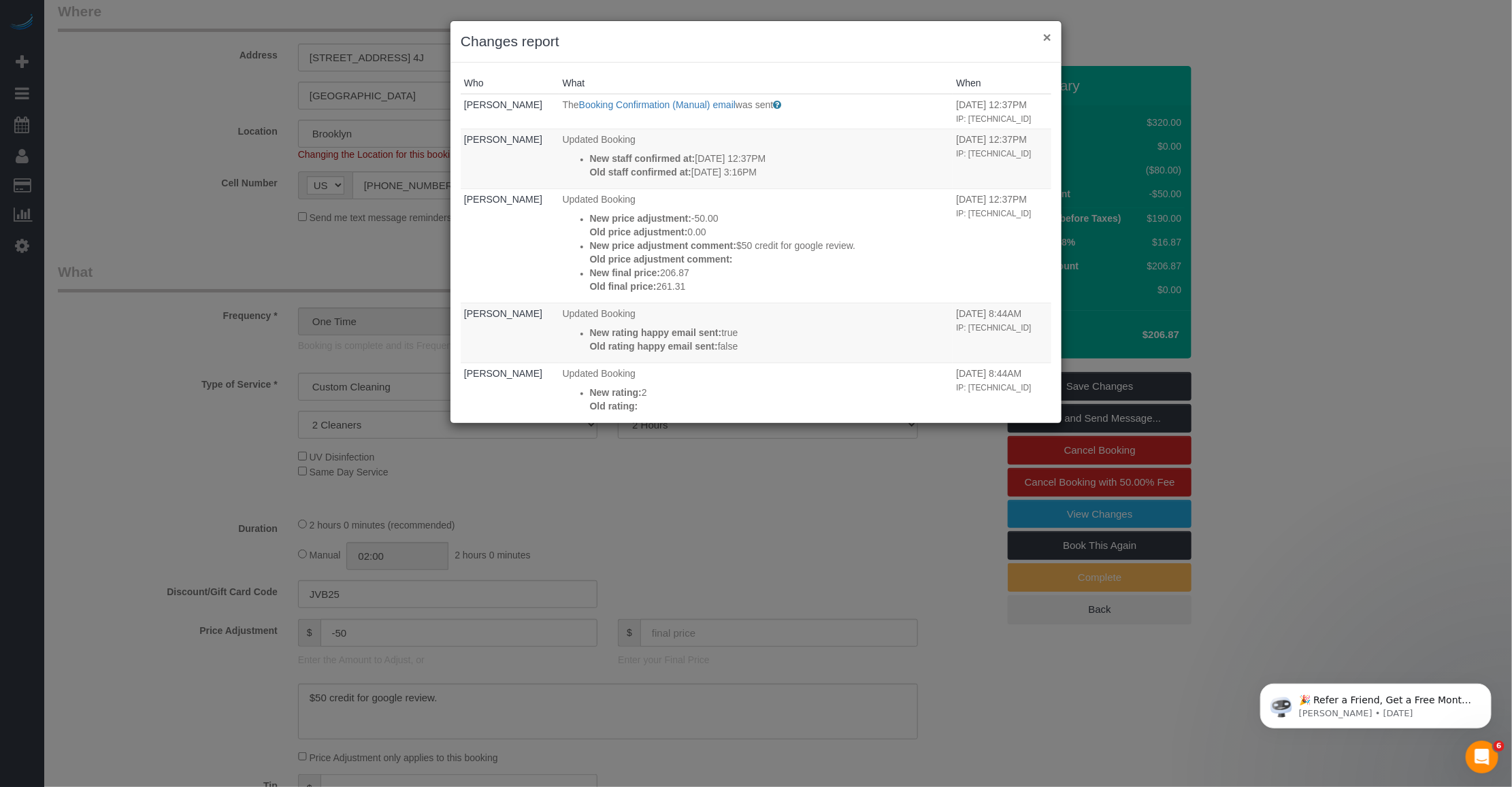
drag, startPoint x: 1048, startPoint y: 33, endPoint x: 1039, endPoint y: 38, distance: 10.3
click at [1048, 33] on button "×" at bounding box center [1047, 38] width 8 height 15
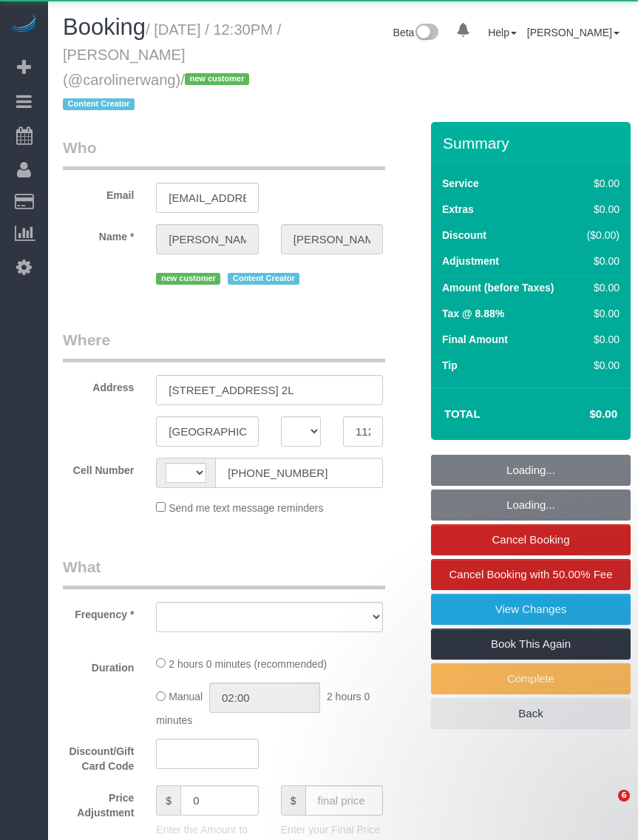
select select "NY"
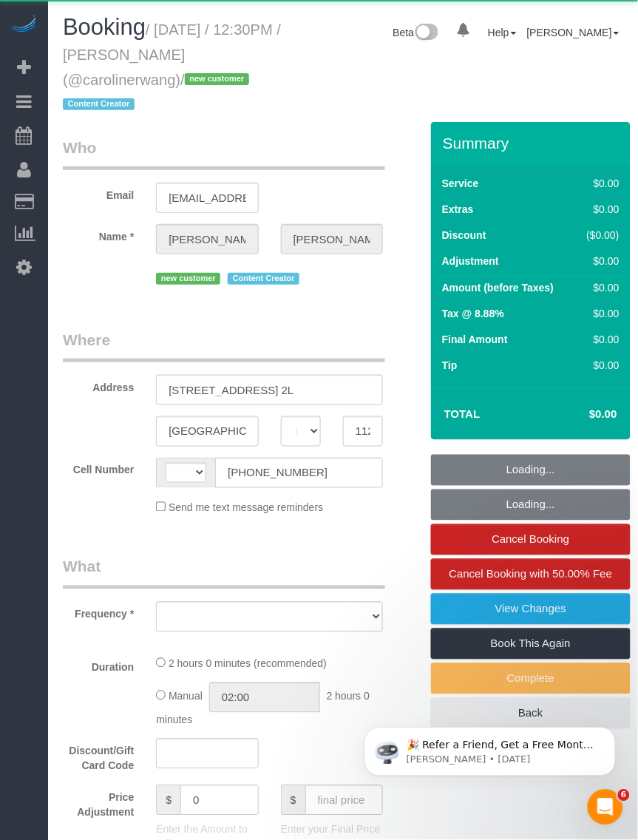
select select "string:[GEOGRAPHIC_DATA]"
select select "string:stripe-pm_1S43Yz4VGloSiKo72DknBCkE"
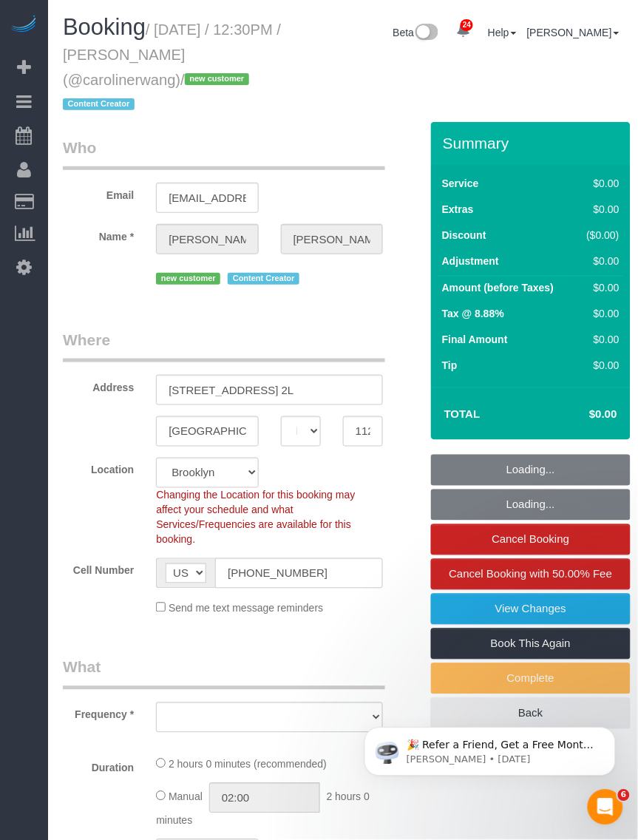
select select "object:822"
select select "number:58"
select select "number:79"
select select "number:15"
select select "number:5"
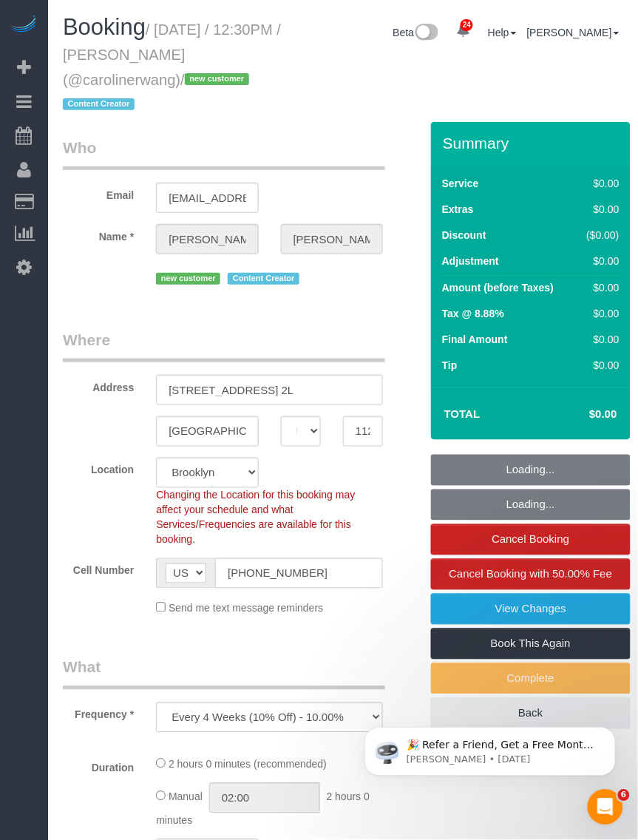
select select "object:985"
select select "120"
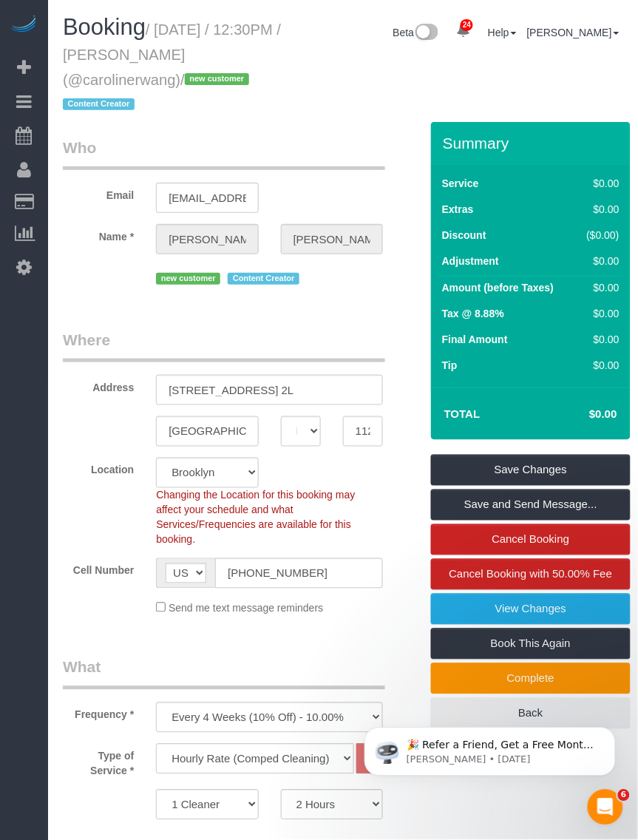
drag, startPoint x: 161, startPoint y: 24, endPoint x: 178, endPoint y: 80, distance: 58.0
click at [178, 80] on small "/ [DATE] / 12:30PM / [PERSON_NAME] (@carolinerwang) / new customer Content Crea…" at bounding box center [172, 67] width 218 height 92
click at [198, 46] on small "/ [DATE] / 12:30PM / [PERSON_NAME] (@carolinerwang) / new customer Content Crea…" at bounding box center [172, 67] width 218 height 92
drag, startPoint x: 292, startPoint y: 55, endPoint x: 283, endPoint y: 55, distance: 8.9
click at [283, 55] on div "Booking / September 22, 2025 / 12:30PM / Caroline Wang (@carolinerwang) / new c…" at bounding box center [173, 68] width 243 height 107
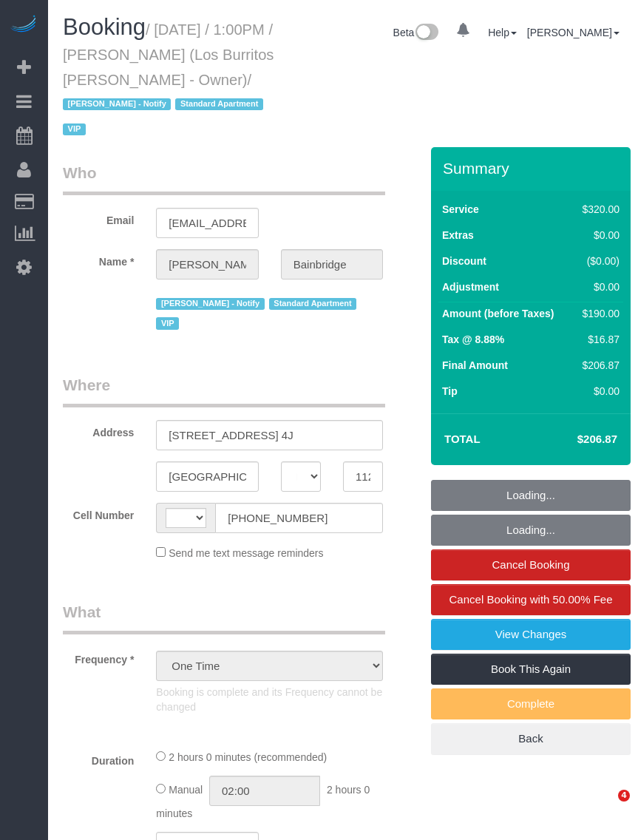
select select "NY"
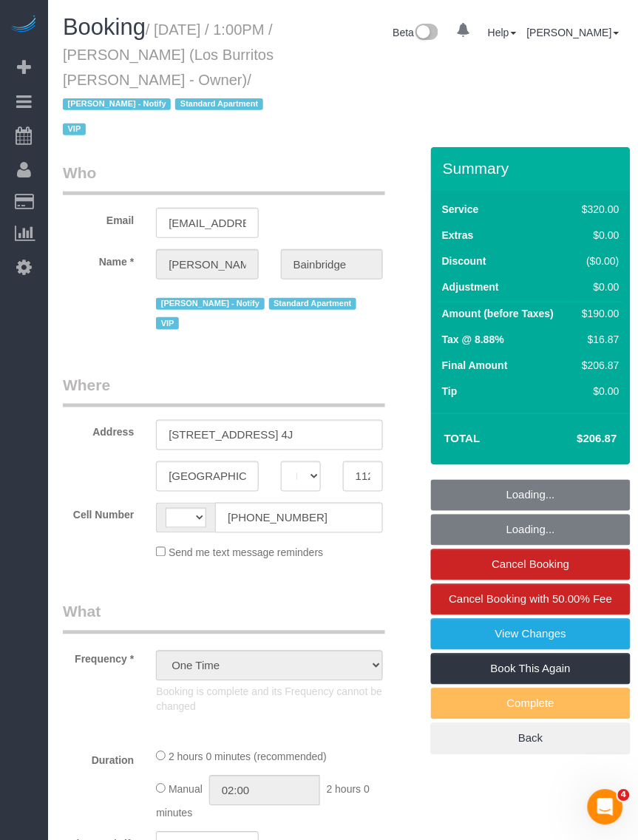
select select "string:stripe-pm_1S41pe4VGloSiKo7DXQ3GHKL"
select select "2"
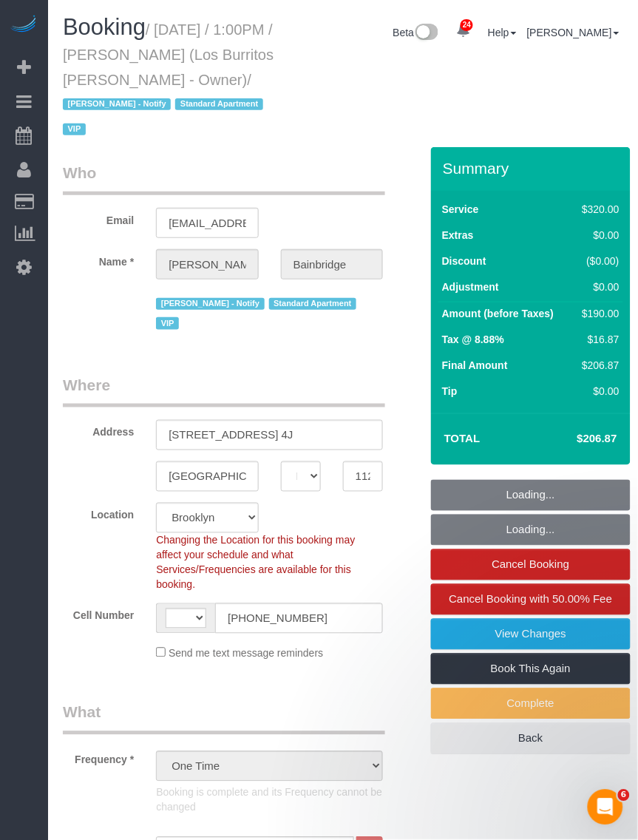
scroll to position [277, 0]
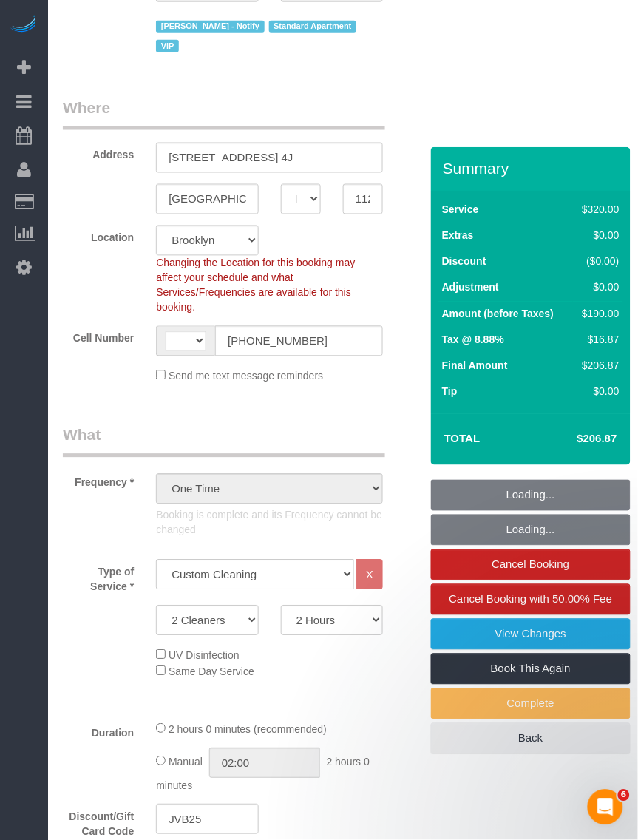
select select "object:971"
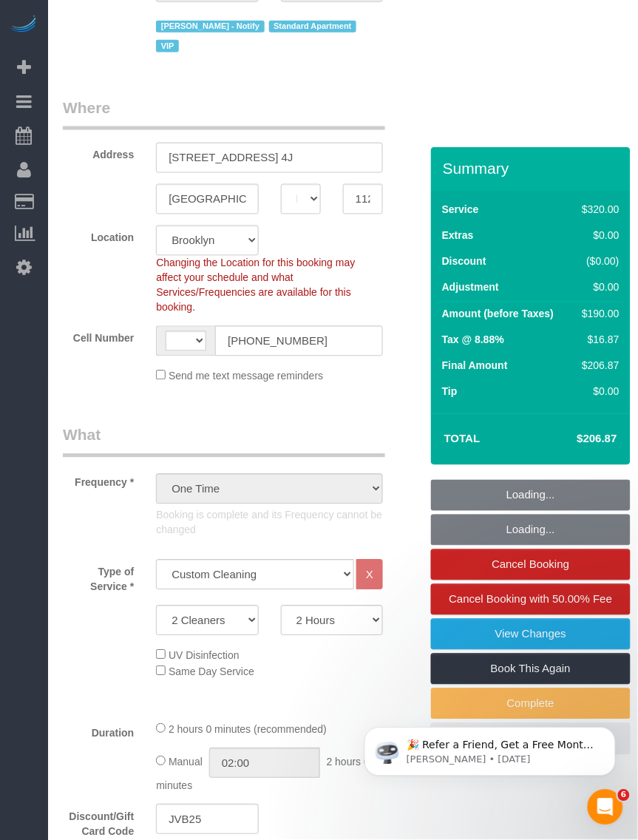
scroll to position [0, 0]
select select "string:US"
select select "number:89"
select select "number:90"
select select "number:14"
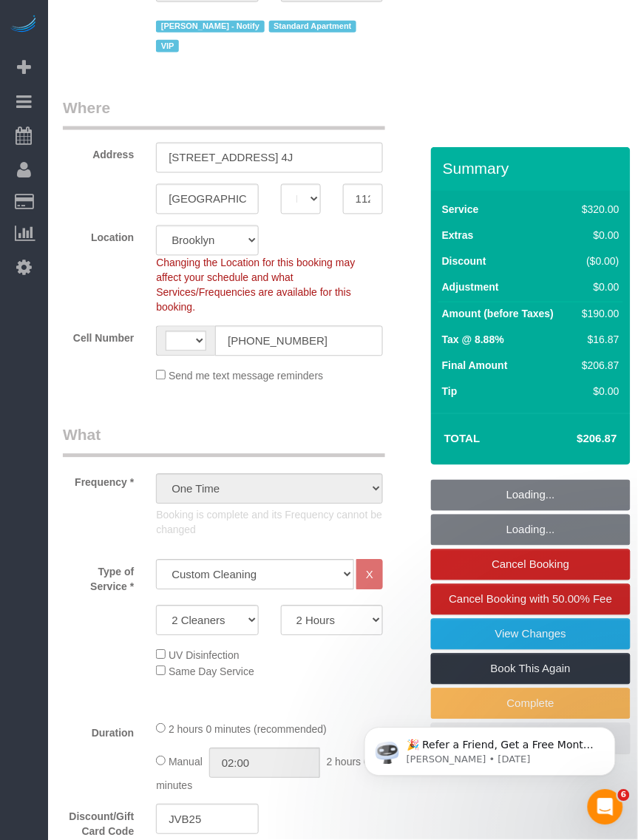
select select "number:5"
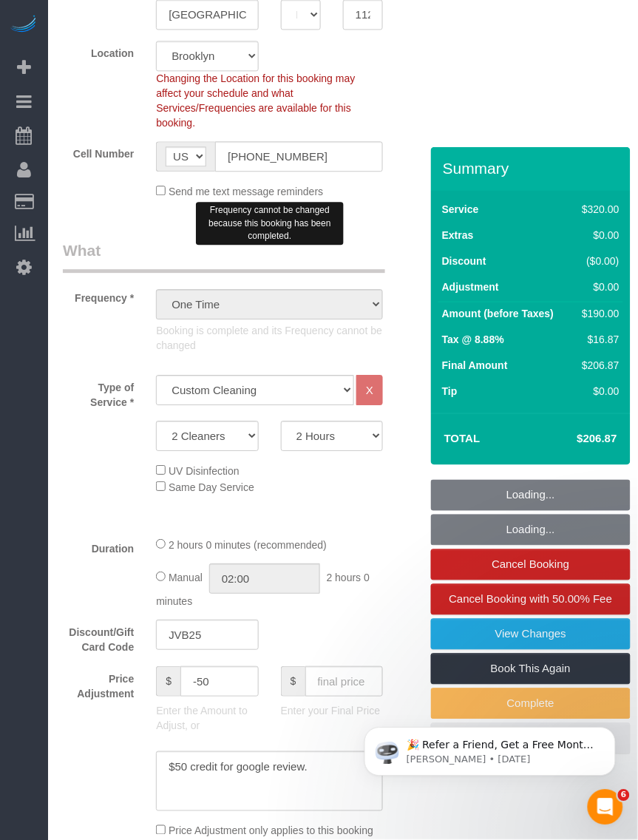
select select "spot1"
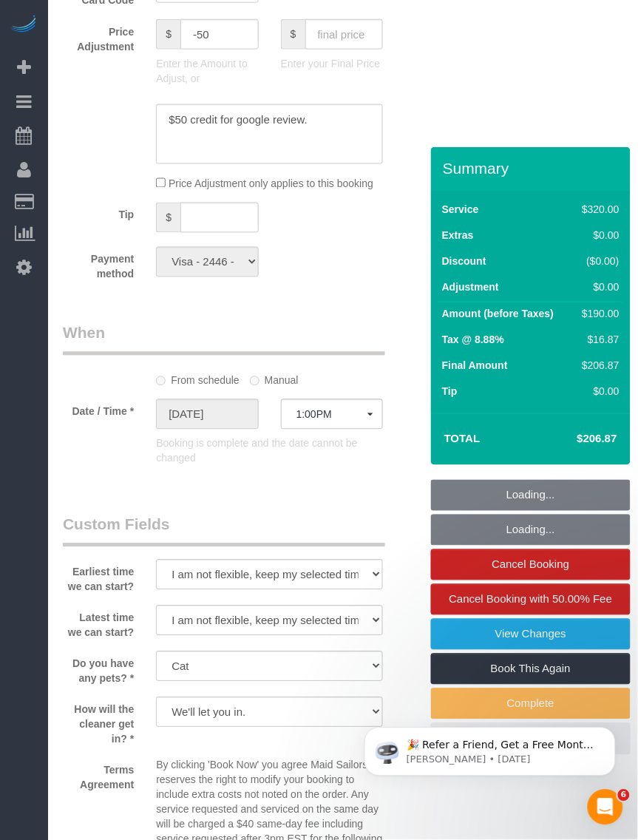
scroll to position [1387, 0]
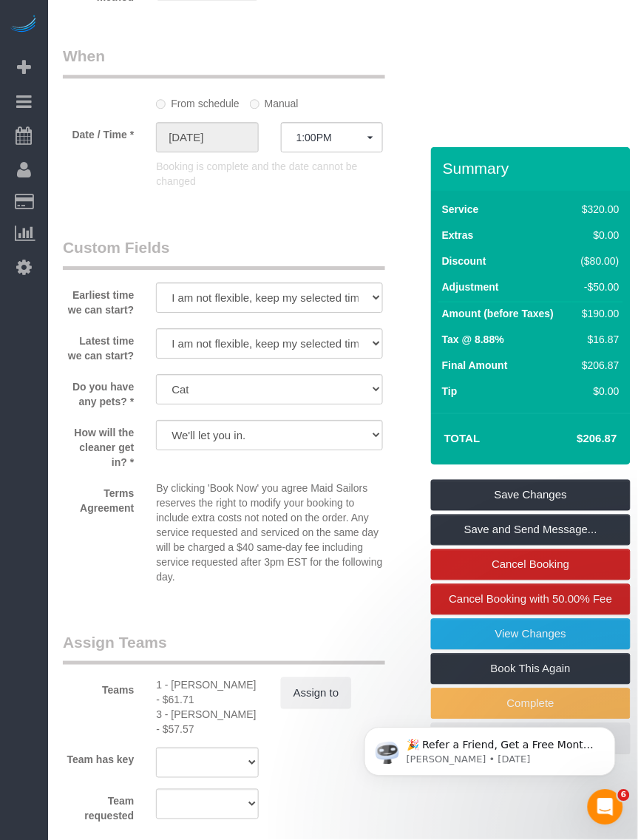
click at [195, 678] on div "1 - Marlenyn Robles - $61.71" at bounding box center [207, 693] width 102 height 30
copy div "Marlenyn"
click at [198, 707] on div "3 - Geraldin Bastidas - $57.57" at bounding box center [207, 722] width 102 height 30
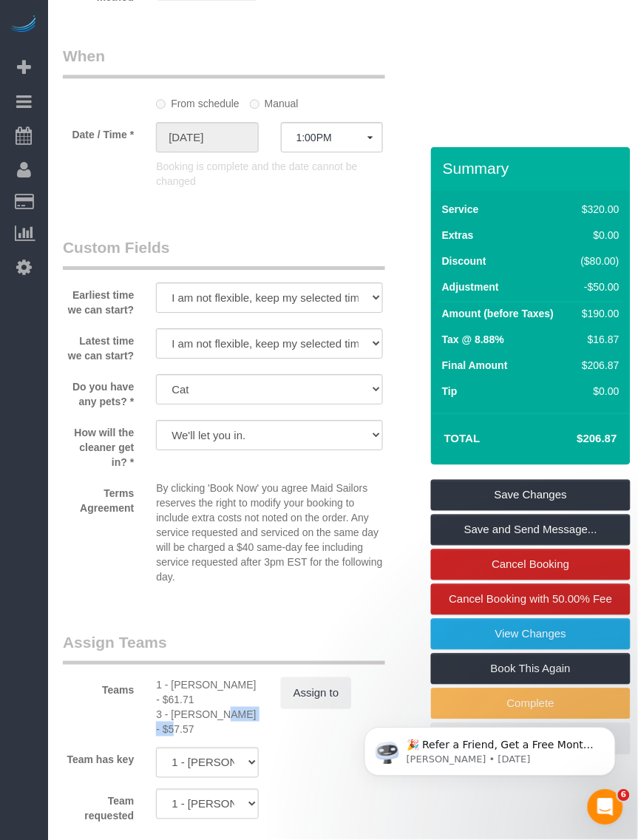
copy div "Geraldin"
click at [189, 678] on div "1 - Marlenyn Robles - $61.71" at bounding box center [207, 693] width 102 height 30
copy div "Marlenyn"
click at [198, 707] on div "3 - Geraldin Bastidas - $57.57" at bounding box center [207, 722] width 102 height 30
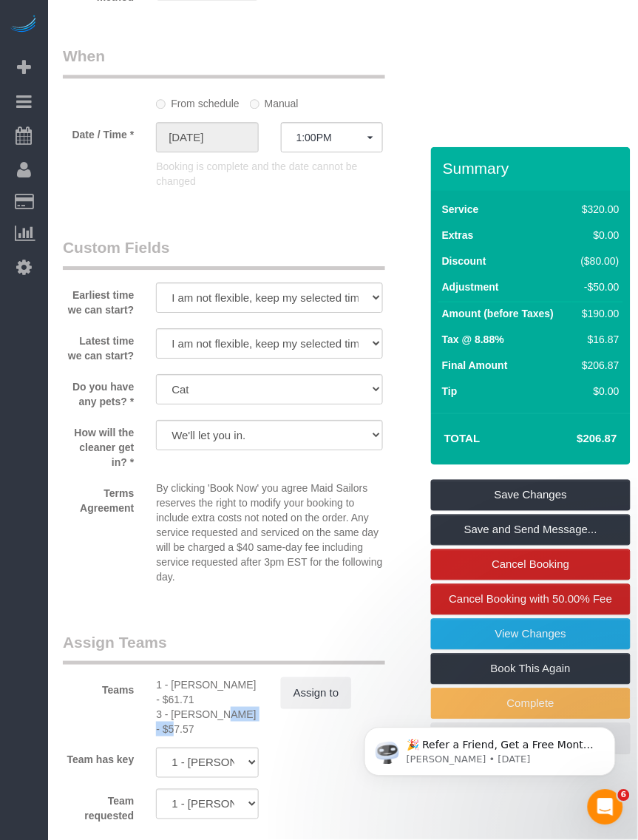
click at [198, 707] on div "3 - Geraldin Bastidas - $57.57" at bounding box center [207, 722] width 102 height 30
copy div "Geraldin"
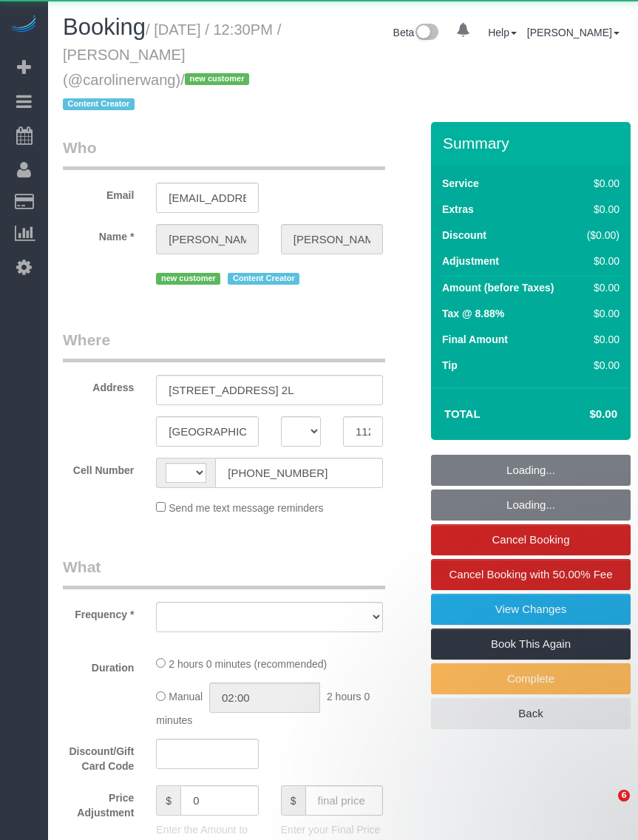
select select "NY"
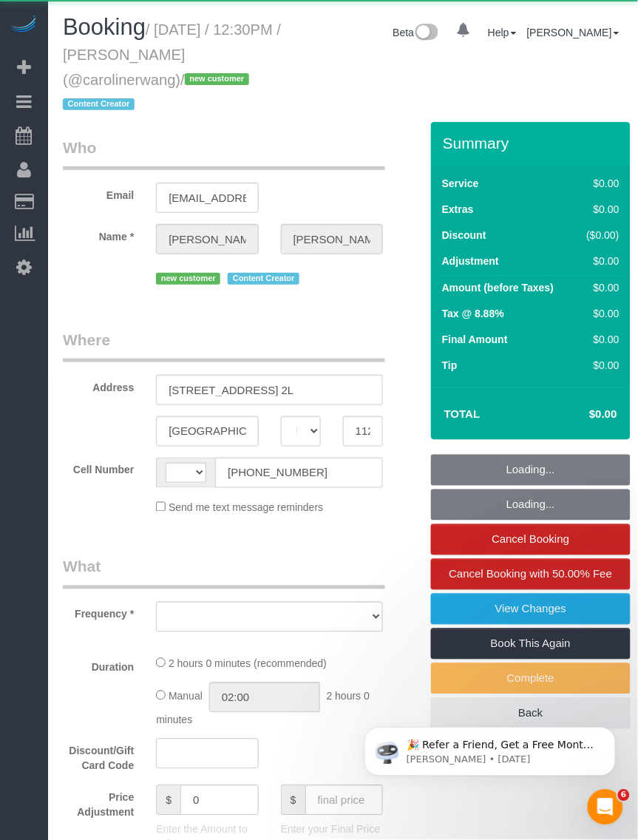
select select "string:stripe-pm_1S43Yz4VGloSiKo72DknBCkE"
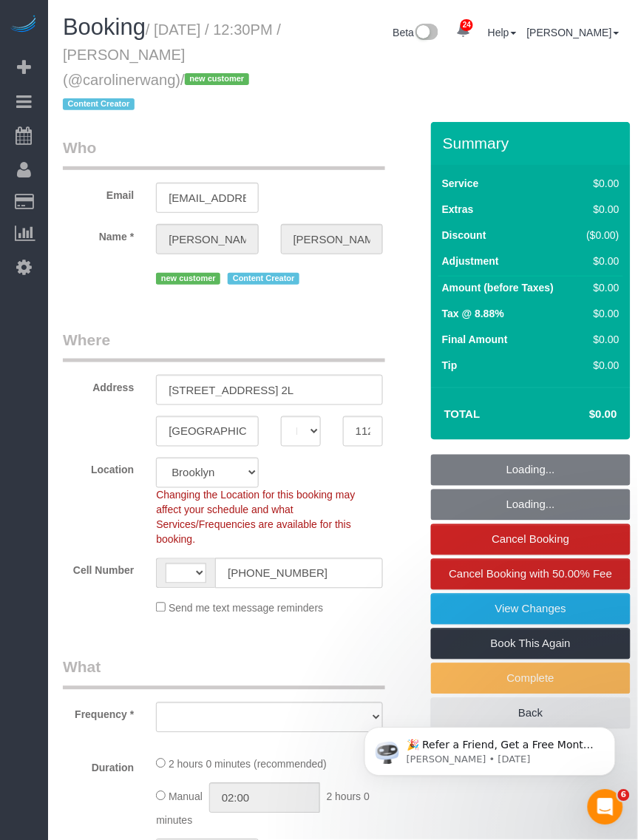
select select "string:[GEOGRAPHIC_DATA]"
select select "object:826"
select select "120"
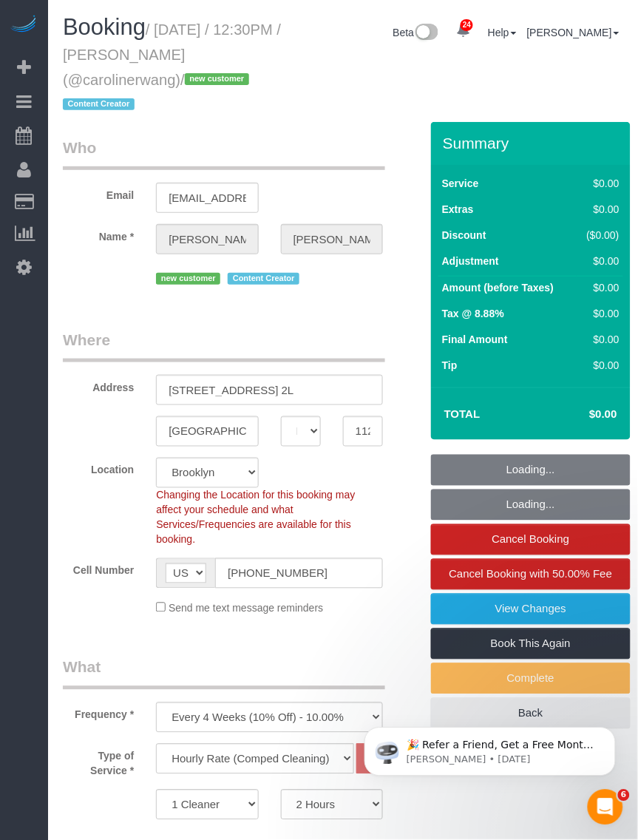
select select "object:1385"
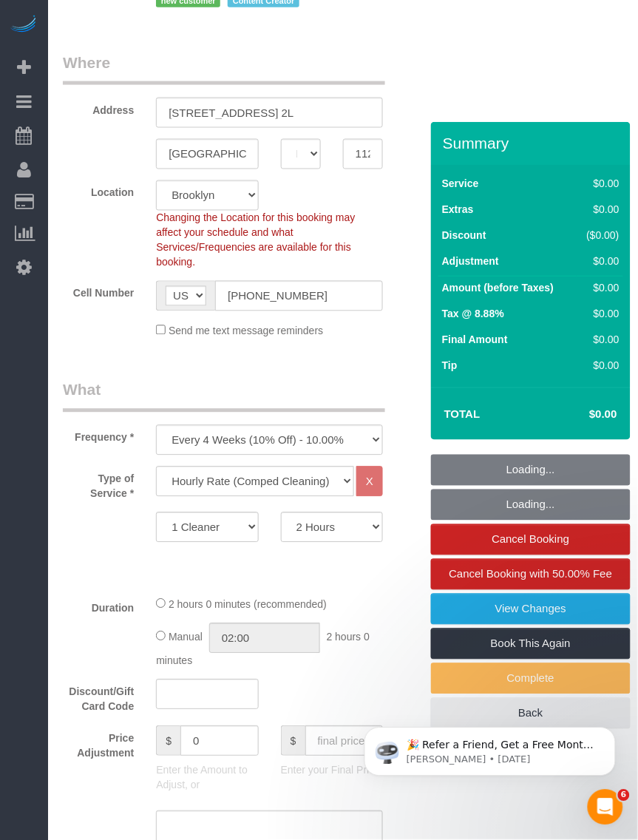
select select "number:58"
select select "number:79"
select select "number:15"
select select "number:5"
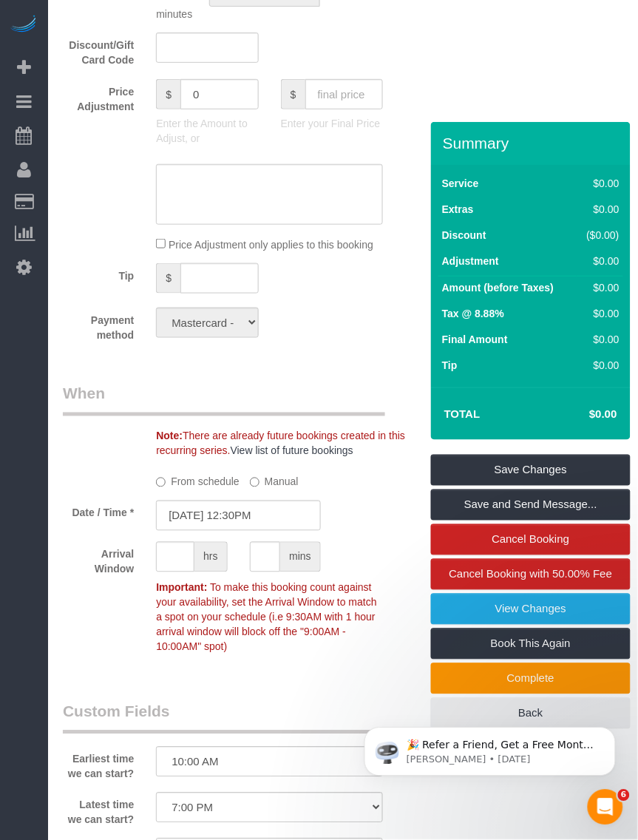
scroll to position [647, 0]
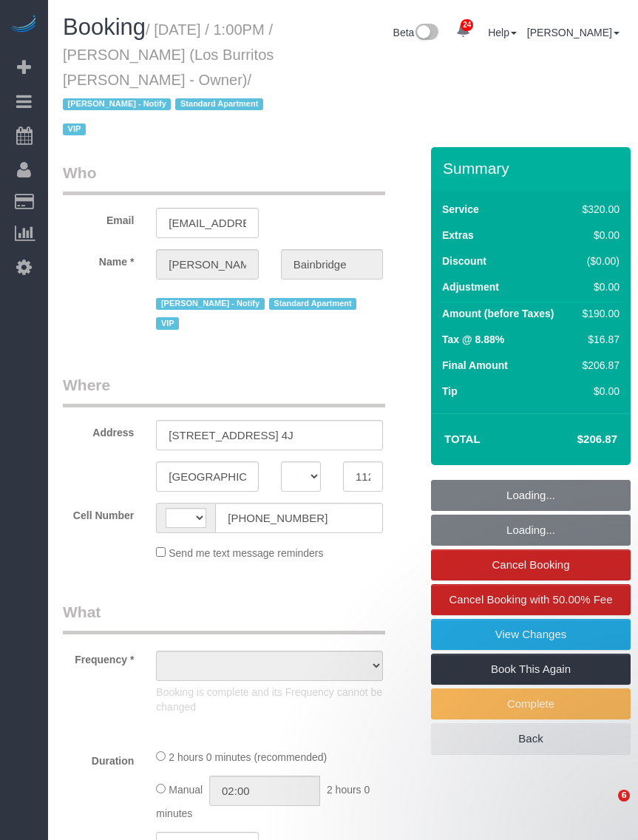
select select "NY"
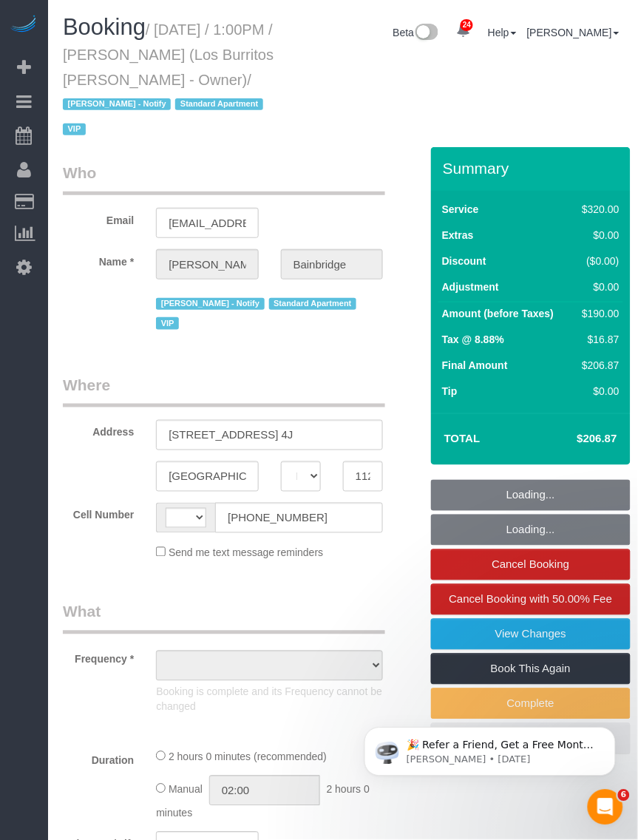
select select "string:[GEOGRAPHIC_DATA]"
select select "string:stripe-pm_1S41pe4VGloSiKo7DXQ3GHKL"
select select "number:89"
select select "number:90"
select select "number:14"
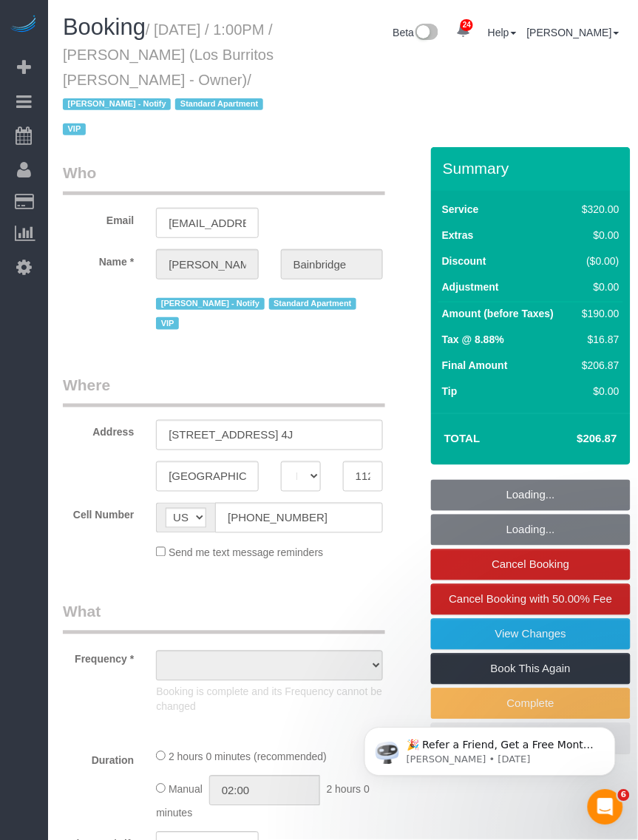
select select "number:5"
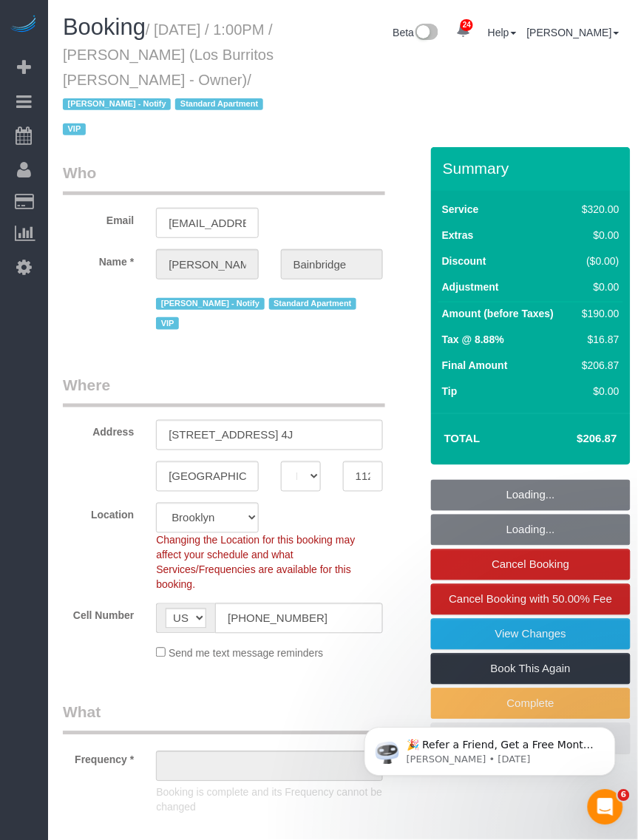
select select "object:980"
select select "spot1"
select select "2"
select select "object:1120"
drag, startPoint x: 174, startPoint y: 48, endPoint x: 279, endPoint y: 49, distance: 105.1
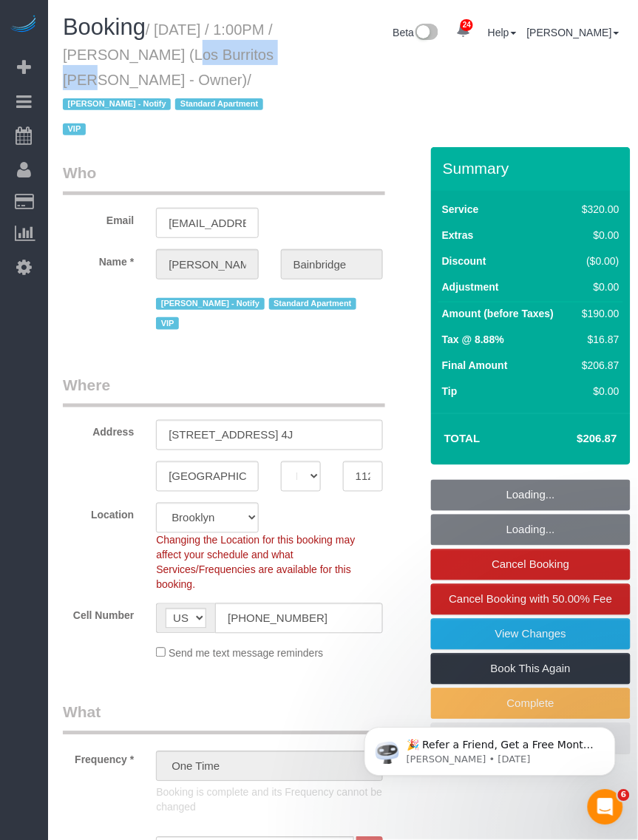
click at [279, 49] on h1 "Booking / September 18, 2025 / 1:00PM / Julia Bainbridge (Los Burritos Juarez -…" at bounding box center [173, 78] width 220 height 126
copy small "Julia Bainbridge"
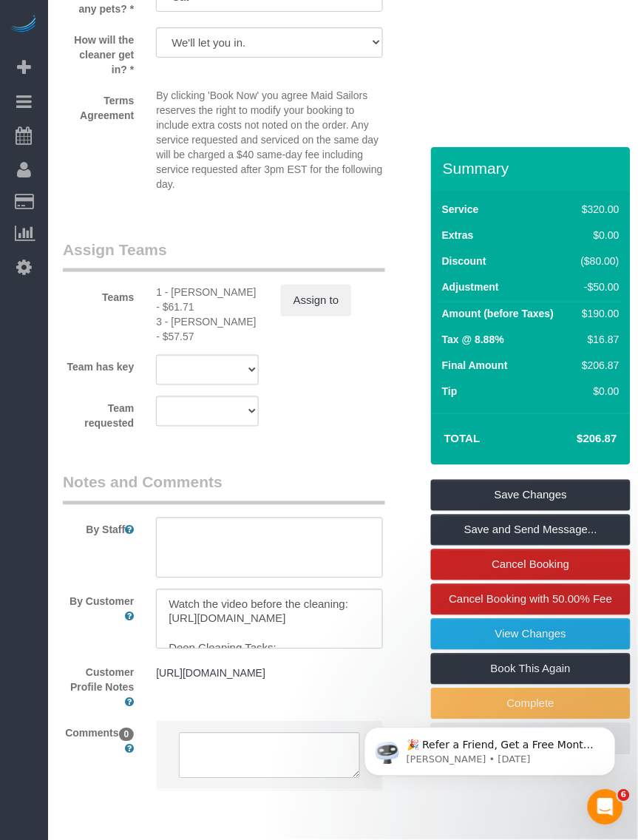
scroll to position [1687, 0]
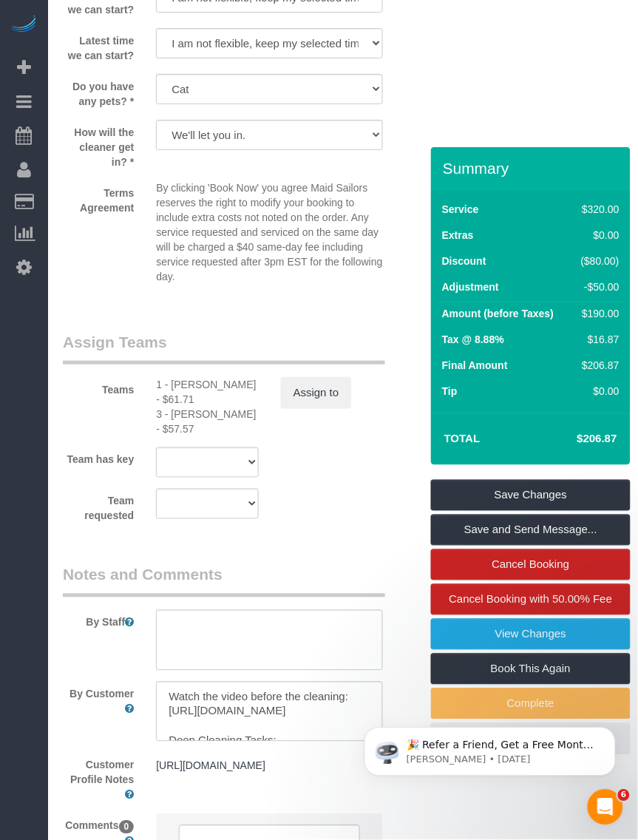
drag, startPoint x: 174, startPoint y: 323, endPoint x: 248, endPoint y: 324, distance: 74.0
click at [248, 377] on div "1 - [PERSON_NAME] - $61.71" at bounding box center [207, 392] width 102 height 30
copy div "Marlenyn Robles"
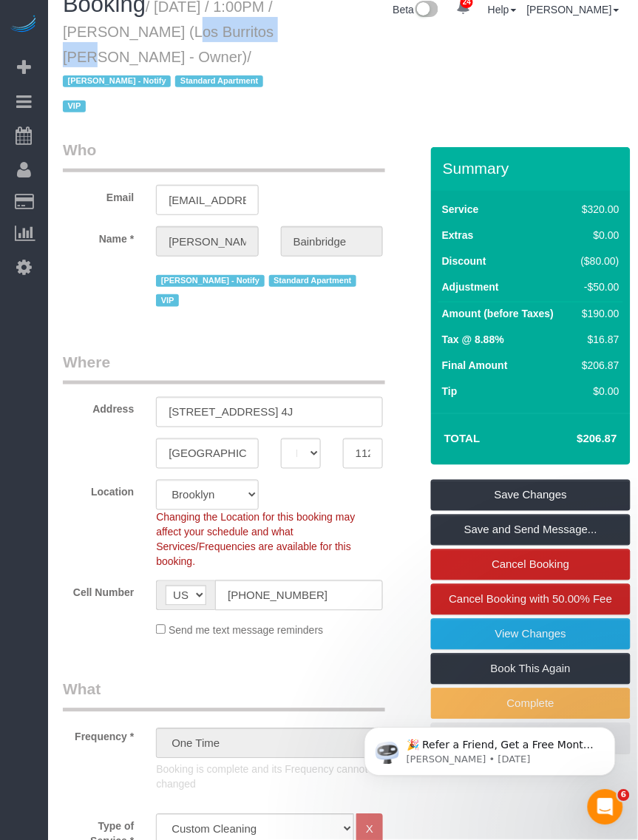
scroll to position [0, 0]
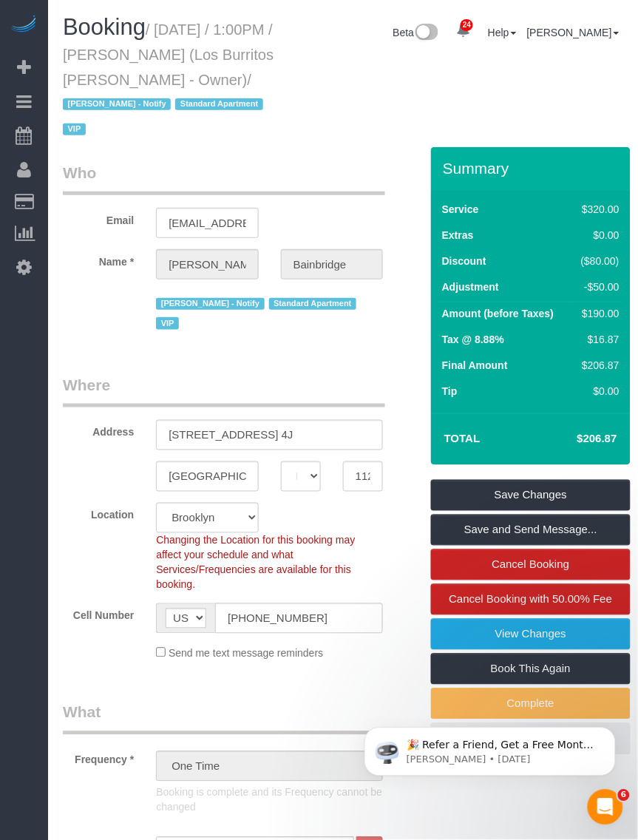
click at [215, 61] on small "/ September 18, 2025 / 1:00PM / Julia Bainbridge (Los Burritos Juarez - Owner) …" at bounding box center [168, 79] width 211 height 117
drag, startPoint x: 174, startPoint y: 58, endPoint x: 286, endPoint y: 56, distance: 112.5
click at [286, 56] on div "Booking / September 18, 2025 / 1:00PM / Julia Bainbridge (Los Burritos Juarez -…" at bounding box center [173, 81] width 243 height 132
copy small "Julia Bainbridge"
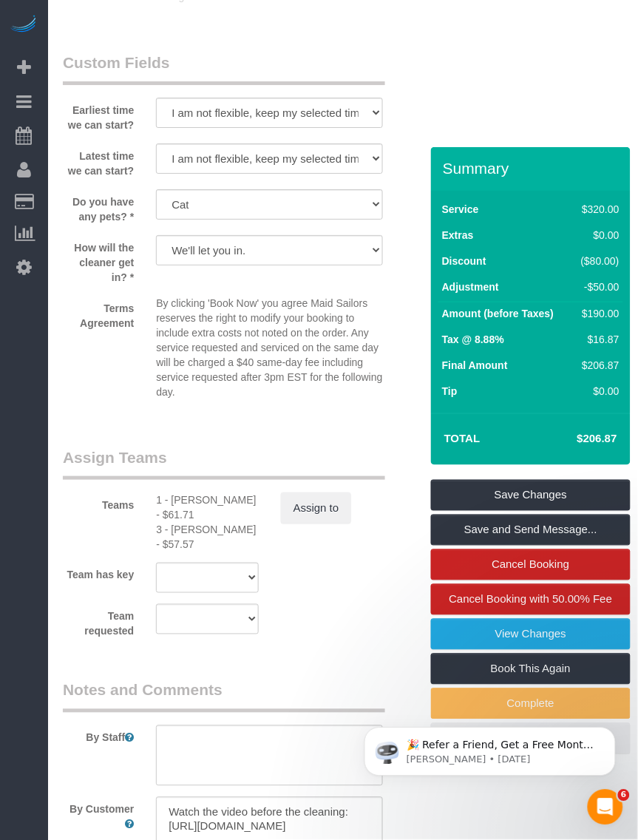
scroll to position [1757, 0]
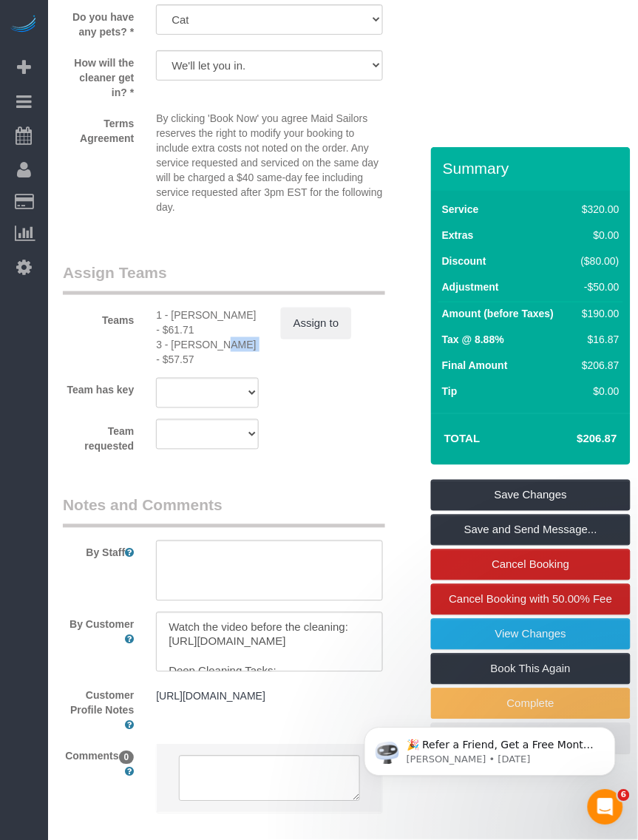
drag, startPoint x: 172, startPoint y: 287, endPoint x: 198, endPoint y: 283, distance: 26.2
click at [198, 337] on div "3 - [PERSON_NAME] - $57.57" at bounding box center [207, 352] width 102 height 30
click at [196, 337] on div "3 - [PERSON_NAME] - $57.57" at bounding box center [207, 352] width 102 height 30
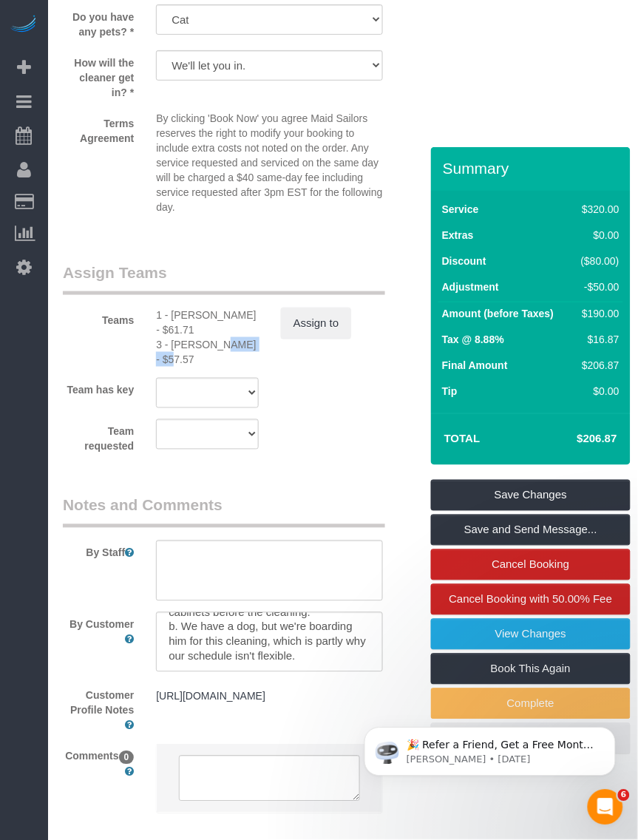
click at [198, 337] on div "3 - Geraldin Bastidas - $57.57" at bounding box center [207, 352] width 102 height 30
click at [161, 337] on div "3 - Geraldin Bastidas - $57.57" at bounding box center [207, 352] width 102 height 30
click at [185, 337] on div "3 - Geraldin Bastidas - $57.57" at bounding box center [207, 352] width 102 height 30
drag, startPoint x: 185, startPoint y: 283, endPoint x: 172, endPoint y: 286, distance: 13.6
click at [172, 337] on div "3 - Geraldin Bastidas - $57.57" at bounding box center [207, 352] width 102 height 30
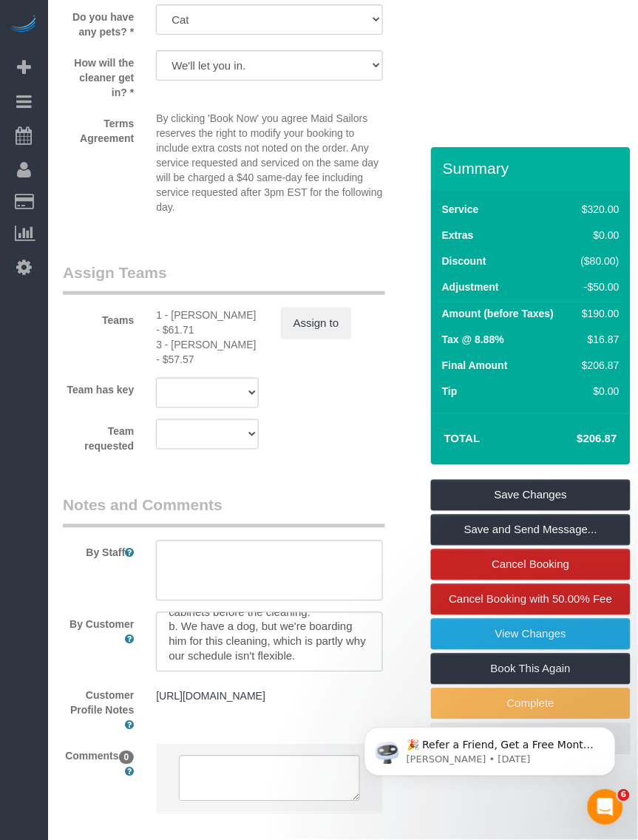
drag, startPoint x: 172, startPoint y: 286, endPoint x: 245, endPoint y: 286, distance: 73.2
click at [245, 337] on div "3 - Geraldin Bastidas - $57.57" at bounding box center [207, 352] width 102 height 30
copy div "Geraldin Bastidas"
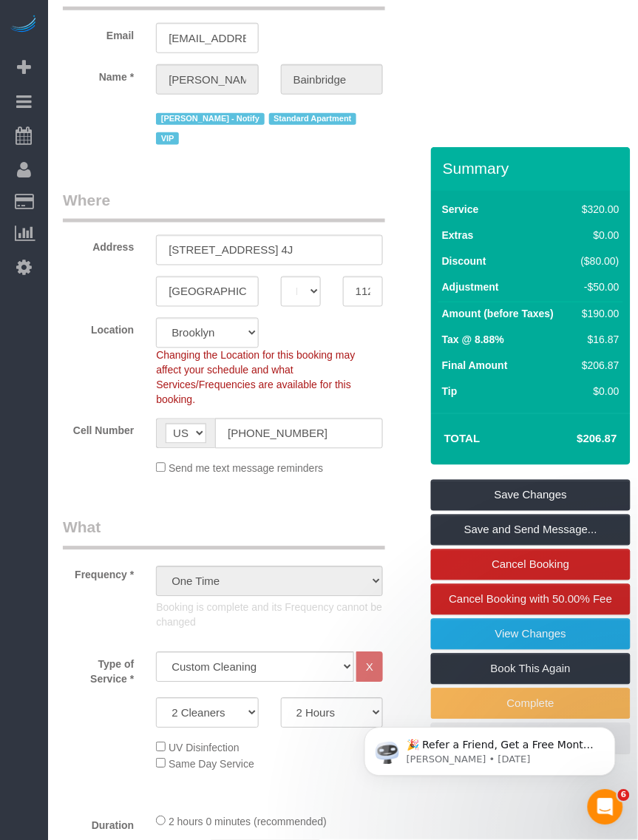
scroll to position [0, 0]
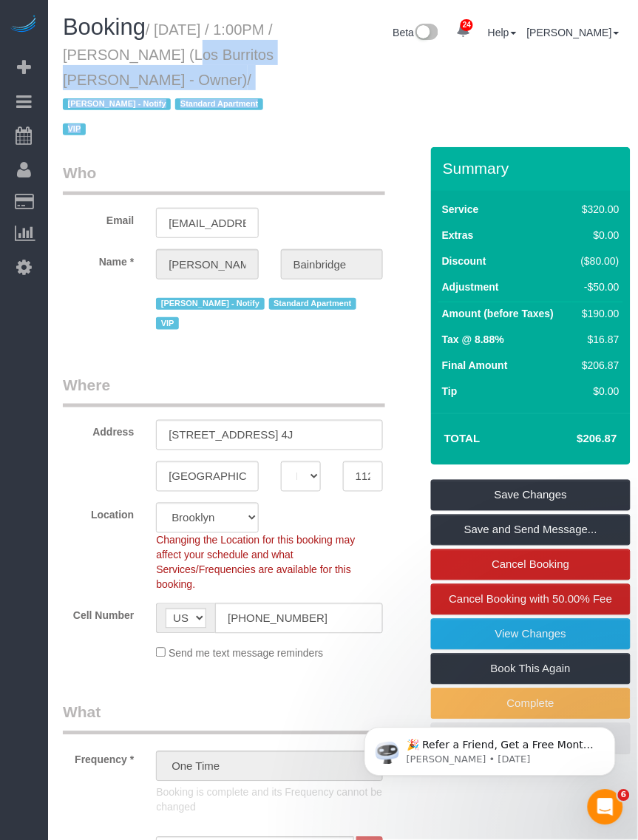
drag, startPoint x: 172, startPoint y: 50, endPoint x: 297, endPoint y: 52, distance: 125.0
click at [297, 52] on div "Booking / September 18, 2025 / 1:00PM / Julia Bainbridge (Los Burritos Juarez -…" at bounding box center [343, 81] width 583 height 132
drag, startPoint x: 297, startPoint y: 52, endPoint x: 189, endPoint y: 61, distance: 107.6
click at [189, 61] on small "/ September 18, 2025 / 1:00PM / Julia Bainbridge (Los Burritos Juarez - Owner) …" at bounding box center [168, 79] width 211 height 117
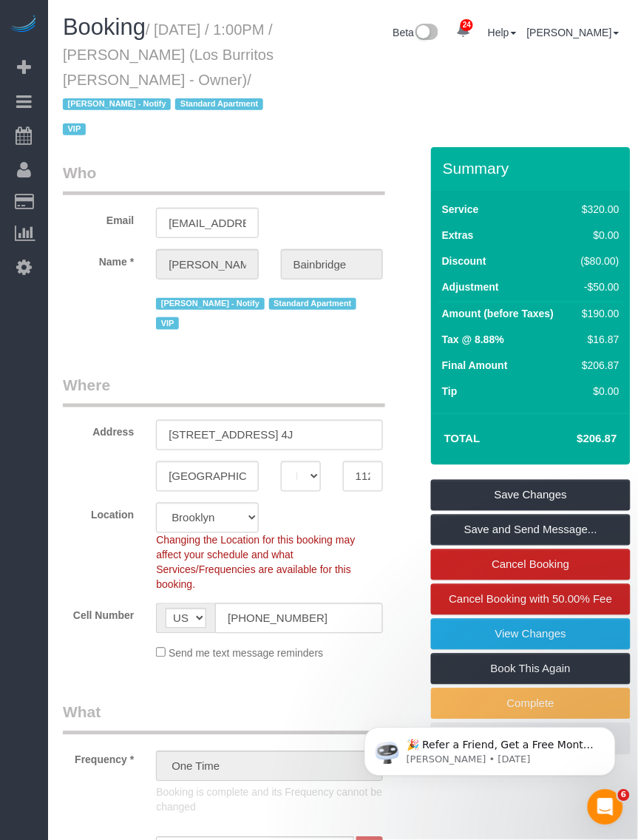
drag, startPoint x: 150, startPoint y: 59, endPoint x: 163, endPoint y: 55, distance: 13.8
click at [153, 59] on small "/ September 18, 2025 / 1:00PM / Julia Bainbridge (Los Burritos Juarez - Owner) …" at bounding box center [168, 79] width 211 height 117
drag, startPoint x: 175, startPoint y: 53, endPoint x: 275, endPoint y: 56, distance: 100.7
click at [274, 56] on small "/ September 18, 2025 / 1:00PM / Julia Bainbridge (Los Burritos Juarez - Owner) …" at bounding box center [168, 79] width 211 height 117
copy small "Julia Bainbridge"
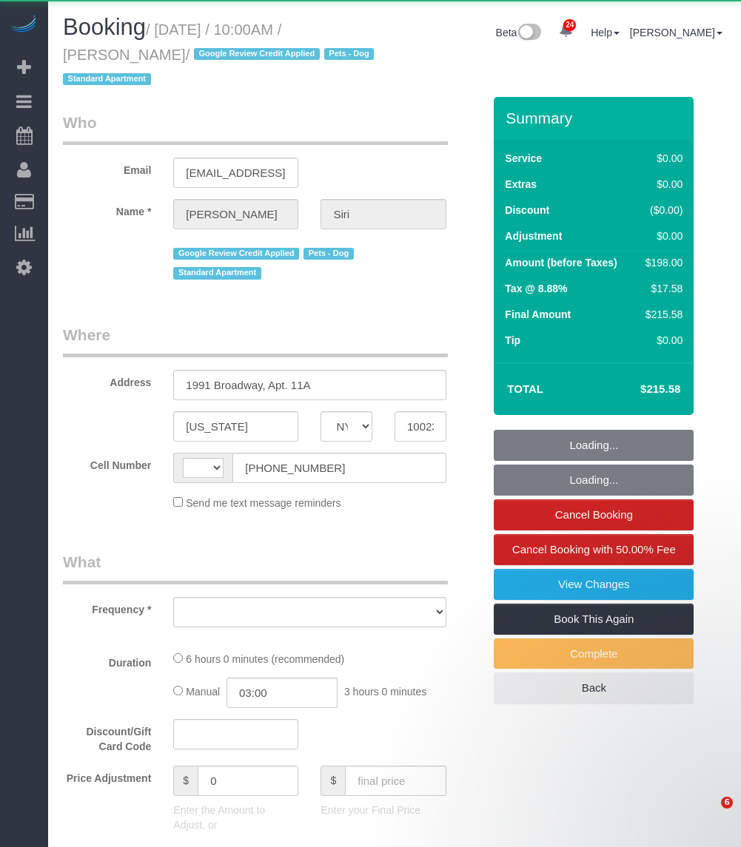
select select "NY"
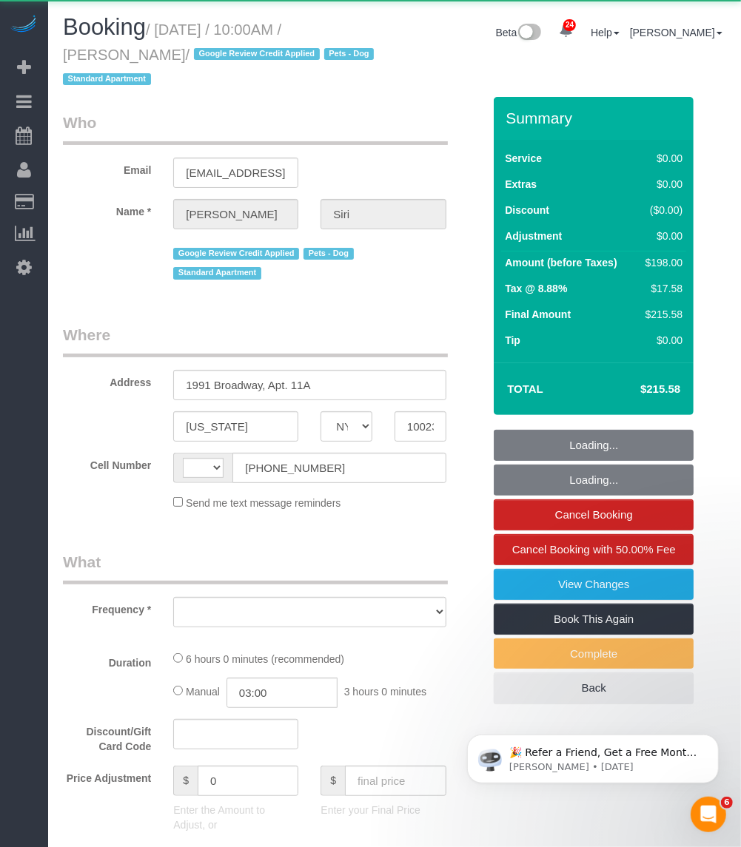
select select "string:[GEOGRAPHIC_DATA]"
select select "string:stripe-pm_1R48No4VGloSiKo7XNuL8WAw"
select select "2"
select select "spot1"
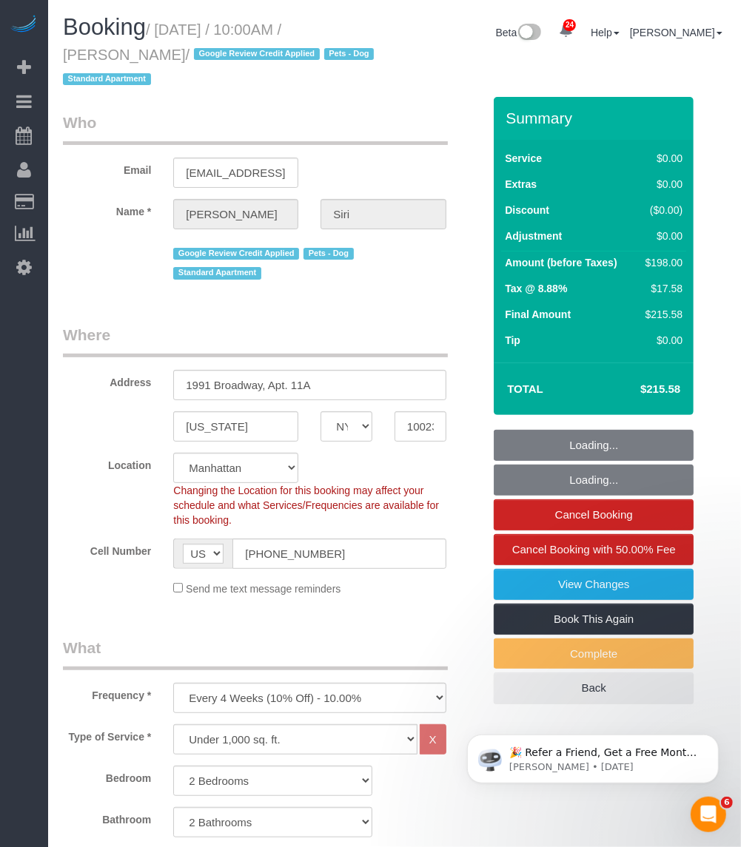
select select "object:938"
select select "number:59"
select select "number:73"
select select "number:13"
select select "number:5"
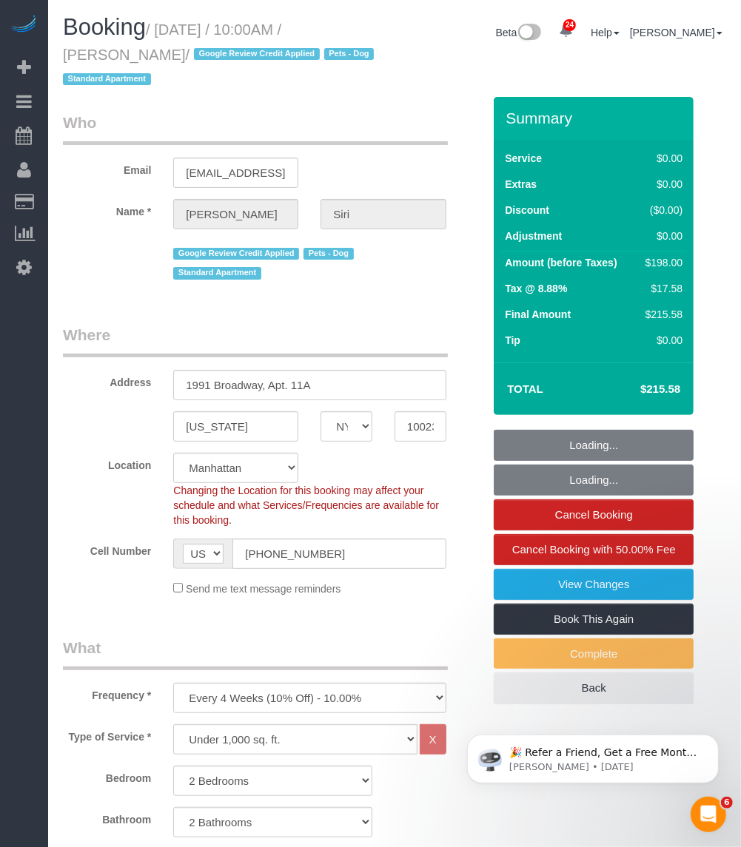
select select "2"
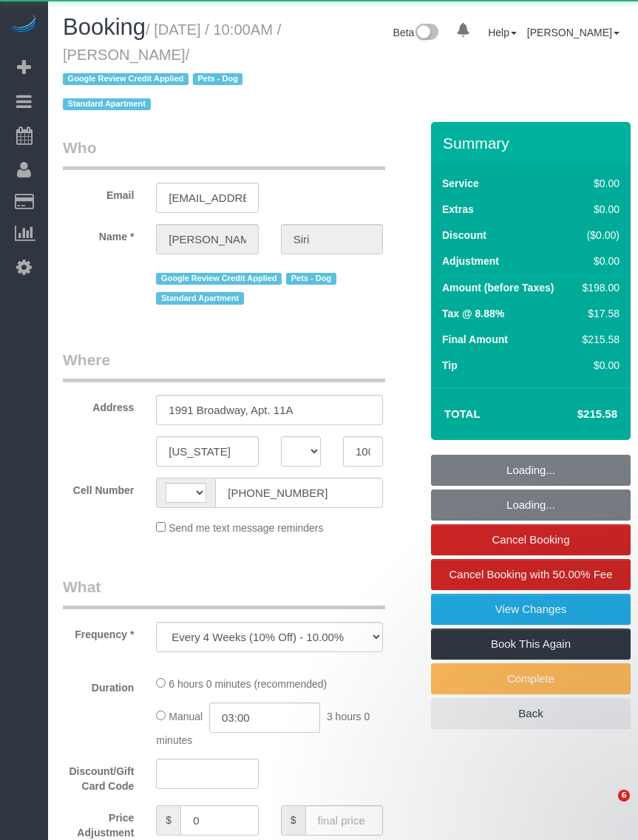
select select "NY"
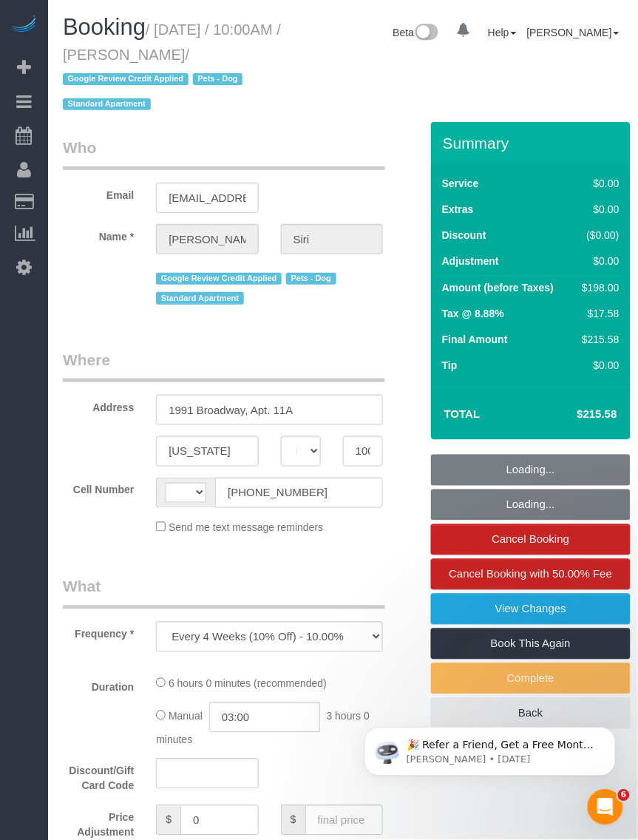
drag, startPoint x: 159, startPoint y: 31, endPoint x: 256, endPoint y: 54, distance: 99.6
click at [256, 54] on small "/ [DATE] / 10:00AM / [PERSON_NAME] / Google Review Credit Applied Pets - Dog St…" at bounding box center [172, 67] width 218 height 92
copy small "[DATE] / 10:00AM / [PERSON_NAME]"
select select "string:[GEOGRAPHIC_DATA]"
select select "string:stripe-pm_1R48No4VGloSiKo7XNuL8WAw"
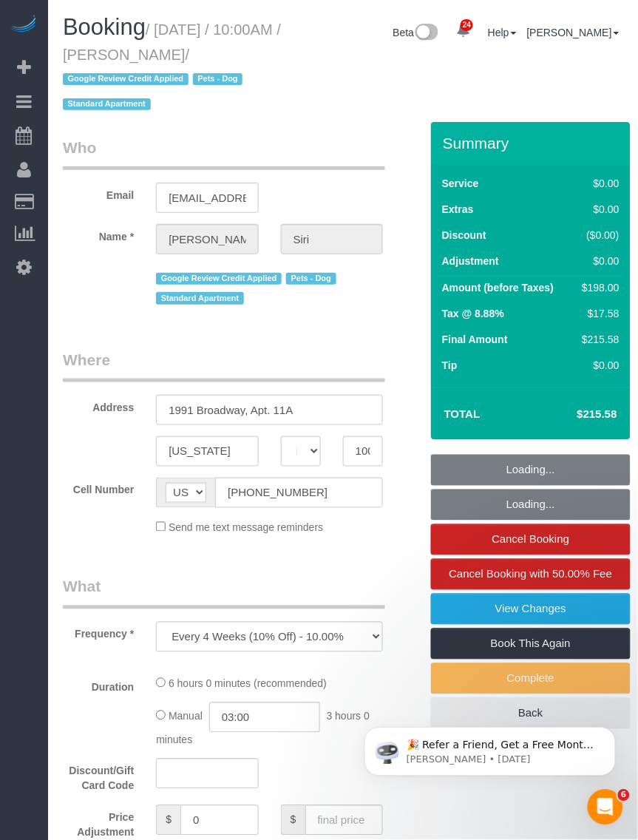
select select "2"
select select "number:59"
select select "number:73"
select select "number:13"
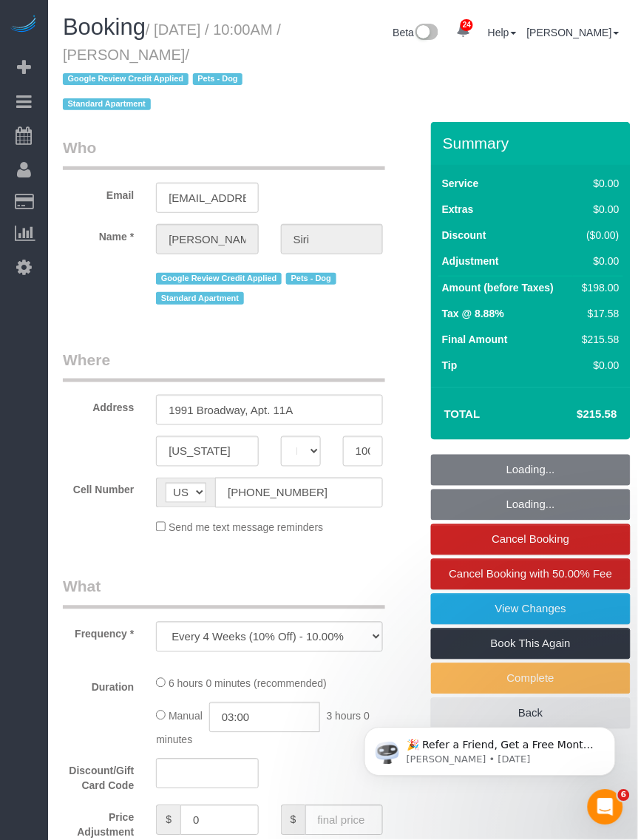
select select "number:5"
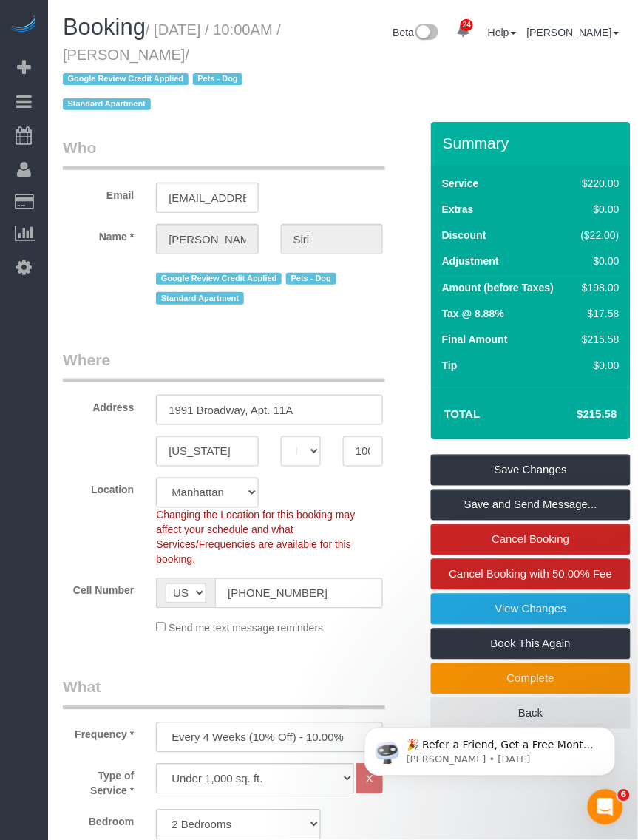
select select "spot1"
select select "2"
select select "object:1577"
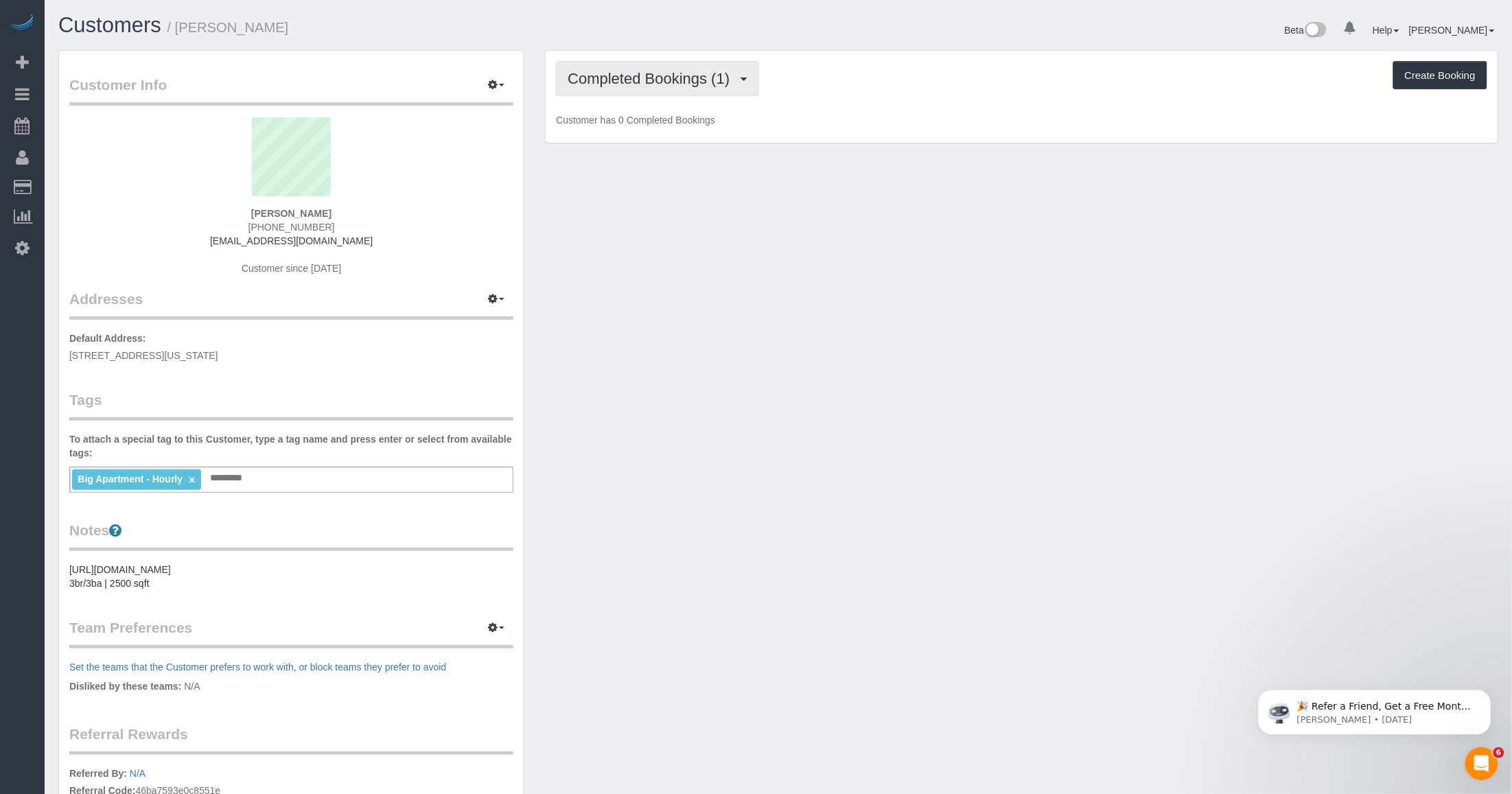
click at [648, 83] on span "Completed Bookings (1)" at bounding box center [652, 78] width 169 height 17
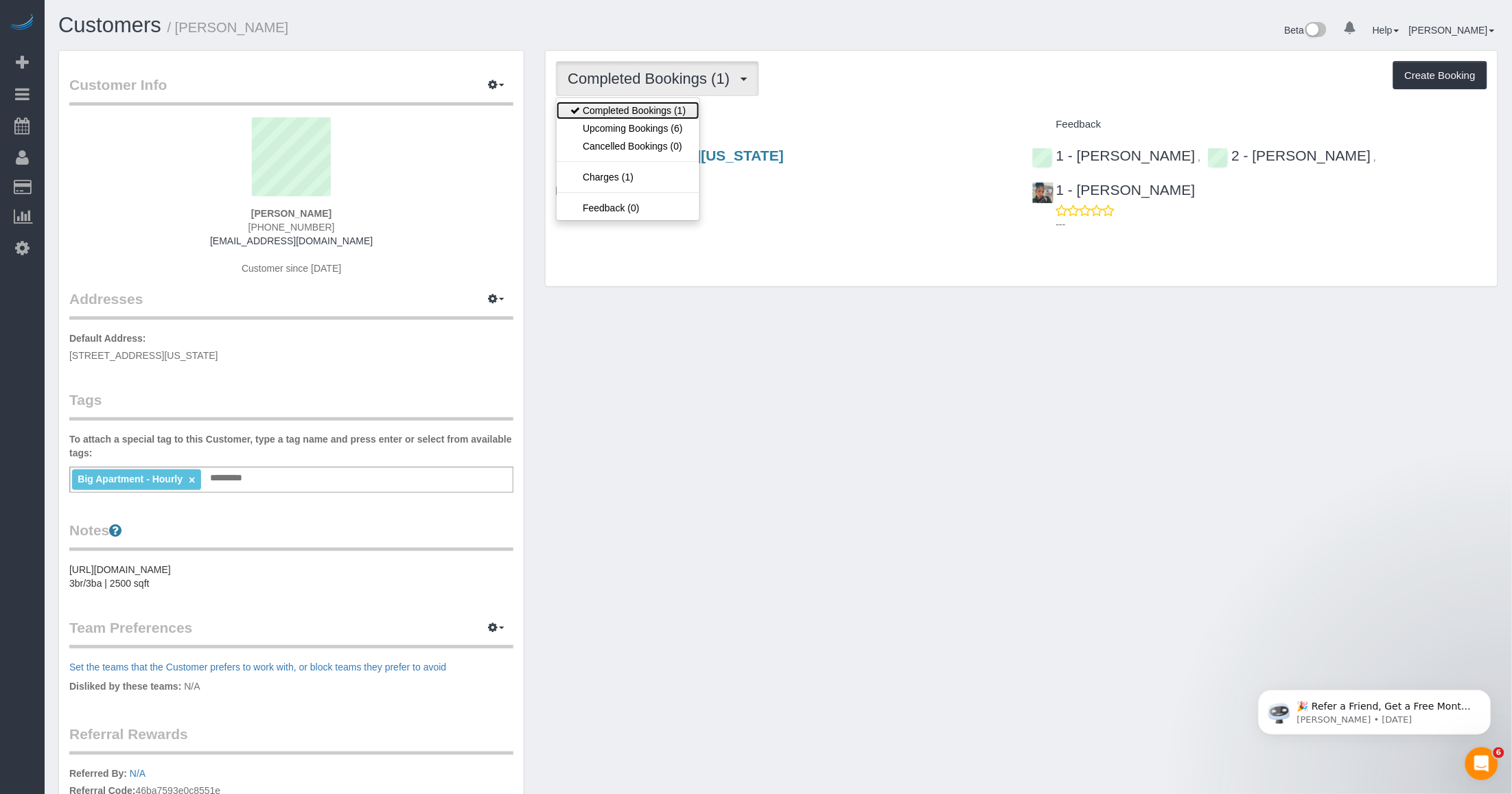
click at [648, 107] on link "Completed Bookings (1)" at bounding box center [628, 109] width 143 height 18
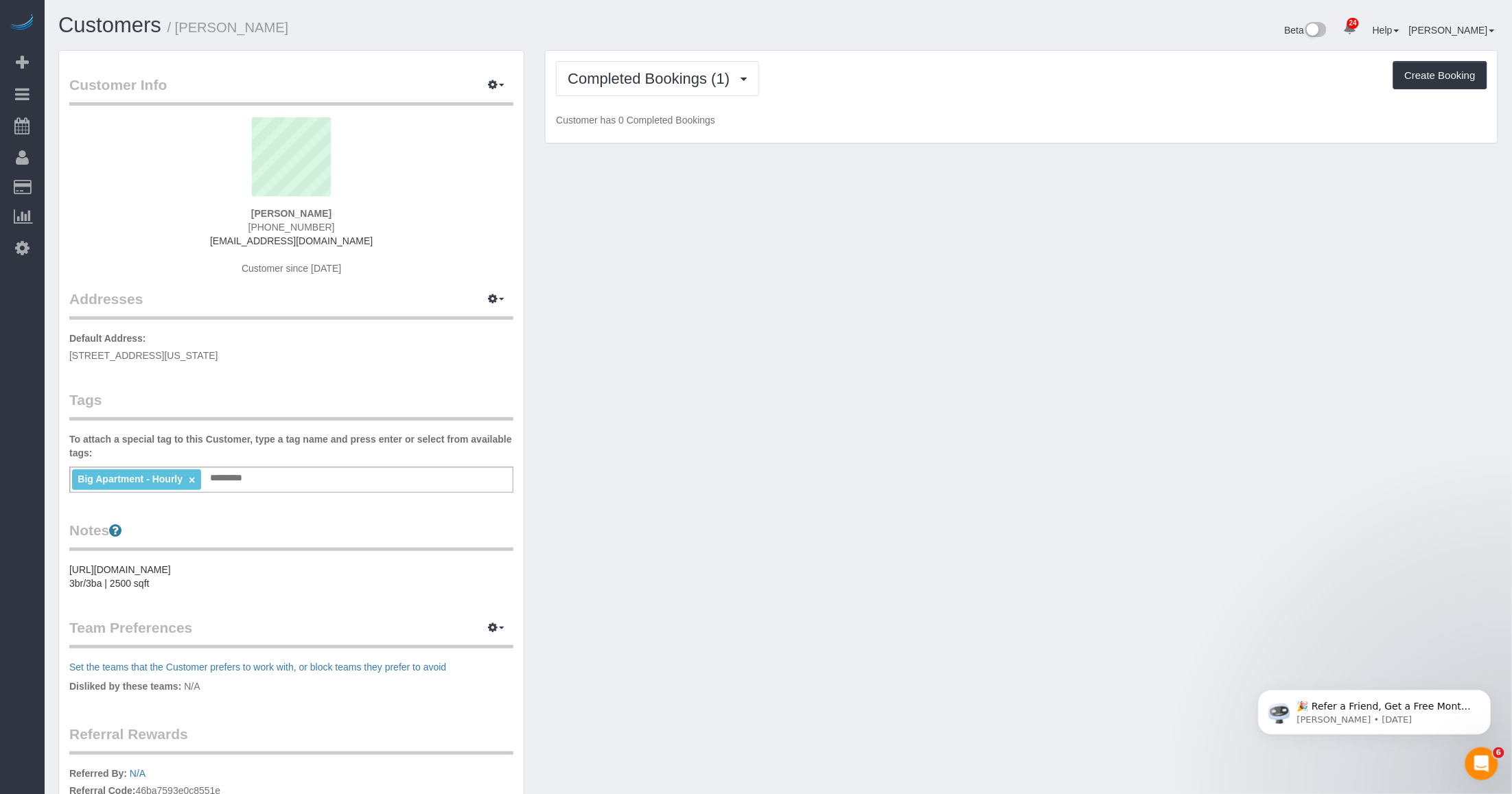
click at [683, 327] on div "Customer Info Edit Contact Info Send Message Email Preferences Special Sales Ta…" at bounding box center [778, 504] width 1460 height 908
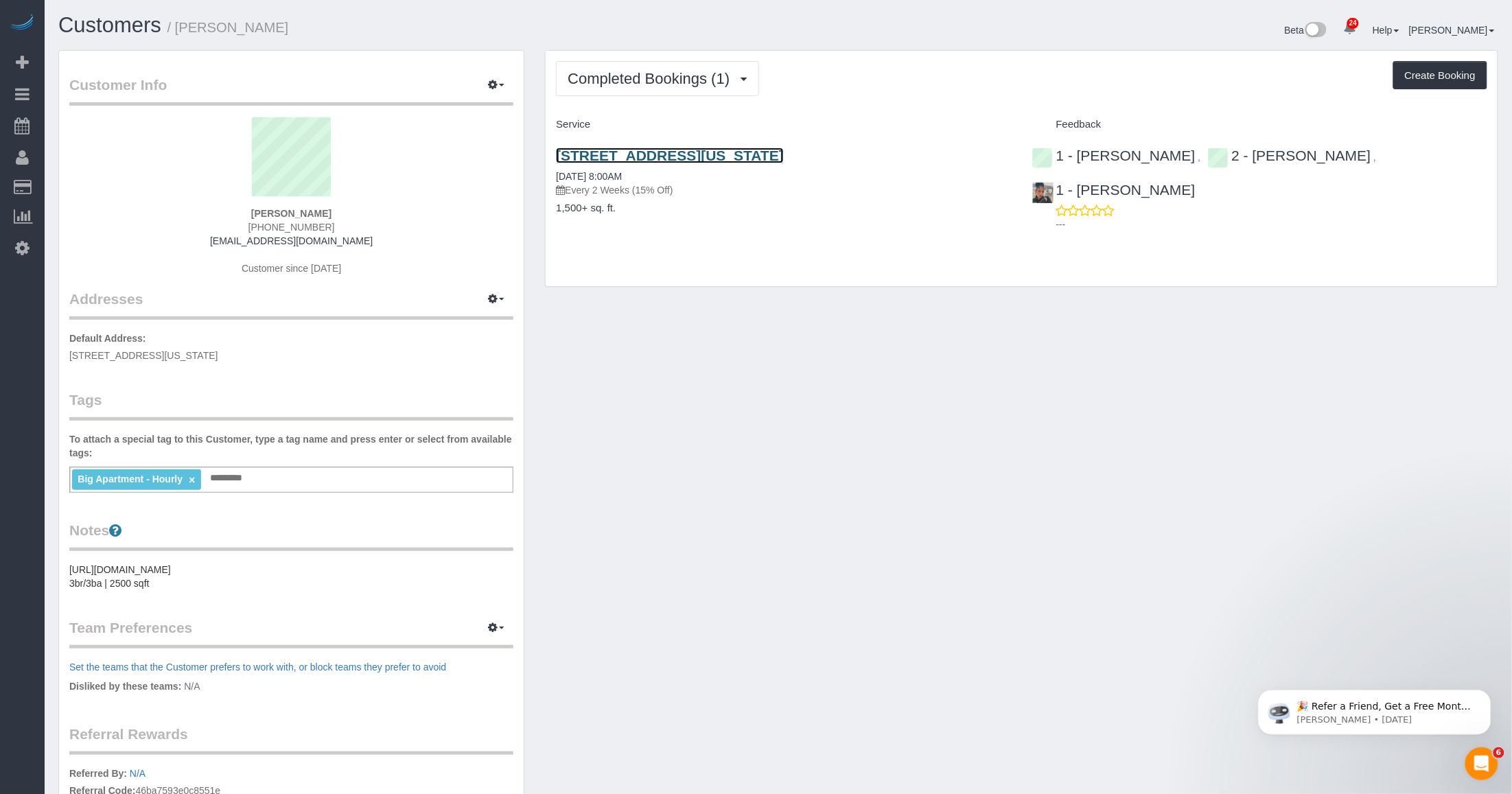
click at [714, 153] on link "215 West 22nd Street, Apt. 1, New York, NY 10011" at bounding box center [670, 155] width 228 height 16
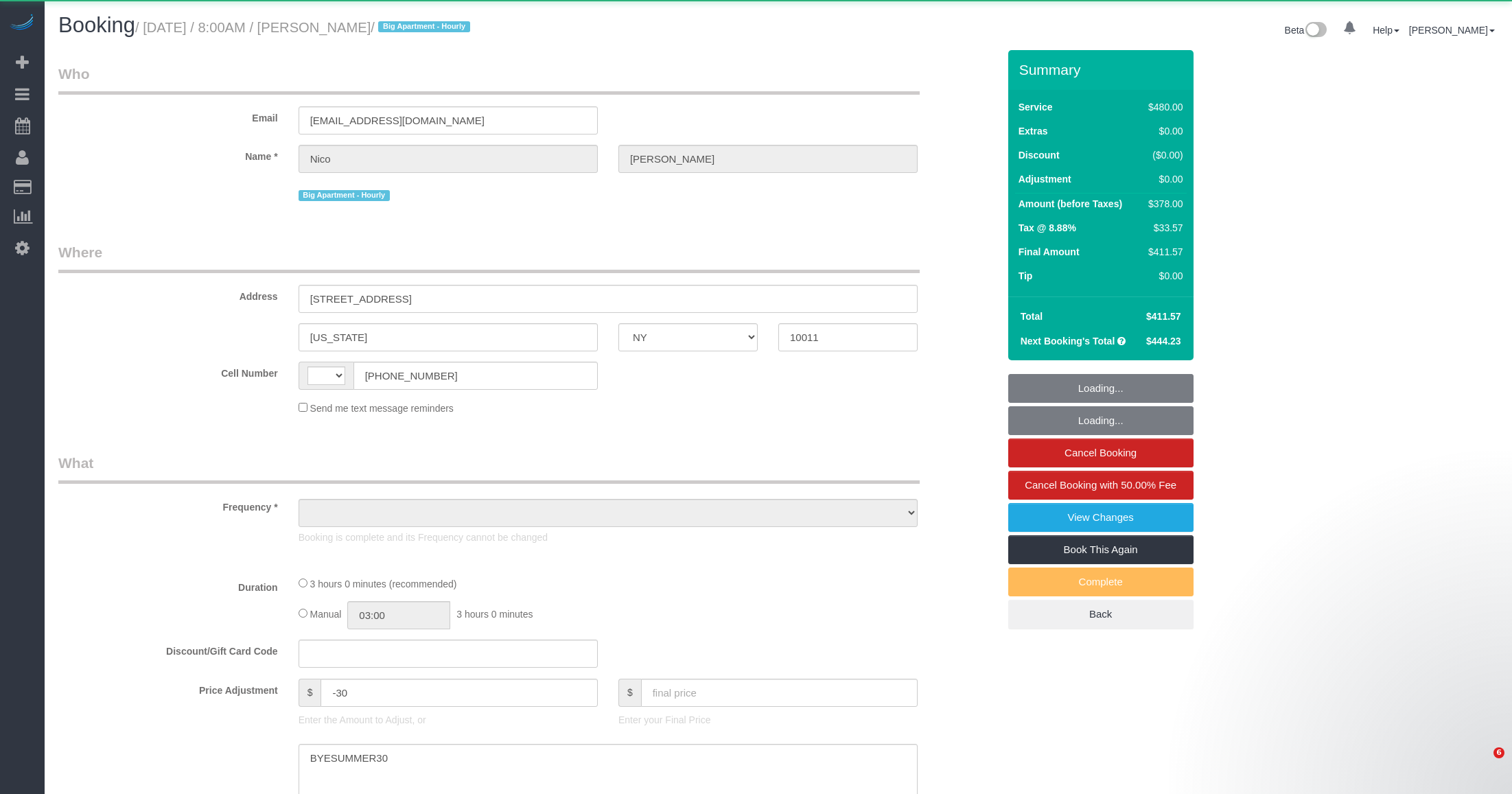
select select "NY"
select select "string:[GEOGRAPHIC_DATA]"
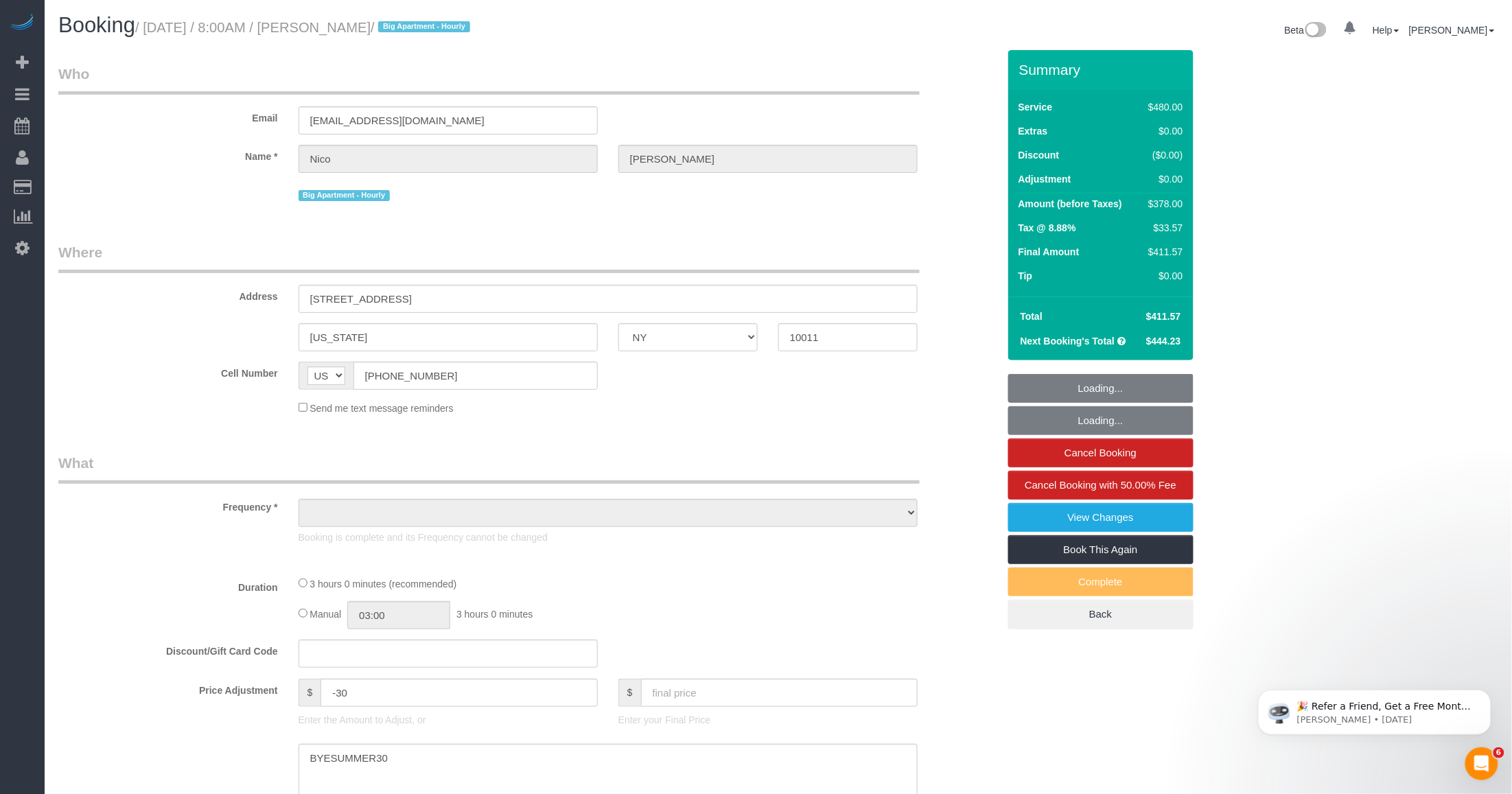
select select "string:stripe-pm_1S9SQ34VGloSiKo7tUmIp6Cx"
select select "180"
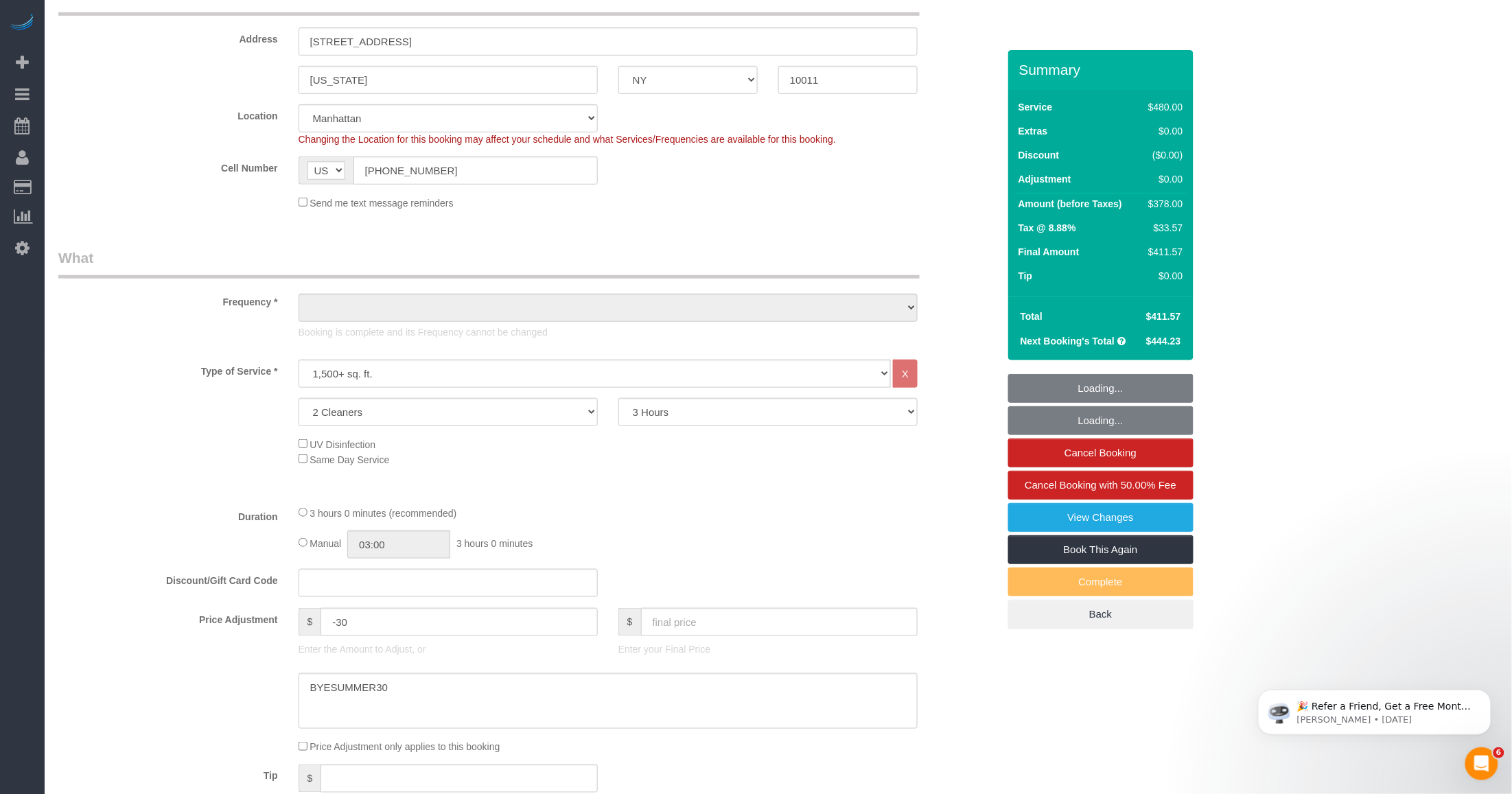
select select "object:1070"
select select "number:56"
select select "number:71"
select select "number:15"
select select "number:5"
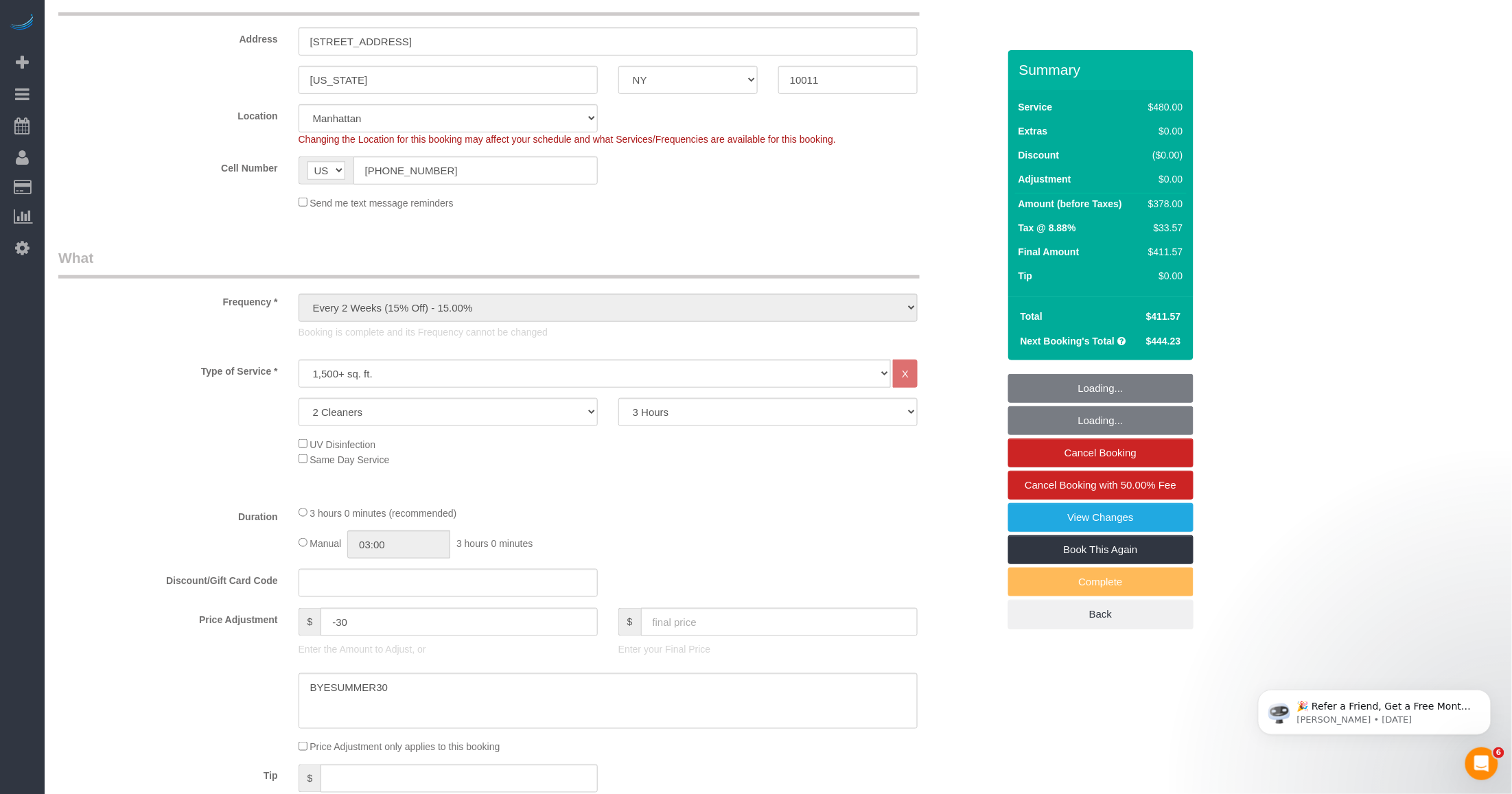
select select "spot1"
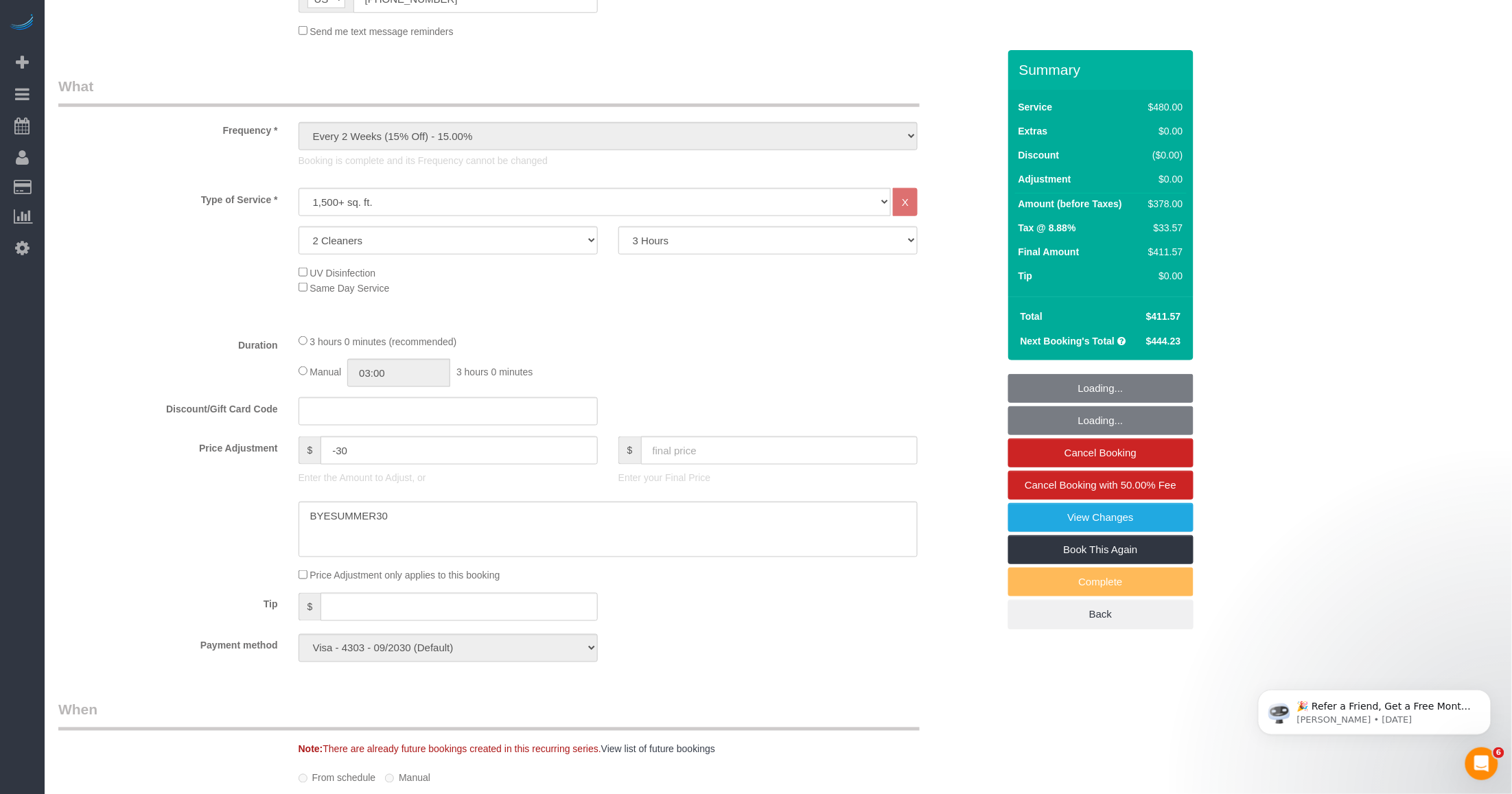
select select "object:1541"
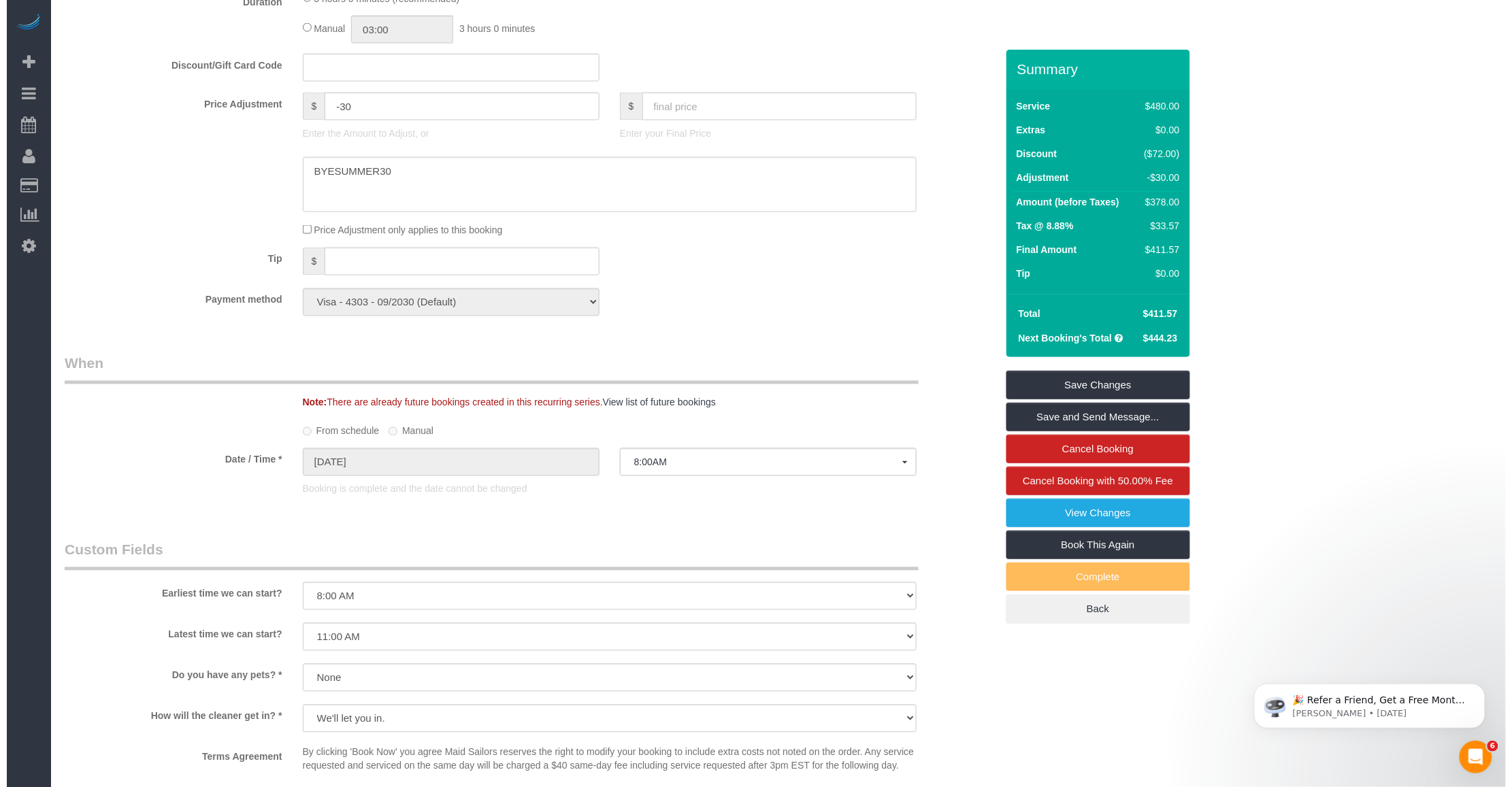
scroll to position [1021, 0]
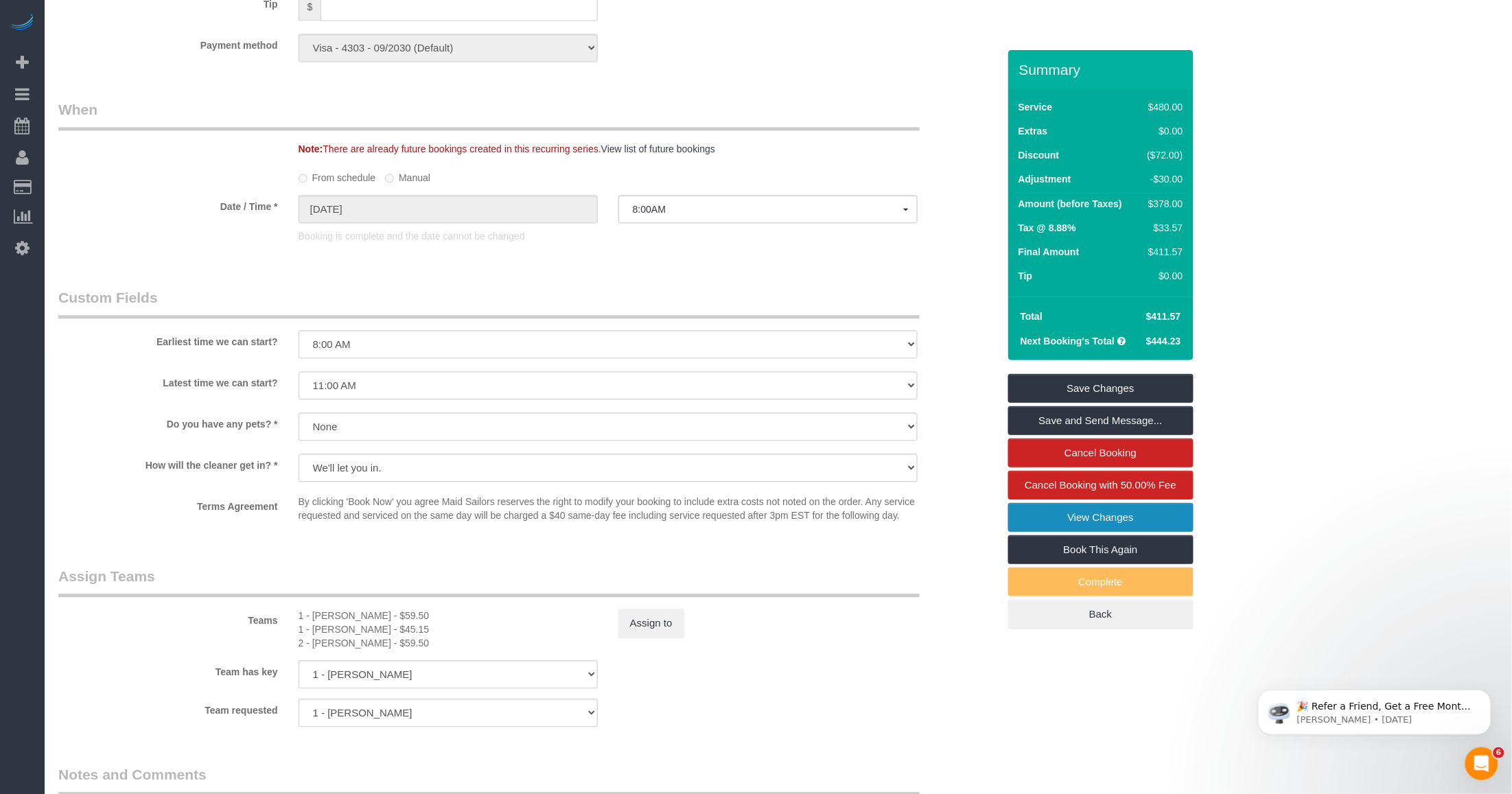
click at [1065, 515] on link "View Changes" at bounding box center [1101, 517] width 186 height 29
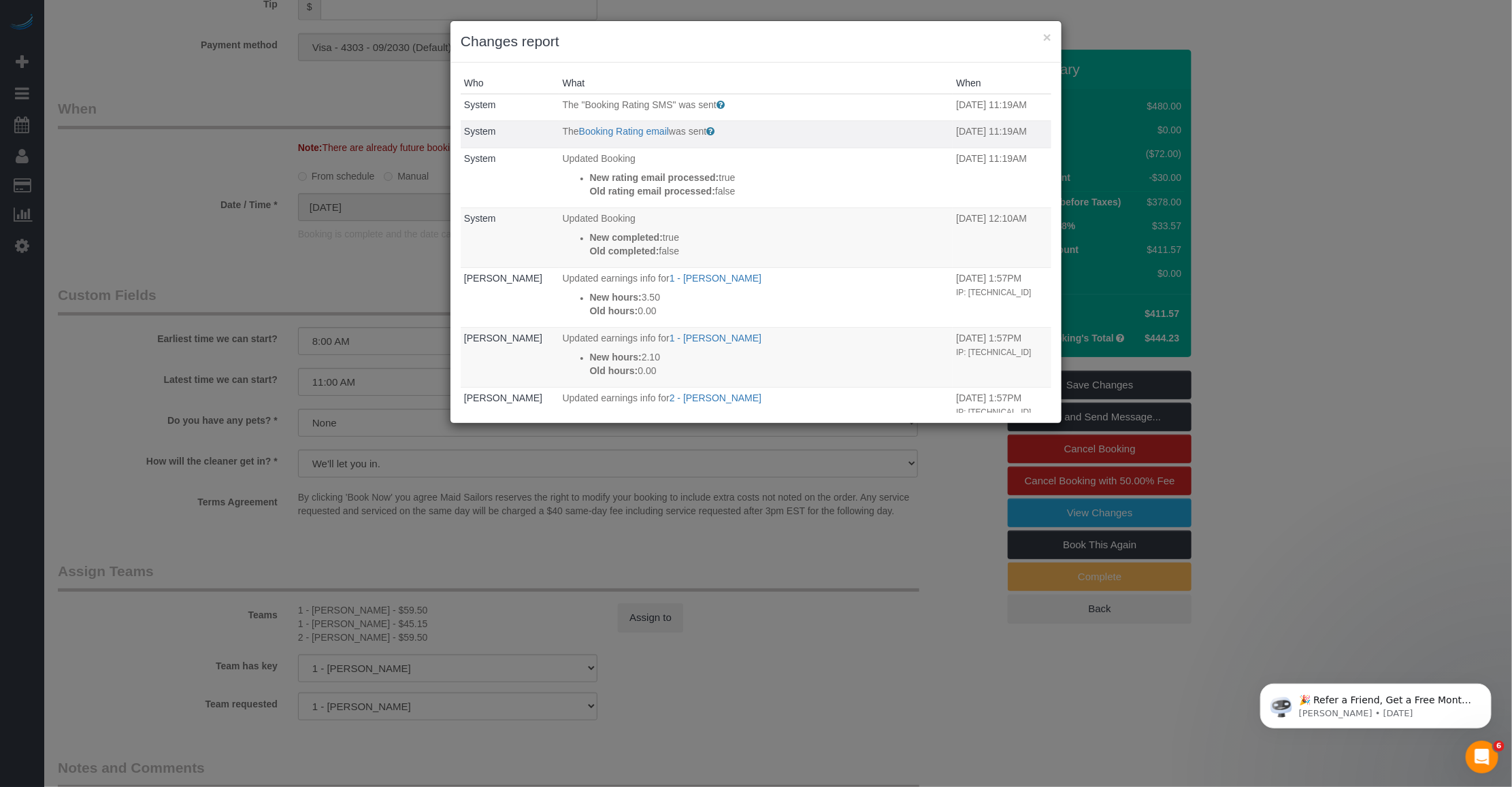
scroll to position [85, 0]
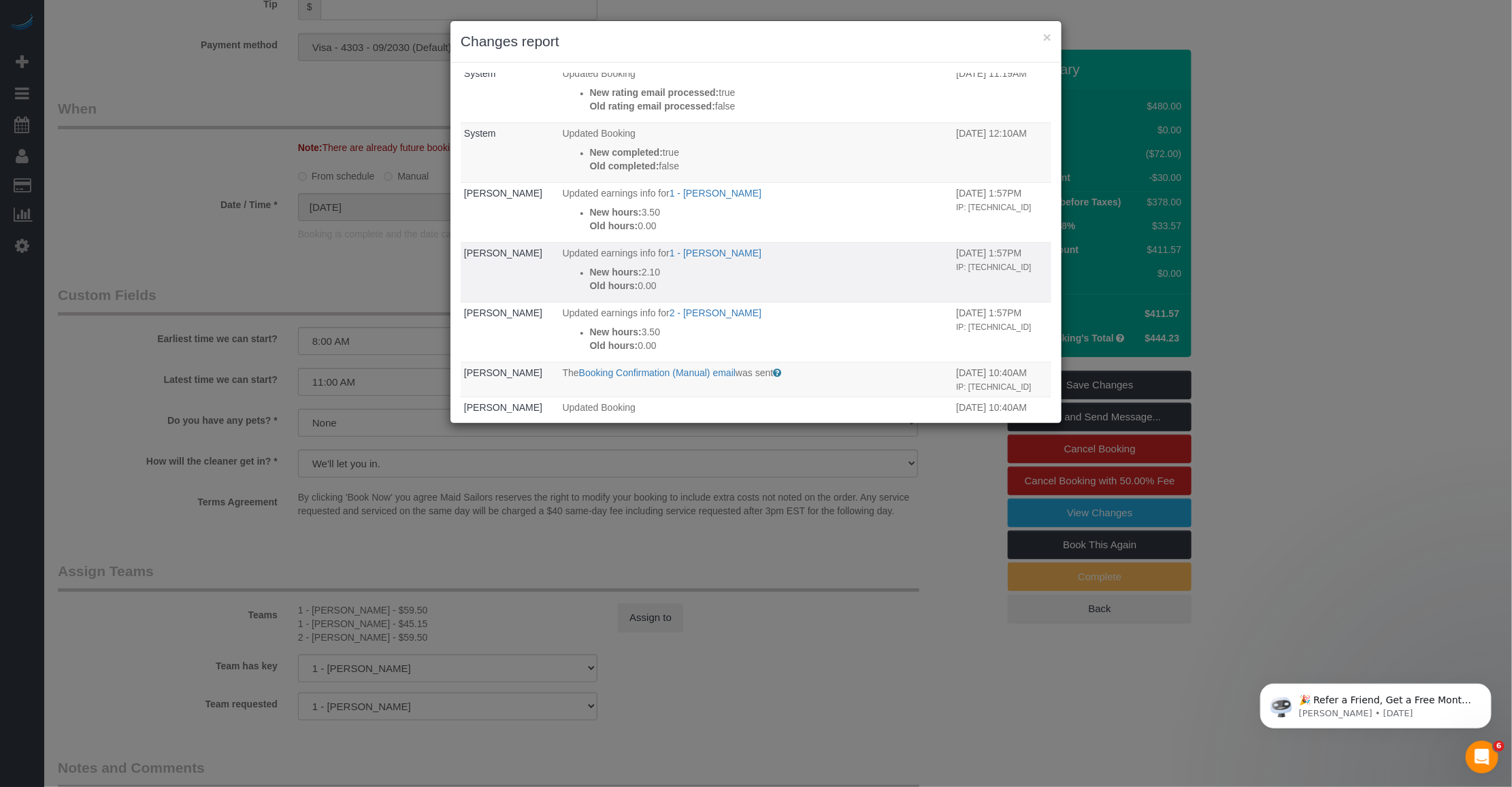
drag, startPoint x: 587, startPoint y: 290, endPoint x: 608, endPoint y: 289, distance: 21.0
click at [608, 279] on p "New hours: 2.10" at bounding box center [769, 272] width 360 height 14
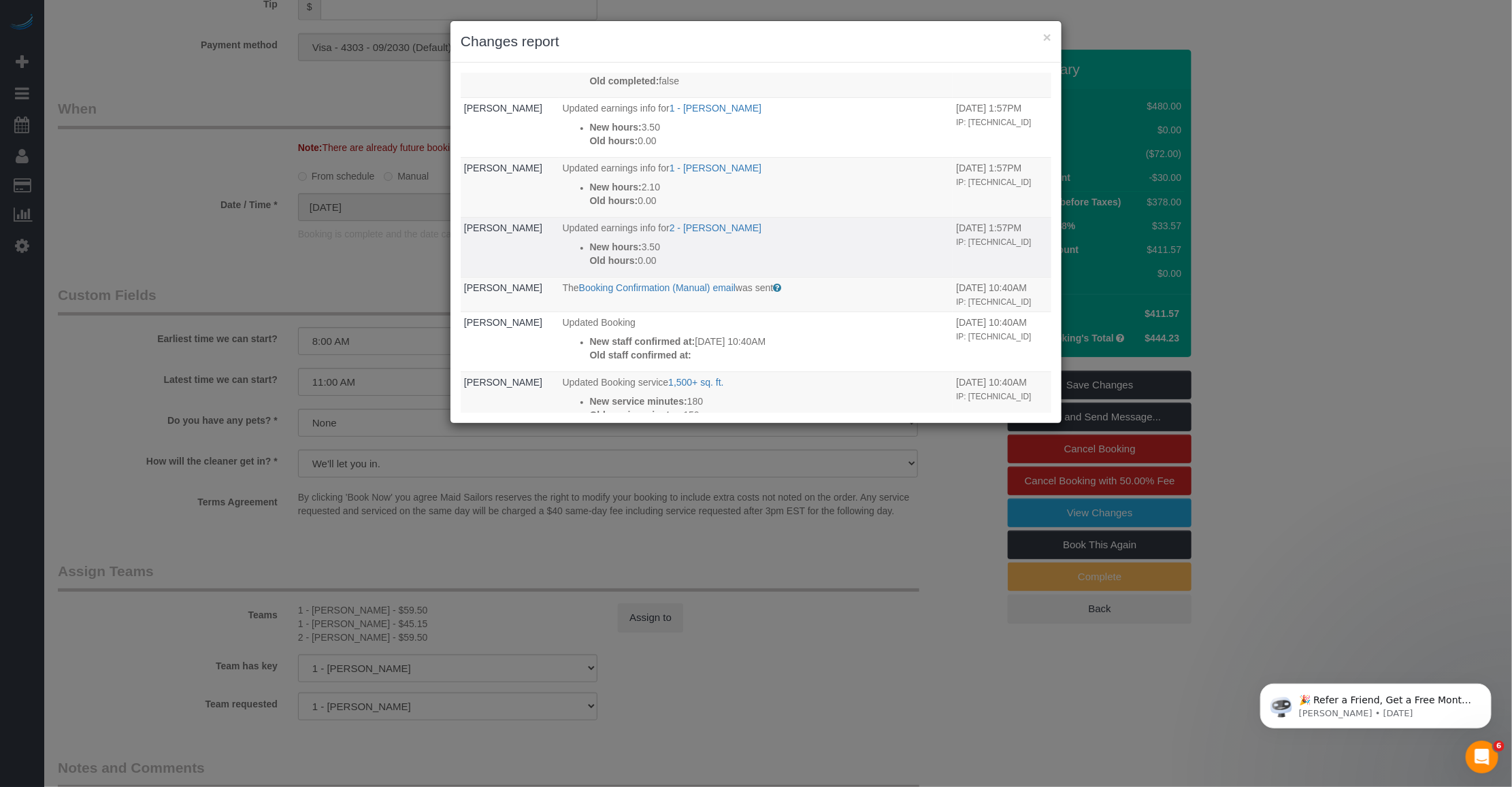
scroll to position [340, 0]
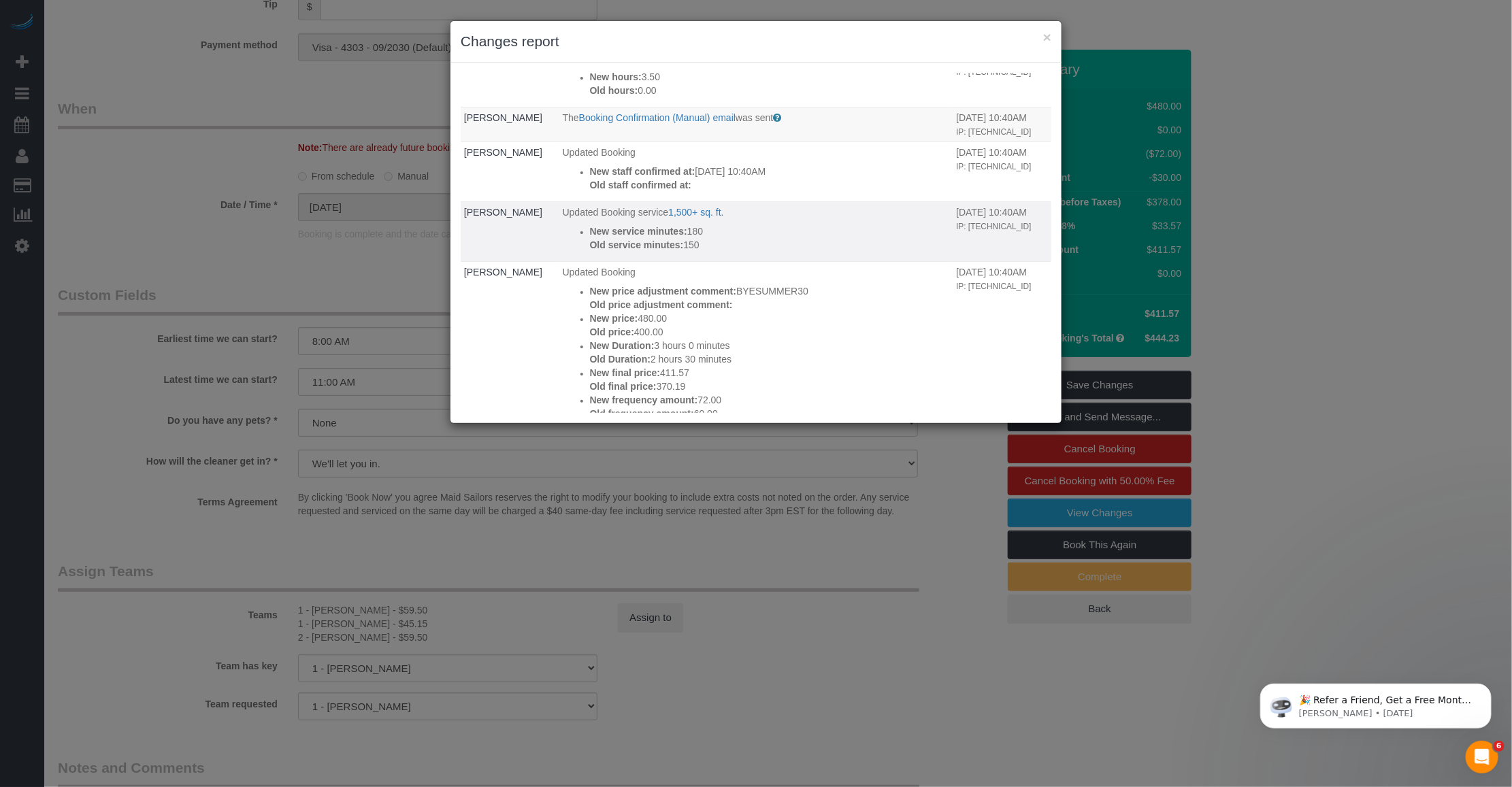
drag, startPoint x: 631, startPoint y: 298, endPoint x: 645, endPoint y: 298, distance: 14.0
click at [645, 252] on p "Old service minutes: 150" at bounding box center [769, 245] width 360 height 14
drag, startPoint x: 645, startPoint y: 298, endPoint x: 635, endPoint y: 296, distance: 10.2
click at [635, 252] on p "Old service minutes: 150" at bounding box center [769, 245] width 360 height 14
drag, startPoint x: 630, startPoint y: 284, endPoint x: 643, endPoint y: 287, distance: 13.3
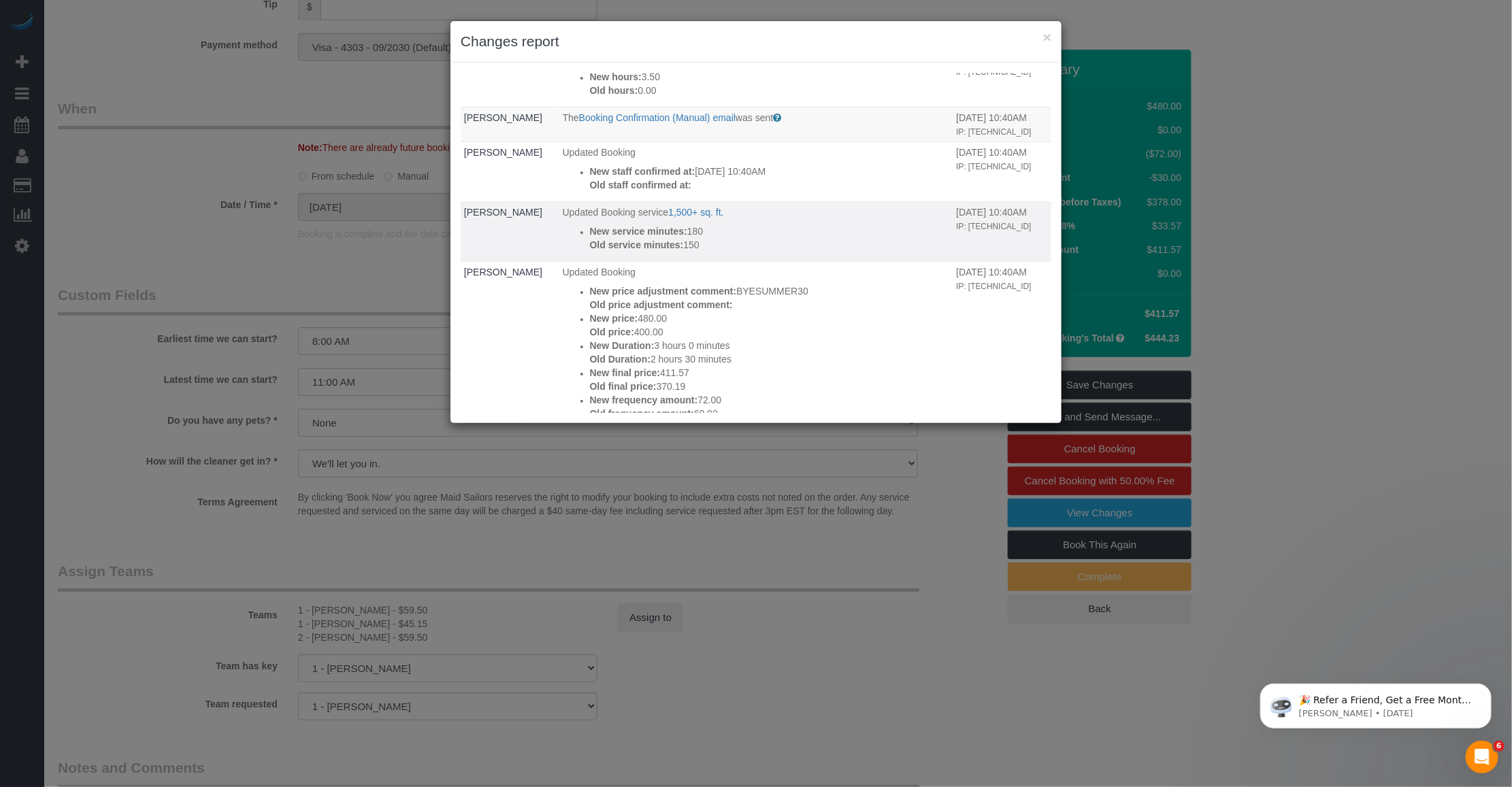
click at [643, 238] on p "New service minutes: 180" at bounding box center [769, 231] width 360 height 14
drag, startPoint x: 643, startPoint y: 287, endPoint x: 643, endPoint y: 297, distance: 10.0
click at [643, 252] on p "Old service minutes: 150" at bounding box center [769, 245] width 360 height 14
drag, startPoint x: 632, startPoint y: 298, endPoint x: 645, endPoint y: 301, distance: 13.3
click at [645, 252] on p "Old service minutes: 150" at bounding box center [769, 245] width 360 height 14
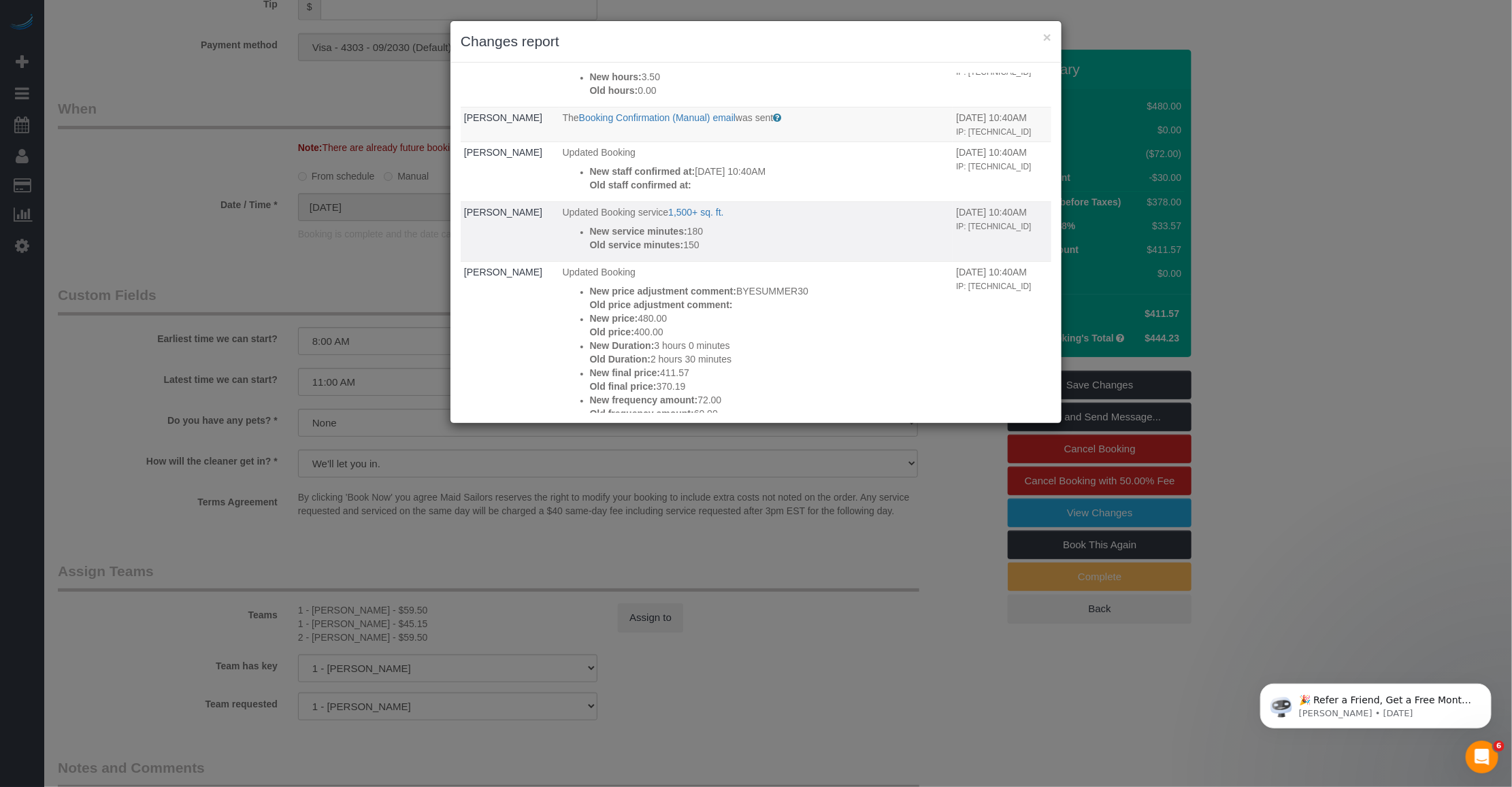
drag, startPoint x: 645, startPoint y: 301, endPoint x: 636, endPoint y: 300, distance: 9.1
click at [636, 252] on p "Old service minutes: 150" at bounding box center [769, 245] width 360 height 14
drag, startPoint x: 637, startPoint y: 290, endPoint x: 645, endPoint y: 290, distance: 8.0
click at [645, 252] on p "Old service minutes: 150" at bounding box center [769, 245] width 360 height 14
click at [645, 238] on p "New service minutes: 180" at bounding box center [769, 231] width 360 height 14
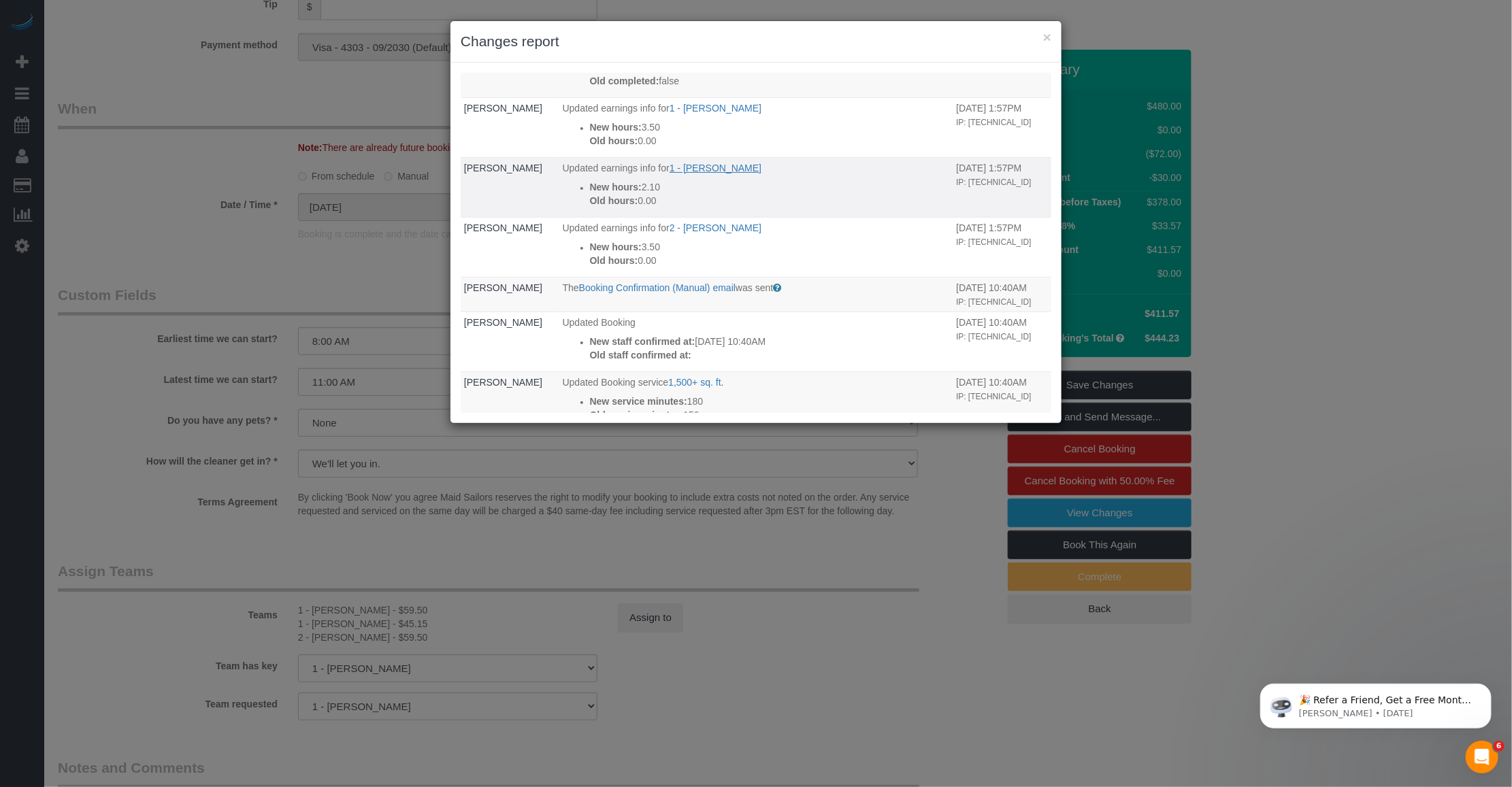
scroll to position [85, 0]
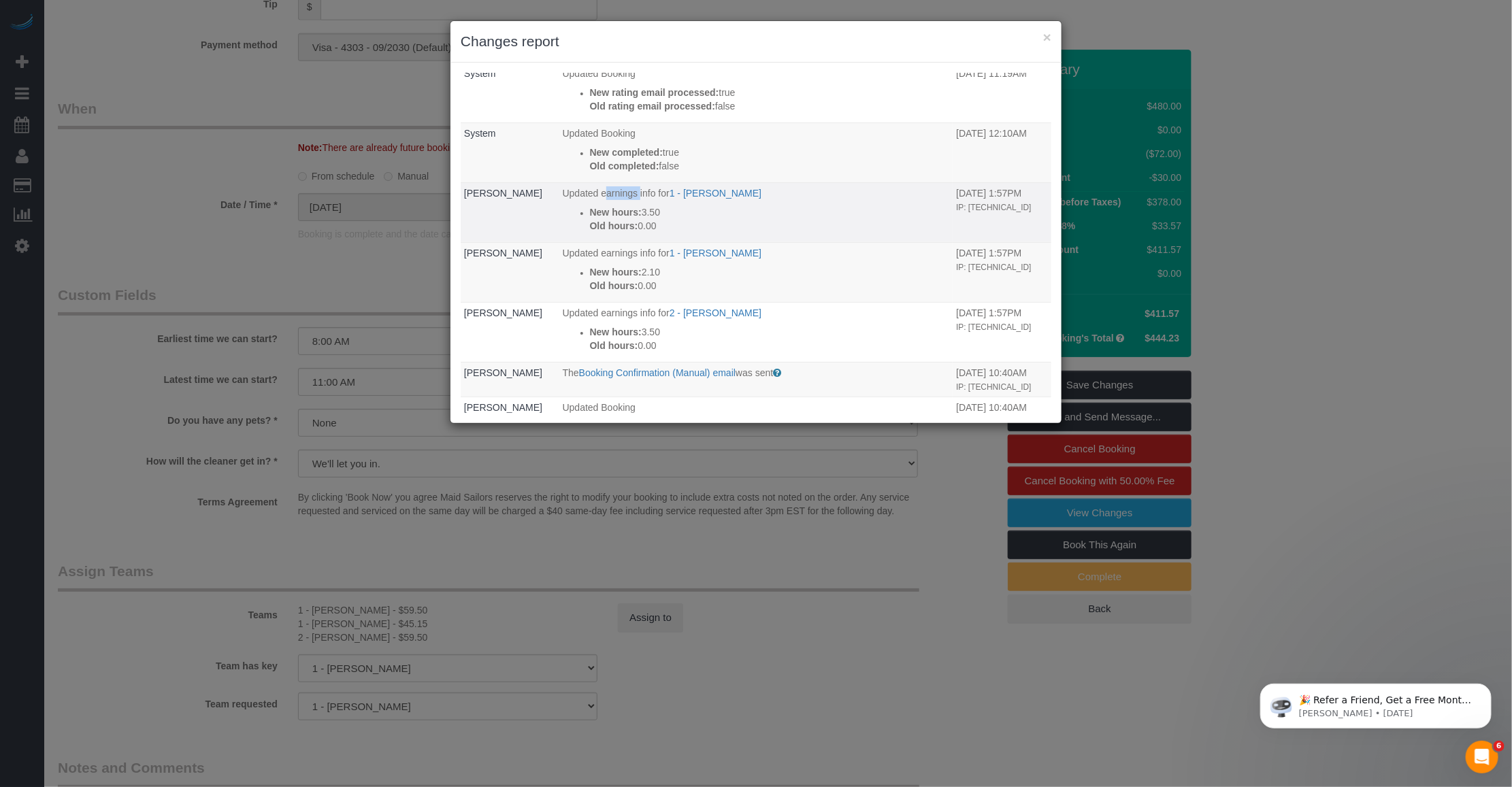
drag, startPoint x: 550, startPoint y: 211, endPoint x: 587, endPoint y: 226, distance: 39.9
click at [587, 223] on td "Updated earnings info for 1 - Kariluz Romero New hours: 3.50 Old hours: 0.00" at bounding box center [756, 211] width 394 height 60
click at [611, 233] on p "Old hours: 0.00" at bounding box center [769, 225] width 360 height 14
drag, startPoint x: 616, startPoint y: 243, endPoint x: 590, endPoint y: 226, distance: 31.1
click at [590, 226] on div "New hours: 3.50 Old hours: 0.00" at bounding box center [769, 219] width 360 height 28
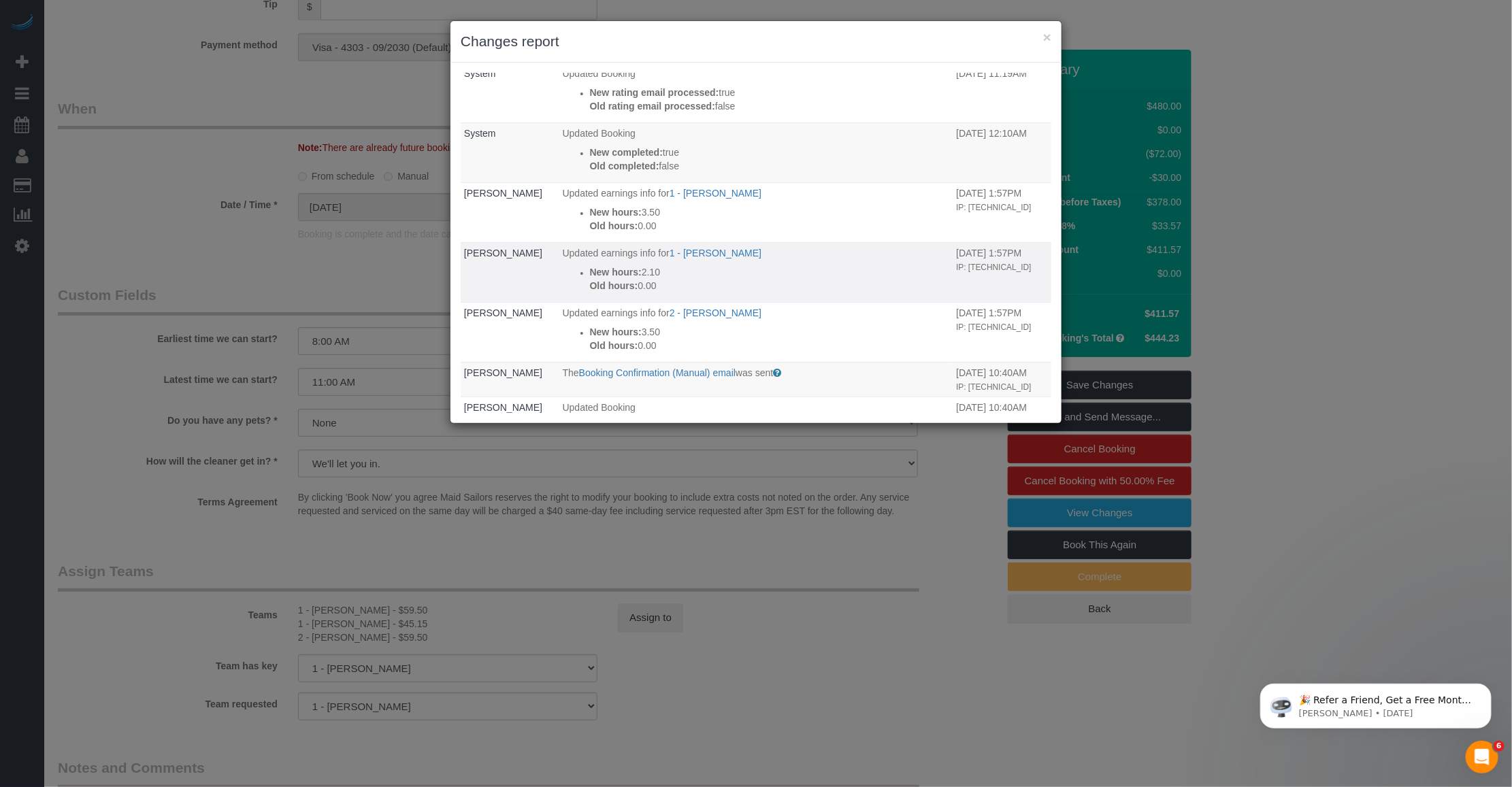
drag, startPoint x: 590, startPoint y: 226, endPoint x: 596, endPoint y: 284, distance: 58.3
click at [593, 286] on div "New hours: 2.10 Old hours: 0.00" at bounding box center [769, 279] width 360 height 28
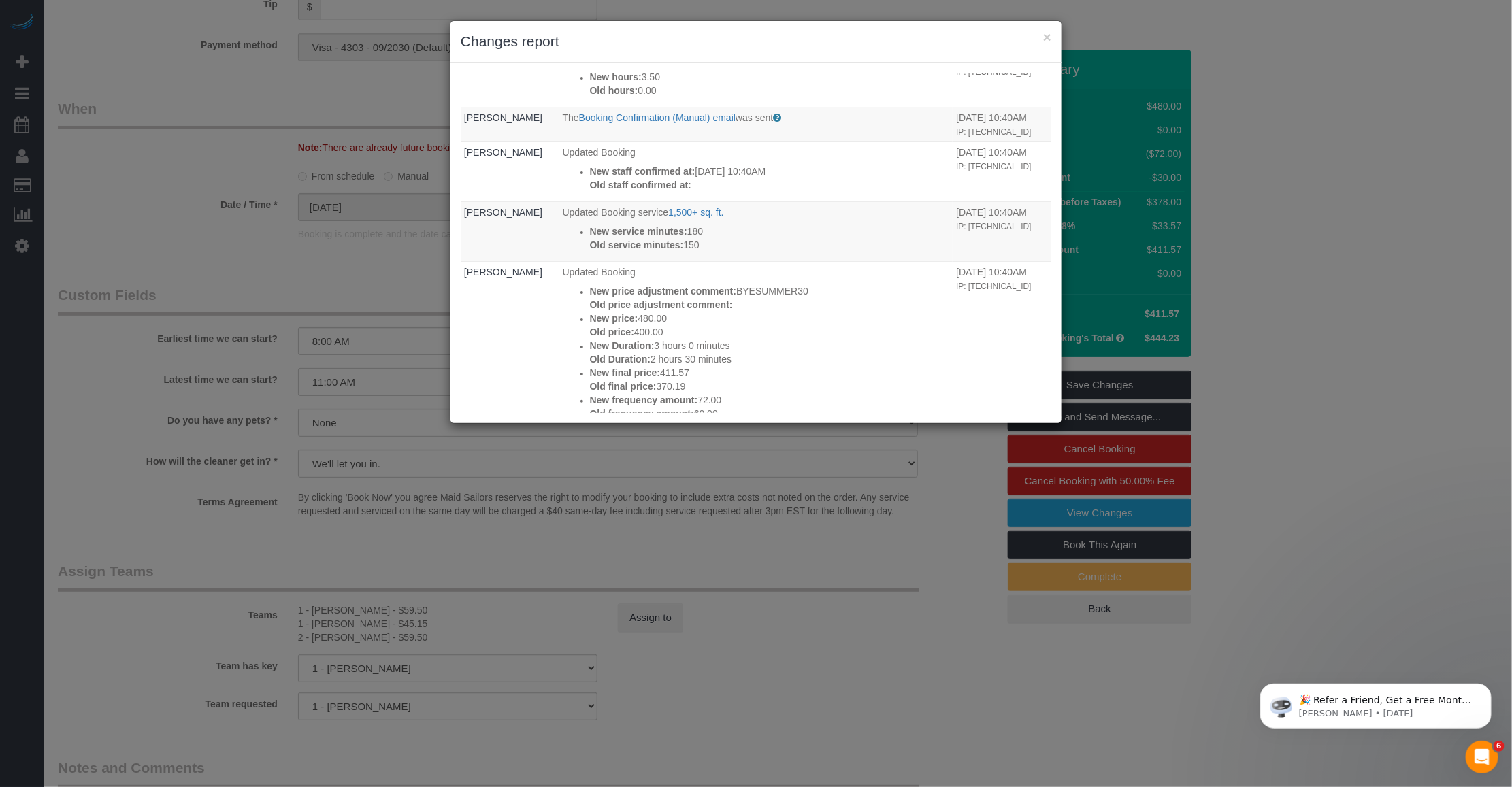
scroll to position [425, 0]
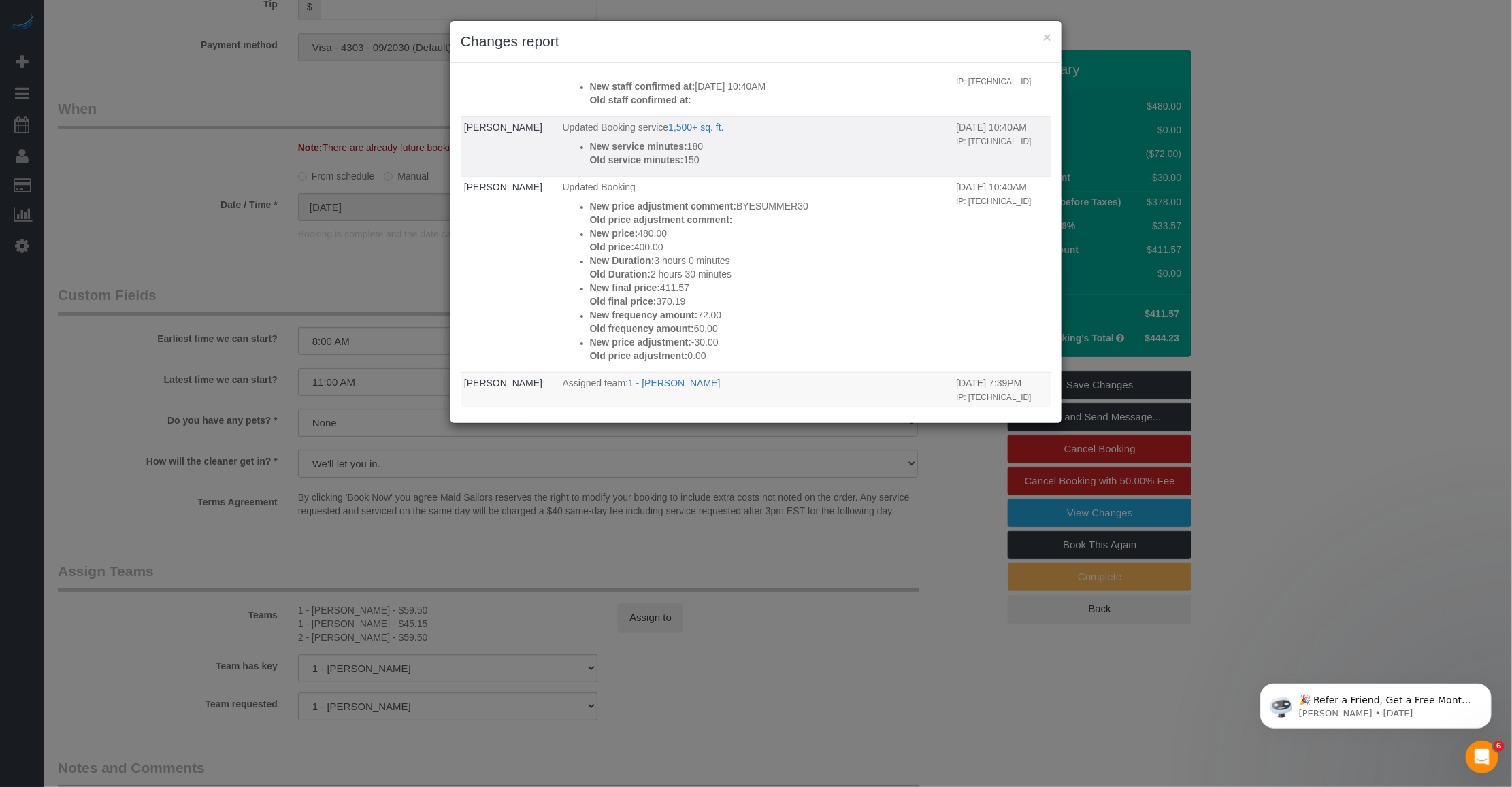
drag, startPoint x: 655, startPoint y: 211, endPoint x: 616, endPoint y: 199, distance: 40.8
click at [616, 166] on div "New service minutes: 180 Old service minutes: 150" at bounding box center [769, 154] width 360 height 28
drag, startPoint x: 617, startPoint y: 199, endPoint x: 658, endPoint y: 199, distance: 41.0
click at [658, 153] on p "New service minutes: 180" at bounding box center [769, 146] width 360 height 14
drag, startPoint x: 636, startPoint y: 192, endPoint x: 644, endPoint y: 215, distance: 24.4
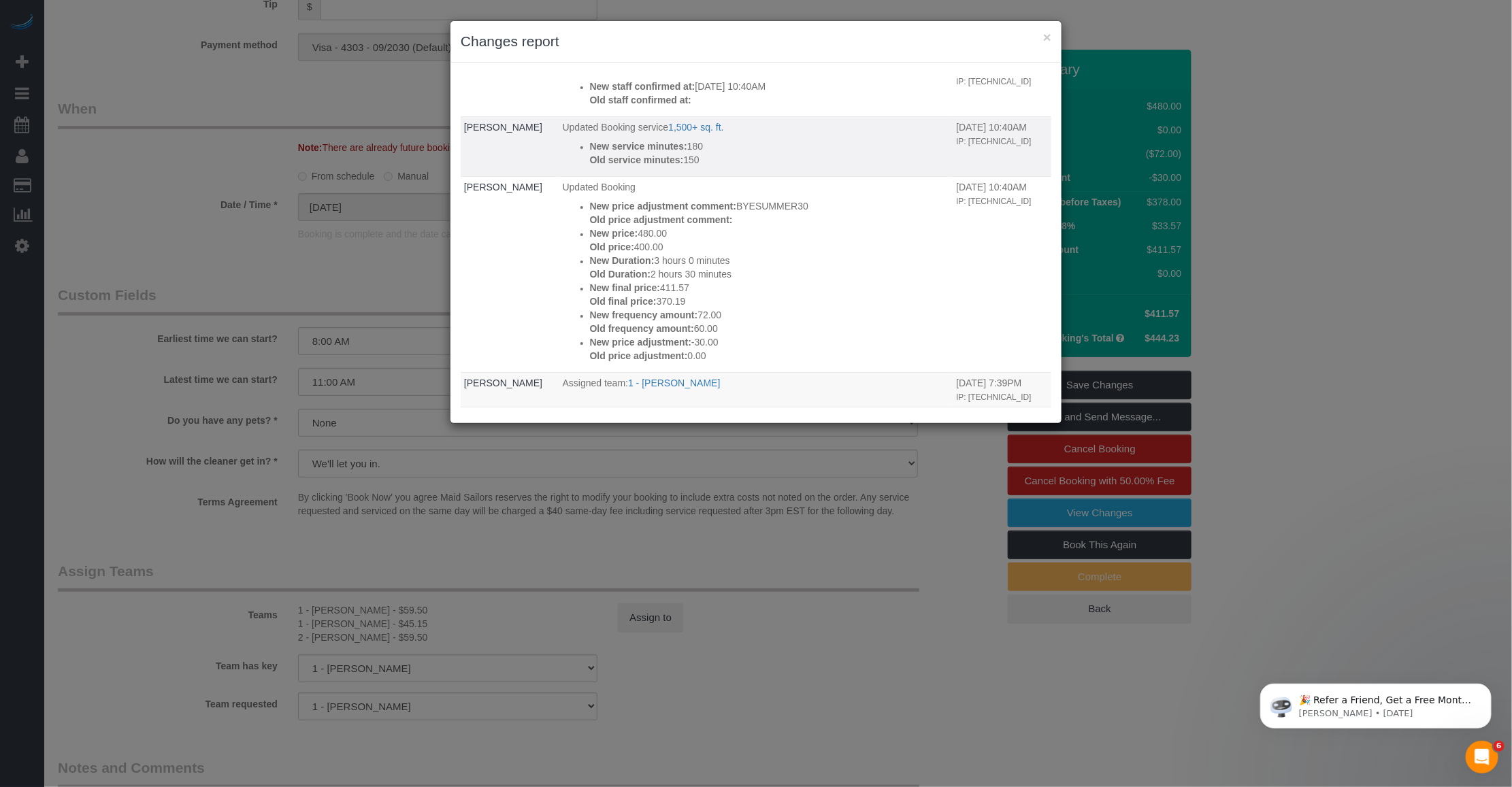
click at [644, 166] on div "New service minutes: 180 Old service minutes: 150" at bounding box center [769, 154] width 360 height 28
drag, startPoint x: 644, startPoint y: 215, endPoint x: 627, endPoint y: 214, distance: 17.0
click at [628, 165] on strong "Old service minutes:" at bounding box center [636, 160] width 94 height 11
drag, startPoint x: 595, startPoint y: 195, endPoint x: 679, endPoint y: 195, distance: 84.0
click at [679, 153] on p "New service minutes: 180" at bounding box center [769, 146] width 360 height 14
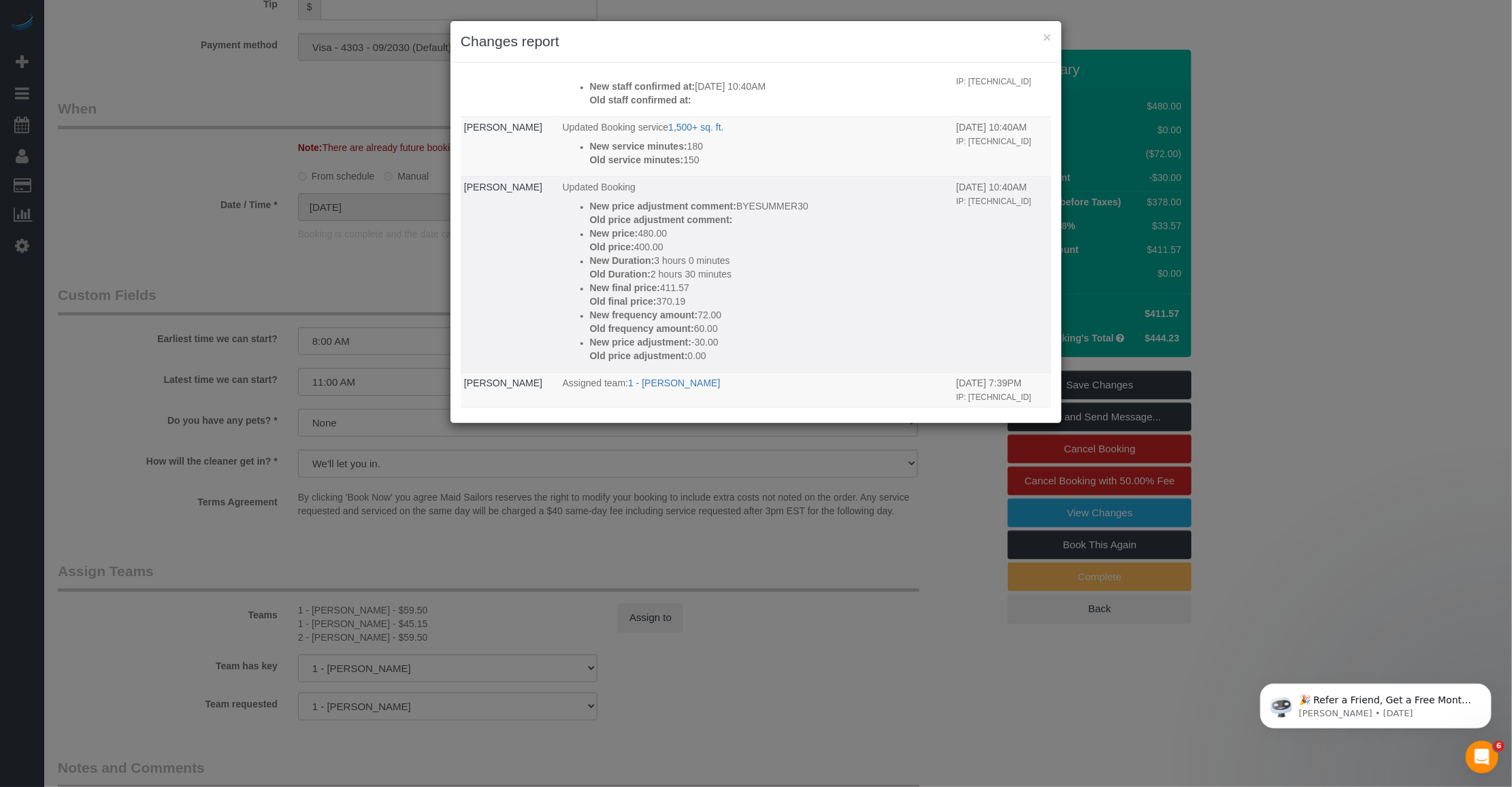
drag, startPoint x: 679, startPoint y: 195, endPoint x: 611, endPoint y: 291, distance: 117.6
click at [615, 240] on p "New price: 480.00" at bounding box center [769, 233] width 360 height 14
click at [609, 254] on p "Old price: 400.00" at bounding box center [769, 246] width 360 height 14
drag, startPoint x: 605, startPoint y: 296, endPoint x: 618, endPoint y: 286, distance: 16.4
click at [618, 240] on p "New price: 480.00" at bounding box center [769, 233] width 360 height 14
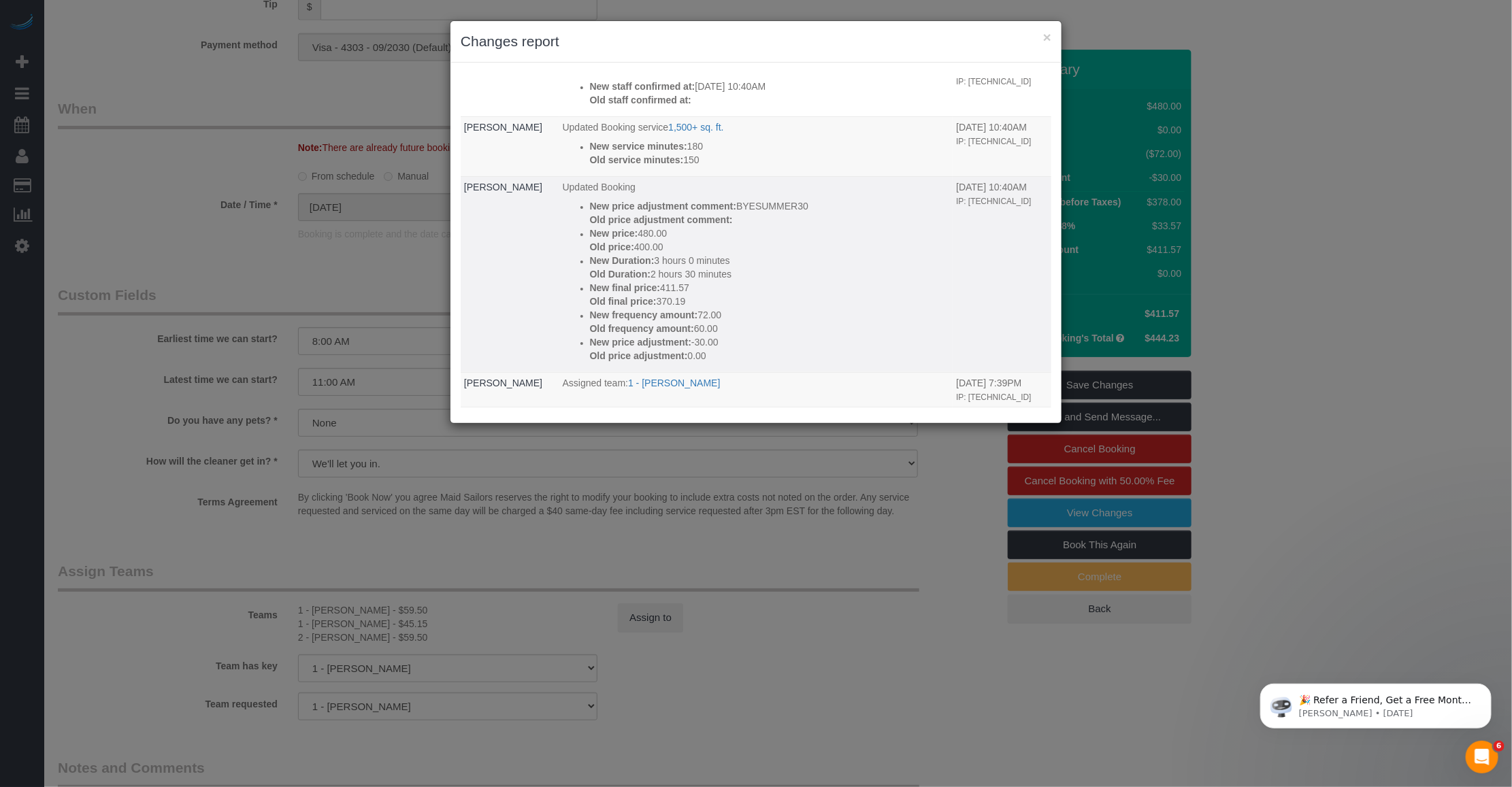
click at [592, 240] on p "New price: 480.00" at bounding box center [769, 233] width 360 height 14
drag, startPoint x: 587, startPoint y: 287, endPoint x: 611, endPoint y: 291, distance: 24.3
click at [611, 240] on p "New price: 480.00" at bounding box center [769, 233] width 360 height 14
drag, startPoint x: 611, startPoint y: 291, endPoint x: 609, endPoint y: 302, distance: 11.2
click at [609, 254] on p "Old price: 400.00" at bounding box center [769, 246] width 360 height 14
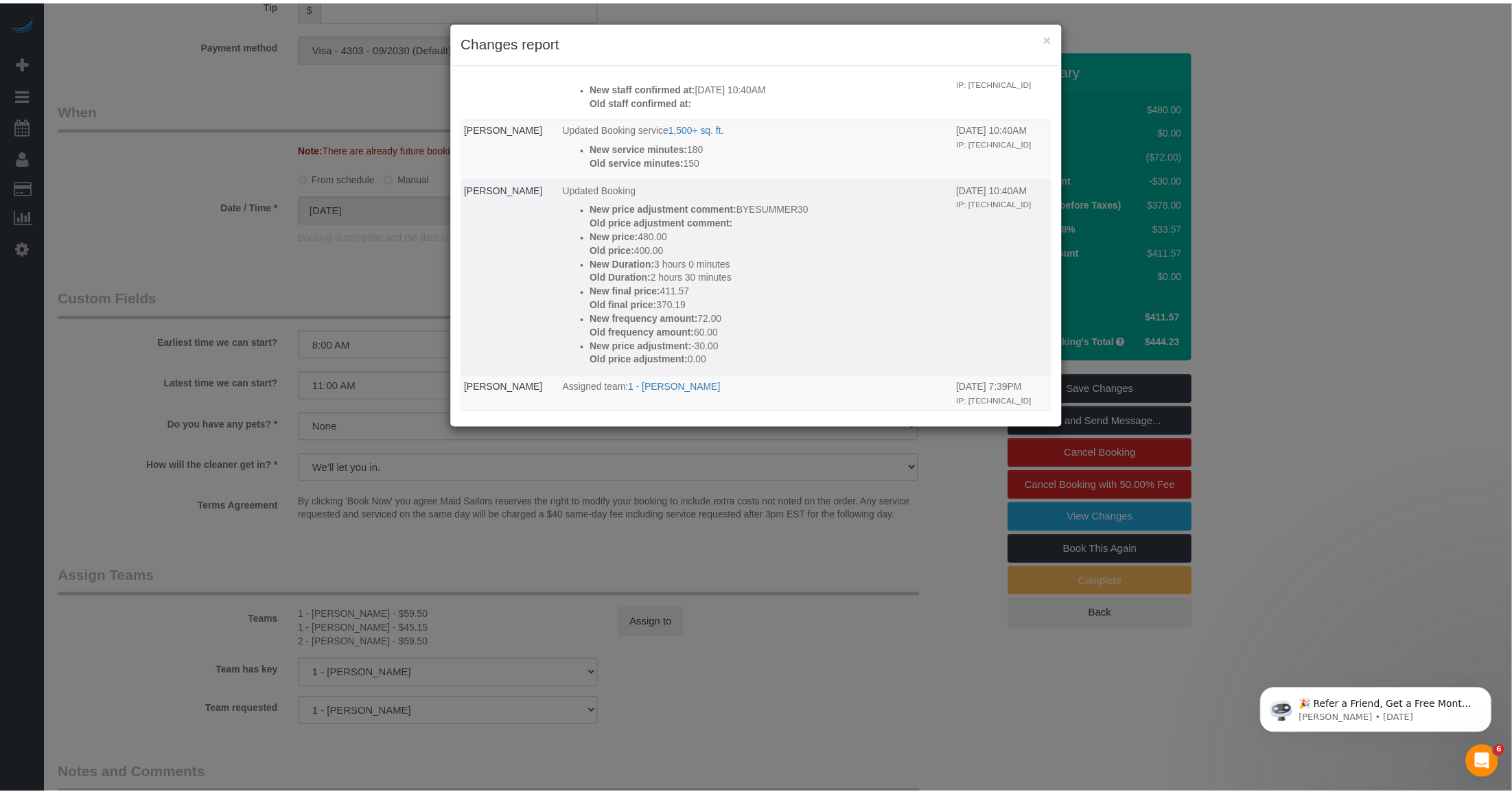
scroll to position [515, 0]
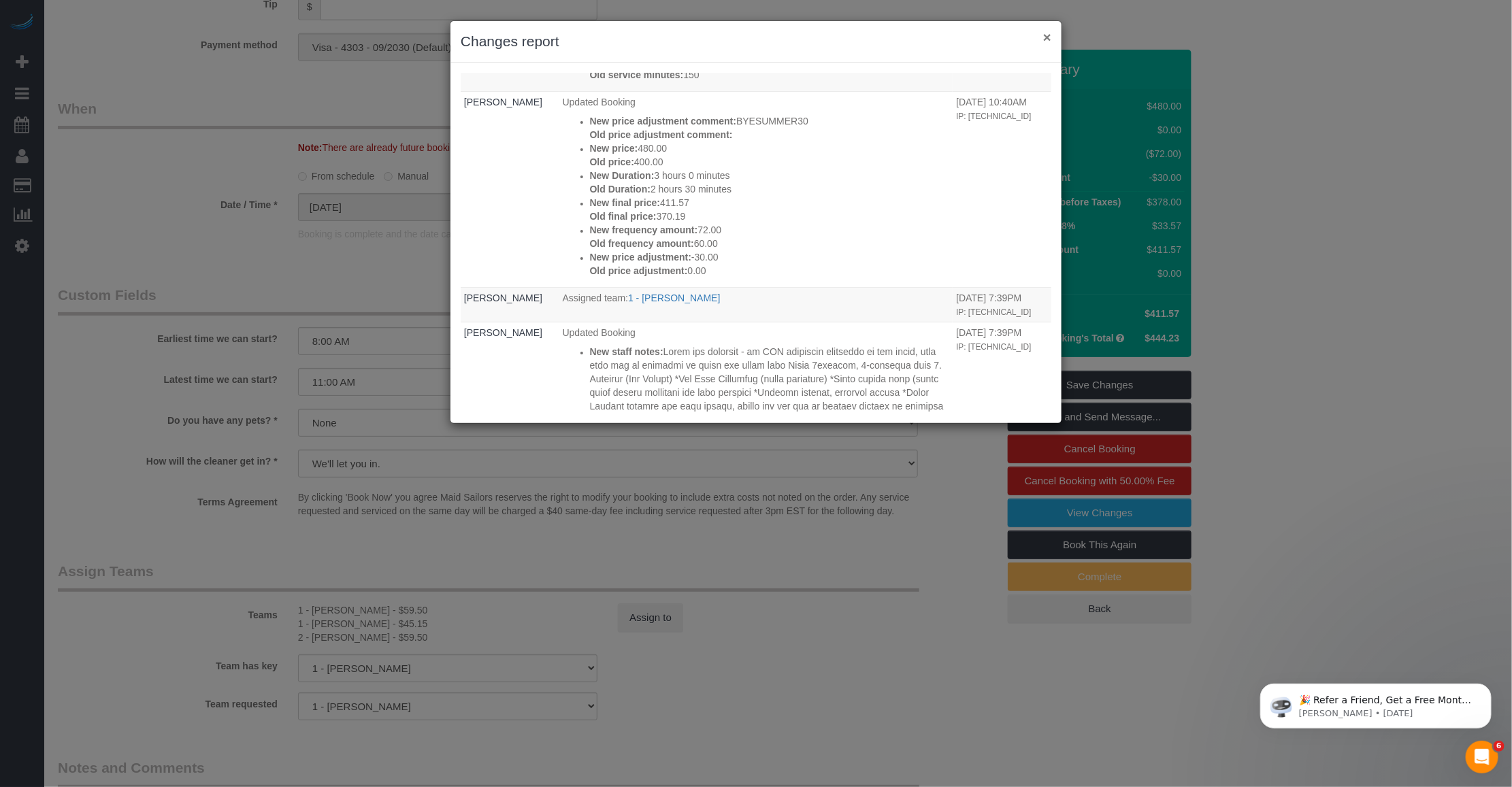
click at [1049, 31] on button "×" at bounding box center [1047, 38] width 8 height 15
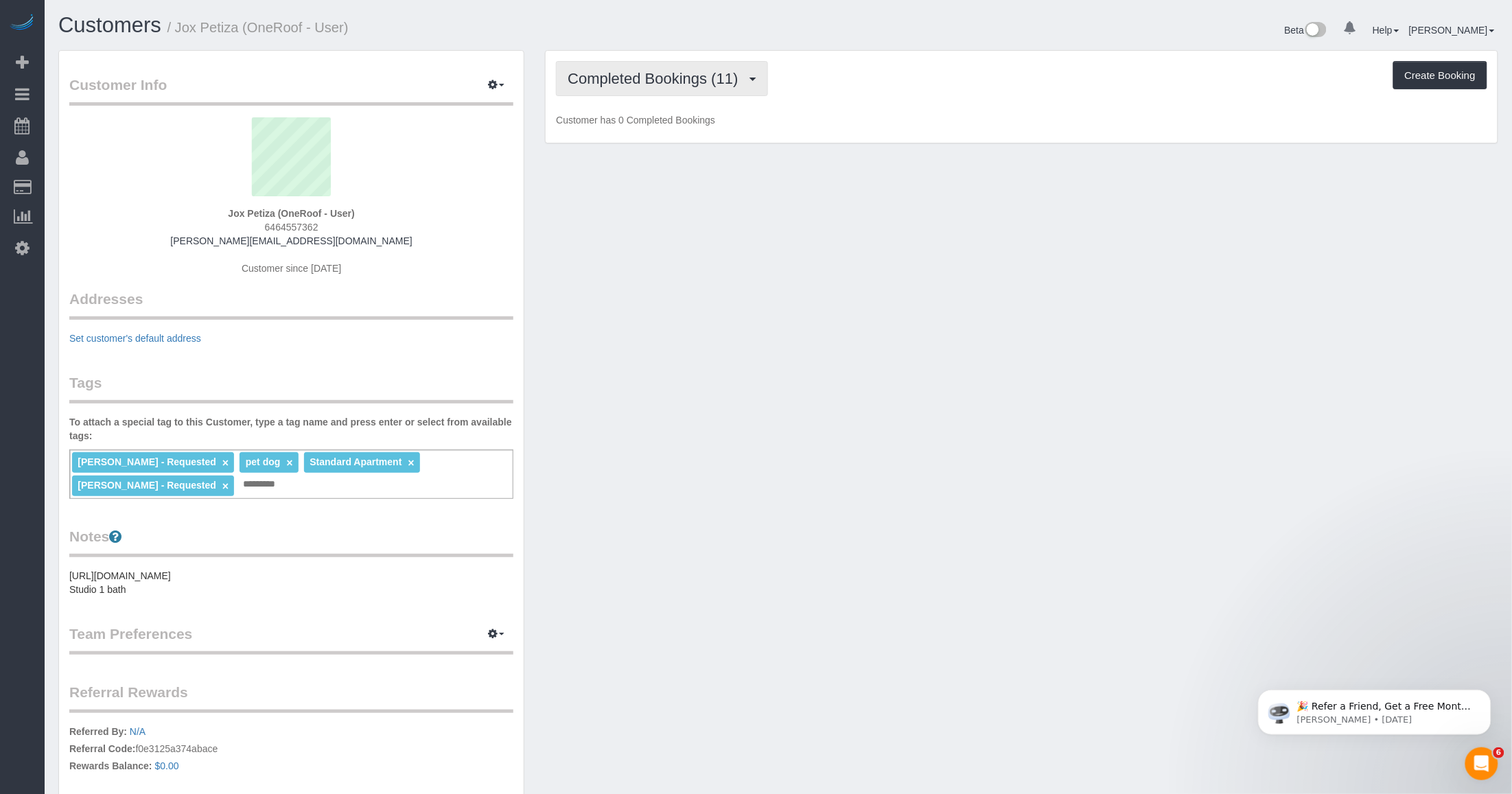
click at [688, 80] on span "Completed Bookings (11)" at bounding box center [656, 78] width 177 height 17
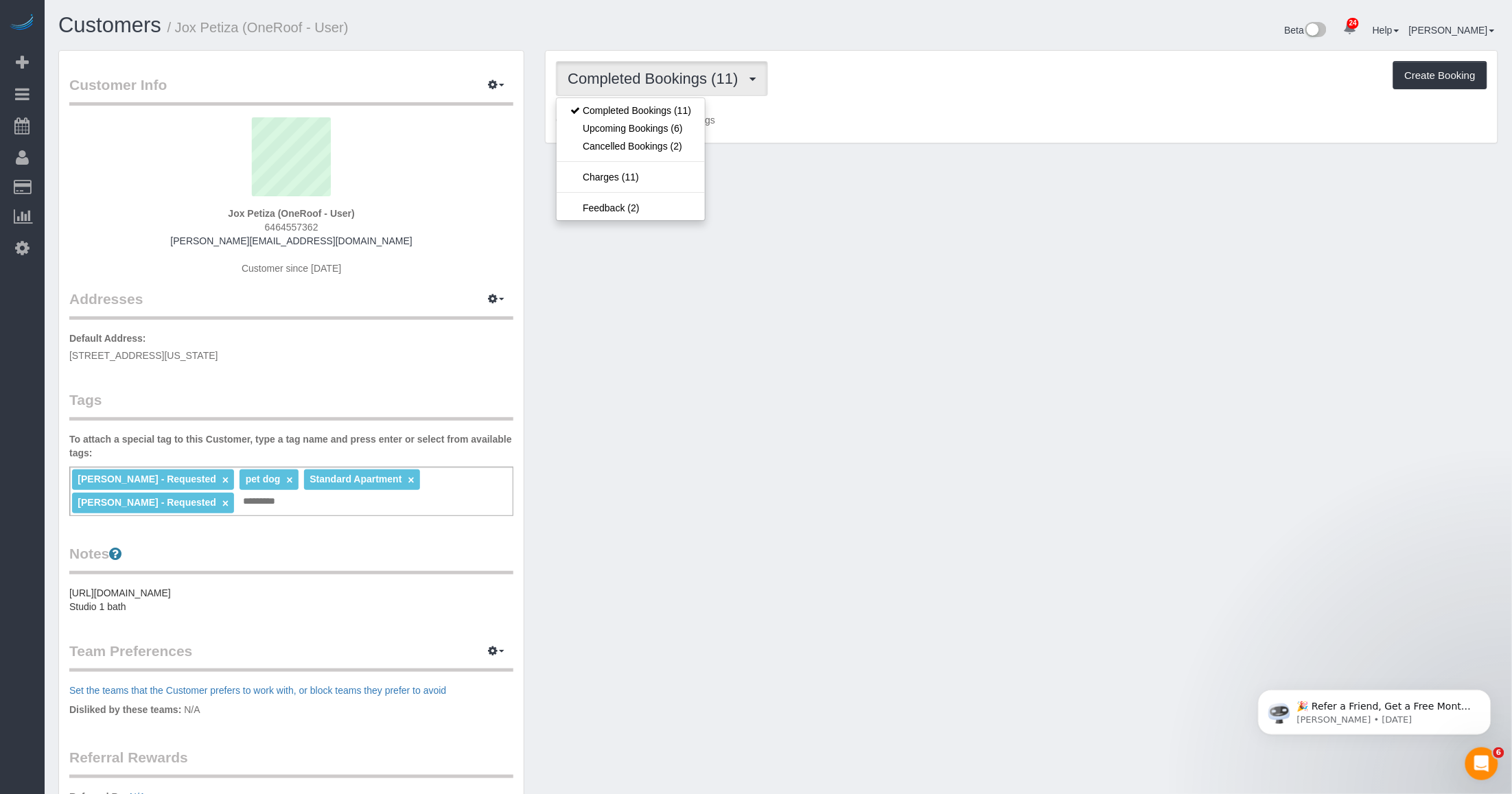
click at [838, 87] on div "Completed Bookings (11) Completed Bookings (11) Upcoming Bookings (6) Cancelled…" at bounding box center [1021, 79] width 931 height 35
click at [692, 79] on span "Completed Bookings (11)" at bounding box center [656, 78] width 177 height 17
click at [653, 111] on link "Completed Bookings (11)" at bounding box center [631, 109] width 148 height 18
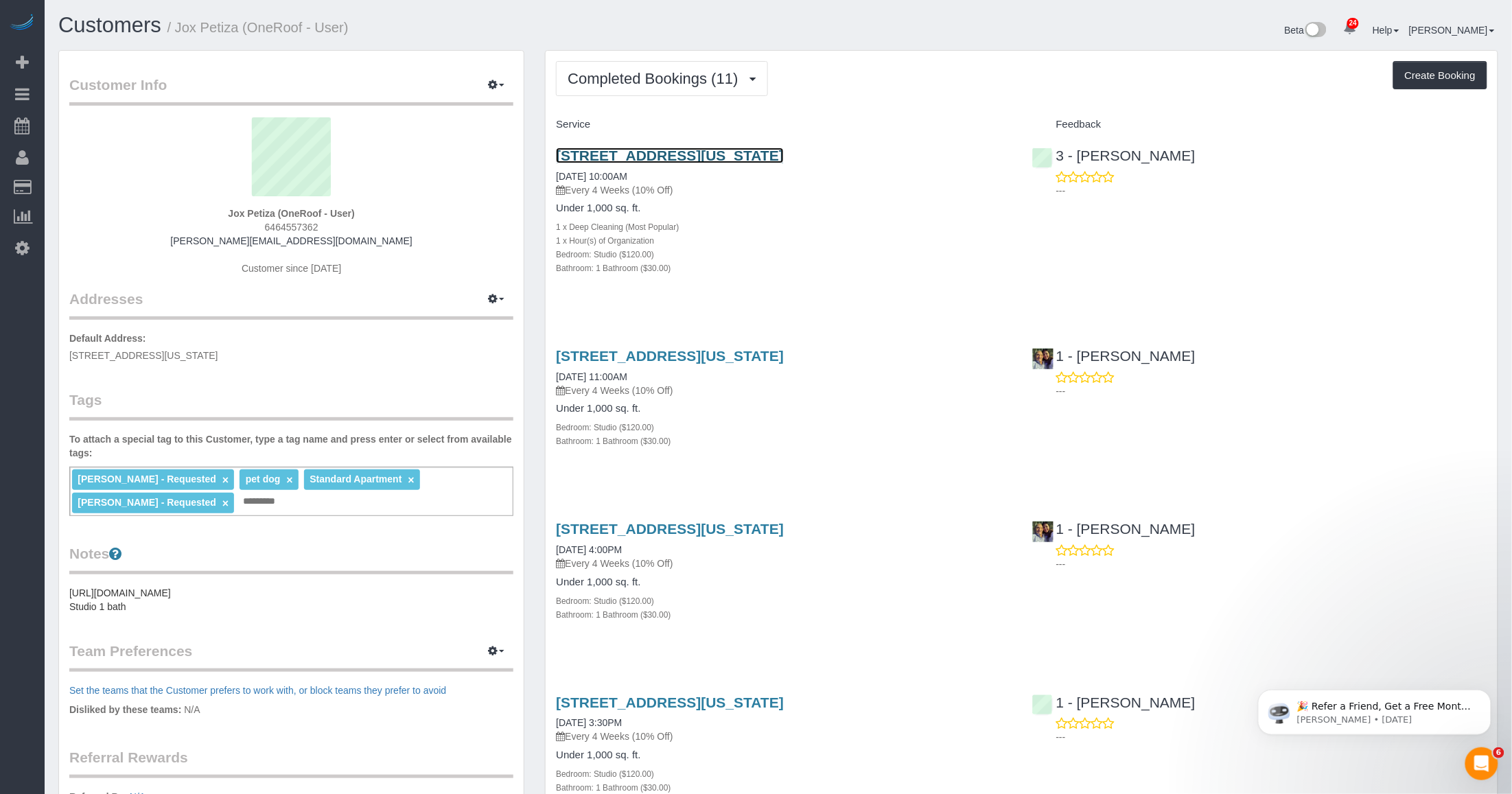
click at [695, 156] on link "[STREET_ADDRESS][US_STATE]" at bounding box center [670, 155] width 228 height 16
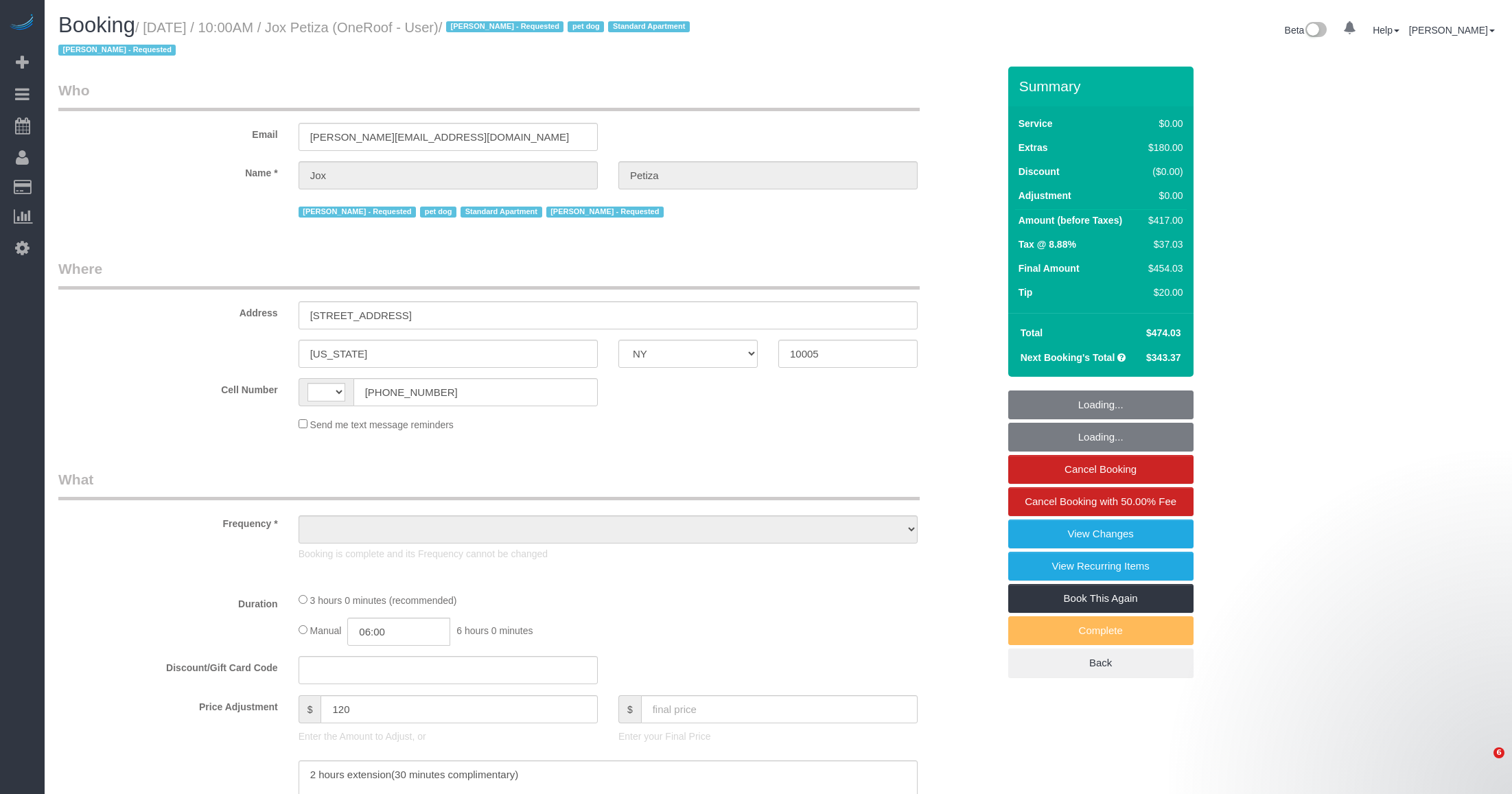
select select "NY"
select select "string:[GEOGRAPHIC_DATA]"
select select "object:616"
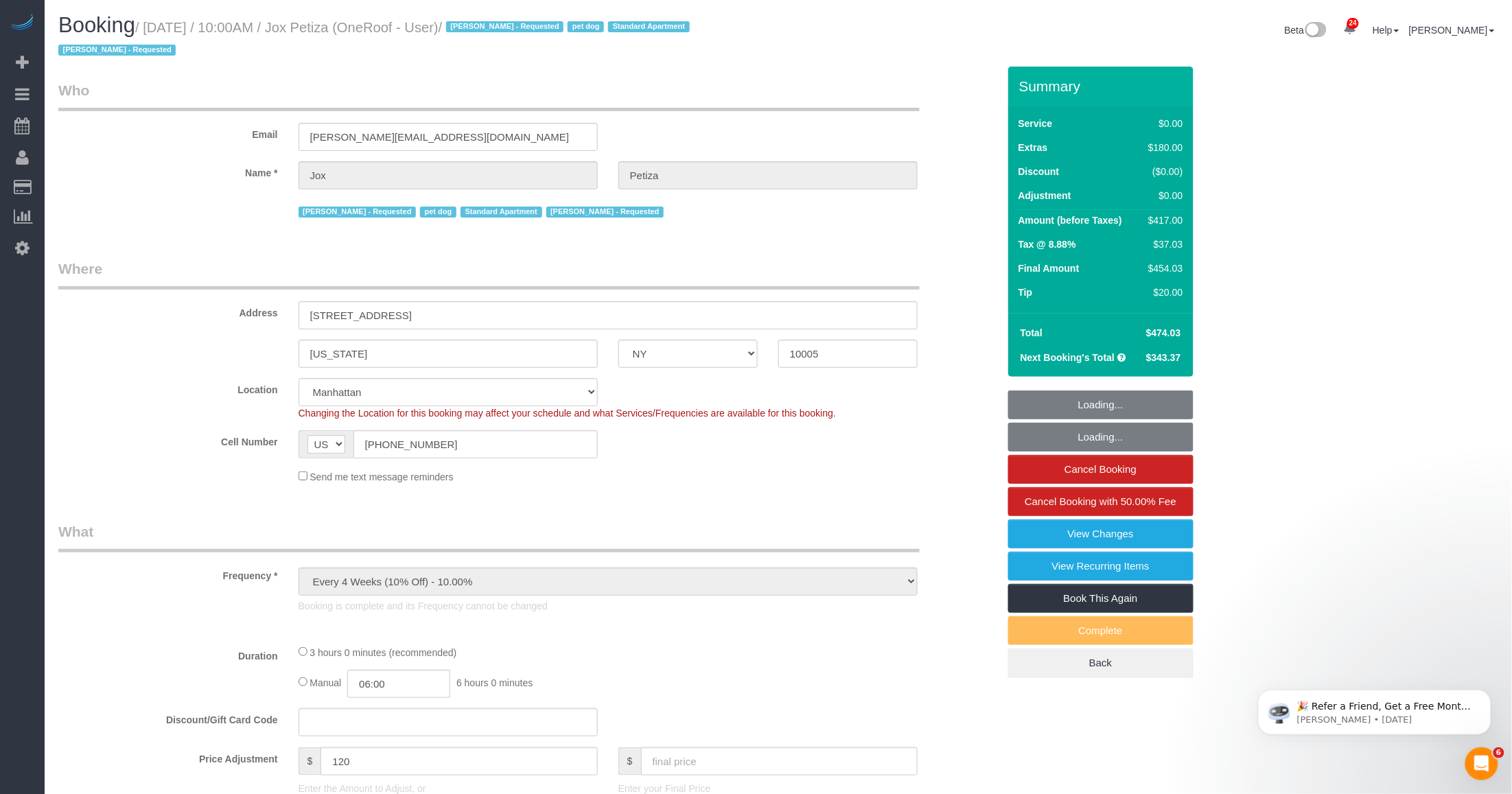
select select "string:stripe-pm_1PwTrs4VGloSiKo7pLA6fO7l"
select select "number:89"
select select "number:90"
select select "number:13"
select select "number:5"
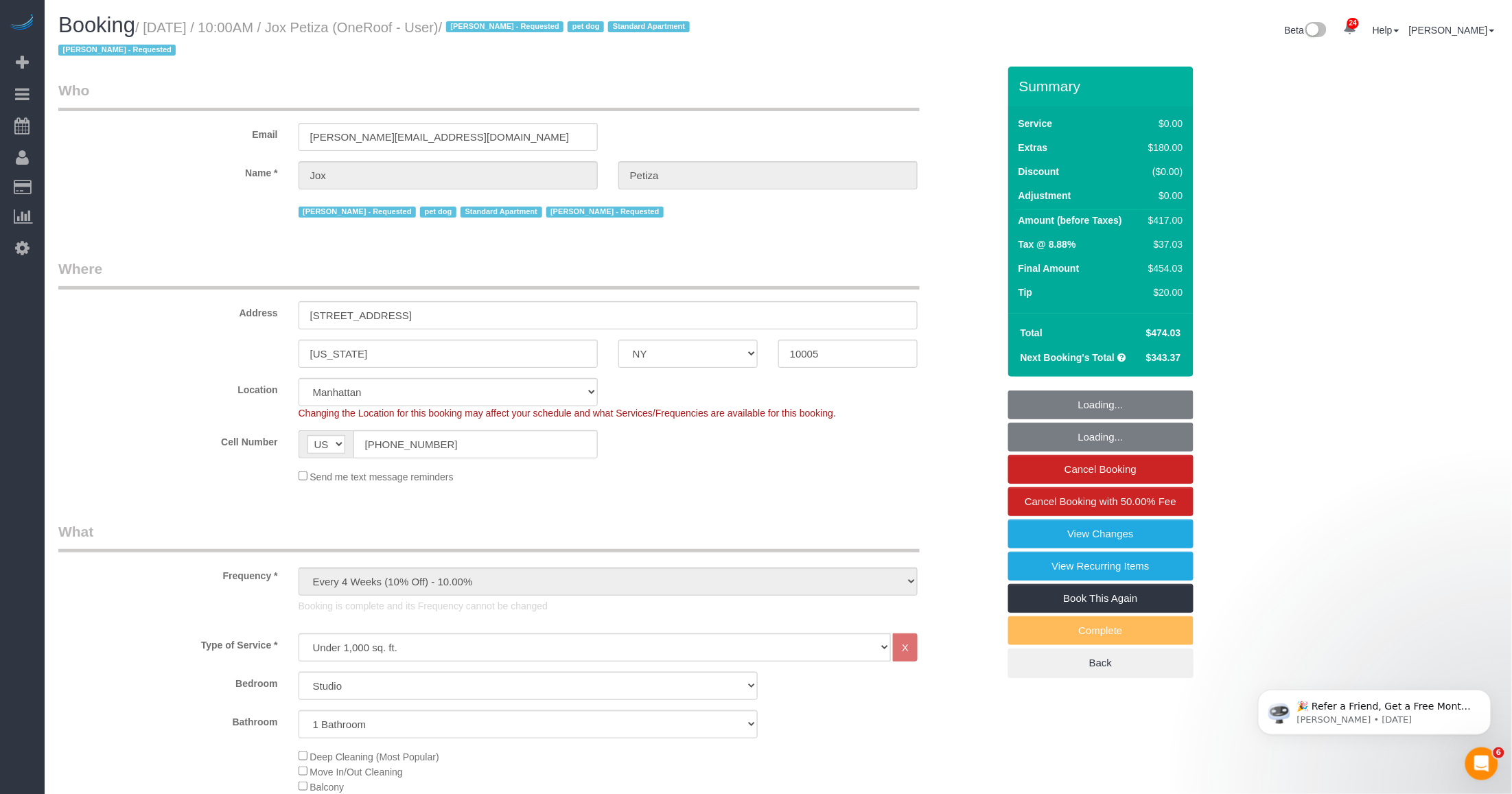
select select "object:1570"
select select "spot1"
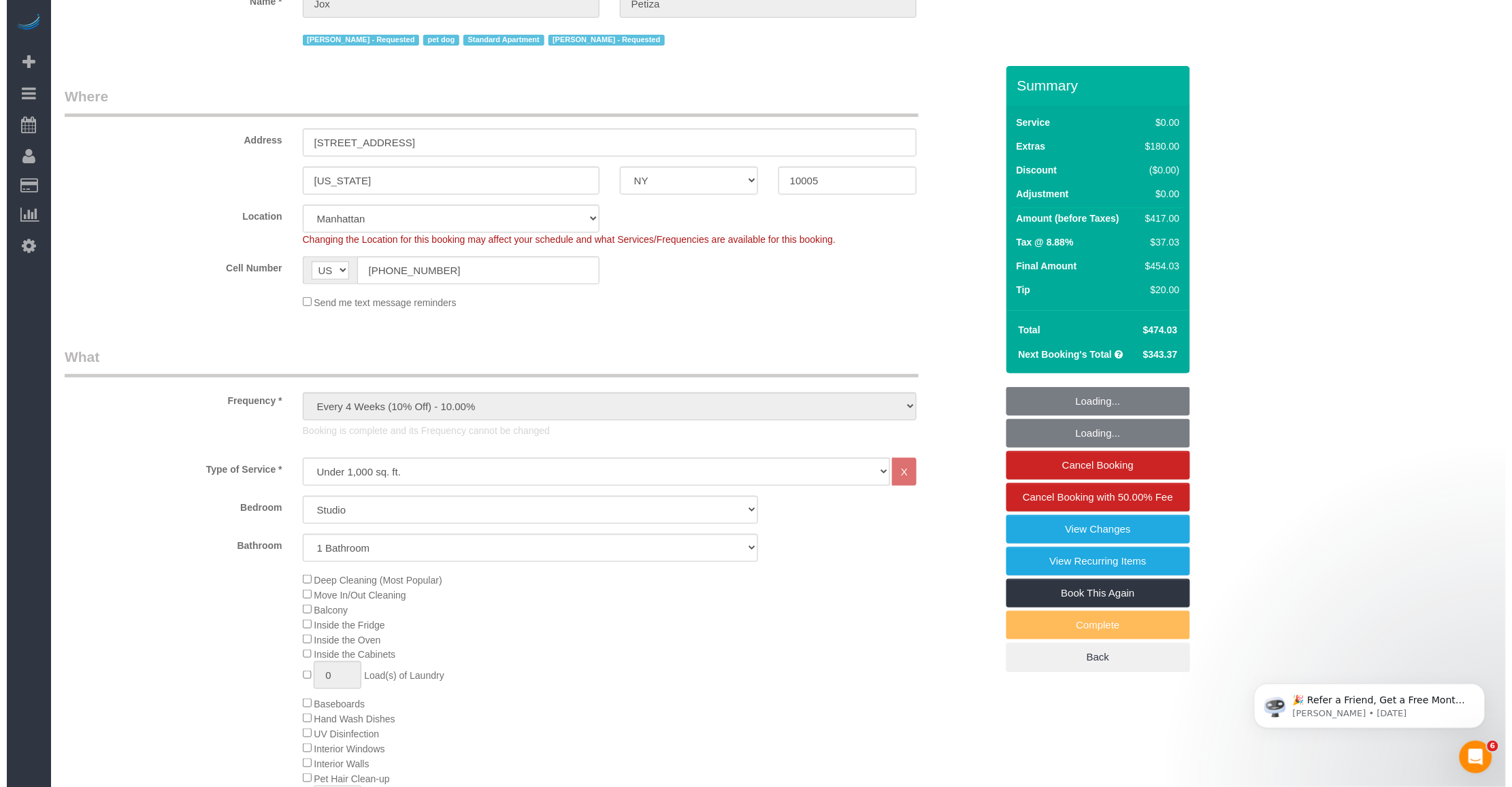
scroll to position [255, 0]
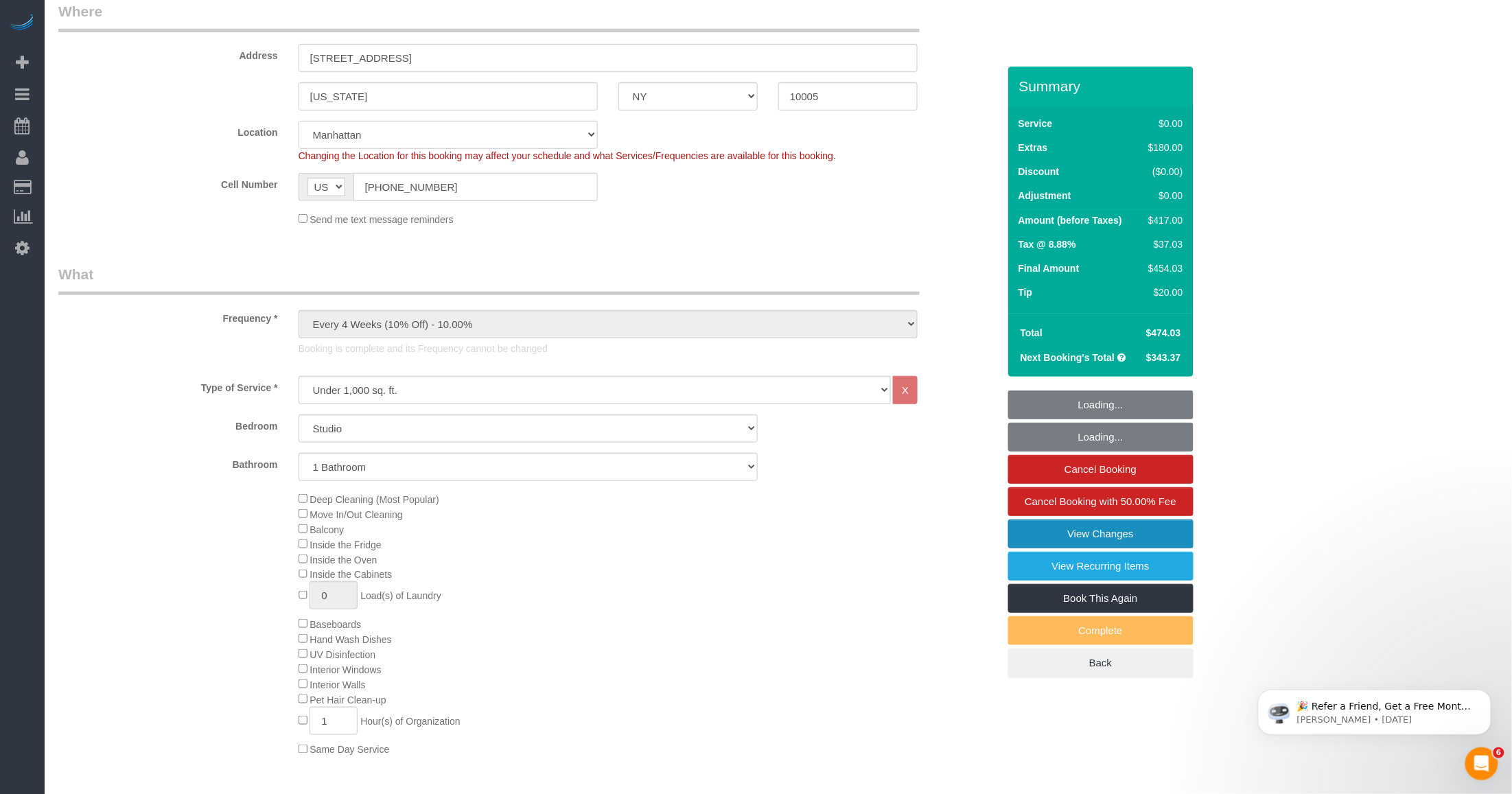
click at [1017, 526] on link "View Changes" at bounding box center [1101, 533] width 186 height 29
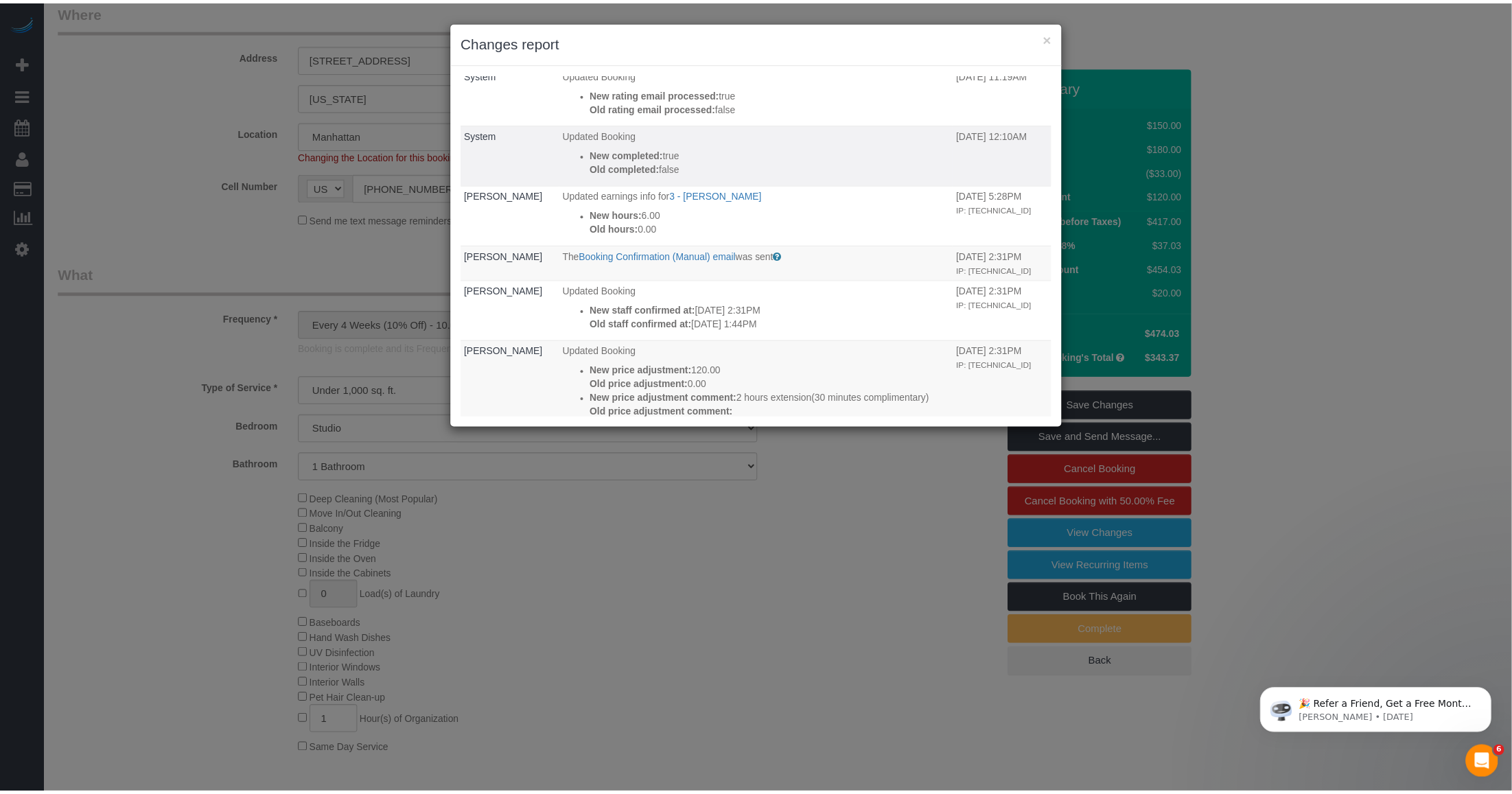
scroll to position [172, 0]
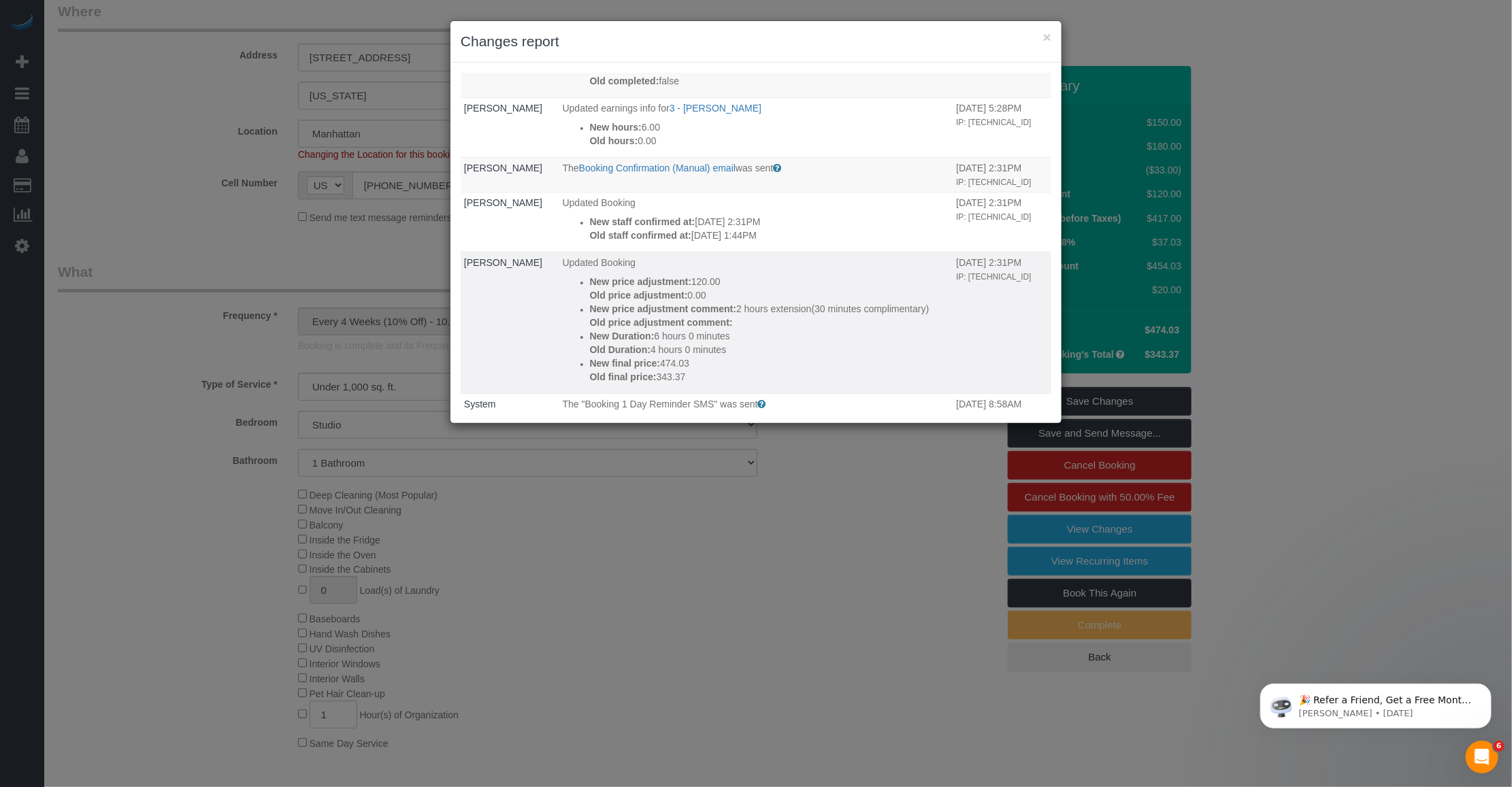
drag, startPoint x: 679, startPoint y: 297, endPoint x: 704, endPoint y: 296, distance: 25.0
click at [704, 296] on p "Old price adjustment: 0.00" at bounding box center [769, 295] width 360 height 14
drag, startPoint x: 704, startPoint y: 296, endPoint x: 698, endPoint y: 279, distance: 18.0
click at [698, 279] on p "New price adjustment: 120.00" at bounding box center [769, 281] width 360 height 14
drag, startPoint x: 698, startPoint y: 279, endPoint x: 798, endPoint y: 304, distance: 103.1
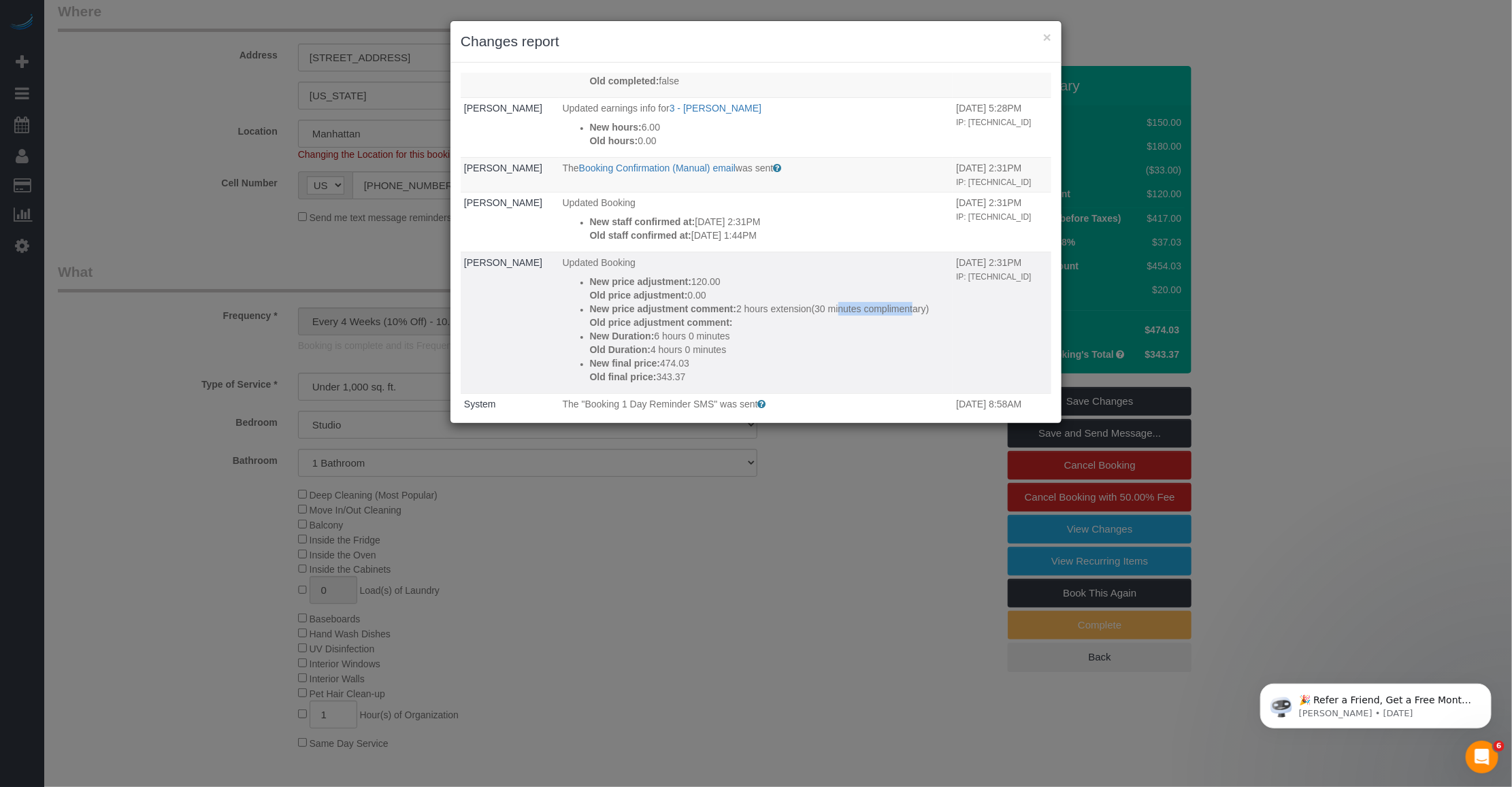
click at [799, 303] on p "New price adjustment comment: 2 hours extension(30 minutes complimentary)" at bounding box center [769, 308] width 360 height 14
drag, startPoint x: 798, startPoint y: 304, endPoint x: 721, endPoint y: 318, distance: 78.3
click at [721, 315] on p "New price adjustment comment: 2 hours extension(30 minutes complimentary)" at bounding box center [769, 308] width 360 height 14
drag, startPoint x: 757, startPoint y: 307, endPoint x: 771, endPoint y: 310, distance: 14.3
click at [771, 310] on p "New price adjustment comment: 2 hours extension(30 minutes complimentary)" at bounding box center [769, 308] width 360 height 14
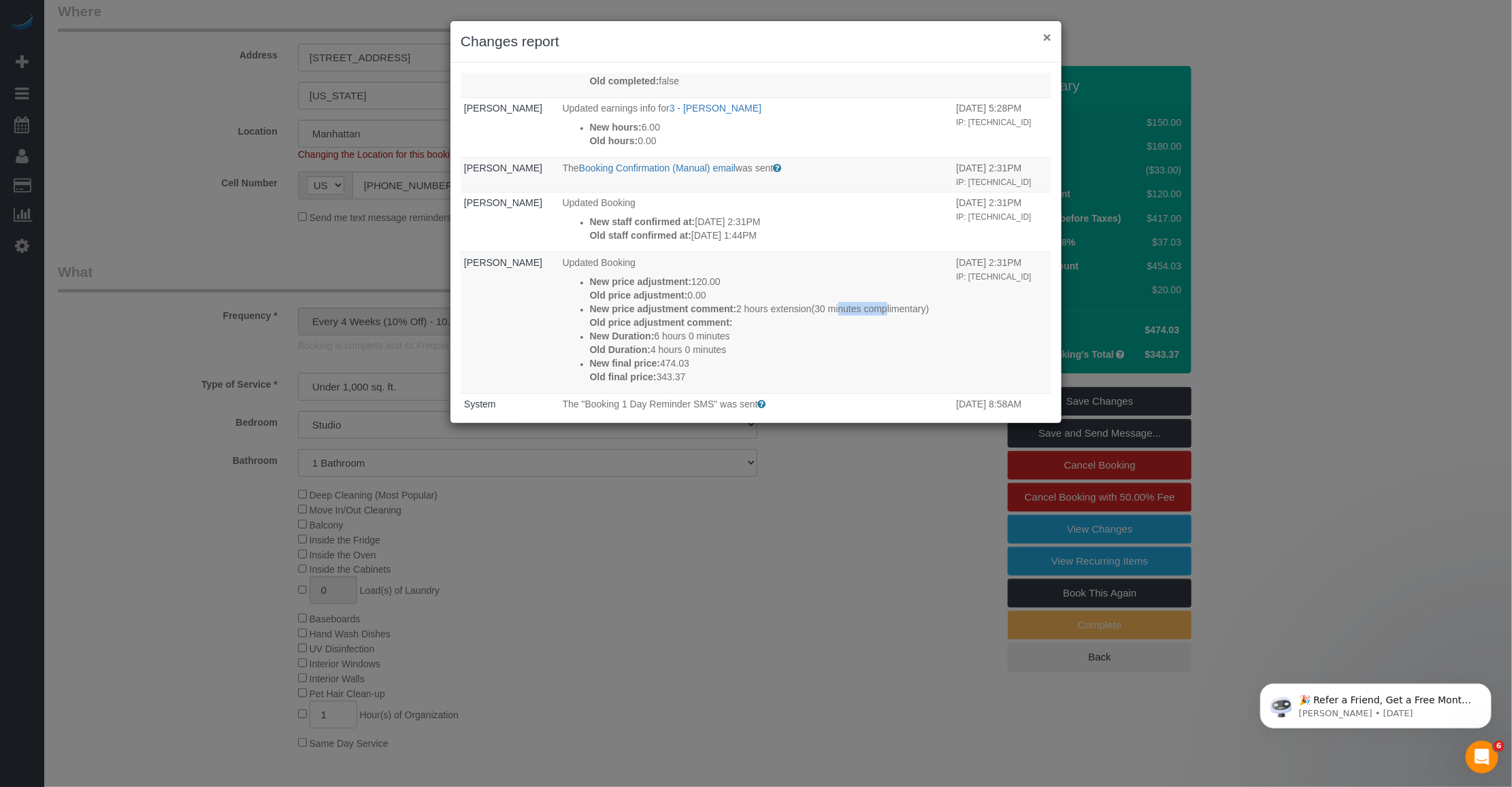
click at [1047, 38] on button "×" at bounding box center [1047, 38] width 8 height 15
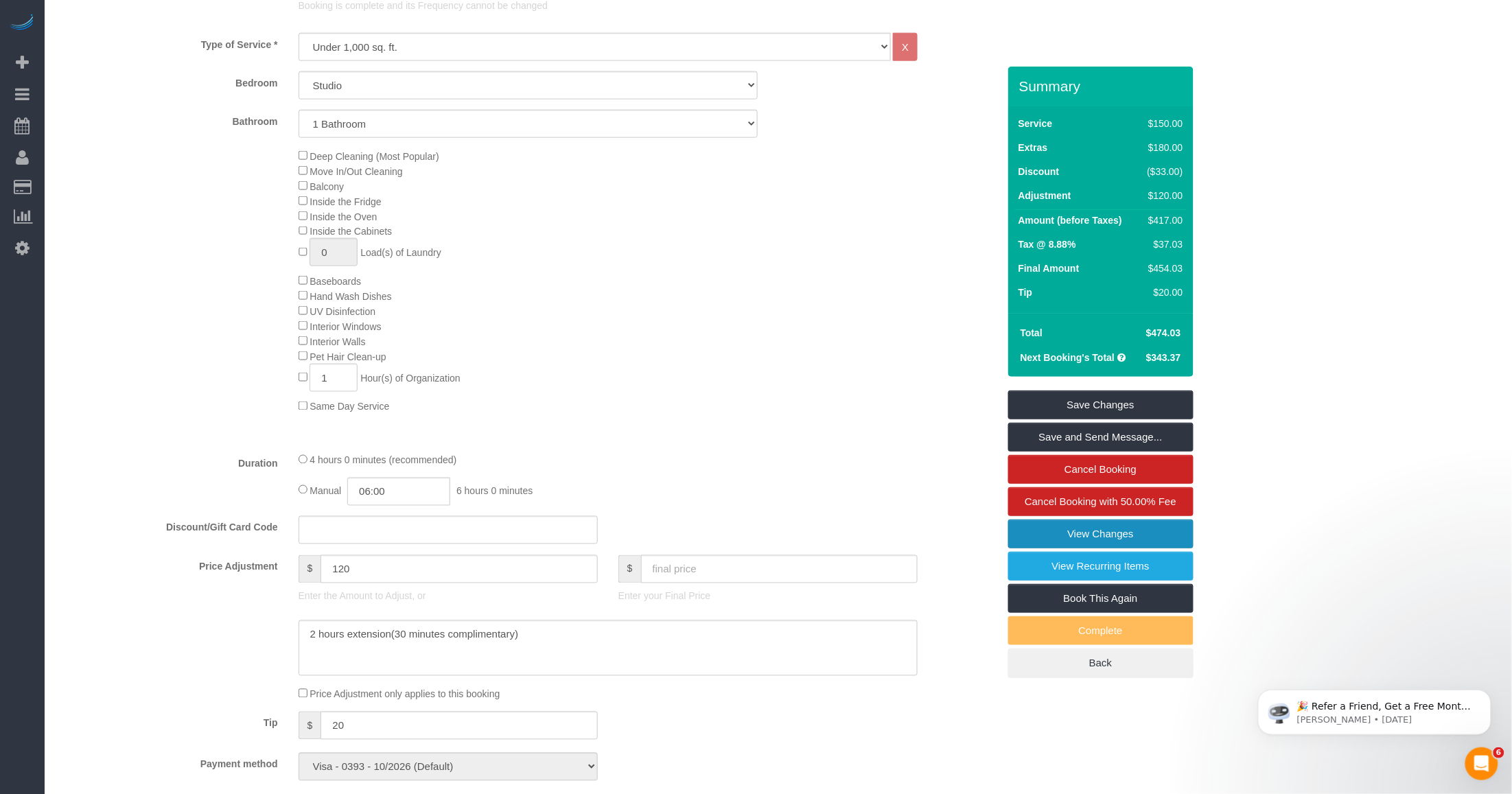
scroll to position [686, 0]
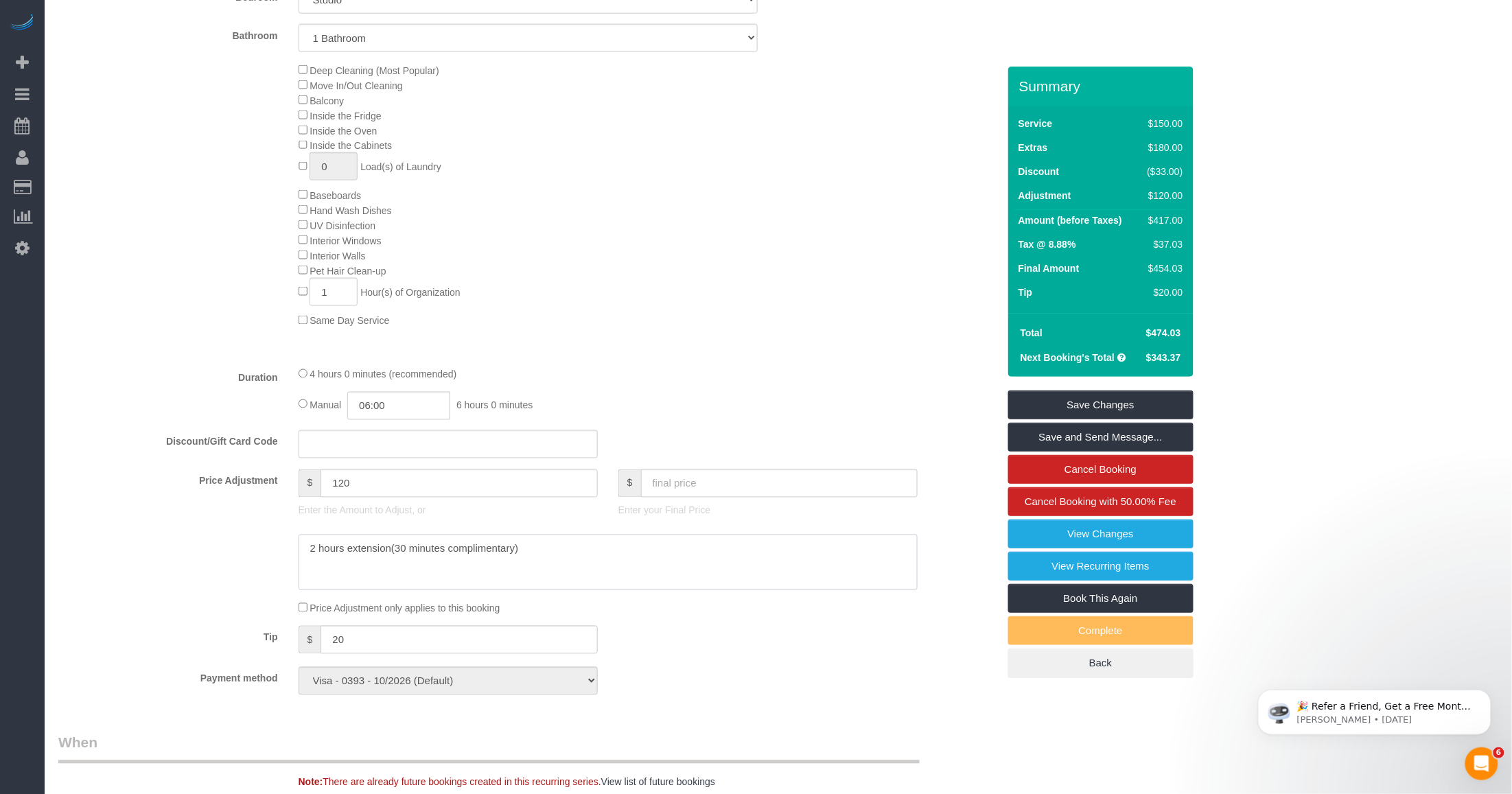
click at [553, 556] on textarea at bounding box center [608, 562] width 619 height 57
click at [429, 563] on textarea at bounding box center [608, 562] width 619 height 57
click at [363, 492] on input "120" at bounding box center [458, 483] width 276 height 28
click at [901, 410] on div "Manual 06:00 6 hours 0 minutes" at bounding box center [608, 405] width 619 height 28
click at [1051, 544] on link "View Changes" at bounding box center [1101, 533] width 186 height 29
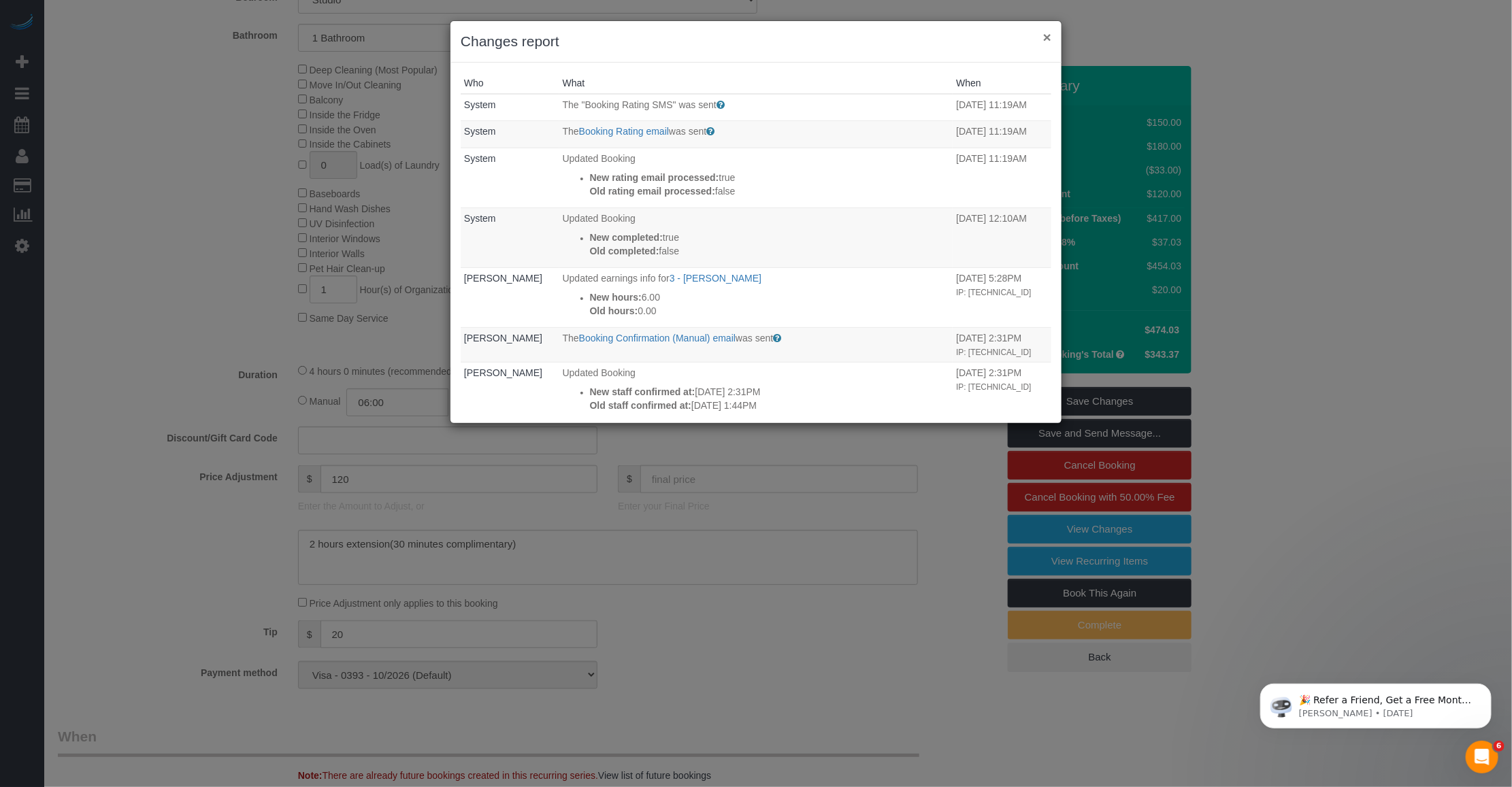
click at [1045, 38] on button "×" at bounding box center [1047, 38] width 8 height 15
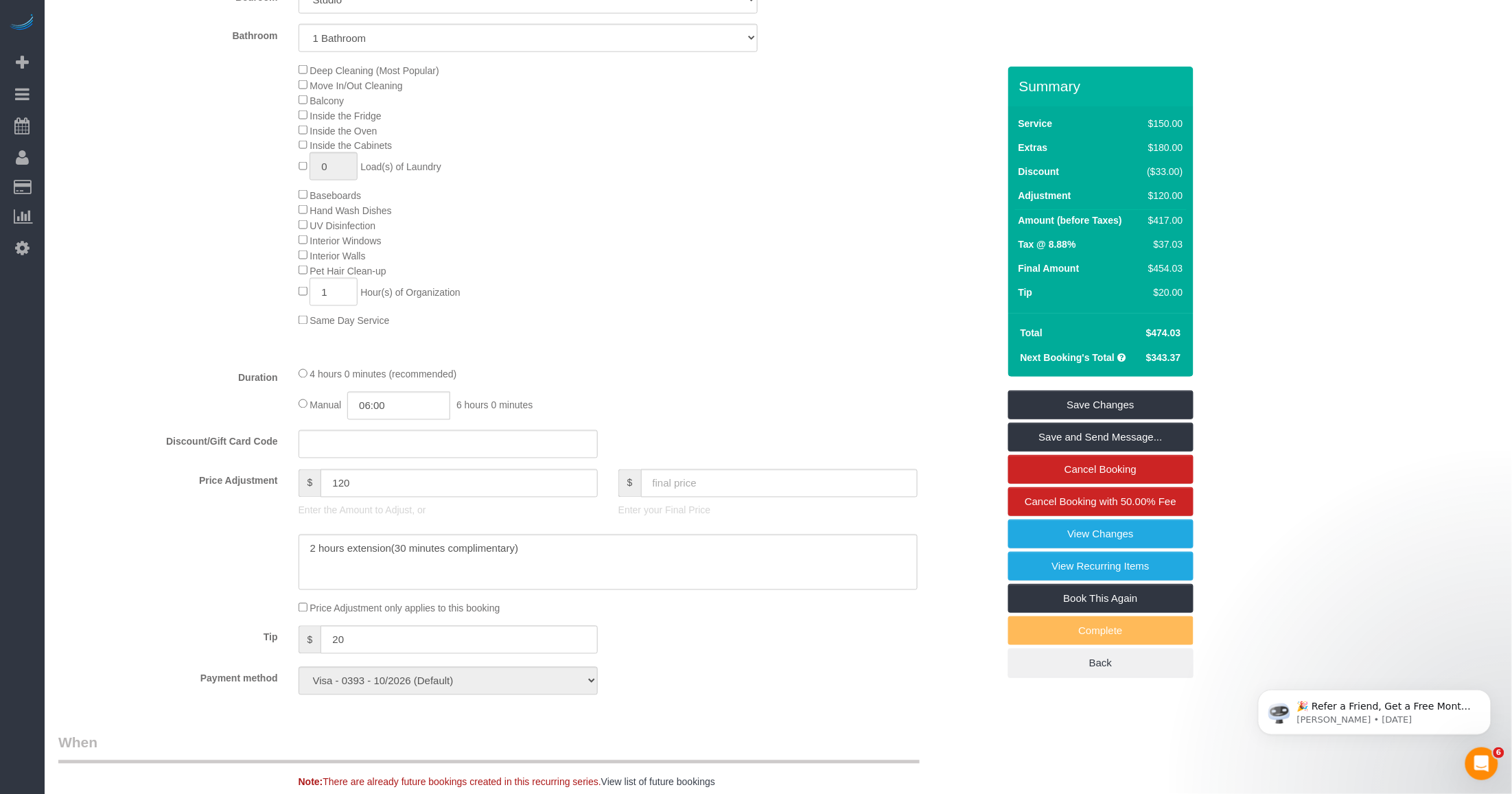
drag, startPoint x: 1151, startPoint y: 360, endPoint x: 1198, endPoint y: 360, distance: 47.0
click at [1198, 360] on div "Who Email [PERSON_NAME][EMAIL_ADDRESS][DOMAIN_NAME] Name * Jox Petiza [PERSON_N…" at bounding box center [778, 605] width 1440 height 2450
drag, startPoint x: 1198, startPoint y: 360, endPoint x: 1169, endPoint y: 360, distance: 29.0
click at [1169, 360] on span "$343.37" at bounding box center [1163, 358] width 35 height 11
drag, startPoint x: 1151, startPoint y: 355, endPoint x: 1172, endPoint y: 355, distance: 21.0
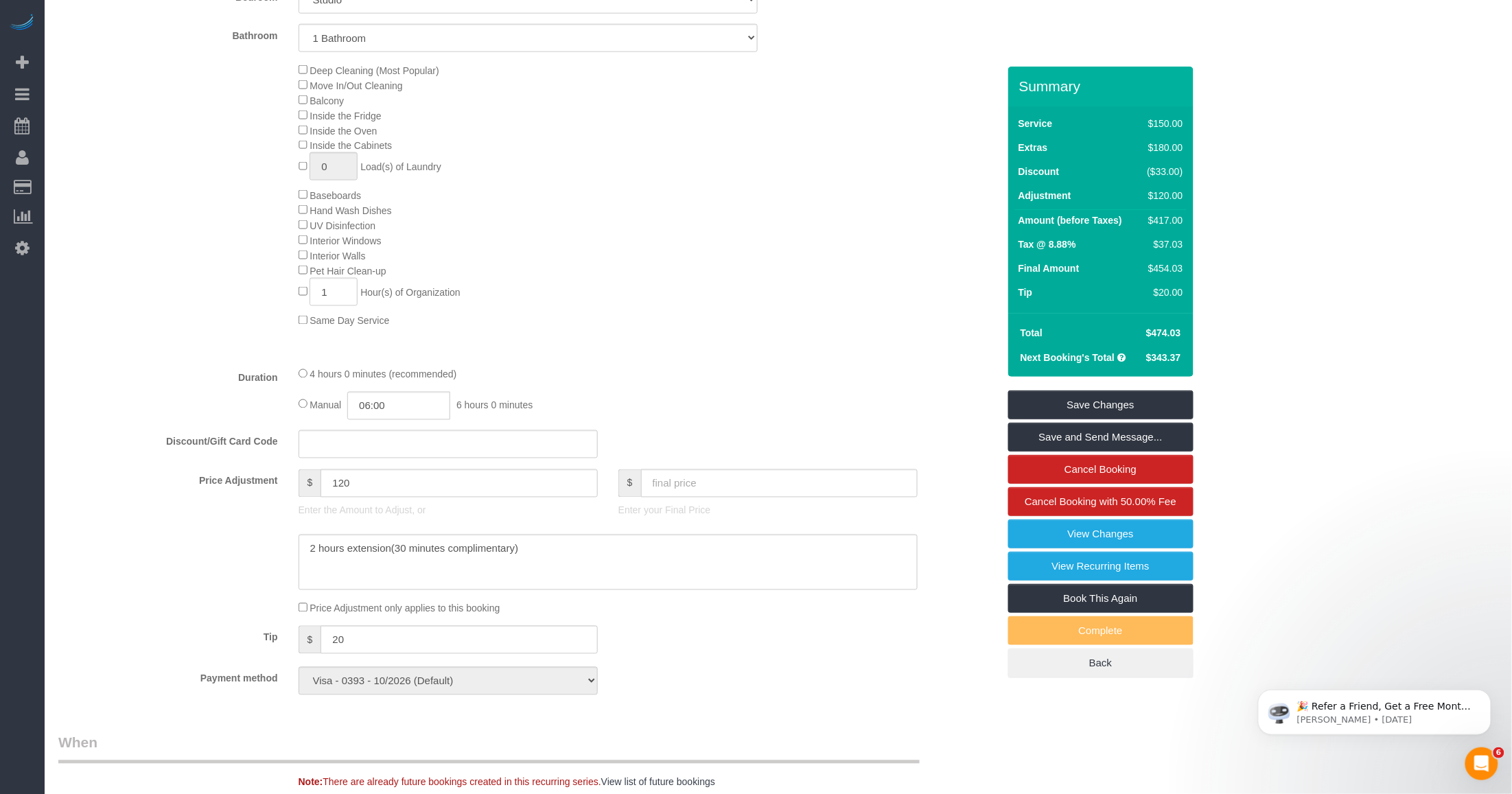
click at [1172, 355] on span "$343.37" at bounding box center [1163, 358] width 35 height 11
click at [915, 347] on div "Type of Service * Under 1,000 sq. ft. 1,001 - 1,500 sq. ft. 1,500+ sq. ft. Cust…" at bounding box center [528, 151] width 940 height 408
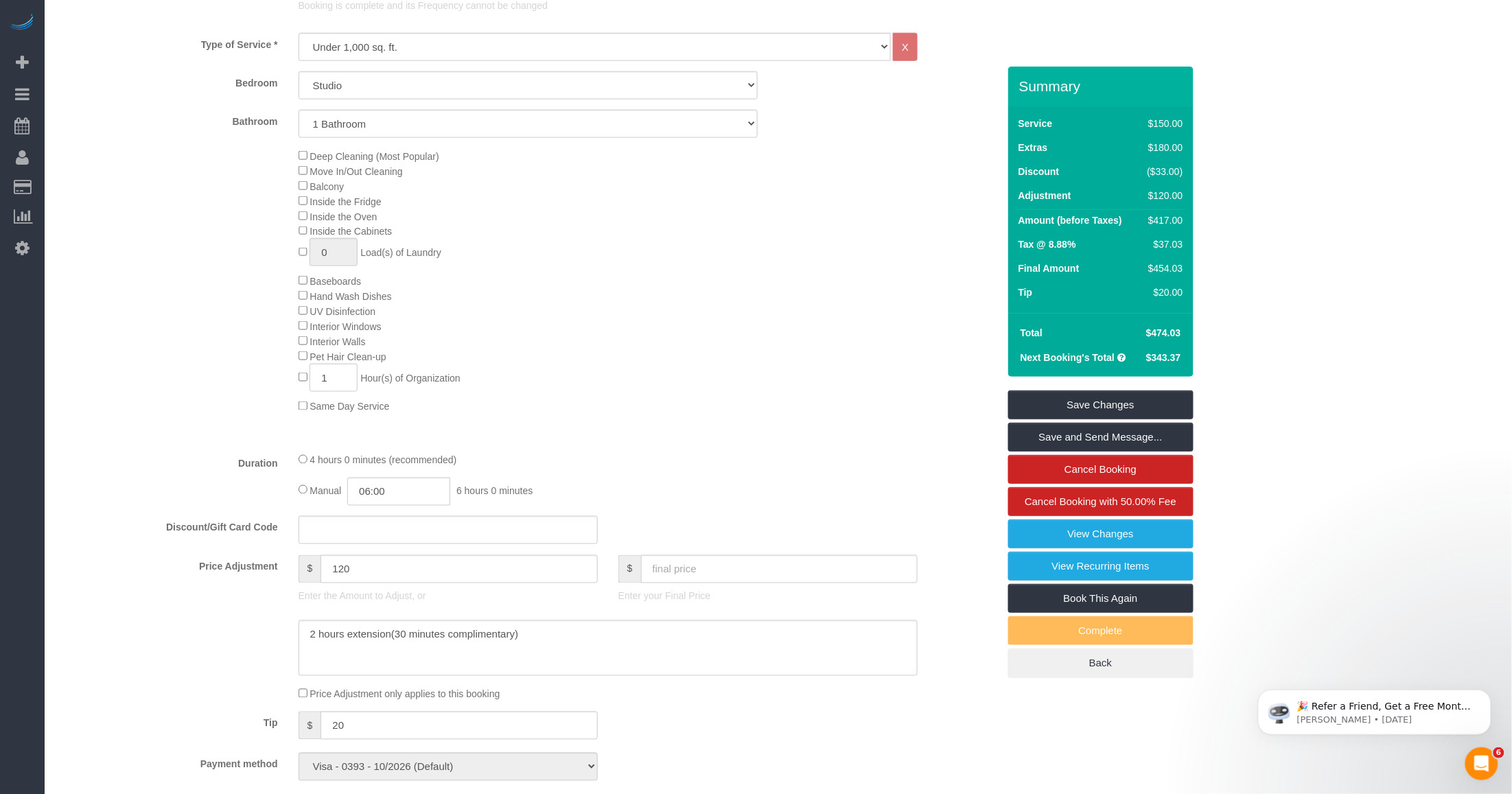
click at [797, 397] on div "Deep Cleaning (Most Popular) Move In/Out Cleaning Balcony Inside the Fridge Ins…" at bounding box center [648, 281] width 720 height 265
